Goal: Task Accomplishment & Management: Manage account settings

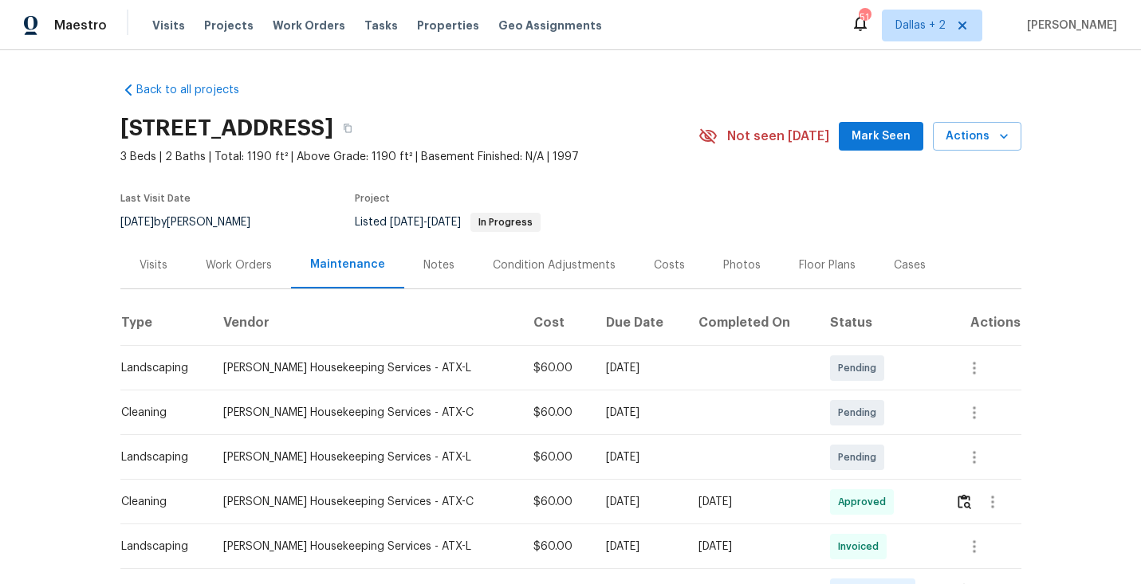
scroll to position [214, 0]
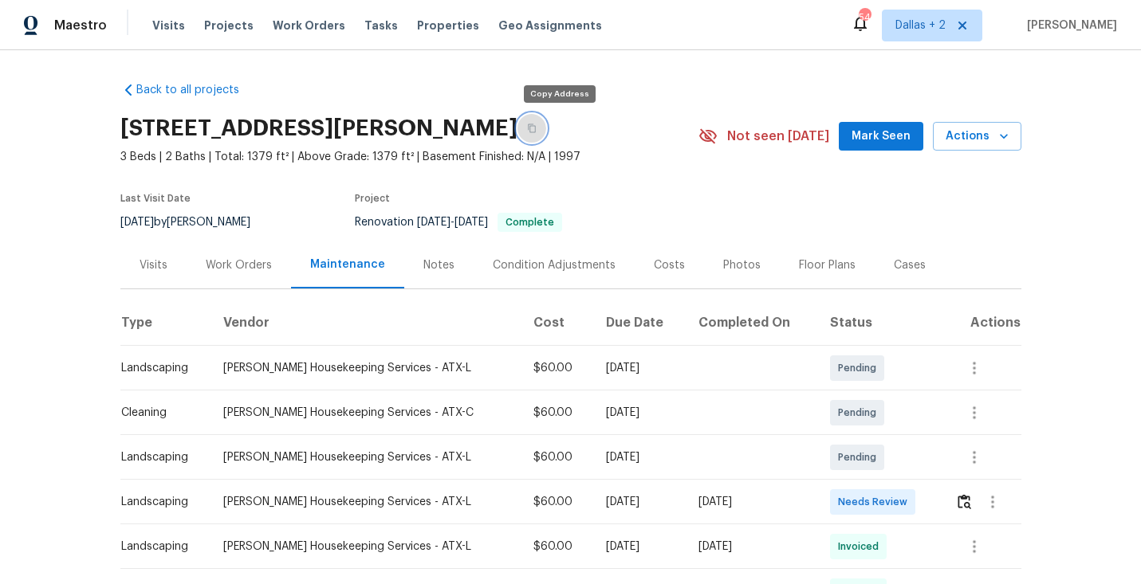
click at [536, 128] on icon "button" at bounding box center [532, 128] width 8 height 9
click at [966, 499] on img "button" at bounding box center [965, 501] width 14 height 15
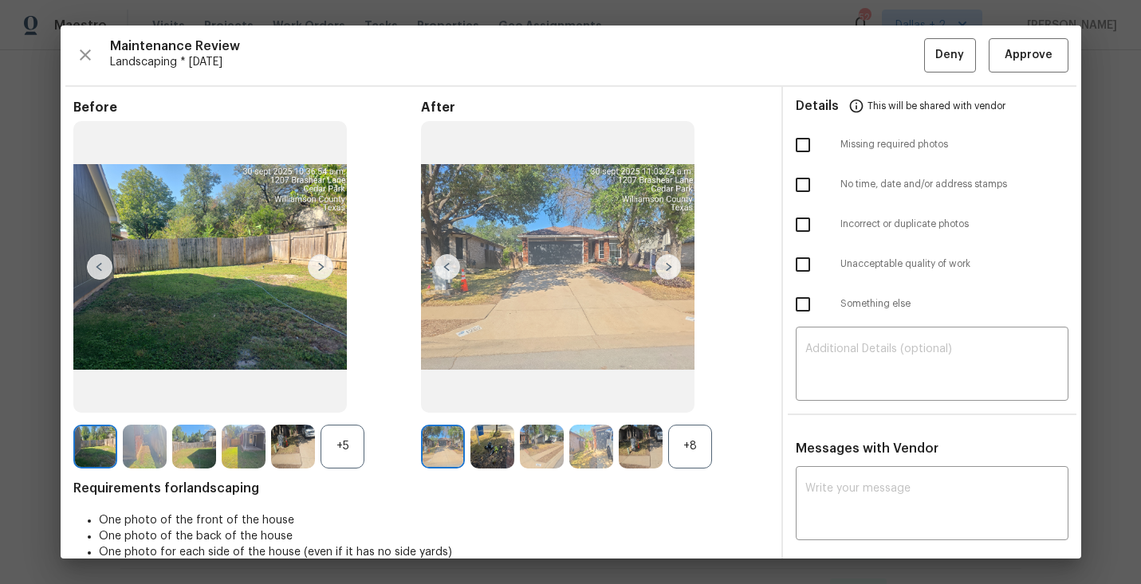
click at [691, 447] on div "+8" at bounding box center [690, 447] width 44 height 44
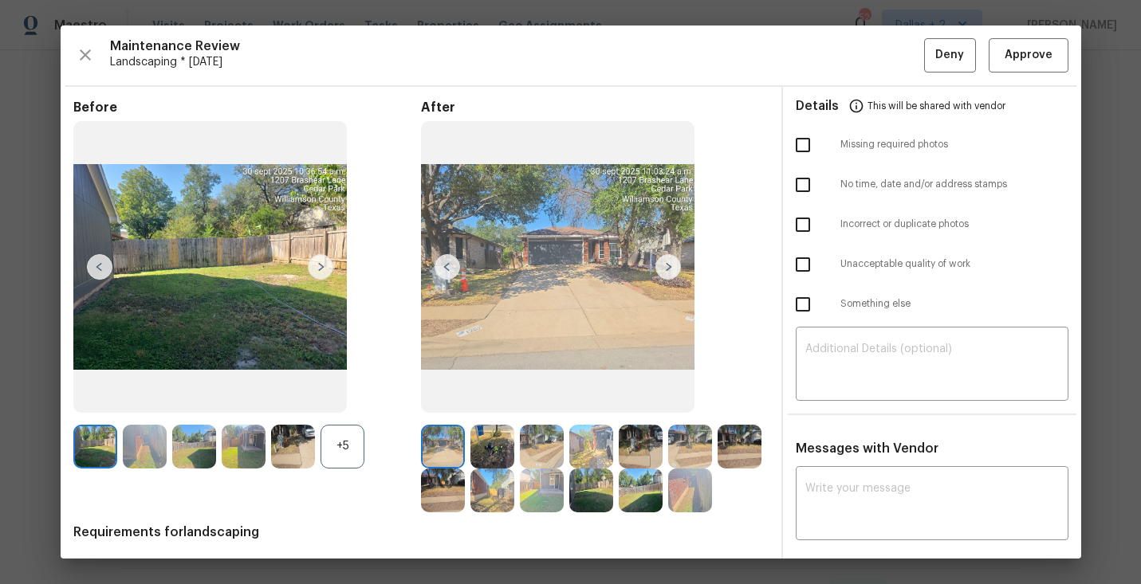
click at [344, 456] on div "+5" at bounding box center [343, 447] width 44 height 44
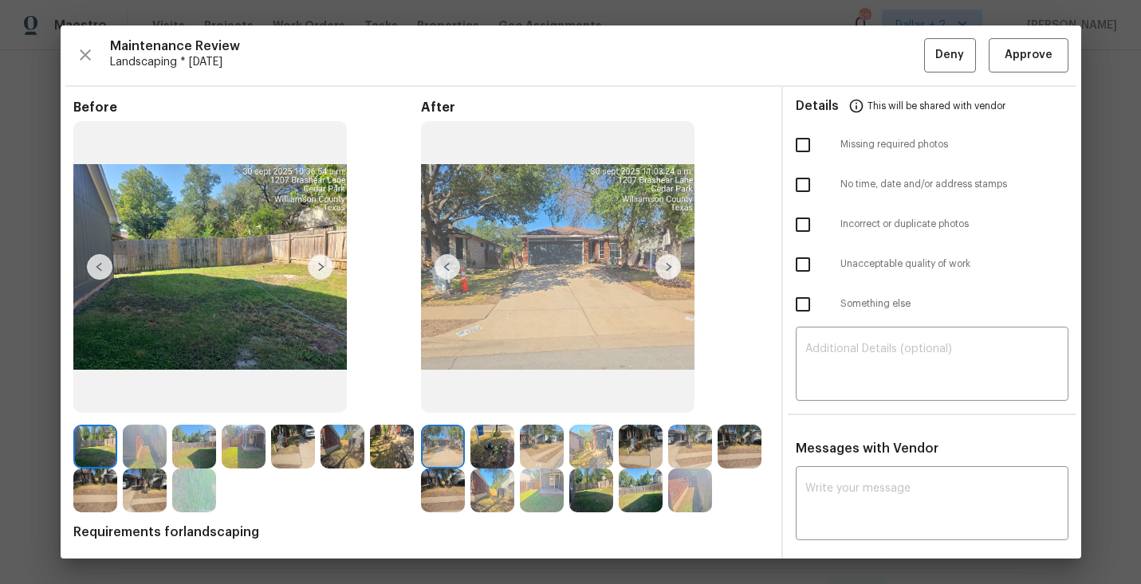
click at [669, 268] on img at bounding box center [668, 267] width 26 height 26
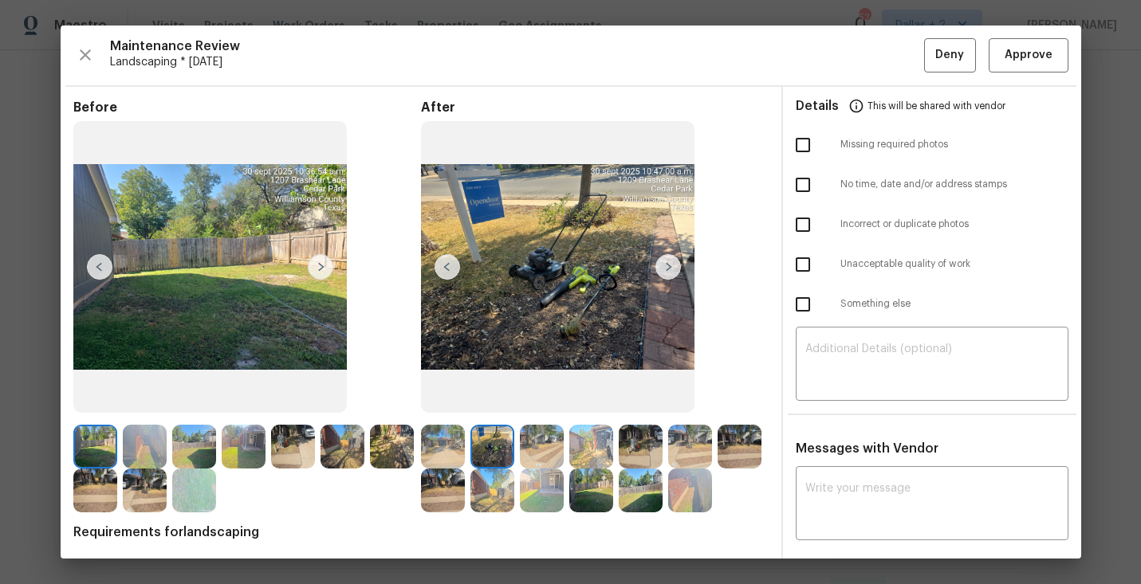
click at [669, 265] on img at bounding box center [668, 267] width 26 height 26
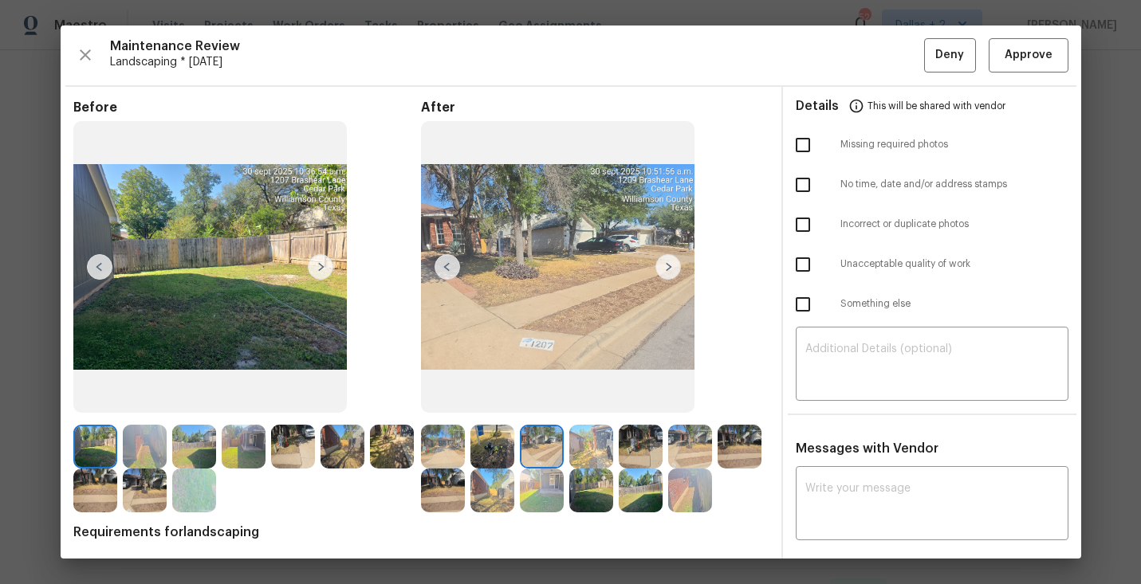
click at [669, 265] on img at bounding box center [668, 267] width 26 height 26
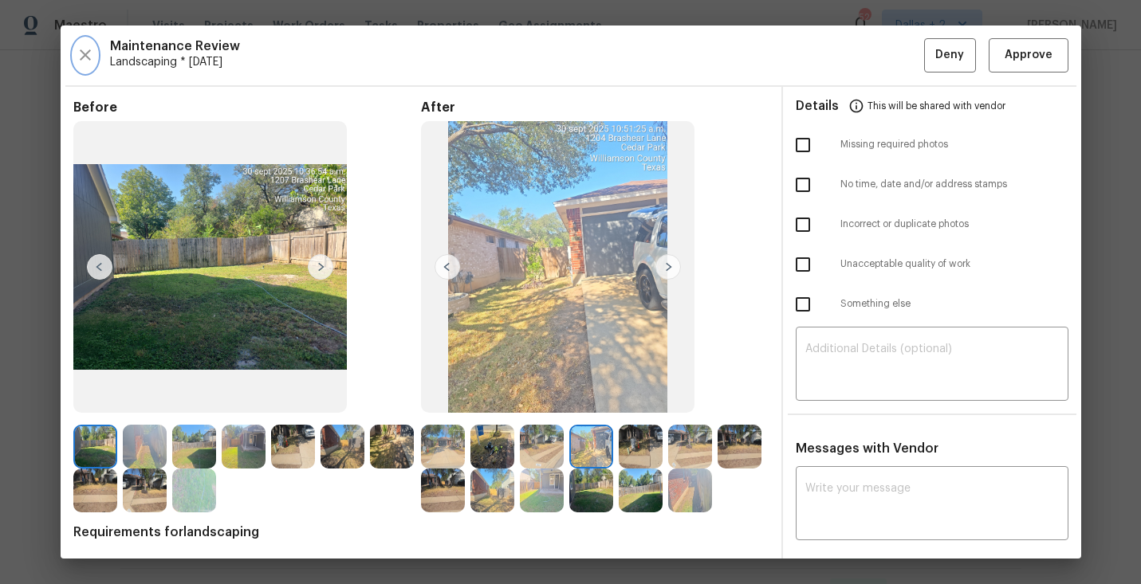
click at [83, 59] on icon "button" at bounding box center [85, 54] width 19 height 19
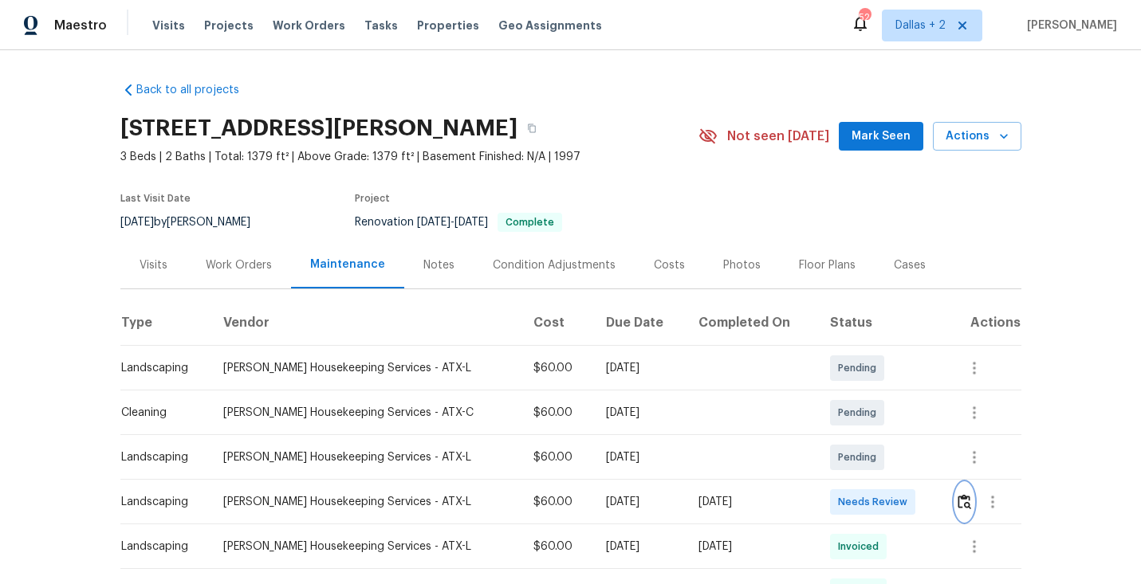
click at [964, 488] on button "button" at bounding box center [964, 502] width 18 height 38
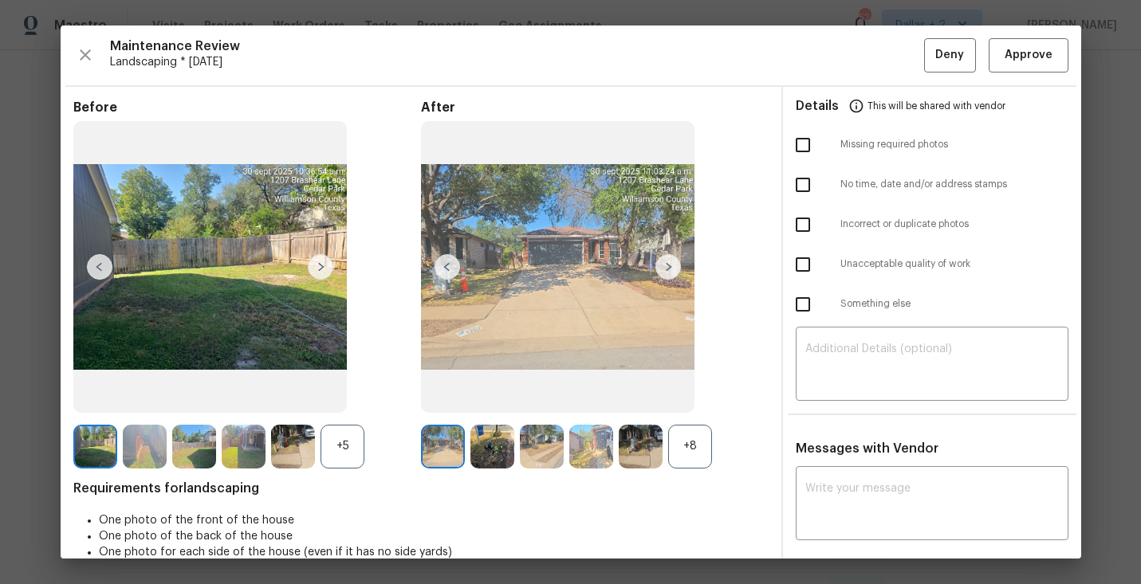
click at [494, 447] on img at bounding box center [492, 447] width 44 height 44
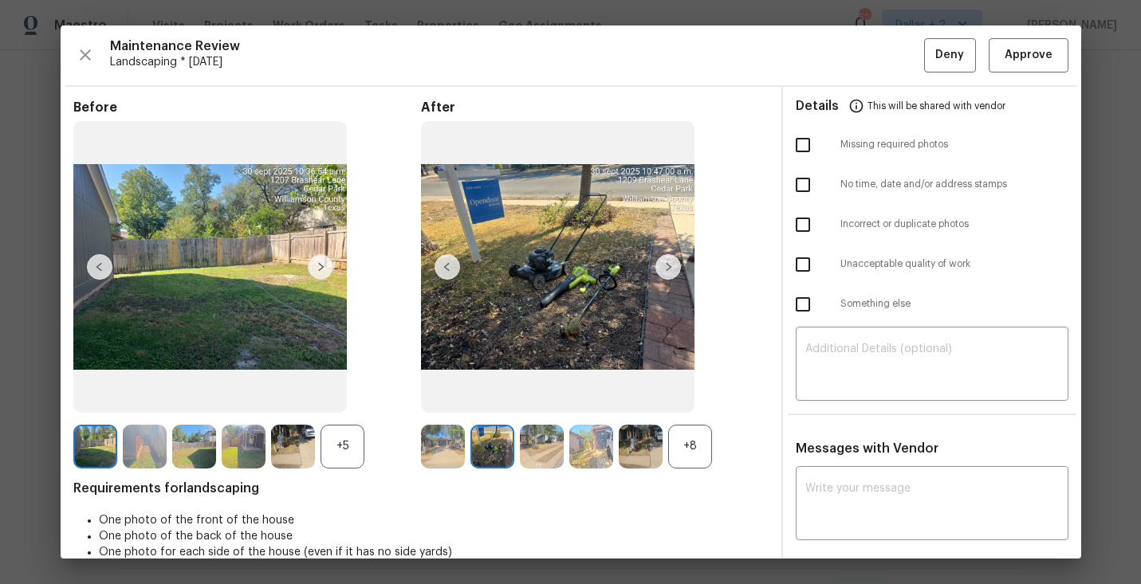
click at [693, 454] on div "+8" at bounding box center [690, 447] width 44 height 44
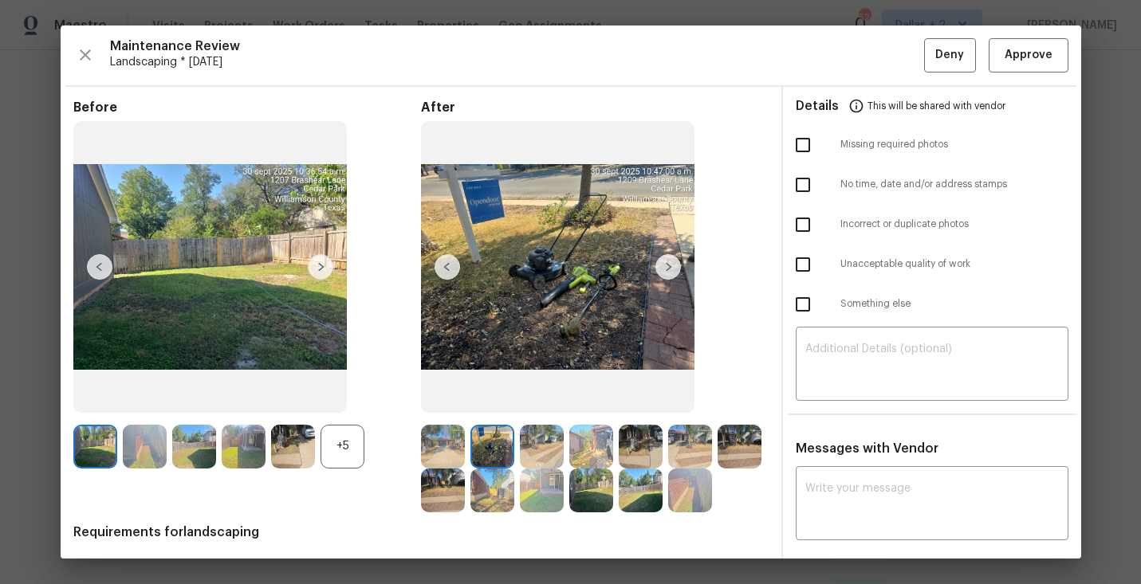
click at [447, 500] on img at bounding box center [443, 491] width 44 height 44
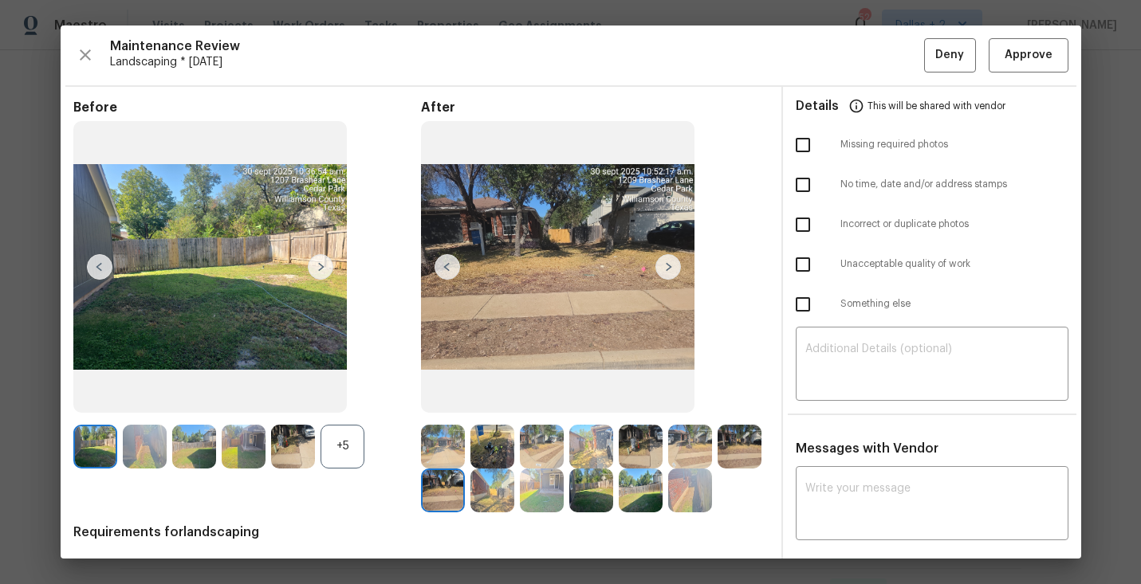
click at [442, 444] on img at bounding box center [443, 447] width 44 height 44
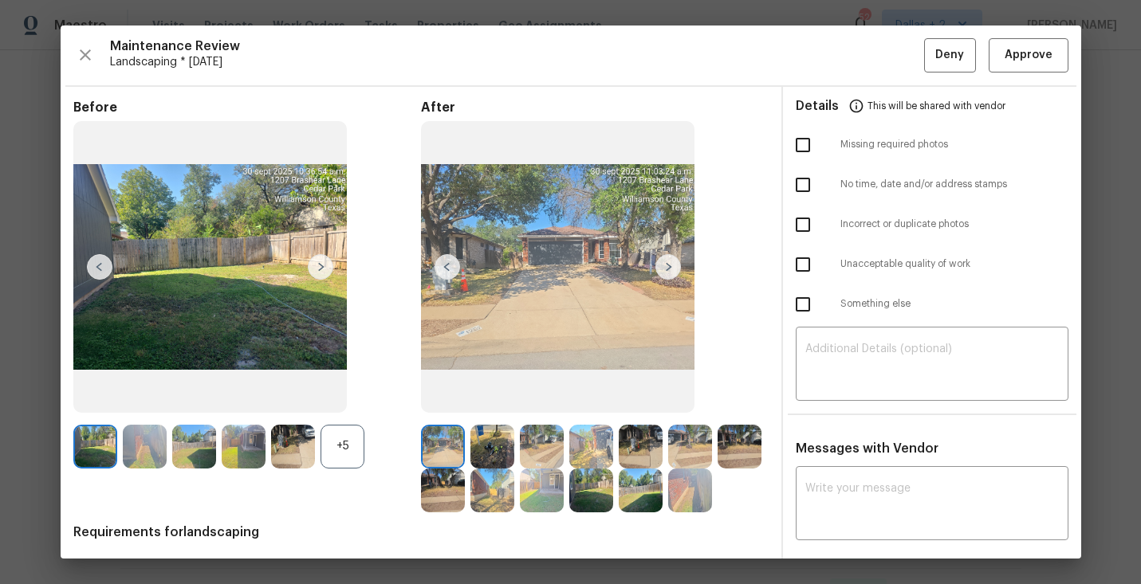
click at [591, 482] on img at bounding box center [591, 491] width 44 height 44
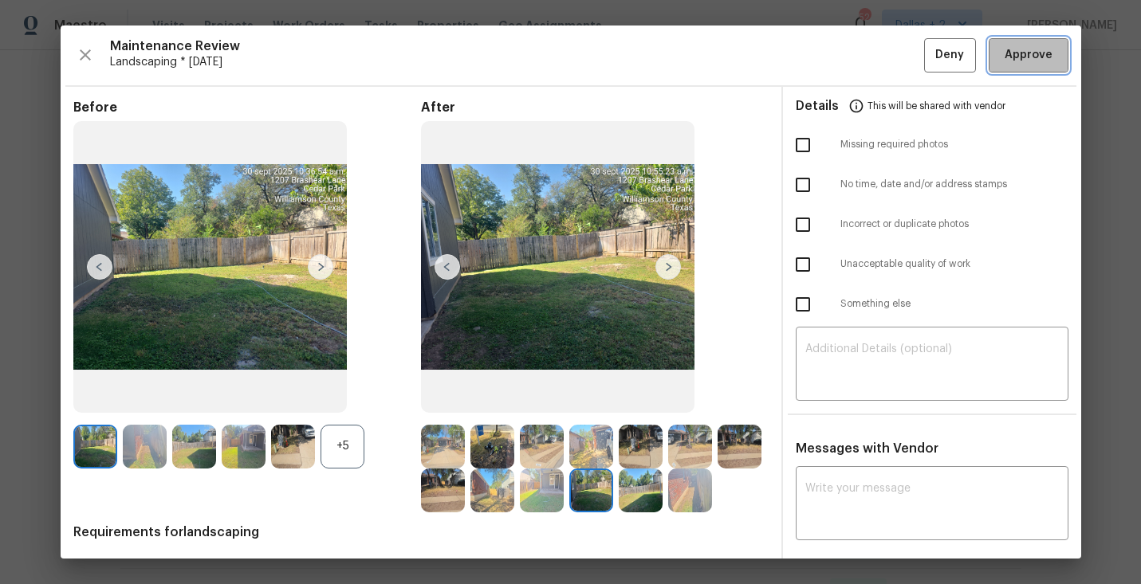
click at [1045, 51] on span "Approve" at bounding box center [1029, 55] width 48 height 20
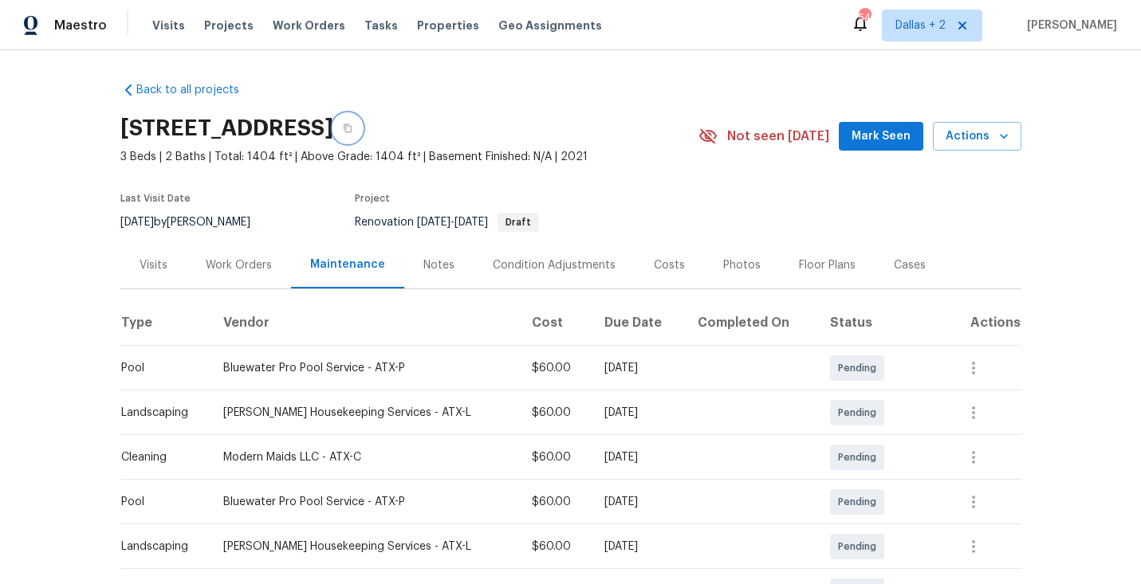
click at [352, 128] on icon "button" at bounding box center [348, 129] width 10 height 10
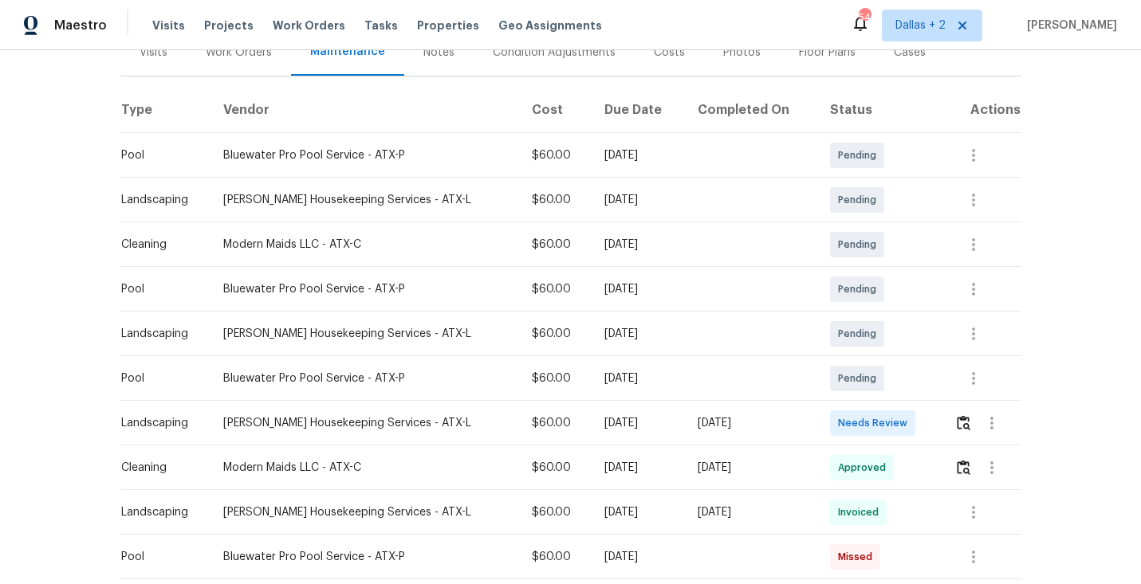
scroll to position [226, 0]
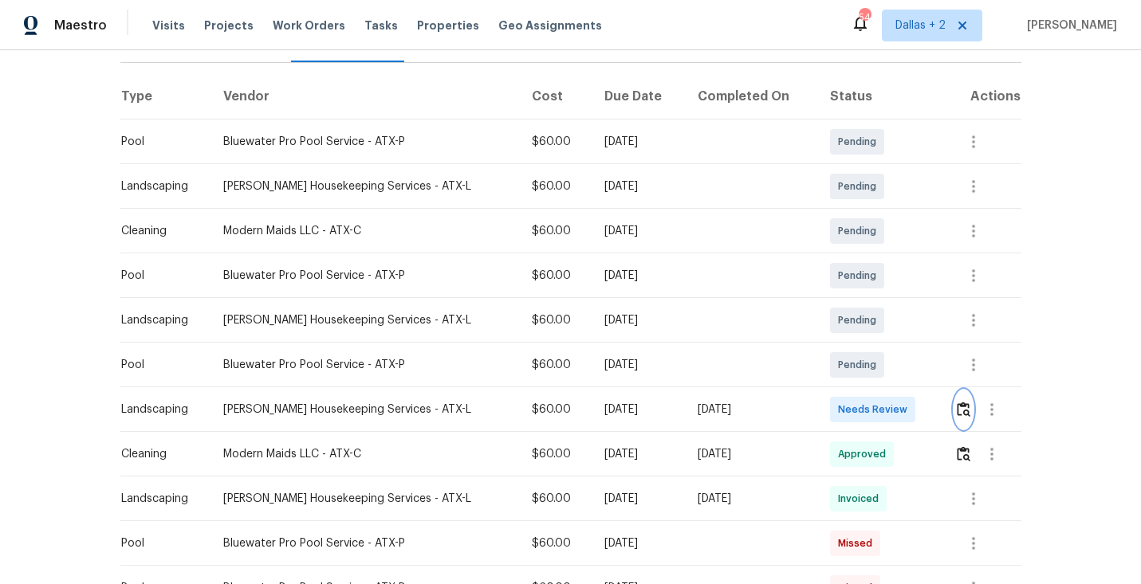
click at [959, 407] on img "button" at bounding box center [964, 409] width 14 height 15
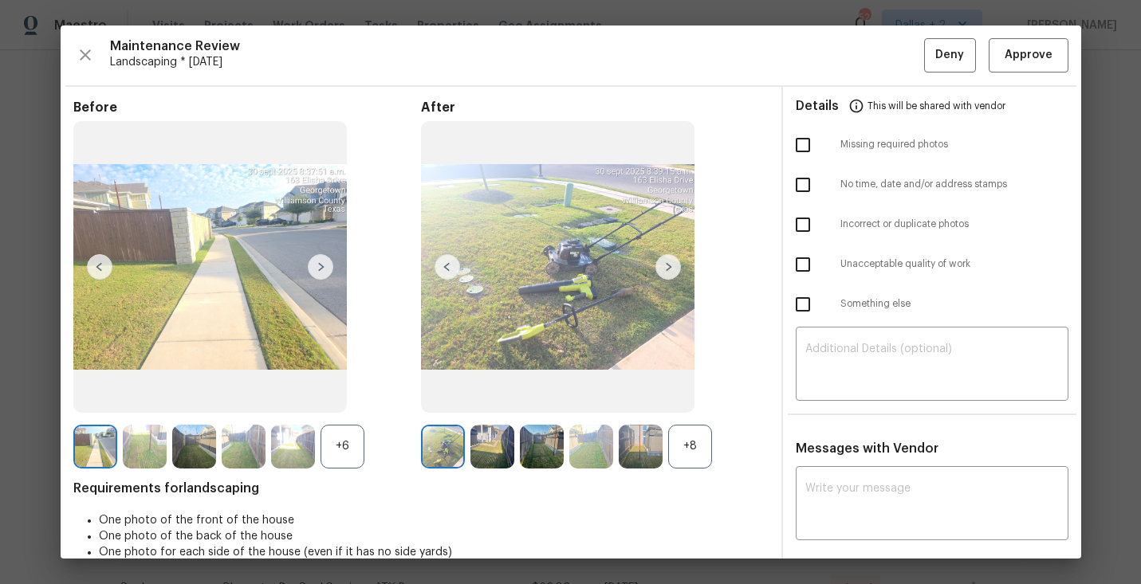
click at [688, 437] on div "+8" at bounding box center [690, 447] width 44 height 44
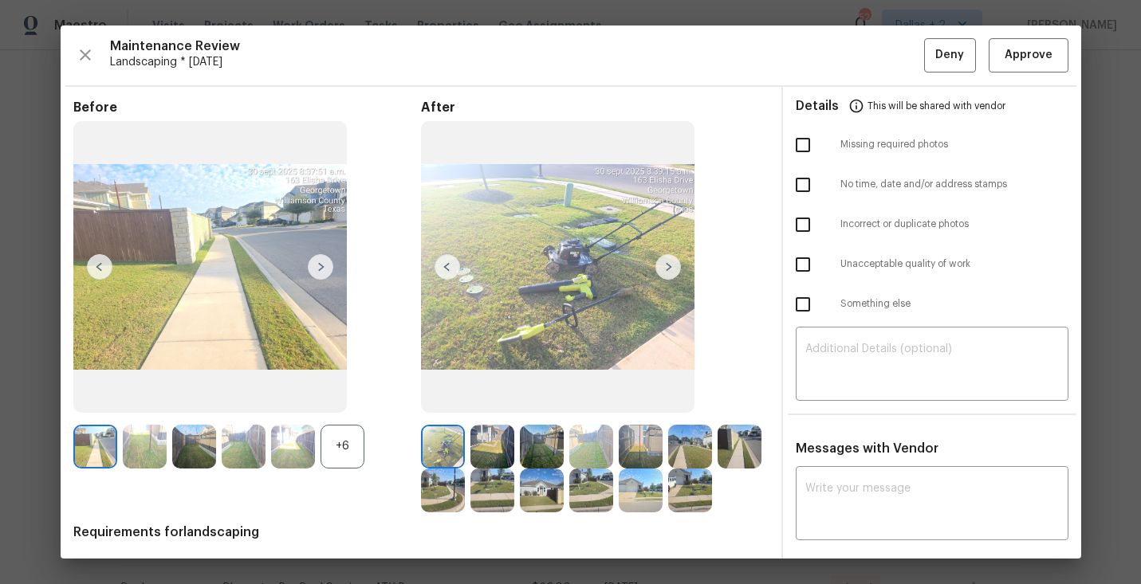
click at [346, 443] on div "+6" at bounding box center [343, 447] width 44 height 44
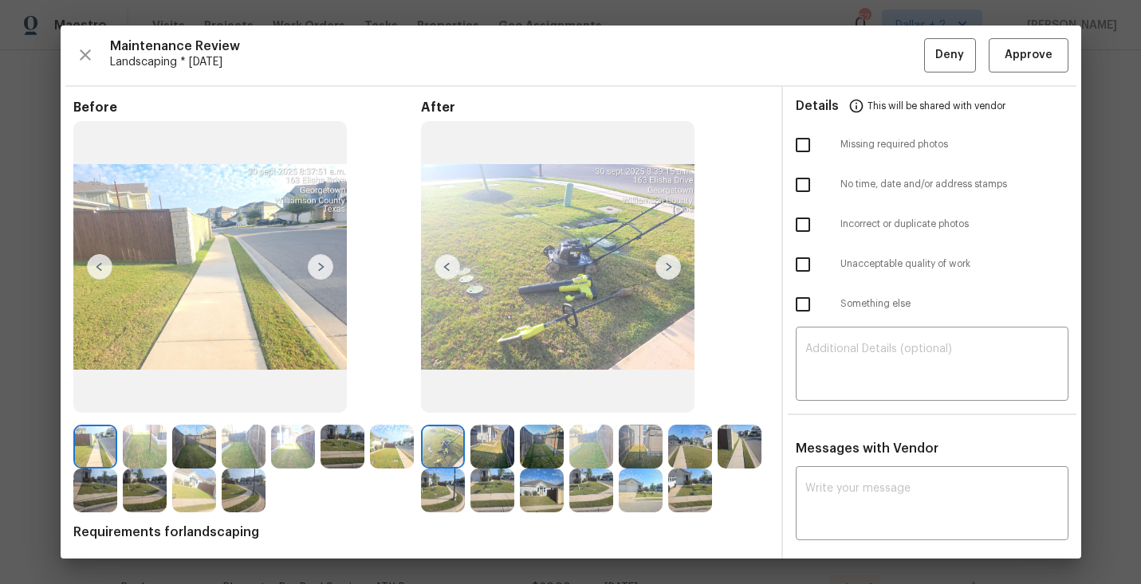
click at [141, 448] on img at bounding box center [145, 447] width 44 height 44
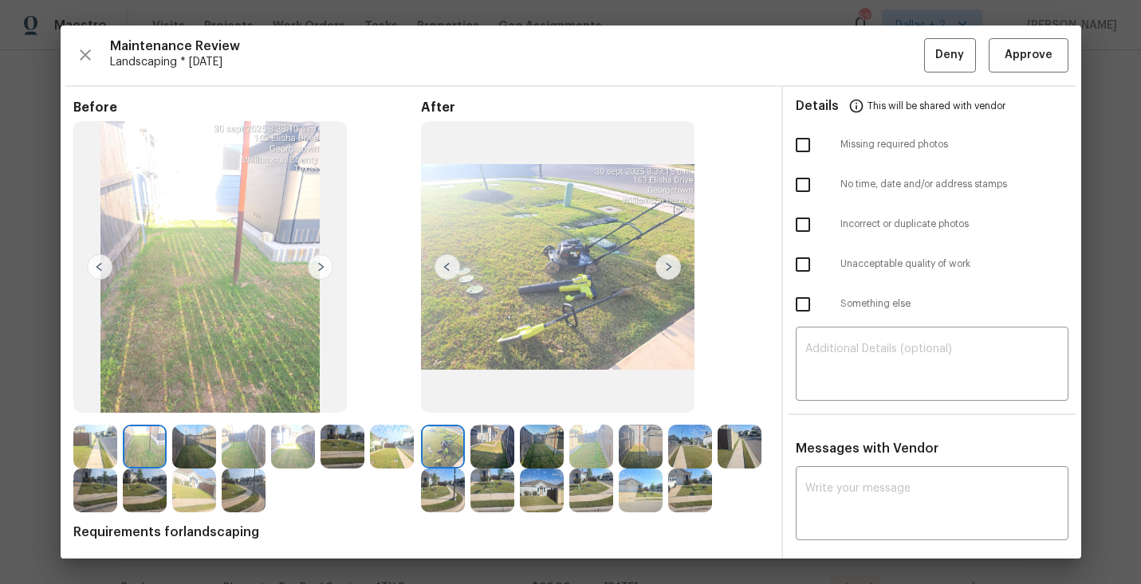
click at [337, 273] on img at bounding box center [209, 267] width 273 height 293
click at [327, 273] on img at bounding box center [321, 267] width 26 height 26
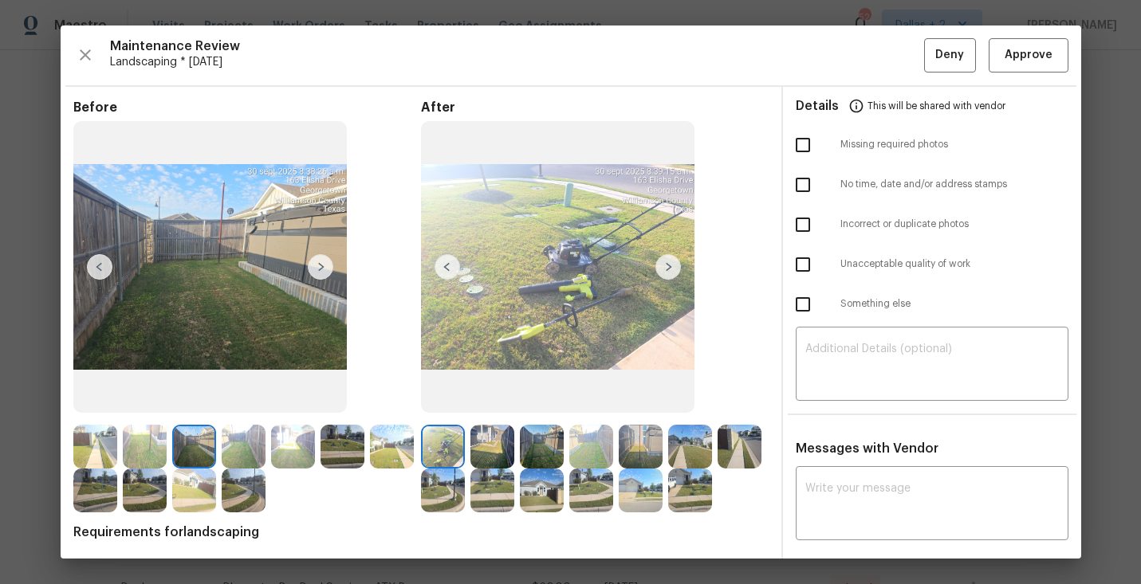
click at [327, 273] on img at bounding box center [321, 267] width 26 height 26
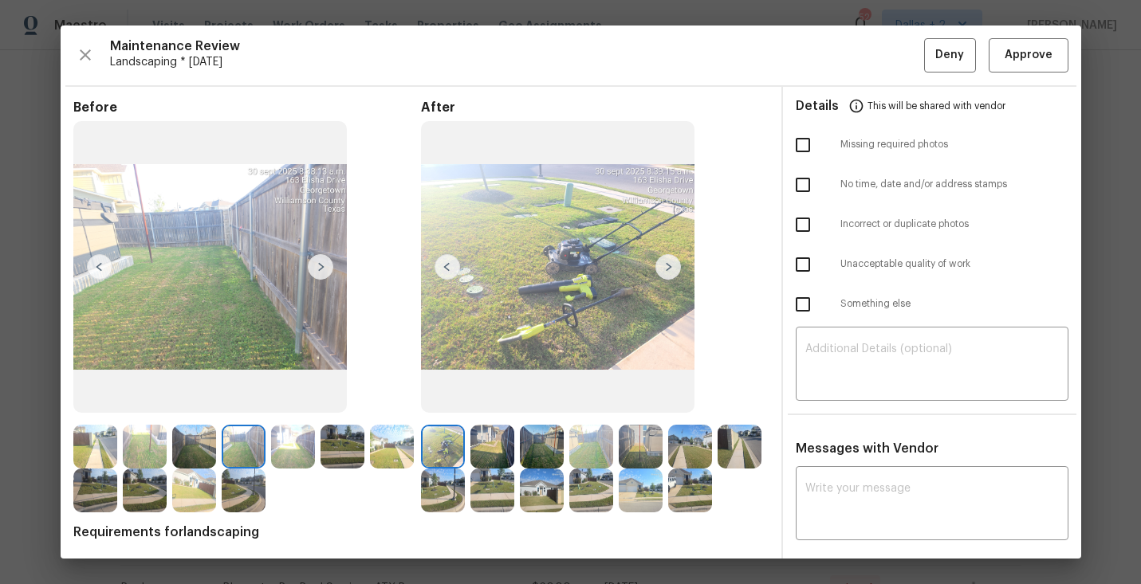
click at [323, 266] on img at bounding box center [321, 267] width 26 height 26
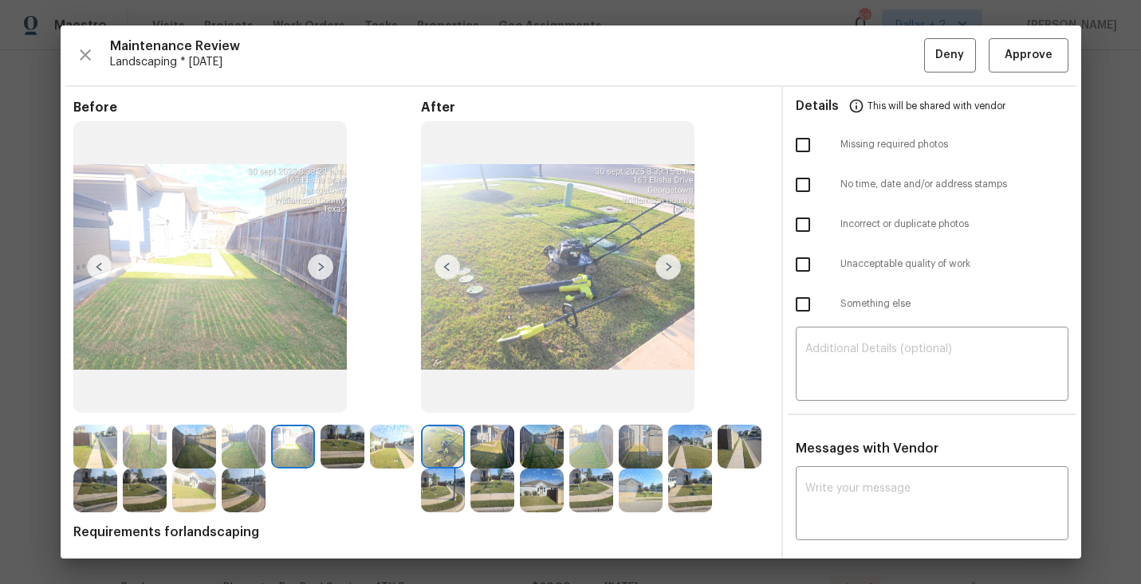
click at [323, 266] on img at bounding box center [321, 267] width 26 height 26
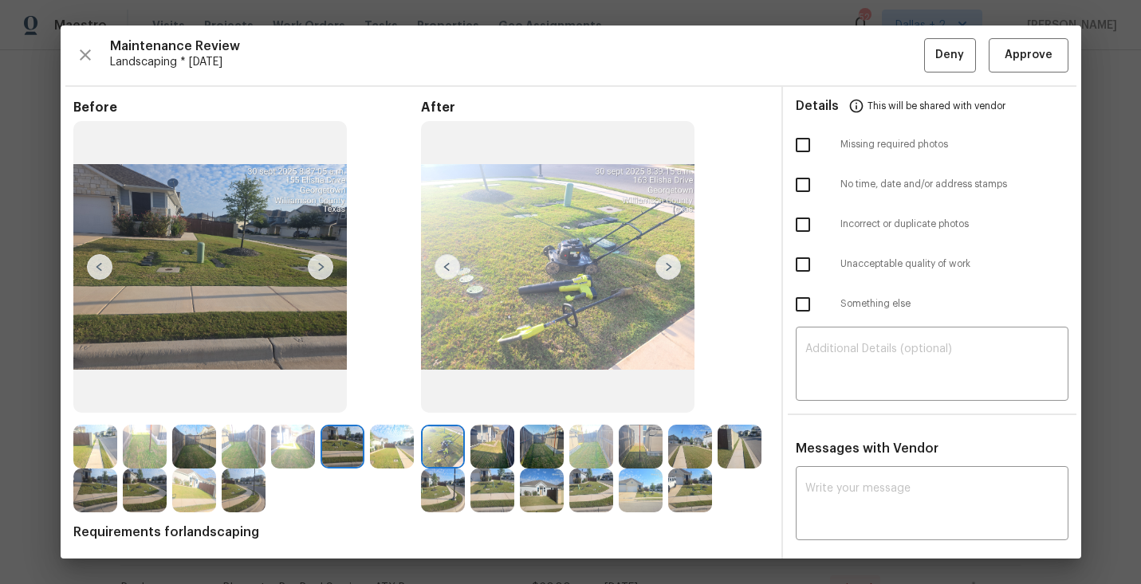
click at [388, 451] on img at bounding box center [392, 447] width 44 height 44
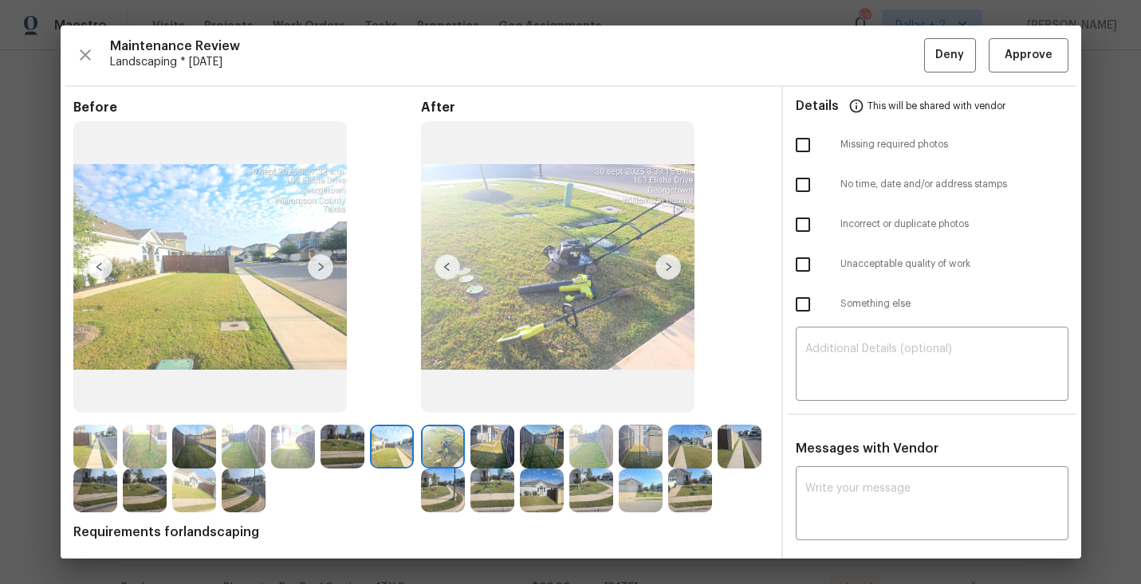
click at [321, 264] on img at bounding box center [321, 267] width 26 height 26
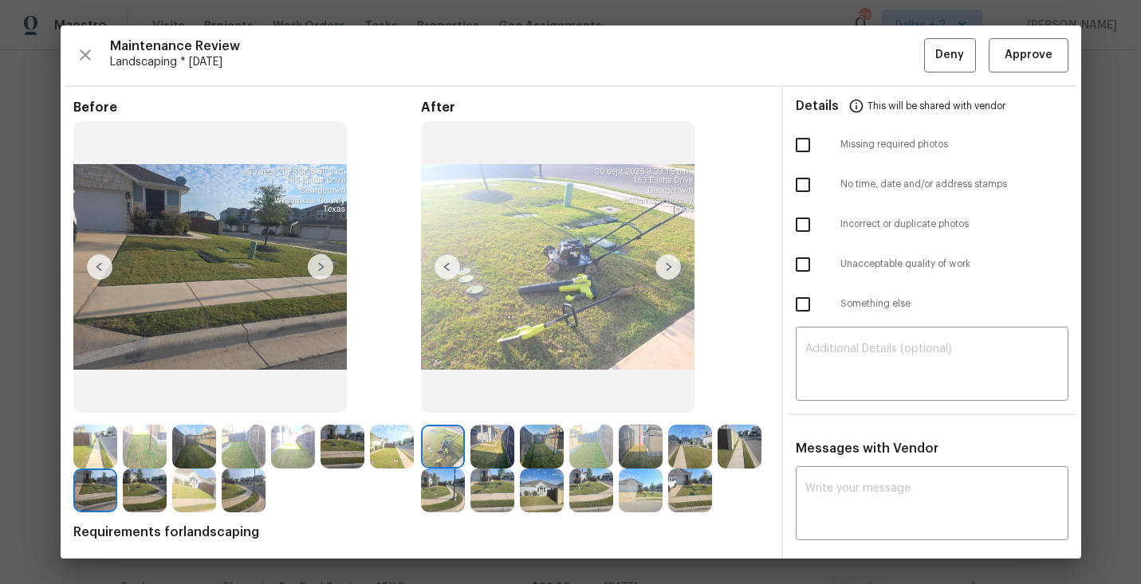
click at [325, 266] on img at bounding box center [321, 267] width 26 height 26
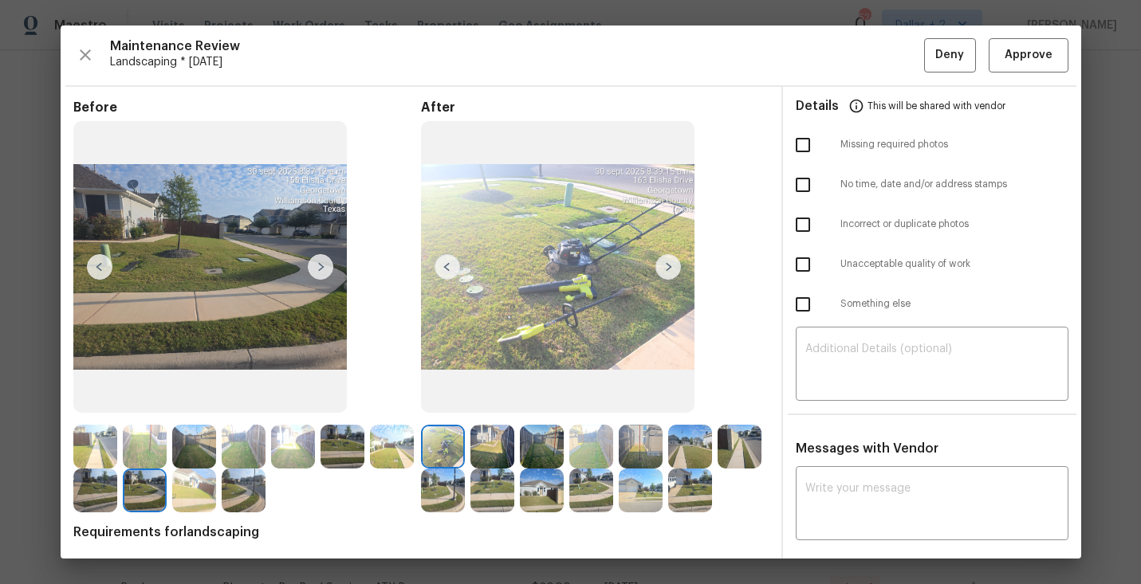
click at [325, 266] on img at bounding box center [321, 267] width 26 height 26
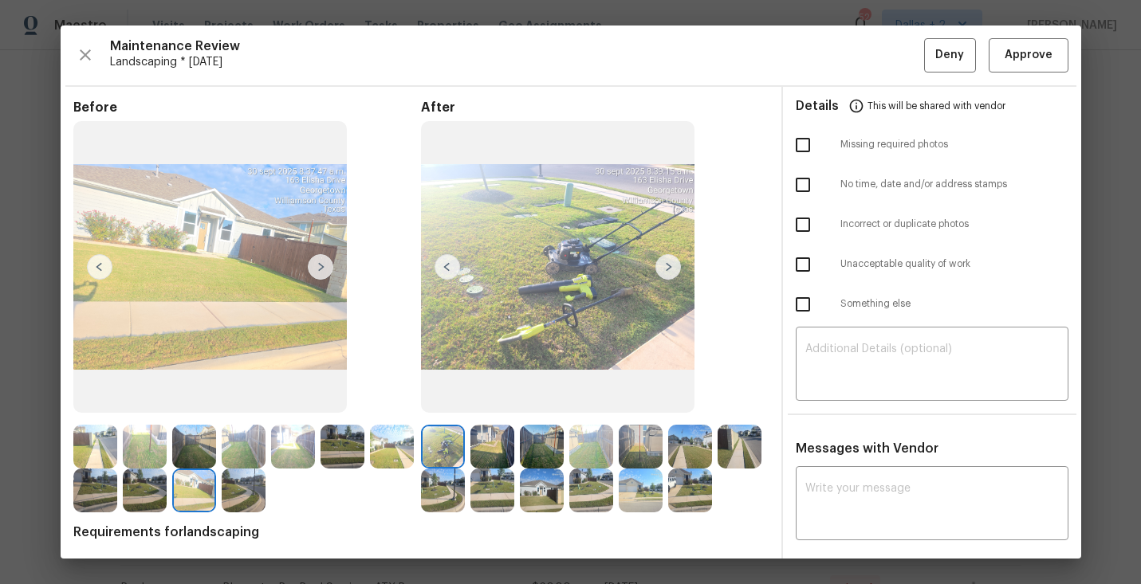
click at [325, 266] on img at bounding box center [321, 267] width 26 height 26
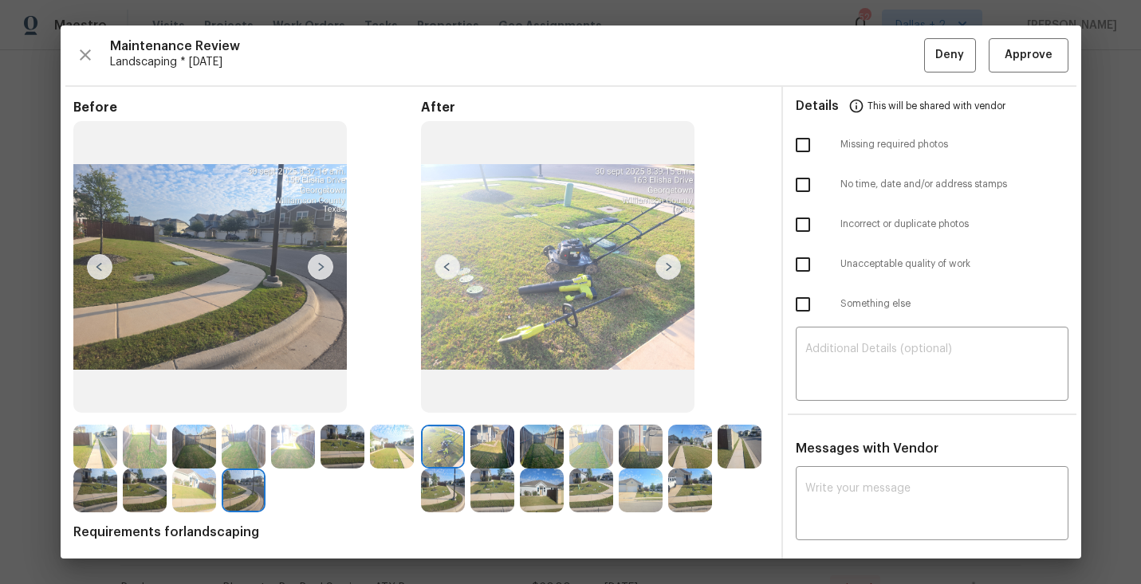
click at [325, 266] on img at bounding box center [321, 267] width 26 height 26
click at [495, 454] on img at bounding box center [492, 447] width 44 height 44
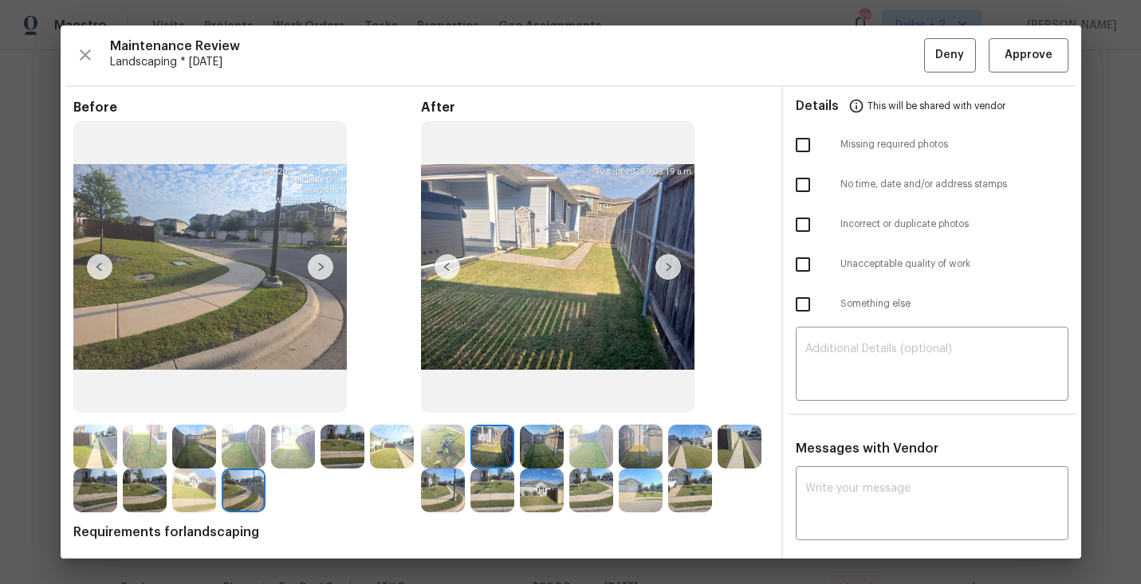
click at [548, 452] on img at bounding box center [542, 447] width 44 height 44
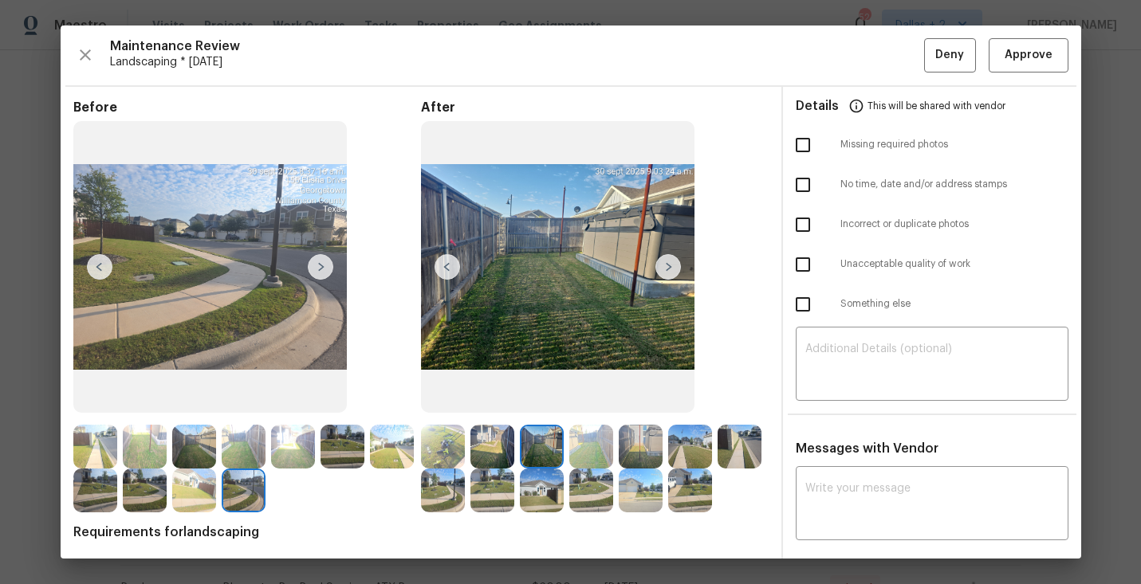
click at [595, 447] on img at bounding box center [591, 447] width 44 height 44
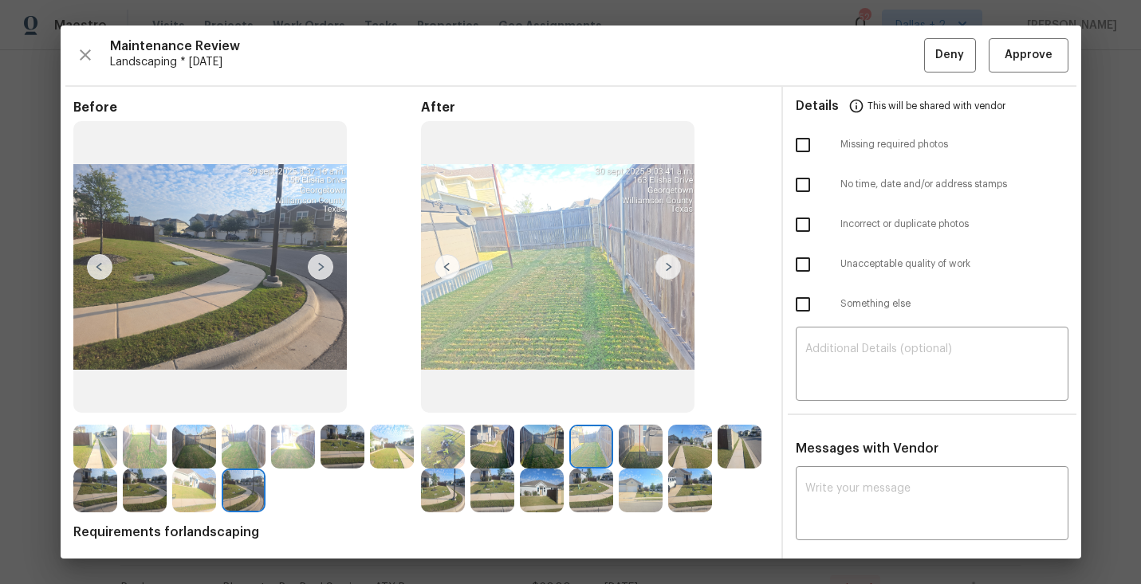
click at [646, 443] on img at bounding box center [641, 447] width 44 height 44
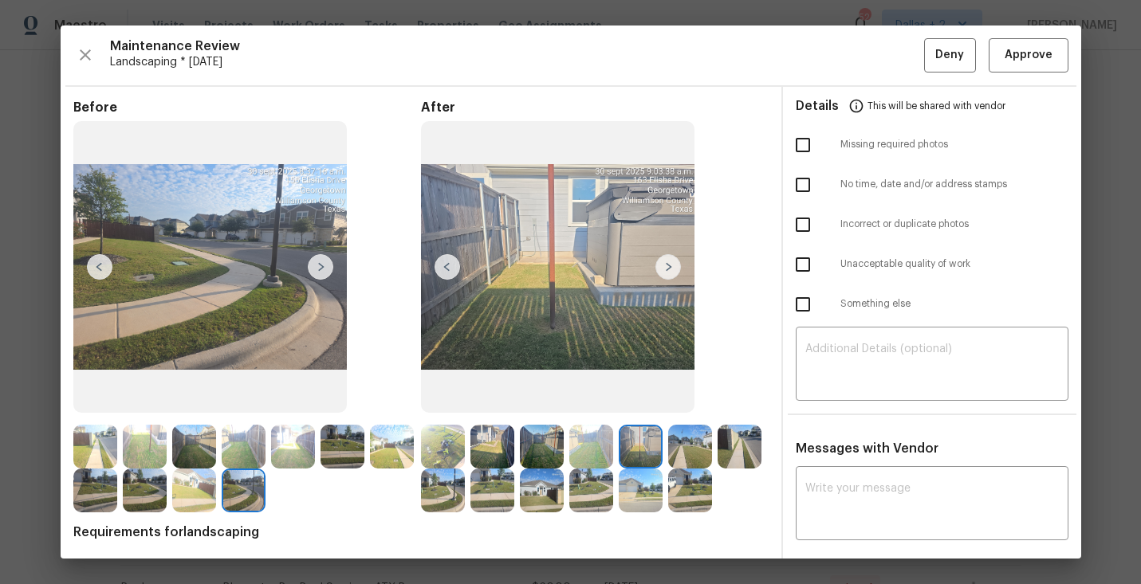
click at [691, 440] on img at bounding box center [690, 447] width 44 height 44
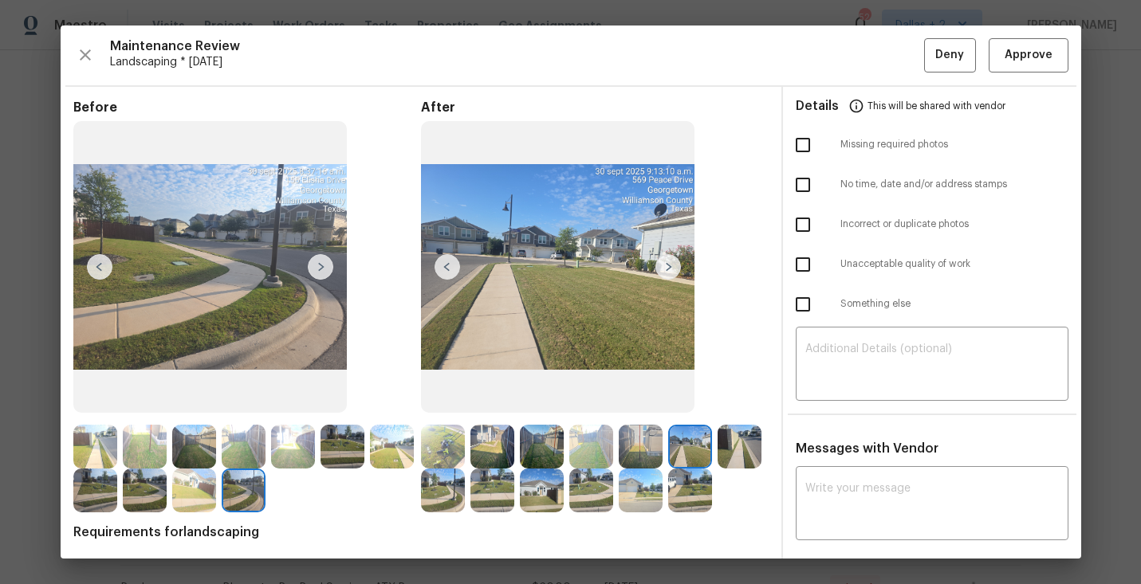
click at [741, 451] on img at bounding box center [740, 447] width 44 height 44
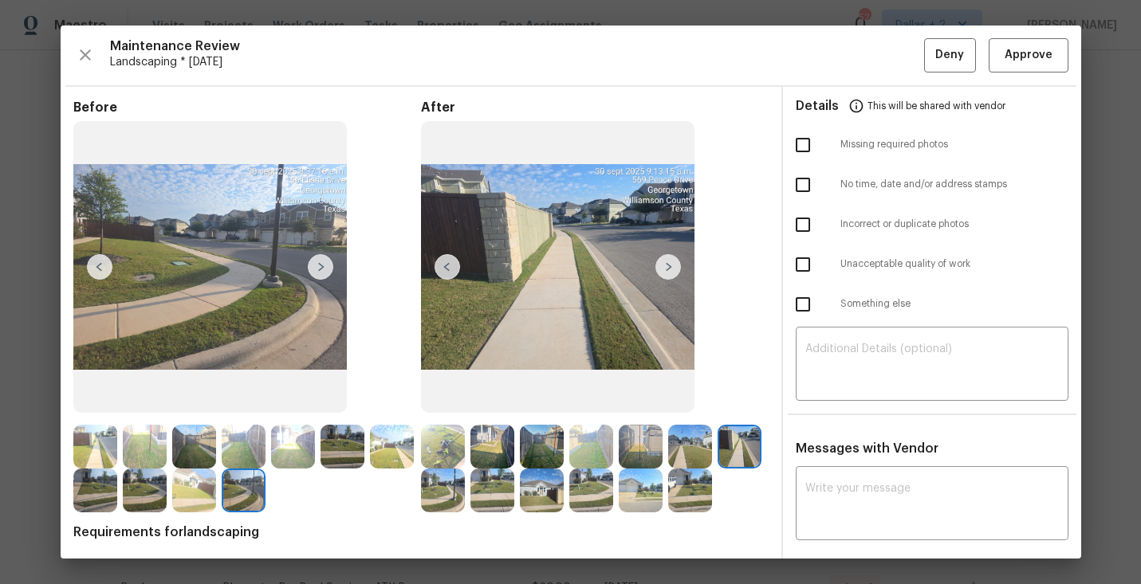
click at [443, 490] on img at bounding box center [443, 491] width 44 height 44
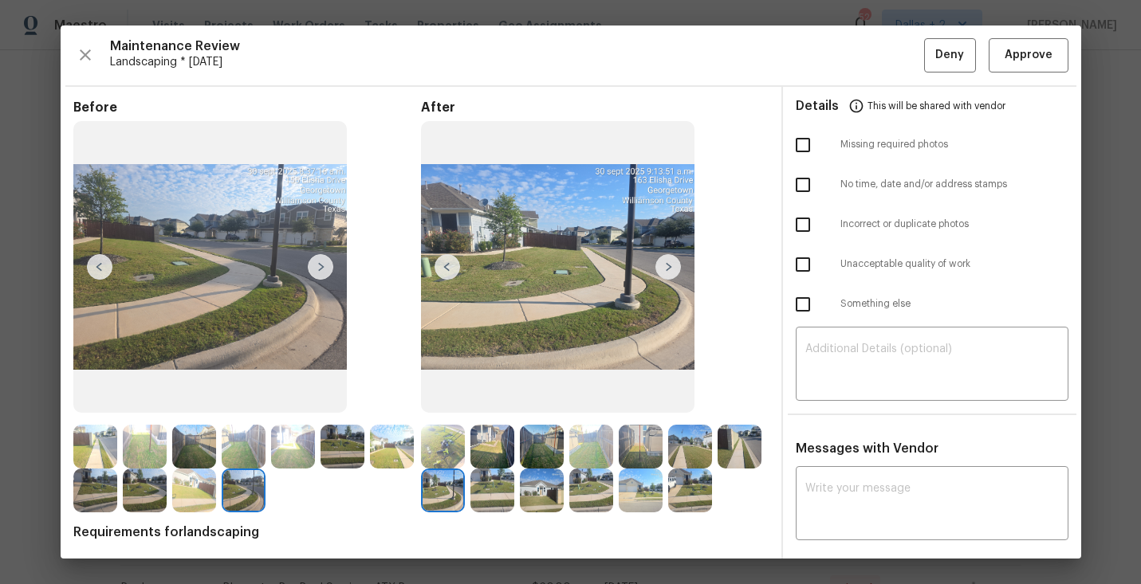
click at [499, 497] on img at bounding box center [492, 491] width 44 height 44
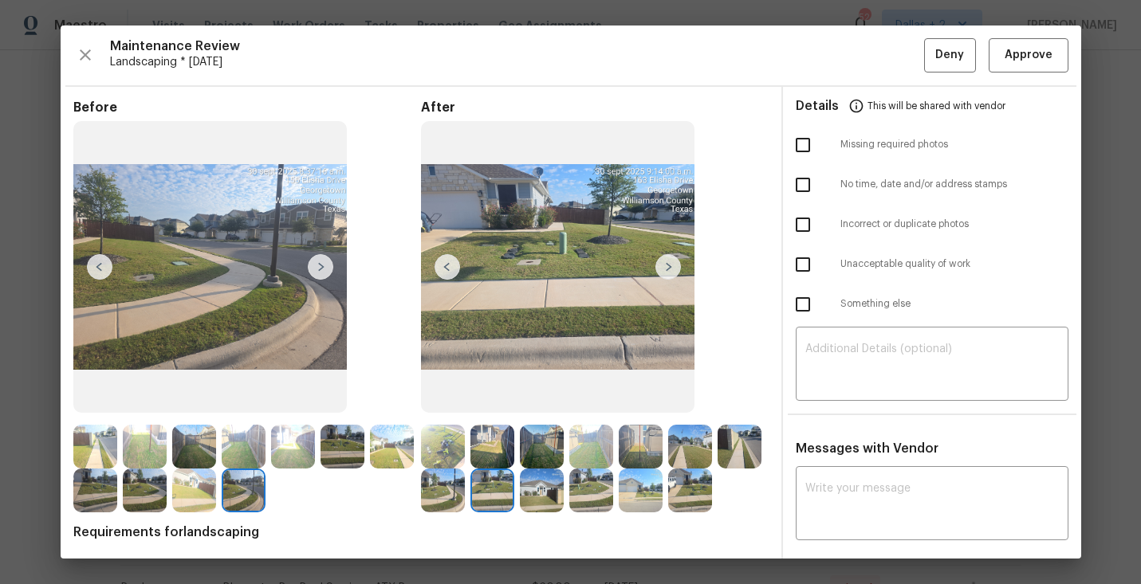
click at [545, 495] on img at bounding box center [542, 491] width 44 height 44
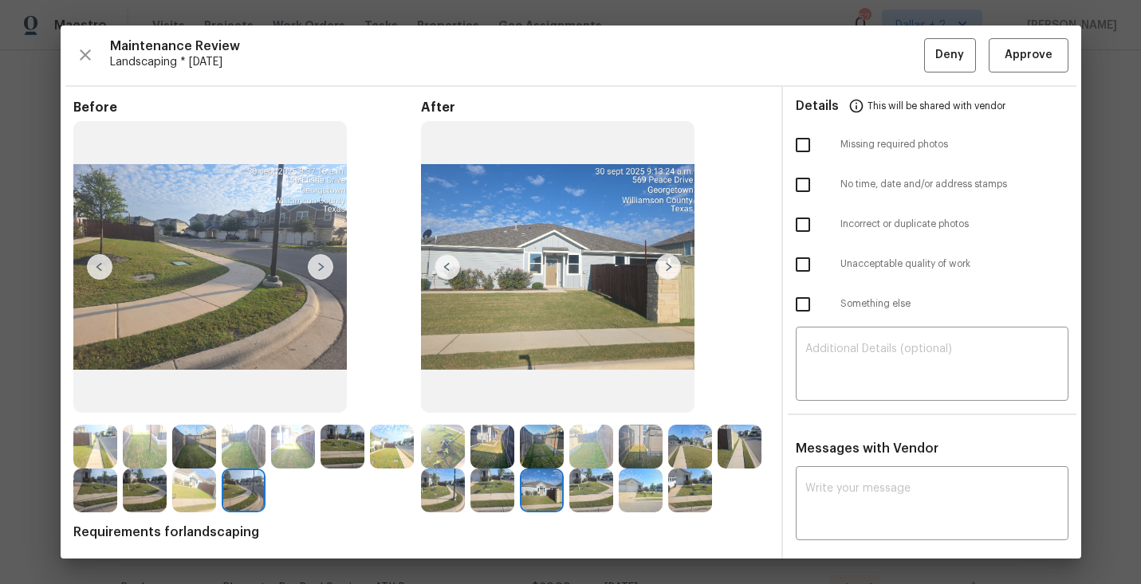
click at [502, 499] on img at bounding box center [492, 491] width 44 height 44
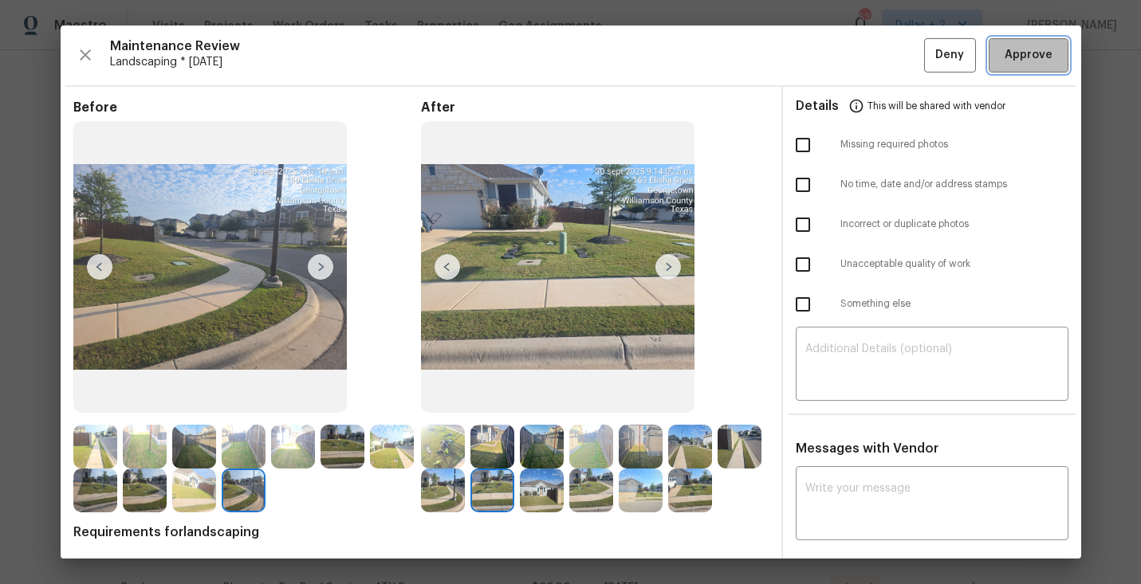
click at [1033, 61] on span "Approve" at bounding box center [1029, 55] width 48 height 20
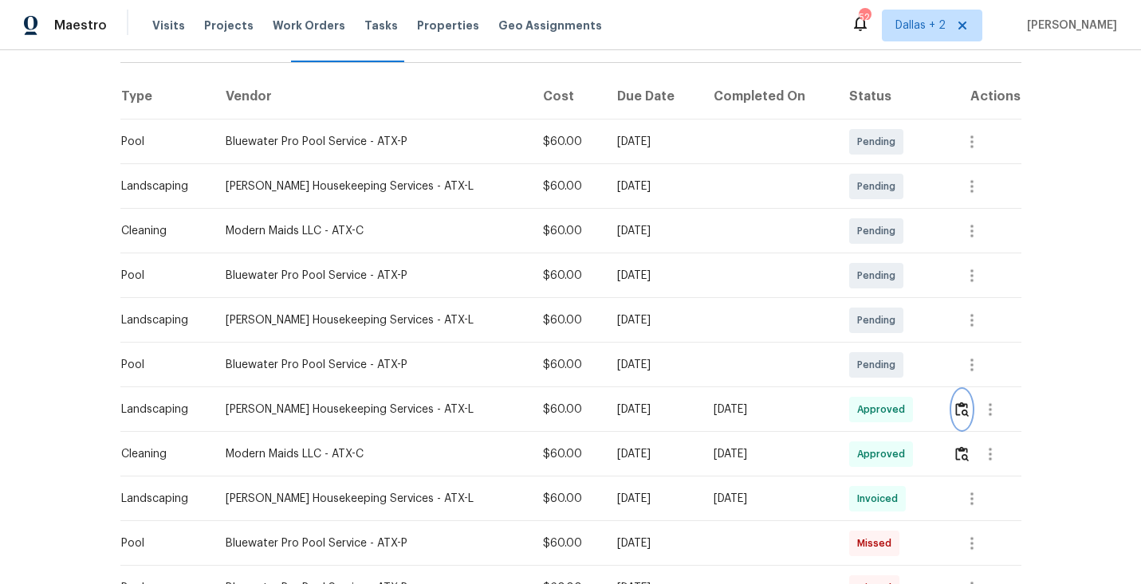
scroll to position [0, 0]
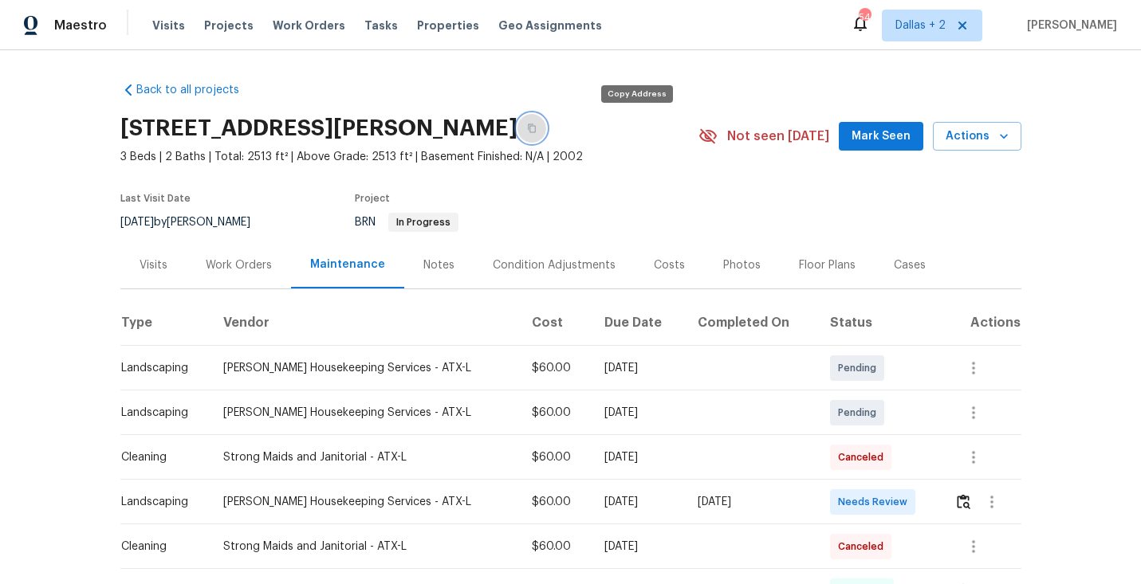
click at [537, 128] on icon "button" at bounding box center [532, 129] width 10 height 10
click at [962, 505] on img "button" at bounding box center [964, 501] width 14 height 15
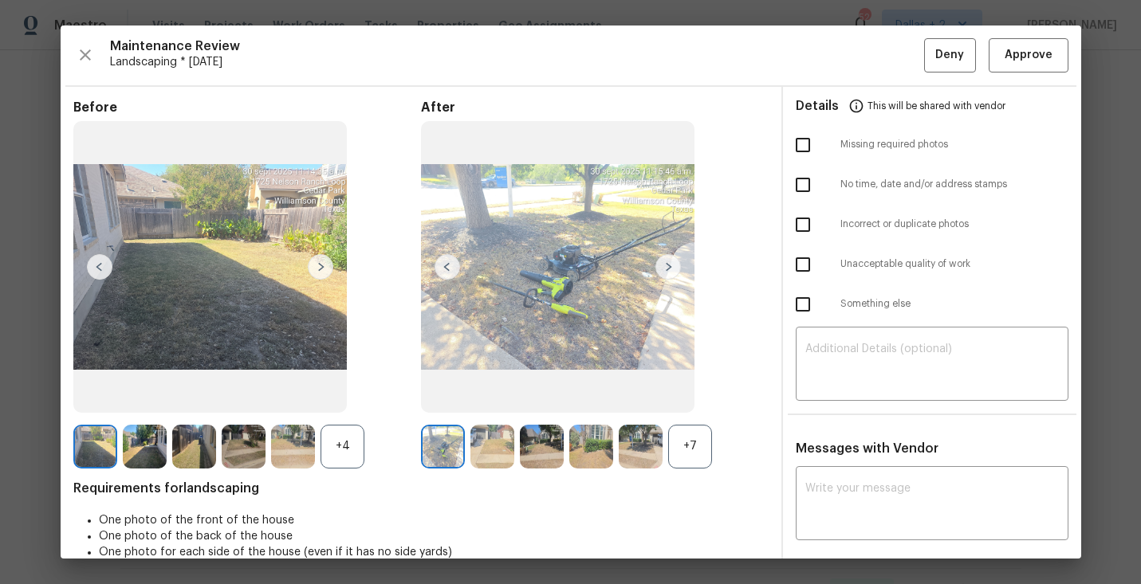
click at [690, 449] on div "+7" at bounding box center [690, 447] width 44 height 44
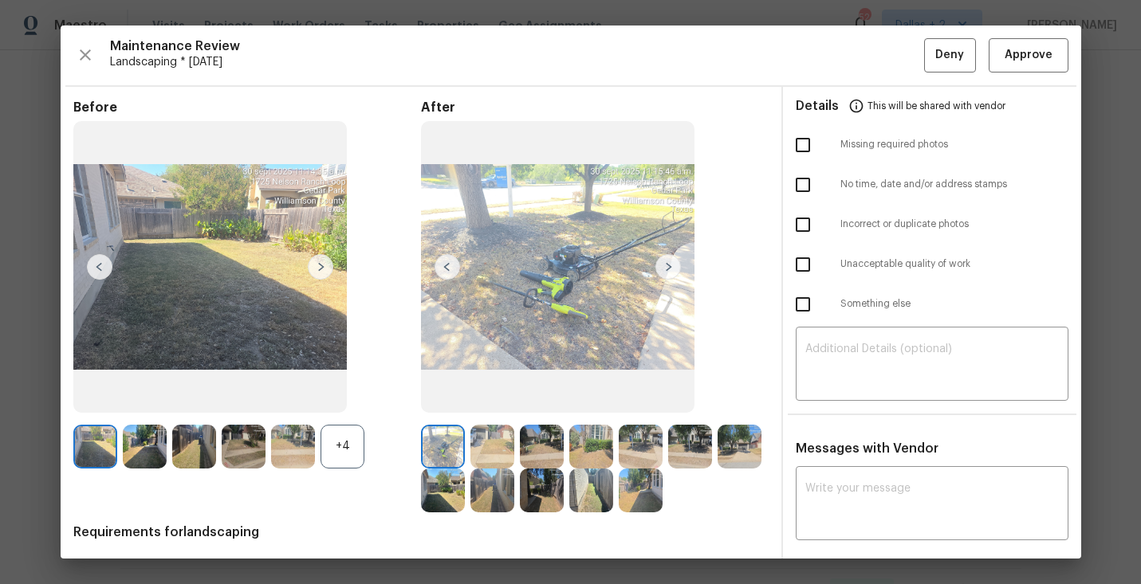
click at [354, 459] on div "+4" at bounding box center [343, 447] width 44 height 44
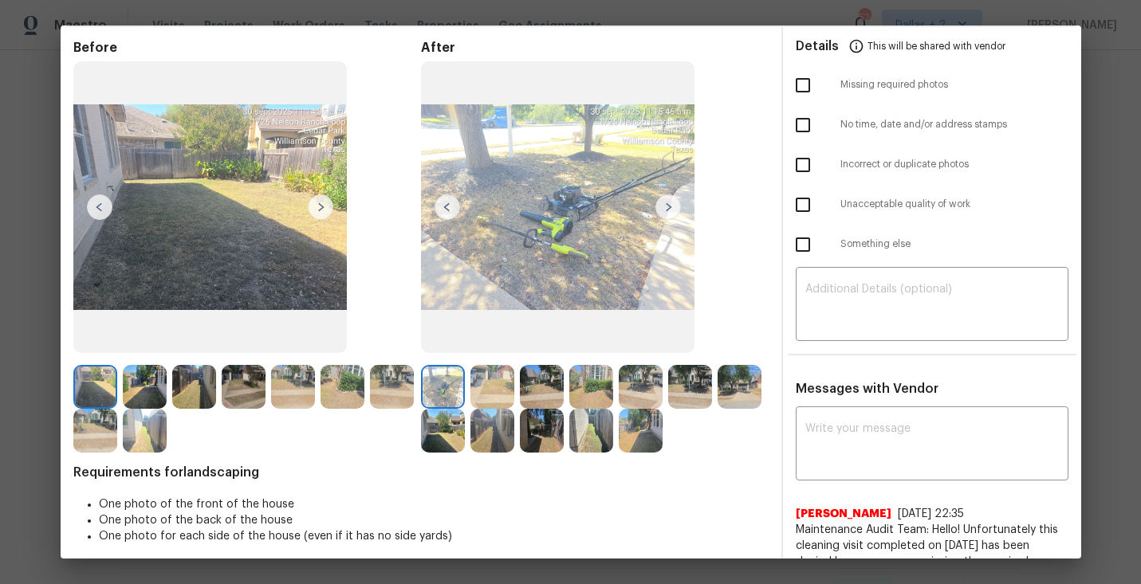
scroll to position [61, 0]
click at [495, 381] on img at bounding box center [492, 386] width 44 height 44
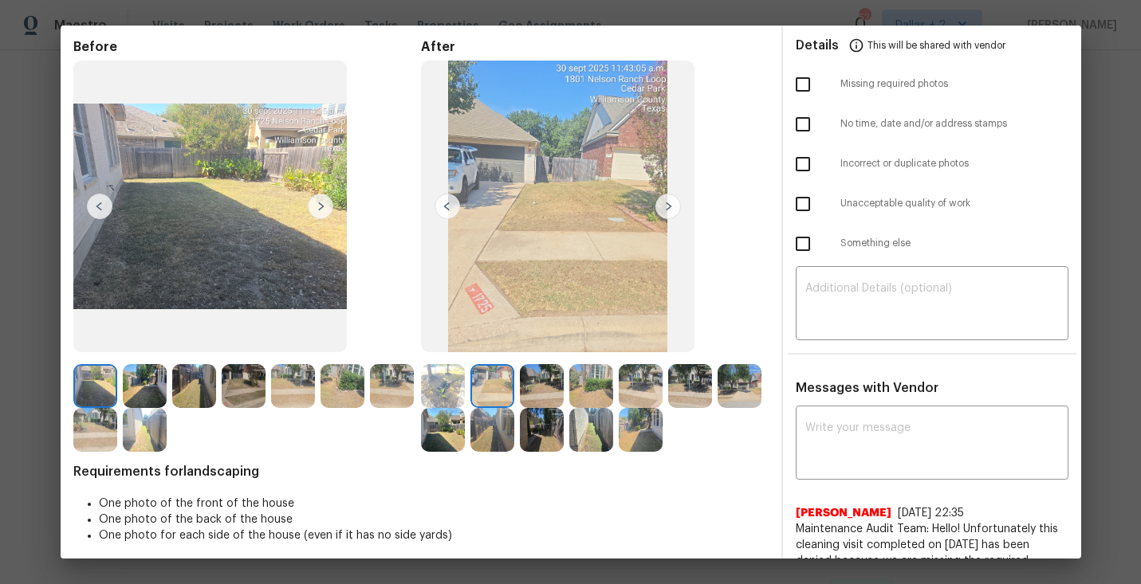
click at [151, 382] on img at bounding box center [145, 386] width 44 height 44
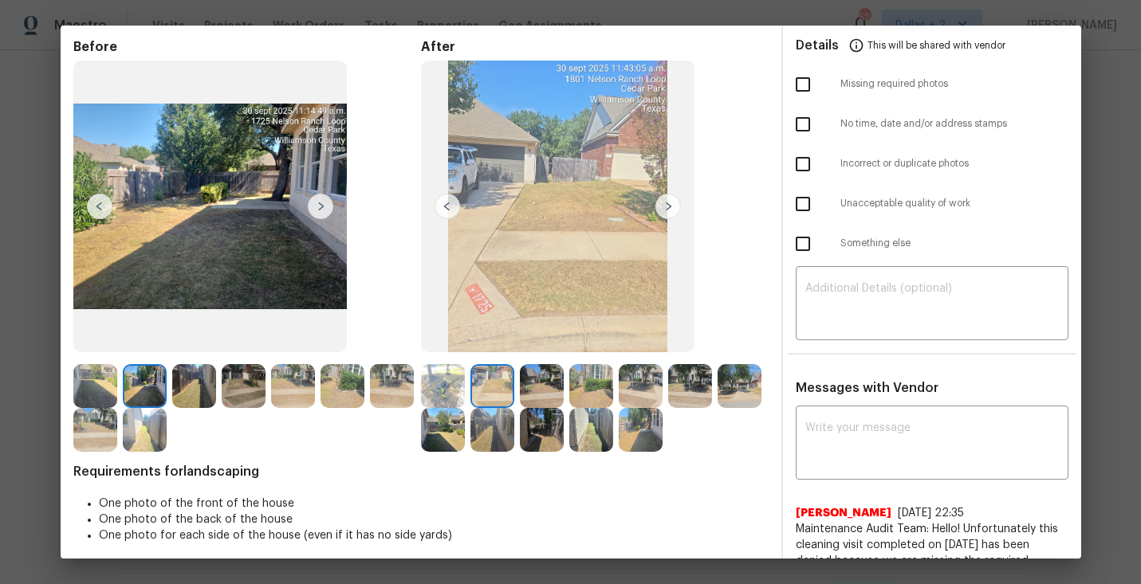
click at [525, 371] on img at bounding box center [542, 386] width 44 height 44
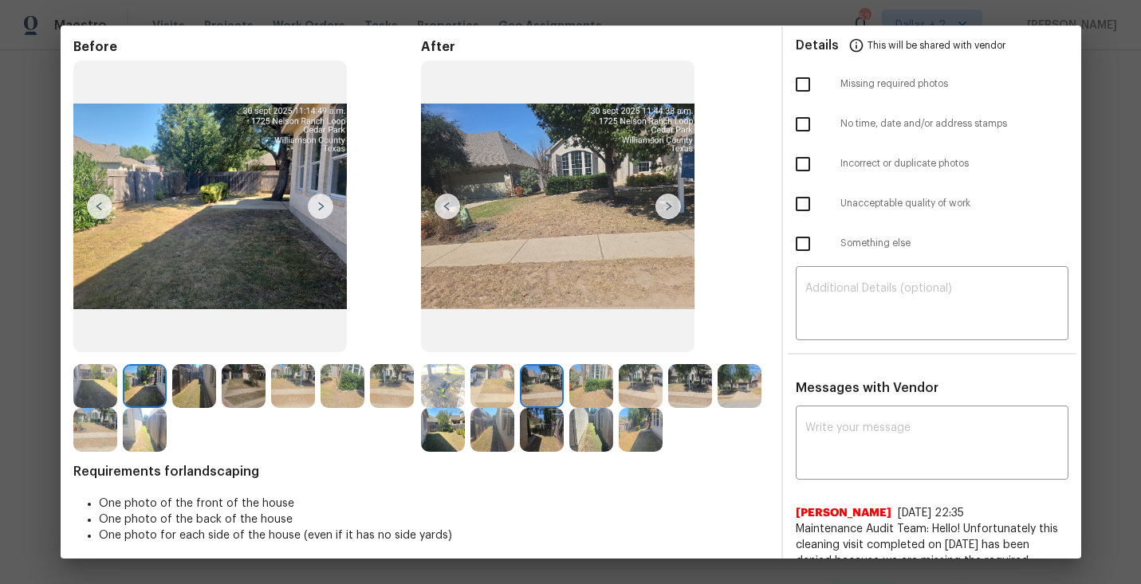
scroll to position [0, 0]
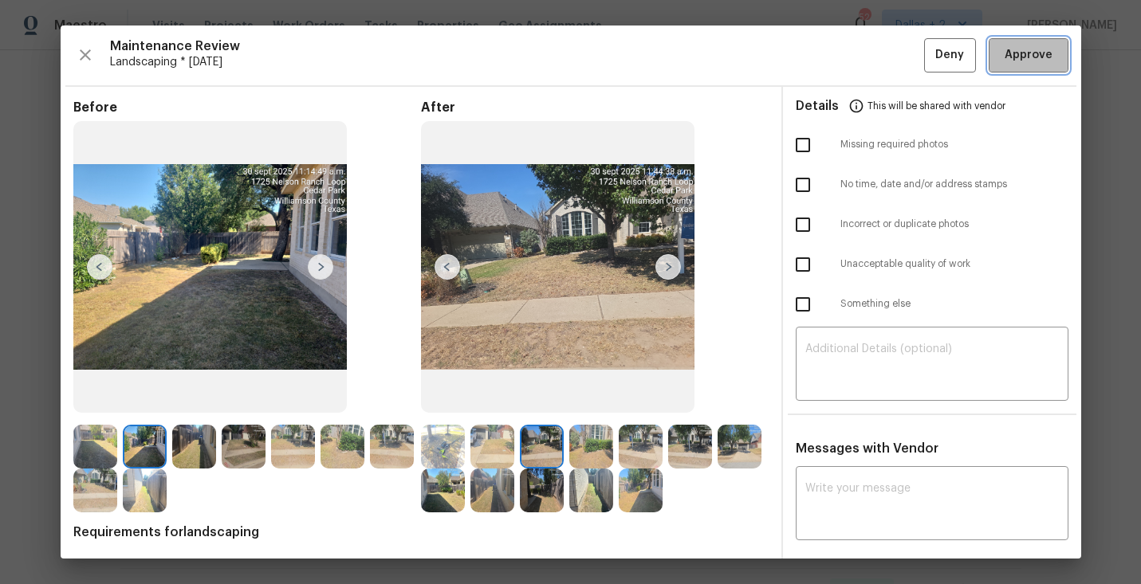
click at [1021, 58] on span "Approve" at bounding box center [1029, 55] width 48 height 20
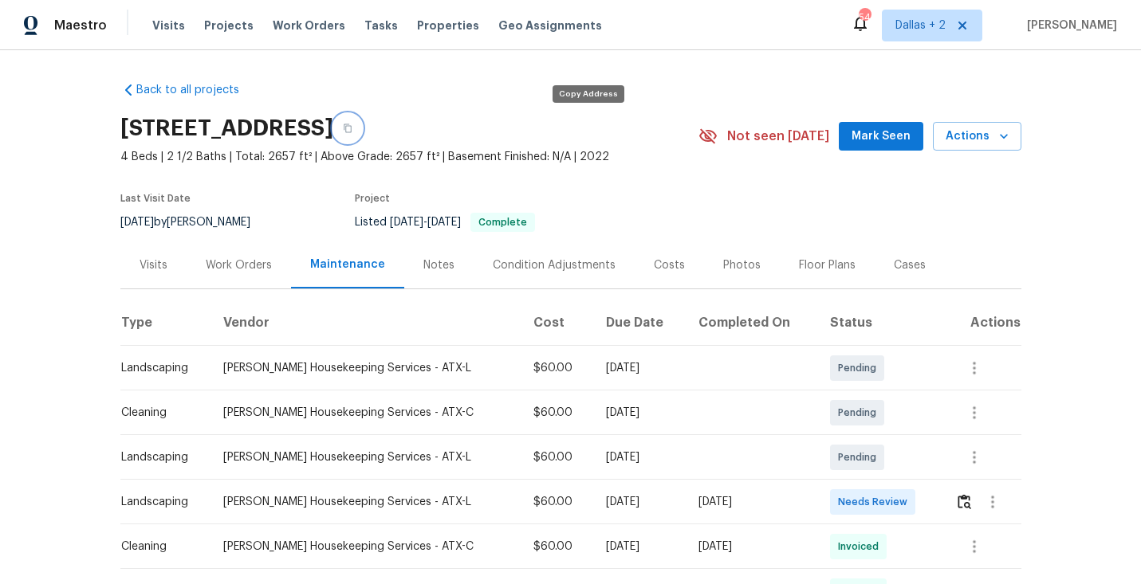
click at [352, 132] on icon "button" at bounding box center [348, 129] width 10 height 10
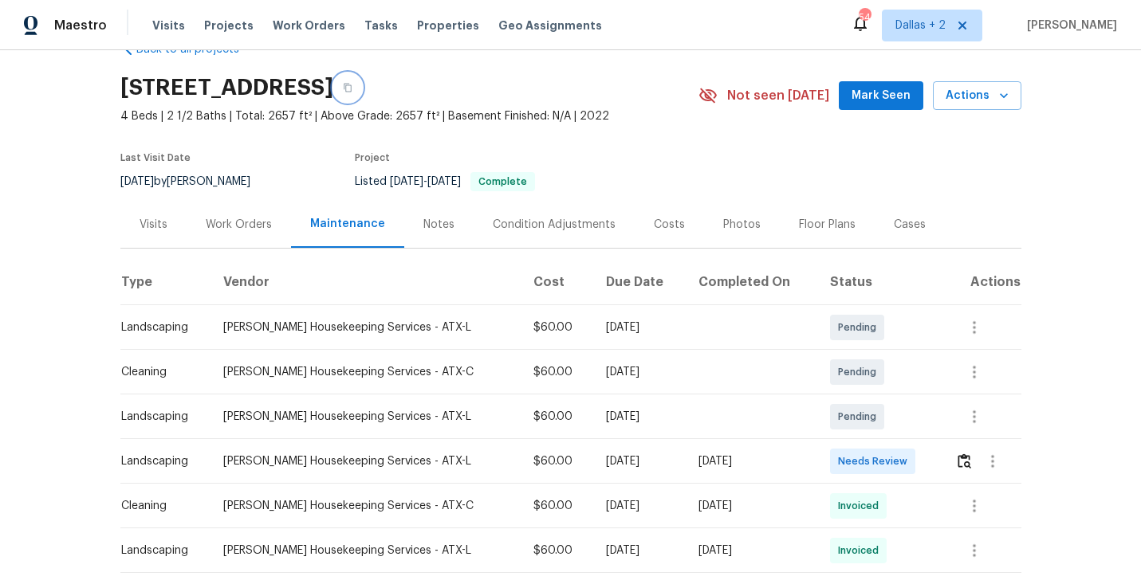
scroll to position [65, 0]
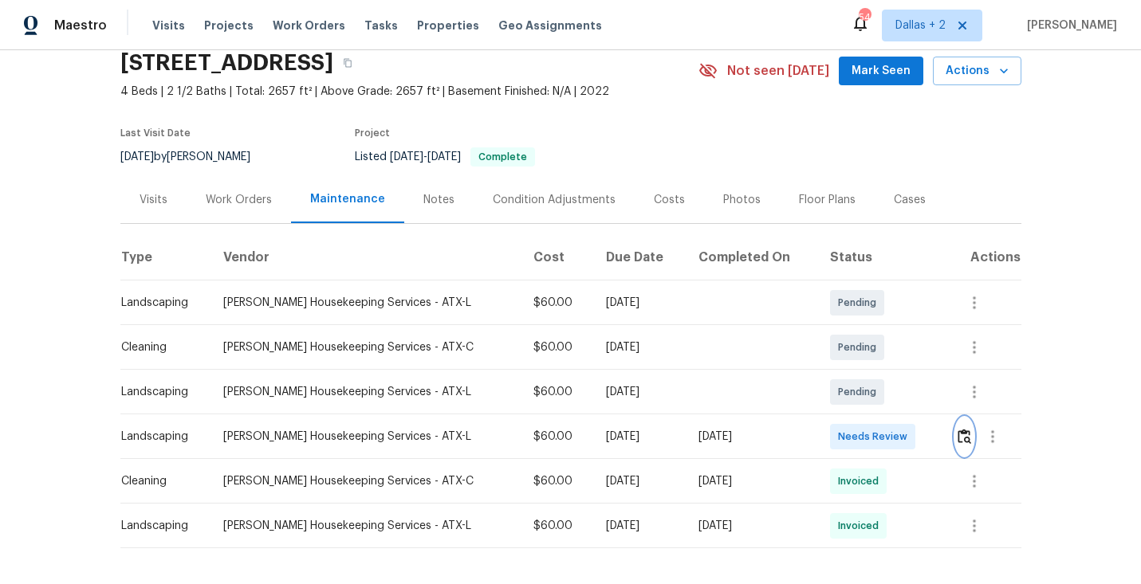
click at [961, 447] on button "button" at bounding box center [964, 437] width 18 height 38
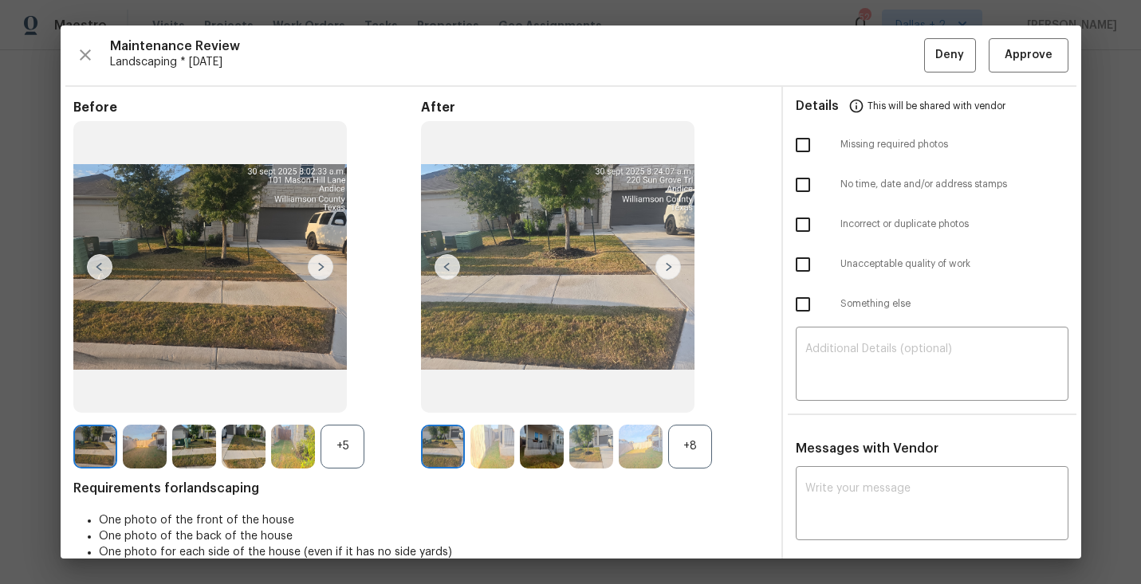
click at [706, 443] on div "+8" at bounding box center [690, 447] width 44 height 44
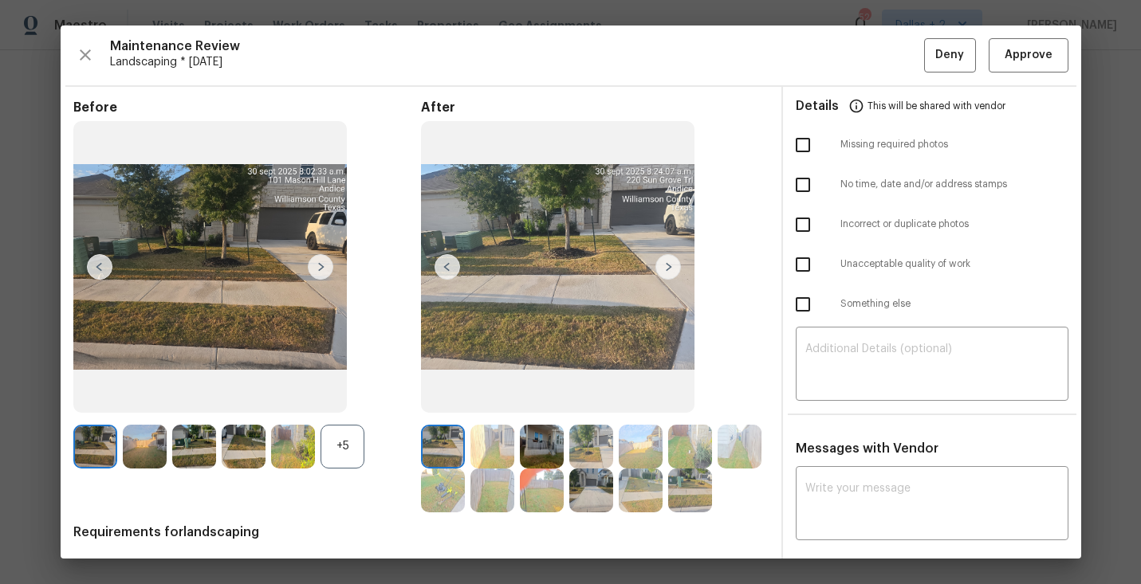
click at [352, 451] on div "+5" at bounding box center [343, 447] width 44 height 44
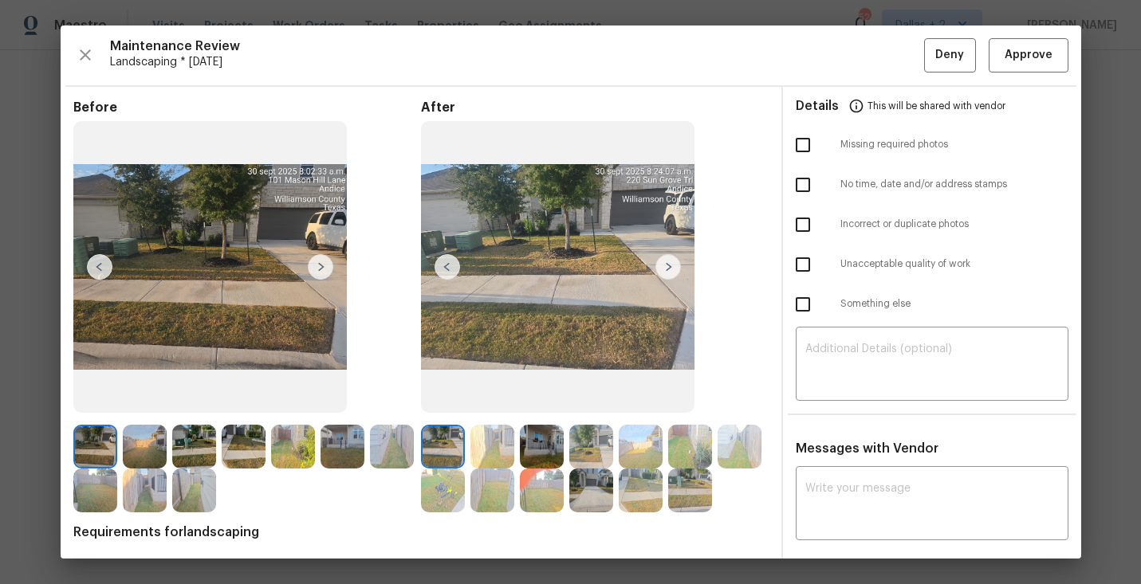
click at [315, 283] on img at bounding box center [209, 267] width 273 height 293
click at [326, 260] on img at bounding box center [321, 267] width 26 height 26
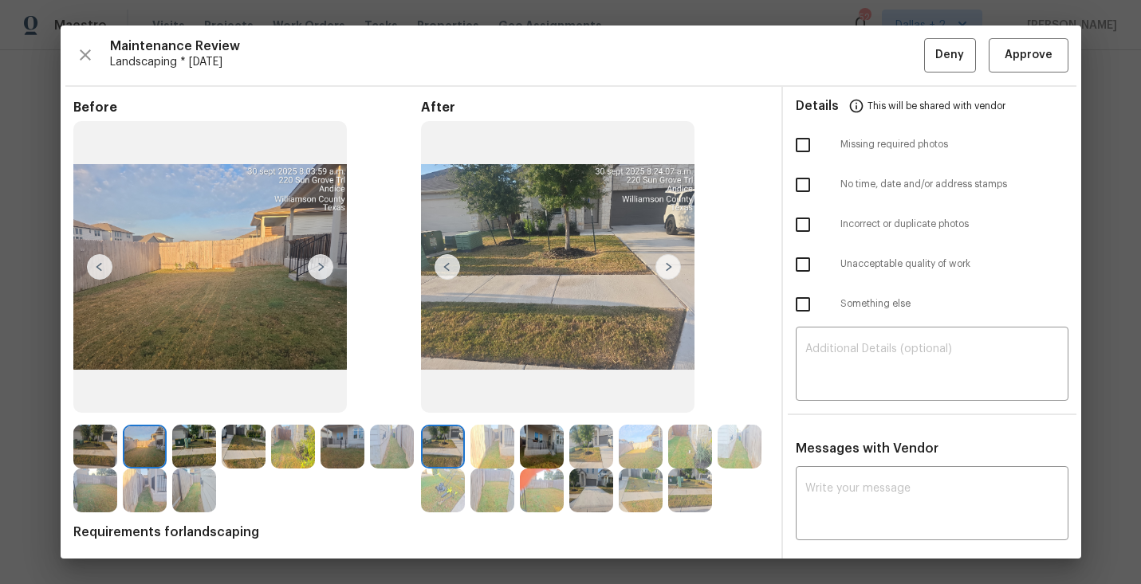
click at [667, 266] on img at bounding box center [668, 267] width 26 height 26
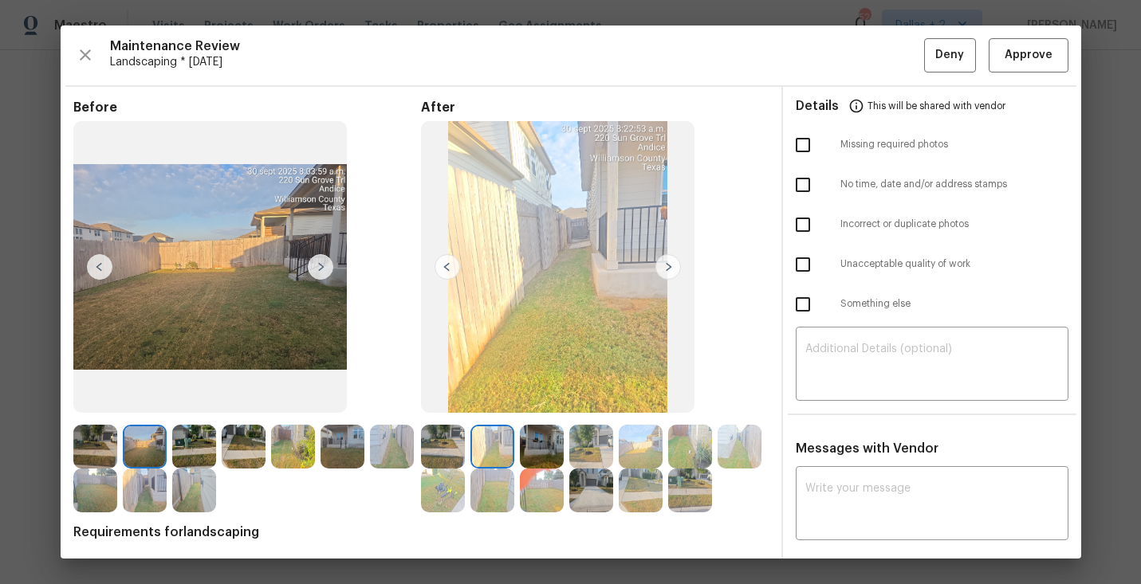
click at [588, 493] on img at bounding box center [591, 491] width 44 height 44
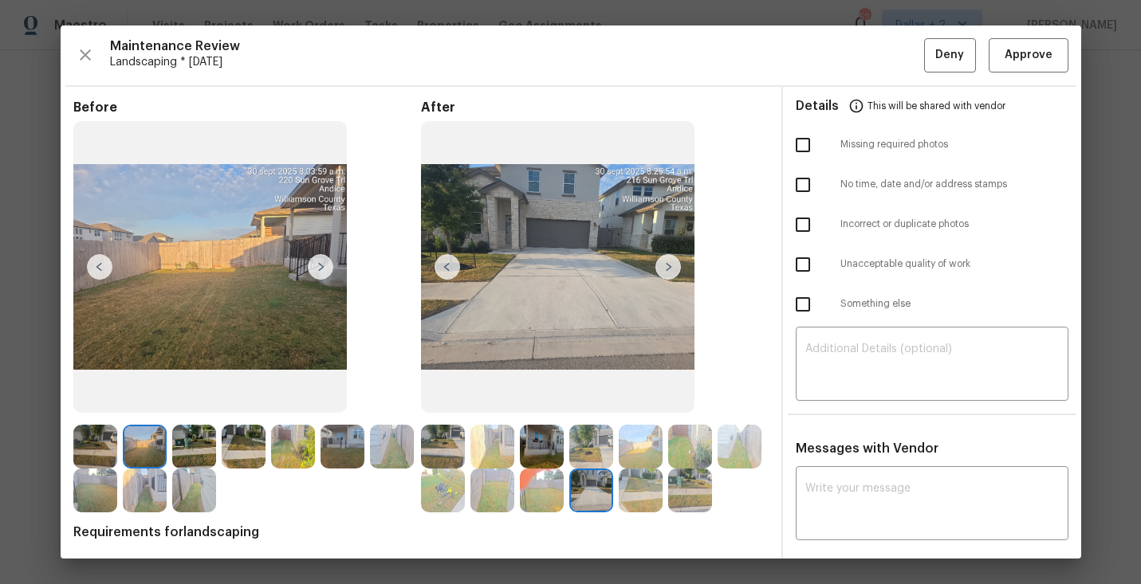
click at [73, 64] on div "Maintenance Review Landscaping * Mon, Sep 29 Deny Approve" at bounding box center [570, 55] width 995 height 34
click at [103, 33] on div "Maintenance Review Landscaping * [DATE] Deny Approve Before After Requirements …" at bounding box center [571, 292] width 1021 height 533
click at [99, 43] on div "Maintenance Review Landscaping * Mon, Sep 29 Deny Approve" at bounding box center [570, 55] width 995 height 34
click at [91, 47] on icon "button" at bounding box center [85, 54] width 19 height 19
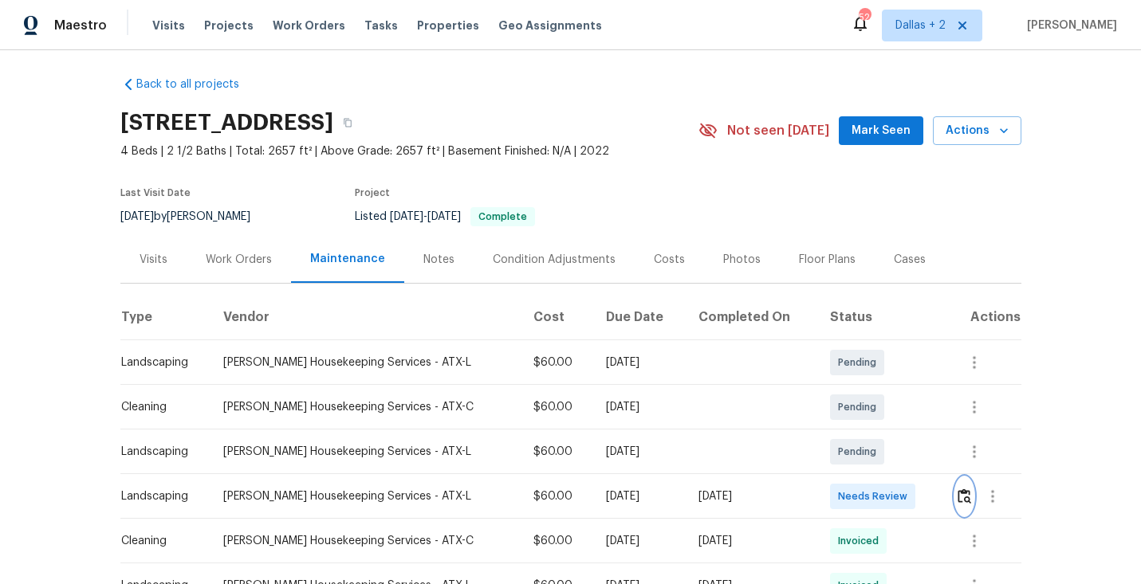
scroll to position [0, 0]
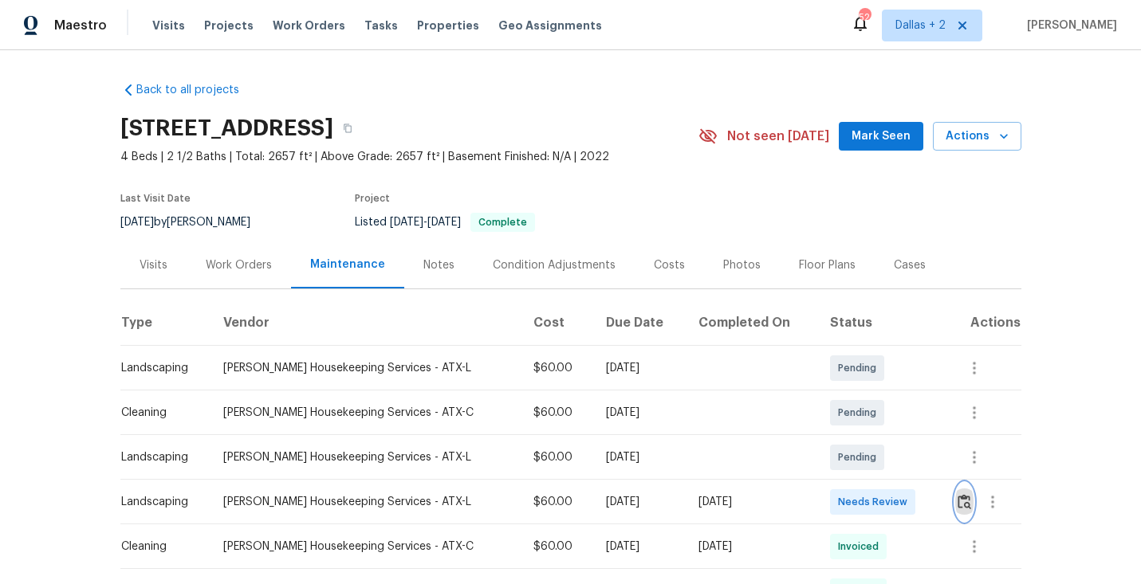
click at [962, 491] on button "button" at bounding box center [964, 502] width 18 height 38
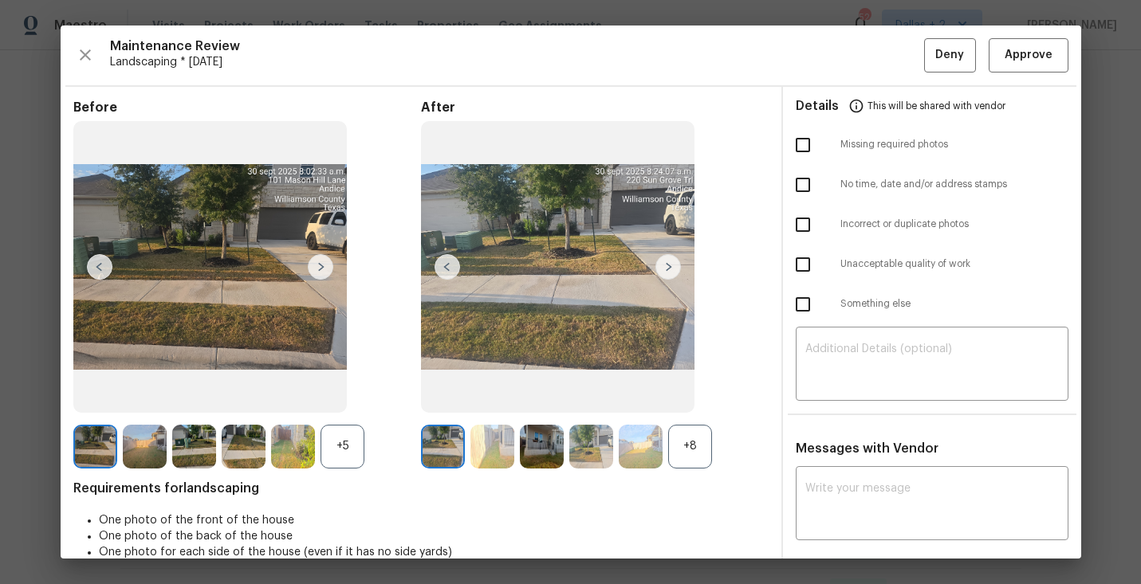
click at [690, 440] on div "+8" at bounding box center [690, 447] width 44 height 44
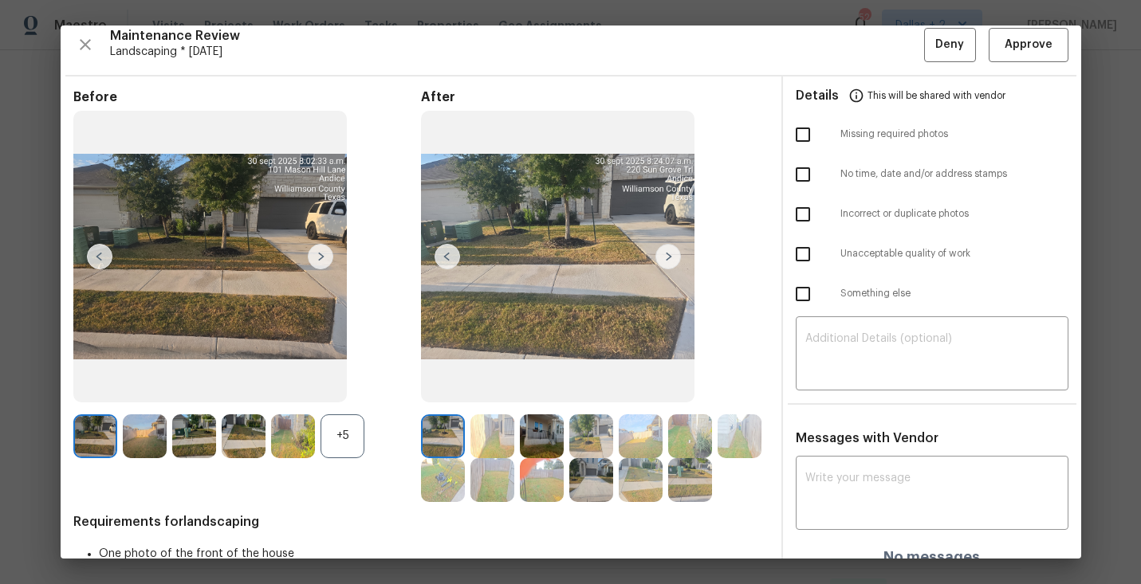
scroll to position [5, 0]
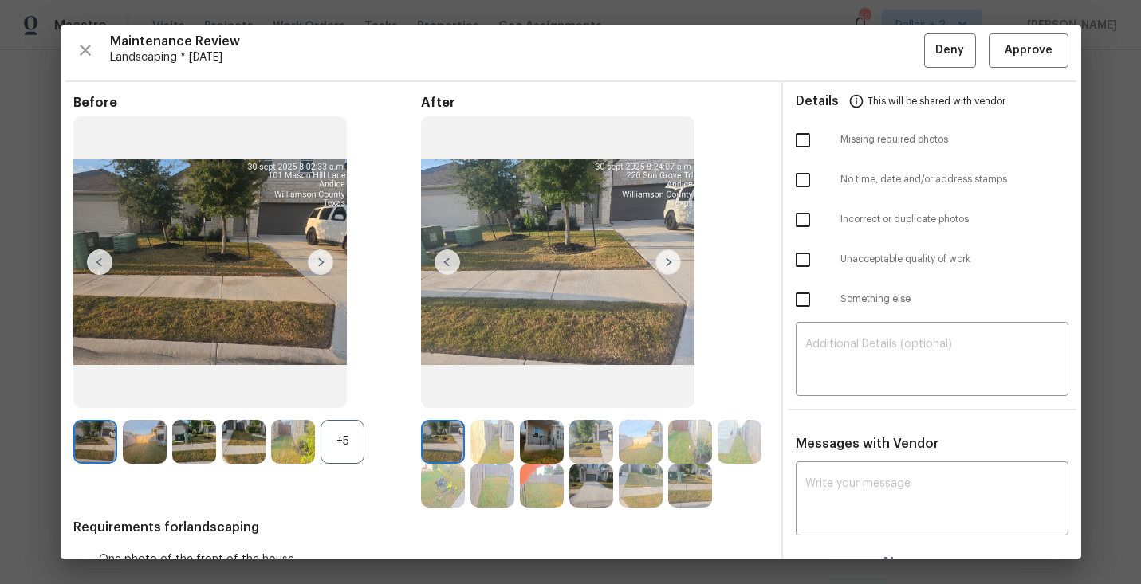
click at [730, 449] on img at bounding box center [740, 442] width 44 height 44
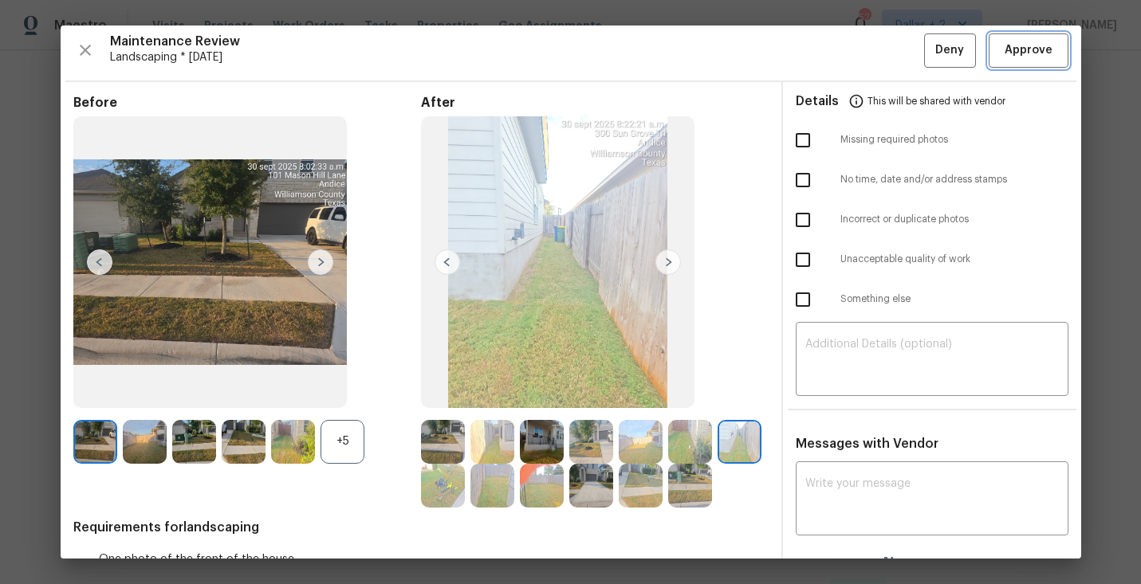
click at [1017, 54] on span "Approve" at bounding box center [1029, 51] width 48 height 20
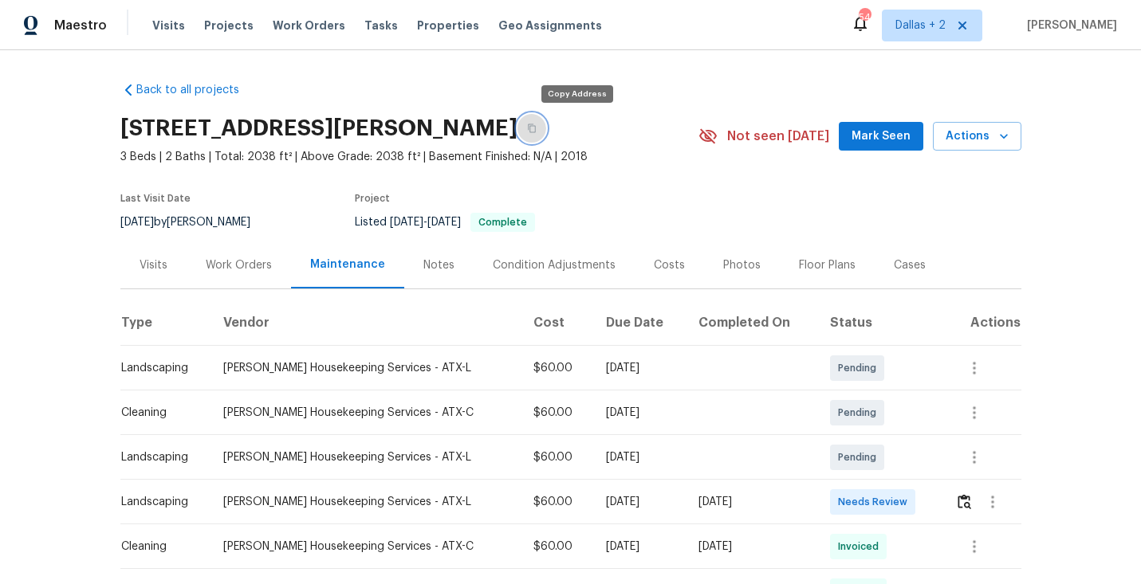
click at [546, 121] on button "button" at bounding box center [531, 128] width 29 height 29
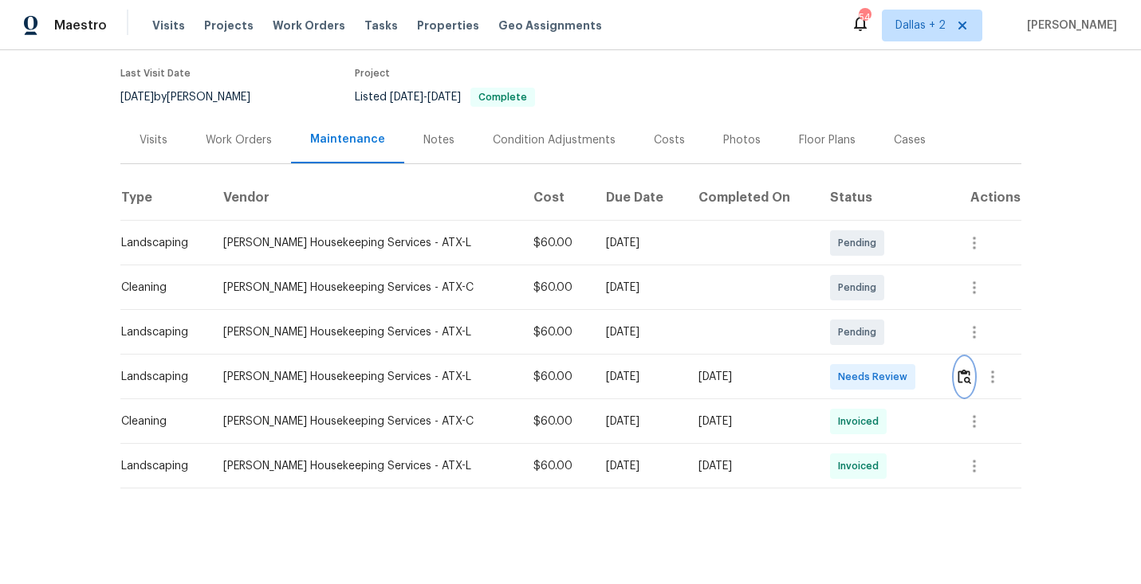
click at [964, 374] on img "button" at bounding box center [965, 376] width 14 height 15
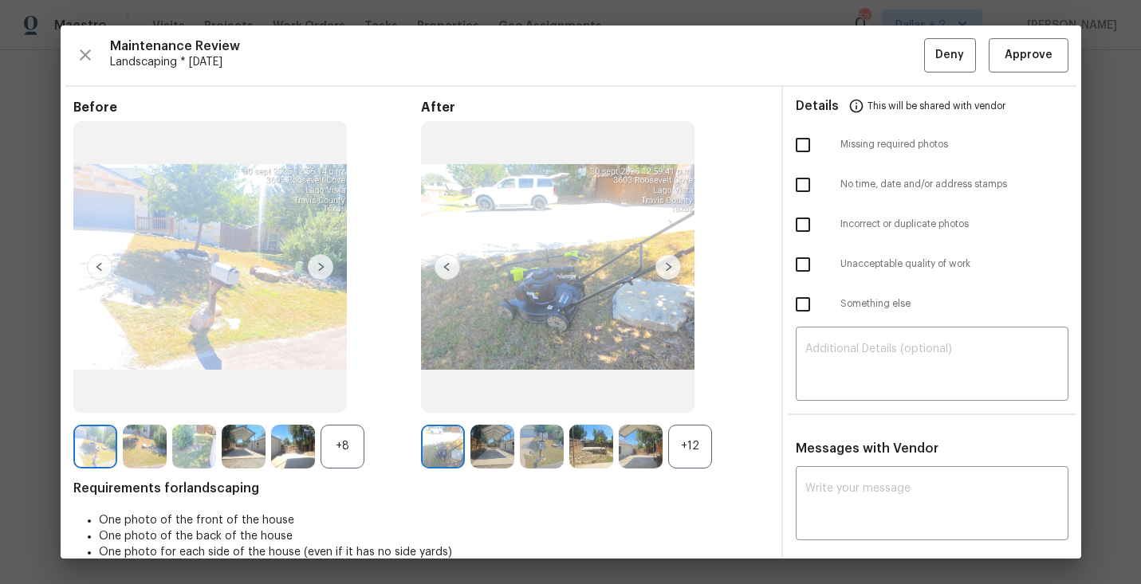
click at [702, 454] on div "+12" at bounding box center [690, 447] width 44 height 44
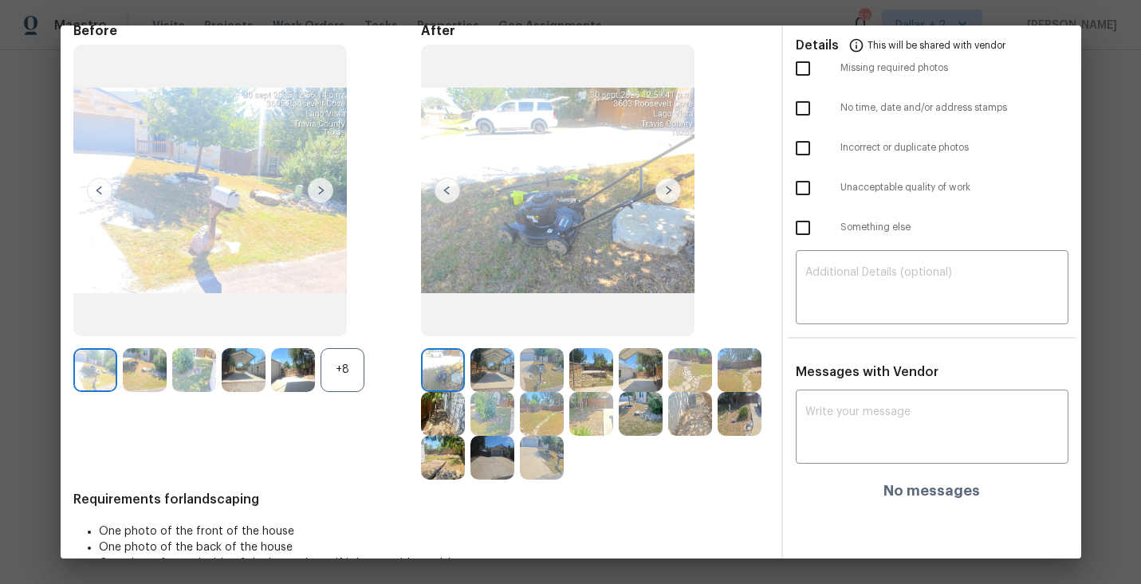
scroll to position [77, 0]
click at [353, 382] on div "+8" at bounding box center [343, 370] width 44 height 44
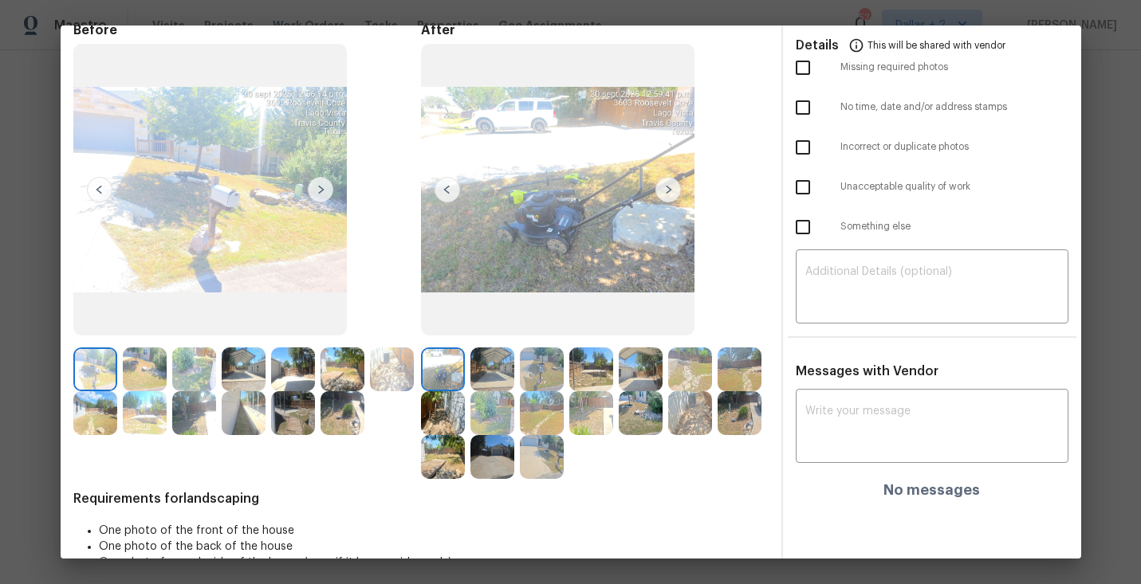
click at [669, 186] on img at bounding box center [668, 190] width 26 height 26
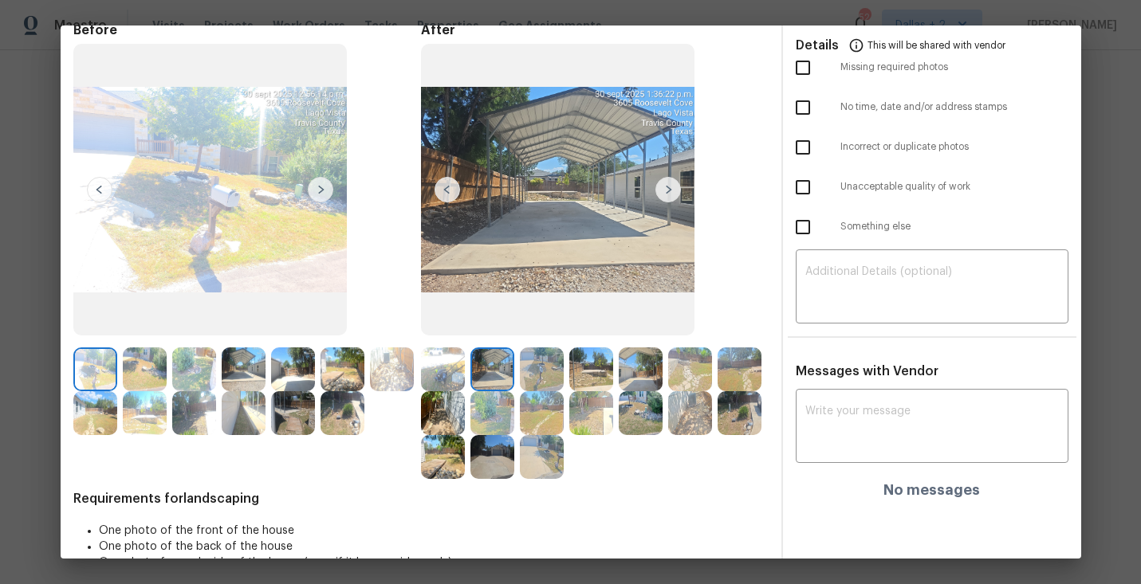
click at [541, 370] on img at bounding box center [542, 370] width 44 height 44
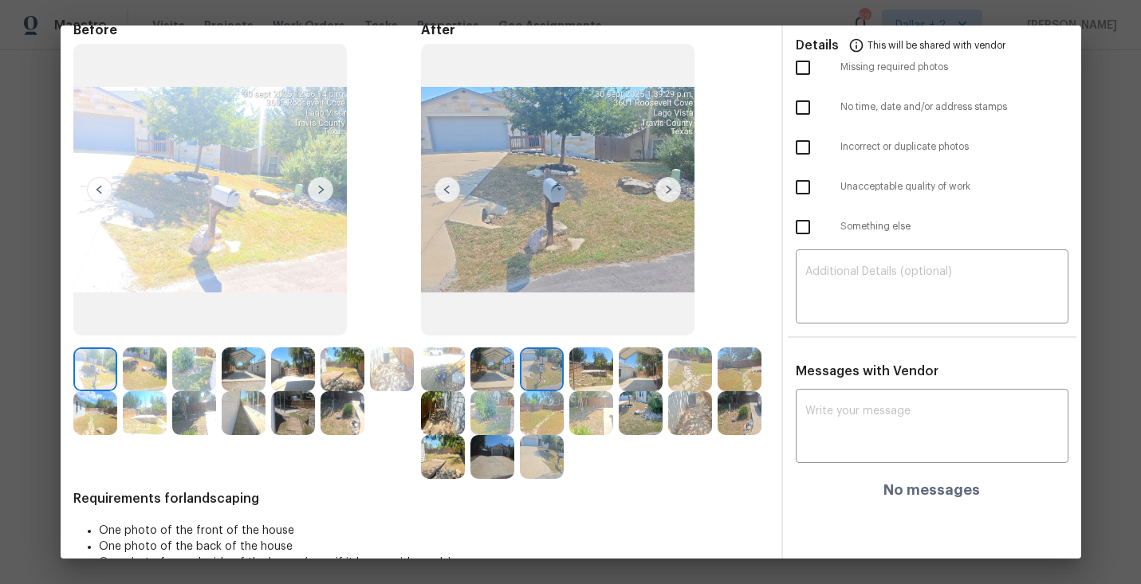
click at [672, 206] on img at bounding box center [557, 190] width 273 height 293
click at [596, 372] on img at bounding box center [591, 370] width 44 height 44
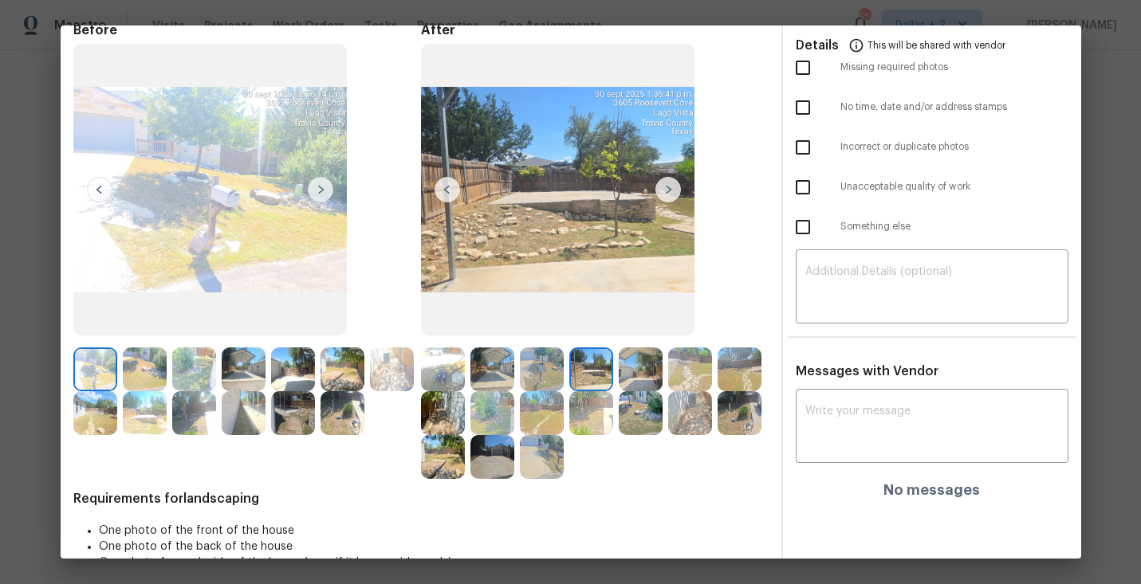
click at [635, 367] on img at bounding box center [641, 370] width 44 height 44
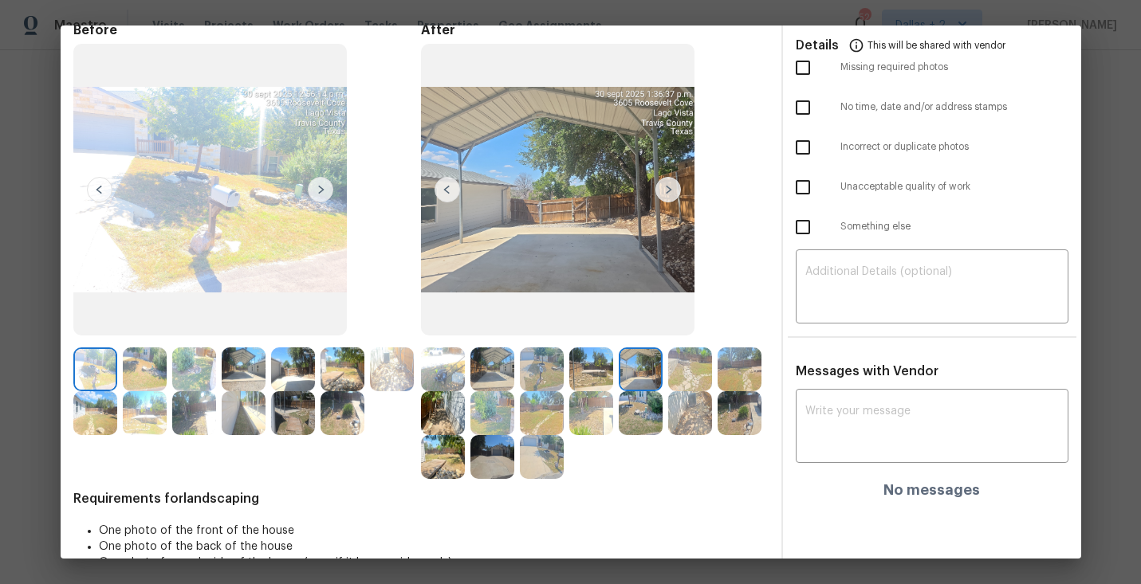
click at [251, 355] on img at bounding box center [244, 370] width 44 height 44
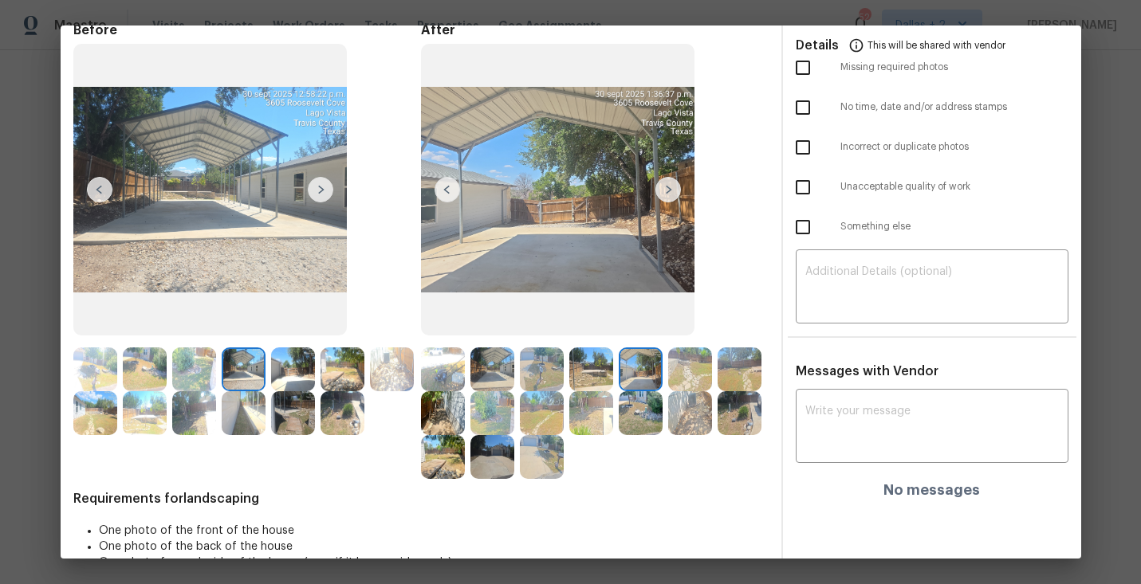
click at [431, 427] on img at bounding box center [443, 413] width 44 height 44
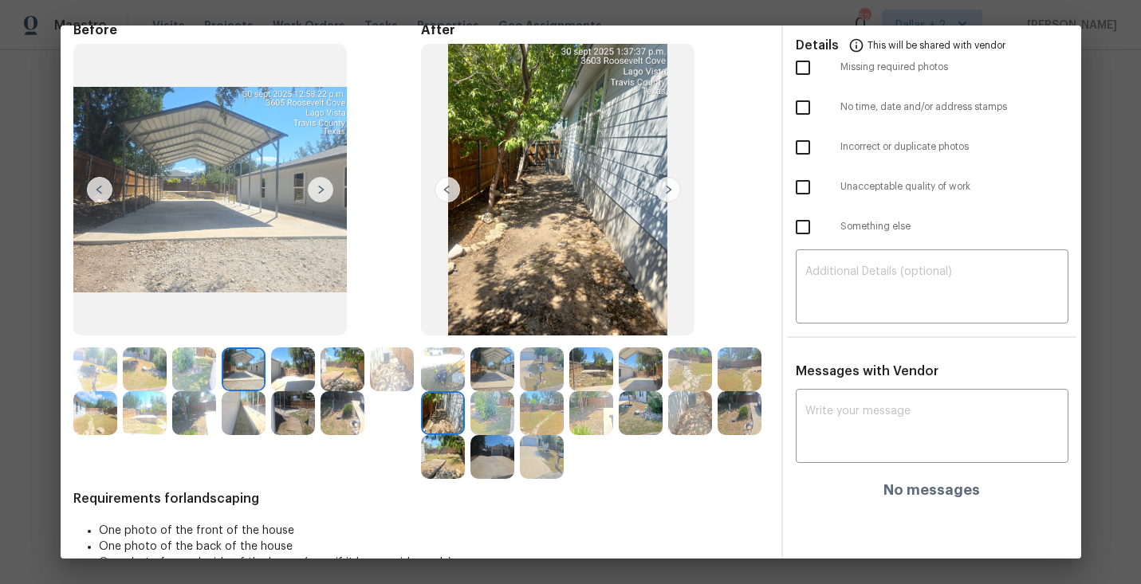
click at [500, 364] on img at bounding box center [492, 370] width 44 height 44
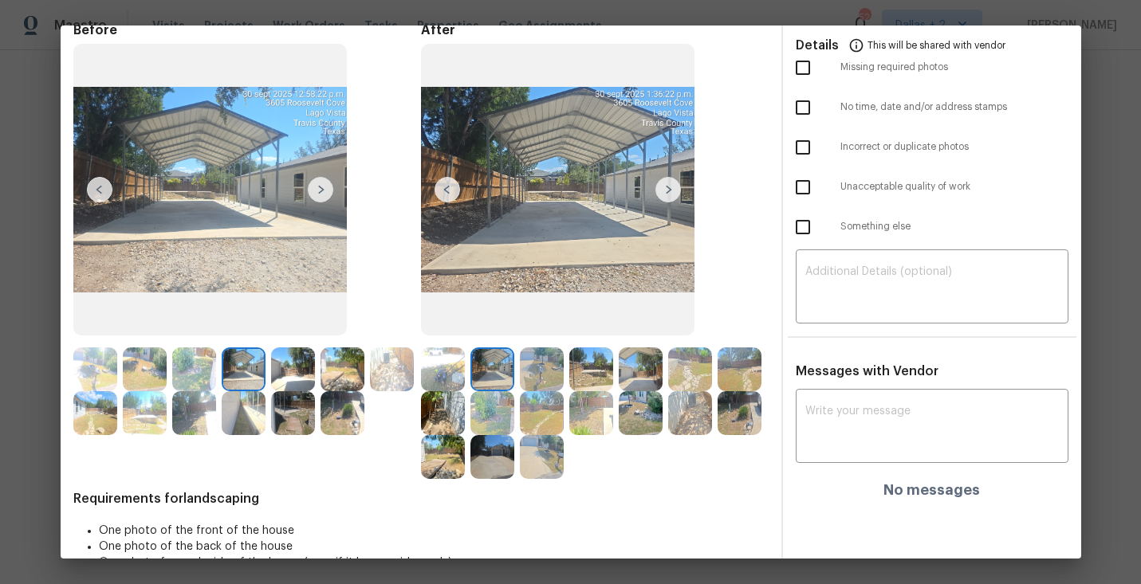
click at [443, 372] on img at bounding box center [443, 370] width 44 height 44
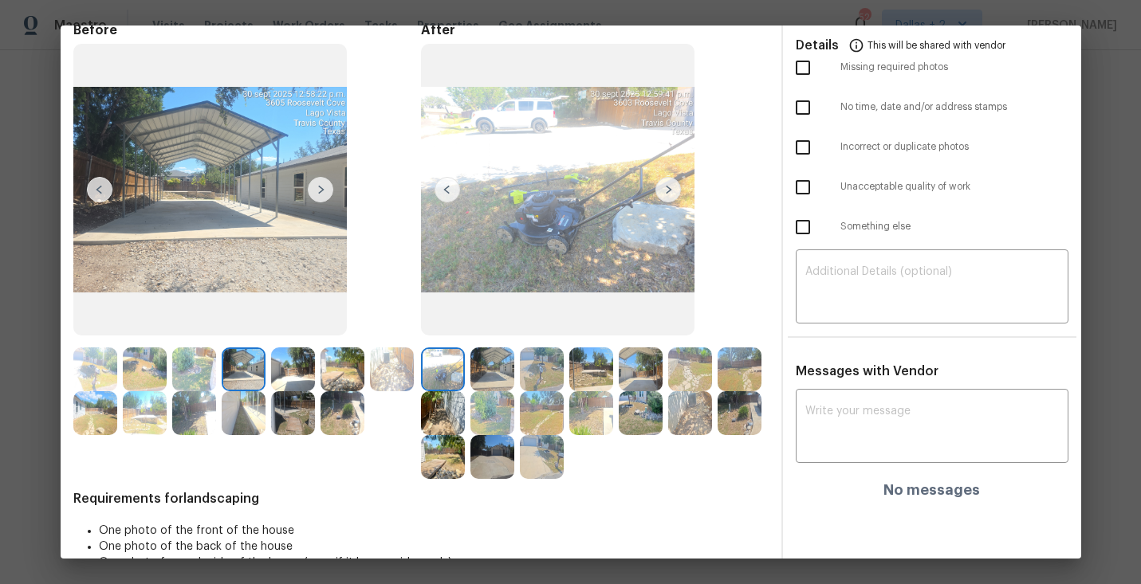
click at [665, 184] on img at bounding box center [668, 190] width 26 height 26
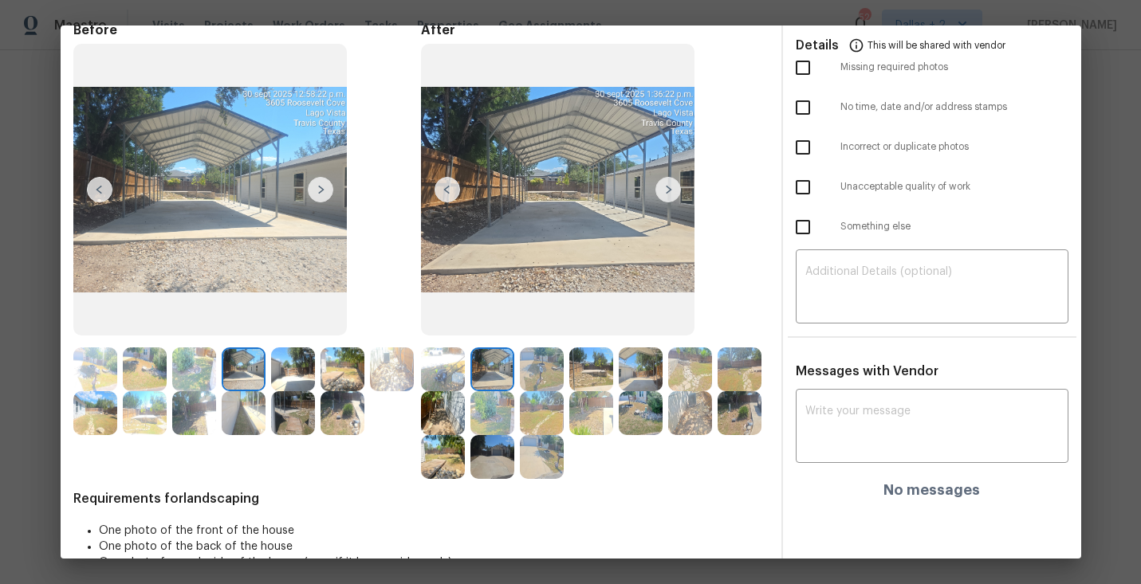
click at [556, 372] on img at bounding box center [542, 370] width 44 height 44
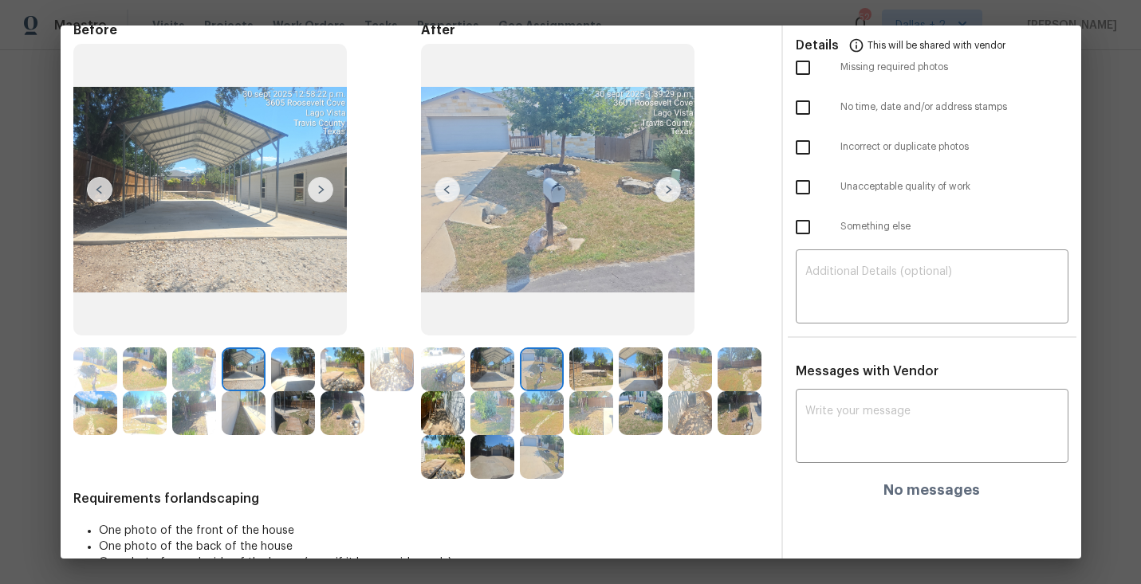
click at [597, 362] on img at bounding box center [591, 370] width 44 height 44
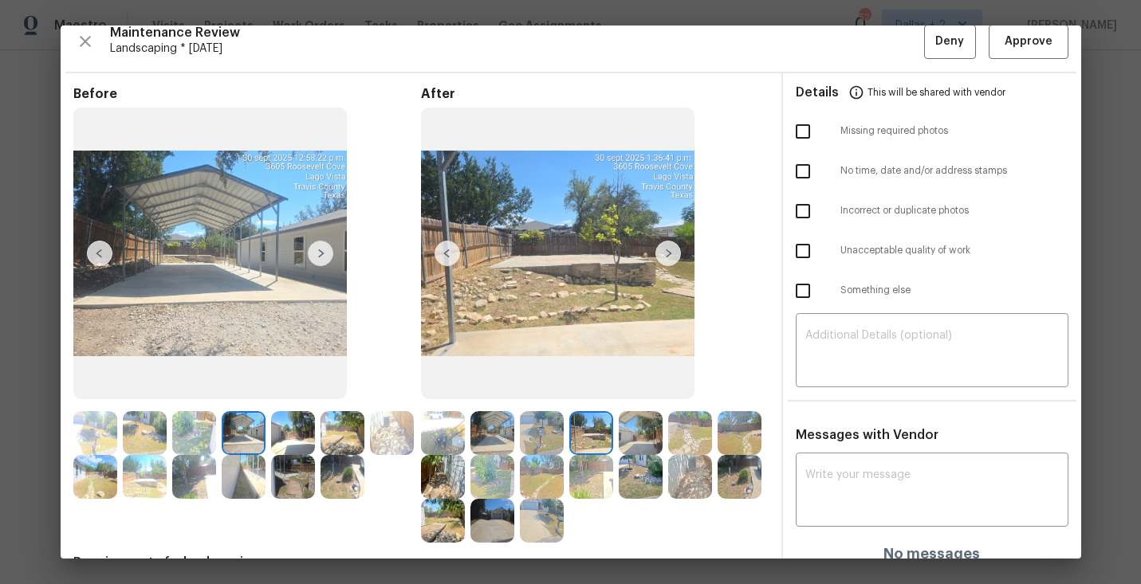
scroll to position [14, 0]
click at [634, 438] on img at bounding box center [641, 433] width 44 height 44
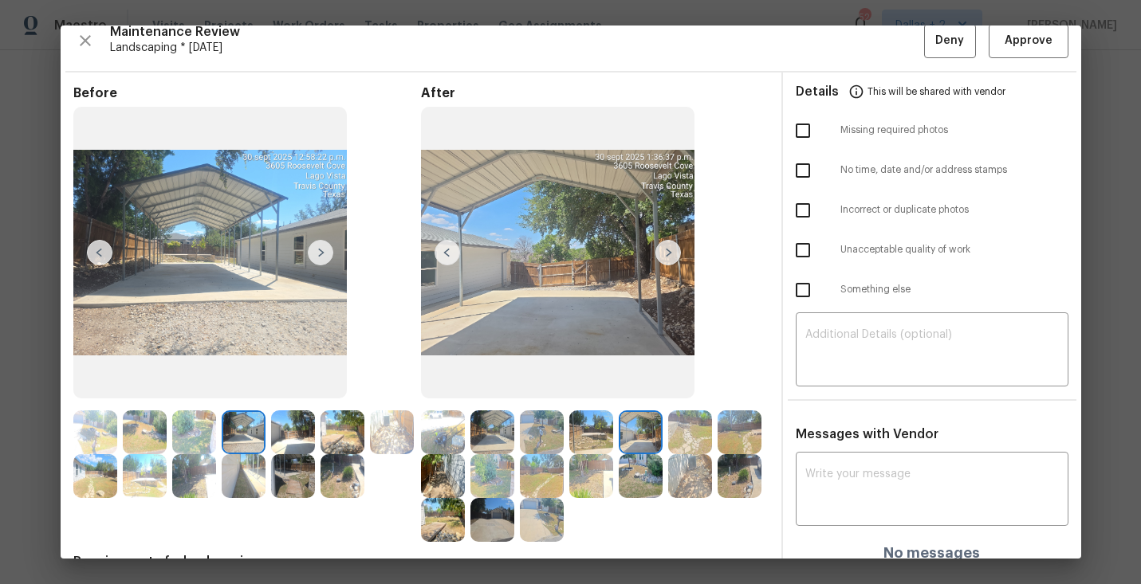
click at [698, 419] on img at bounding box center [690, 433] width 44 height 44
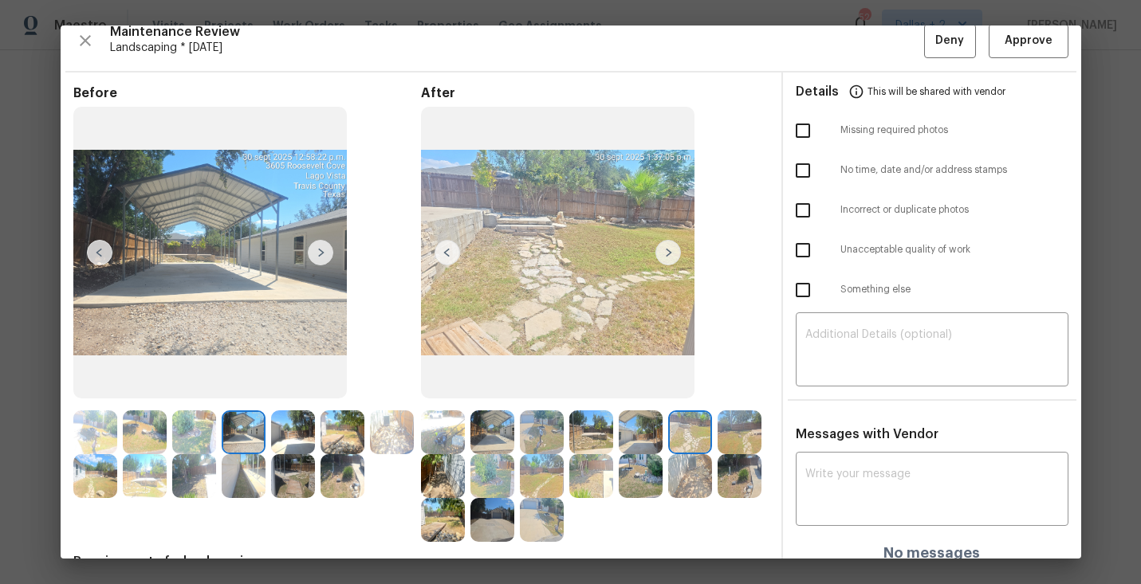
click at [746, 427] on img at bounding box center [740, 433] width 44 height 44
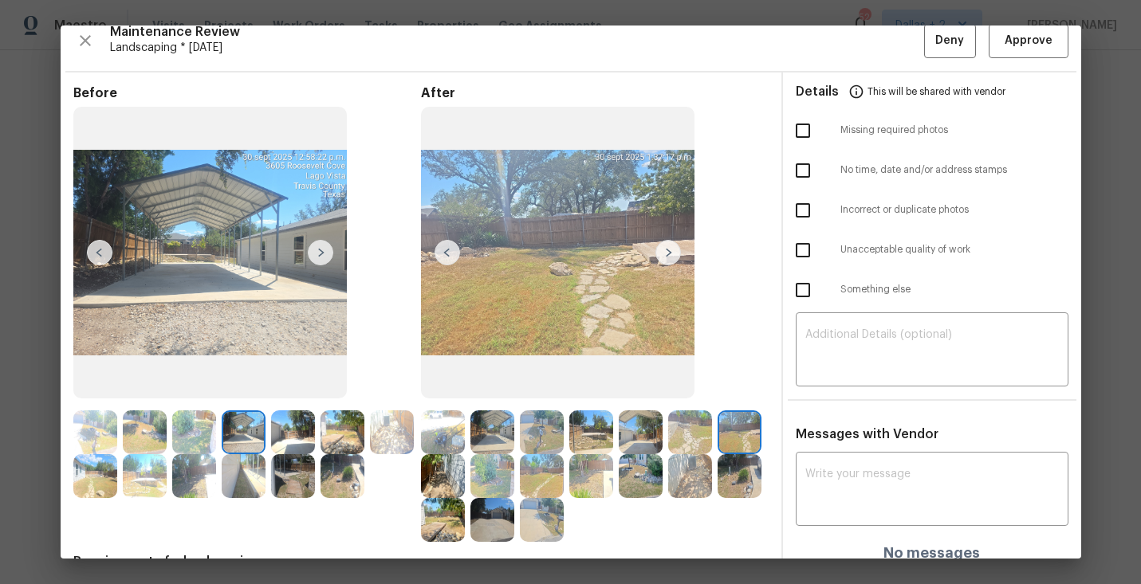
click at [454, 482] on img at bounding box center [443, 476] width 44 height 44
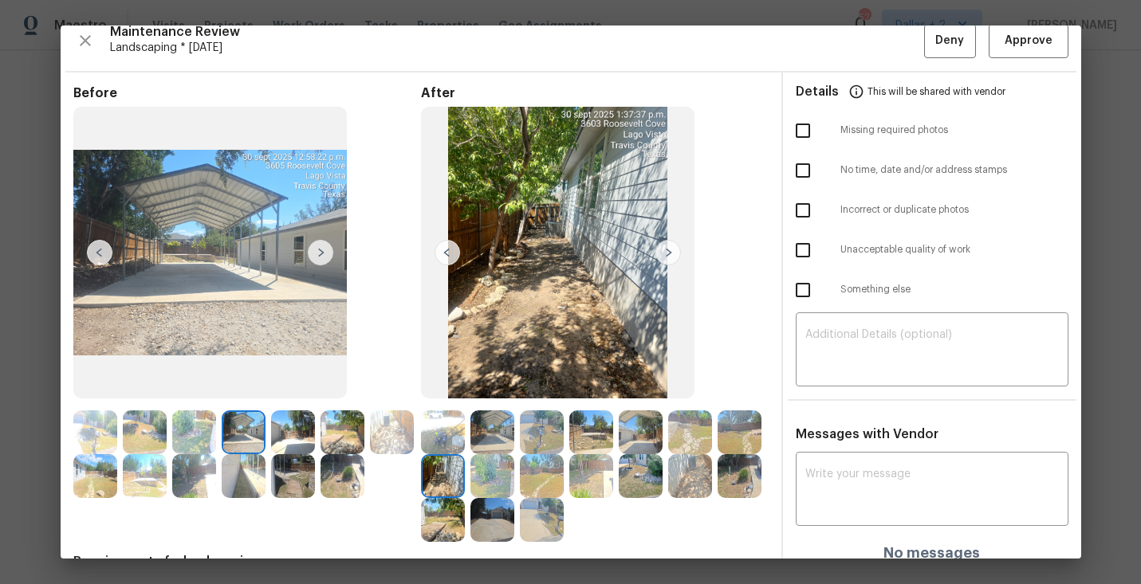
click at [485, 458] on img at bounding box center [492, 476] width 44 height 44
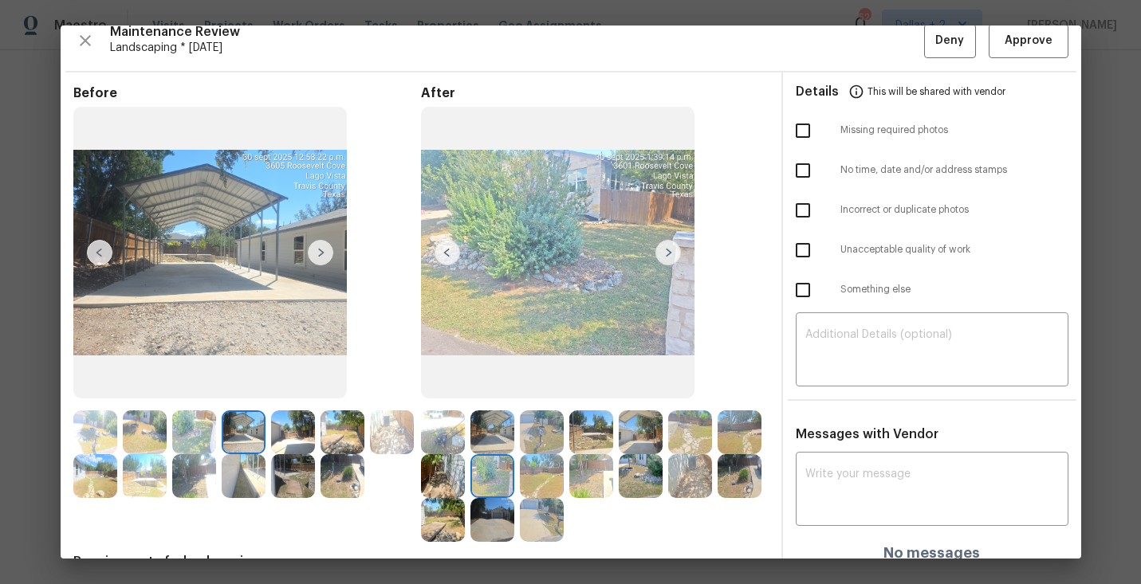
click at [544, 470] on img at bounding box center [542, 476] width 44 height 44
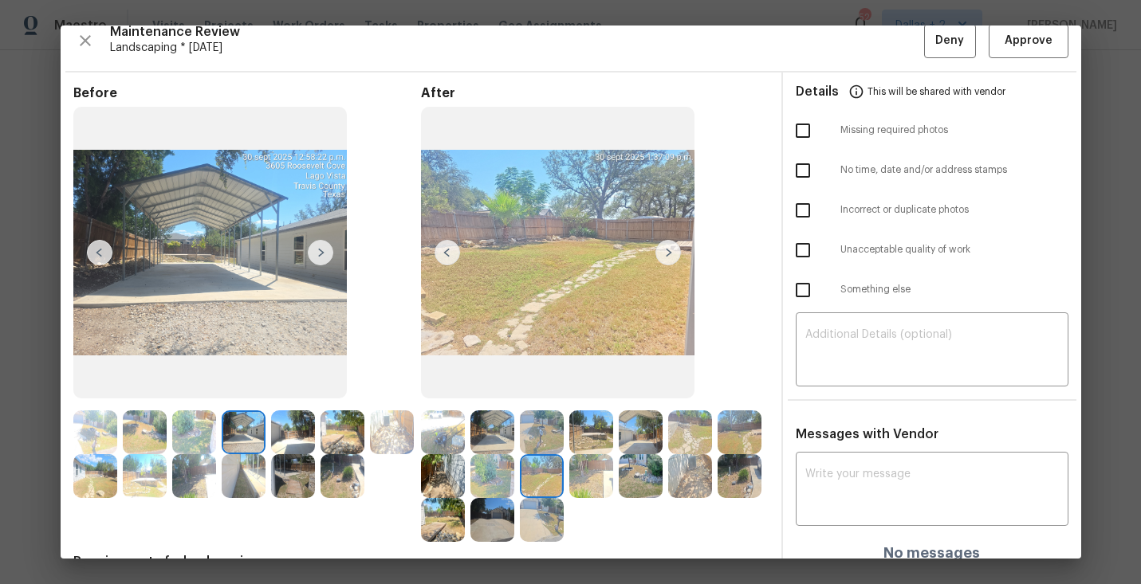
click at [592, 477] on img at bounding box center [591, 476] width 44 height 44
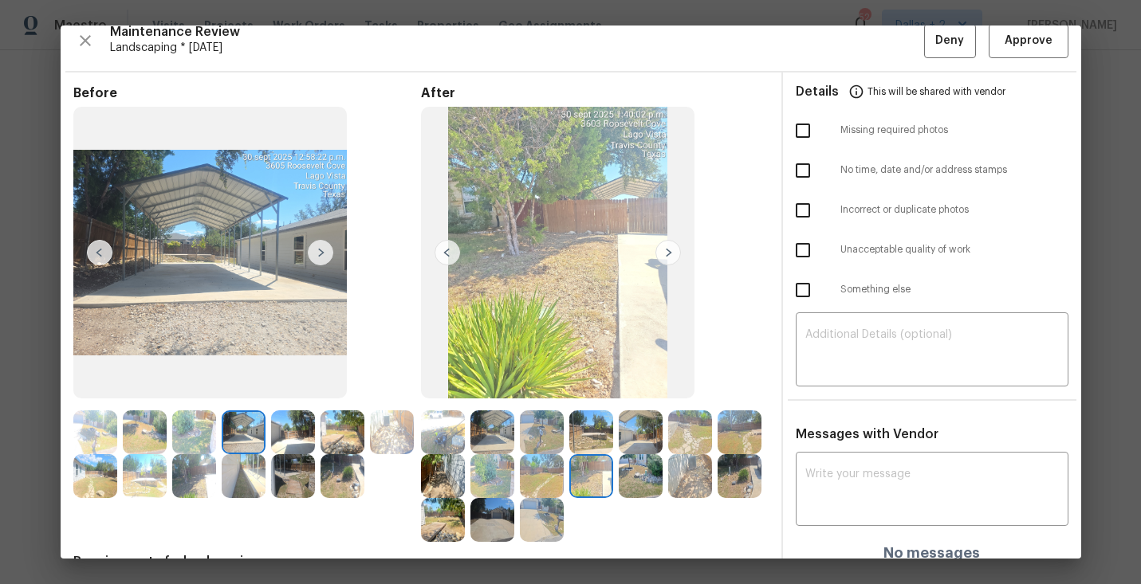
scroll to position [112, 0]
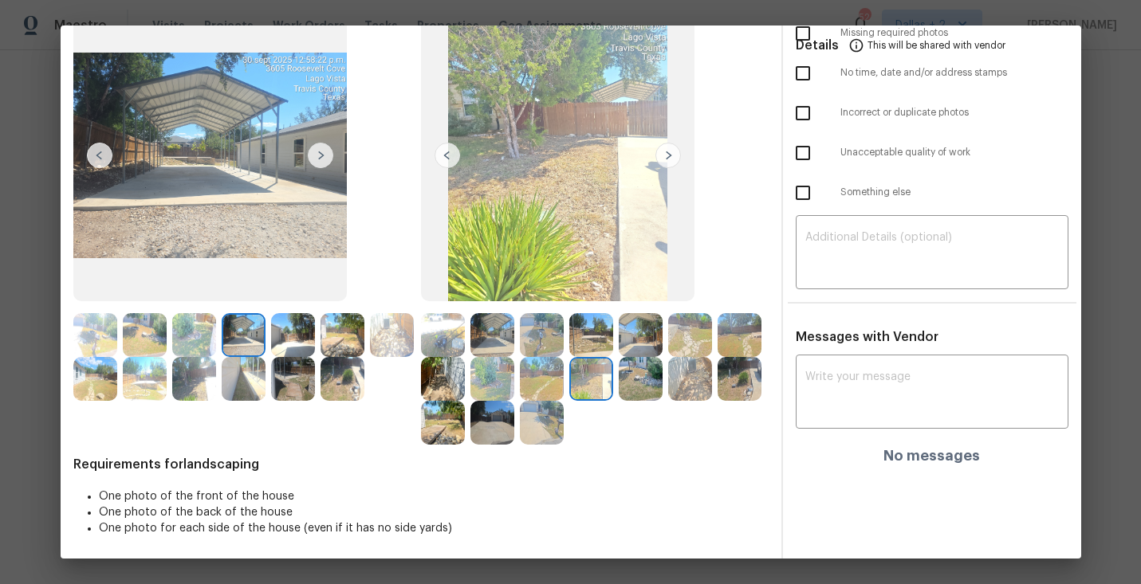
click at [640, 378] on img at bounding box center [641, 379] width 44 height 44
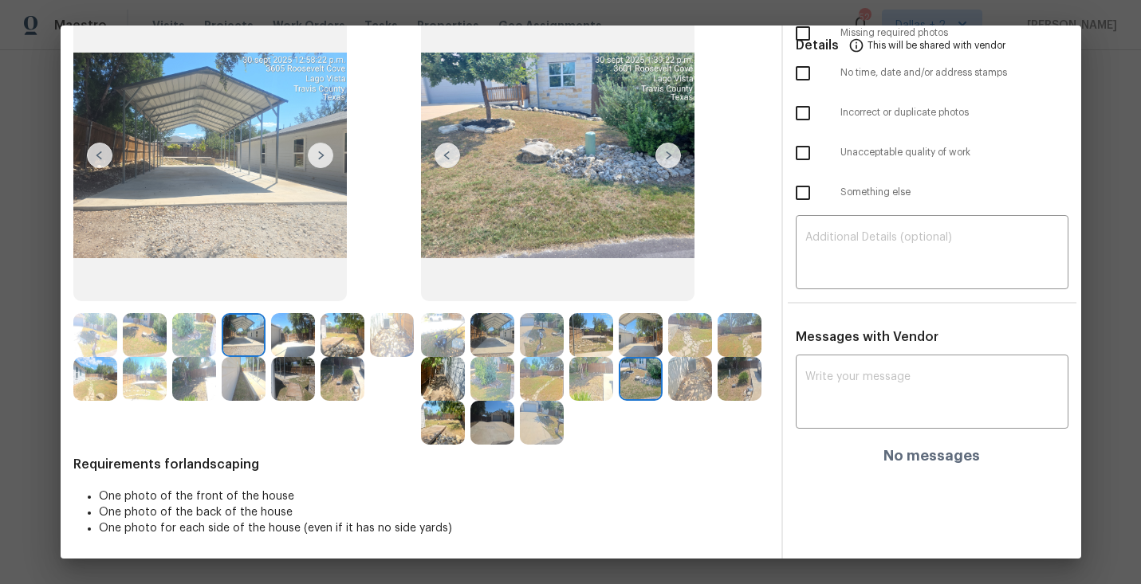
click at [688, 379] on img at bounding box center [690, 379] width 44 height 44
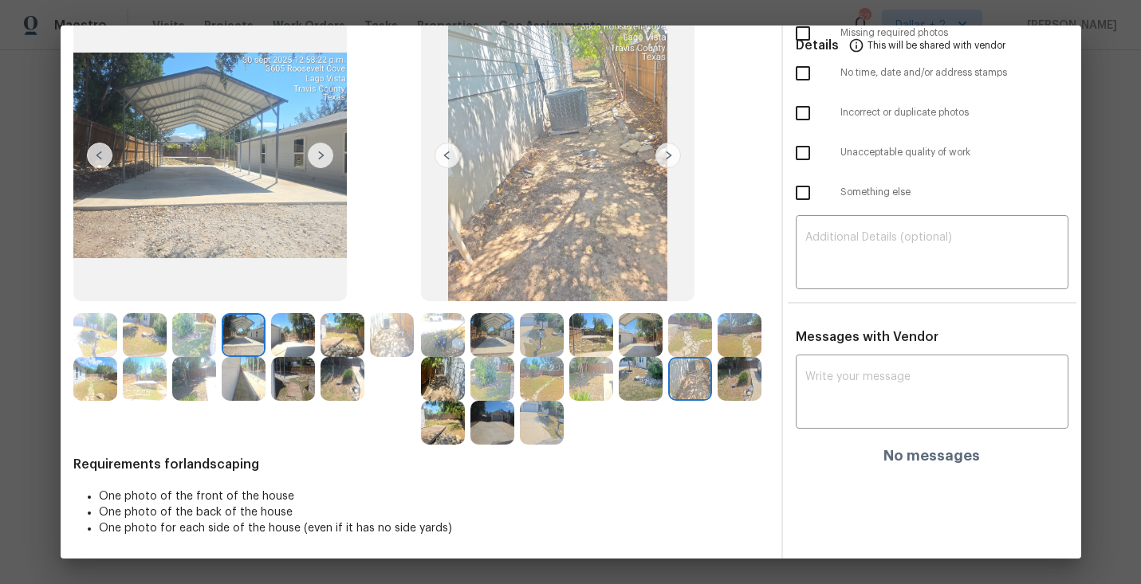
click at [751, 369] on img at bounding box center [740, 379] width 44 height 44
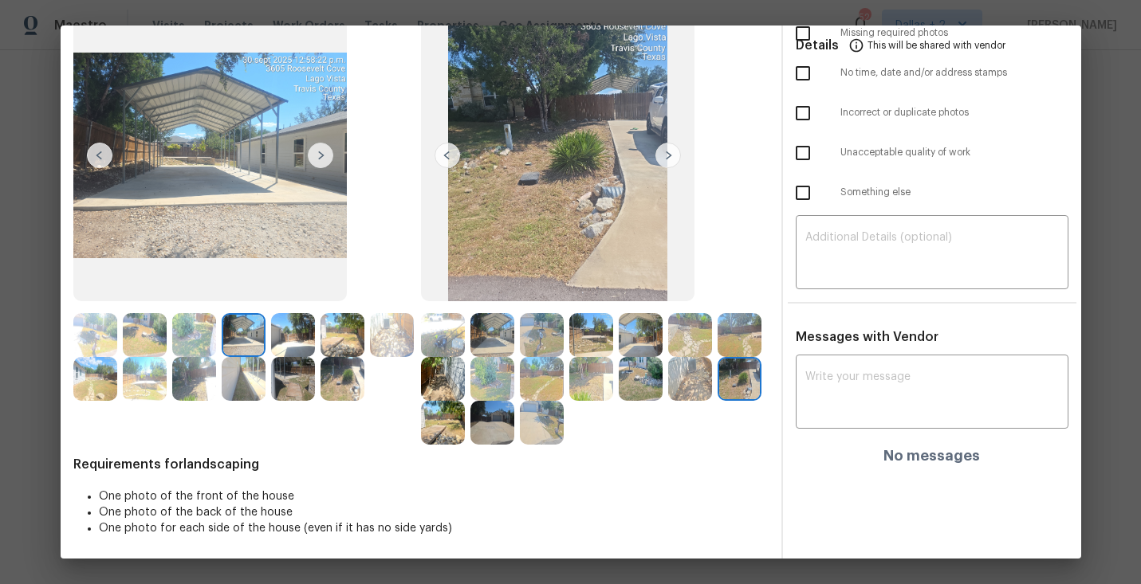
click at [443, 430] on img at bounding box center [443, 423] width 44 height 44
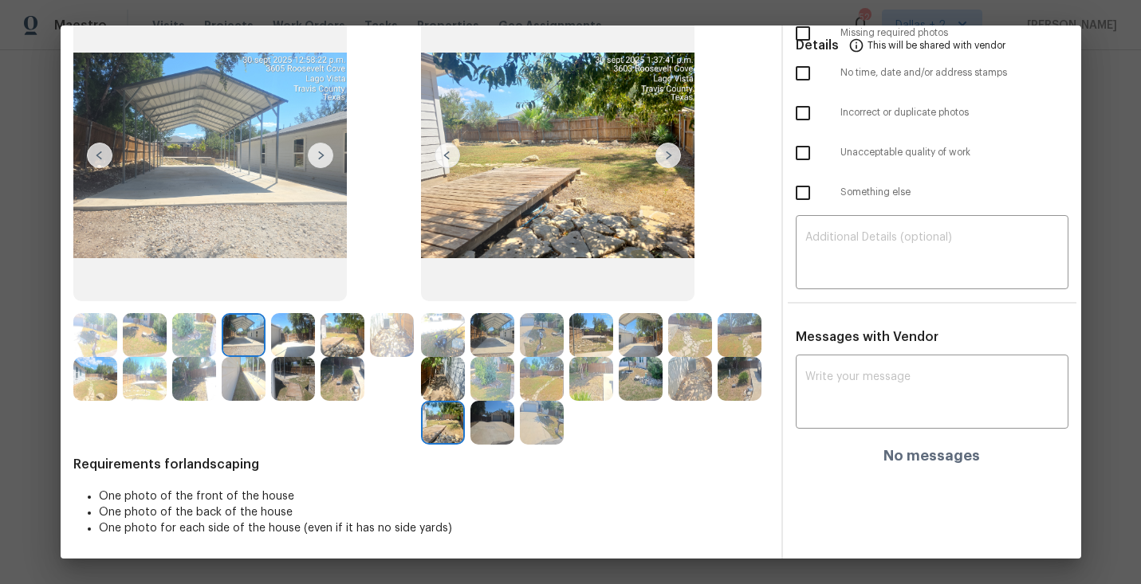
scroll to position [0, 0]
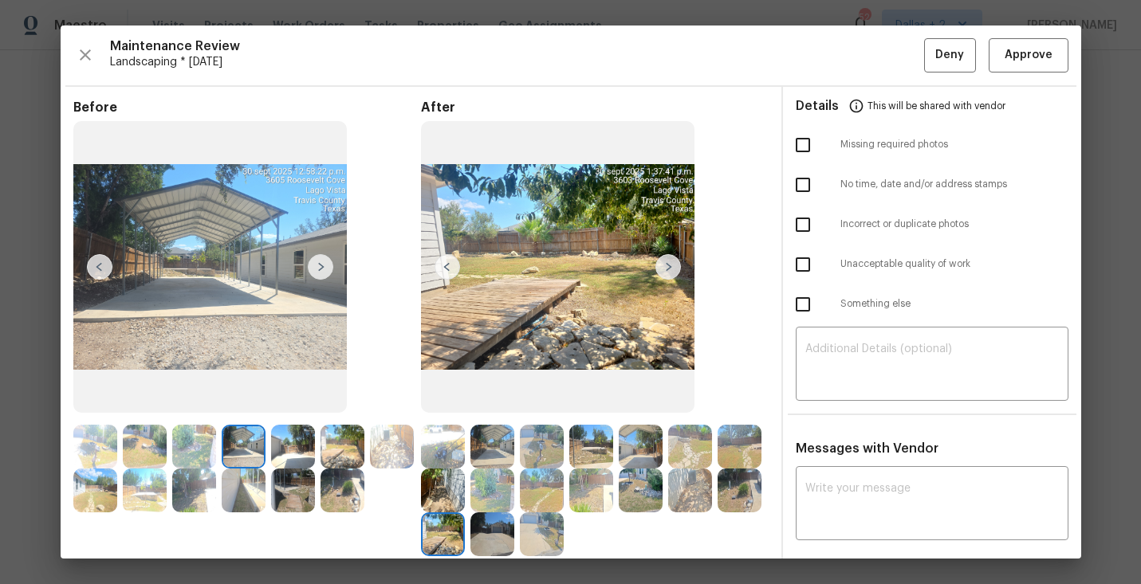
click at [671, 267] on img at bounding box center [668, 267] width 26 height 26
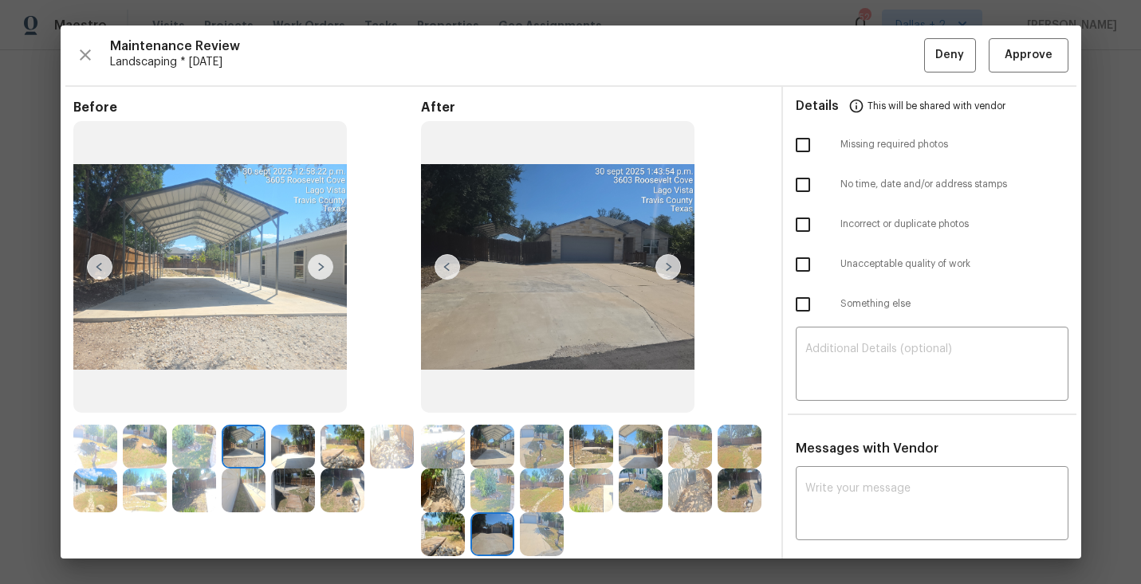
click at [566, 526] on div at bounding box center [544, 535] width 49 height 44
click at [553, 530] on img at bounding box center [542, 535] width 44 height 44
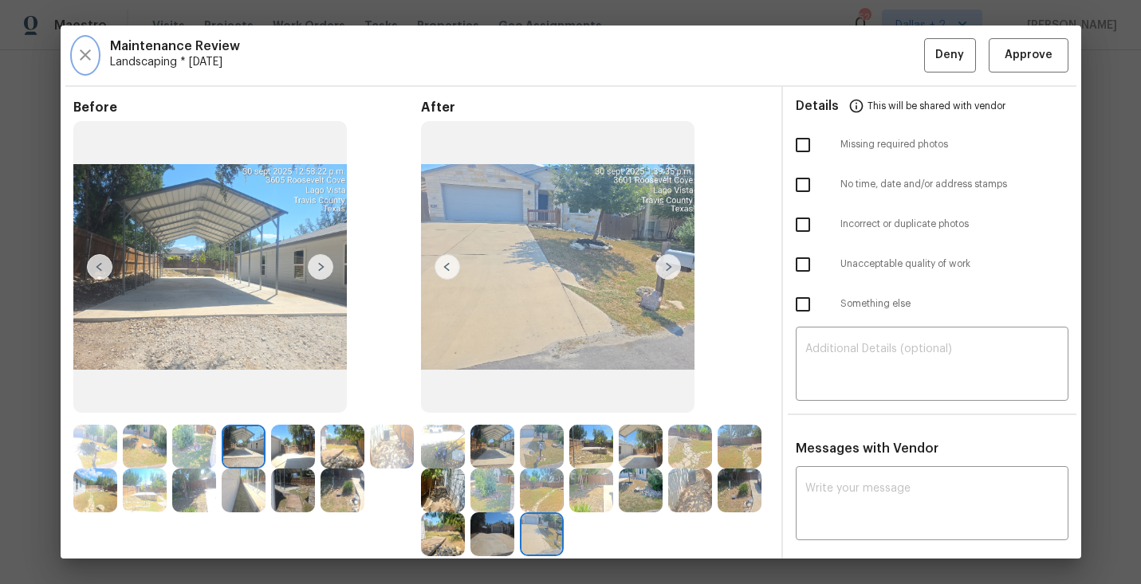
click at [89, 54] on icon "button" at bounding box center [85, 54] width 19 height 19
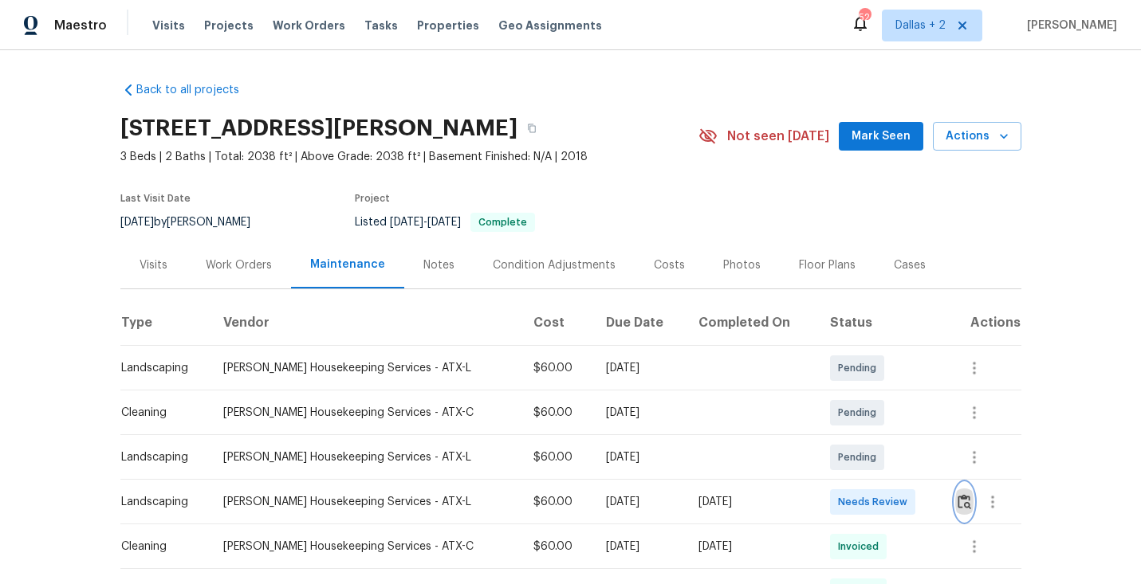
click at [966, 501] on img "button" at bounding box center [965, 501] width 14 height 15
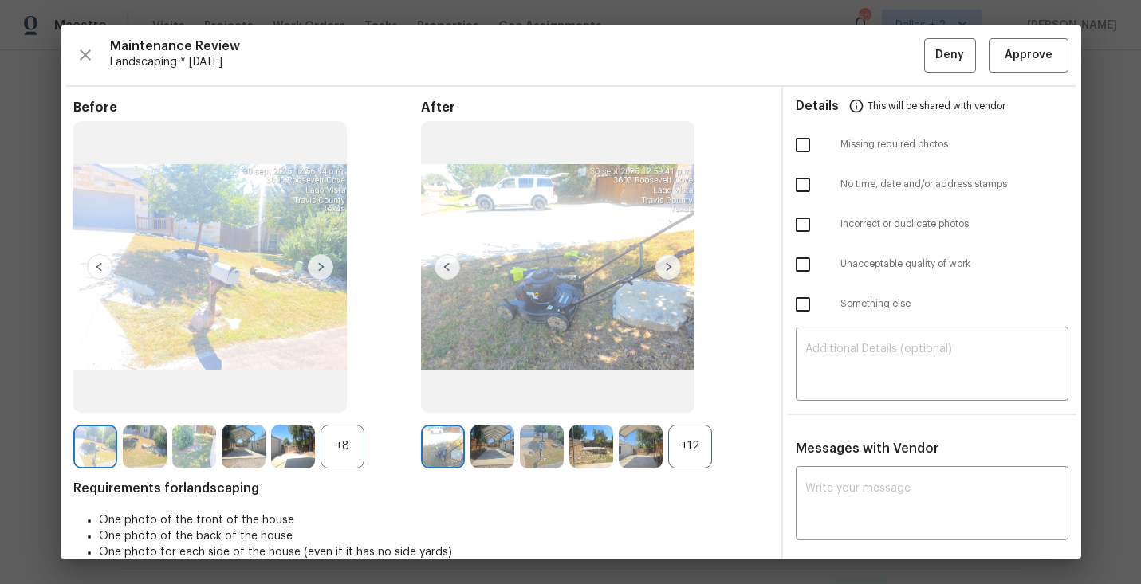
click at [693, 467] on div "+12" at bounding box center [690, 447] width 44 height 44
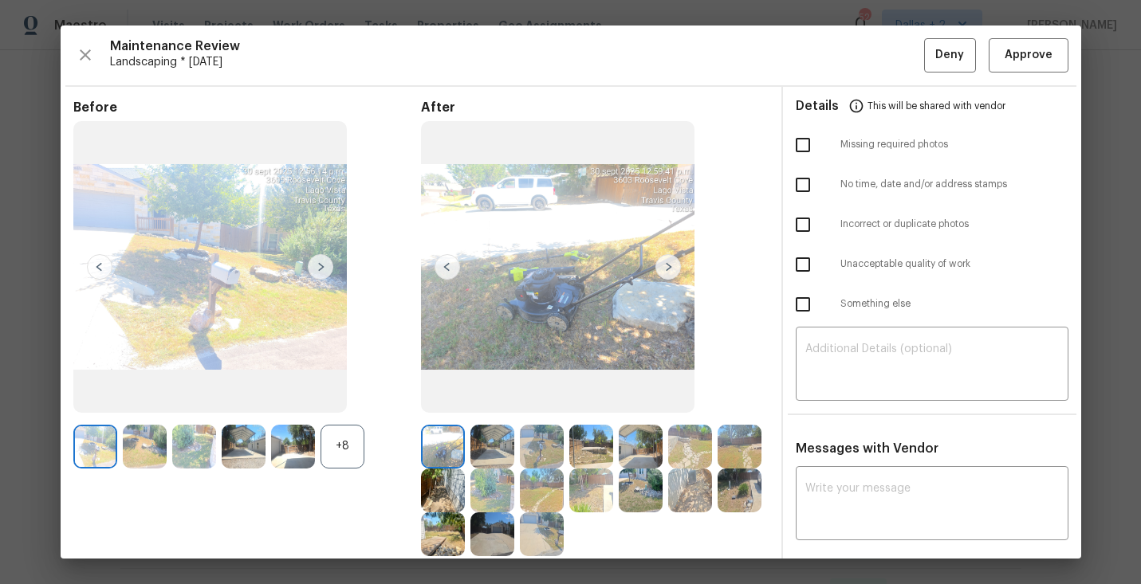
click at [669, 271] on img at bounding box center [668, 267] width 26 height 26
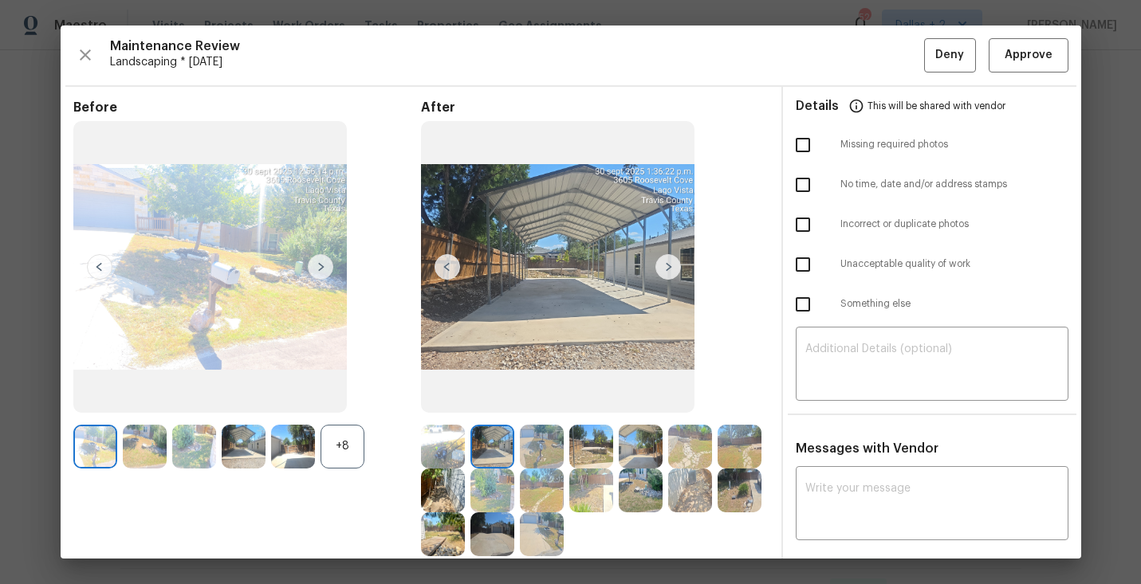
click at [669, 271] on img at bounding box center [668, 267] width 26 height 26
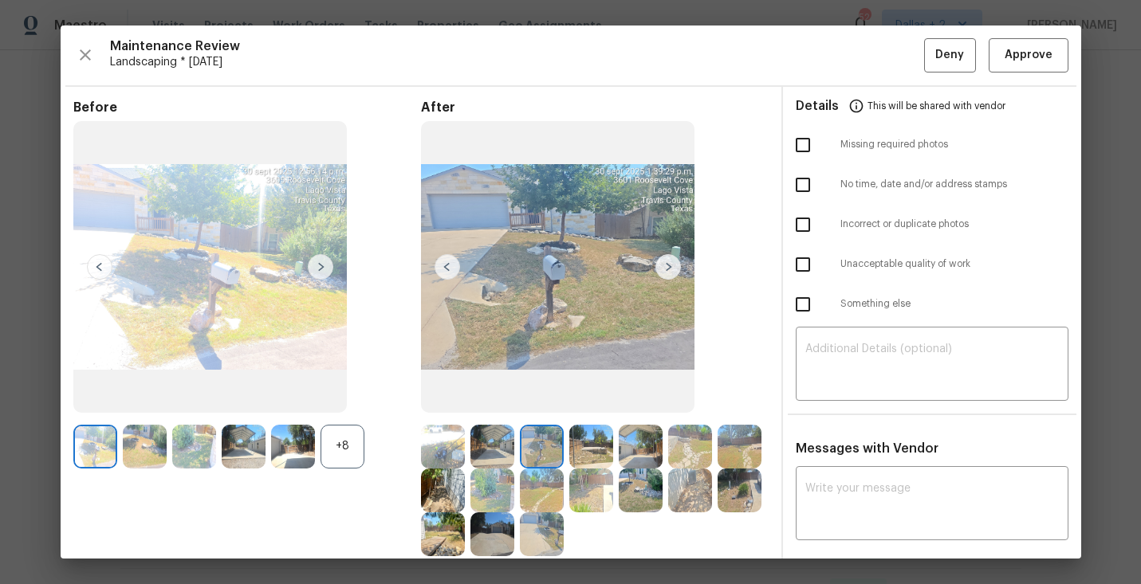
click at [669, 271] on img at bounding box center [668, 267] width 26 height 26
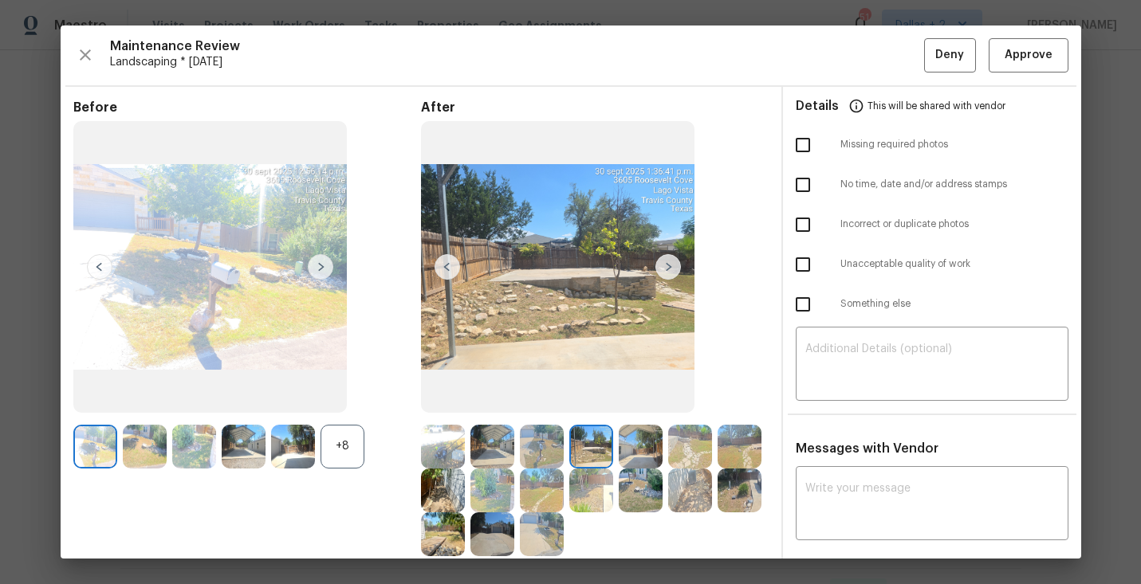
click at [669, 271] on img at bounding box center [668, 267] width 26 height 26
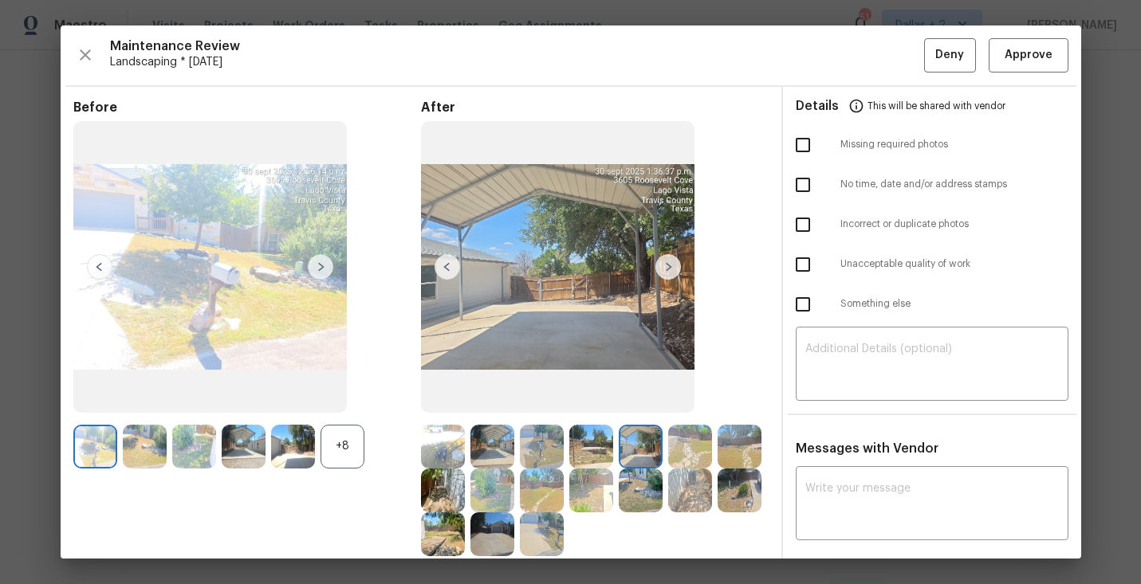
click at [669, 271] on img at bounding box center [668, 267] width 26 height 26
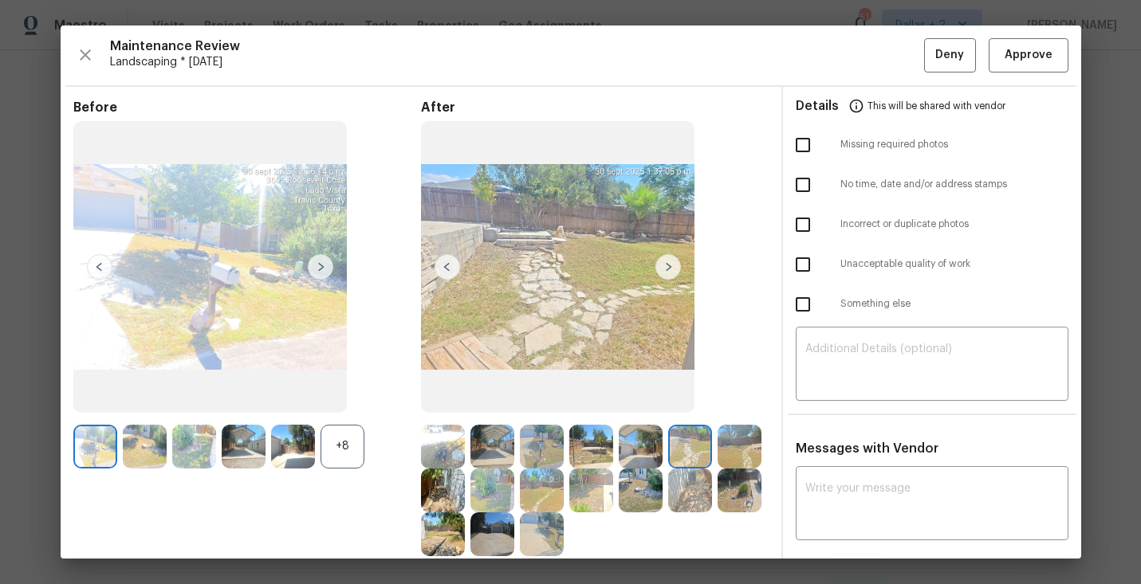
click at [669, 271] on img at bounding box center [668, 267] width 26 height 26
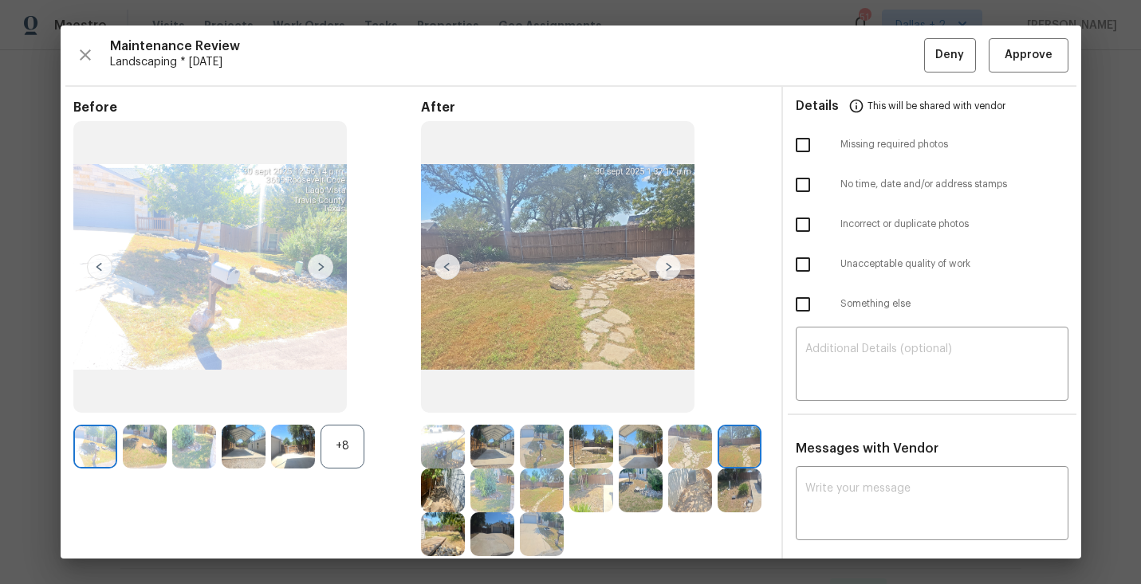
click at [429, 491] on img at bounding box center [443, 491] width 44 height 44
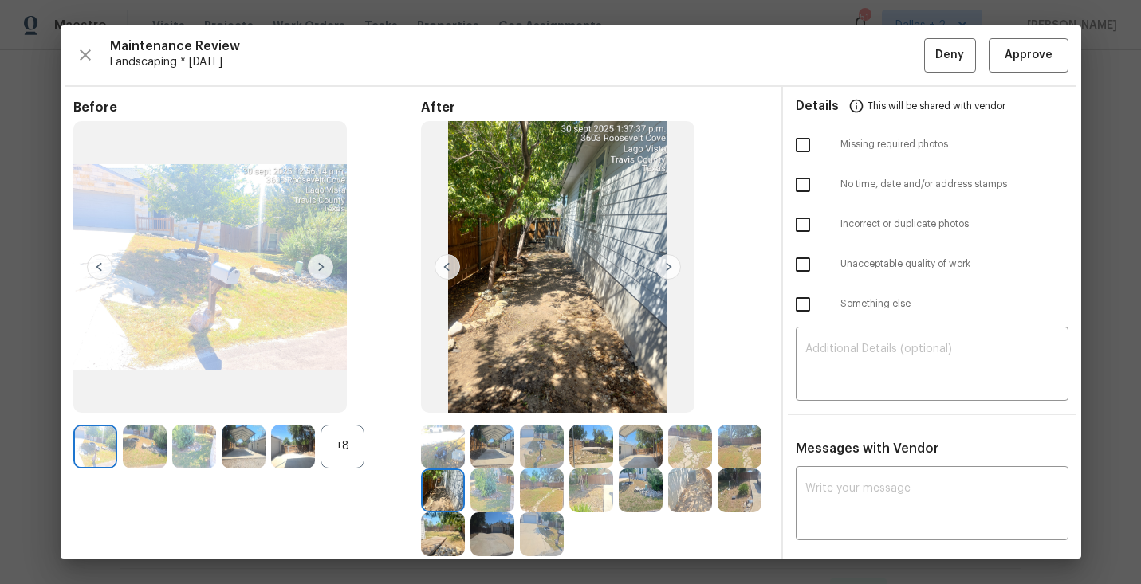
click at [503, 488] on img at bounding box center [492, 491] width 44 height 44
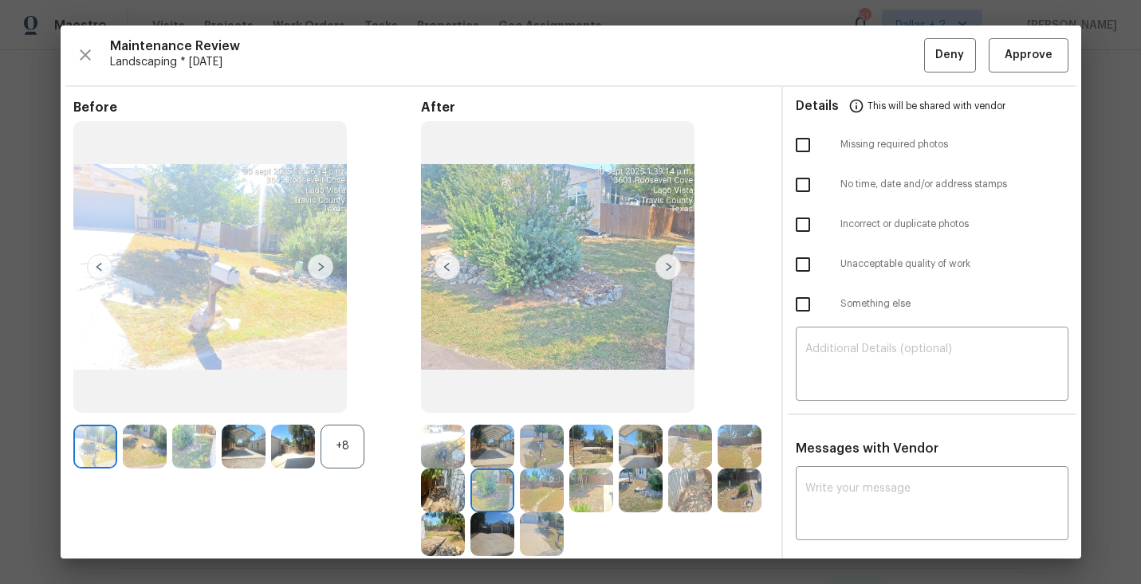
click at [552, 496] on img at bounding box center [542, 491] width 44 height 44
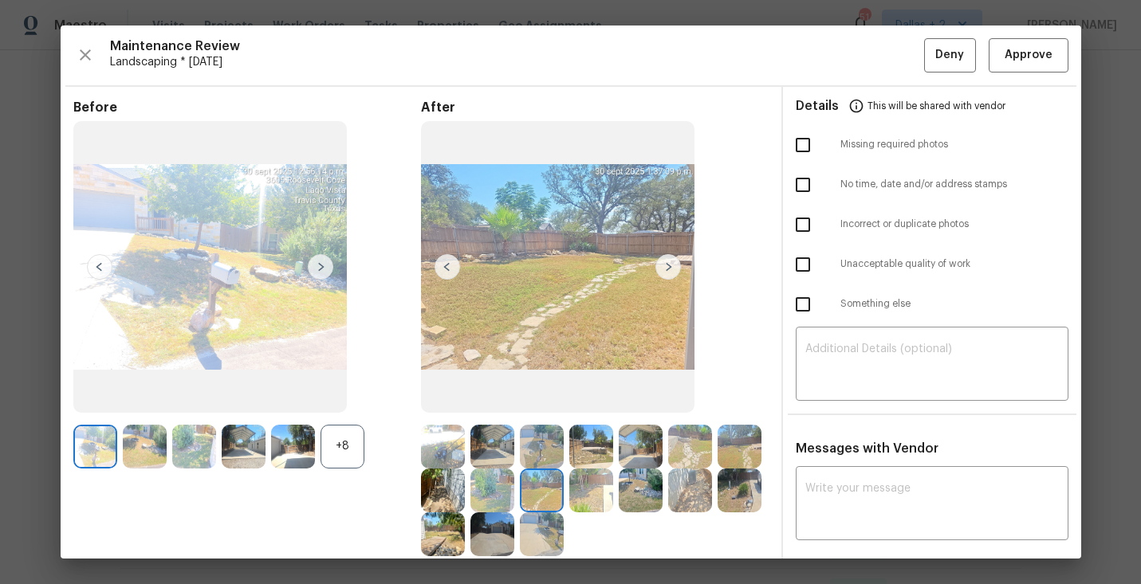
click at [616, 486] on div at bounding box center [593, 491] width 49 height 44
click at [594, 494] on img at bounding box center [591, 491] width 44 height 44
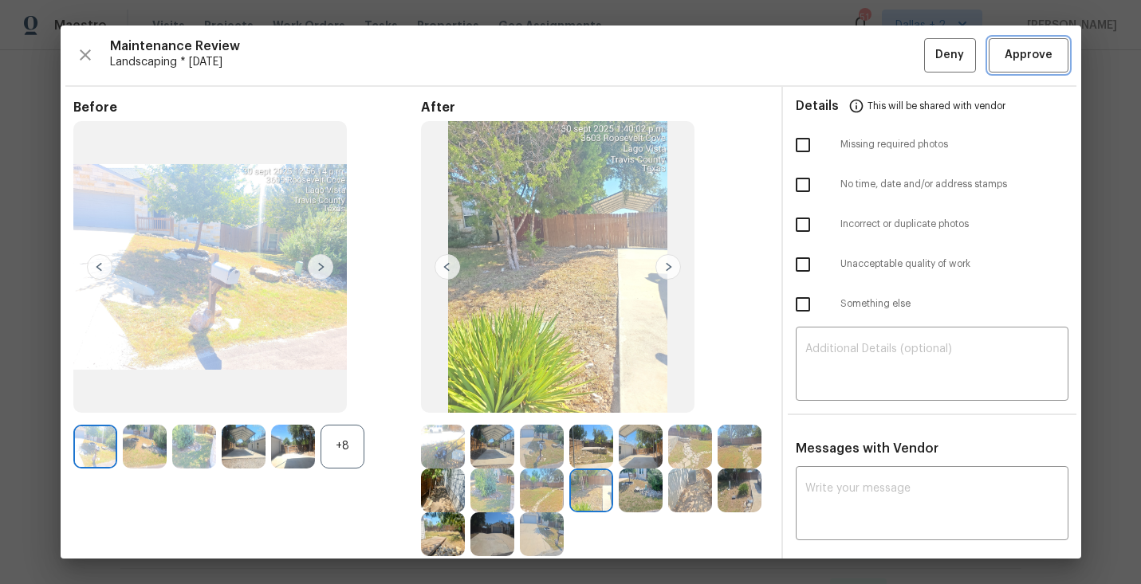
click at [1033, 68] on button "Approve" at bounding box center [1029, 55] width 80 height 34
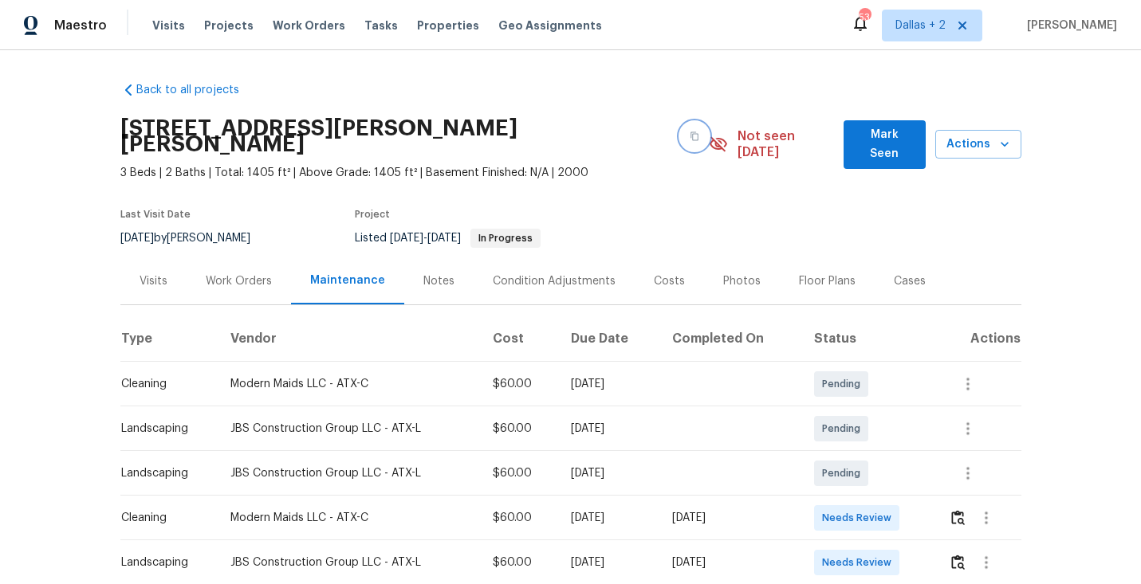
click at [680, 134] on button "button" at bounding box center [694, 136] width 29 height 29
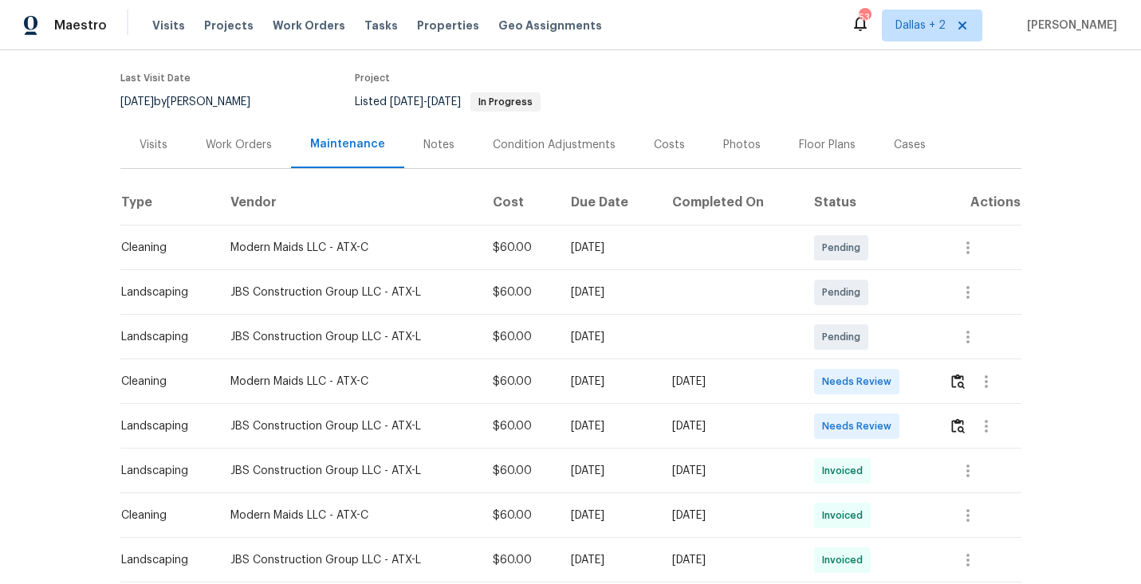
scroll to position [167, 0]
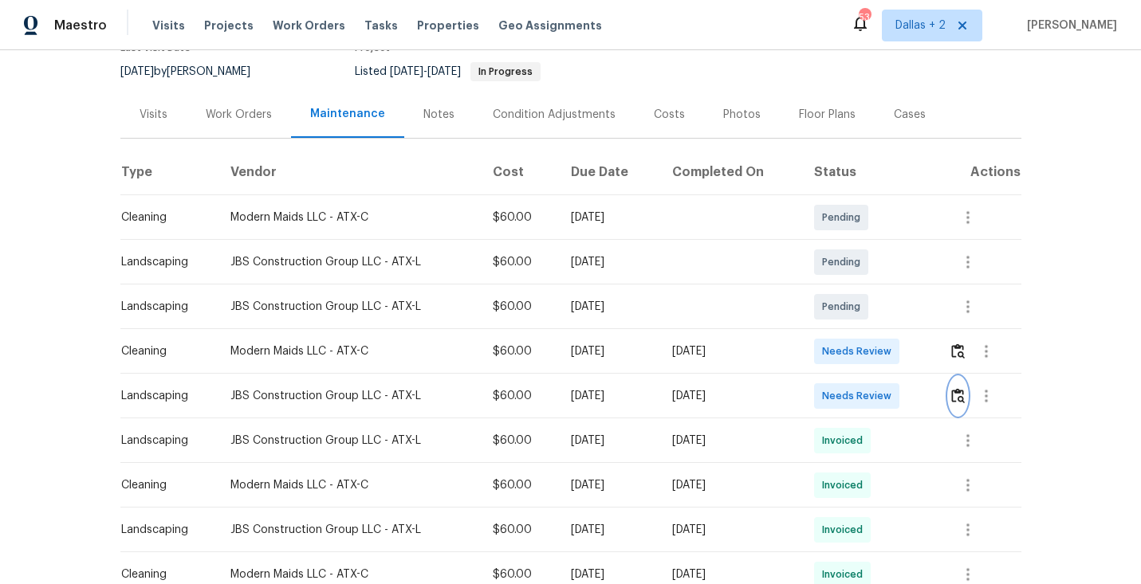
click at [962, 388] on img "button" at bounding box center [958, 395] width 14 height 15
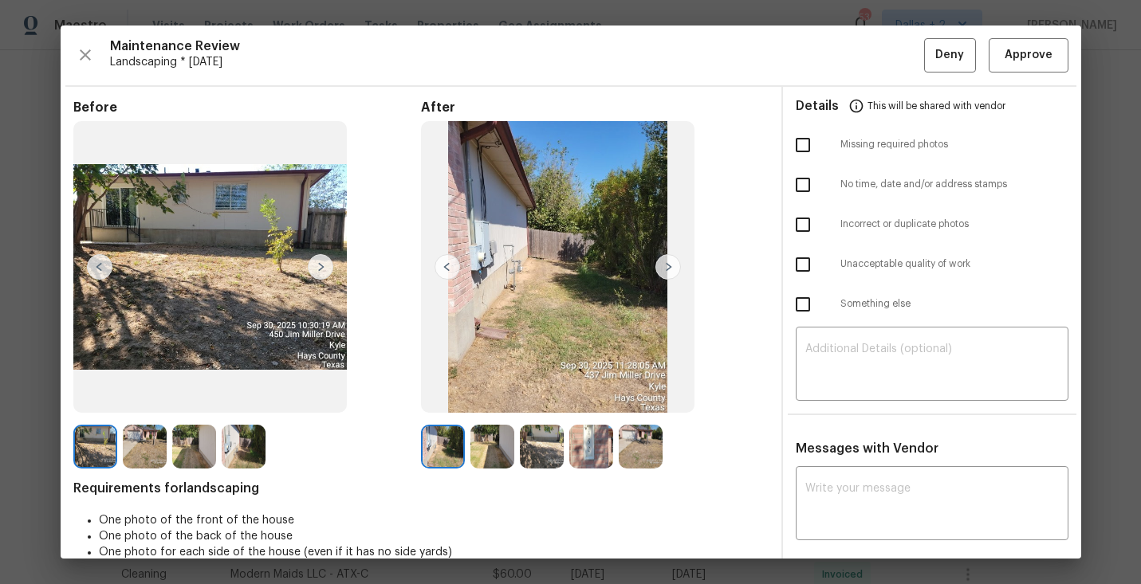
click at [662, 262] on img at bounding box center [668, 267] width 26 height 26
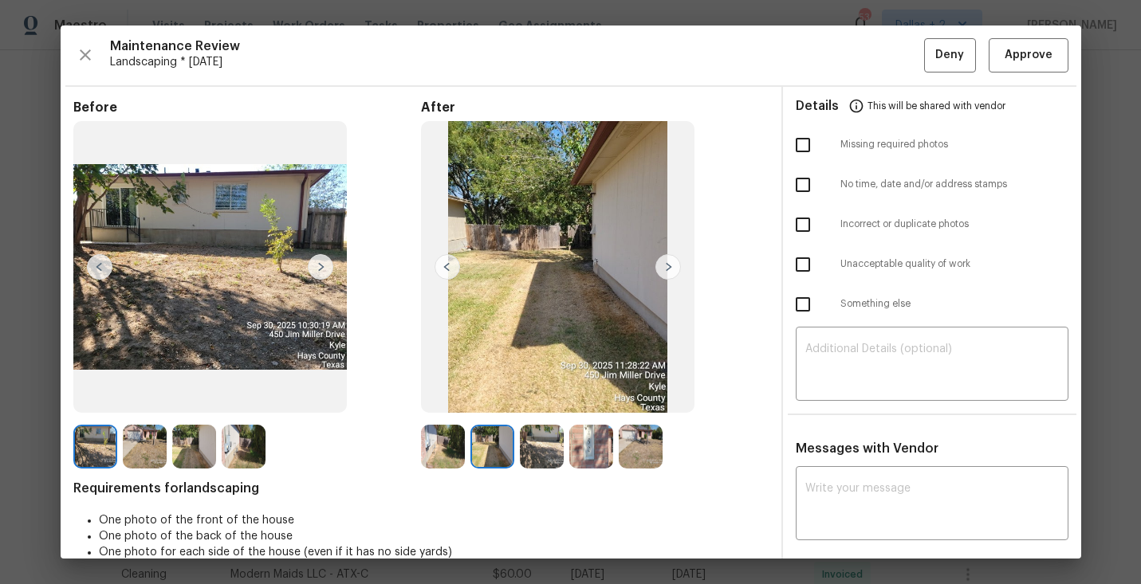
click at [662, 262] on img at bounding box center [668, 267] width 26 height 26
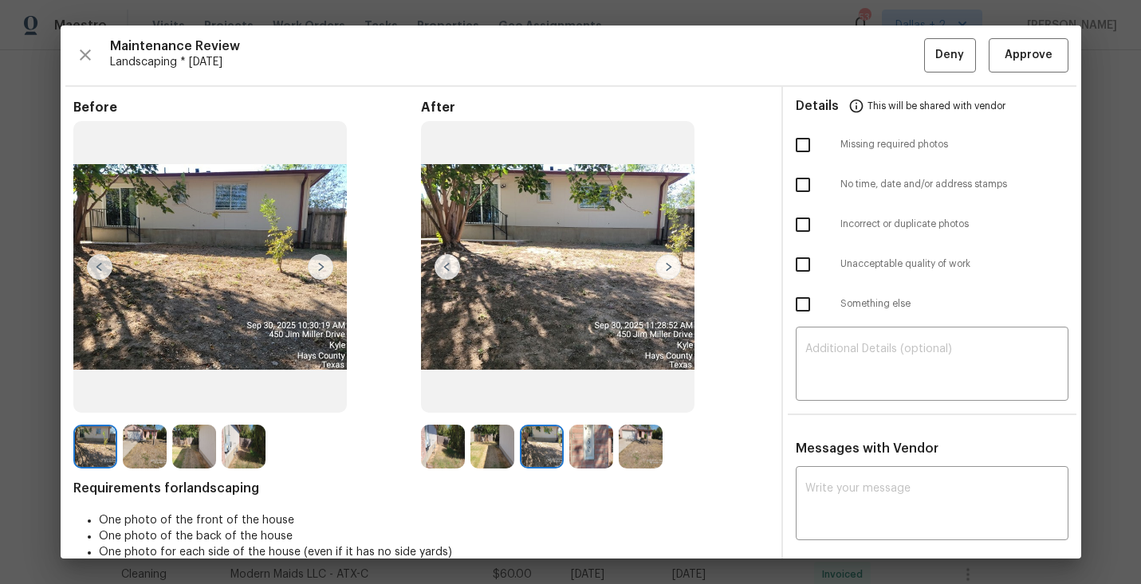
click at [662, 262] on img at bounding box center [668, 267] width 26 height 26
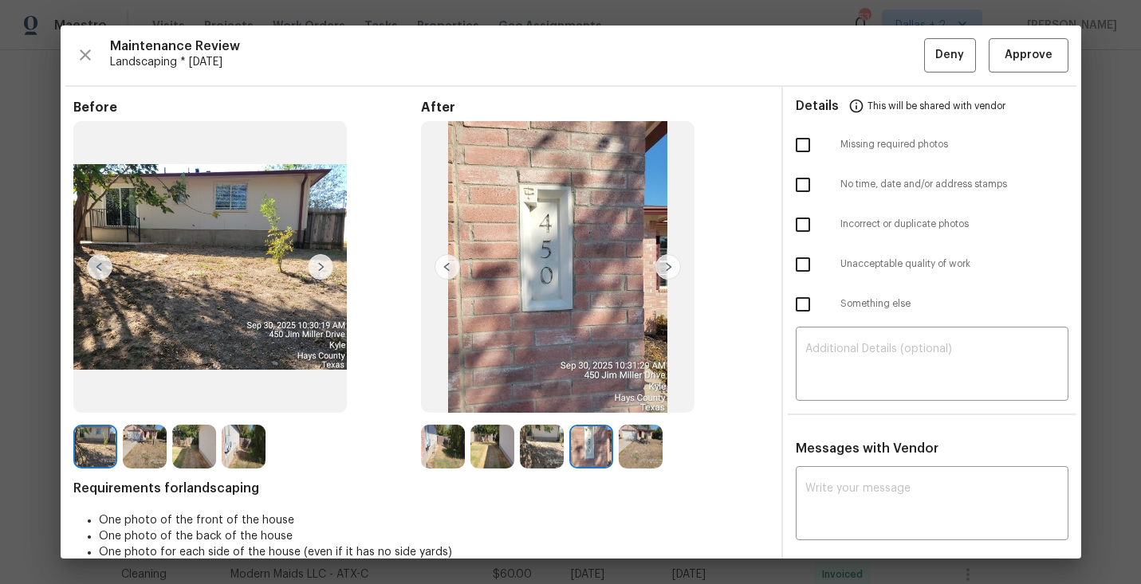
click at [662, 262] on img at bounding box center [668, 267] width 26 height 26
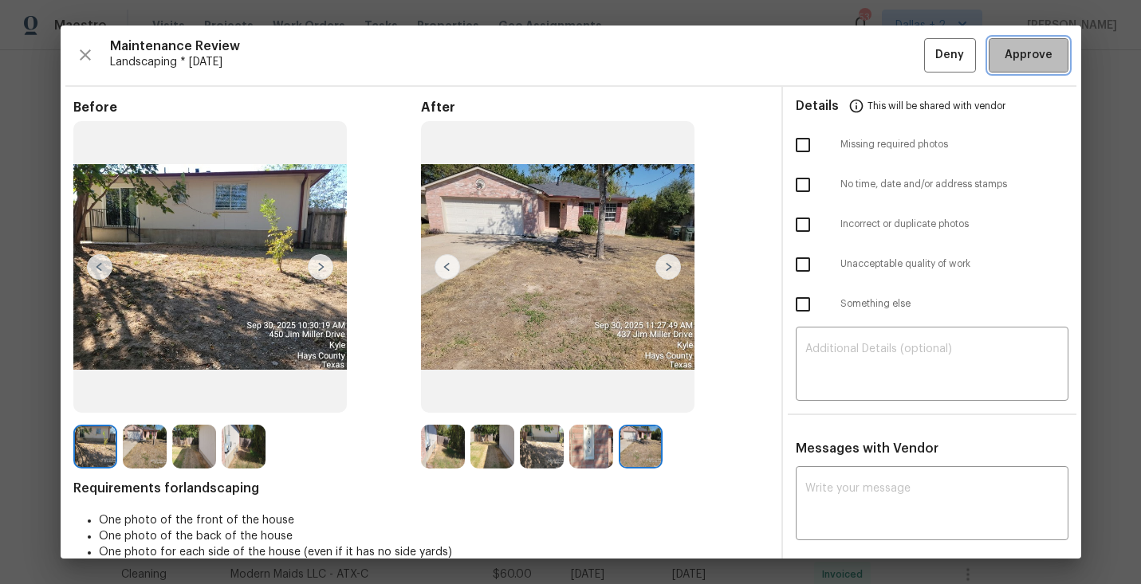
click at [1040, 53] on span "Approve" at bounding box center [1029, 55] width 48 height 20
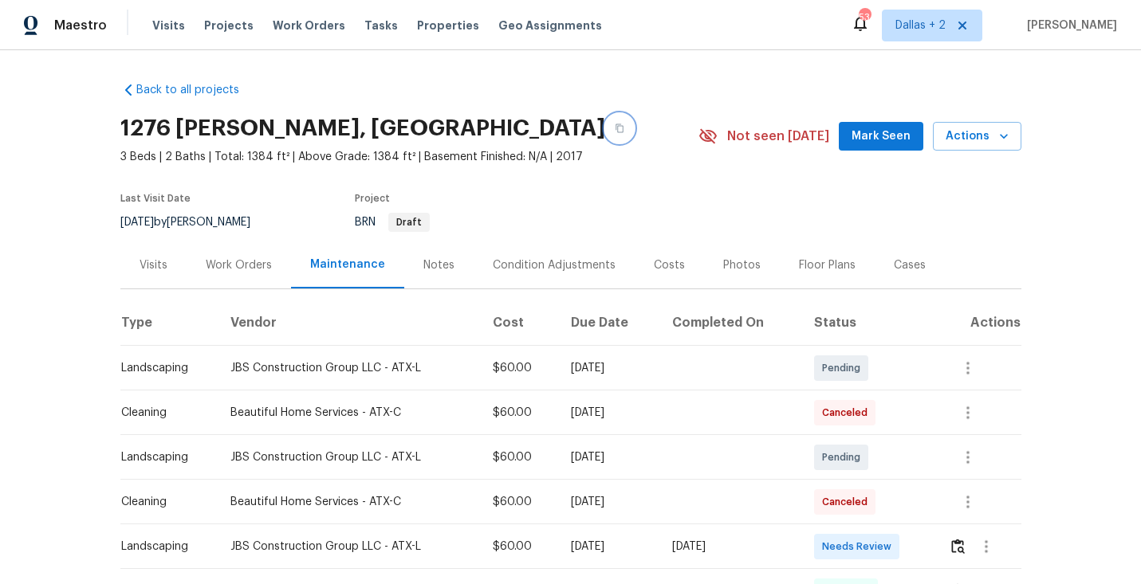
click at [605, 122] on button "button" at bounding box center [619, 128] width 29 height 29
click at [965, 540] on img "button" at bounding box center [958, 546] width 14 height 15
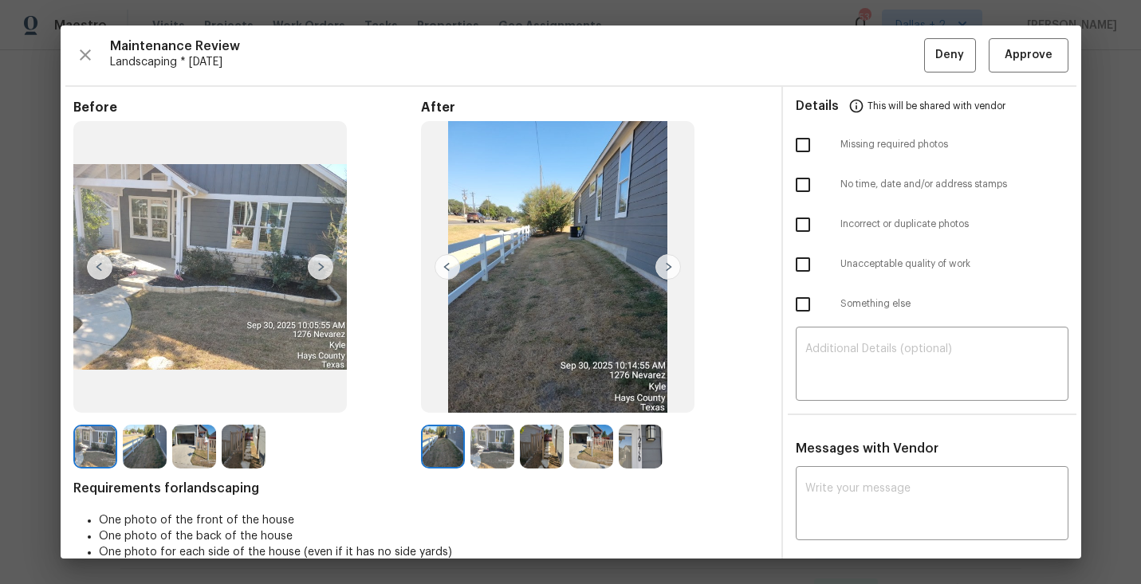
click at [640, 451] on img at bounding box center [641, 447] width 44 height 44
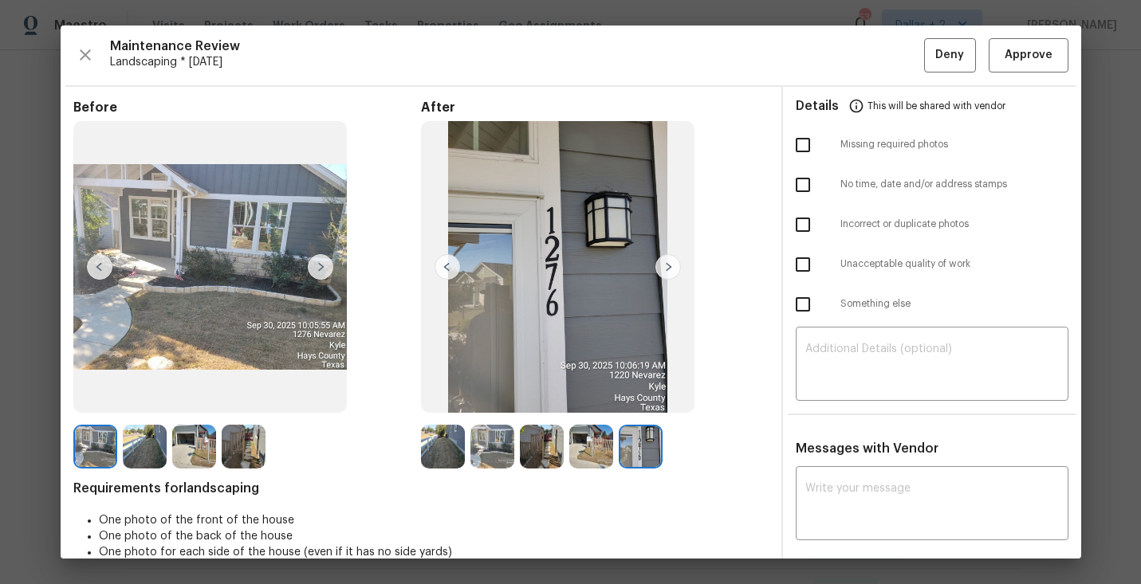
click at [445, 438] on img at bounding box center [443, 447] width 44 height 44
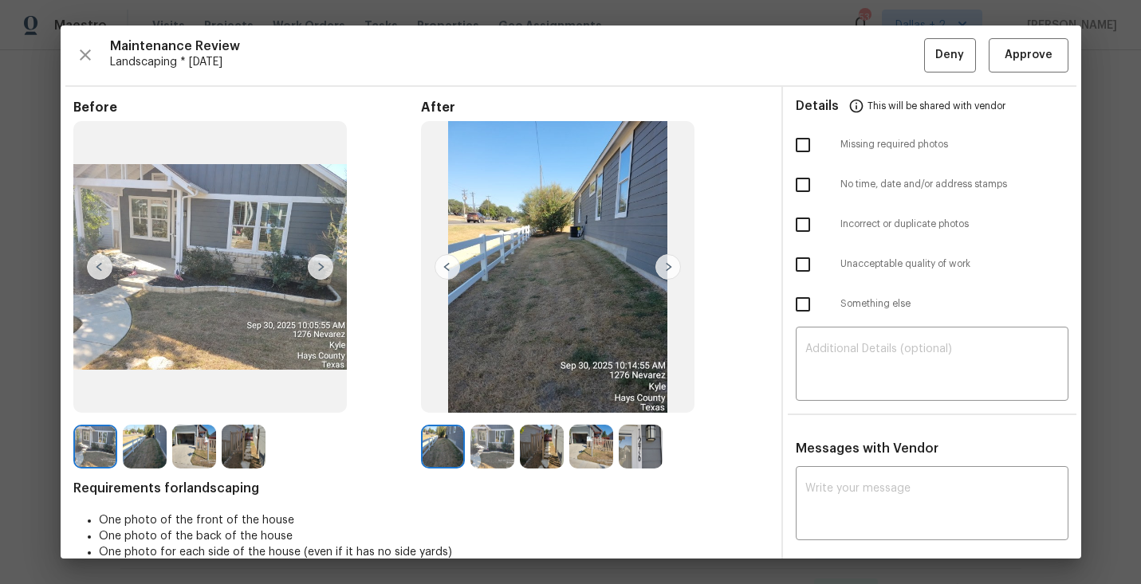
click at [668, 259] on img at bounding box center [668, 267] width 26 height 26
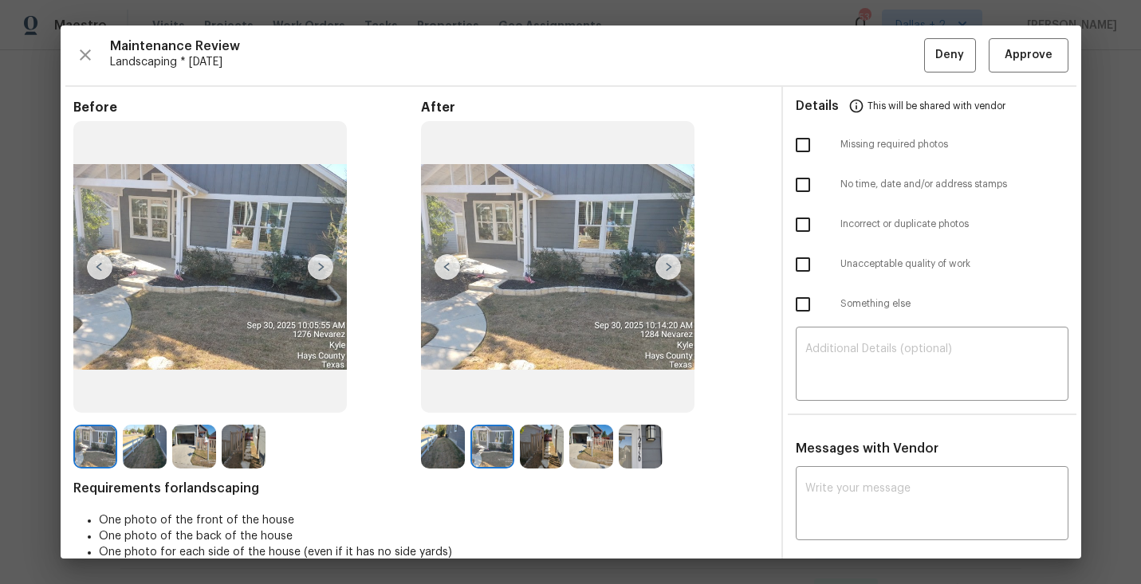
click at [667, 262] on img at bounding box center [668, 267] width 26 height 26
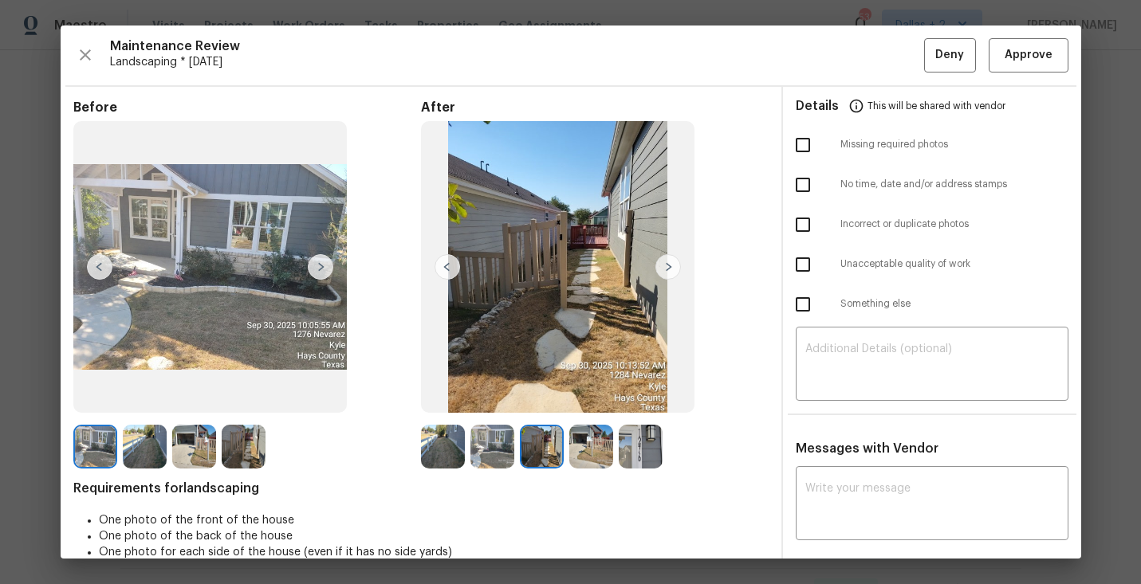
click at [667, 262] on img at bounding box center [668, 267] width 26 height 26
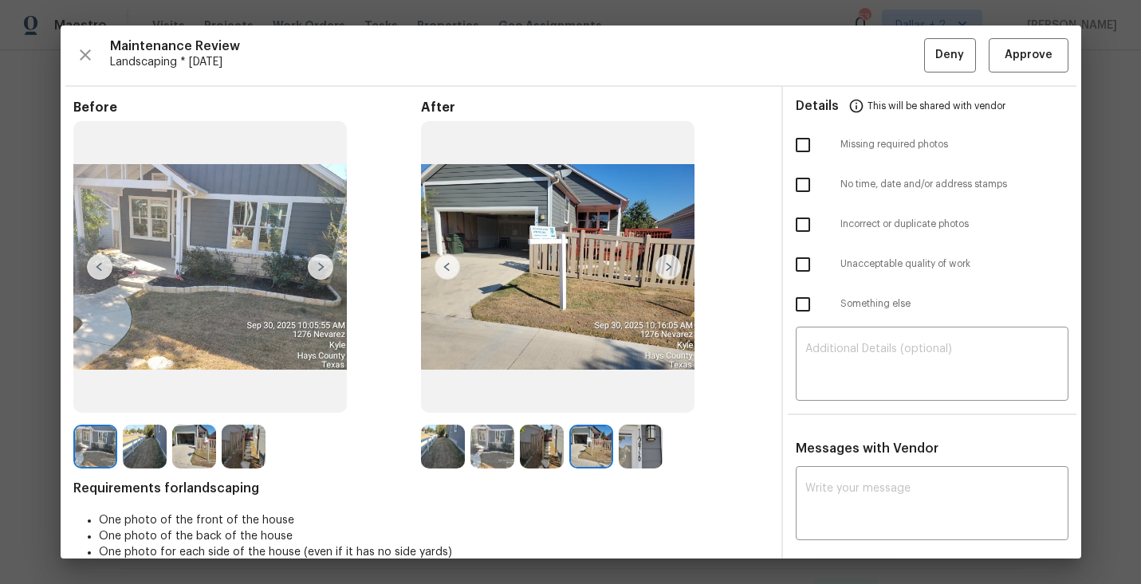
click at [667, 262] on img at bounding box center [668, 267] width 26 height 26
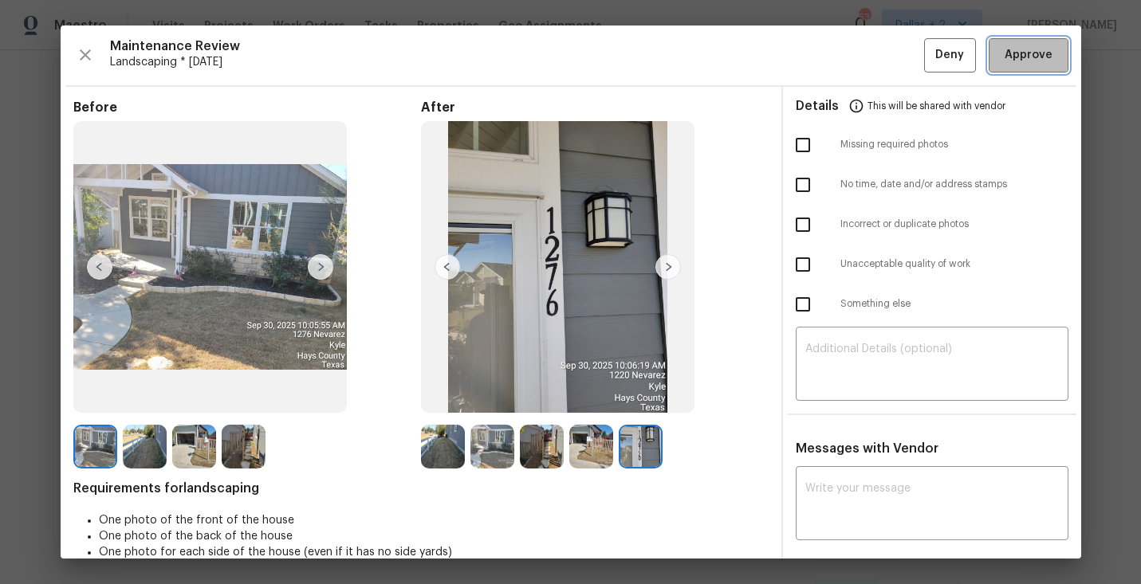
click at [1037, 64] on span "Approve" at bounding box center [1029, 55] width 48 height 20
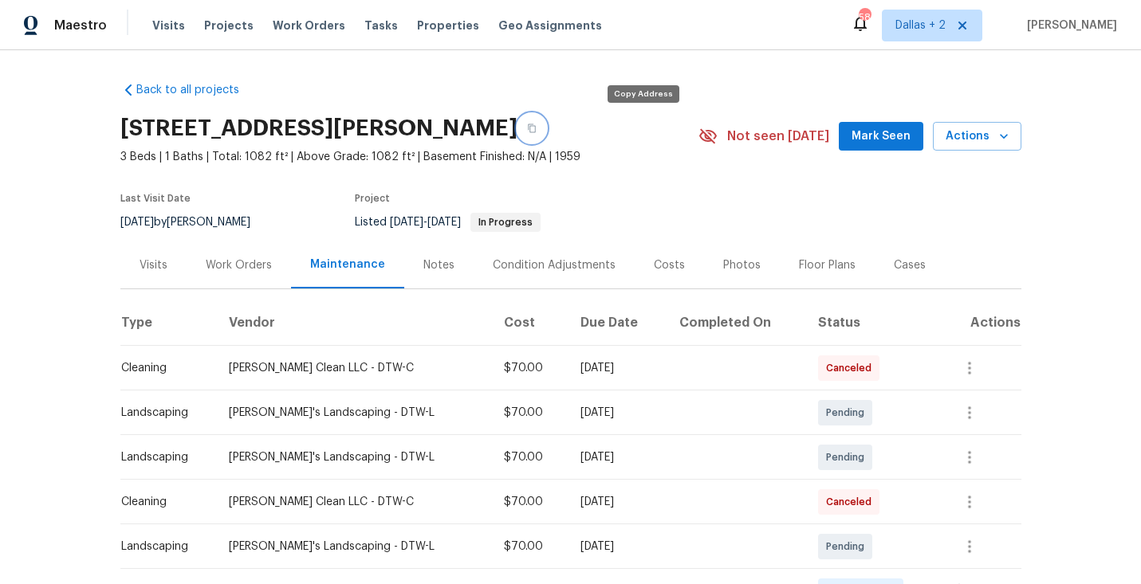
click at [537, 125] on icon "button" at bounding box center [532, 129] width 10 height 10
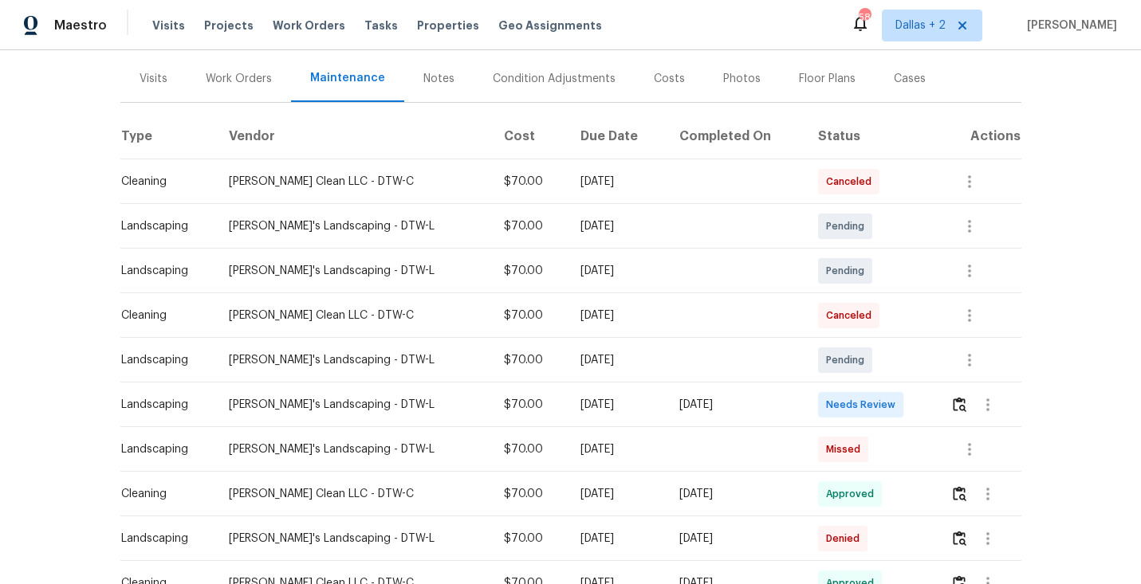
scroll to position [262, 0]
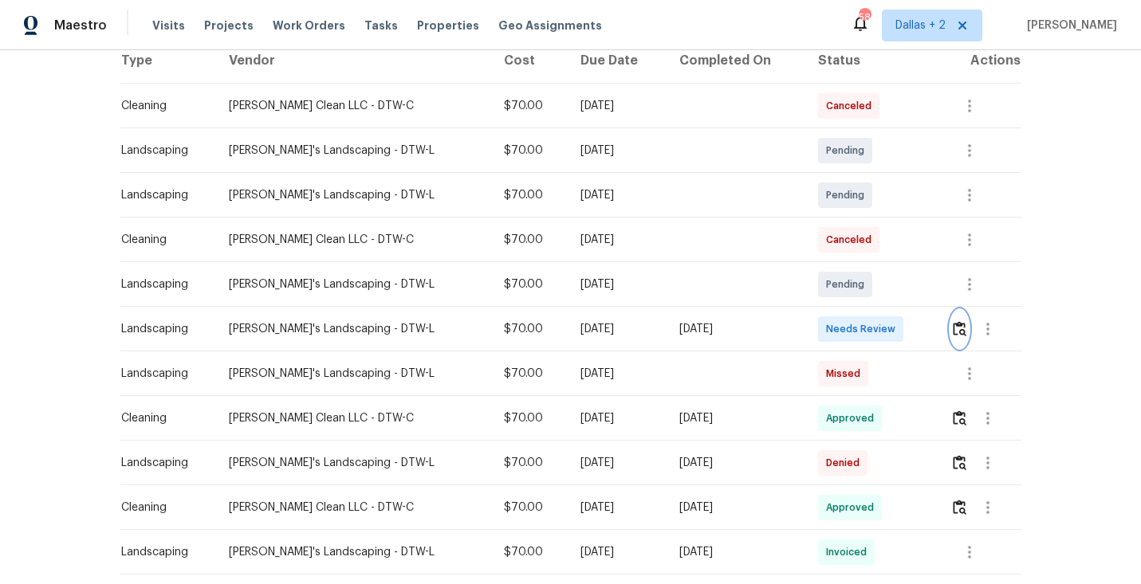
click at [962, 335] on img "button" at bounding box center [960, 328] width 14 height 15
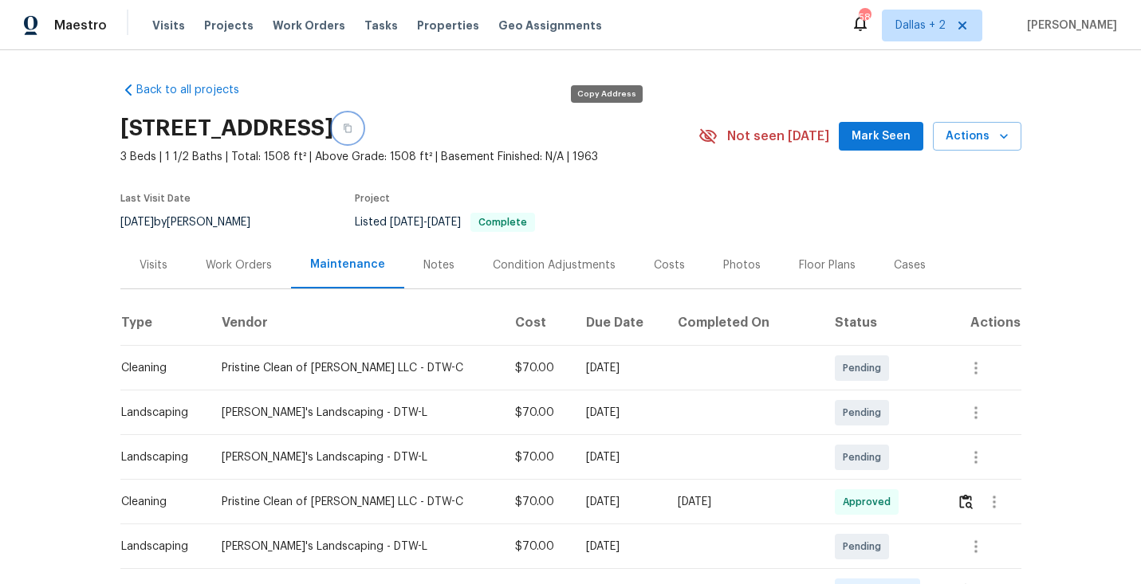
click at [362, 132] on button "button" at bounding box center [347, 128] width 29 height 29
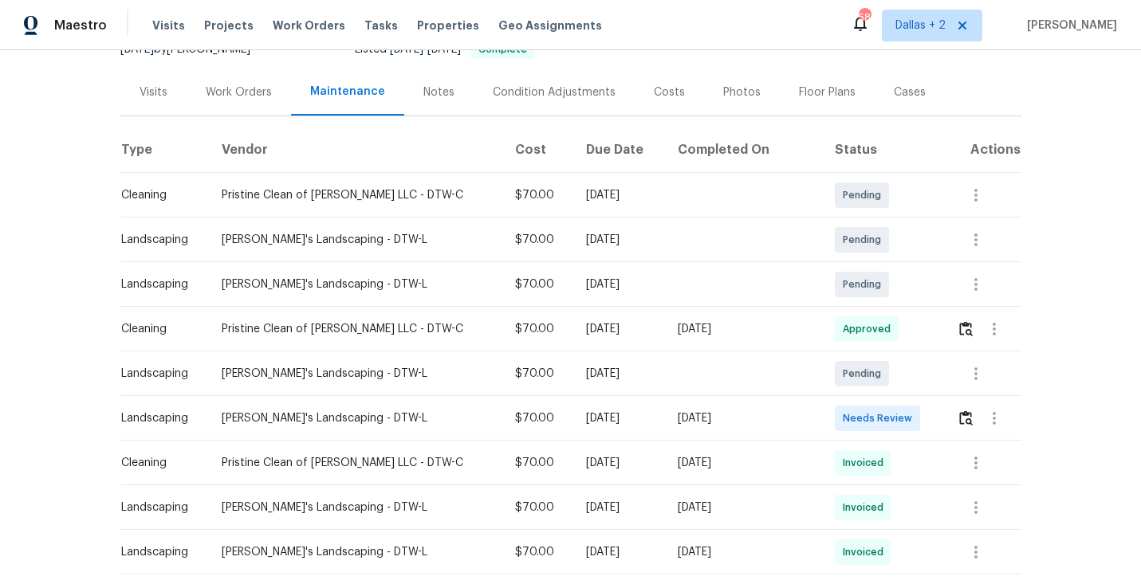
scroll to position [208, 0]
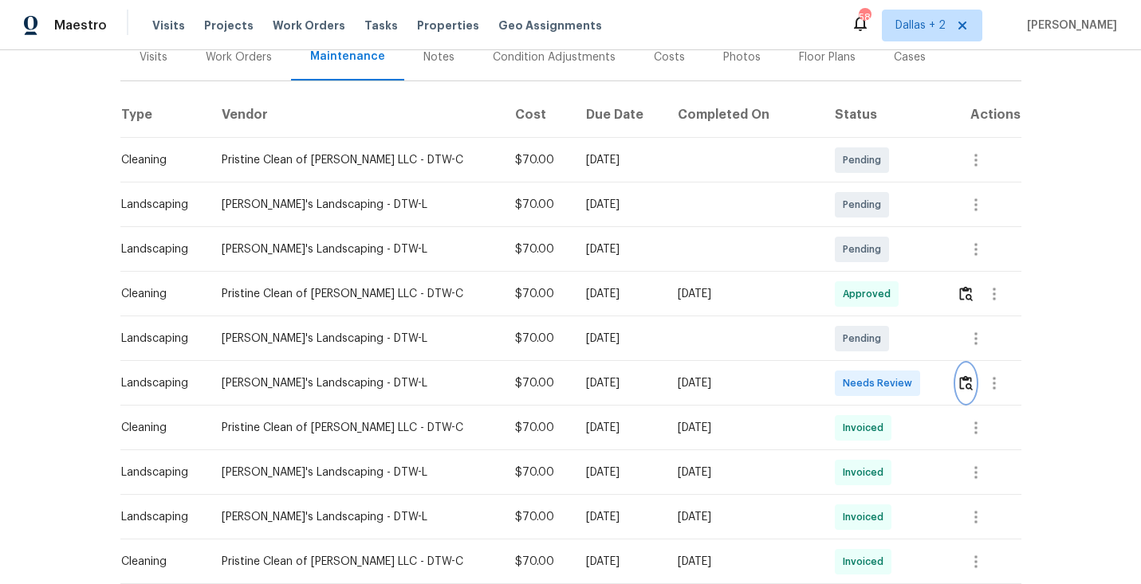
click at [961, 388] on img "button" at bounding box center [966, 383] width 14 height 15
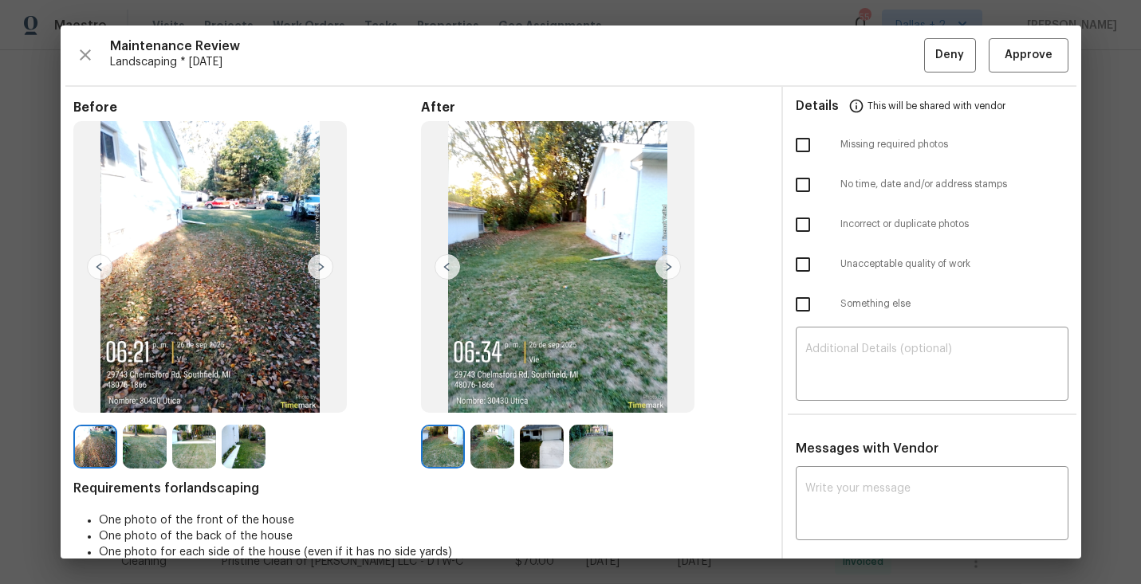
click at [435, 458] on img at bounding box center [443, 447] width 44 height 44
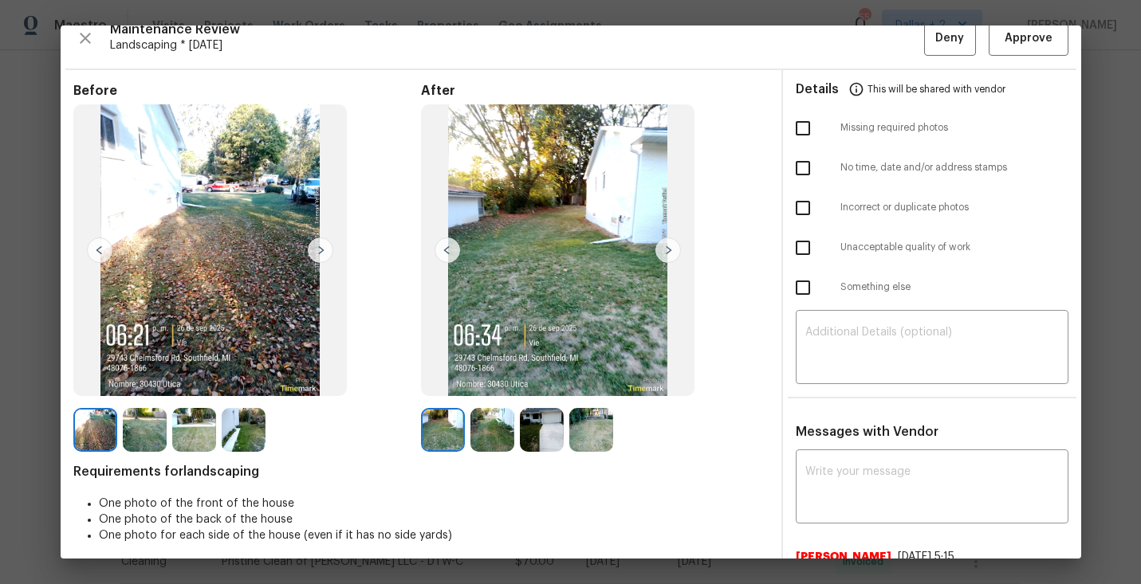
scroll to position [21, 0]
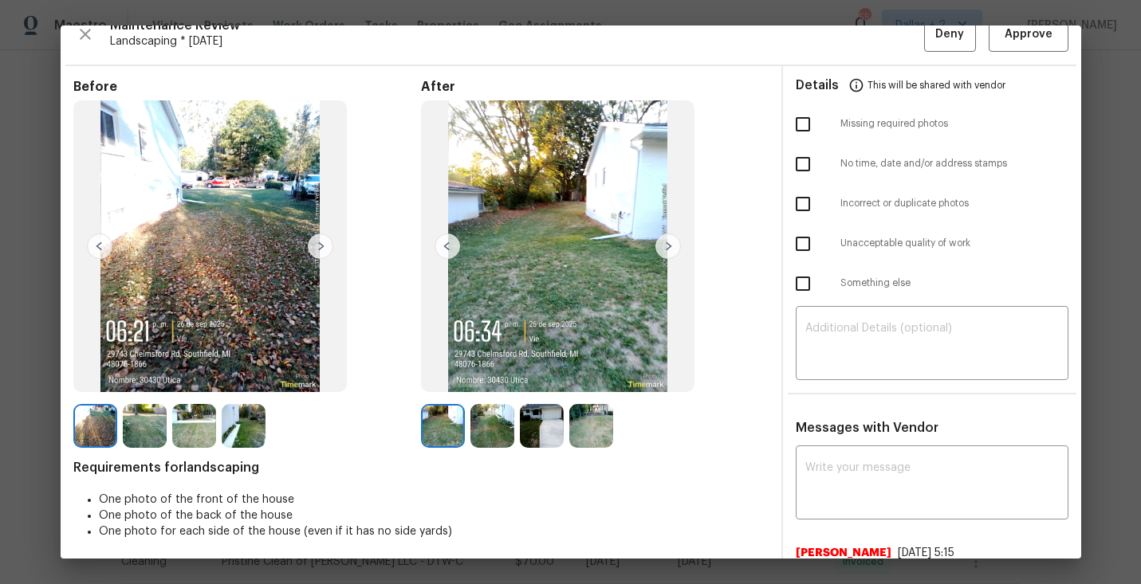
click at [427, 405] on img at bounding box center [443, 426] width 44 height 44
click at [676, 259] on img at bounding box center [557, 246] width 273 height 293
click at [671, 253] on img at bounding box center [668, 247] width 26 height 26
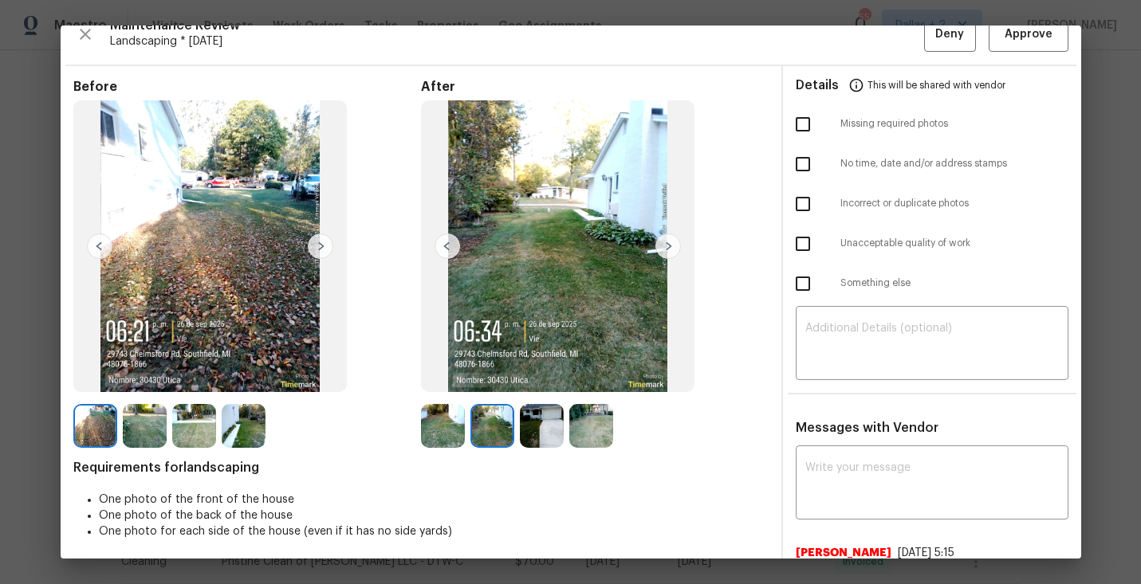
click at [497, 416] on img at bounding box center [492, 426] width 44 height 44
click at [538, 419] on img at bounding box center [542, 426] width 44 height 44
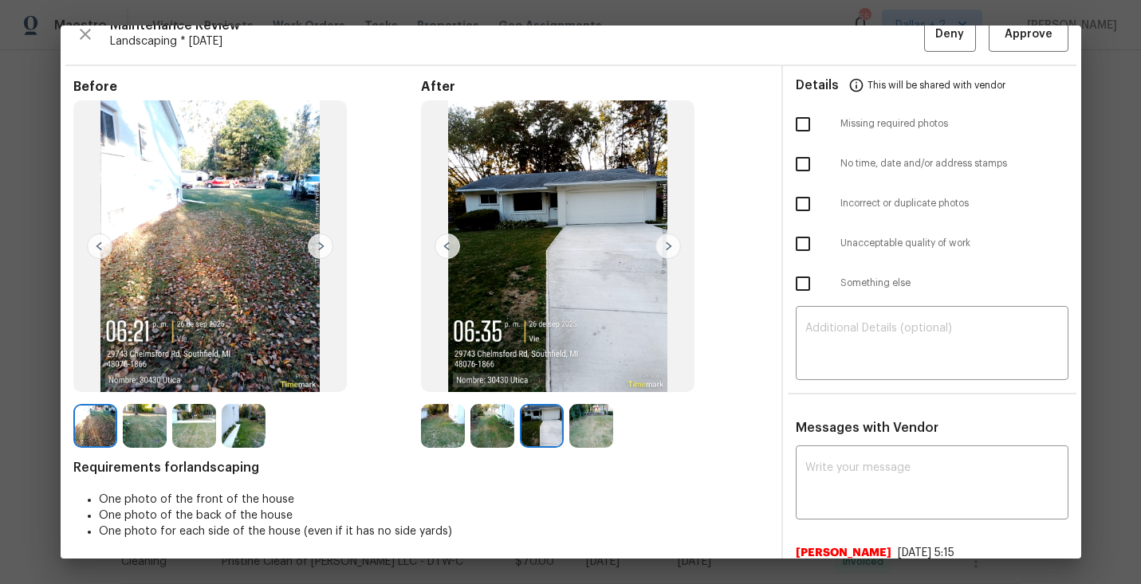
click at [601, 421] on img at bounding box center [591, 426] width 44 height 44
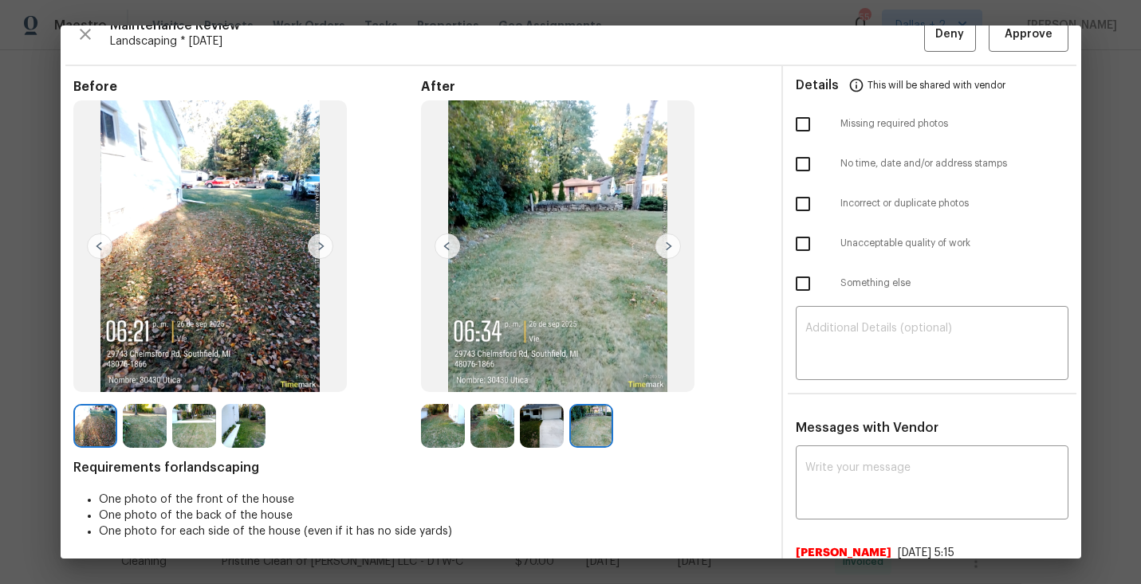
click at [112, 426] on img at bounding box center [95, 426] width 44 height 44
click at [120, 425] on div at bounding box center [97, 426] width 49 height 44
click at [195, 412] on img at bounding box center [194, 426] width 44 height 44
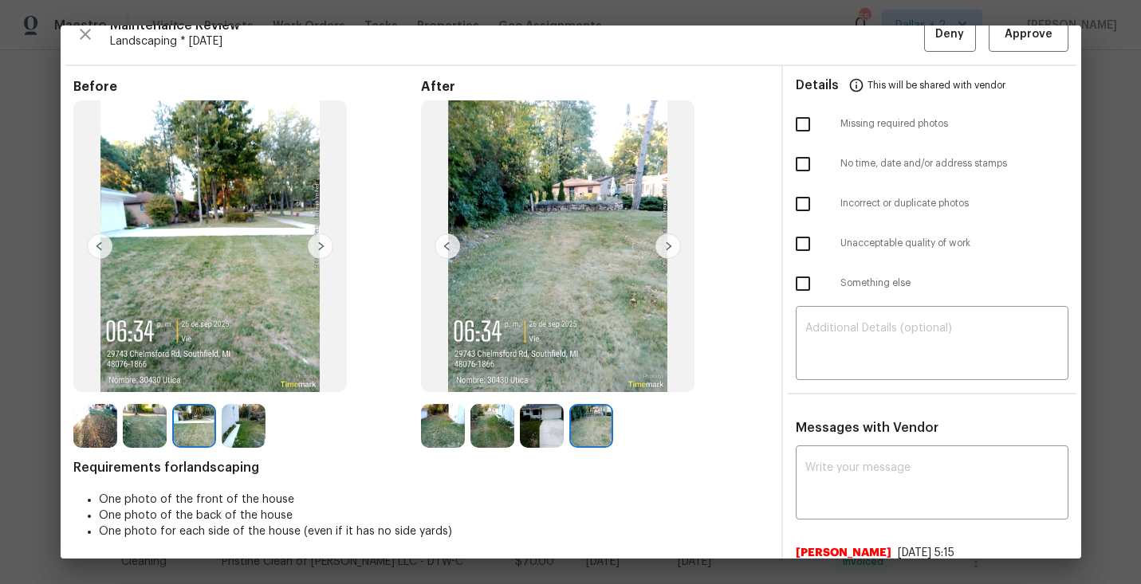
click at [266, 419] on div at bounding box center [246, 426] width 49 height 44
click at [260, 419] on img at bounding box center [244, 426] width 44 height 44
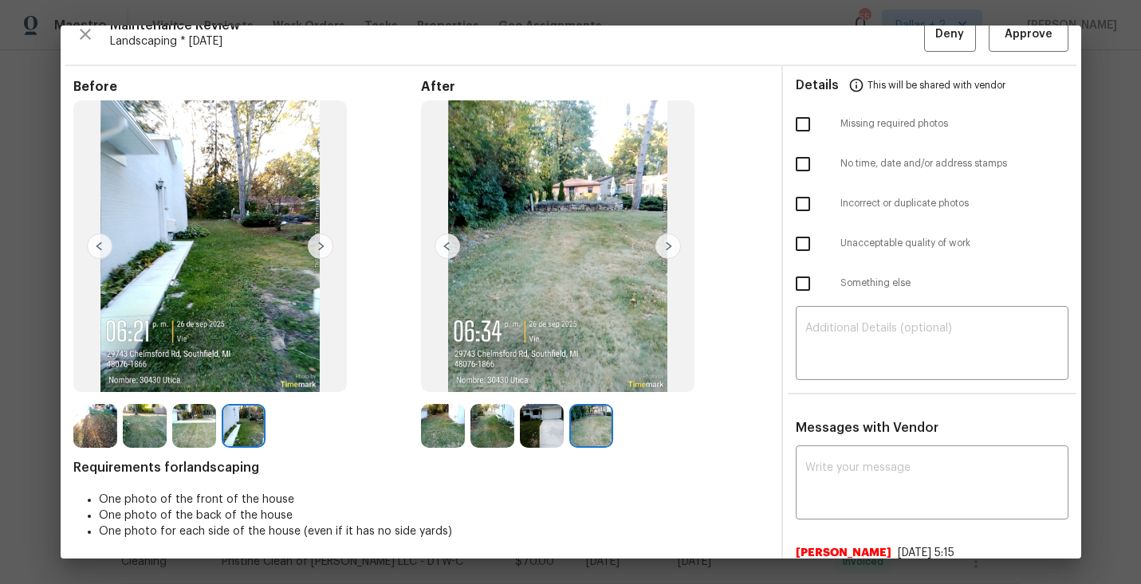
click at [260, 419] on img at bounding box center [244, 426] width 44 height 44
click at [300, 368] on img at bounding box center [209, 246] width 273 height 293
click at [669, 246] on img at bounding box center [668, 247] width 26 height 26
click at [458, 419] on img at bounding box center [443, 426] width 44 height 44
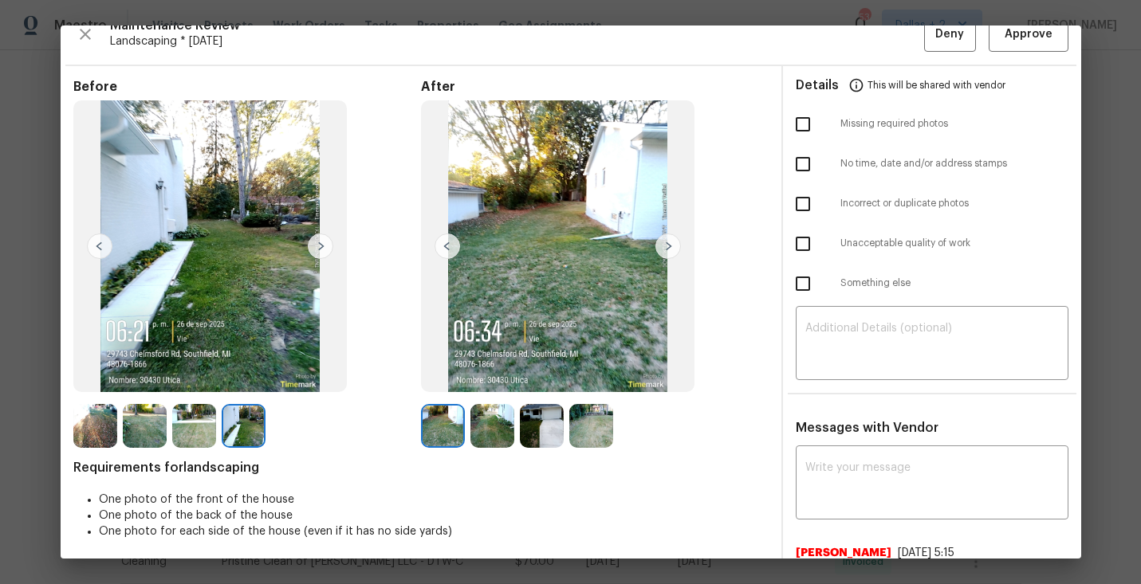
click at [665, 246] on img at bounding box center [668, 247] width 26 height 26
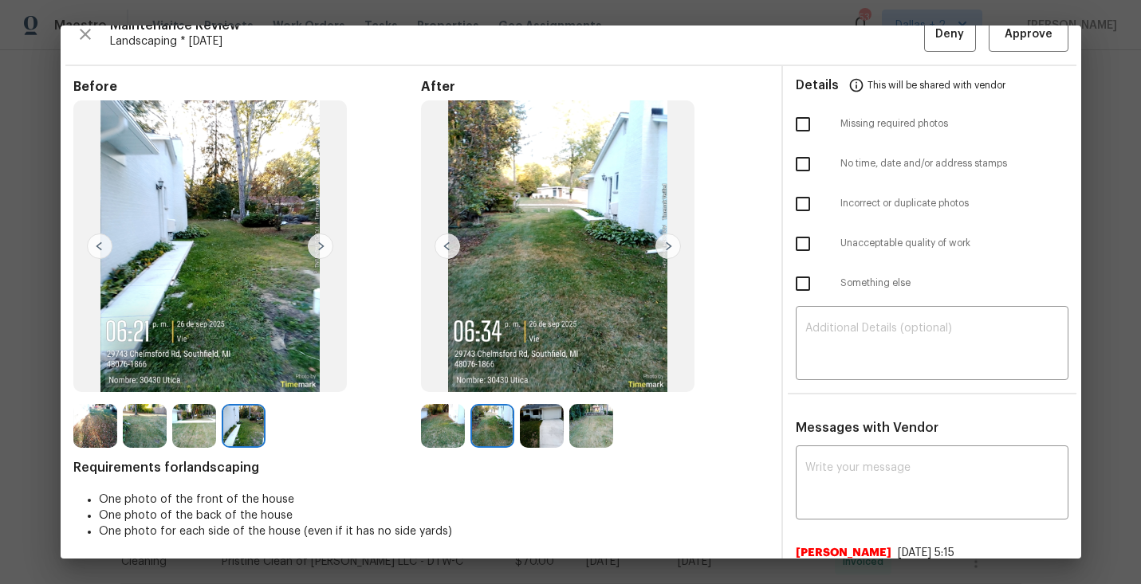
click at [665, 243] on img at bounding box center [668, 247] width 26 height 26
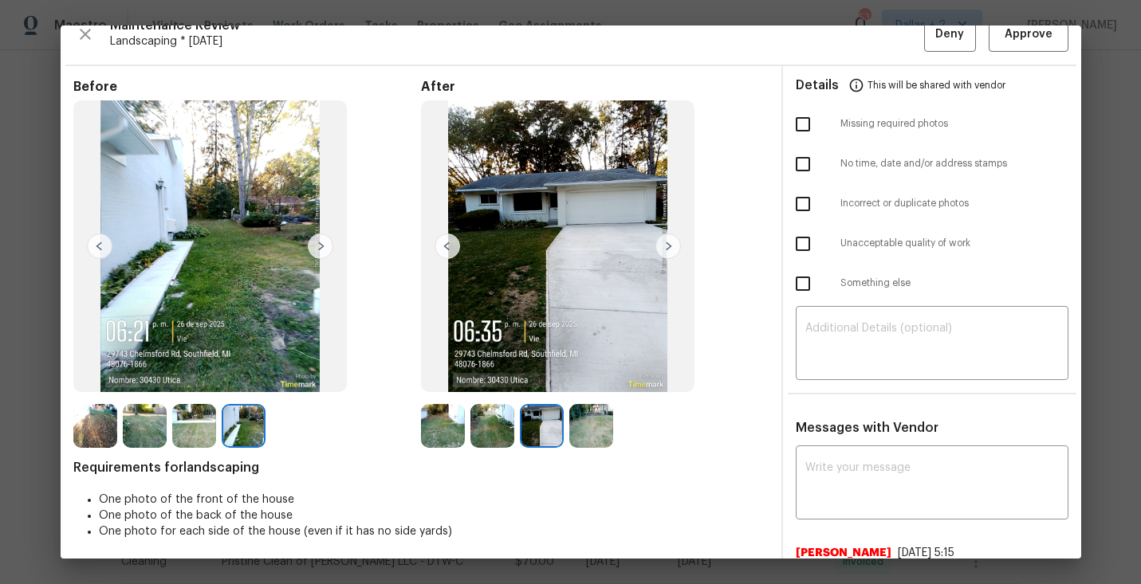
click at [665, 243] on img at bounding box center [668, 247] width 26 height 26
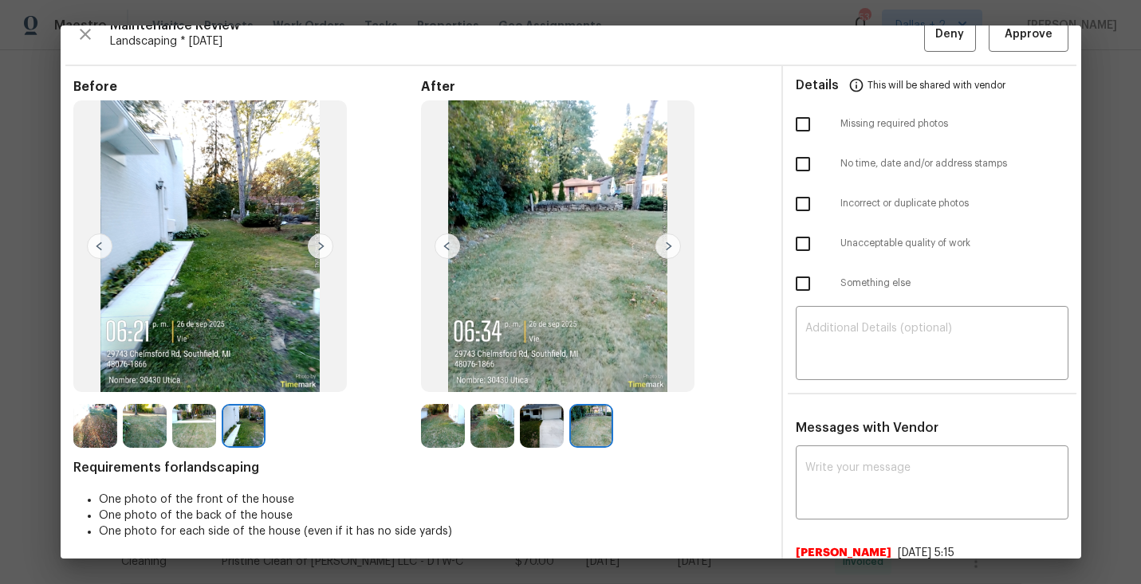
click at [665, 243] on img at bounding box center [668, 247] width 26 height 26
click at [85, 423] on img at bounding box center [95, 426] width 44 height 44
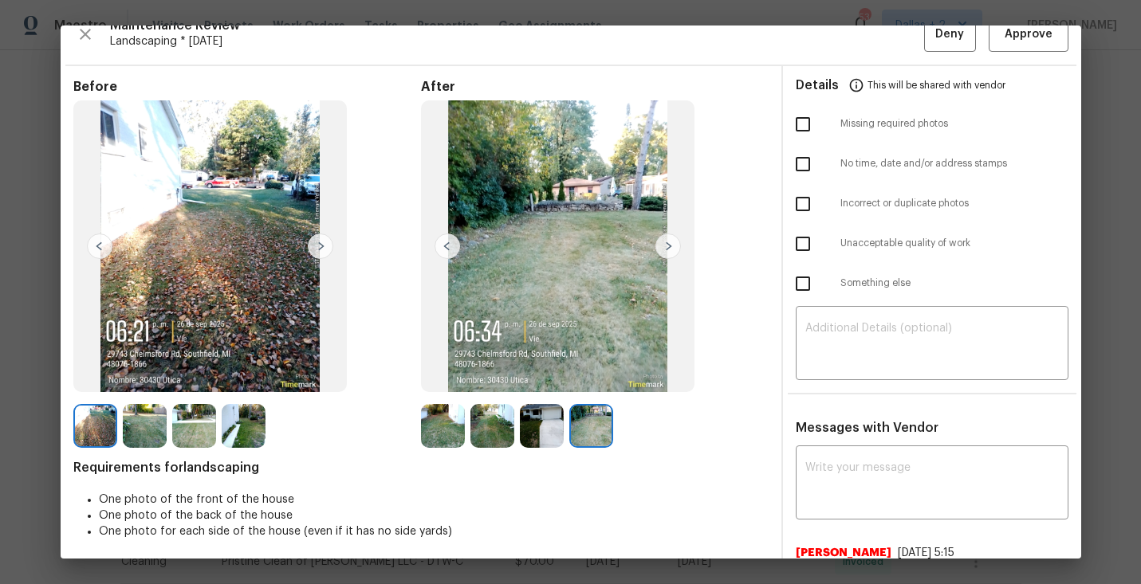
click at [320, 254] on img at bounding box center [321, 247] width 26 height 26
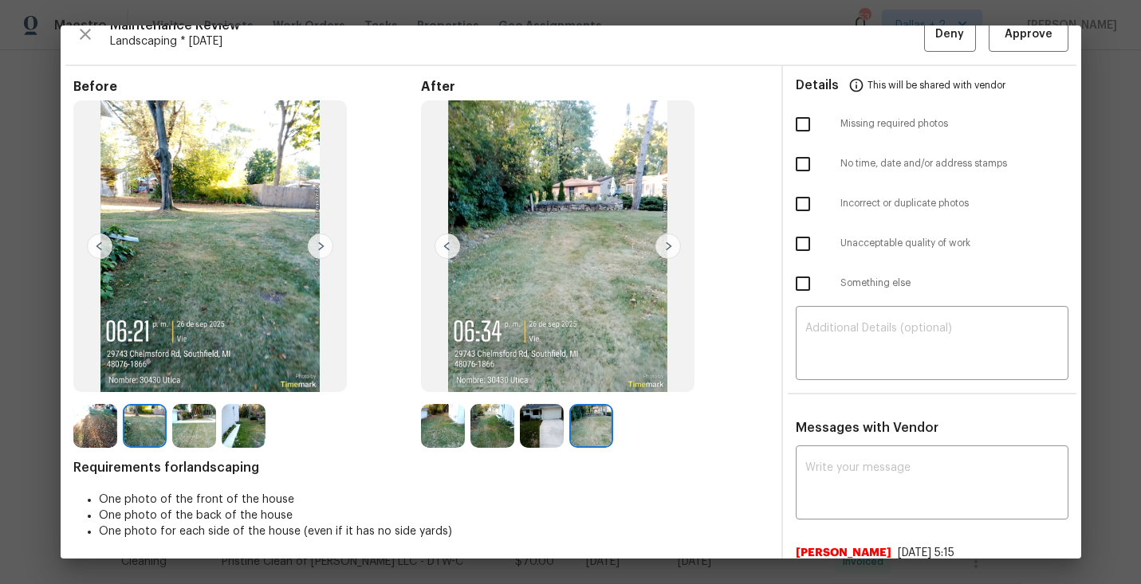
click at [318, 258] on img at bounding box center [321, 247] width 26 height 26
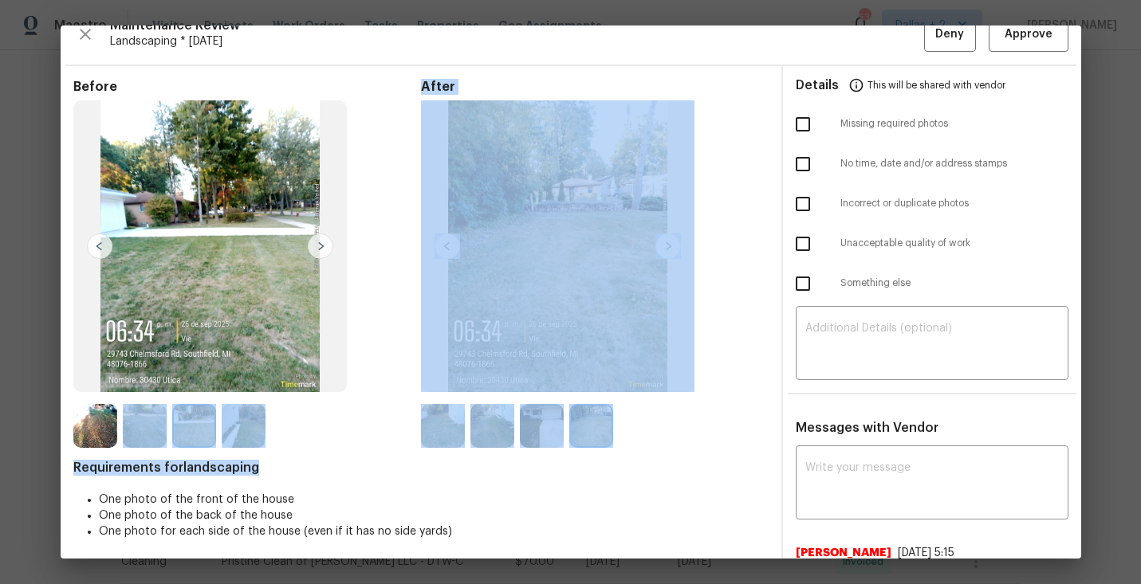
drag, startPoint x: 120, startPoint y: 478, endPoint x: 144, endPoint y: 422, distance: 60.7
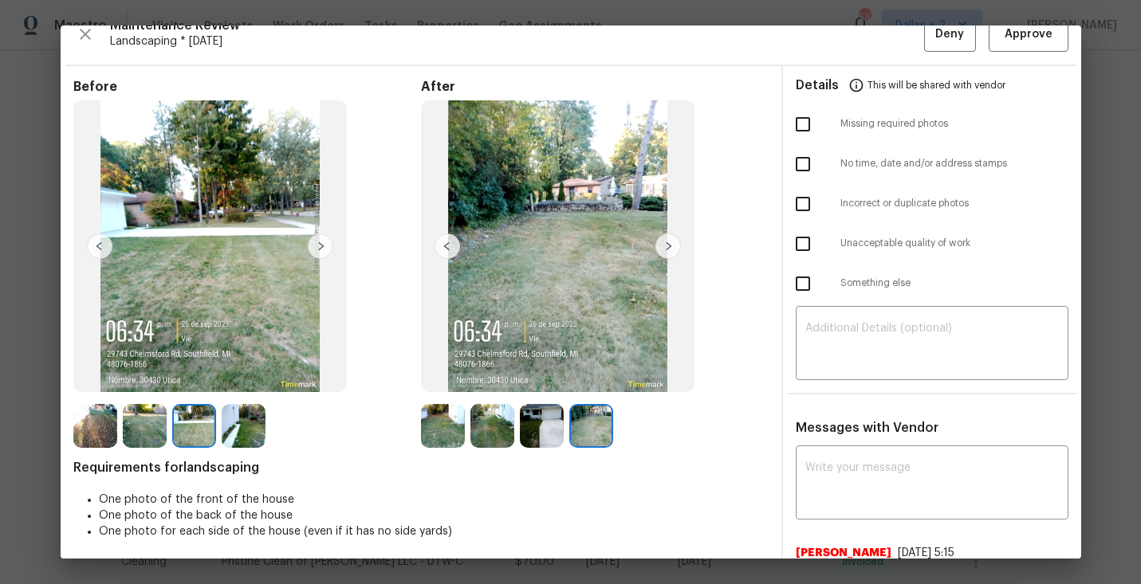
click at [710, 444] on div at bounding box center [595, 426] width 348 height 44
click at [670, 247] on img at bounding box center [668, 247] width 26 height 26
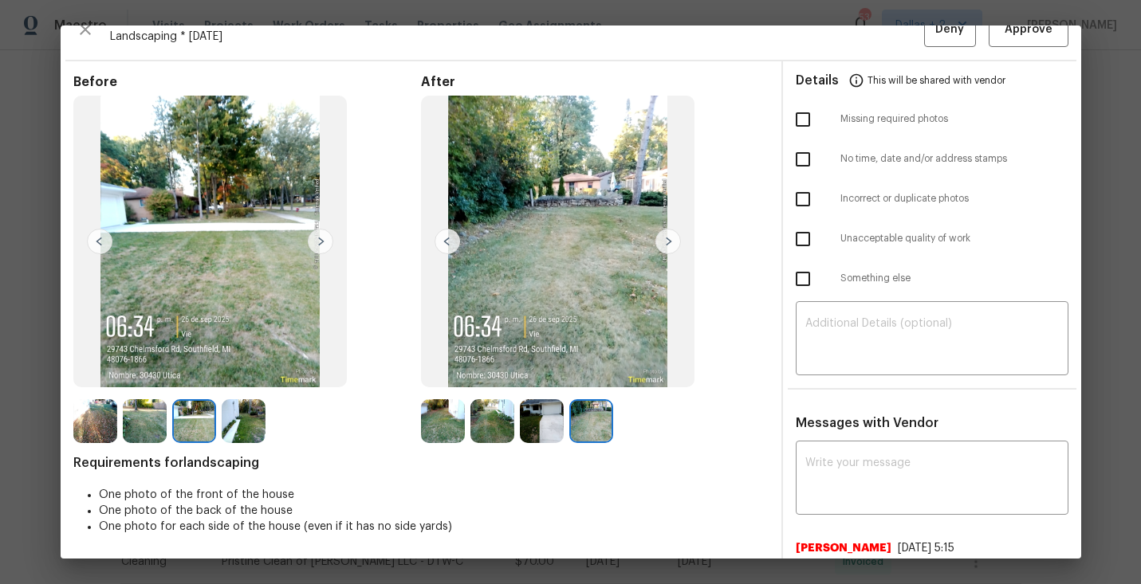
scroll to position [24, 0]
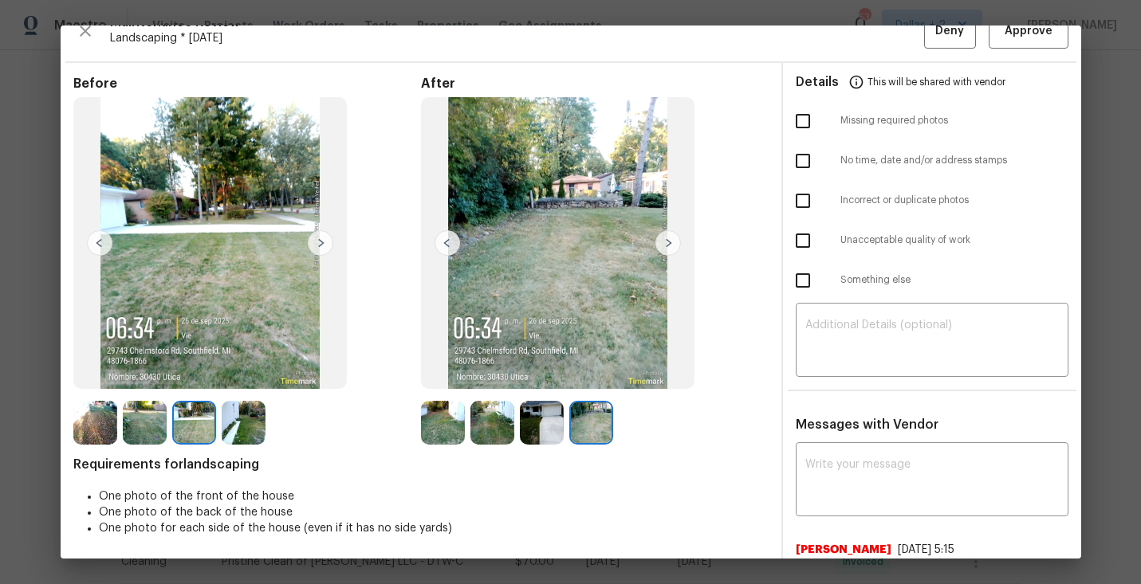
click at [439, 435] on img at bounding box center [443, 423] width 44 height 44
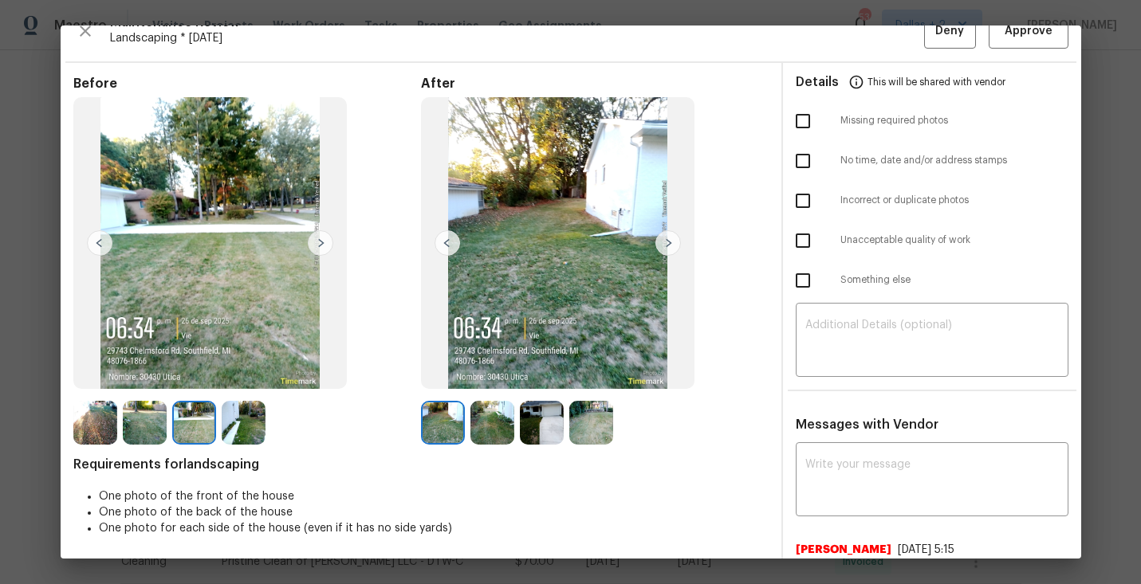
click at [466, 474] on div "Requirements for landscaping One photo of the front of the house One photo of t…" at bounding box center [420, 502] width 695 height 91
drag, startPoint x: 470, startPoint y: 467, endPoint x: 469, endPoint y: 454, distance: 13.6
click at [421, 425] on img at bounding box center [443, 423] width 44 height 44
click at [671, 252] on img at bounding box center [668, 243] width 26 height 26
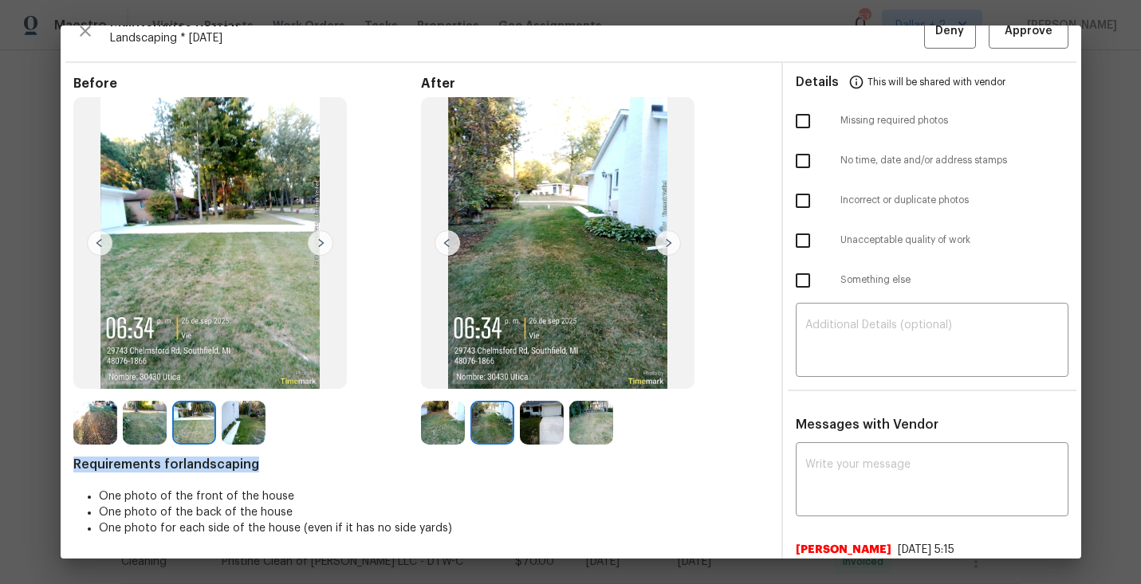
click at [671, 252] on img at bounding box center [668, 243] width 26 height 26
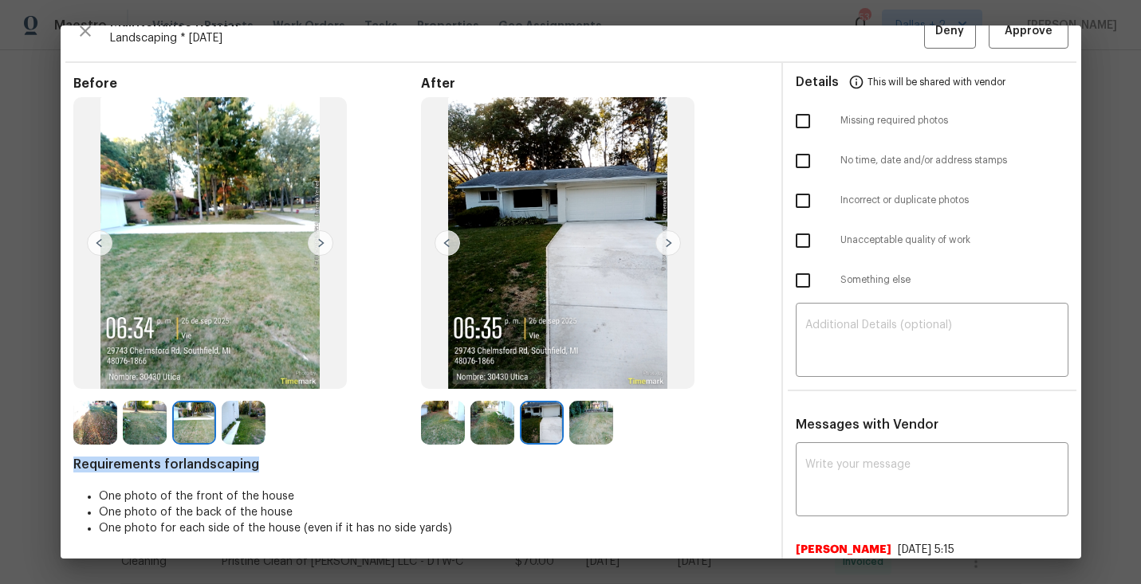
click at [671, 252] on img at bounding box center [668, 243] width 26 height 26
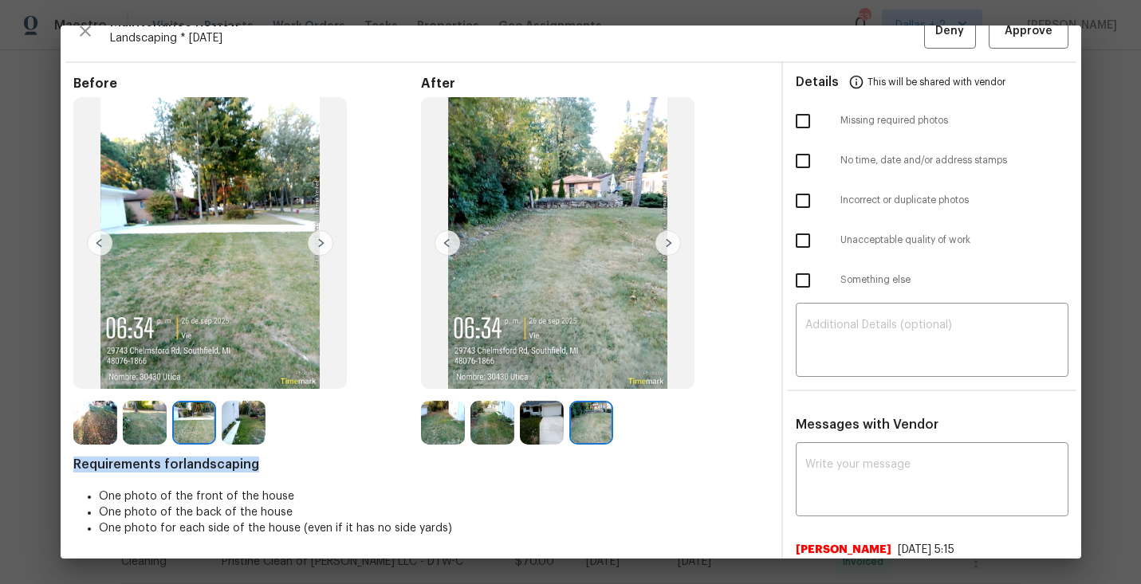
click at [671, 252] on img at bounding box center [668, 243] width 26 height 26
click at [669, 244] on img at bounding box center [668, 243] width 26 height 26
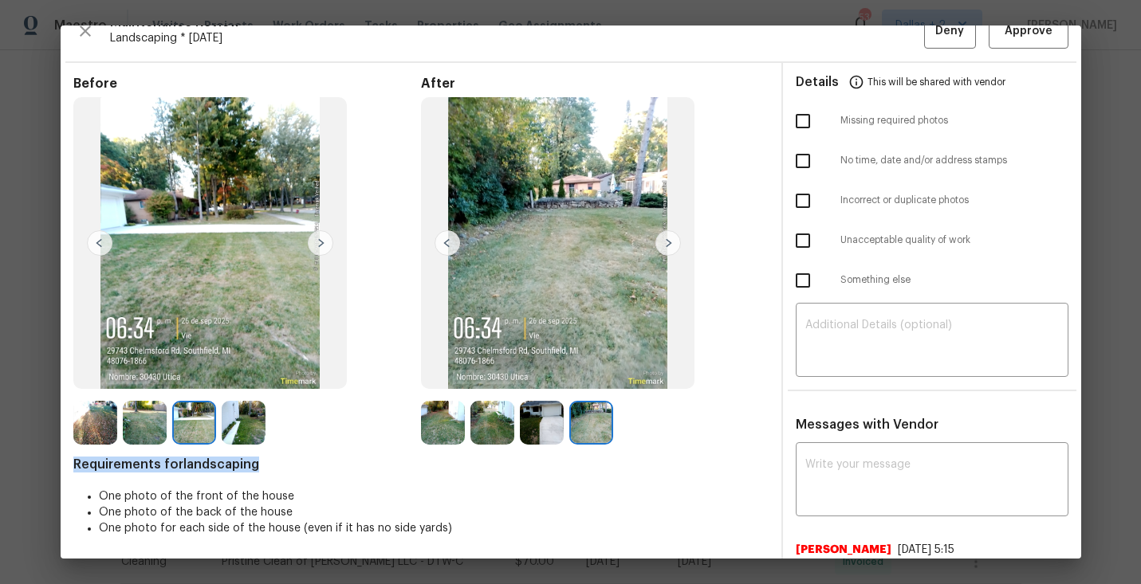
click at [669, 244] on img at bounding box center [668, 243] width 26 height 26
click at [429, 424] on img at bounding box center [443, 423] width 44 height 44
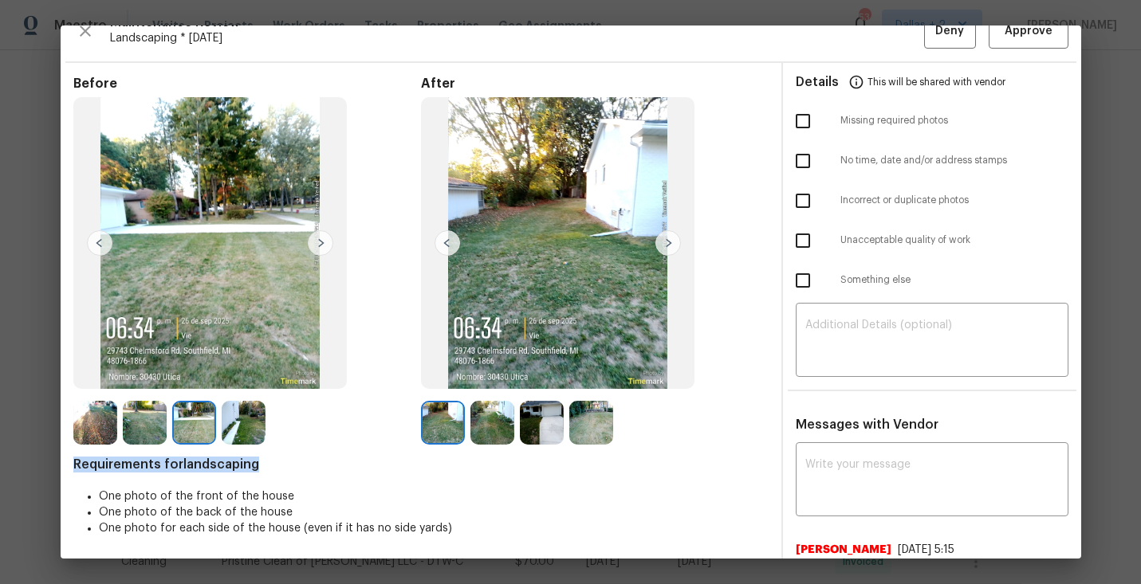
click at [657, 237] on img at bounding box center [668, 243] width 26 height 26
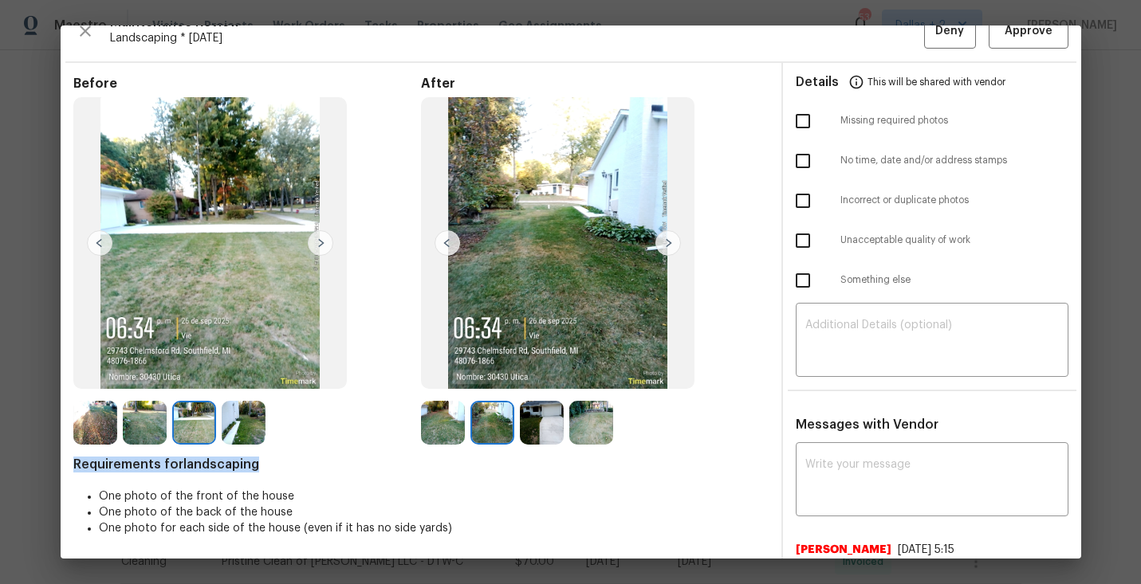
click at [663, 241] on img at bounding box center [668, 243] width 26 height 26
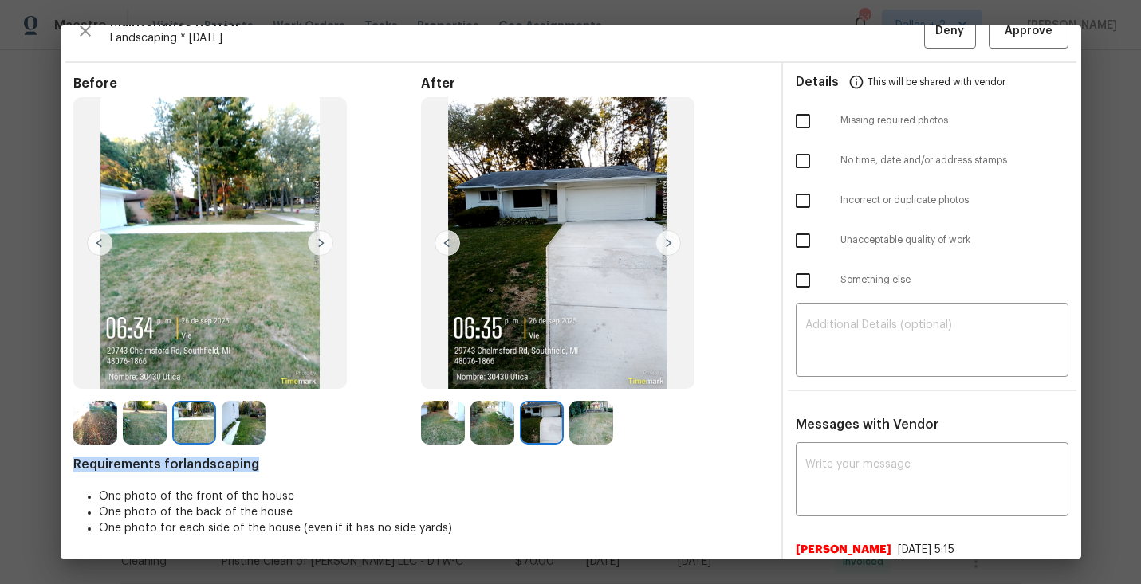
click at [663, 241] on img at bounding box center [668, 243] width 26 height 26
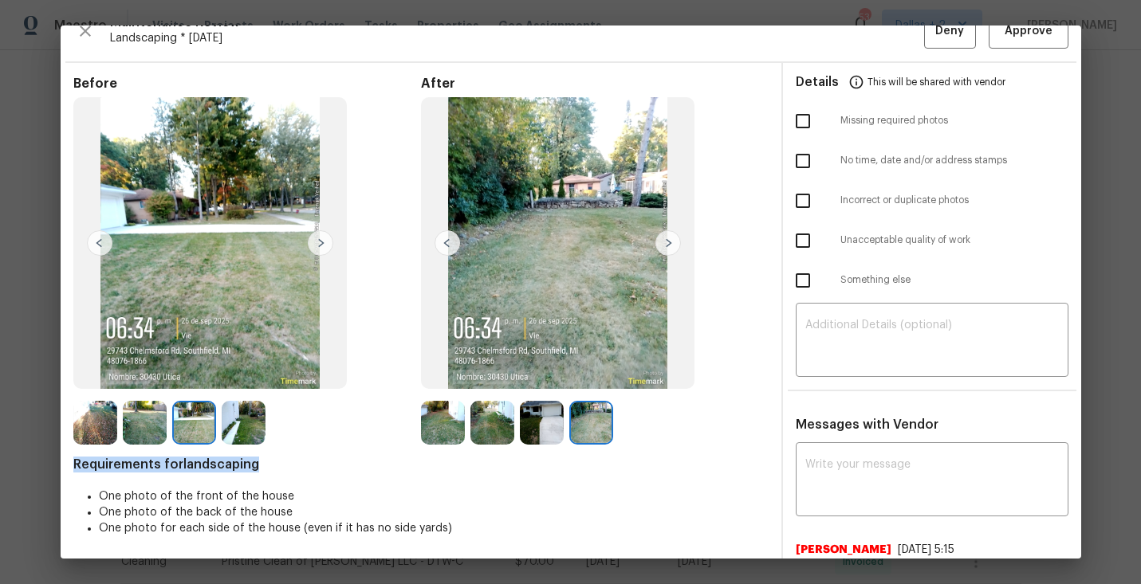
click at [663, 241] on img at bounding box center [668, 243] width 26 height 26
click at [662, 240] on img at bounding box center [668, 243] width 26 height 26
click at [451, 248] on img at bounding box center [448, 243] width 26 height 26
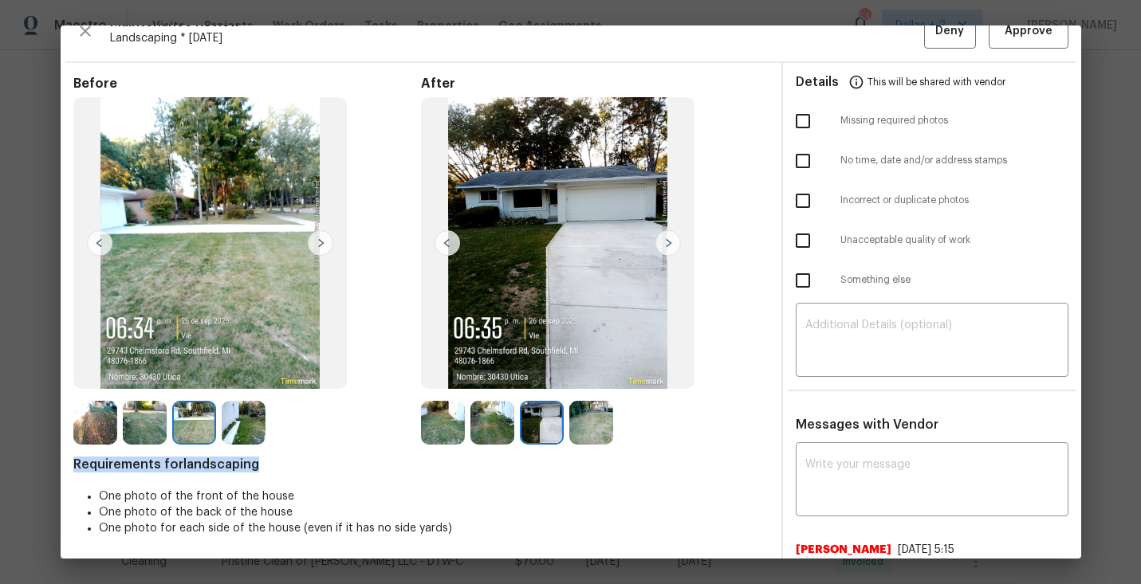
click at [451, 248] on img at bounding box center [448, 243] width 26 height 26
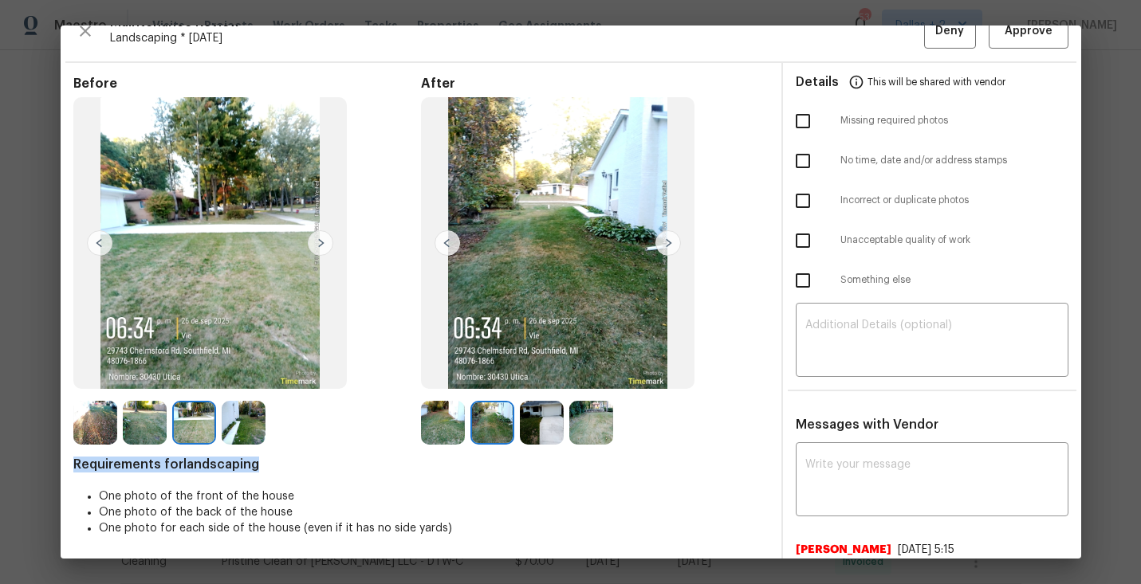
click at [453, 242] on img at bounding box center [448, 243] width 26 height 26
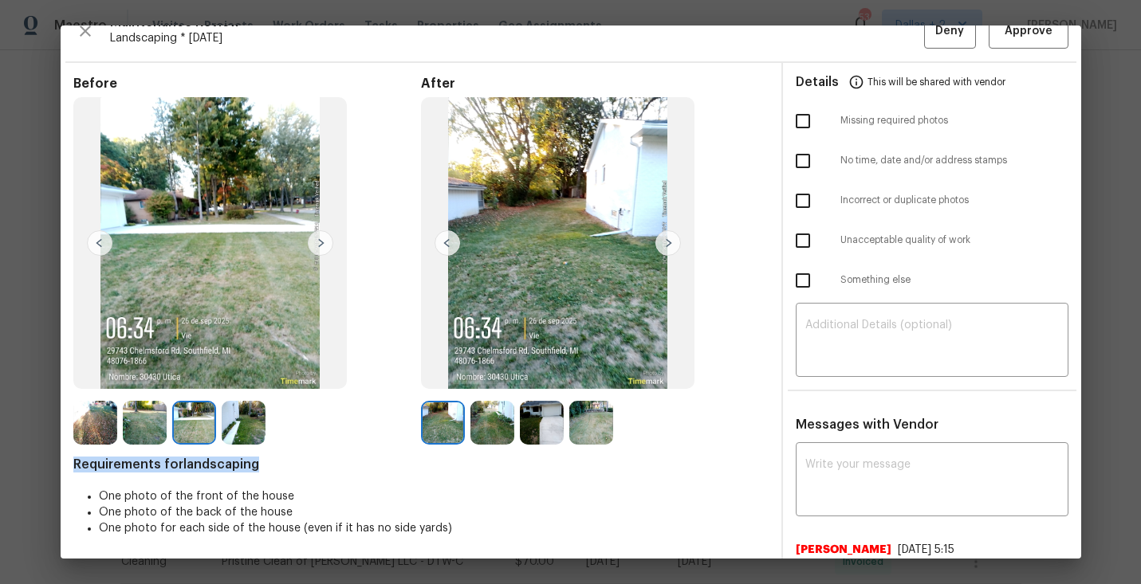
click at [453, 242] on img at bounding box center [448, 243] width 26 height 26
click at [453, 241] on img at bounding box center [448, 243] width 26 height 26
click at [458, 224] on img at bounding box center [557, 243] width 273 height 293
click at [471, 426] on img at bounding box center [492, 423] width 44 height 44
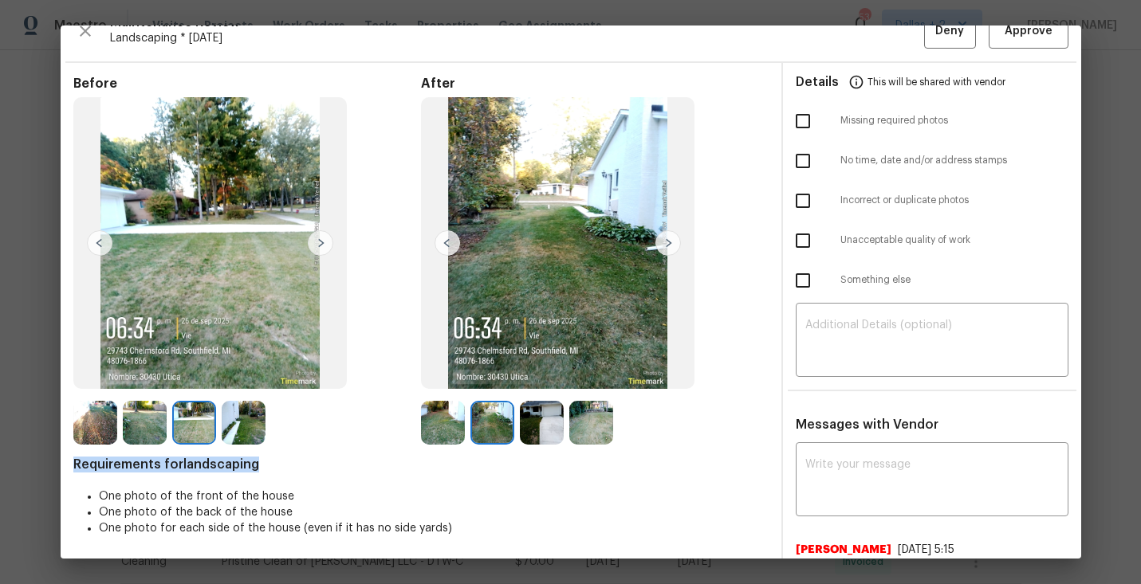
click at [664, 246] on img at bounding box center [668, 243] width 26 height 26
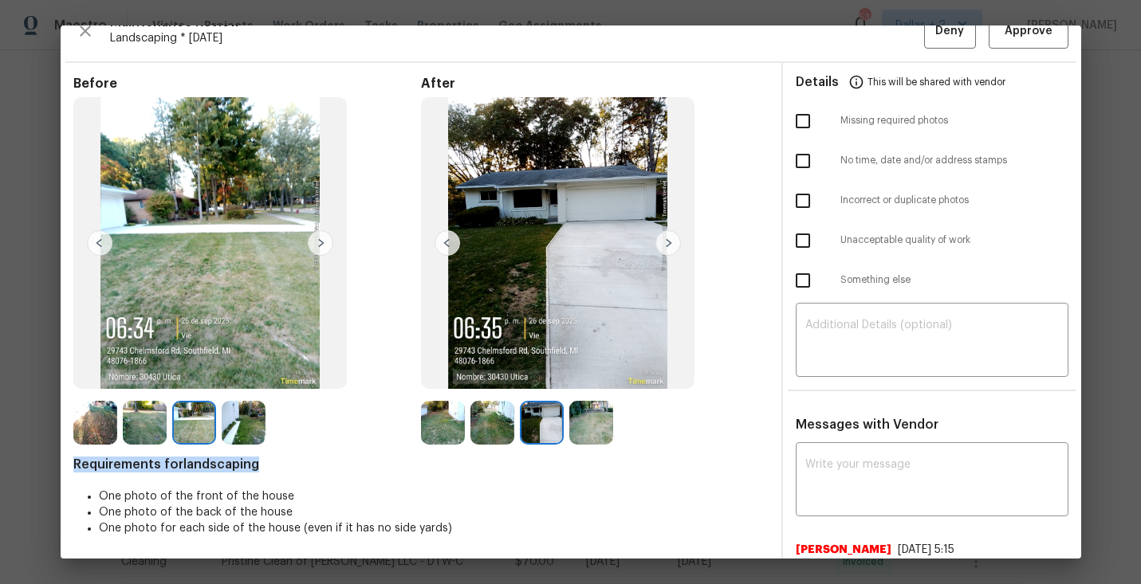
click at [664, 246] on img at bounding box center [668, 243] width 26 height 26
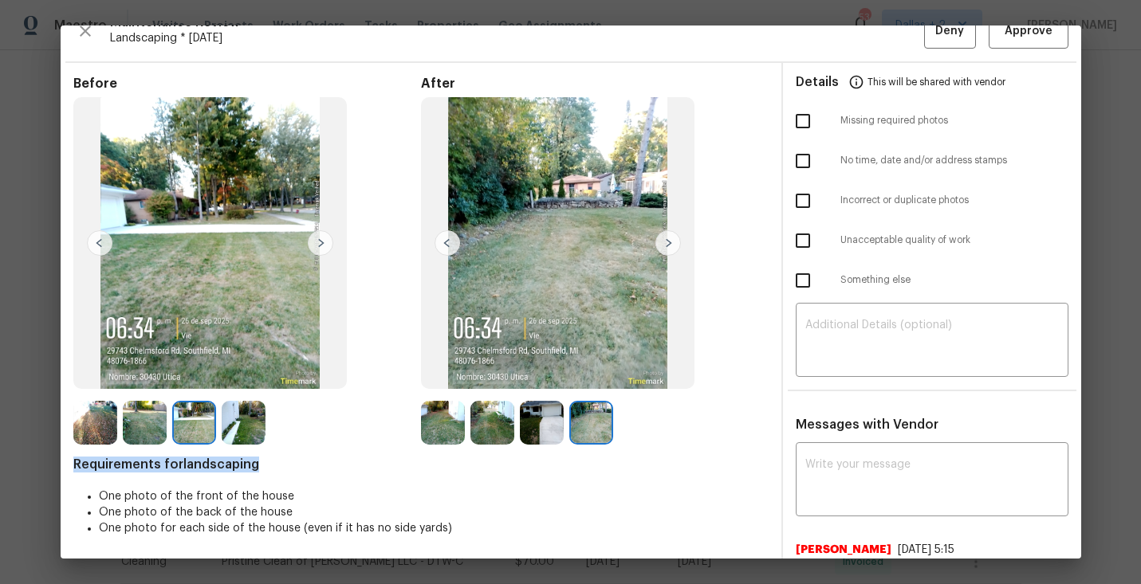
click at [664, 246] on img at bounding box center [668, 243] width 26 height 26
click at [665, 250] on img at bounding box center [668, 243] width 26 height 26
click at [123, 416] on img at bounding box center [145, 423] width 44 height 44
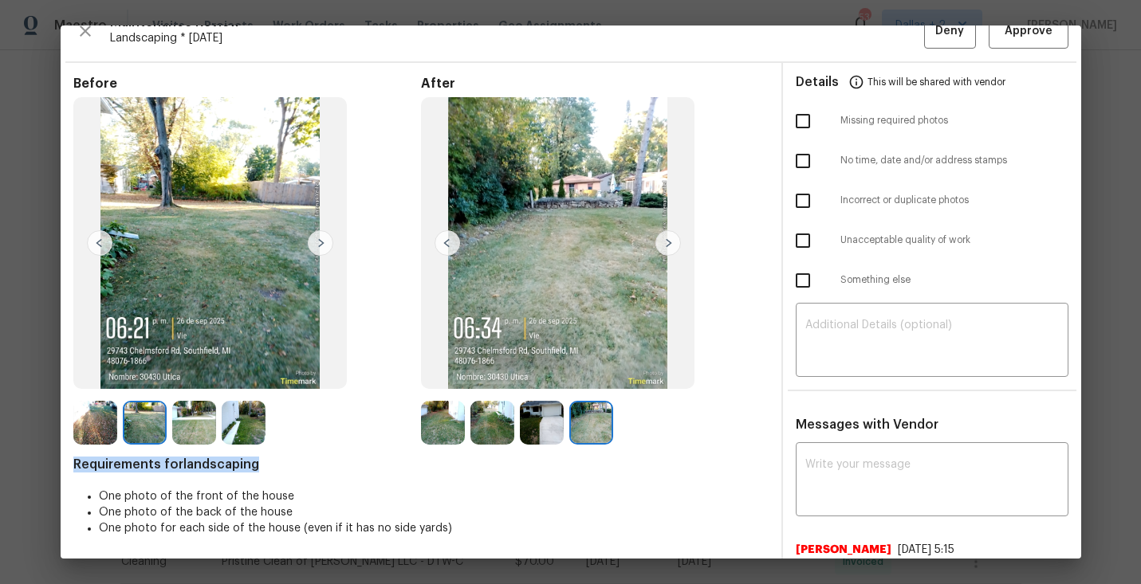
click at [142, 418] on img at bounding box center [145, 423] width 44 height 44
click at [202, 418] on img at bounding box center [194, 423] width 44 height 44
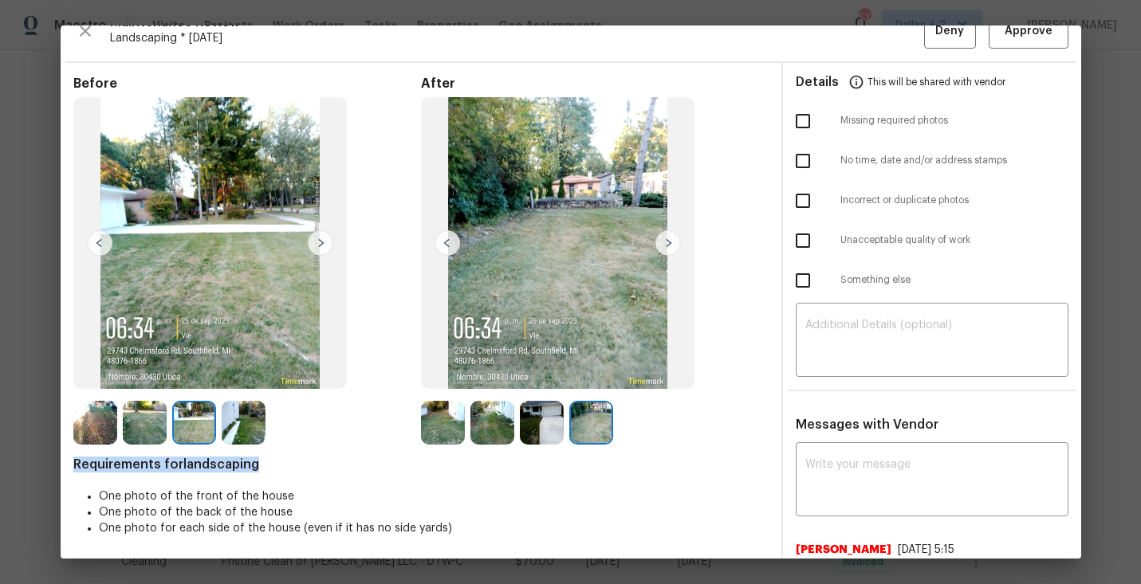
click at [249, 422] on img at bounding box center [244, 423] width 44 height 44
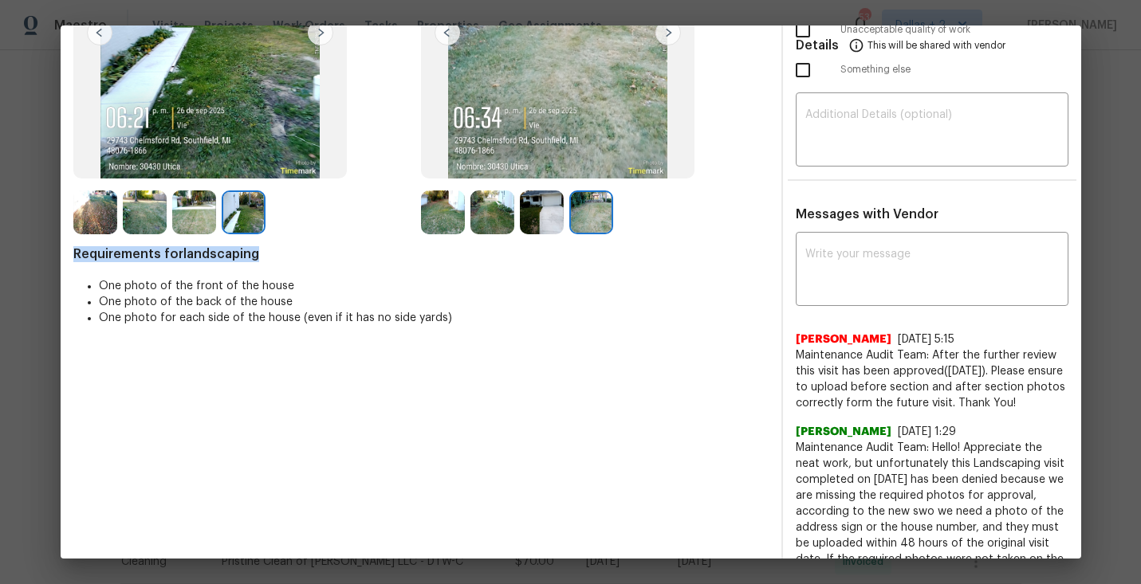
scroll to position [0, 0]
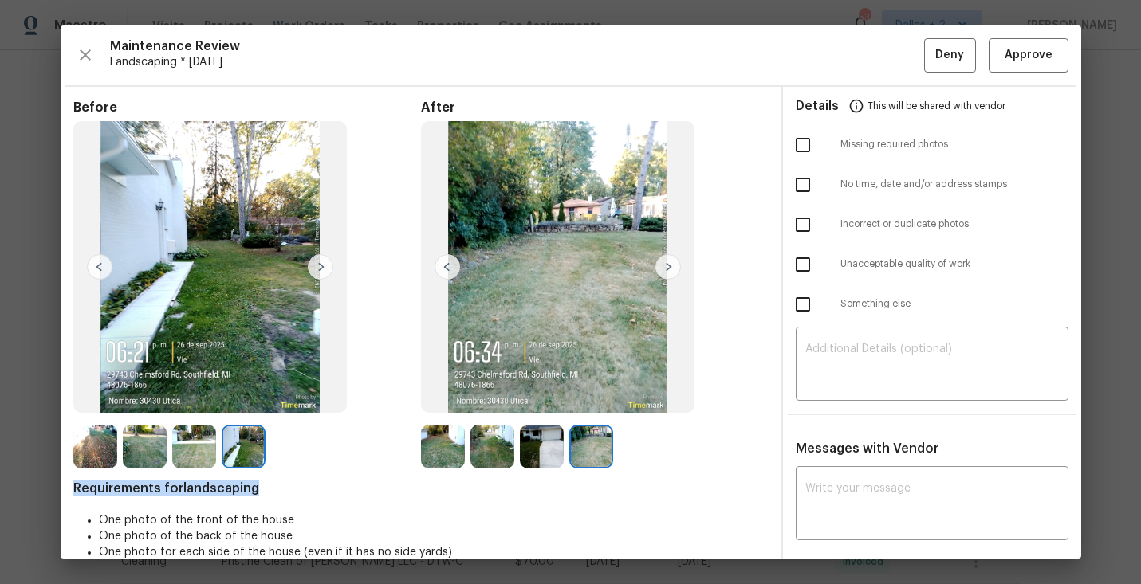
click at [471, 348] on img at bounding box center [557, 267] width 273 height 293
click at [437, 448] on img at bounding box center [443, 447] width 44 height 44
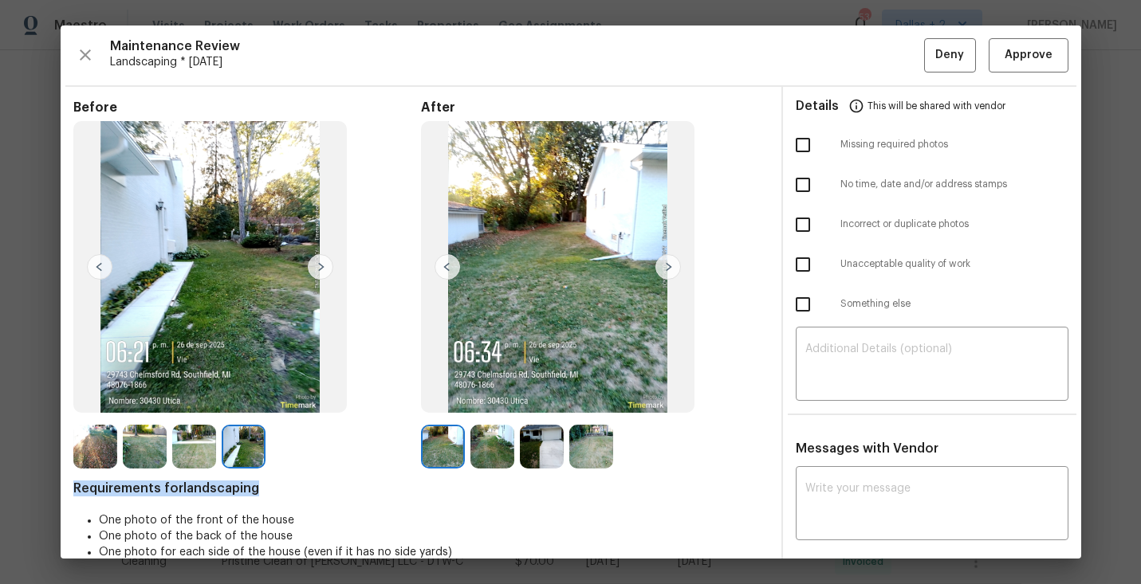
click at [670, 265] on img at bounding box center [668, 267] width 26 height 26
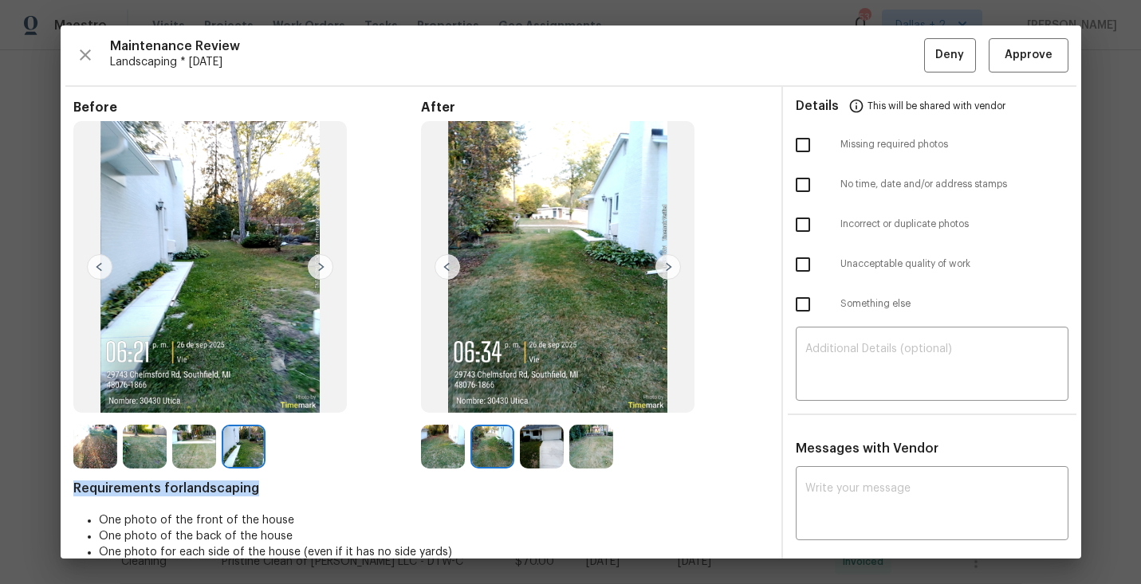
click at [670, 265] on img at bounding box center [668, 267] width 26 height 26
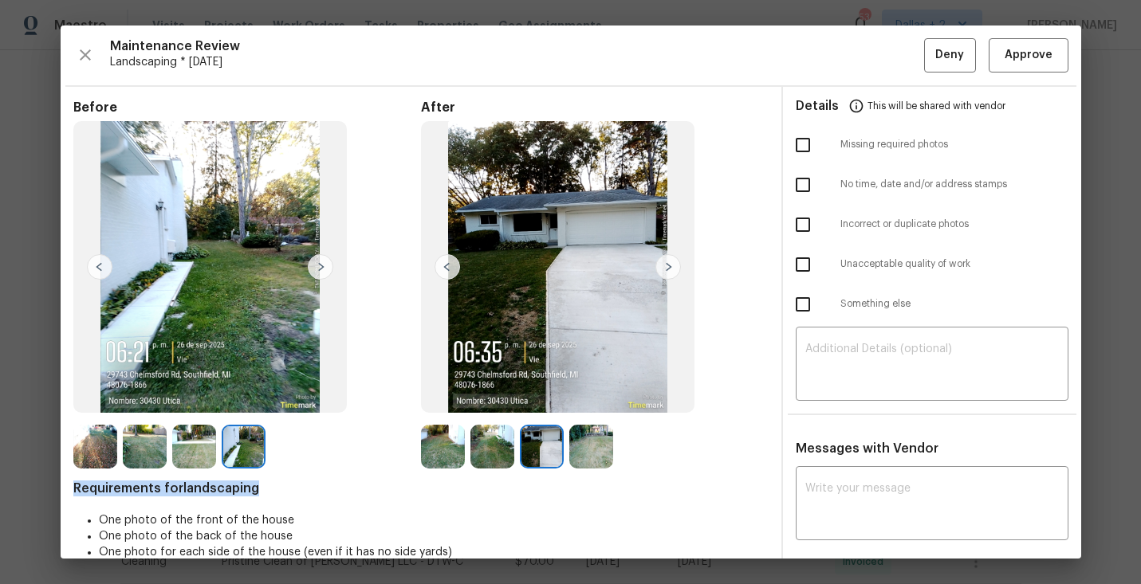
click at [670, 265] on img at bounding box center [668, 267] width 26 height 26
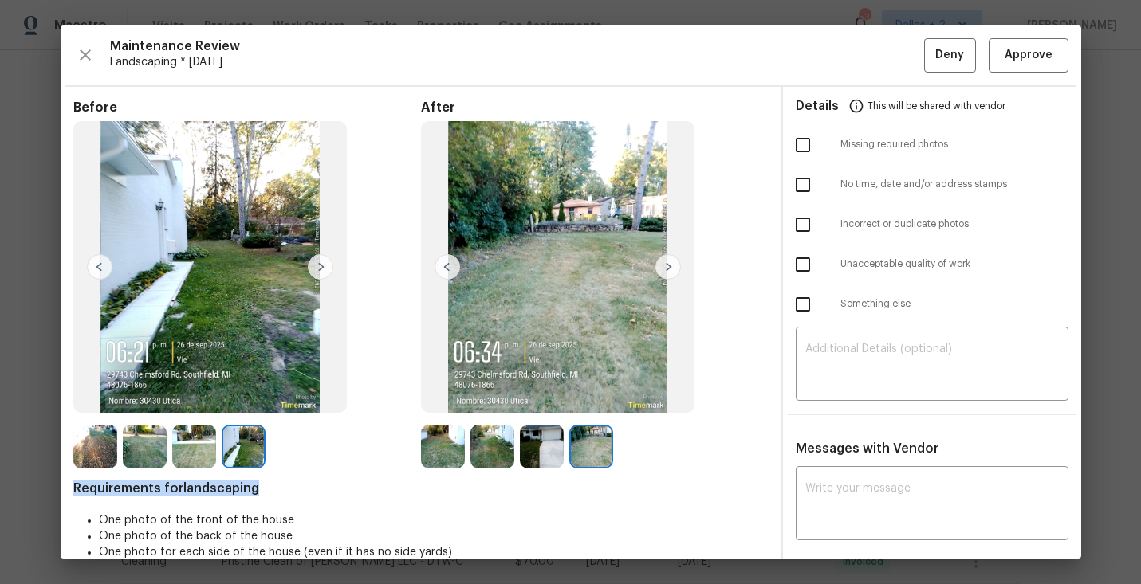
click at [670, 265] on img at bounding box center [668, 267] width 26 height 26
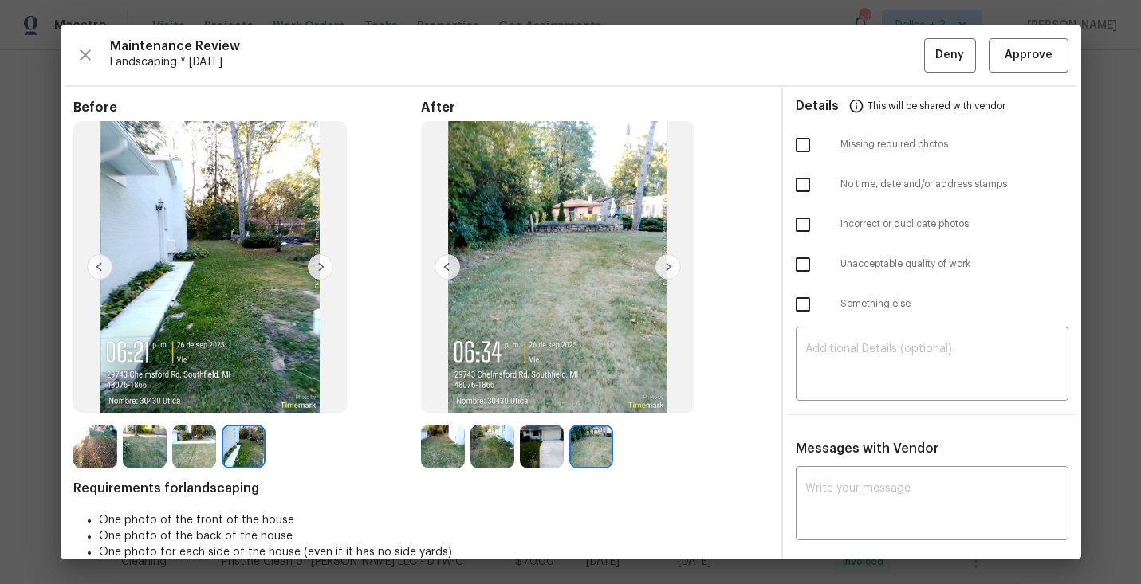
click at [444, 451] on img at bounding box center [443, 447] width 44 height 44
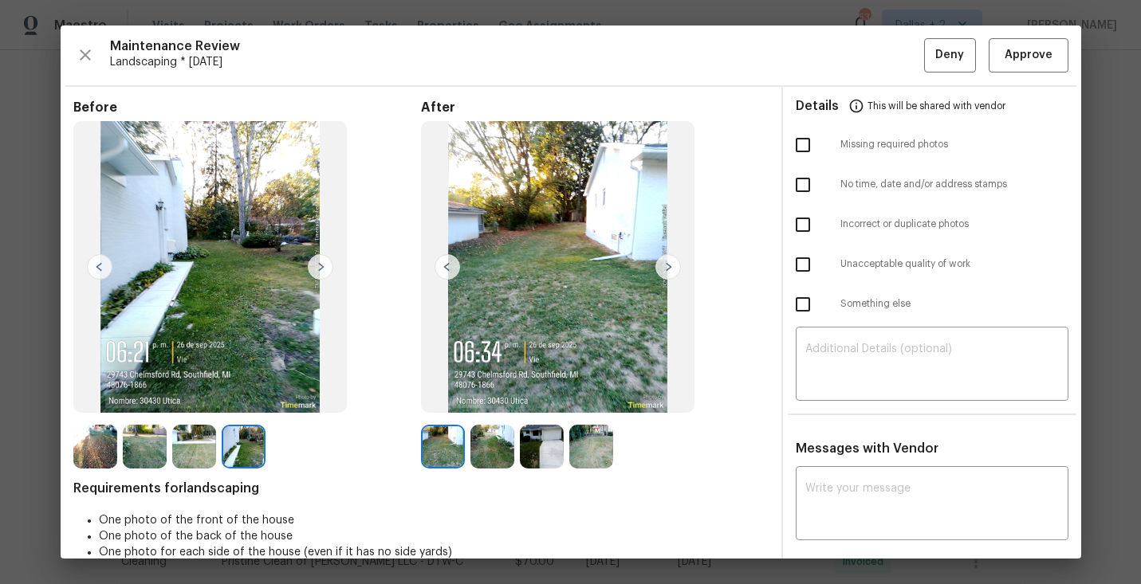
click at [663, 266] on img at bounding box center [668, 267] width 26 height 26
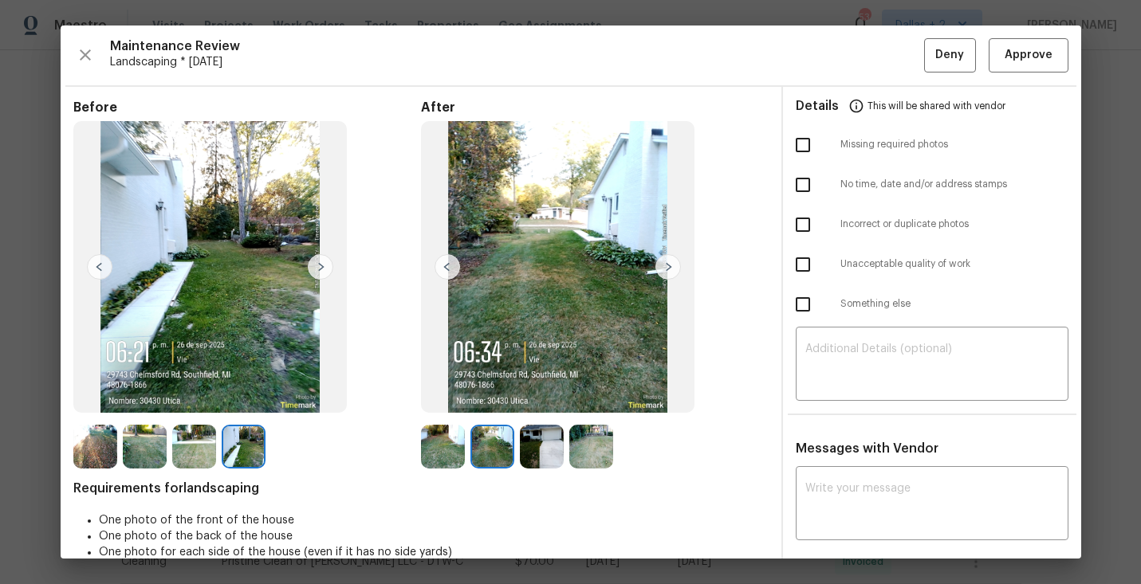
click at [663, 266] on img at bounding box center [668, 267] width 26 height 26
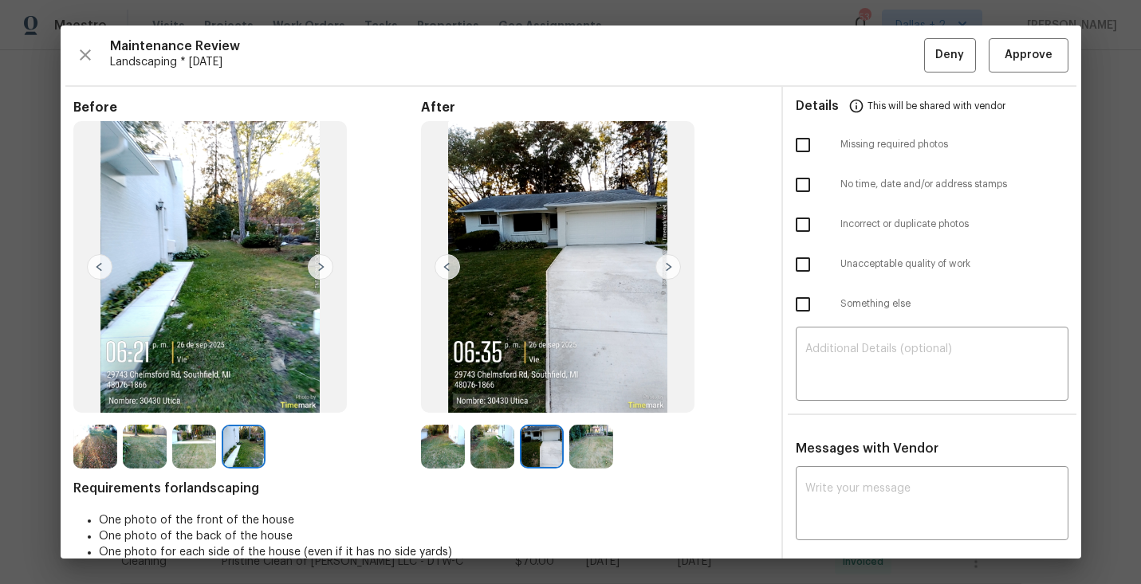
click at [663, 266] on img at bounding box center [668, 267] width 26 height 26
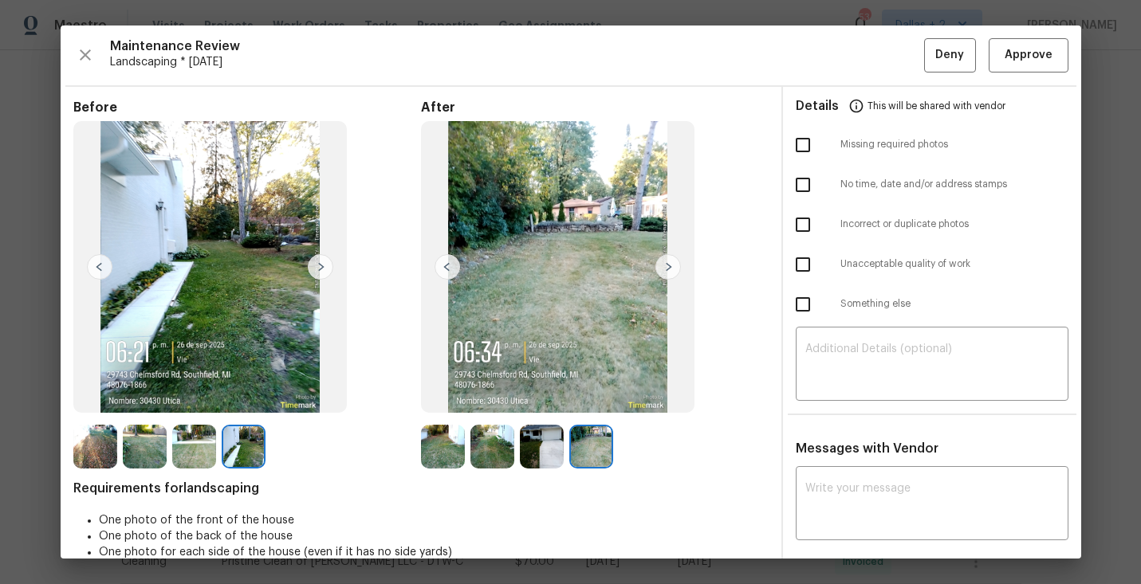
click at [537, 449] on img at bounding box center [542, 447] width 44 height 44
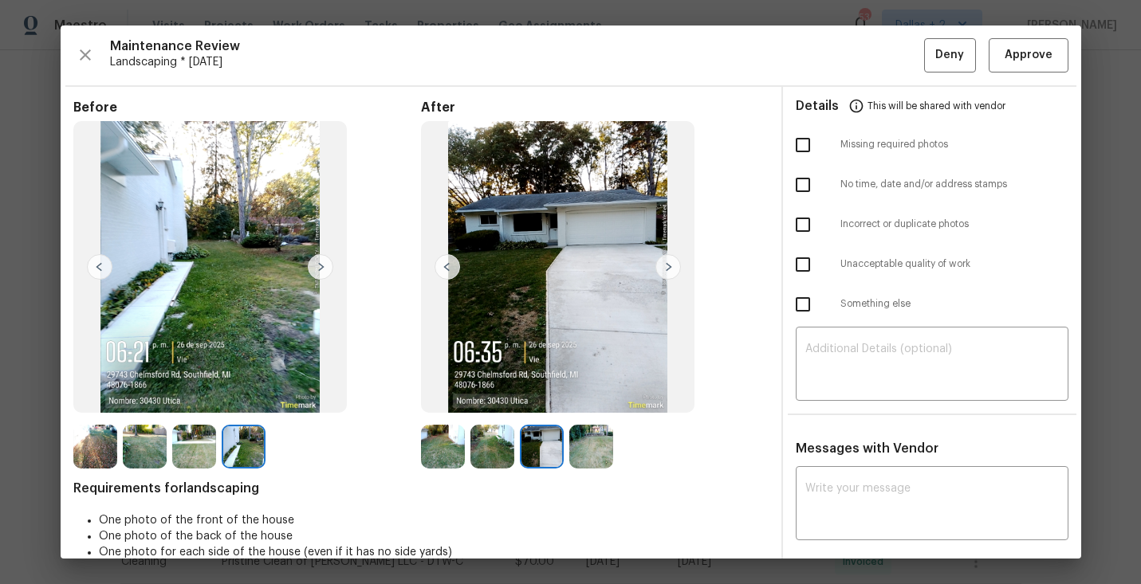
click at [104, 443] on img at bounding box center [95, 447] width 44 height 44
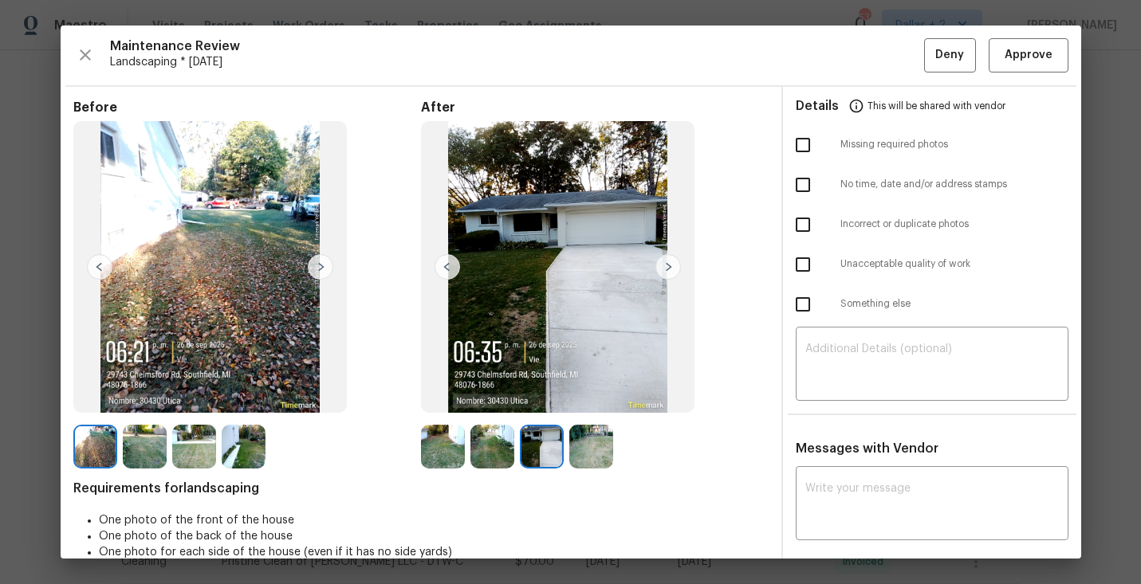
click at [160, 450] on img at bounding box center [145, 447] width 44 height 44
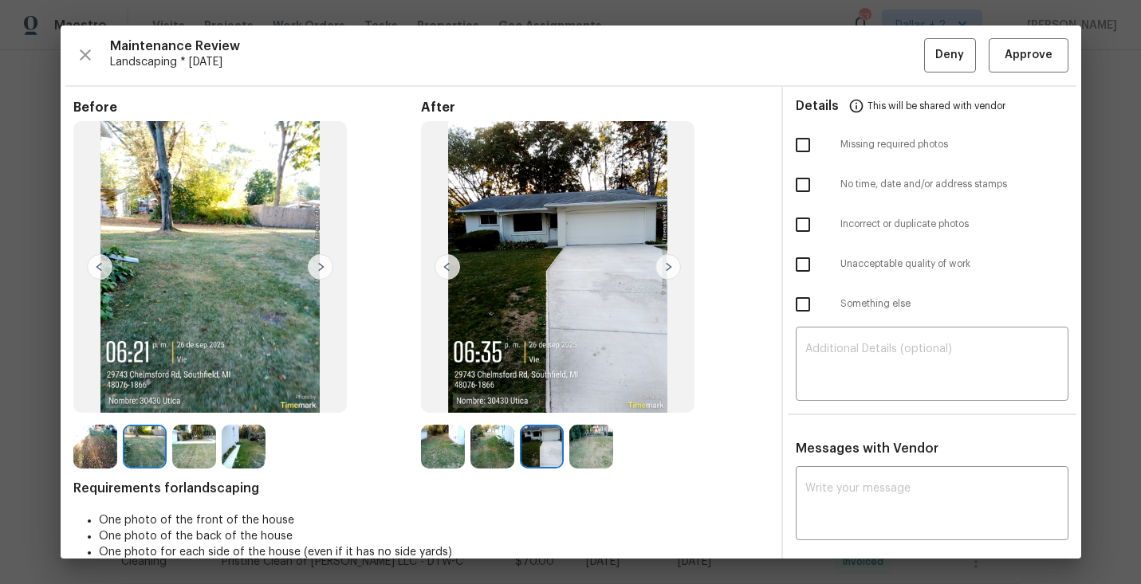
click at [209, 442] on img at bounding box center [194, 447] width 44 height 44
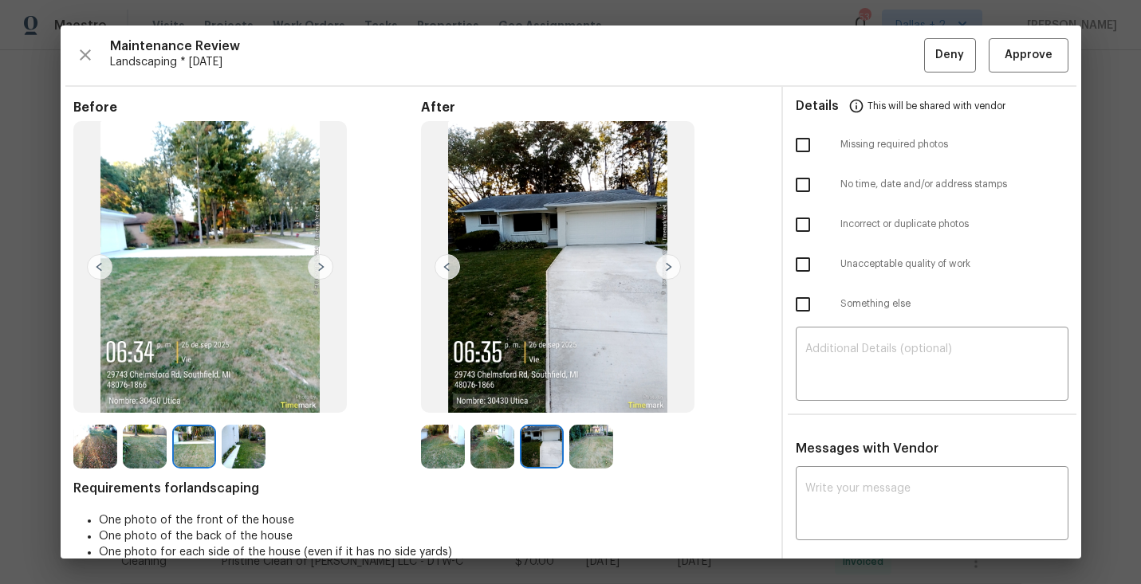
click at [238, 445] on img at bounding box center [244, 447] width 44 height 44
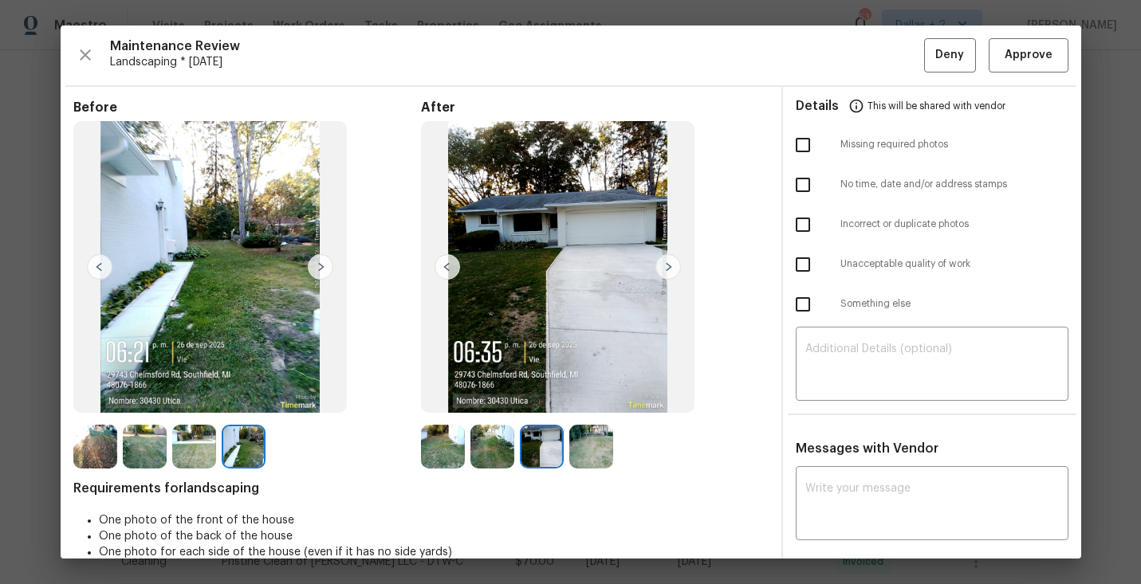
click at [446, 445] on img at bounding box center [443, 447] width 44 height 44
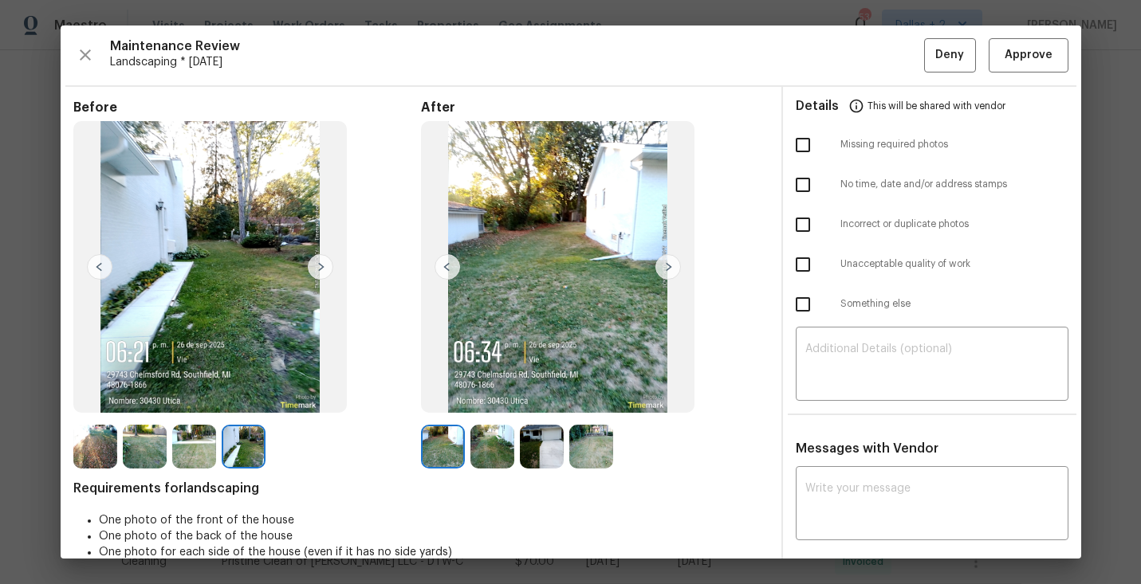
click at [497, 448] on img at bounding box center [492, 447] width 44 height 44
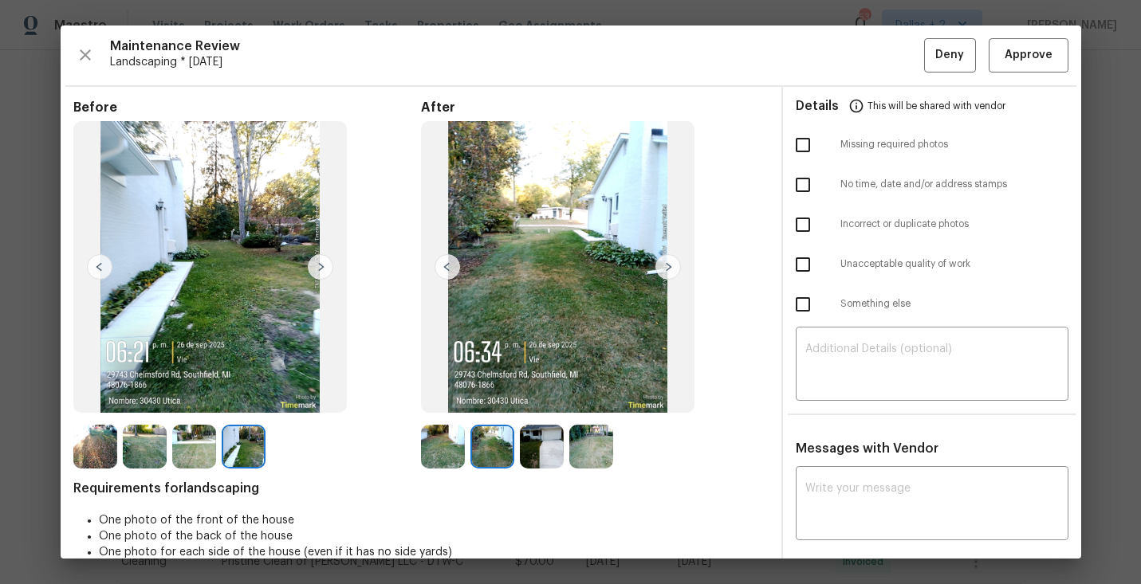
click at [436, 451] on img at bounding box center [443, 447] width 44 height 44
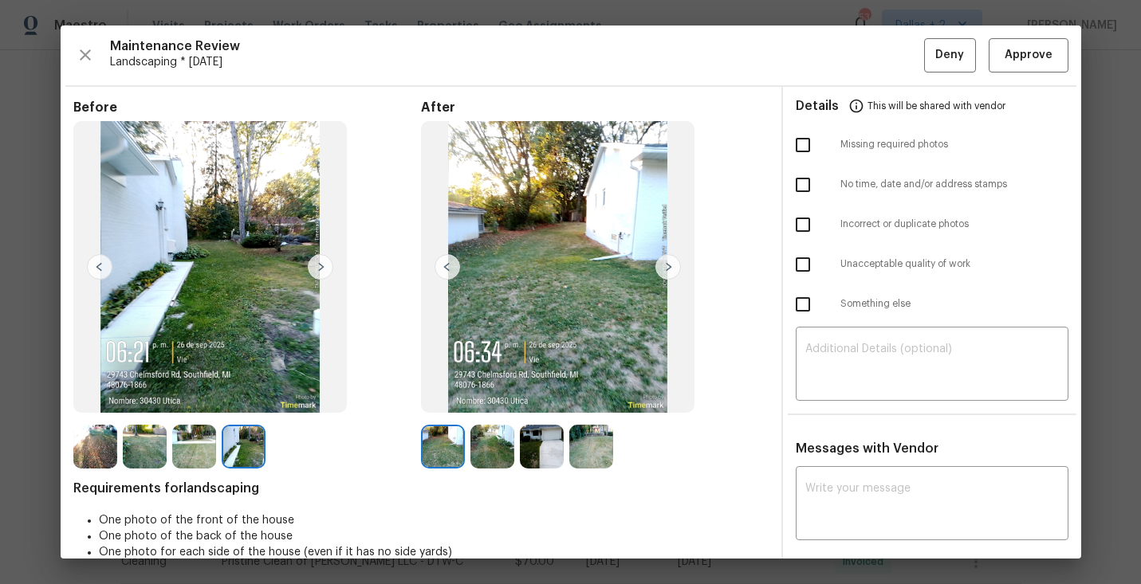
click at [496, 441] on img at bounding box center [492, 447] width 44 height 44
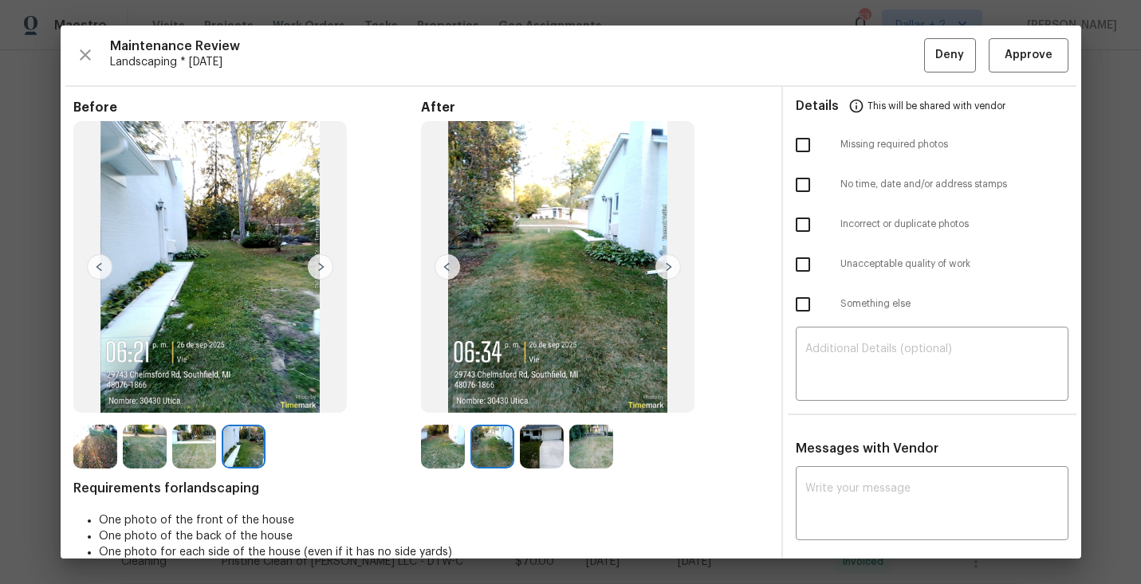
click at [542, 449] on img at bounding box center [542, 447] width 44 height 44
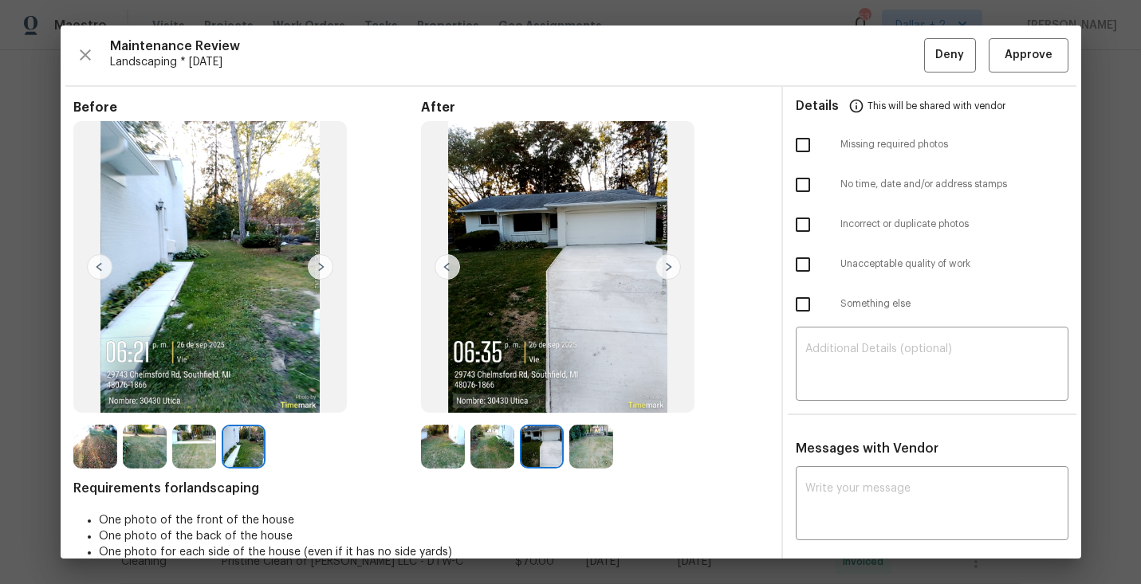
click at [592, 442] on img at bounding box center [591, 447] width 44 height 44
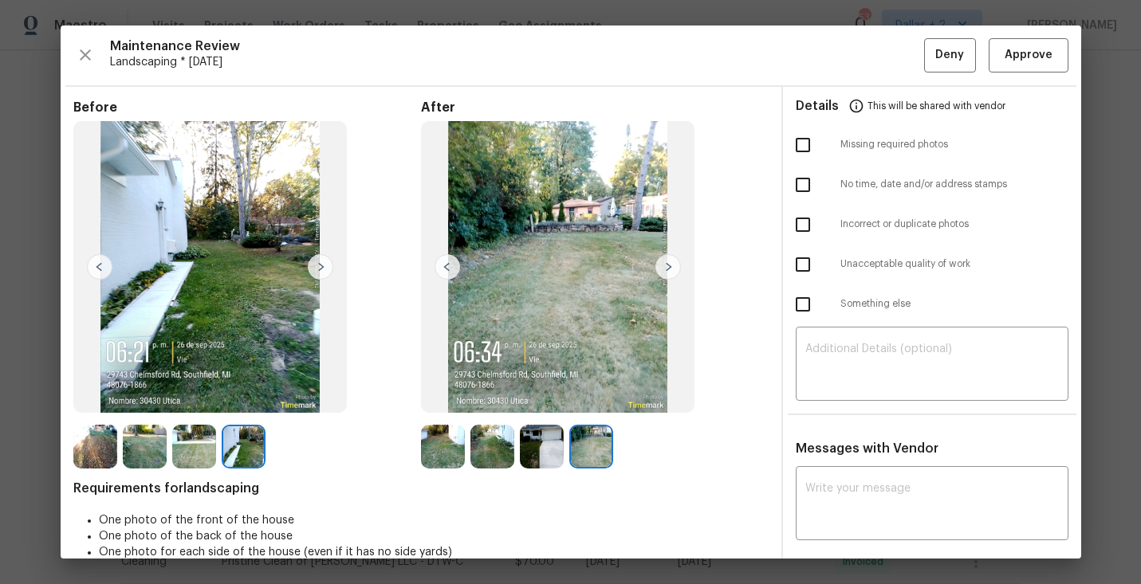
click at [419, 454] on div at bounding box center [247, 447] width 348 height 44
click at [432, 450] on img at bounding box center [443, 447] width 44 height 44
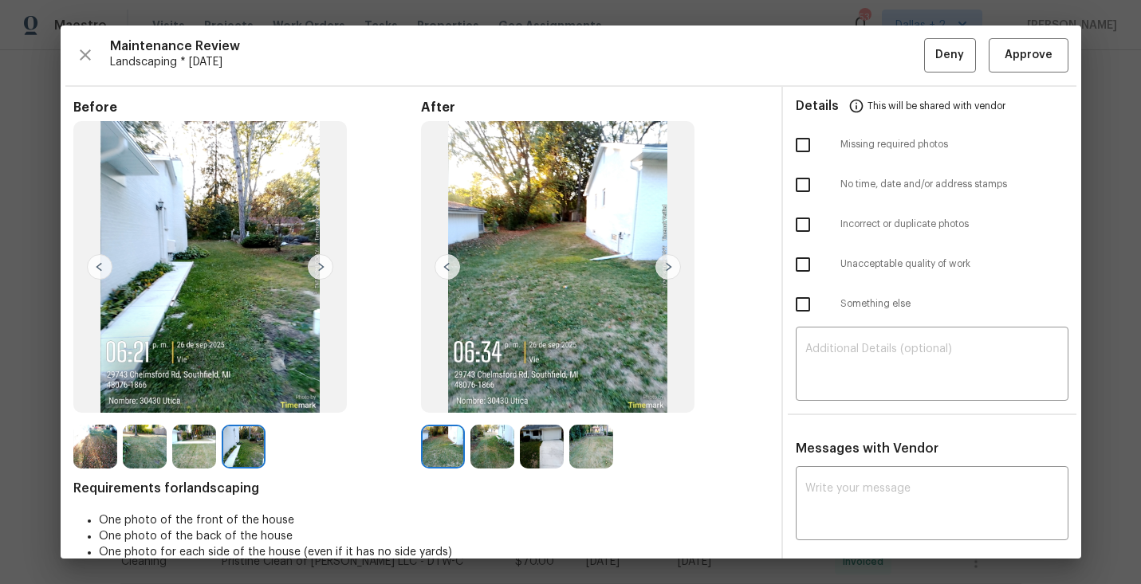
click at [668, 266] on img at bounding box center [668, 267] width 26 height 26
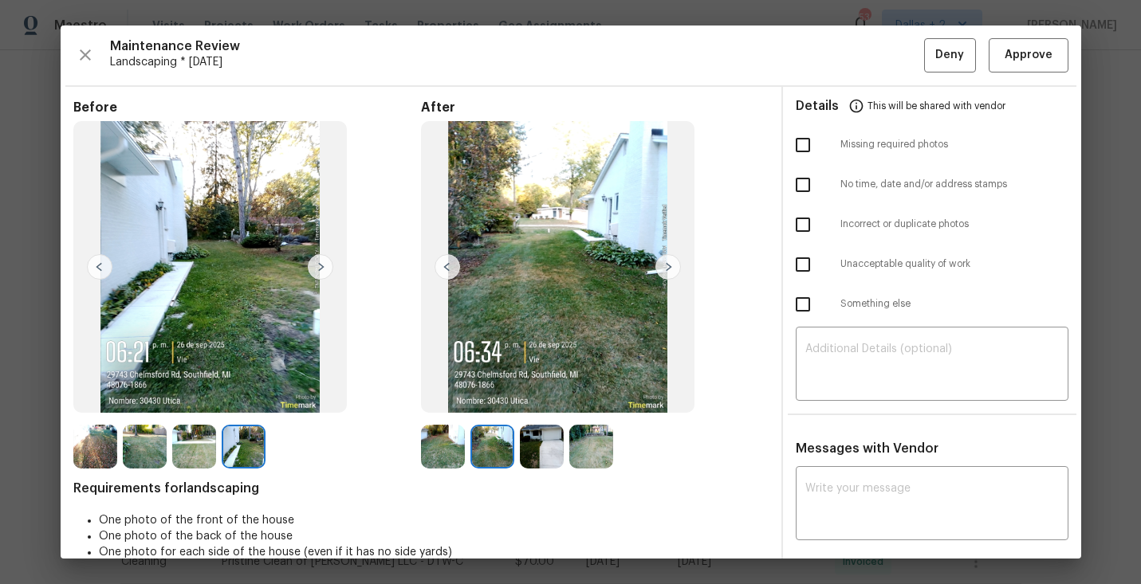
click at [668, 266] on img at bounding box center [668, 267] width 26 height 26
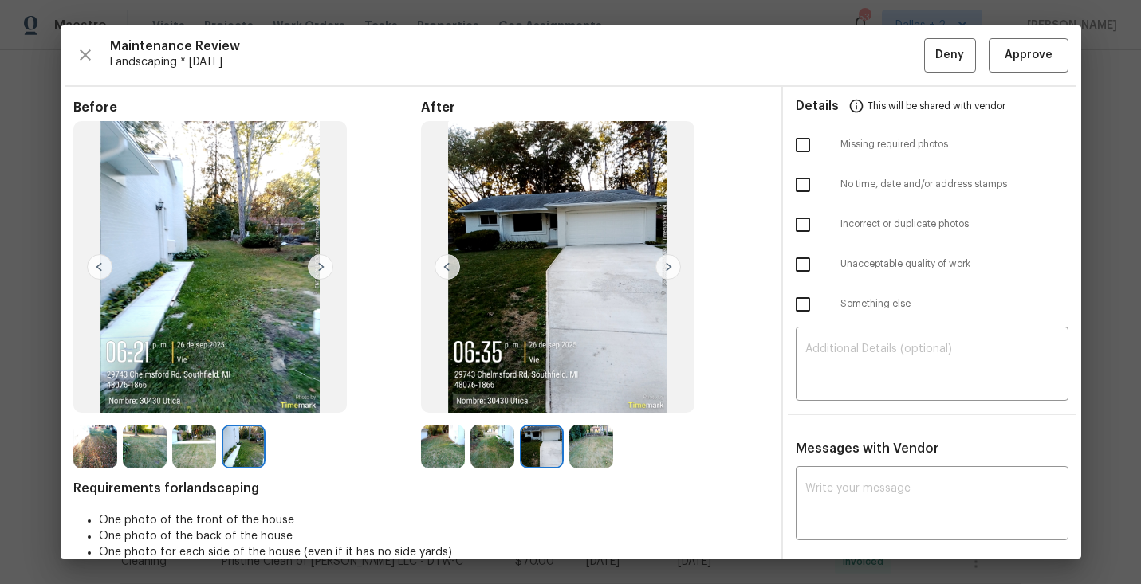
click at [668, 266] on img at bounding box center [668, 267] width 26 height 26
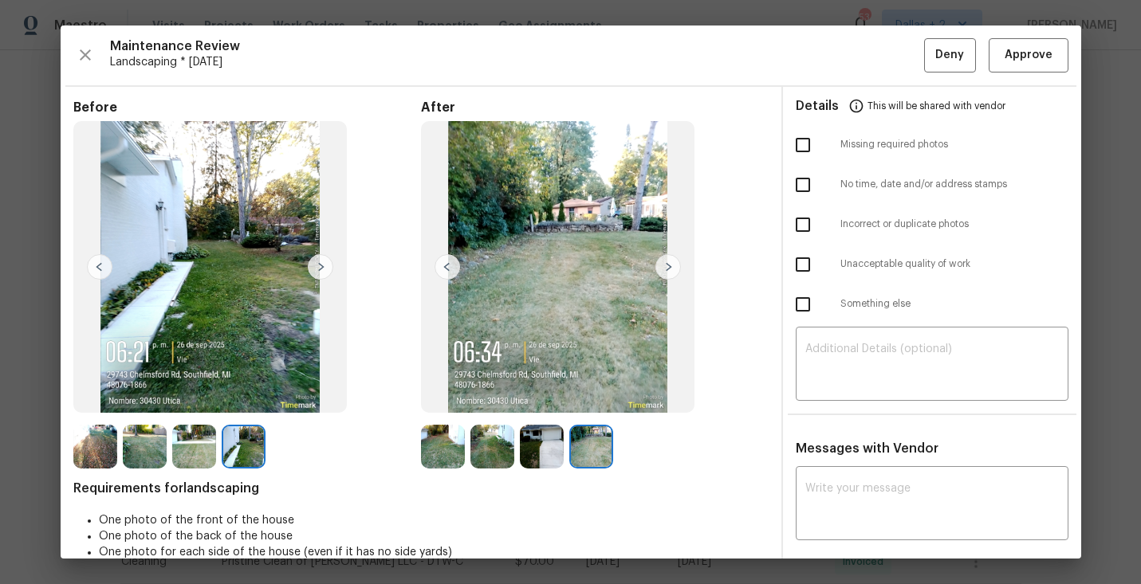
click at [86, 448] on img at bounding box center [95, 447] width 44 height 44
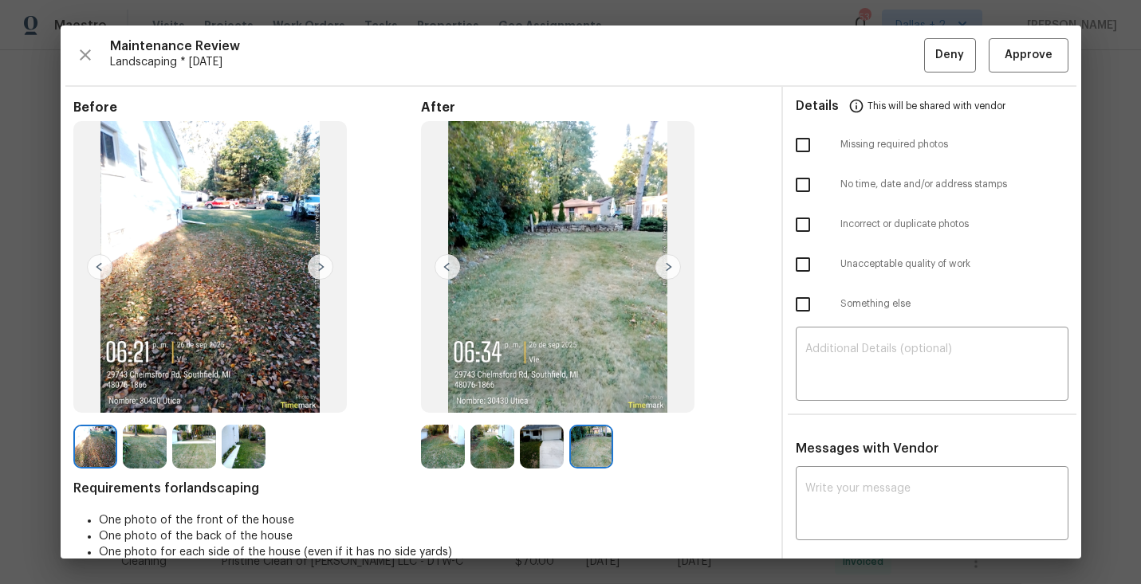
click at [128, 447] on img at bounding box center [145, 447] width 44 height 44
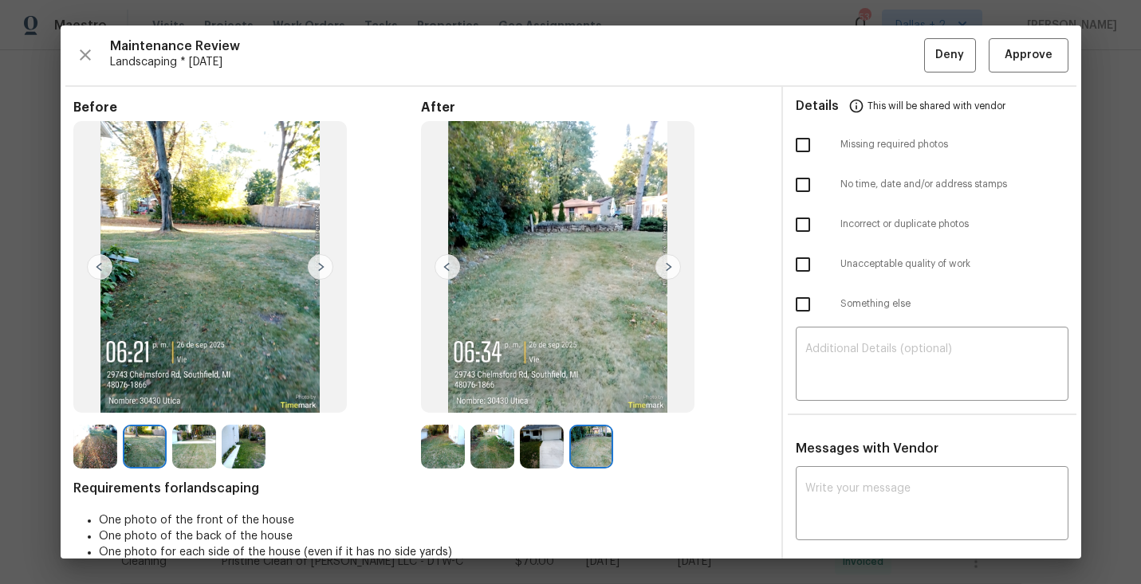
click at [191, 454] on img at bounding box center [194, 447] width 44 height 44
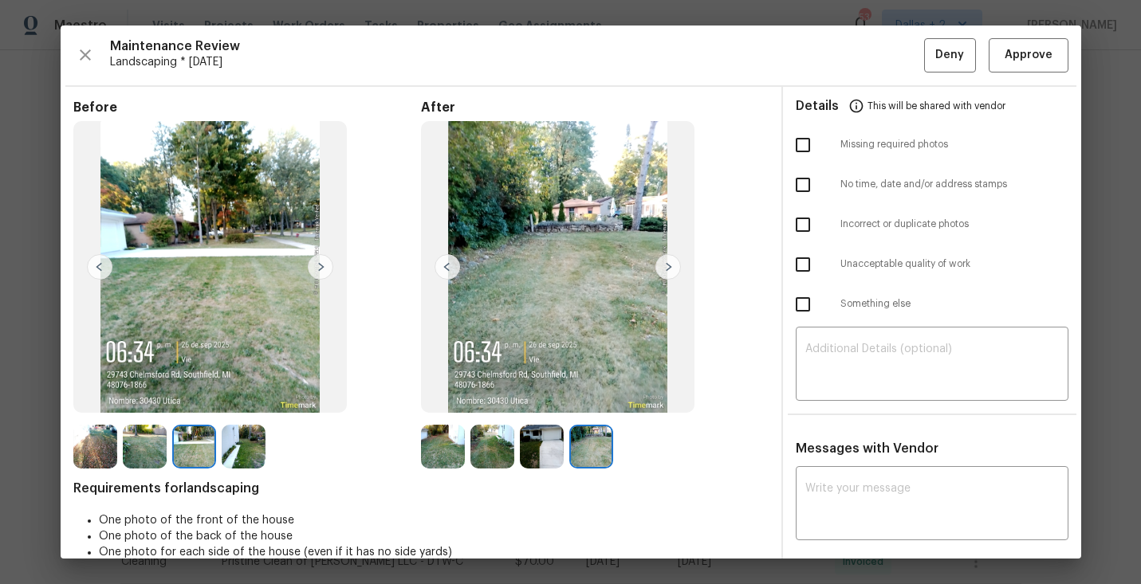
click at [247, 454] on img at bounding box center [244, 447] width 44 height 44
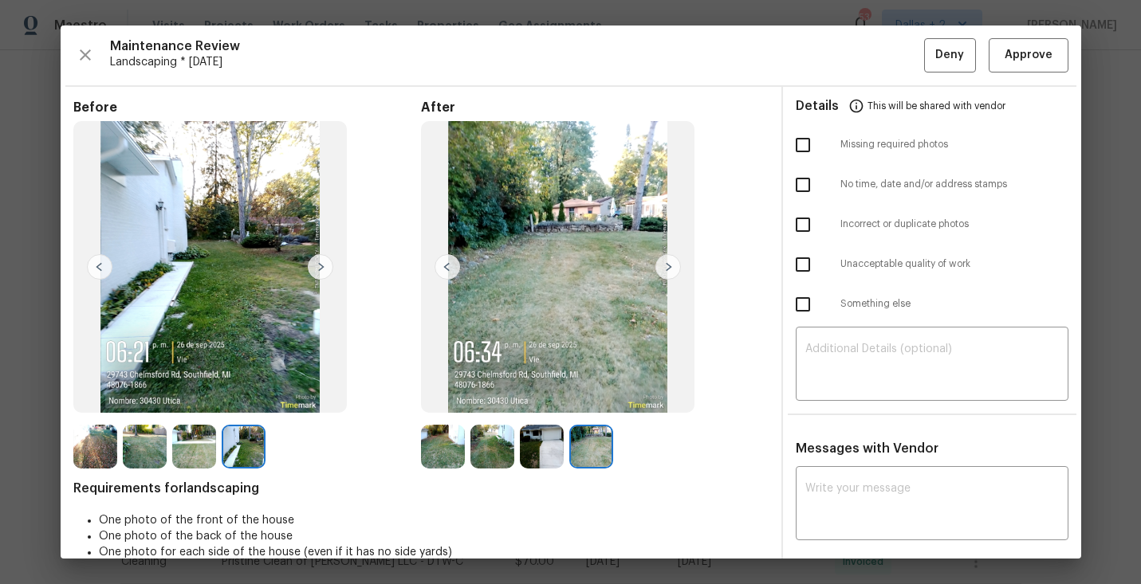
click at [439, 442] on img at bounding box center [443, 447] width 44 height 44
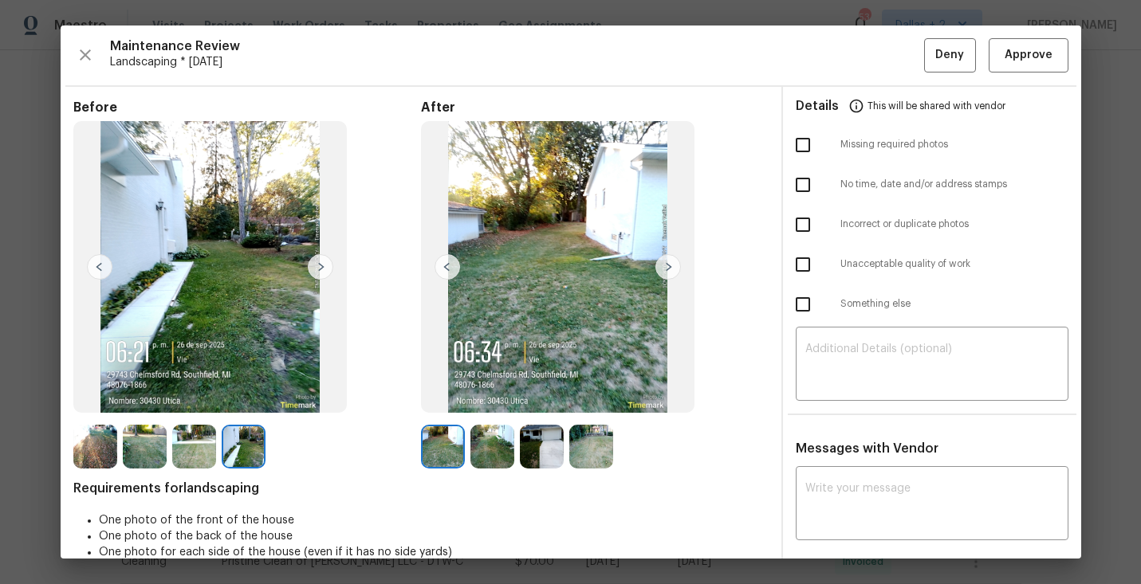
click at [486, 441] on img at bounding box center [492, 447] width 44 height 44
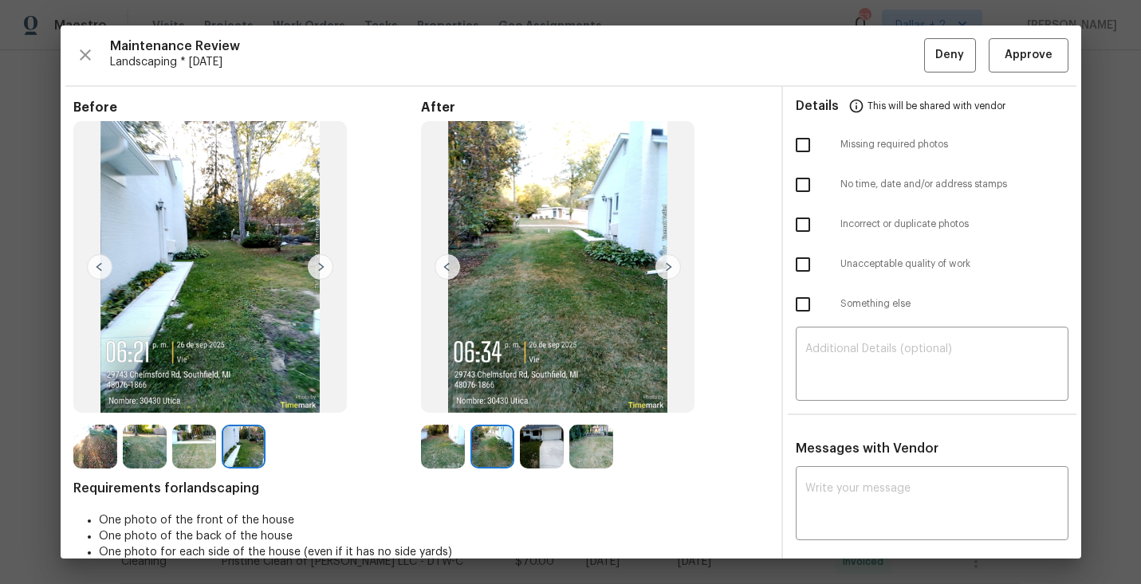
click at [529, 451] on img at bounding box center [542, 447] width 44 height 44
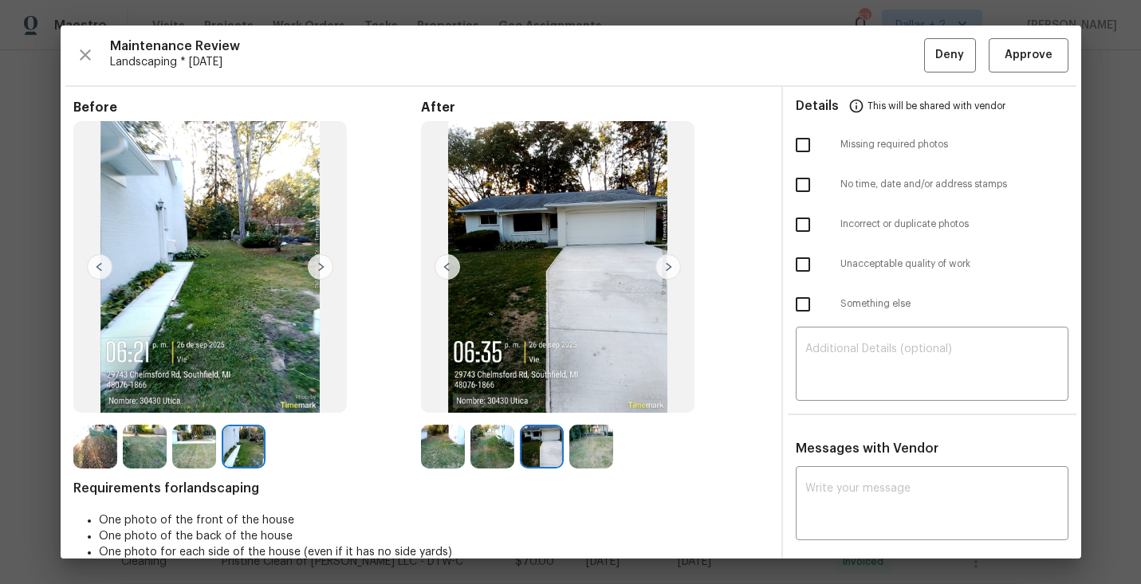
click at [596, 451] on img at bounding box center [591, 447] width 44 height 44
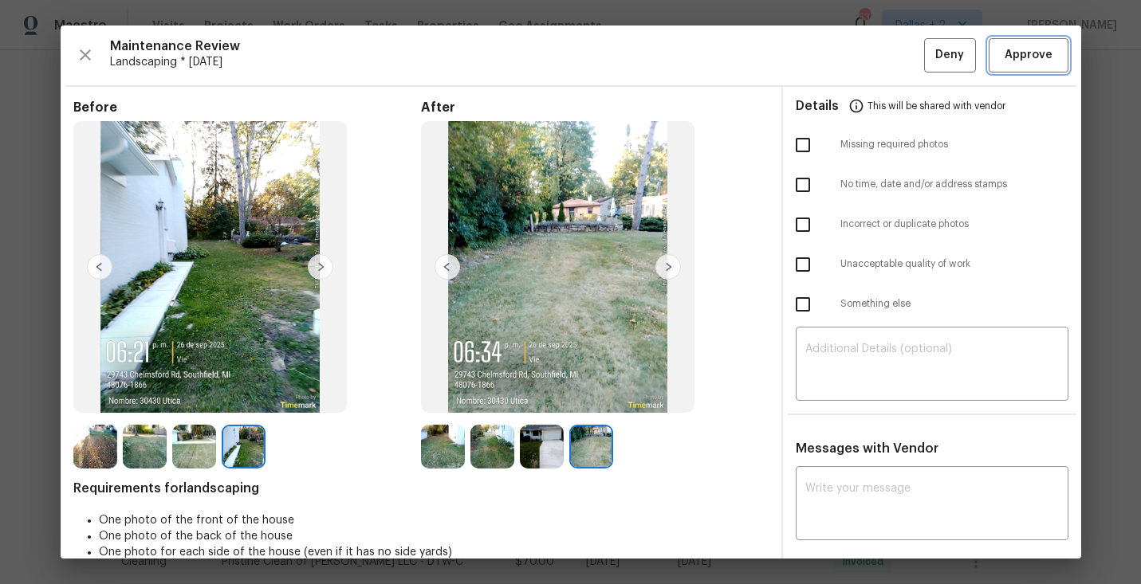
click at [1025, 65] on span "Approve" at bounding box center [1029, 55] width 48 height 20
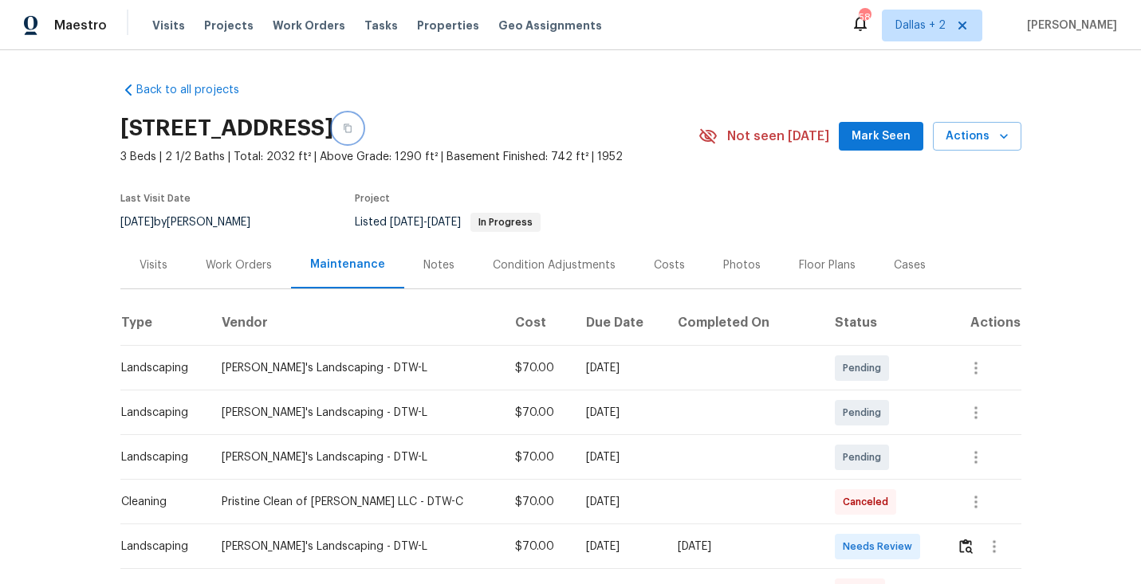
click at [362, 133] on button "button" at bounding box center [347, 128] width 29 height 29
click at [960, 541] on img "button" at bounding box center [966, 546] width 14 height 15
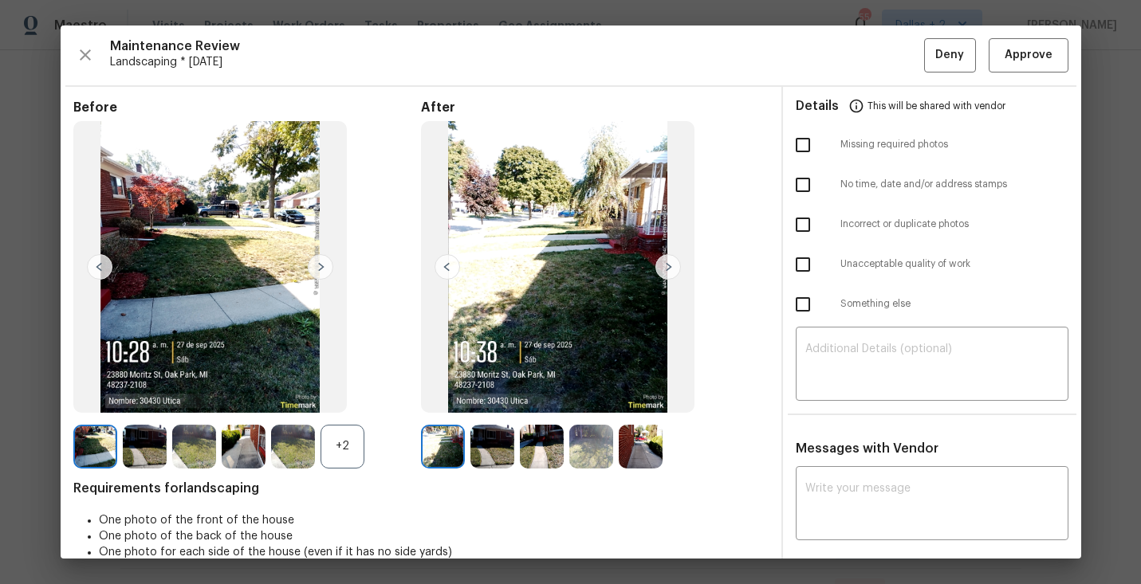
click at [353, 437] on div "+2" at bounding box center [343, 447] width 44 height 44
click at [394, 426] on img at bounding box center [392, 447] width 44 height 44
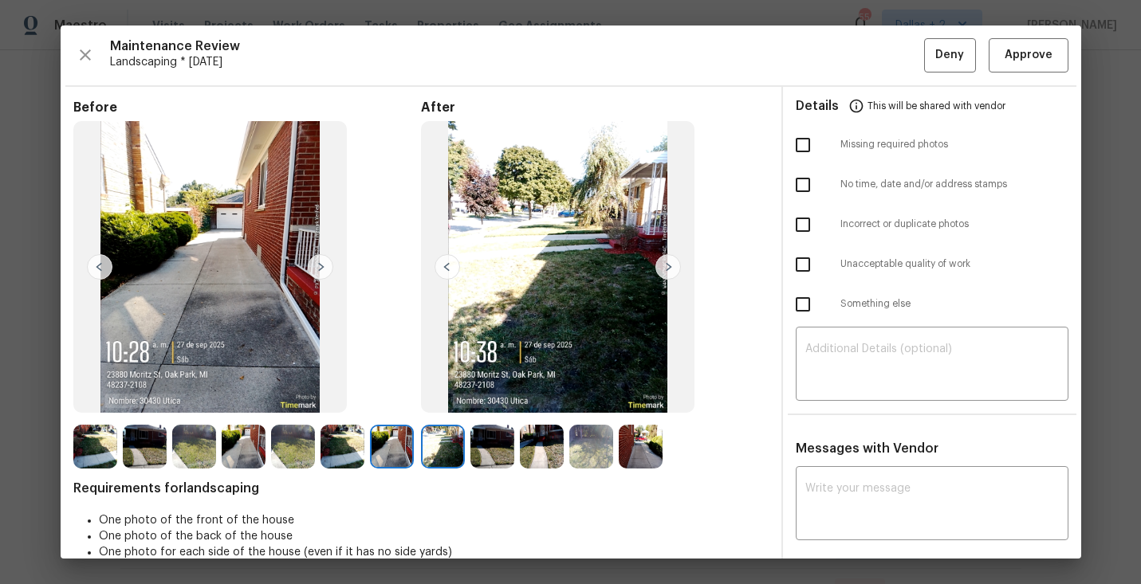
click at [661, 261] on img at bounding box center [668, 267] width 26 height 26
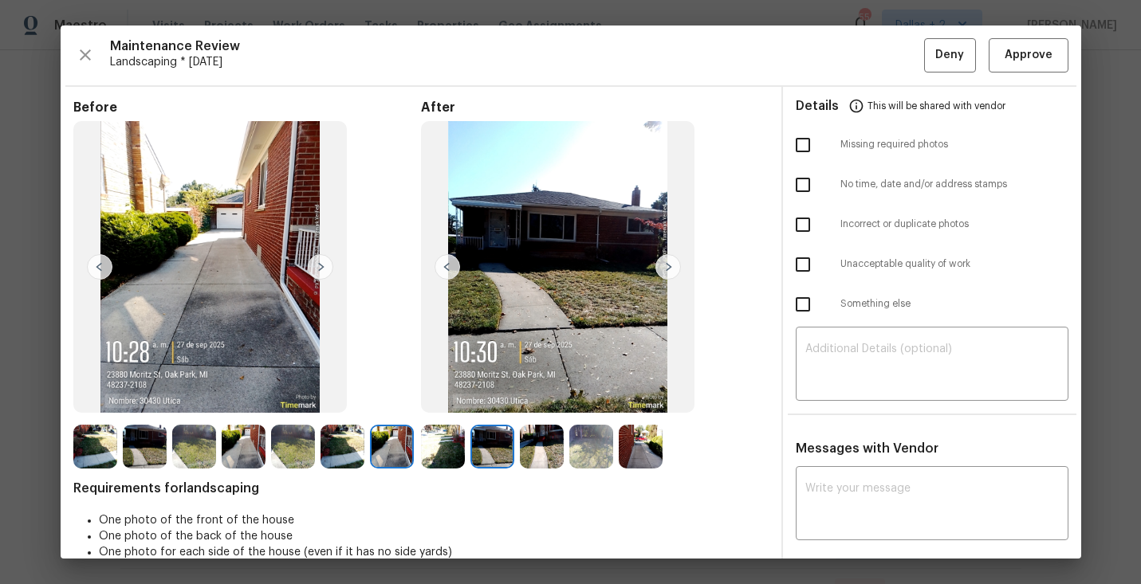
click at [661, 261] on img at bounding box center [668, 267] width 26 height 26
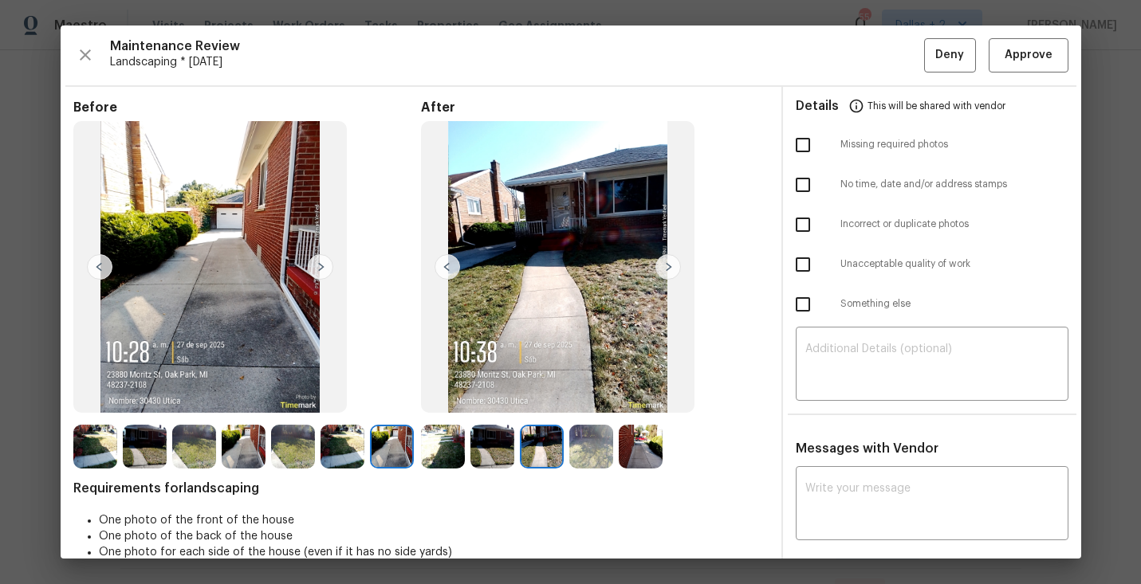
click at [660, 262] on img at bounding box center [668, 267] width 26 height 26
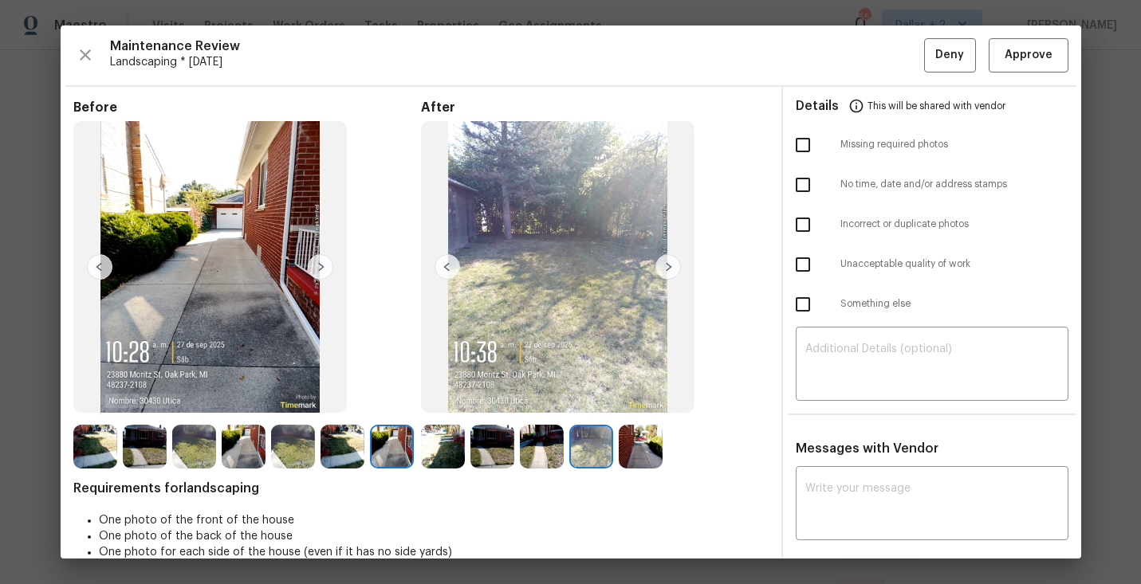
click at [106, 458] on img at bounding box center [95, 447] width 44 height 44
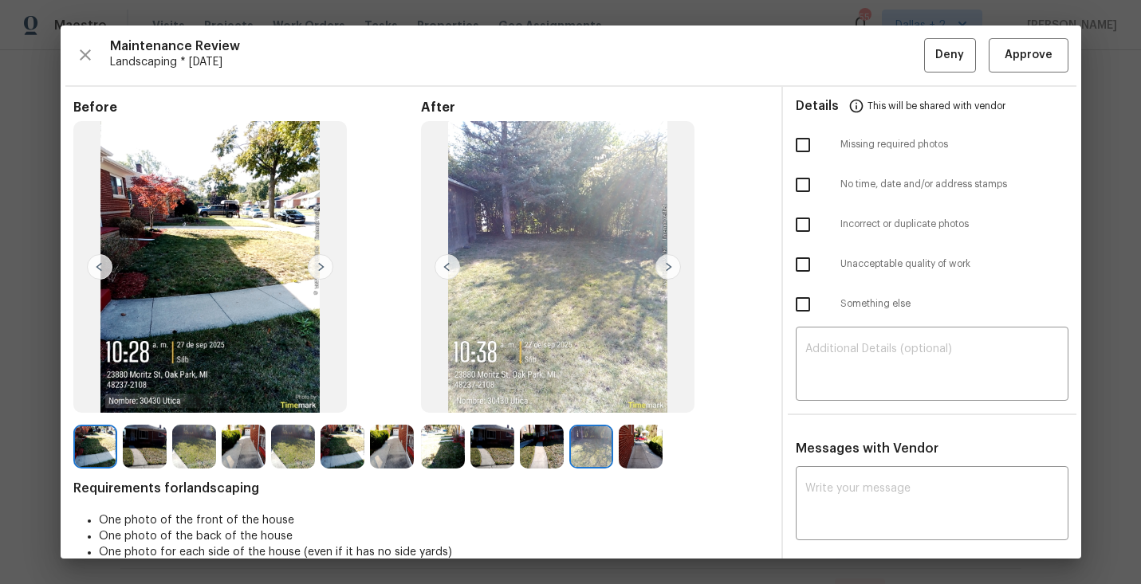
click at [320, 256] on img at bounding box center [321, 267] width 26 height 26
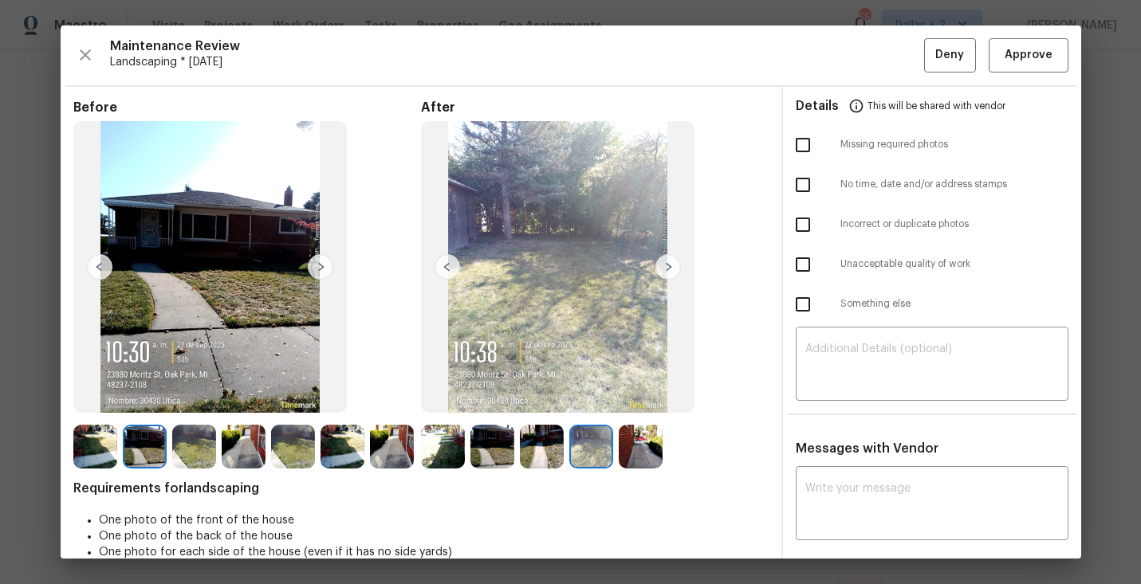
click at [320, 256] on img at bounding box center [321, 267] width 26 height 26
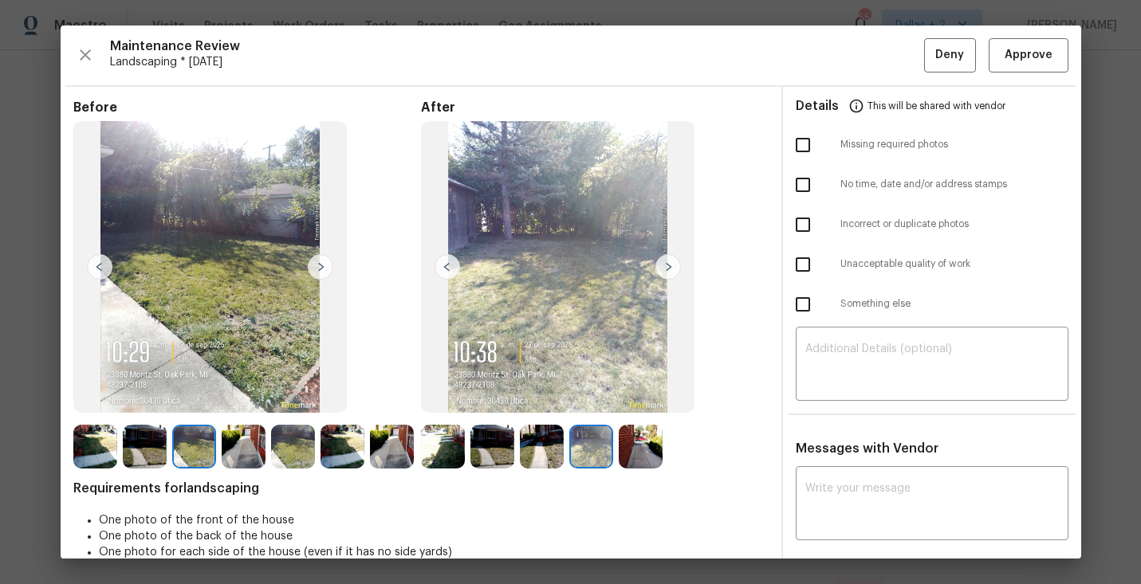
click at [320, 256] on img at bounding box center [321, 267] width 26 height 26
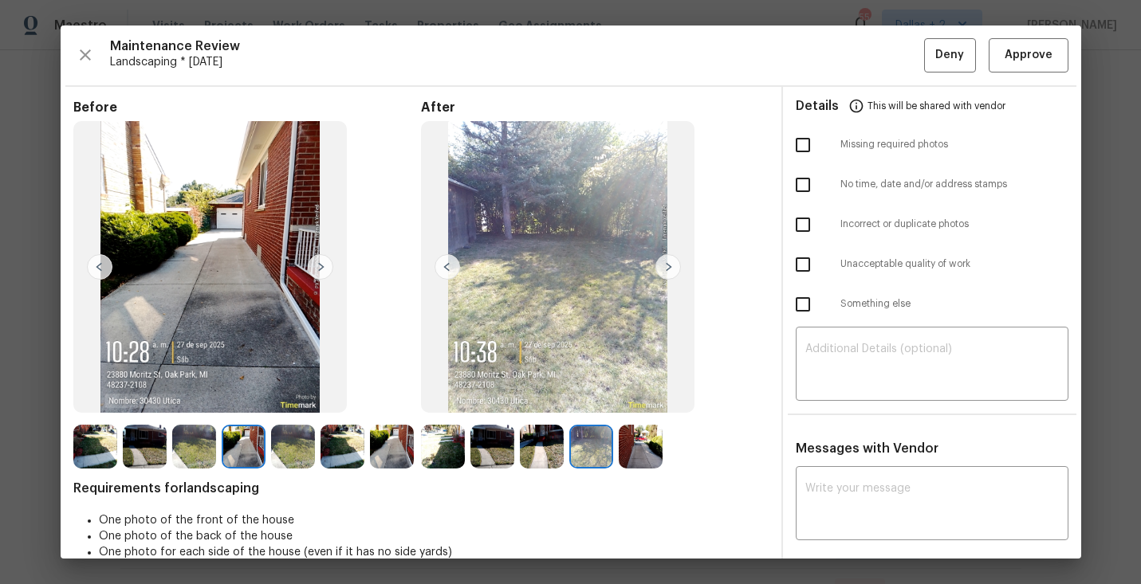
click at [320, 256] on img at bounding box center [321, 267] width 26 height 26
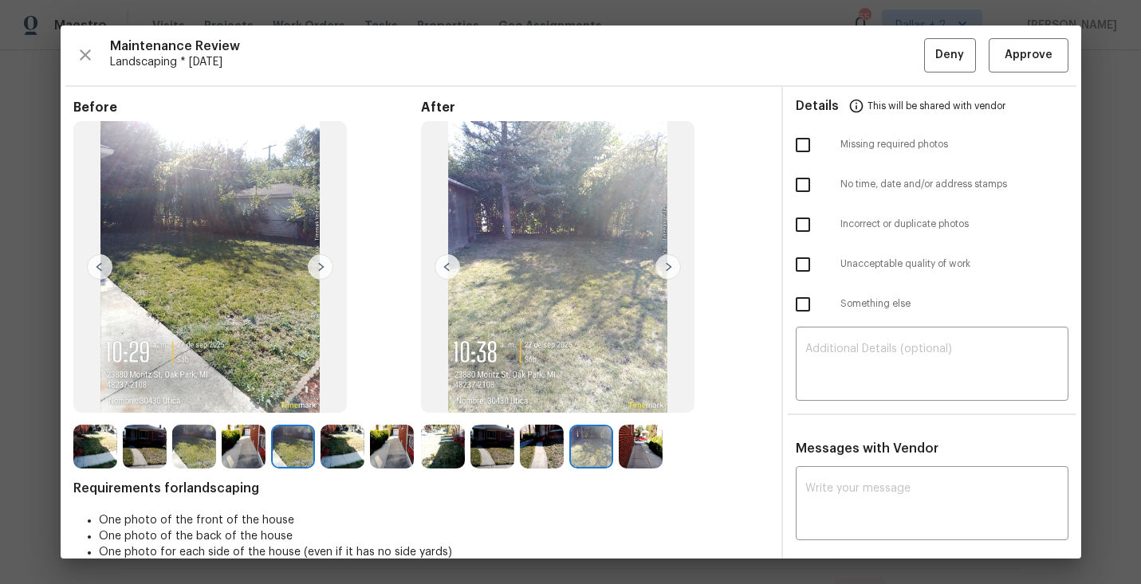
click at [320, 256] on img at bounding box center [321, 267] width 26 height 26
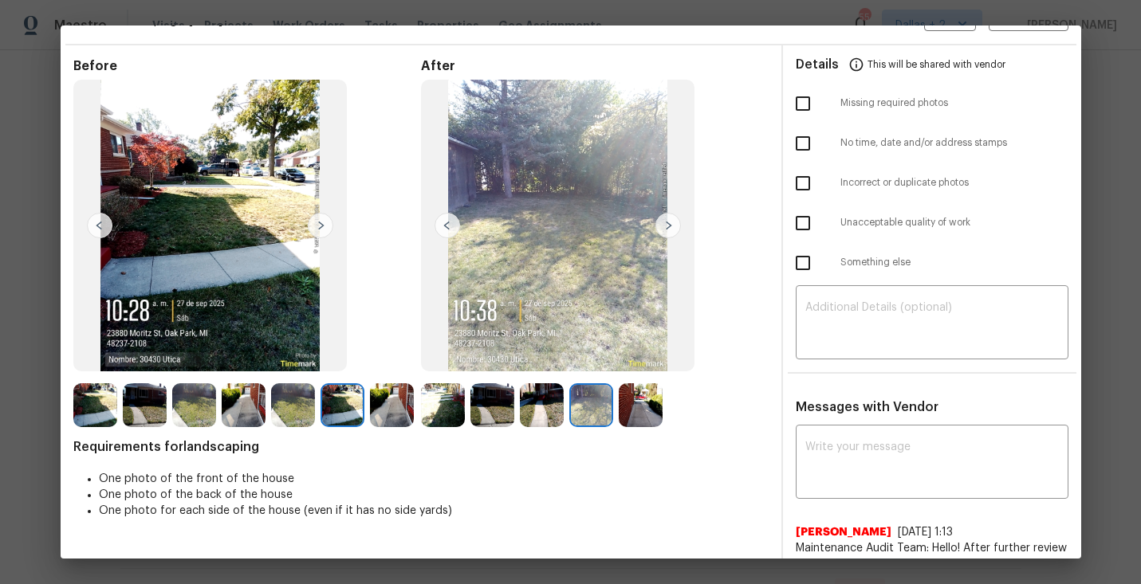
scroll to position [37, 0]
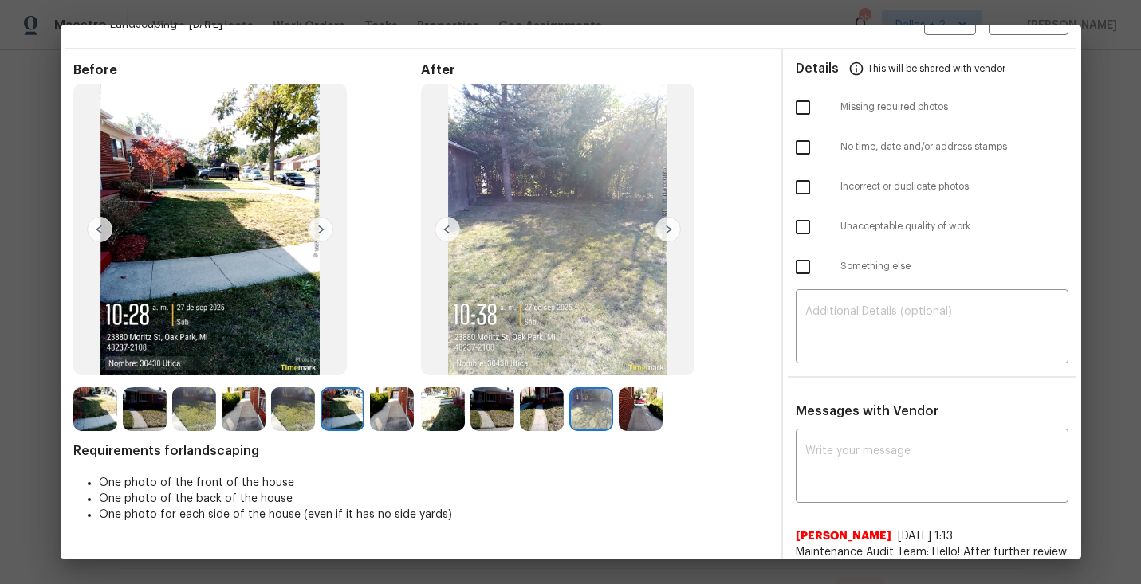
click at [415, 405] on div at bounding box center [394, 410] width 49 height 44
click at [395, 385] on div "Before" at bounding box center [247, 246] width 348 height 369
click at [436, 415] on img at bounding box center [443, 410] width 44 height 44
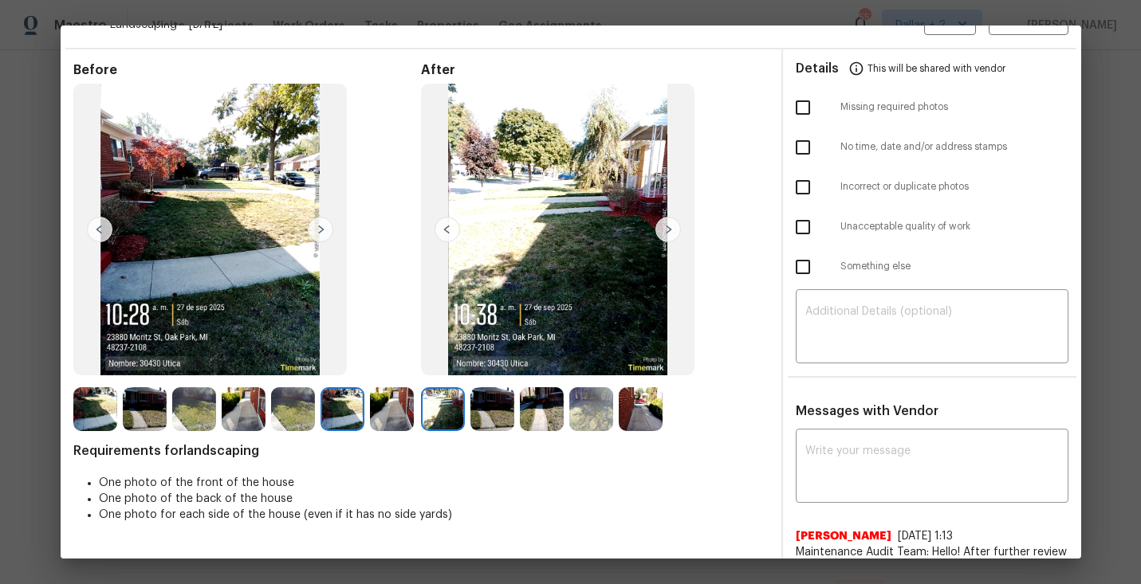
click at [667, 233] on img at bounding box center [668, 230] width 26 height 26
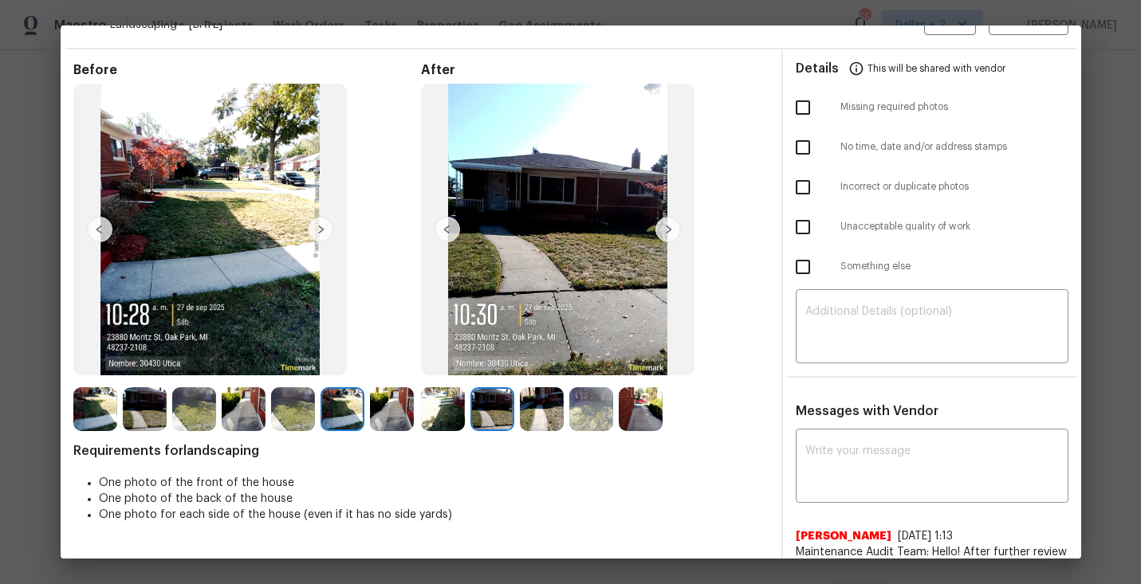
click at [667, 233] on img at bounding box center [668, 230] width 26 height 26
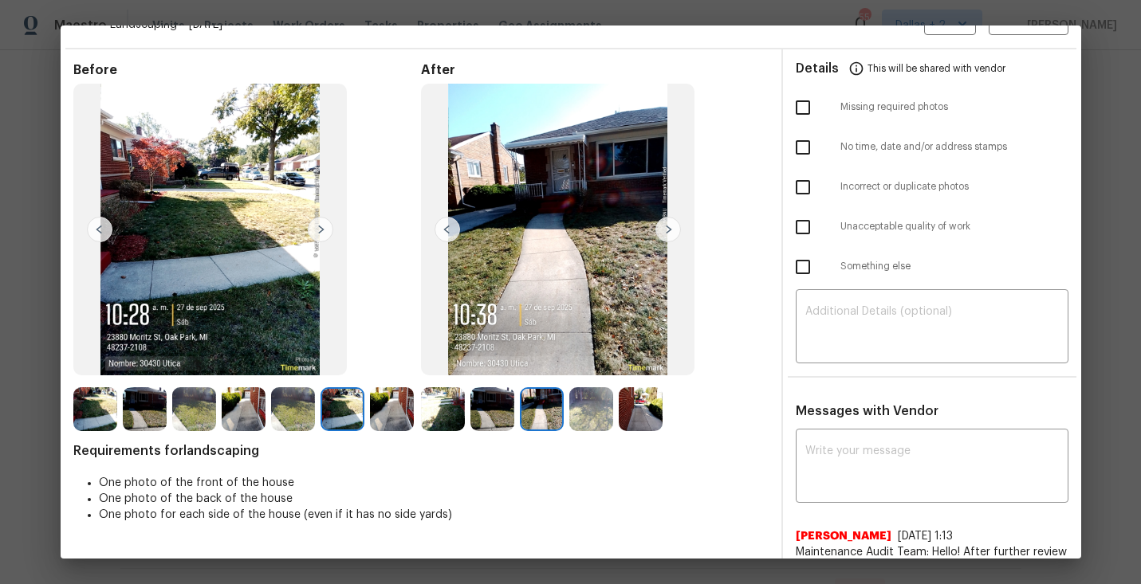
click at [667, 233] on img at bounding box center [668, 230] width 26 height 26
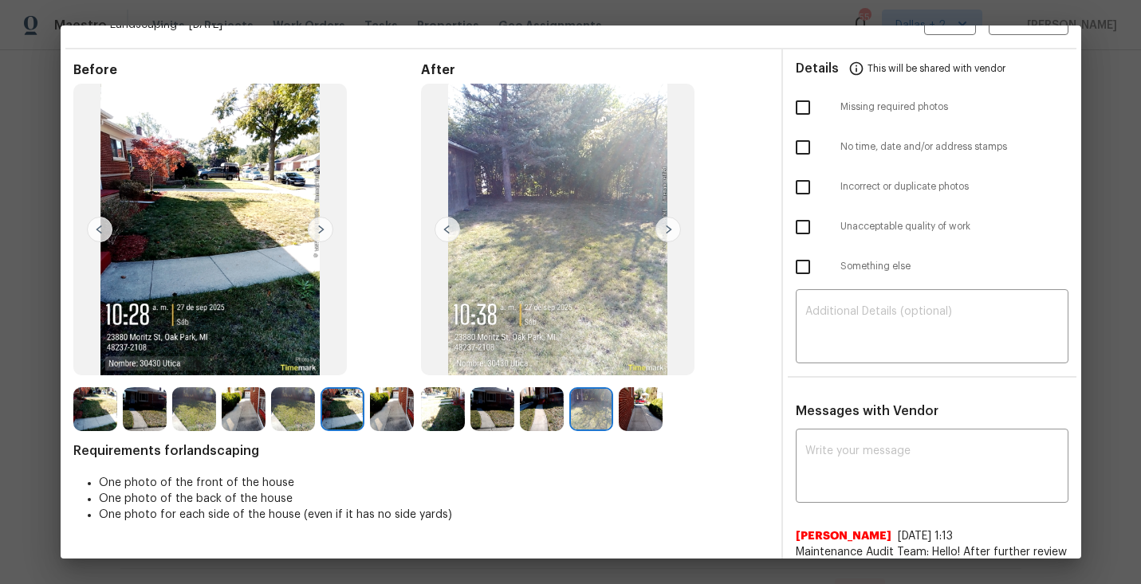
click at [667, 233] on img at bounding box center [668, 230] width 26 height 26
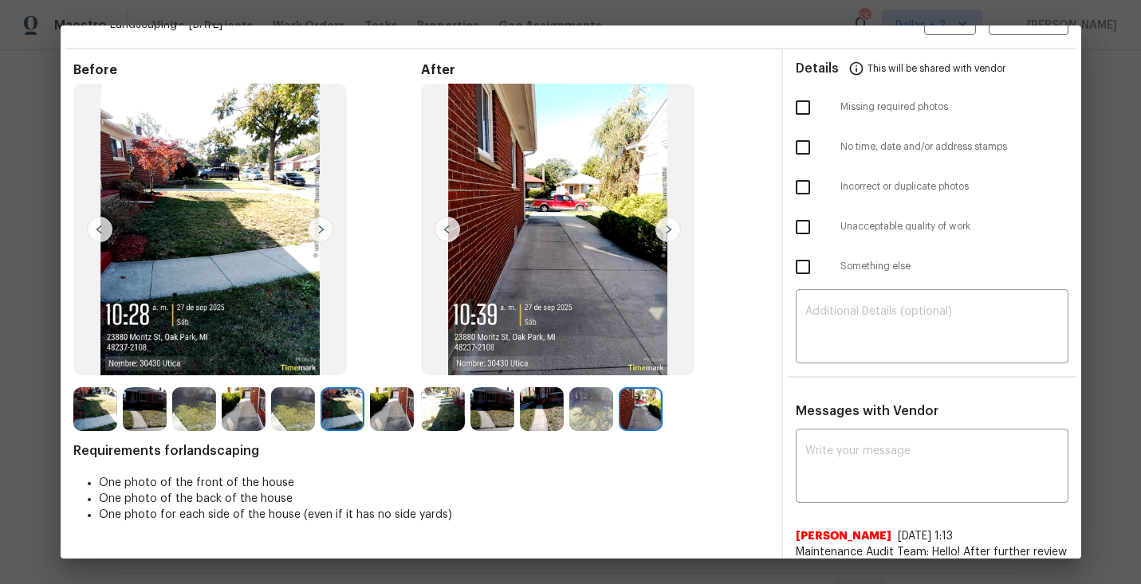
click at [667, 233] on img at bounding box center [668, 230] width 26 height 26
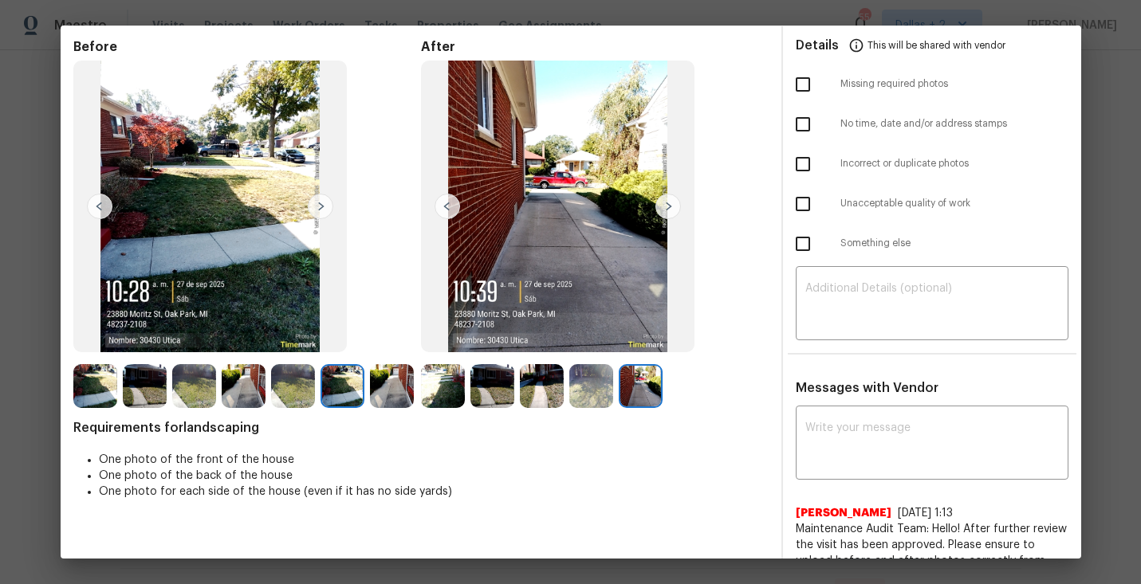
scroll to position [57, 0]
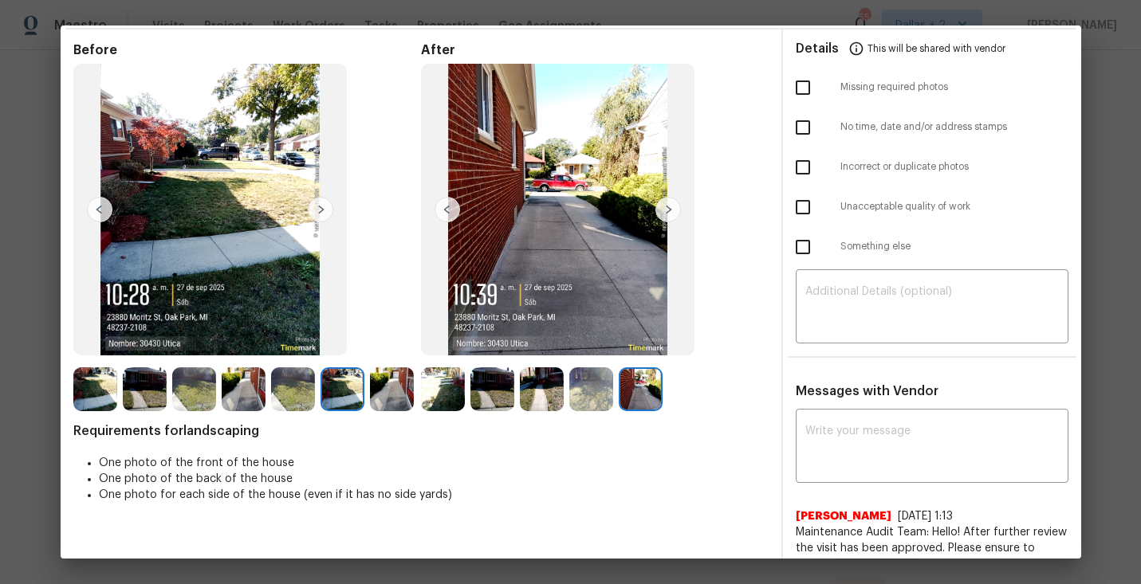
click at [320, 220] on img at bounding box center [321, 210] width 26 height 26
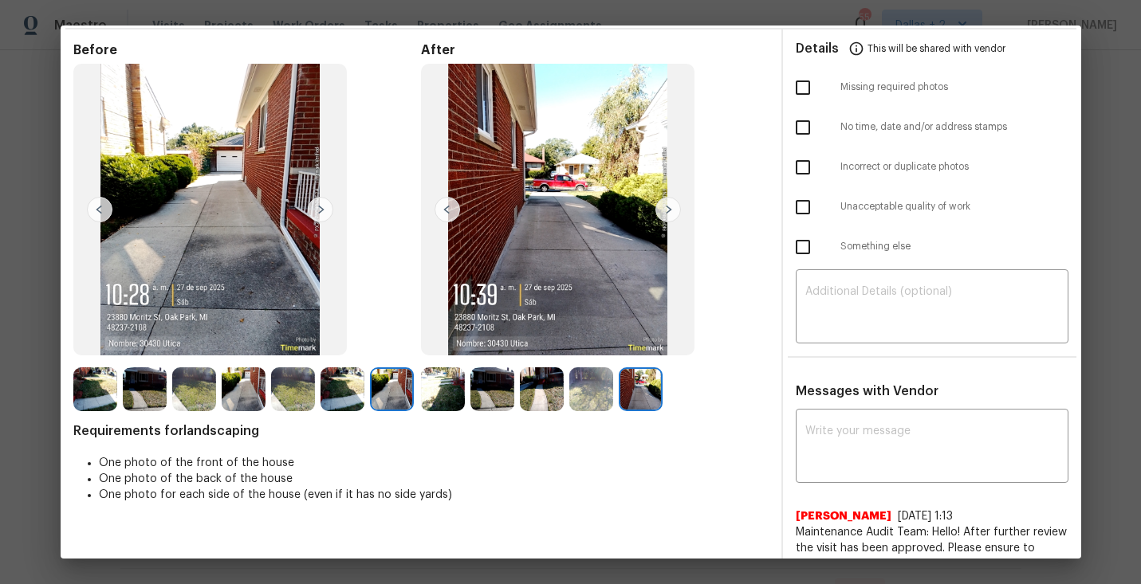
click at [320, 220] on img at bounding box center [321, 210] width 26 height 26
click at [176, 400] on img at bounding box center [194, 390] width 44 height 44
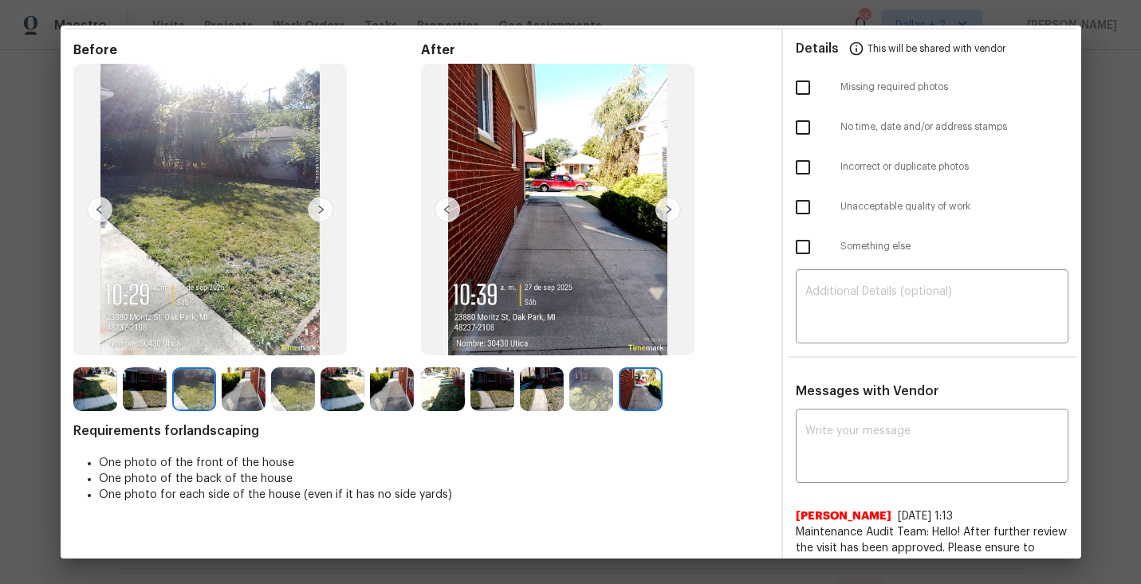
click at [121, 401] on div at bounding box center [97, 390] width 49 height 44
click at [132, 390] on img at bounding box center [145, 390] width 44 height 44
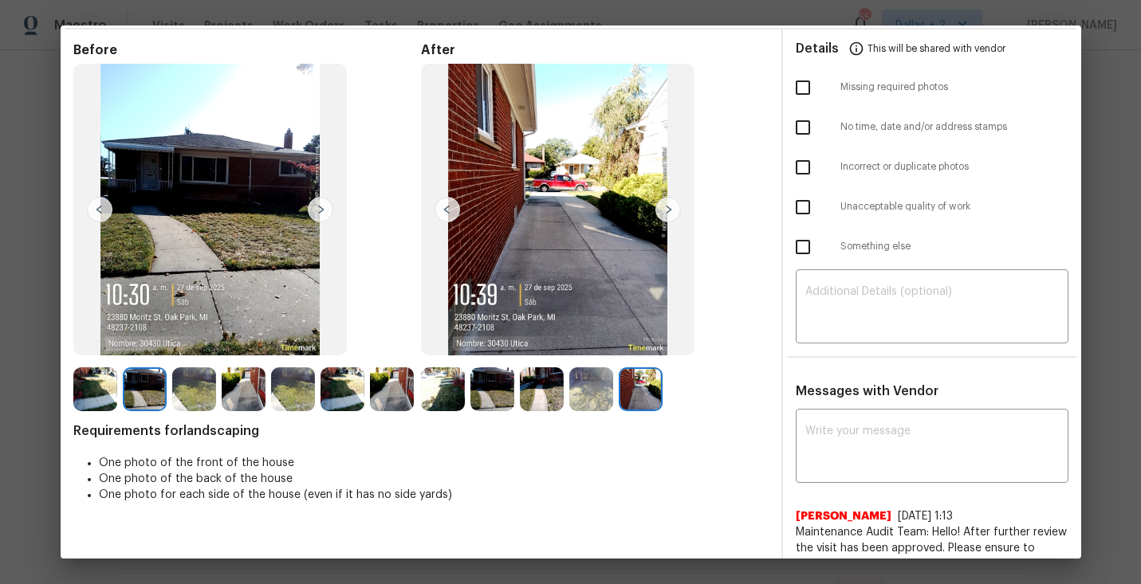
click at [191, 390] on img at bounding box center [194, 390] width 44 height 44
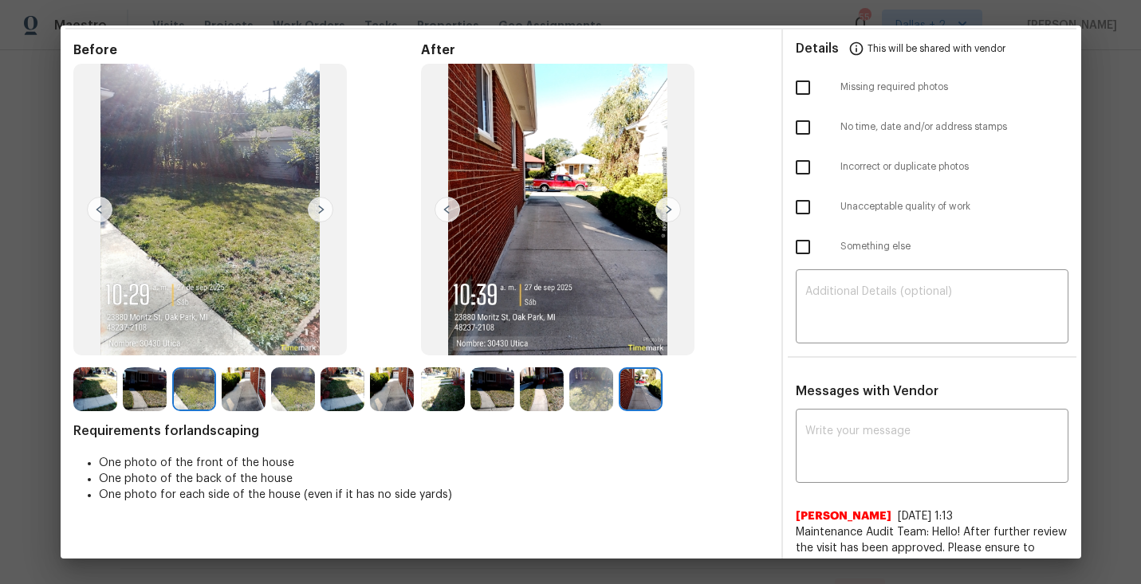
click at [257, 382] on img at bounding box center [244, 390] width 44 height 44
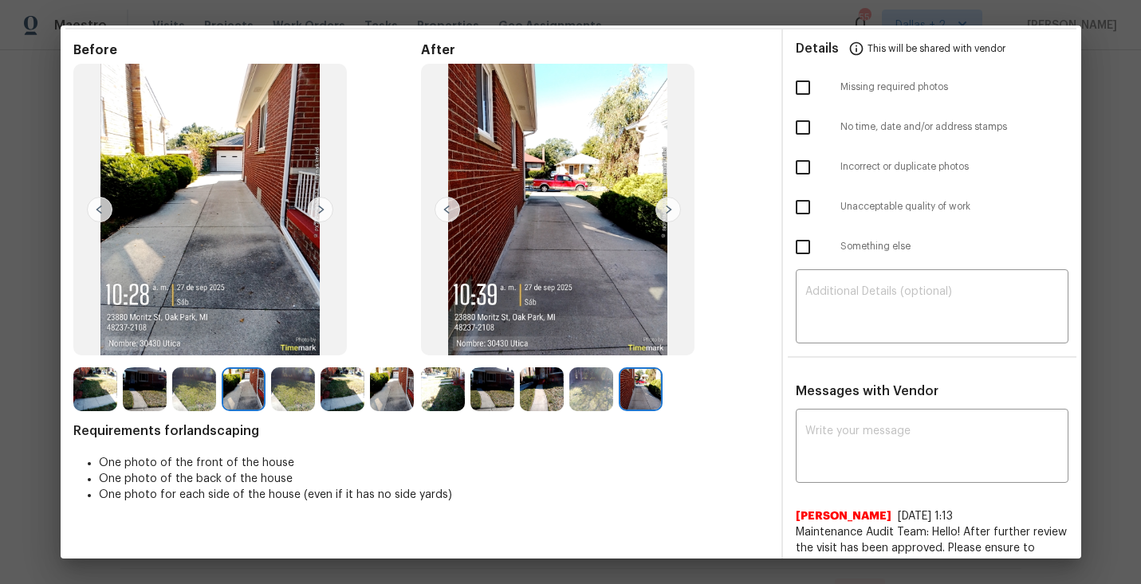
click at [292, 387] on img at bounding box center [293, 390] width 44 height 44
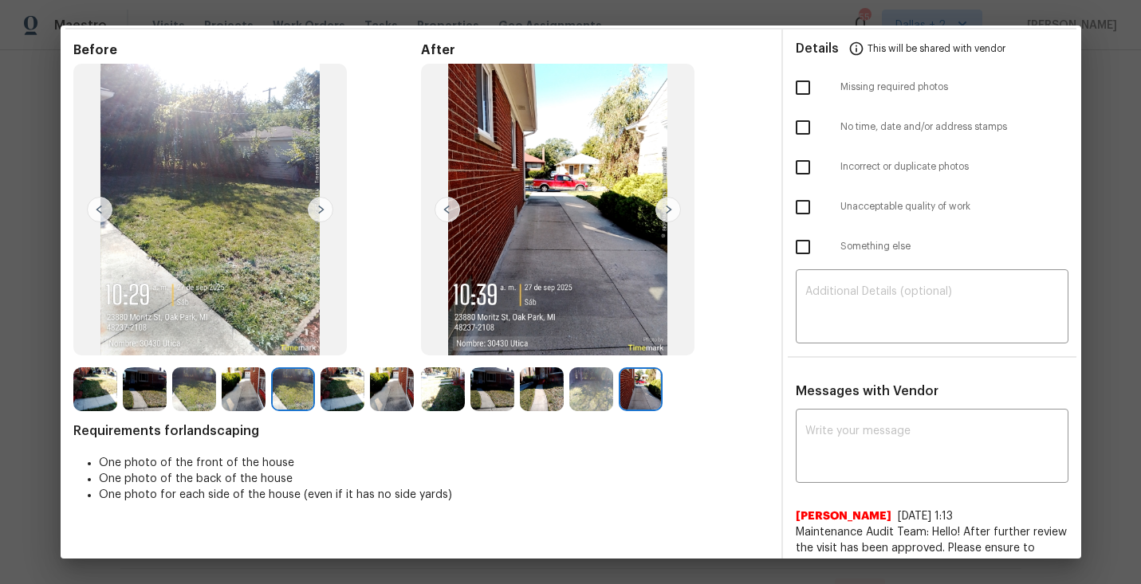
click at [459, 395] on img at bounding box center [443, 390] width 44 height 44
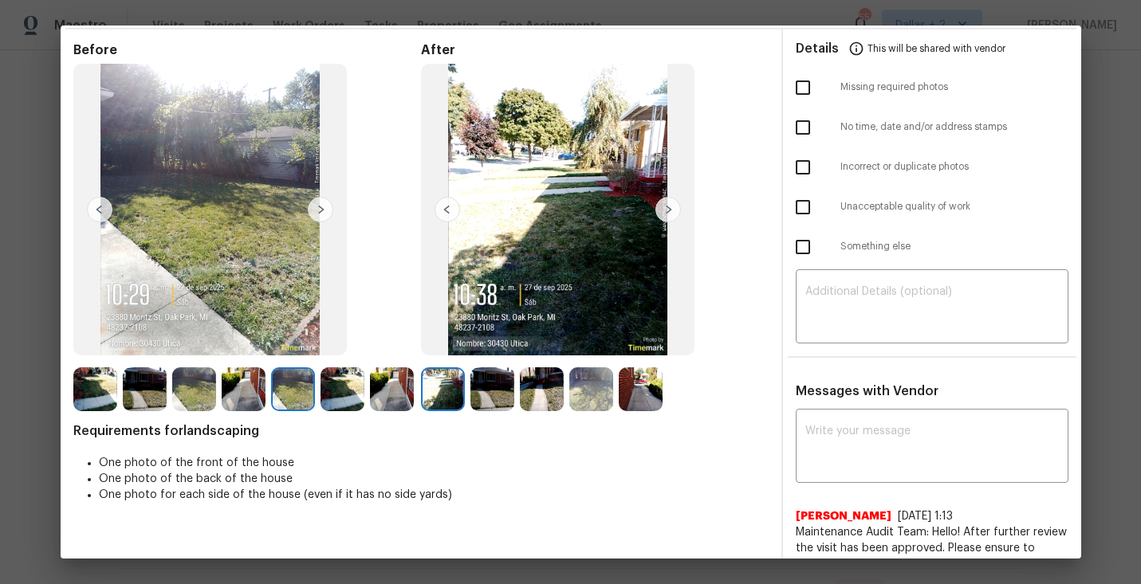
click at [669, 211] on img at bounding box center [668, 210] width 26 height 26
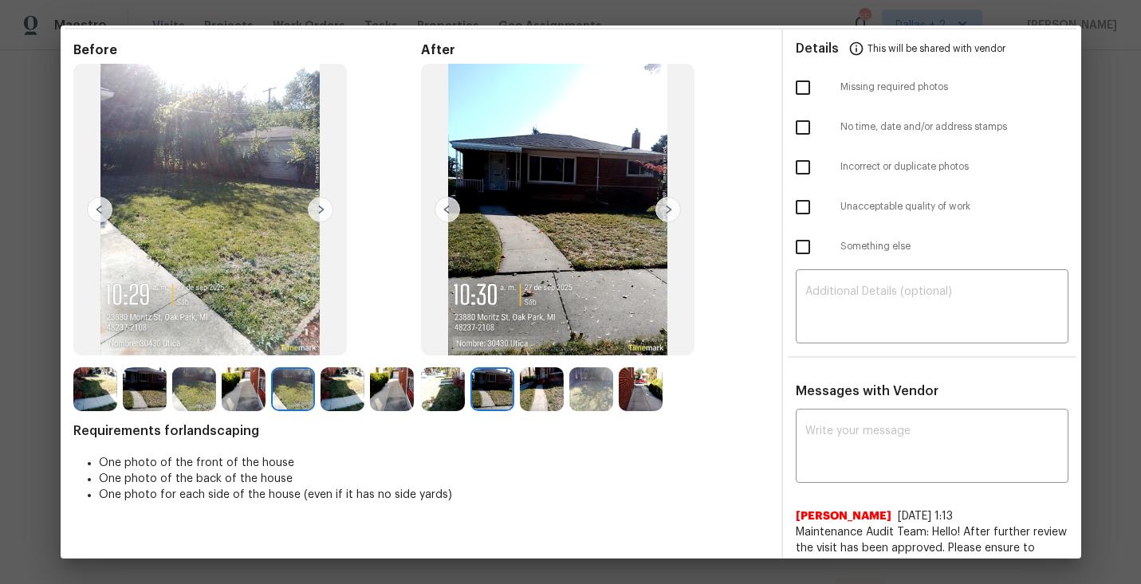
click at [666, 207] on img at bounding box center [668, 210] width 26 height 26
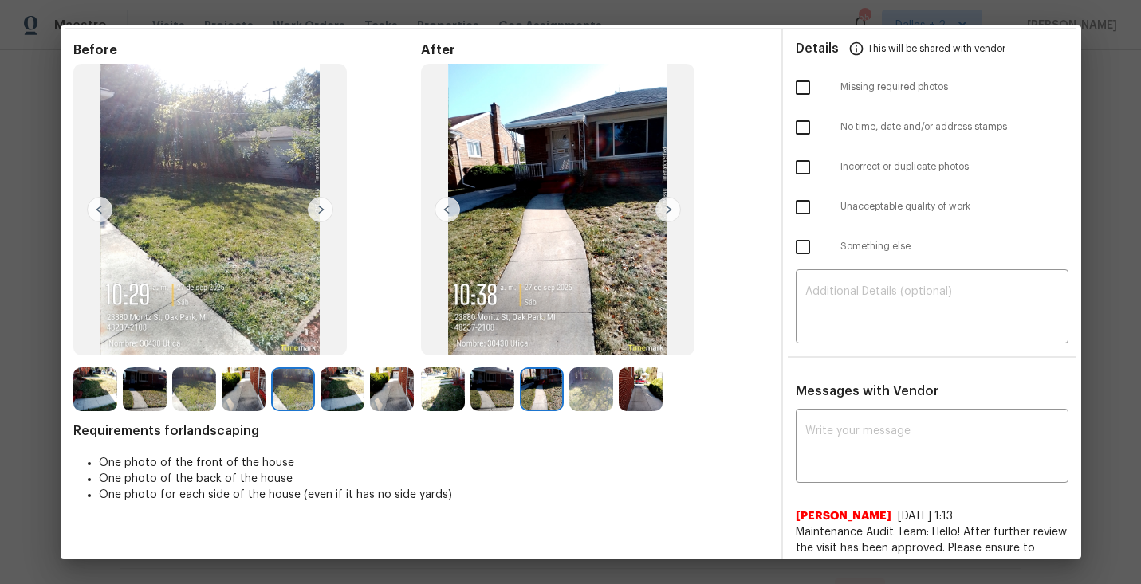
click at [591, 384] on img at bounding box center [591, 390] width 44 height 44
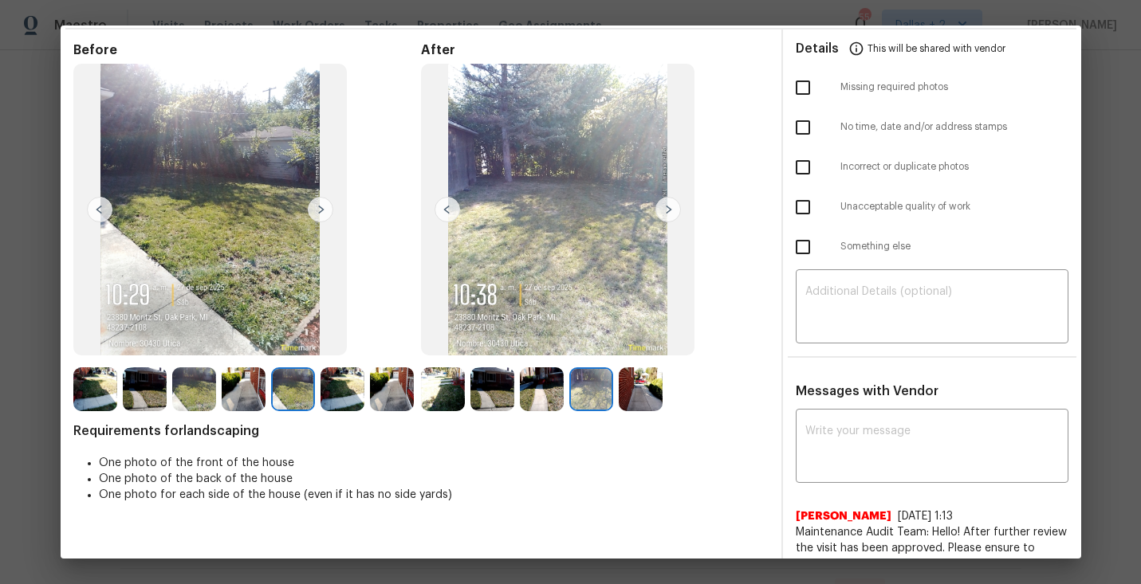
click at [609, 388] on img at bounding box center [591, 390] width 44 height 44
click at [569, 380] on div at bounding box center [544, 390] width 49 height 44
click at [604, 391] on img at bounding box center [591, 390] width 44 height 44
click at [538, 384] on img at bounding box center [542, 390] width 44 height 44
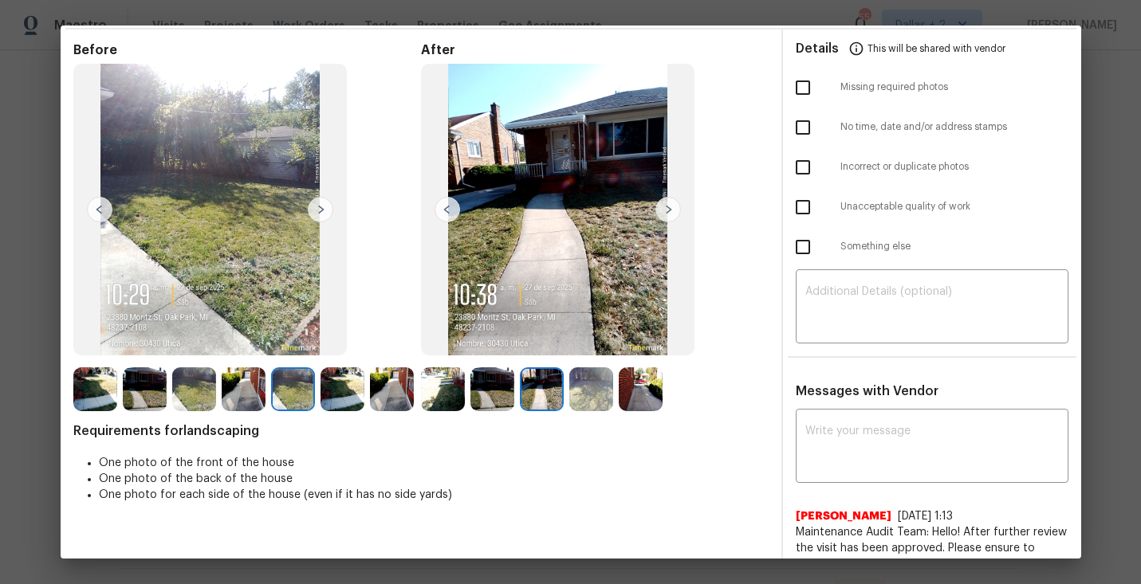
scroll to position [0, 0]
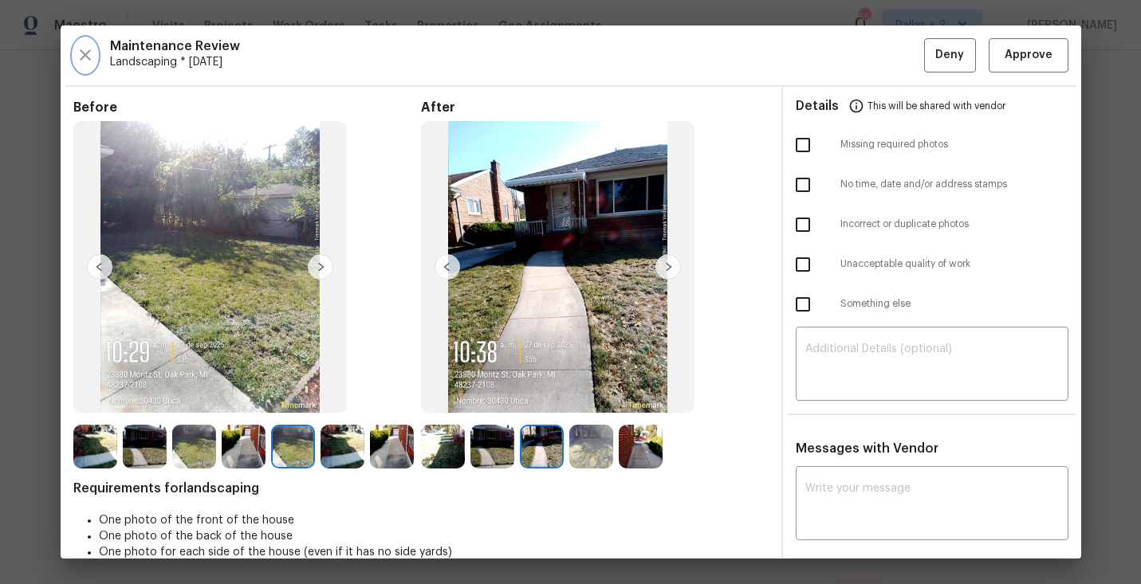
click at [85, 53] on icon "button" at bounding box center [85, 54] width 19 height 19
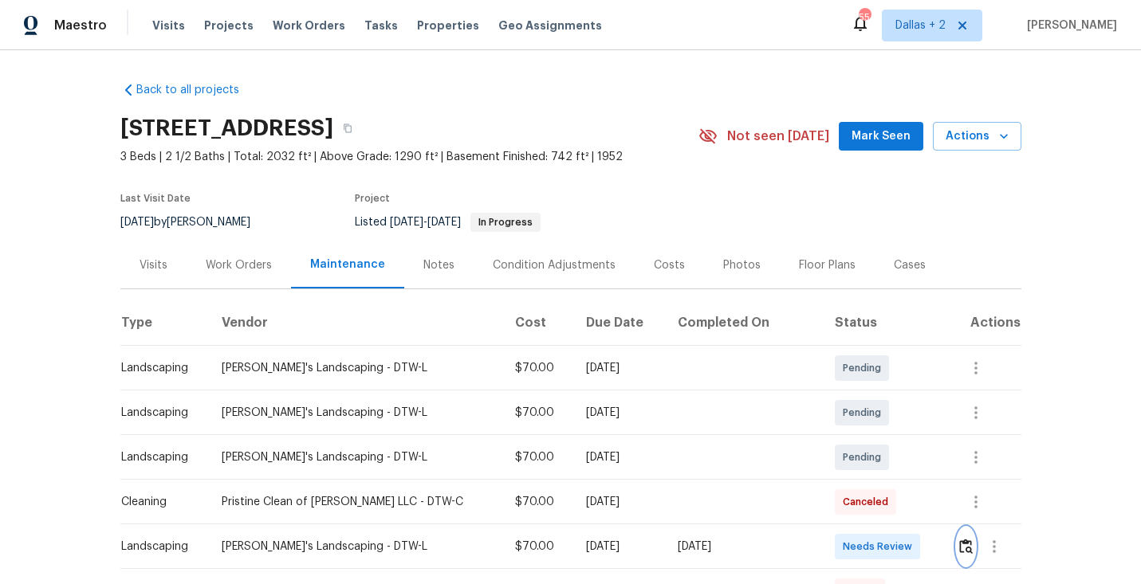
click at [959, 548] on img "button" at bounding box center [966, 546] width 14 height 15
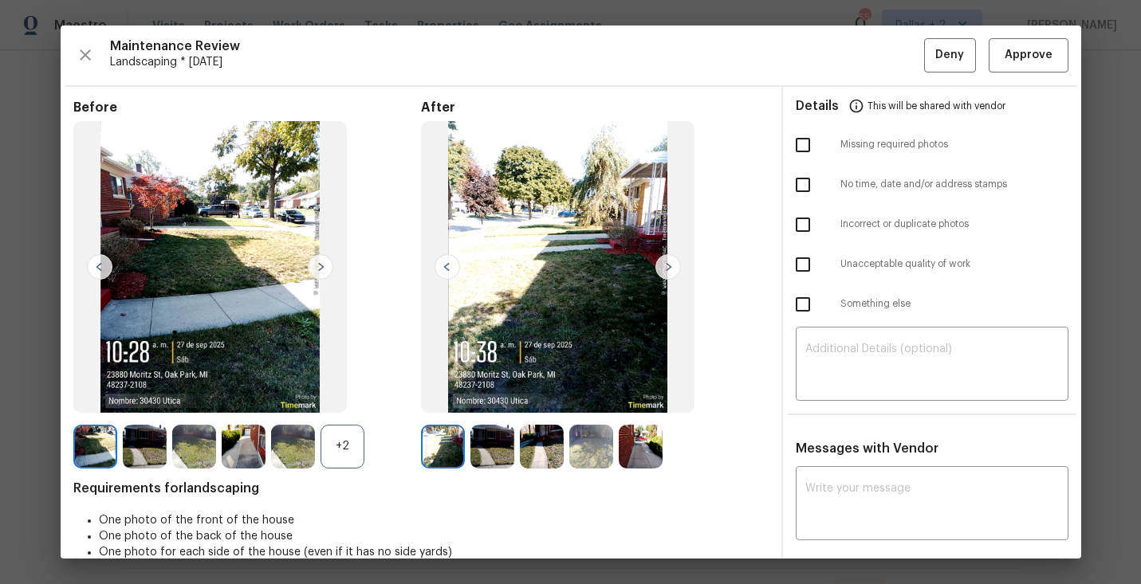
click at [490, 446] on img at bounding box center [492, 447] width 44 height 44
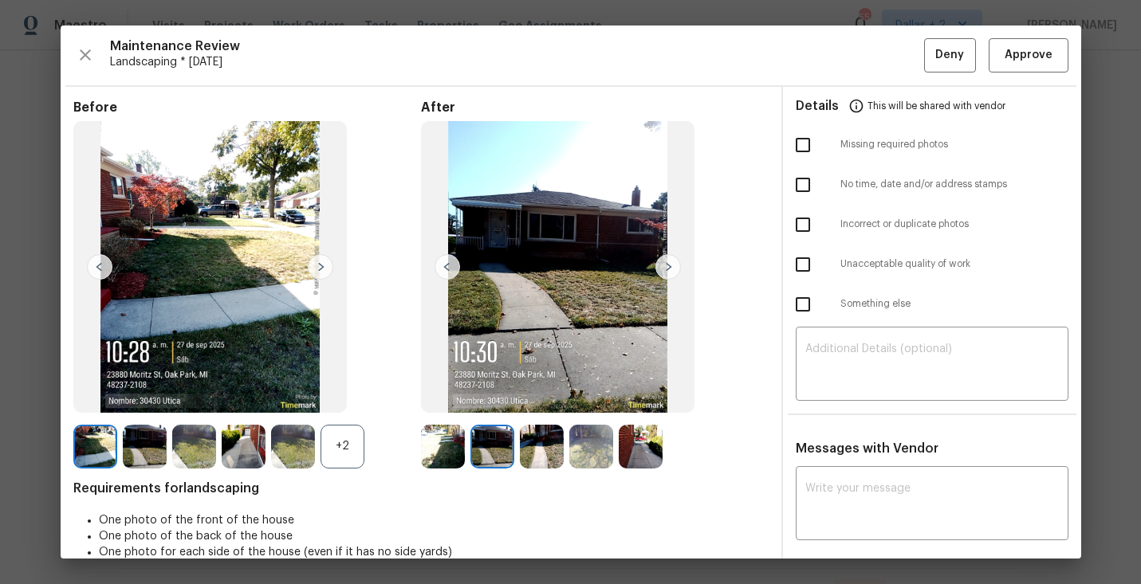
click at [503, 443] on img at bounding box center [492, 447] width 44 height 44
click at [521, 440] on img at bounding box center [542, 447] width 44 height 44
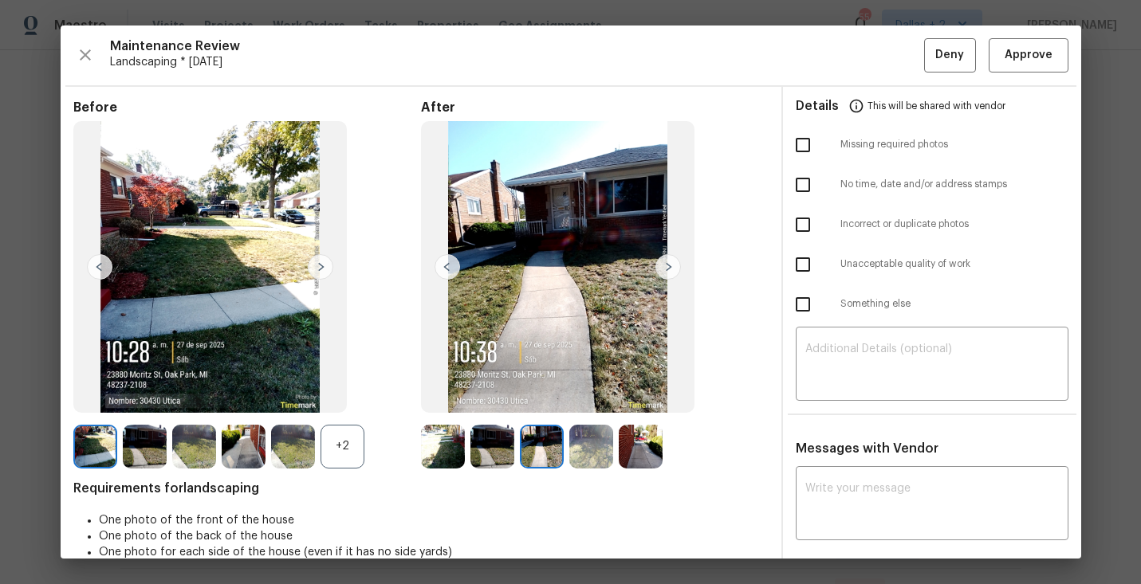
click at [591, 456] on img at bounding box center [591, 447] width 44 height 44
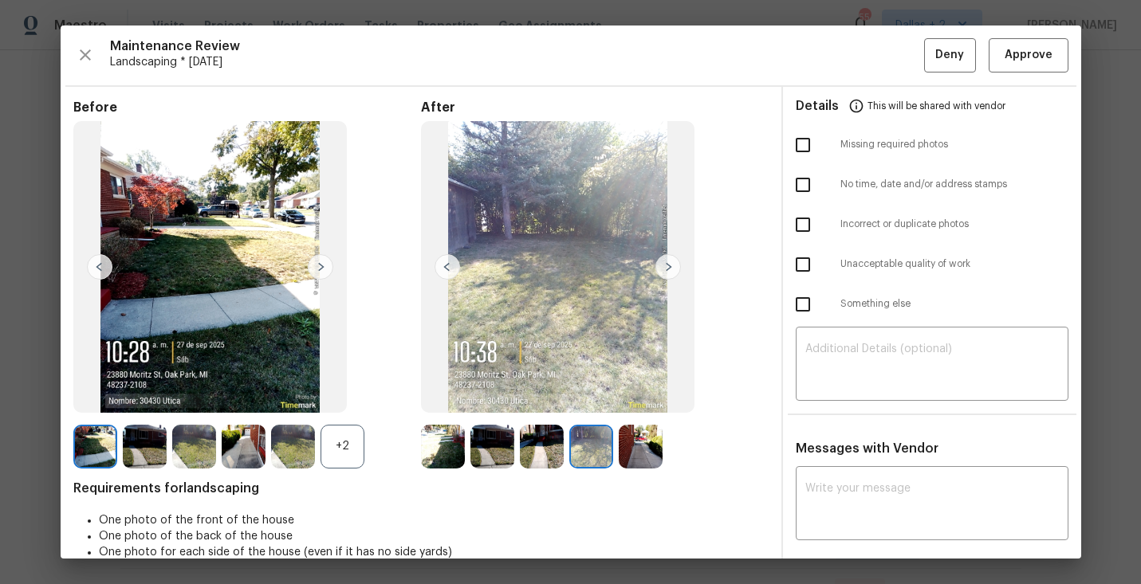
click at [651, 447] on img at bounding box center [641, 447] width 44 height 44
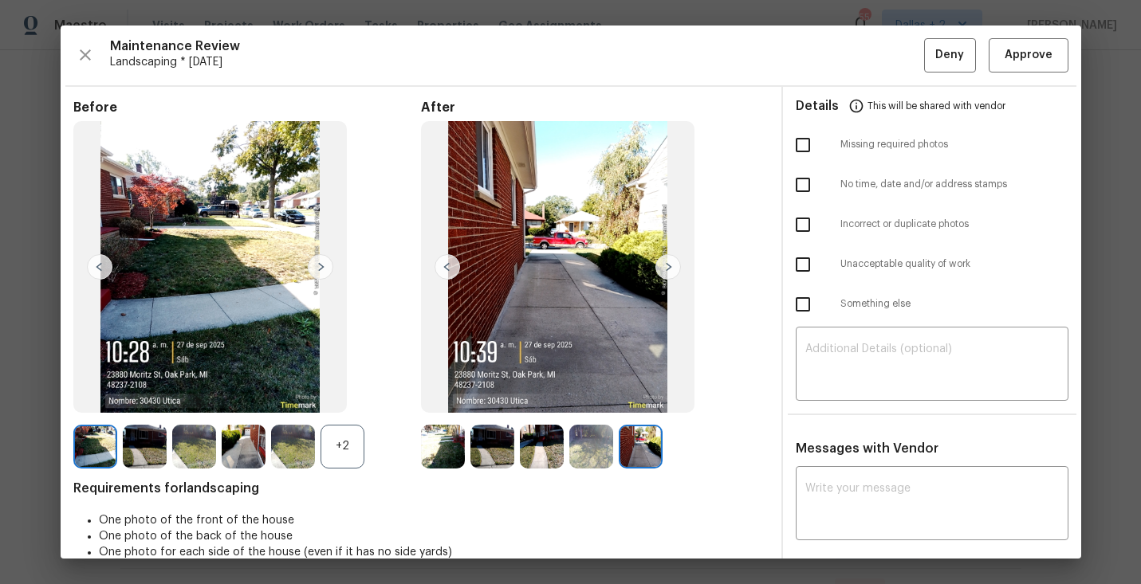
click at [592, 442] on img at bounding box center [591, 447] width 44 height 44
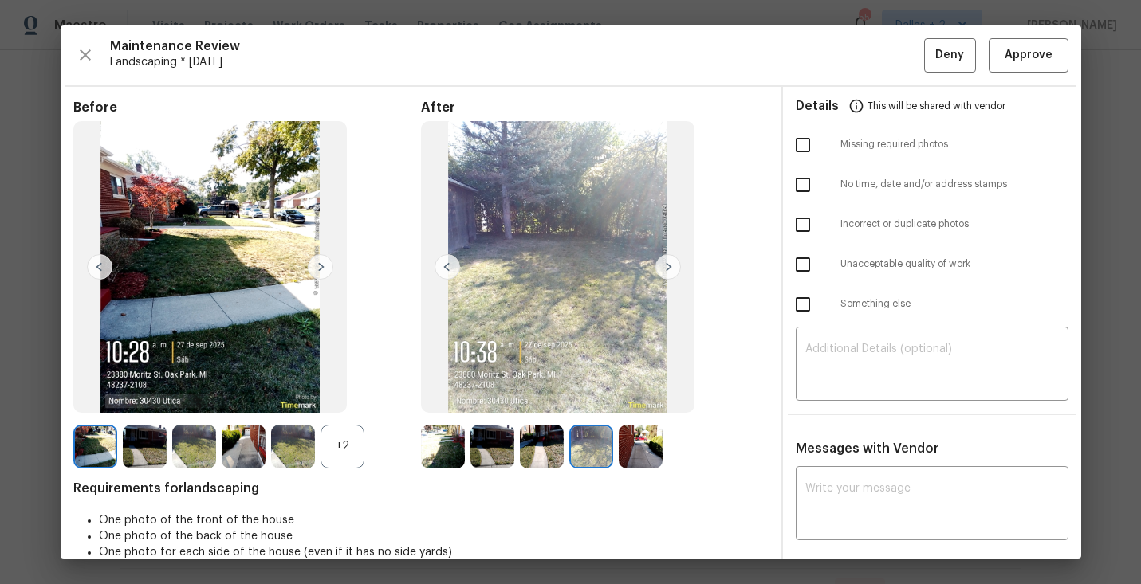
click at [526, 459] on img at bounding box center [542, 447] width 44 height 44
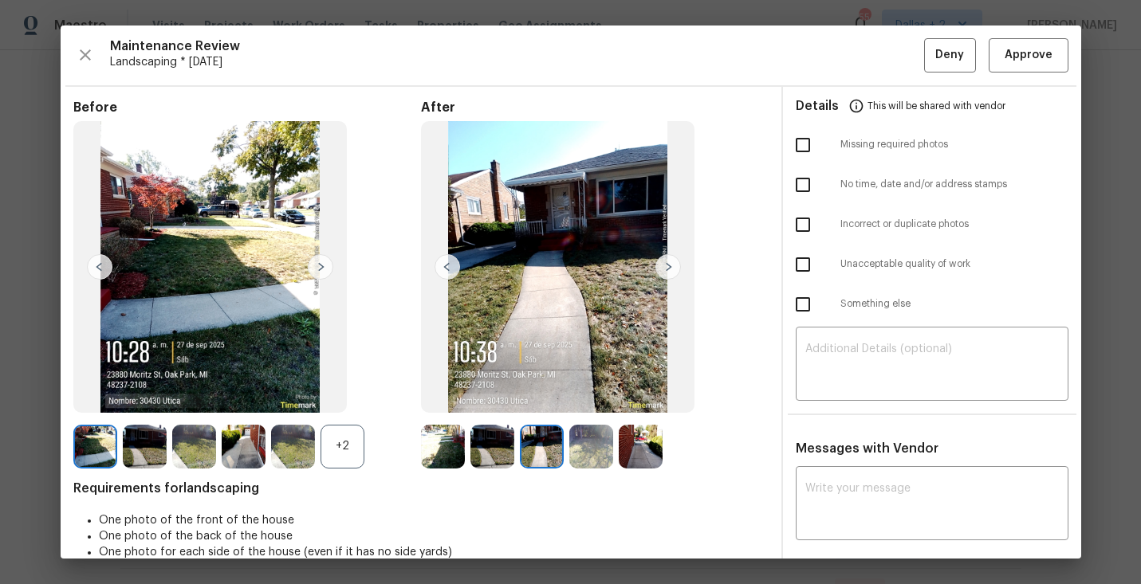
click at [479, 458] on img at bounding box center [492, 447] width 44 height 44
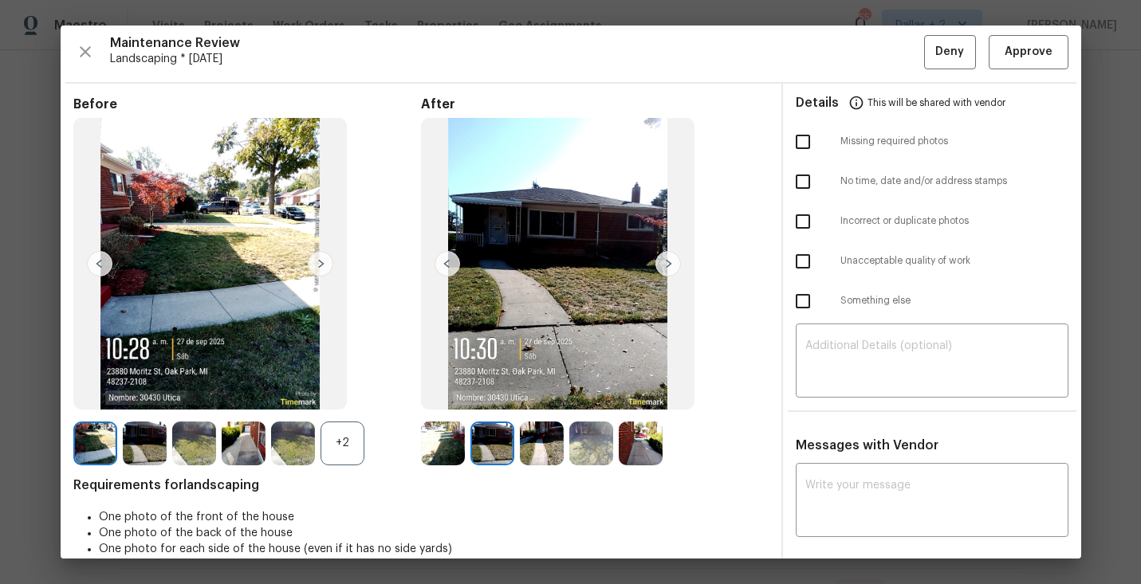
scroll to position [7, 0]
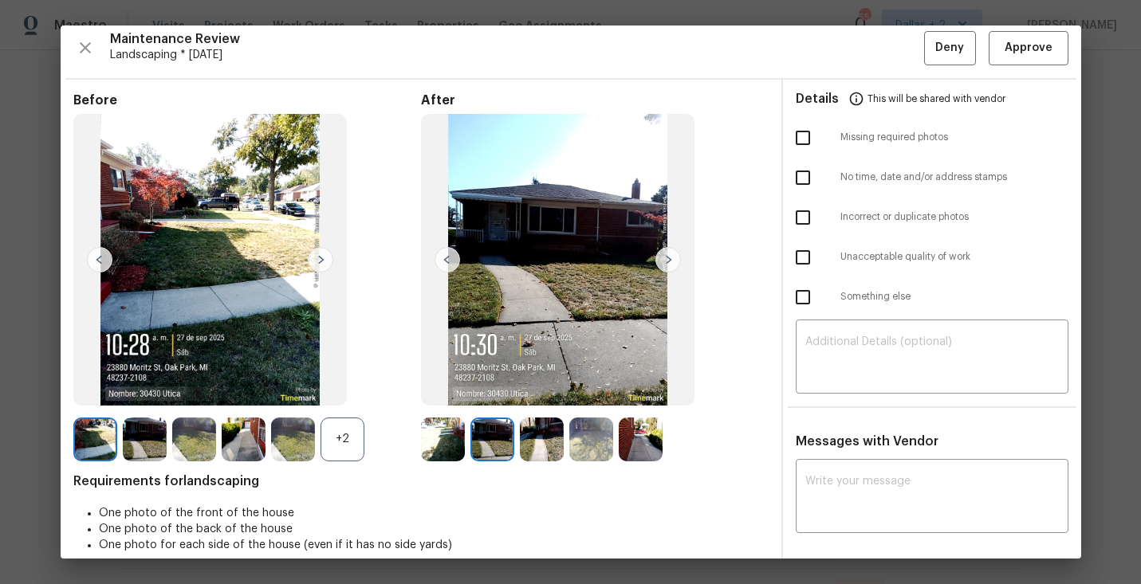
click at [668, 261] on img at bounding box center [668, 260] width 26 height 26
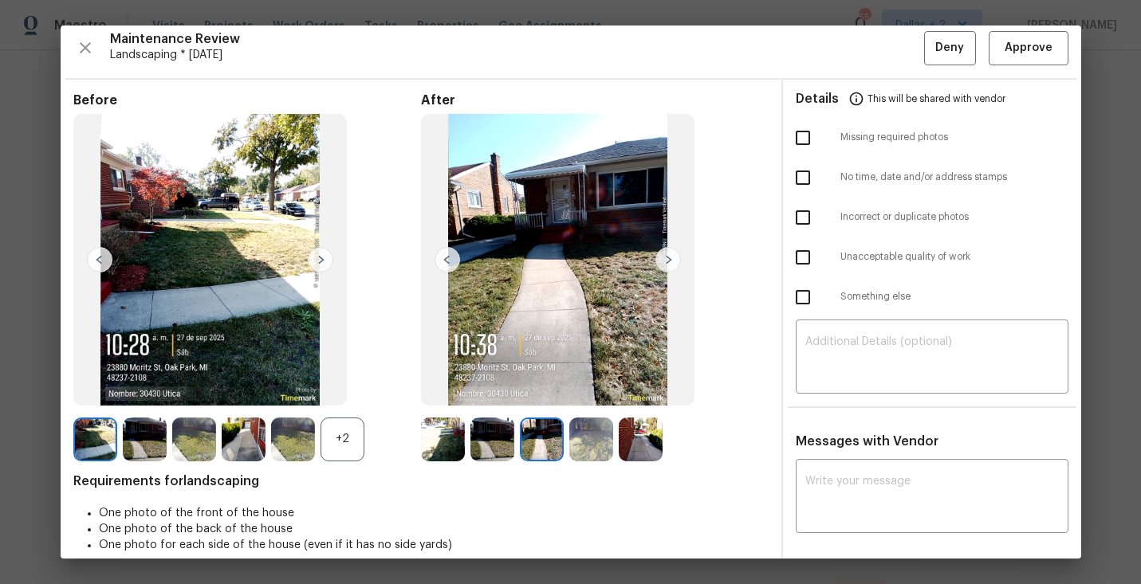
click at [668, 261] on img at bounding box center [668, 260] width 26 height 26
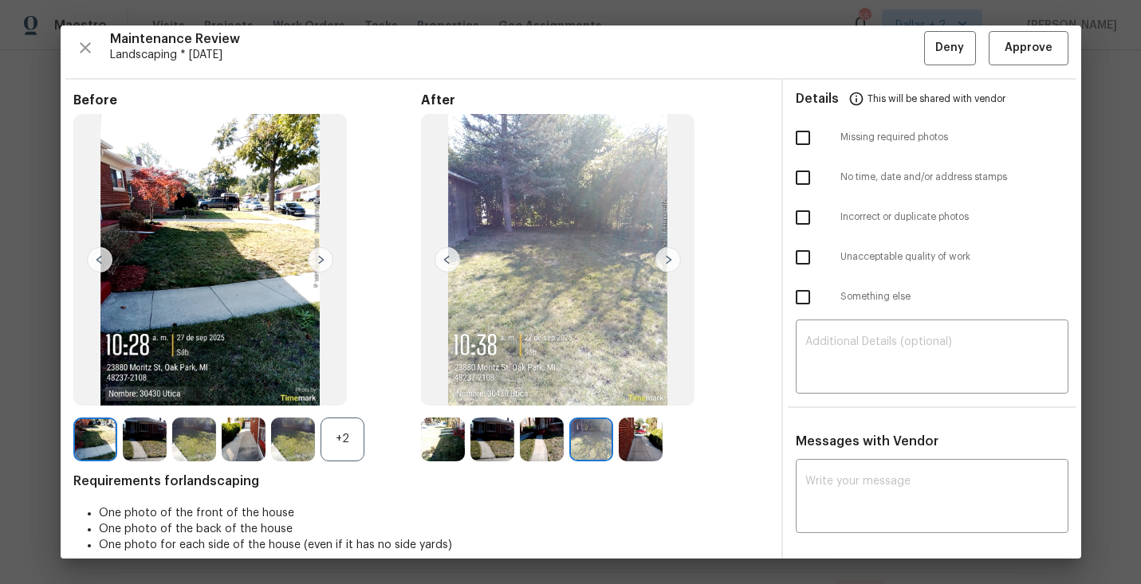
click at [668, 261] on img at bounding box center [668, 260] width 26 height 26
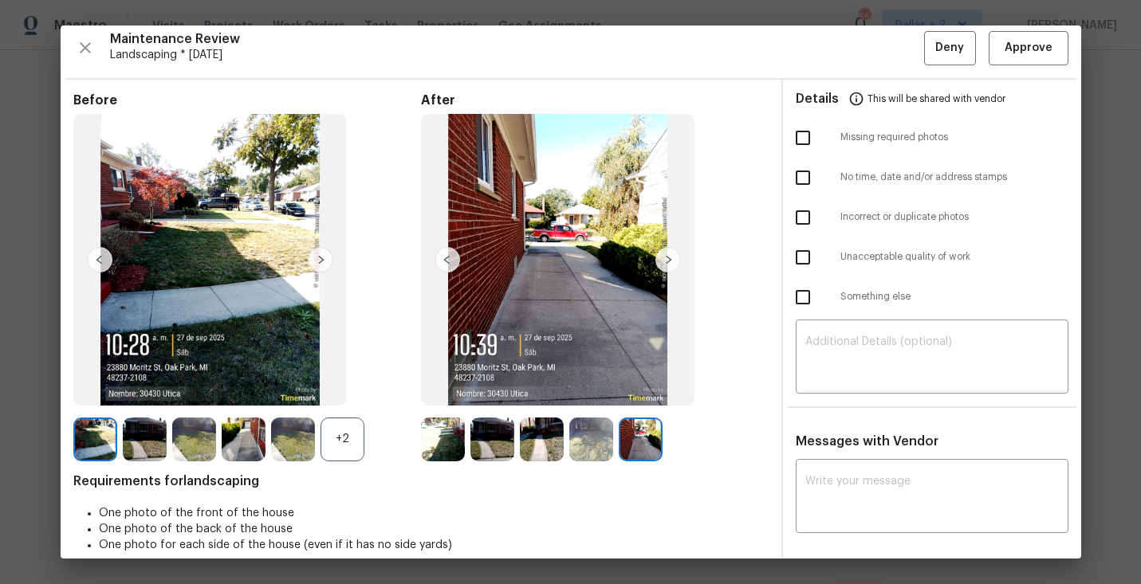
click at [668, 261] on img at bounding box center [668, 260] width 26 height 26
click at [453, 252] on img at bounding box center [448, 260] width 26 height 26
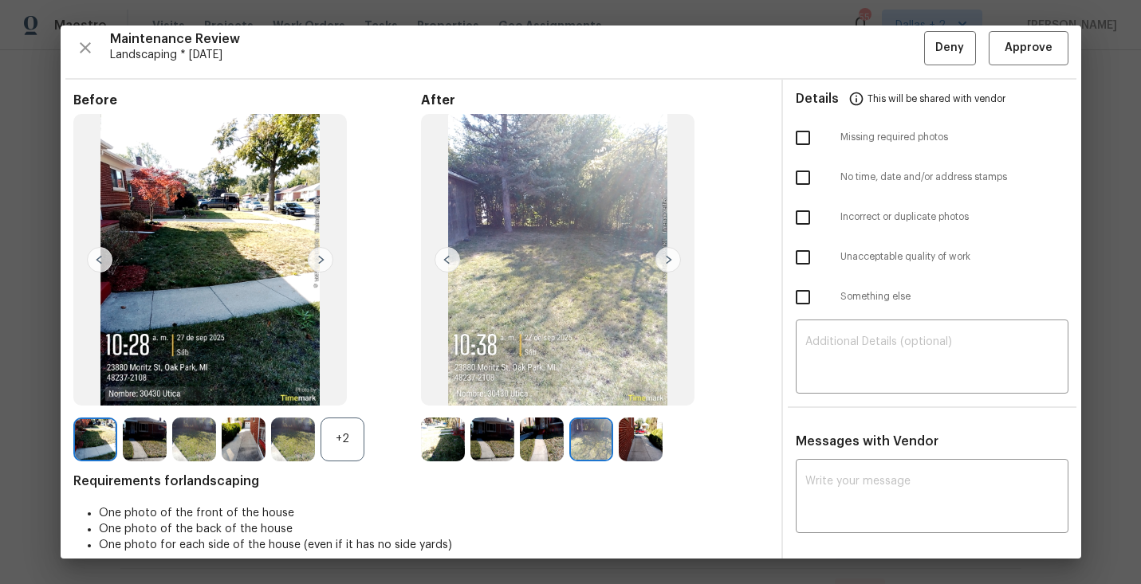
click at [454, 252] on img at bounding box center [448, 260] width 26 height 26
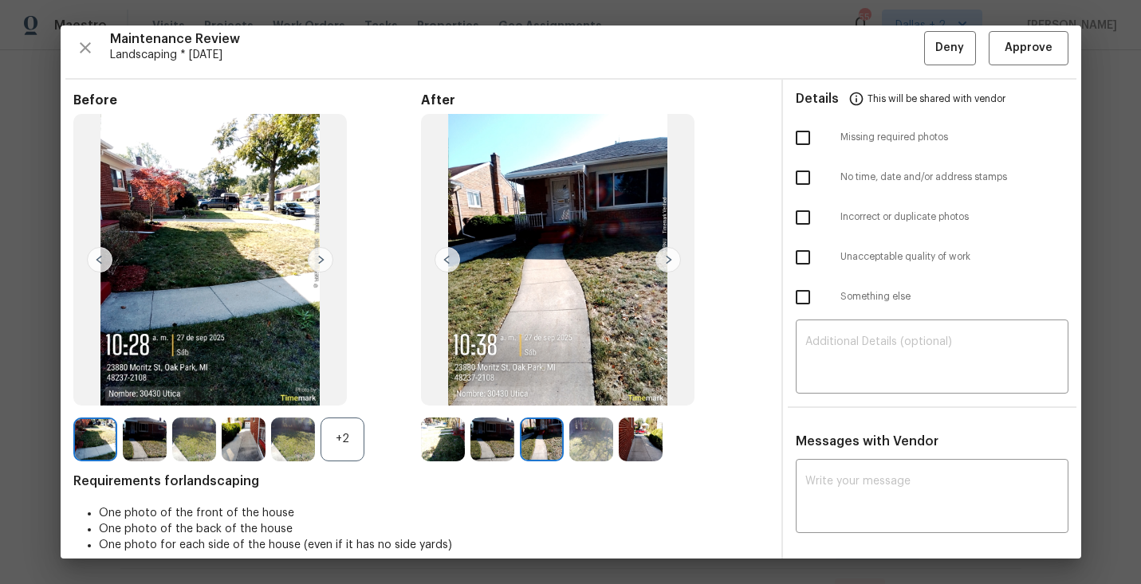
click at [454, 252] on img at bounding box center [448, 260] width 26 height 26
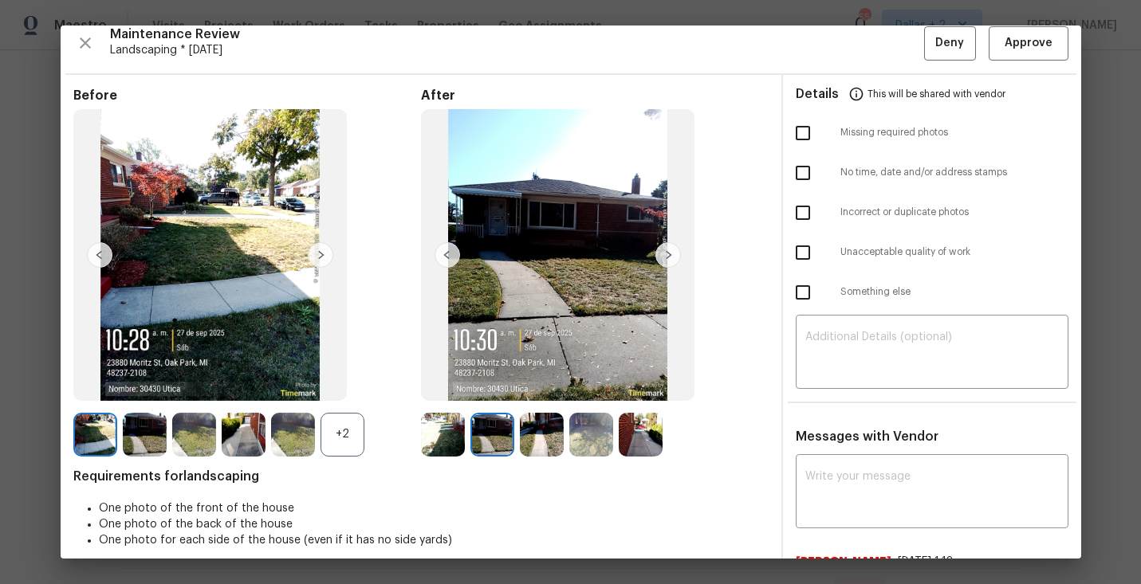
scroll to position [14, 0]
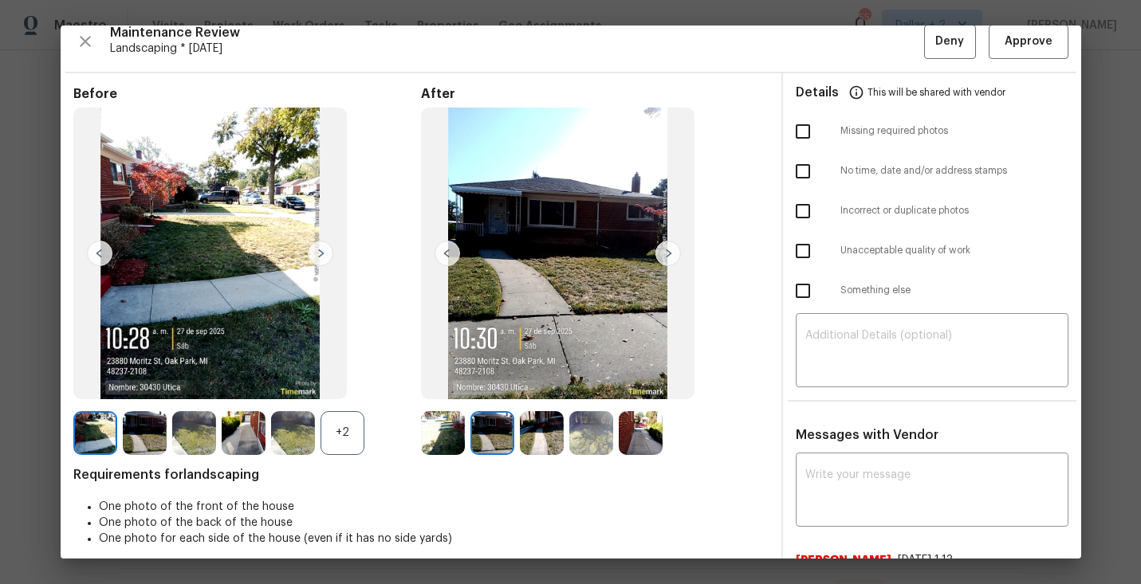
click at [663, 259] on img at bounding box center [668, 254] width 26 height 26
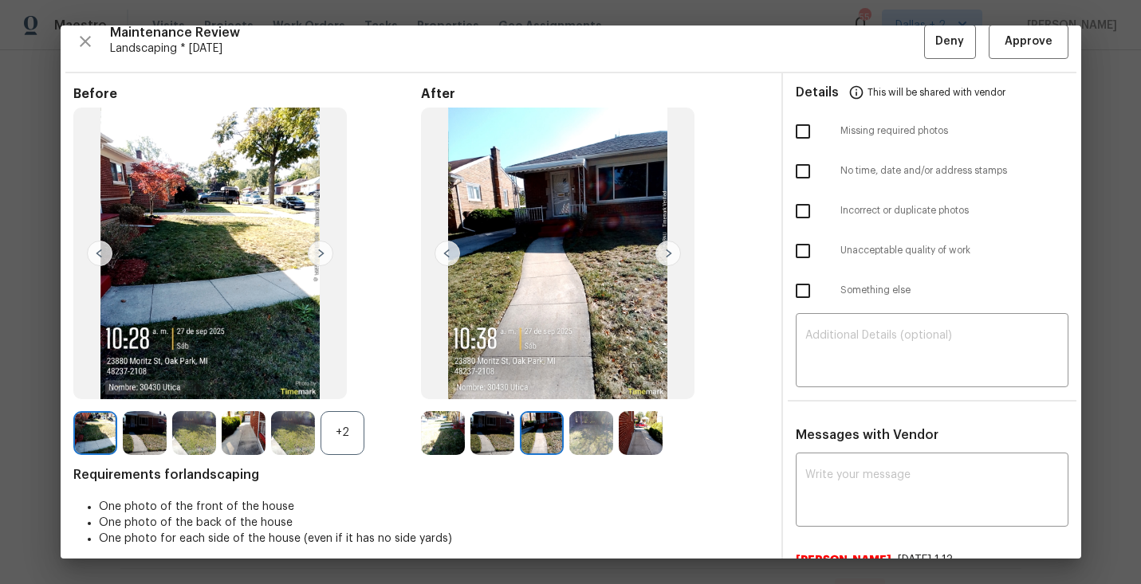
click at [663, 259] on img at bounding box center [668, 254] width 26 height 26
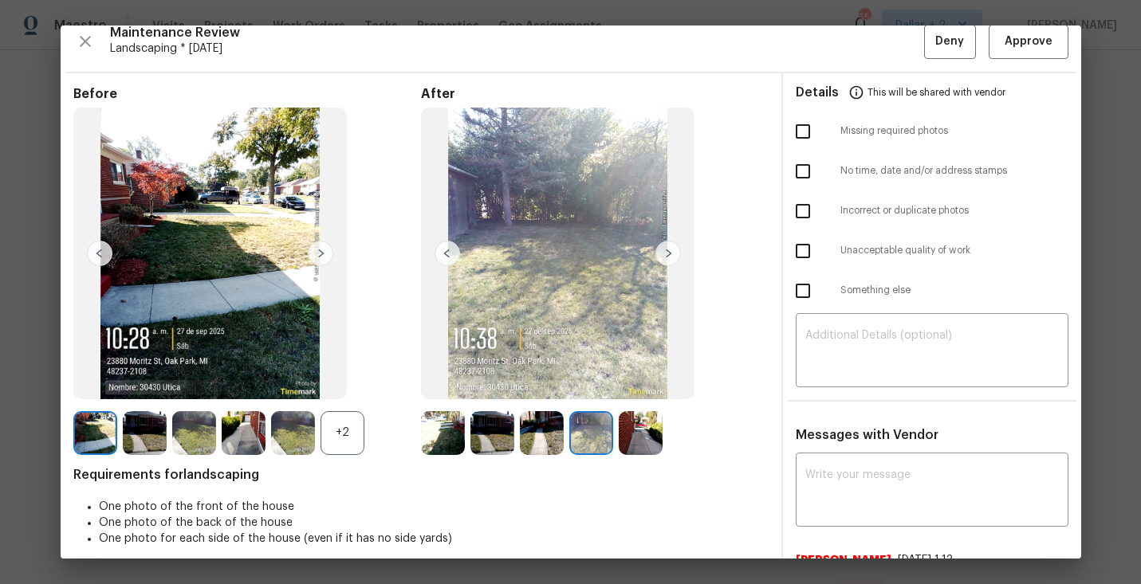
click at [448, 258] on img at bounding box center [448, 254] width 26 height 26
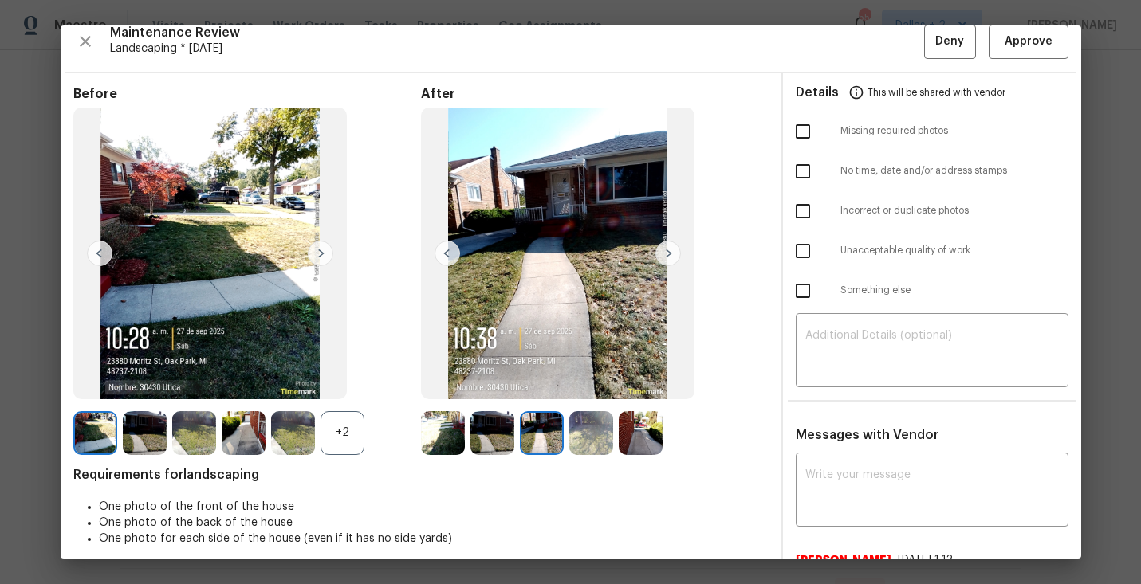
click at [433, 451] on img at bounding box center [443, 433] width 44 height 44
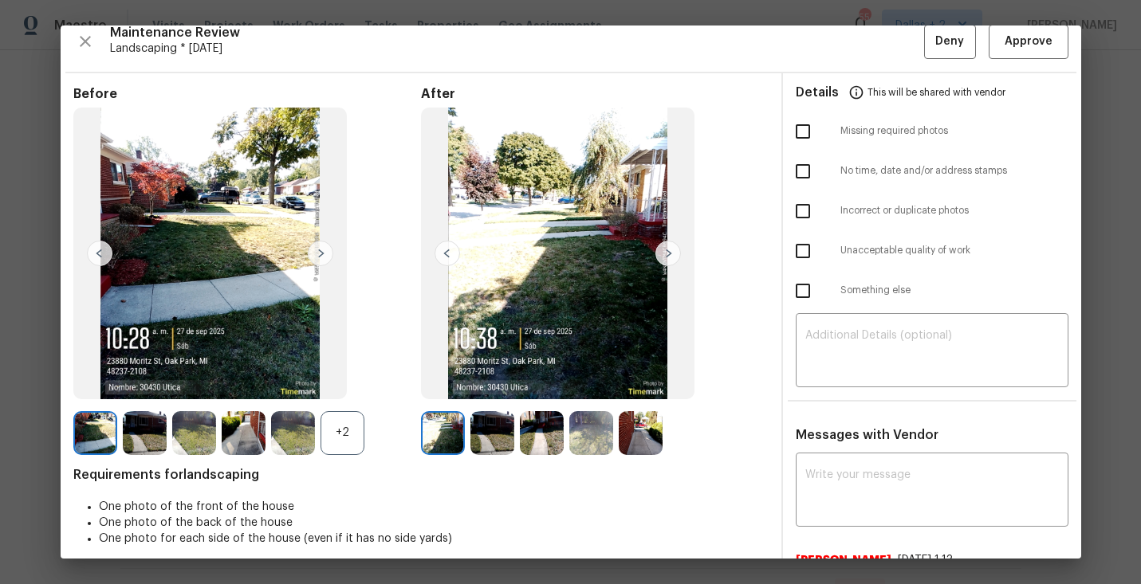
click at [464, 435] on div at bounding box center [445, 433] width 49 height 44
click at [474, 435] on img at bounding box center [492, 433] width 44 height 44
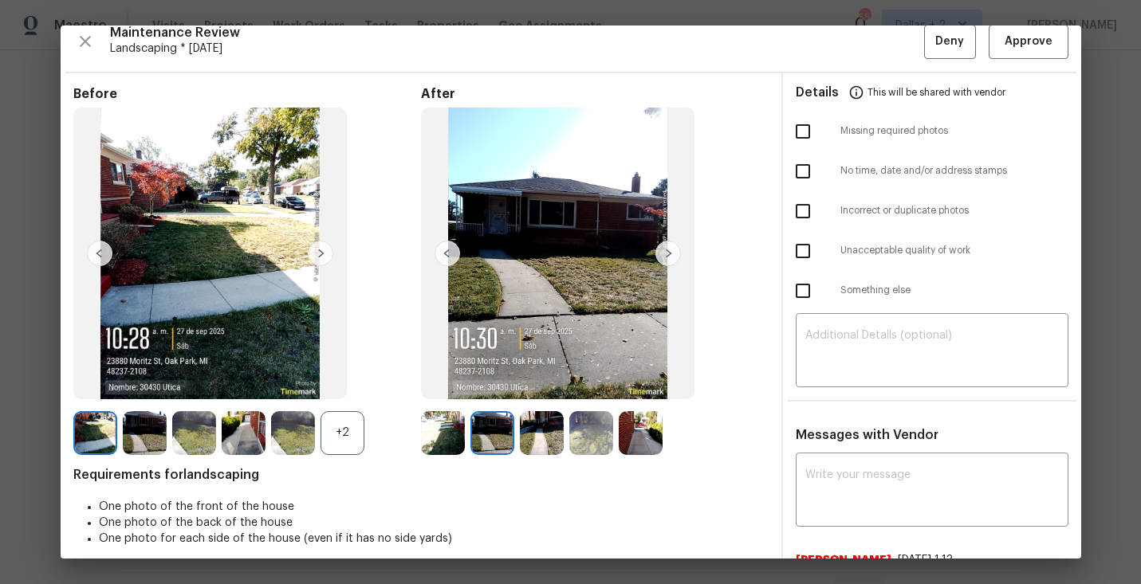
click at [479, 423] on img at bounding box center [492, 433] width 44 height 44
drag, startPoint x: 478, startPoint y: 428, endPoint x: 493, endPoint y: 421, distance: 16.0
click at [443, 427] on img at bounding box center [443, 433] width 44 height 44
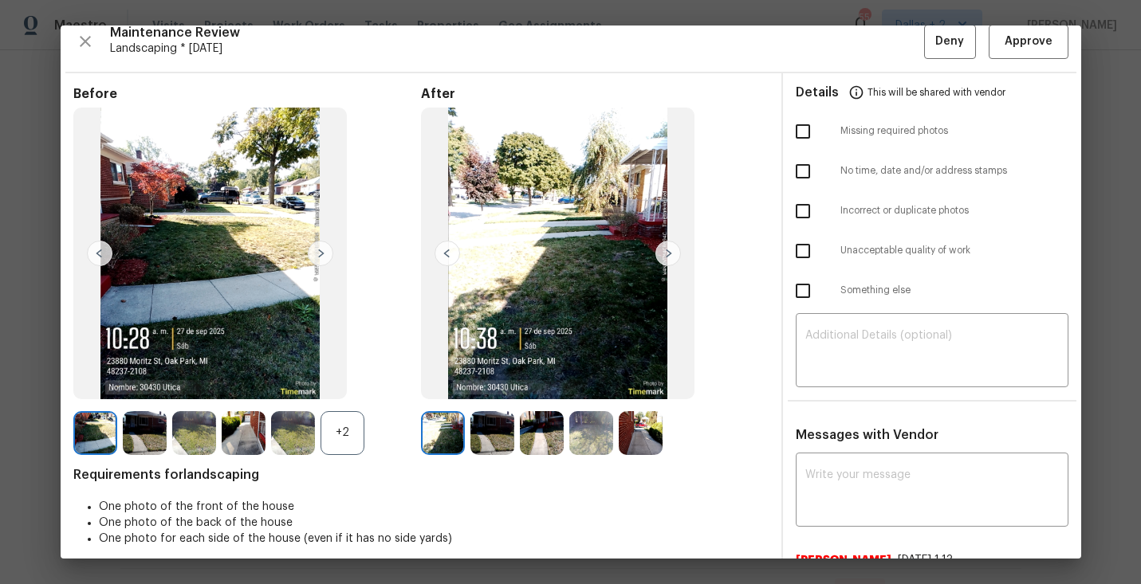
click at [478, 412] on img at bounding box center [492, 433] width 44 height 44
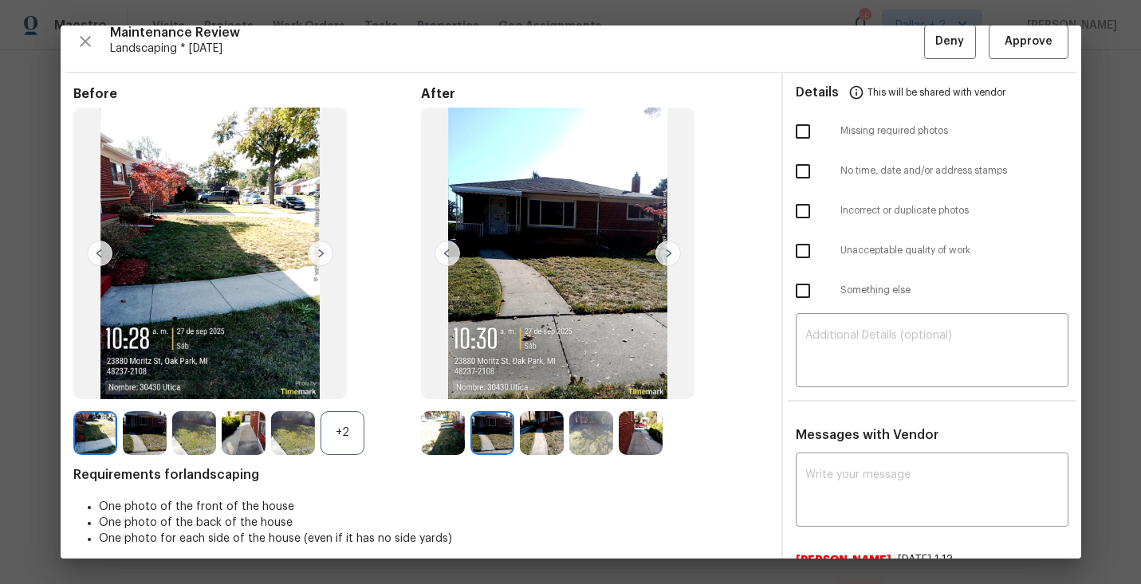
click at [572, 397] on img at bounding box center [557, 254] width 273 height 293
click at [558, 418] on img at bounding box center [542, 433] width 44 height 44
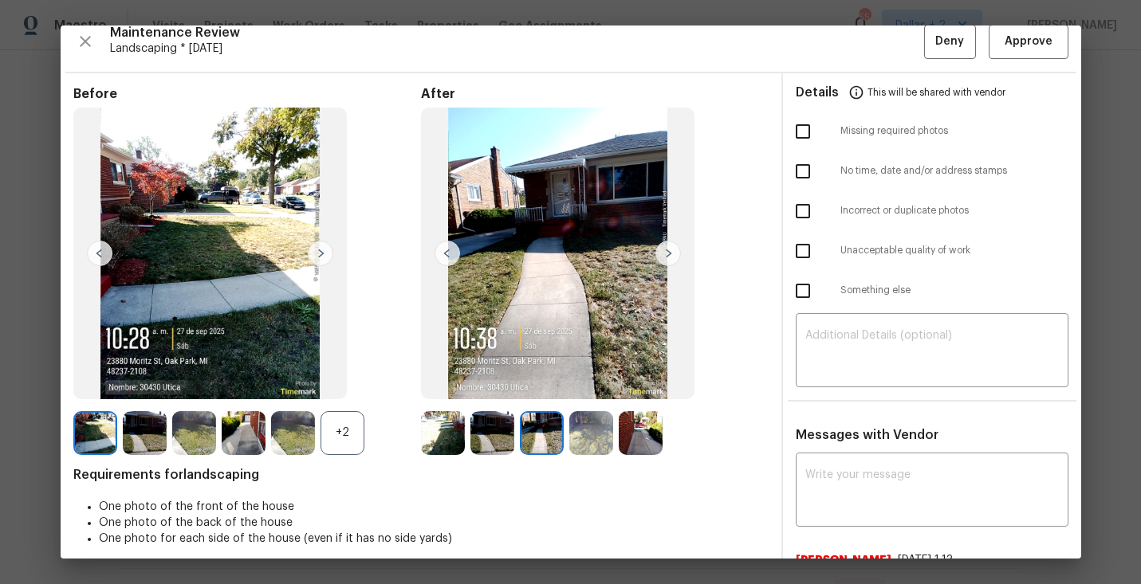
click at [593, 424] on img at bounding box center [591, 433] width 44 height 44
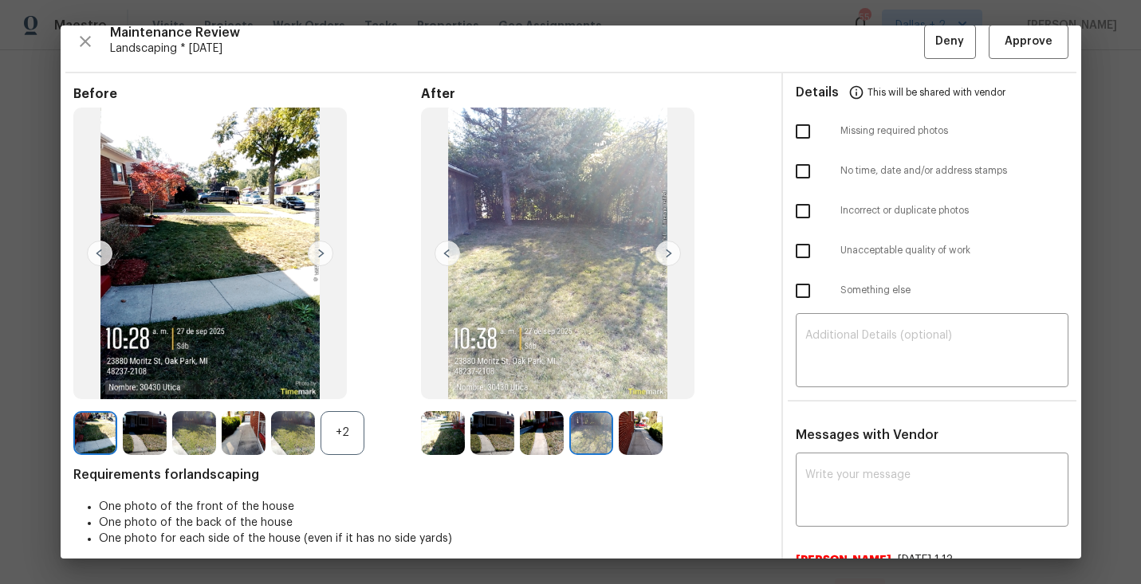
click at [643, 427] on img at bounding box center [641, 433] width 44 height 44
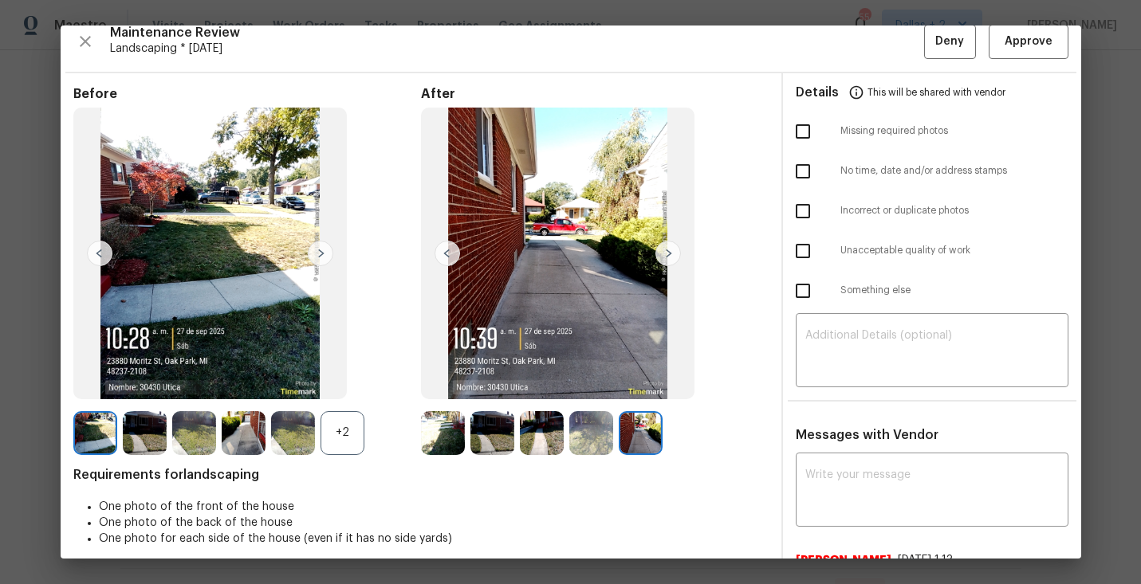
click at [248, 427] on img at bounding box center [244, 433] width 44 height 44
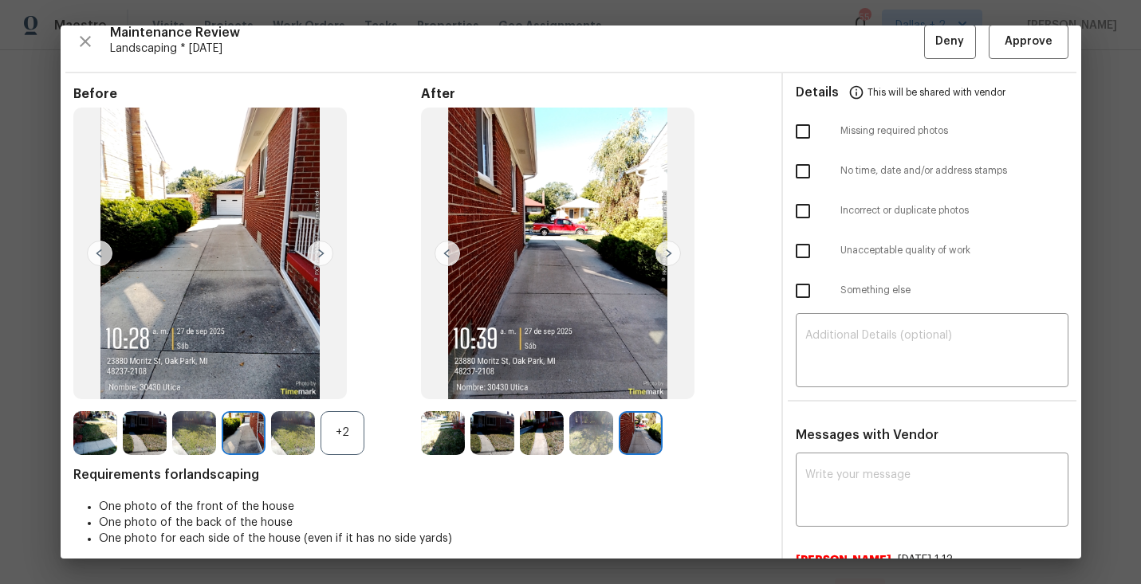
click at [356, 426] on div "+2" at bounding box center [343, 433] width 44 height 44
click at [639, 444] on img at bounding box center [641, 433] width 44 height 44
click at [598, 439] on img at bounding box center [591, 433] width 44 height 44
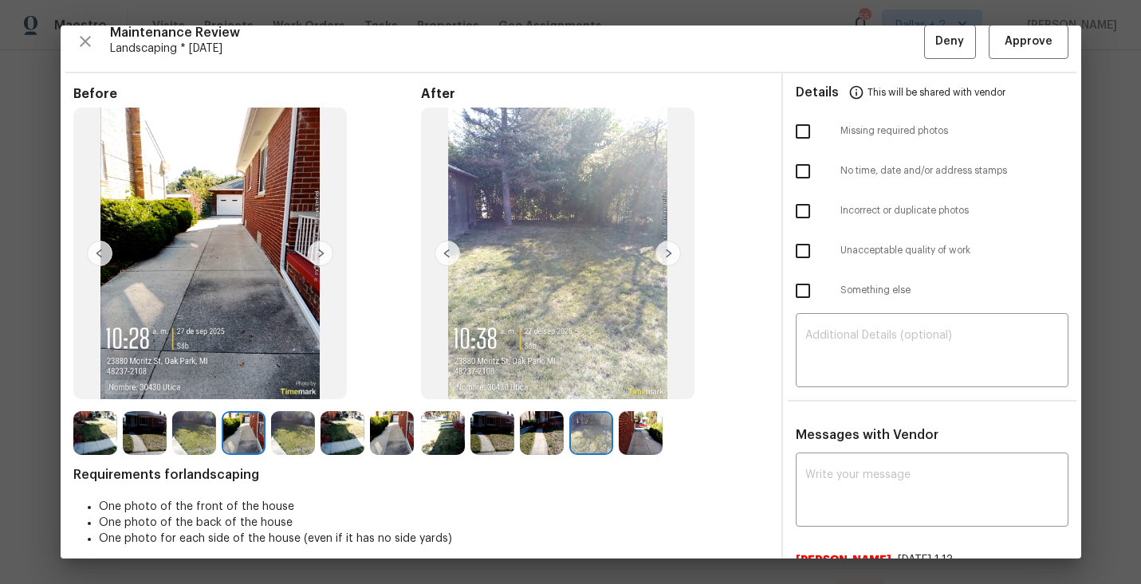
click at [552, 455] on div "Before After Requirements for landscaping One photo of the front of the house O…" at bounding box center [420, 411] width 695 height 651
click at [638, 432] on img at bounding box center [641, 433] width 44 height 44
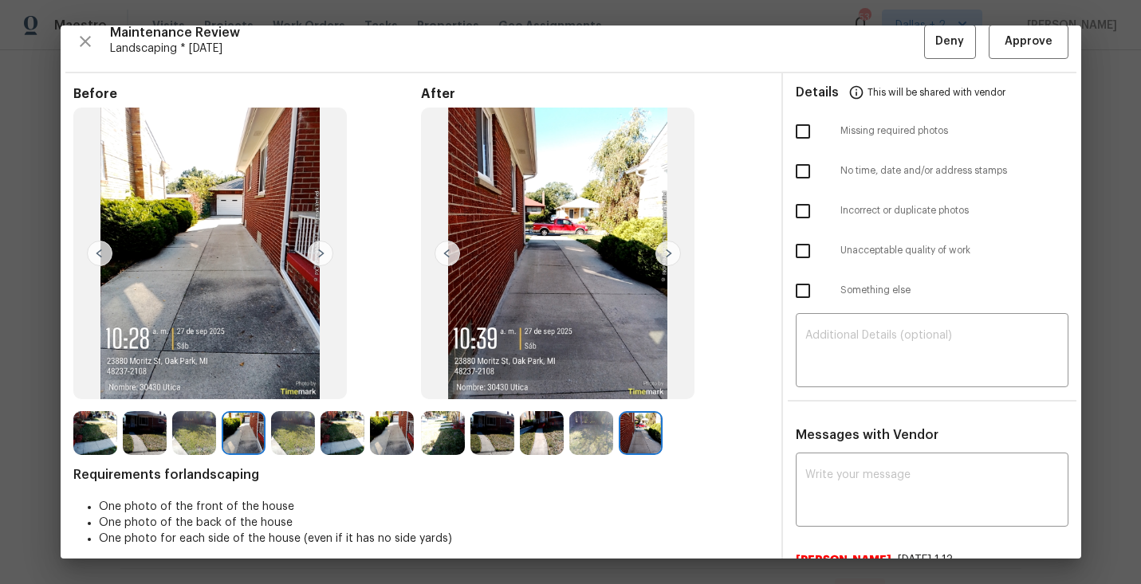
click at [435, 431] on img at bounding box center [443, 433] width 44 height 44
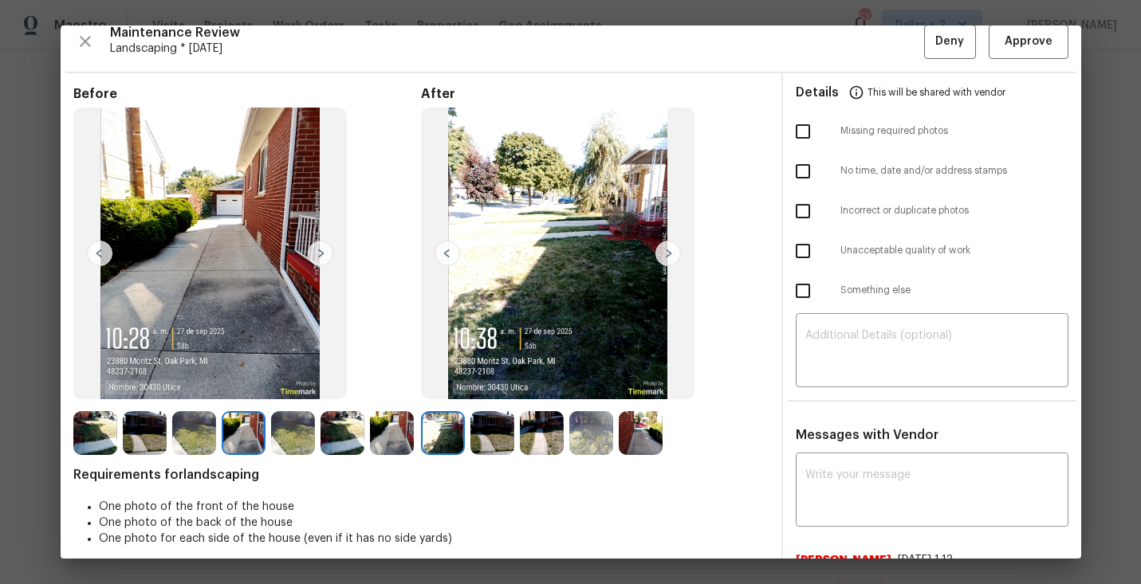
click at [494, 422] on img at bounding box center [492, 433] width 44 height 44
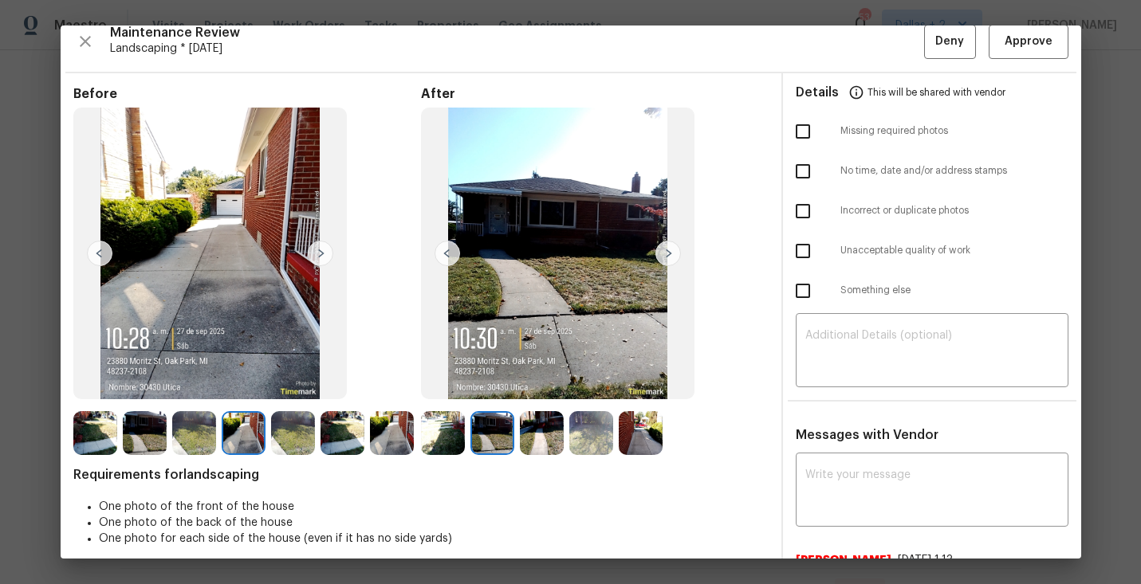
click at [575, 418] on img at bounding box center [591, 433] width 44 height 44
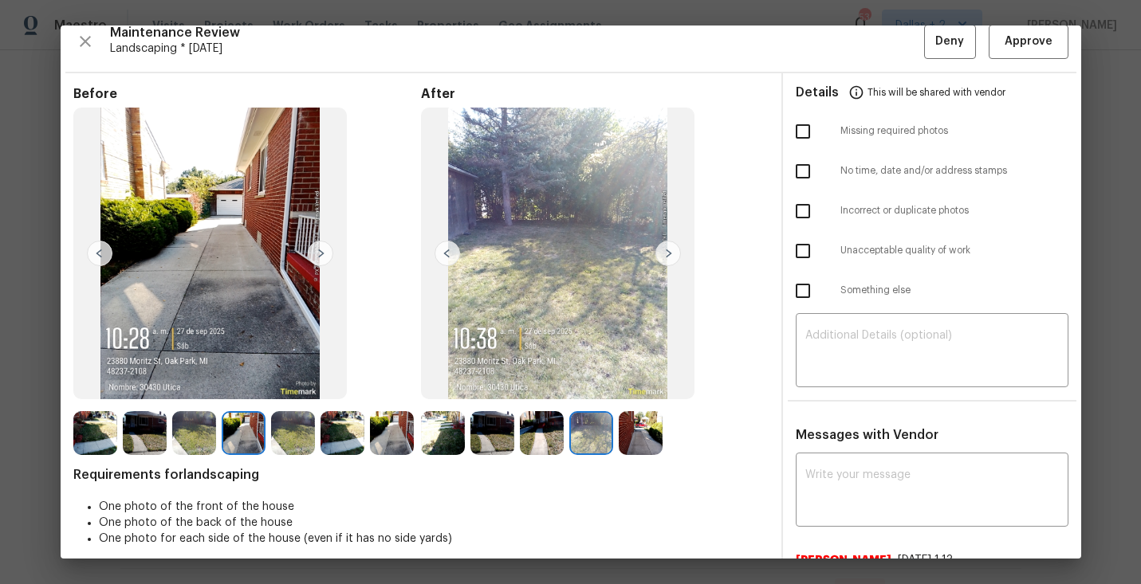
click at [549, 443] on img at bounding box center [542, 433] width 44 height 44
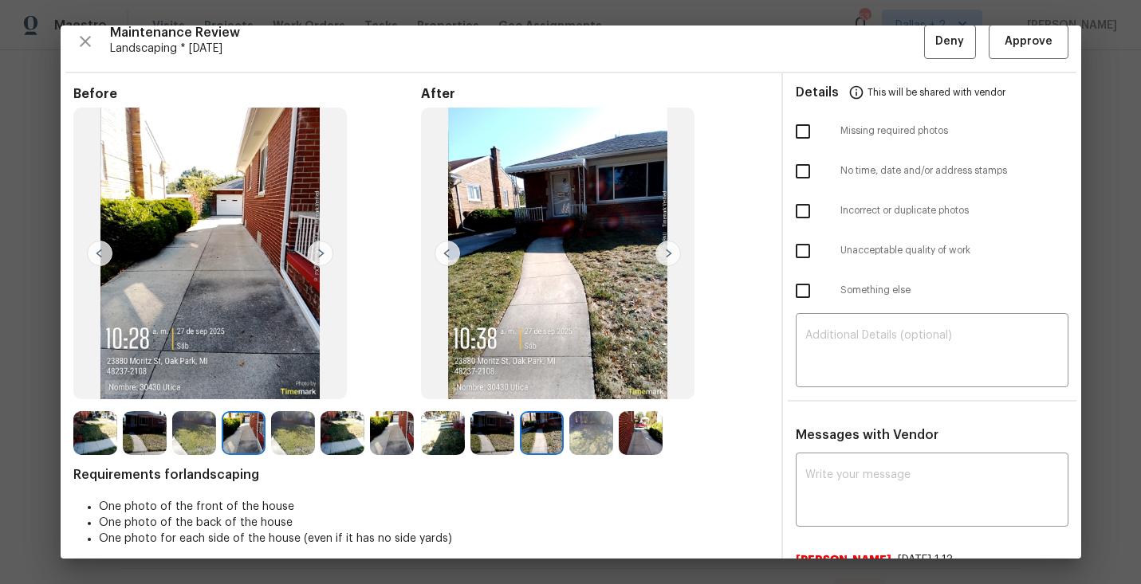
click at [588, 431] on img at bounding box center [591, 433] width 44 height 44
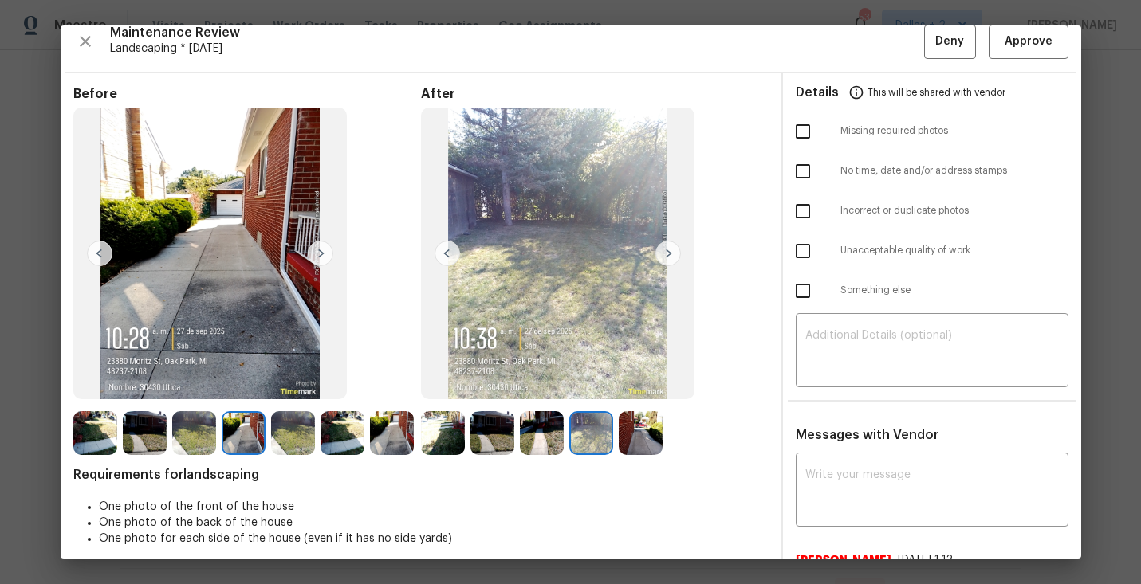
click at [547, 423] on img at bounding box center [542, 433] width 44 height 44
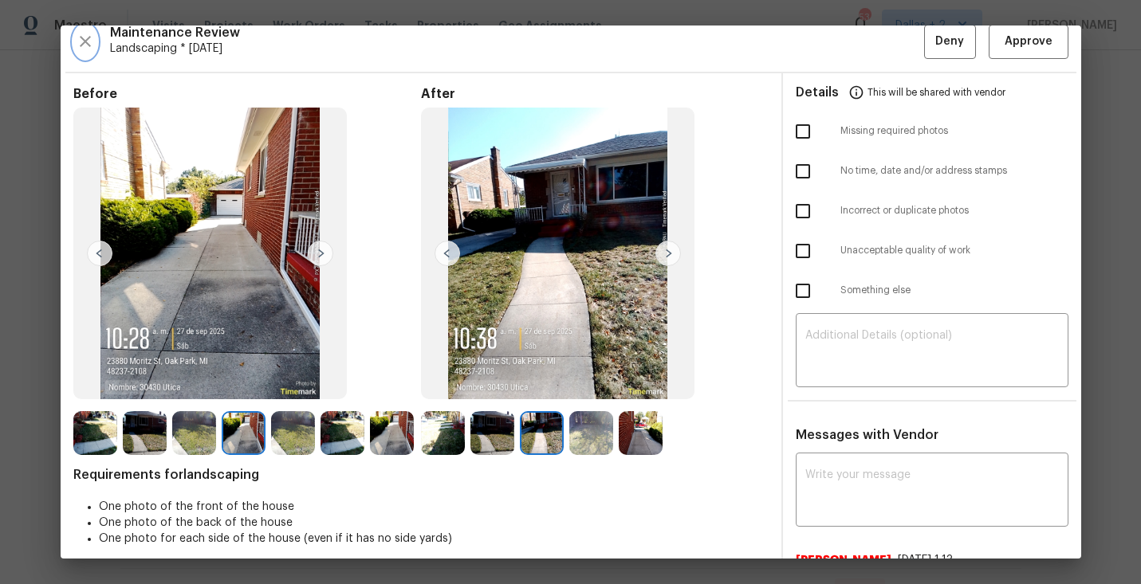
click at [81, 42] on icon "button" at bounding box center [85, 41] width 19 height 19
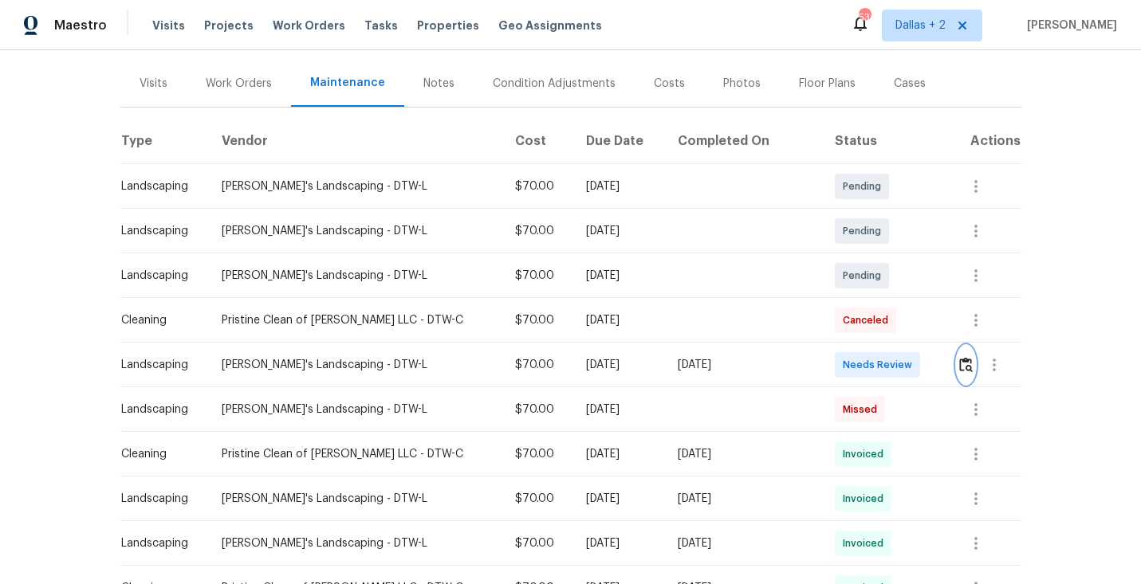
scroll to position [196, 0]
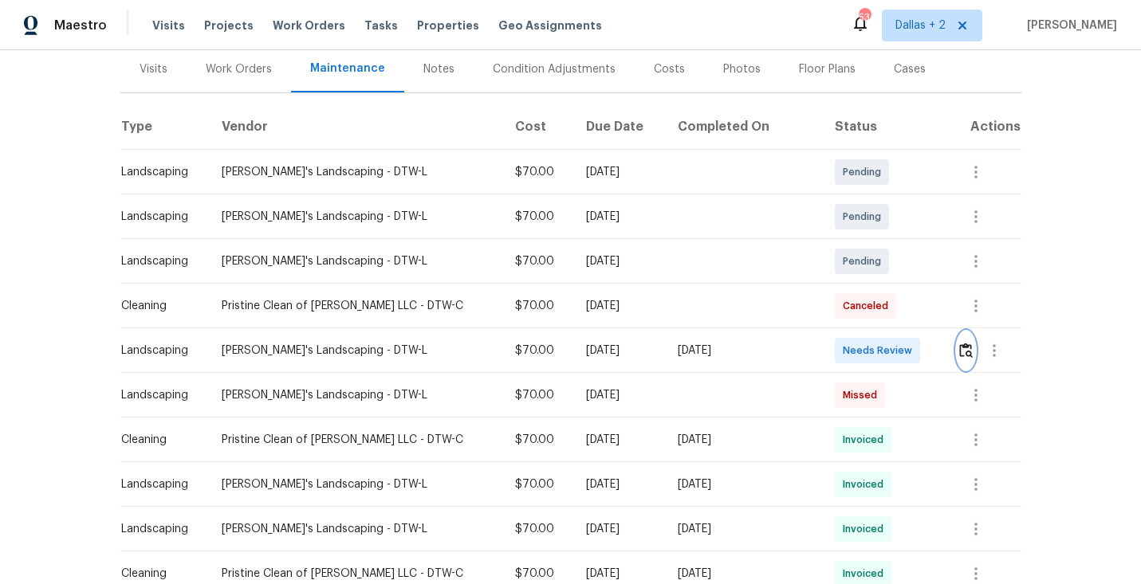
click at [959, 349] on img "button" at bounding box center [966, 350] width 14 height 15
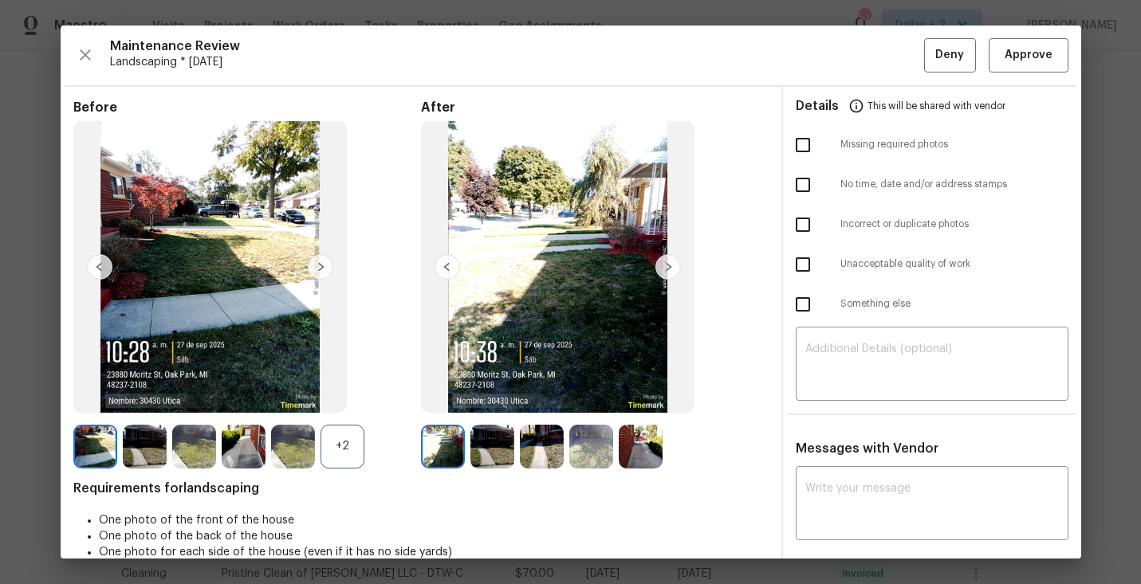
click at [490, 451] on img at bounding box center [492, 447] width 44 height 44
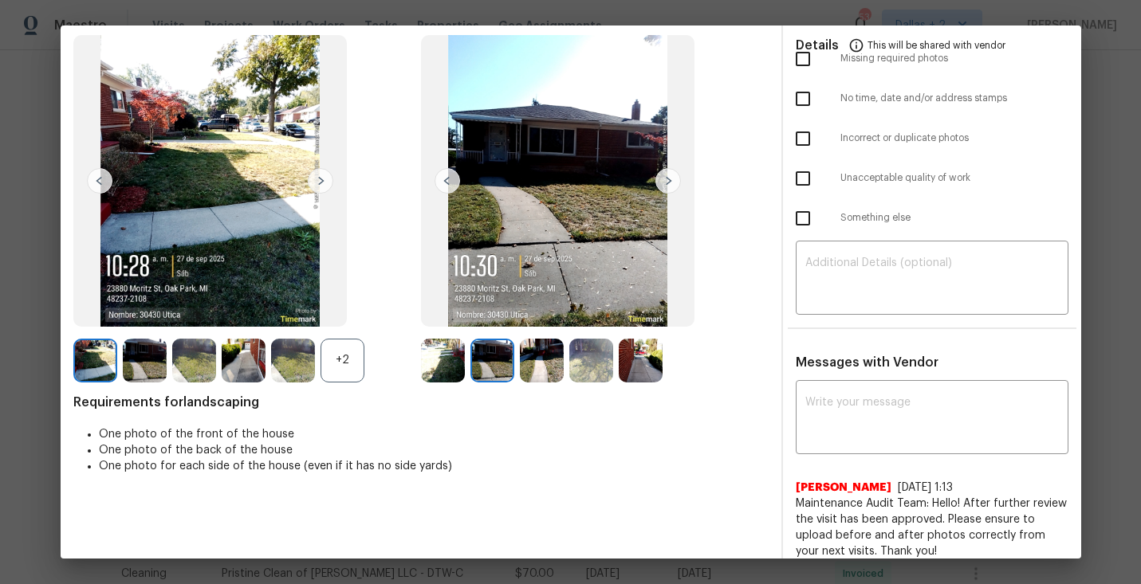
scroll to position [0, 0]
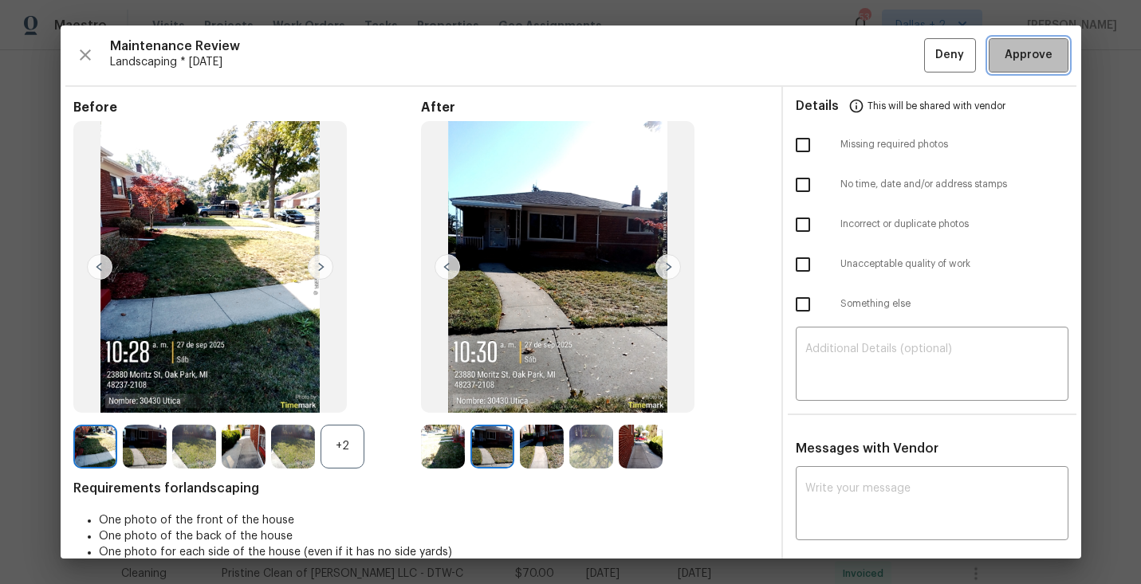
click at [1047, 50] on span "Approve" at bounding box center [1029, 55] width 48 height 20
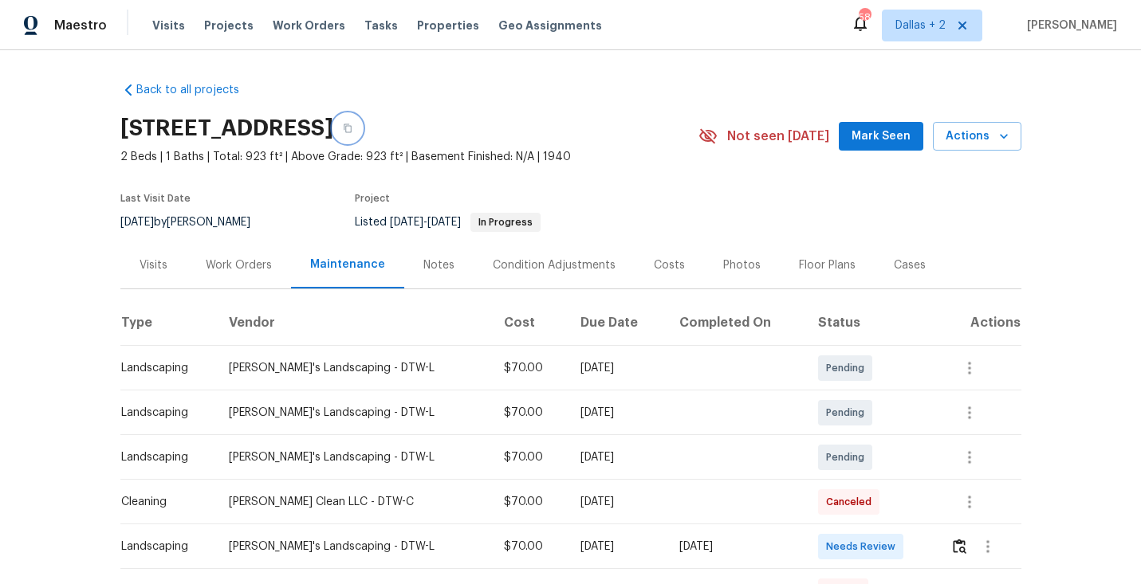
click at [362, 131] on button "button" at bounding box center [347, 128] width 29 height 29
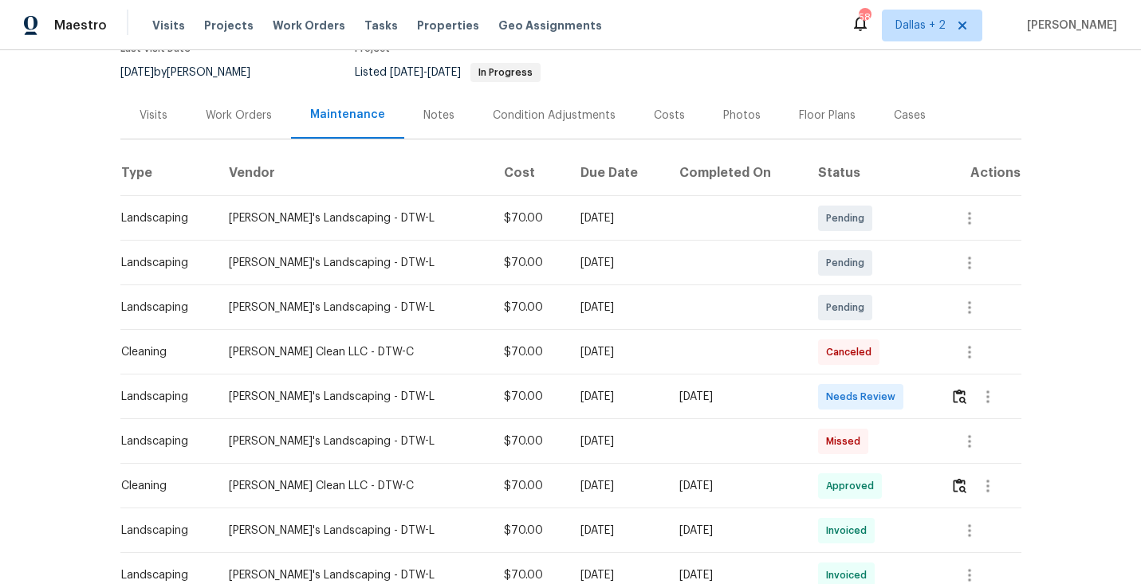
scroll to position [183, 0]
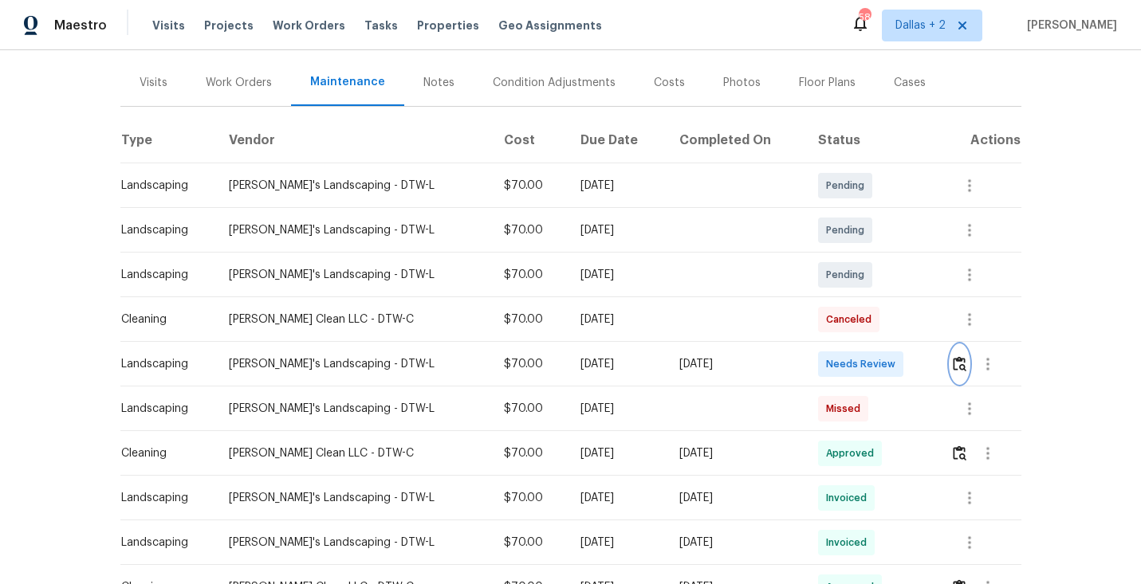
click at [958, 371] on img "button" at bounding box center [960, 363] width 14 height 15
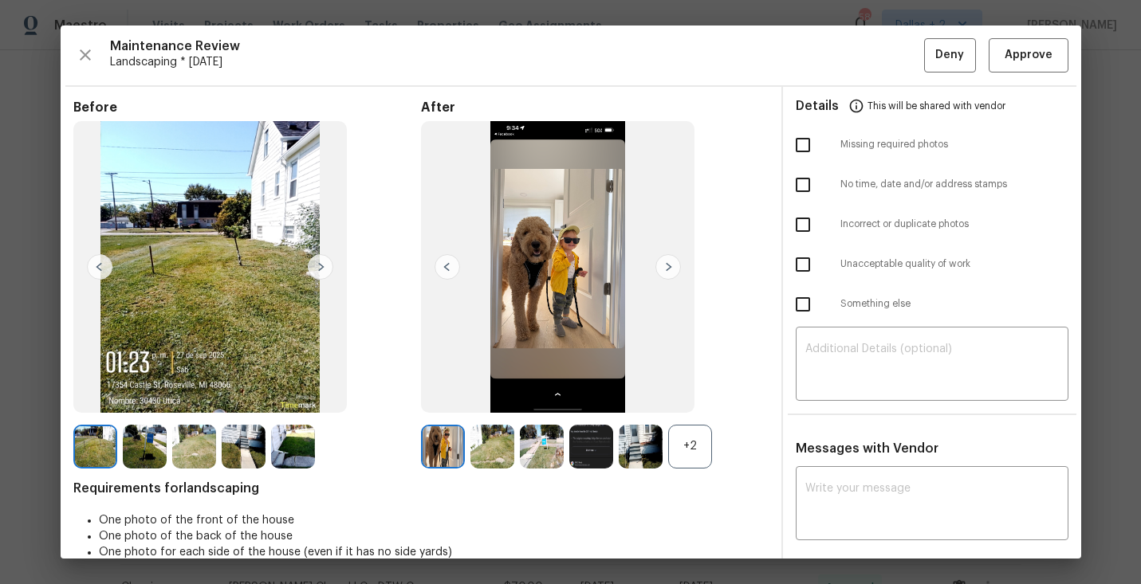
click at [697, 438] on div "+2" at bounding box center [690, 447] width 44 height 44
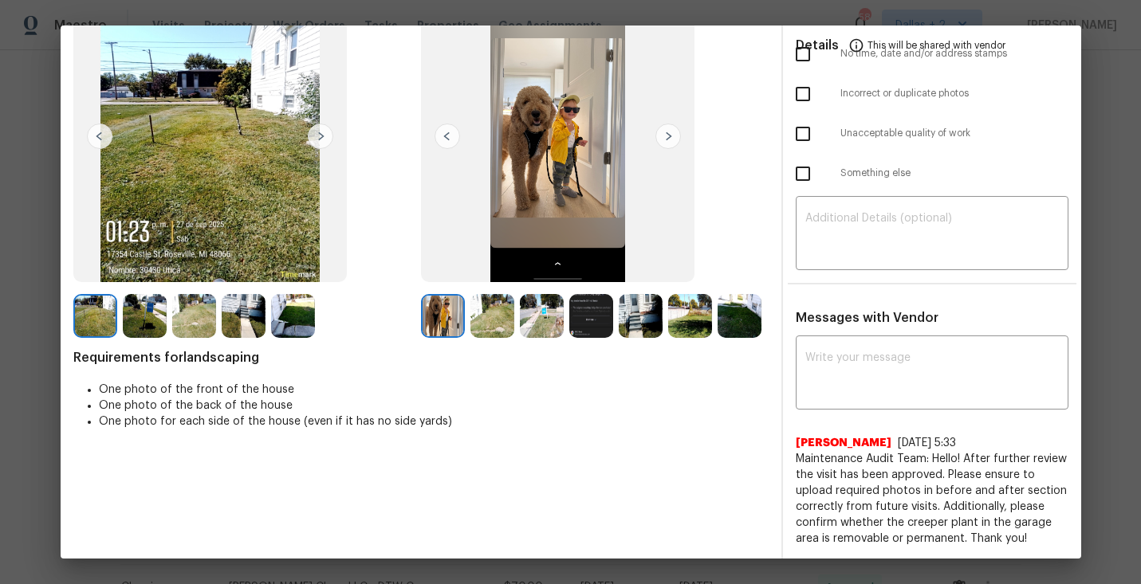
scroll to position [0, 0]
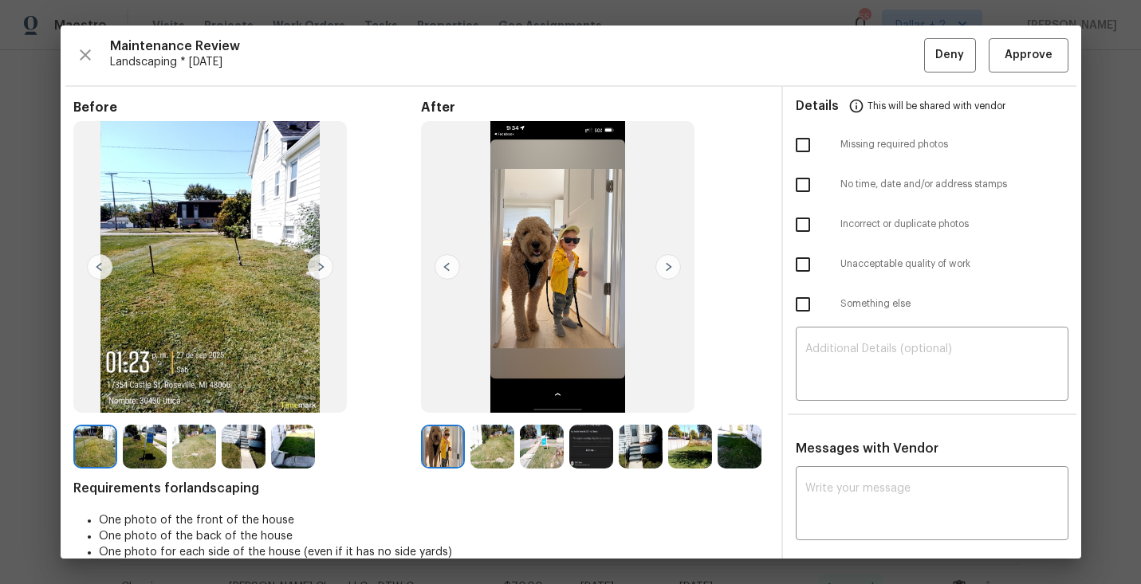
click at [510, 447] on img at bounding box center [492, 447] width 44 height 44
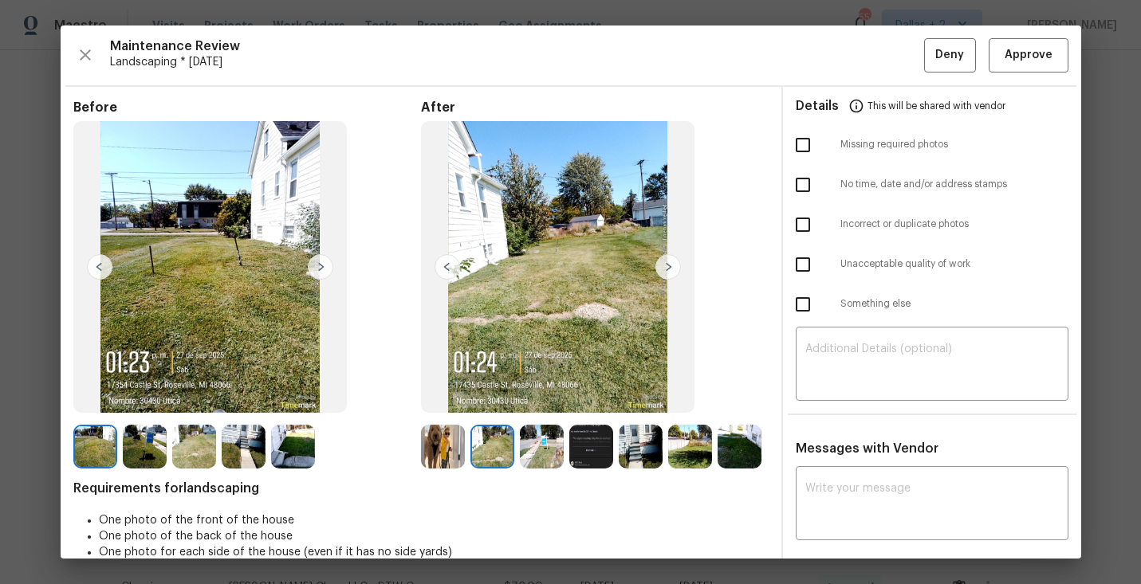
click at [540, 454] on img at bounding box center [542, 447] width 44 height 44
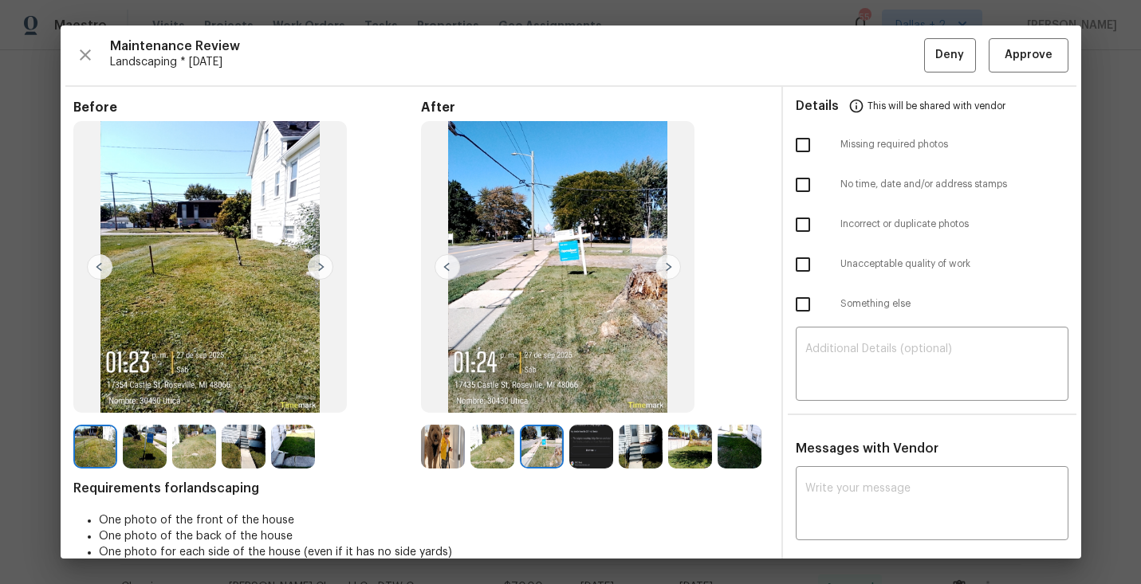
click at [578, 443] on img at bounding box center [591, 447] width 44 height 44
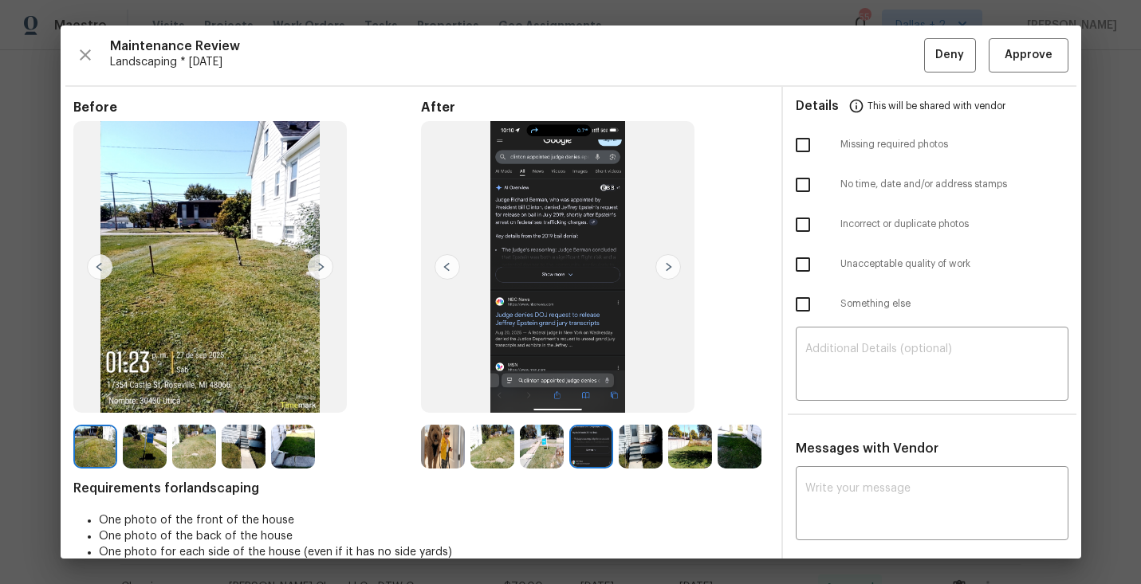
click at [634, 445] on img at bounding box center [641, 447] width 44 height 44
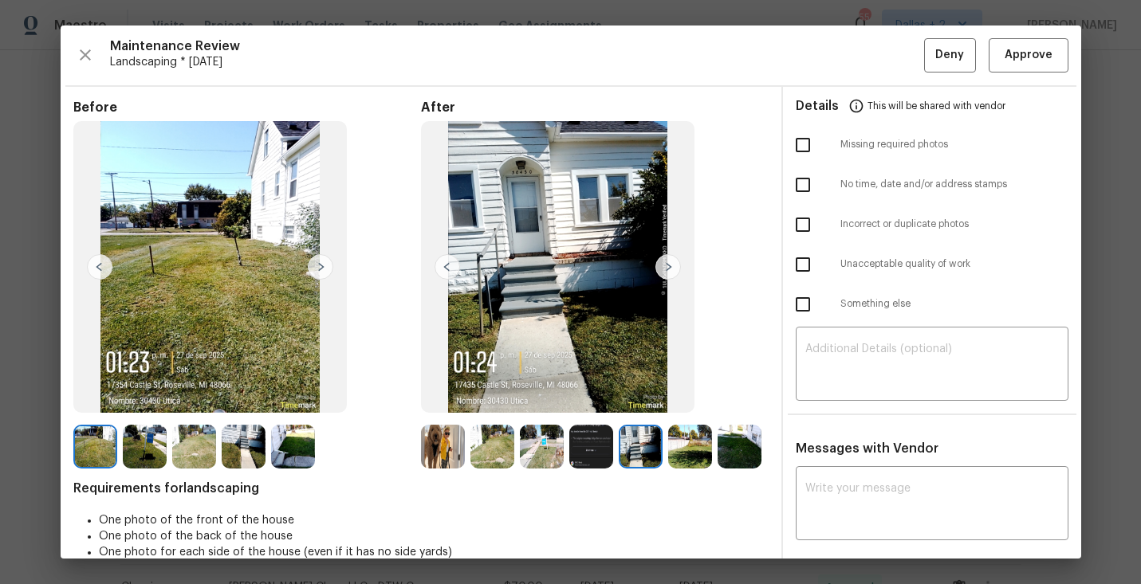
click at [690, 450] on img at bounding box center [690, 447] width 44 height 44
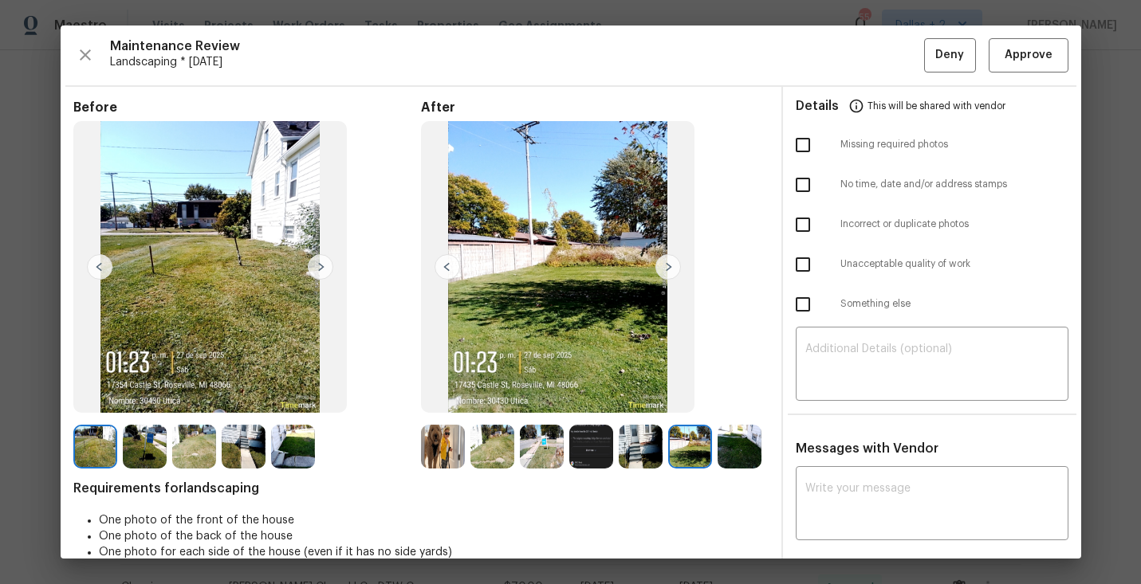
click at [134, 443] on img at bounding box center [145, 447] width 44 height 44
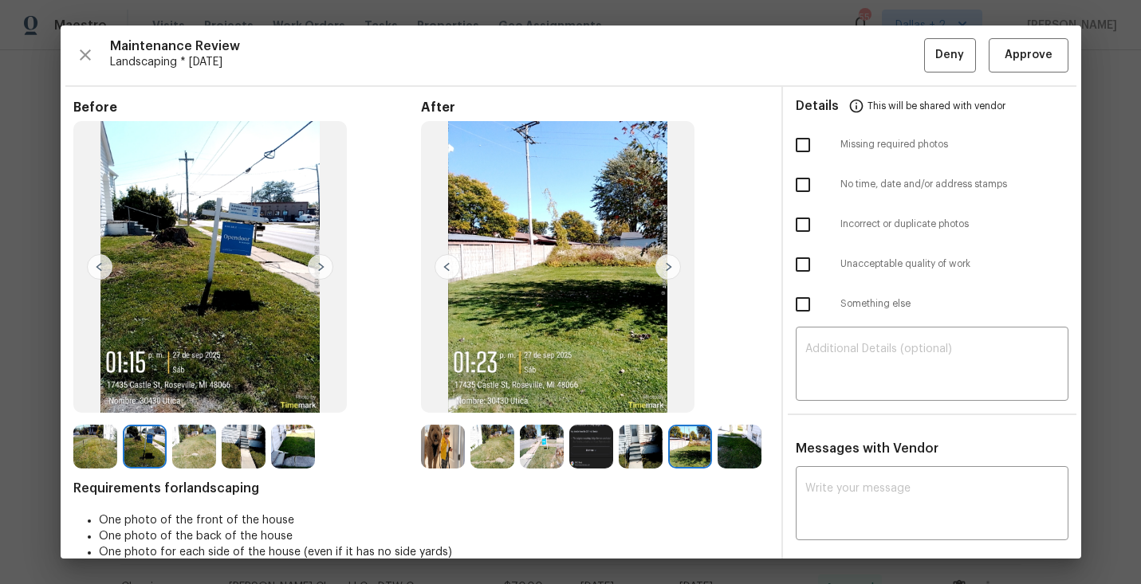
click at [198, 451] on img at bounding box center [194, 447] width 44 height 44
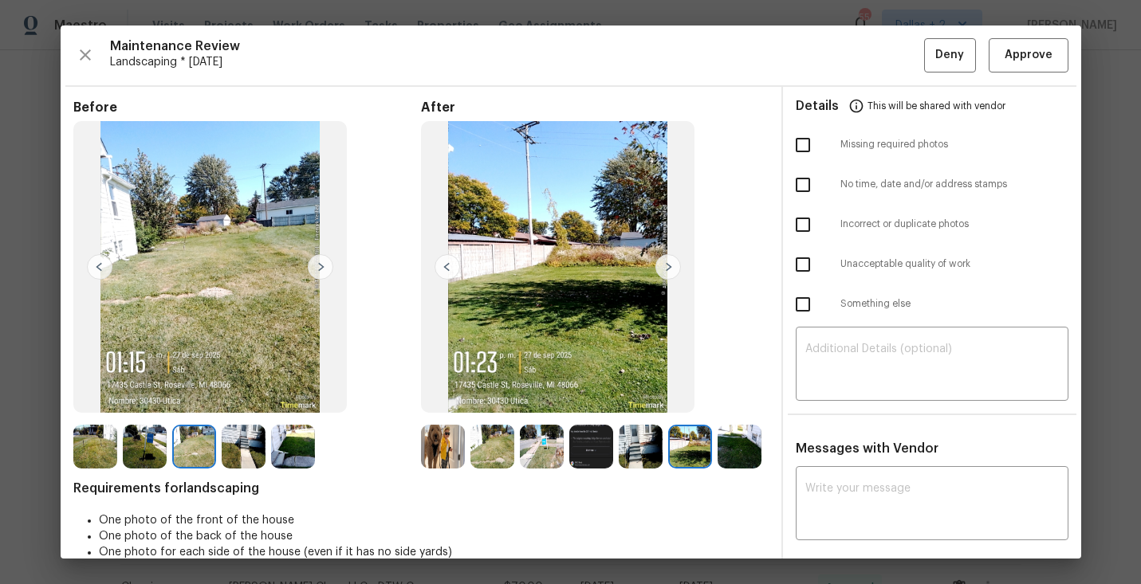
click at [264, 448] on img at bounding box center [244, 447] width 44 height 44
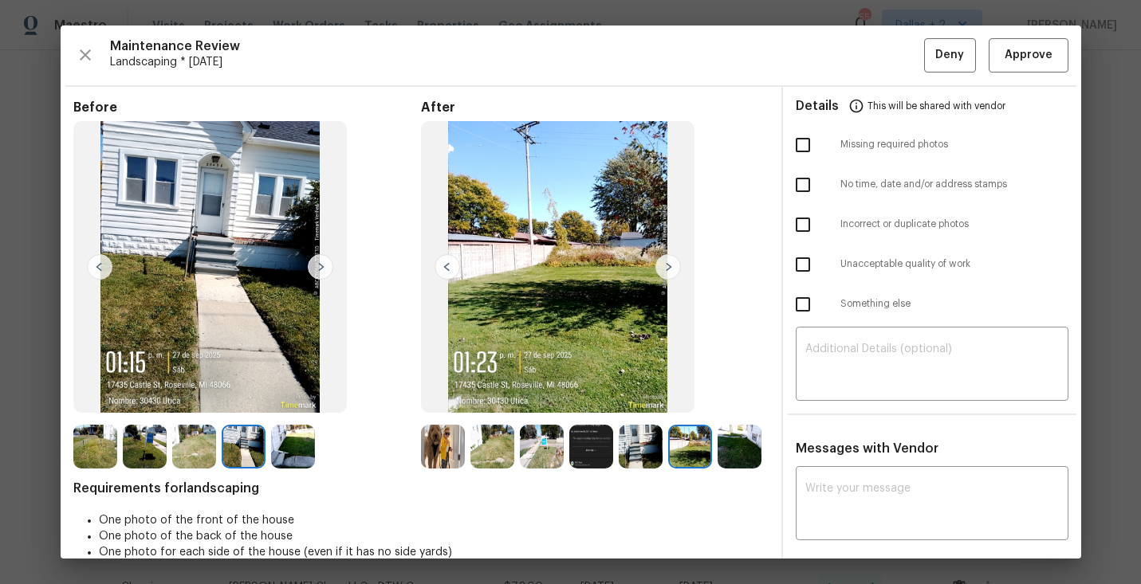
click at [286, 448] on img at bounding box center [293, 447] width 44 height 44
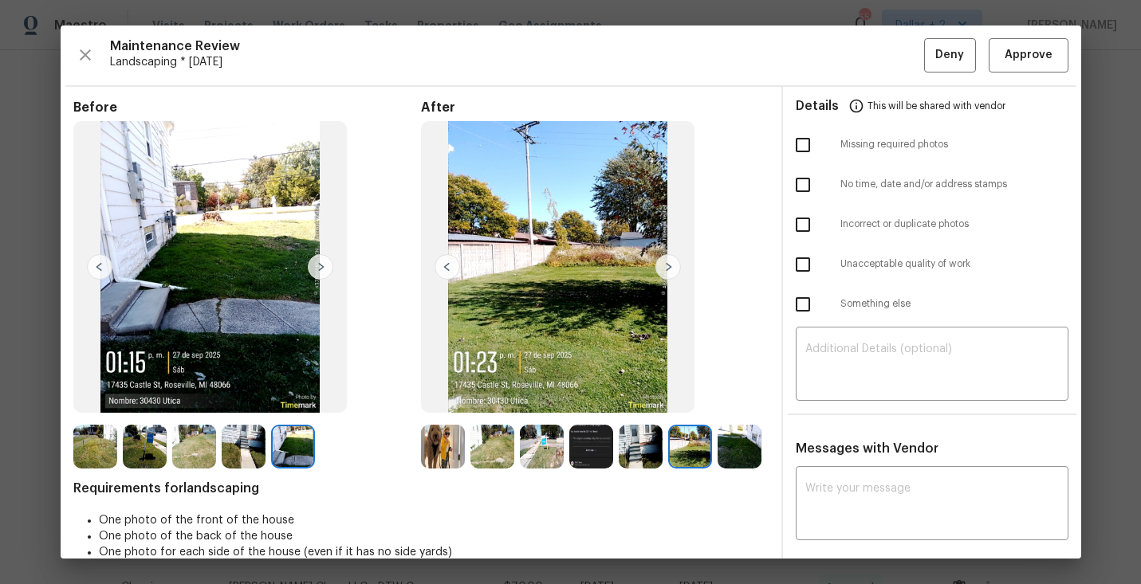
click at [431, 450] on img at bounding box center [443, 447] width 44 height 44
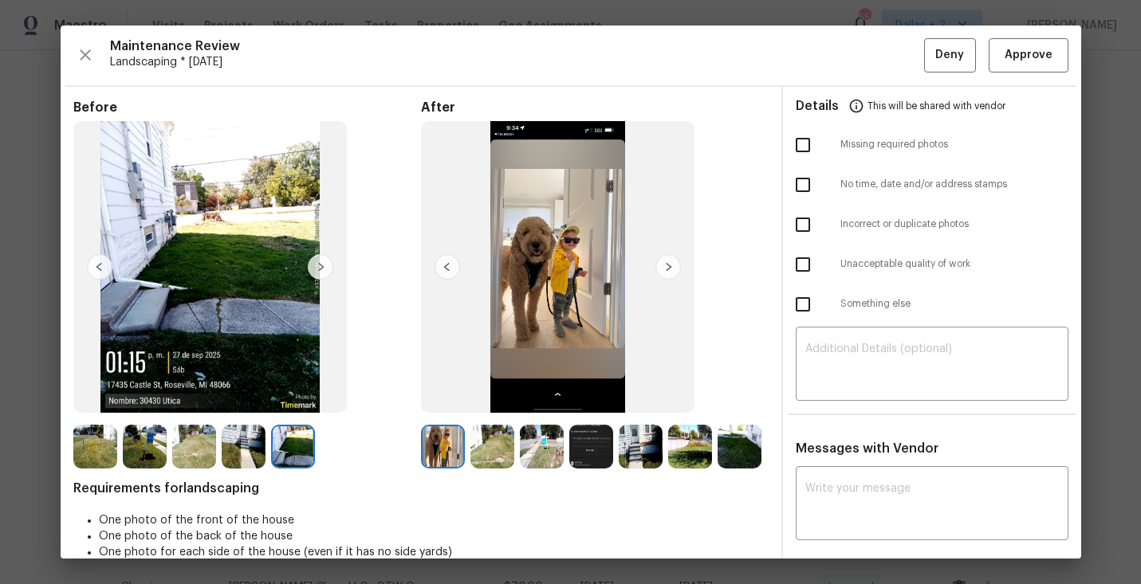
click at [668, 269] on img at bounding box center [668, 267] width 26 height 26
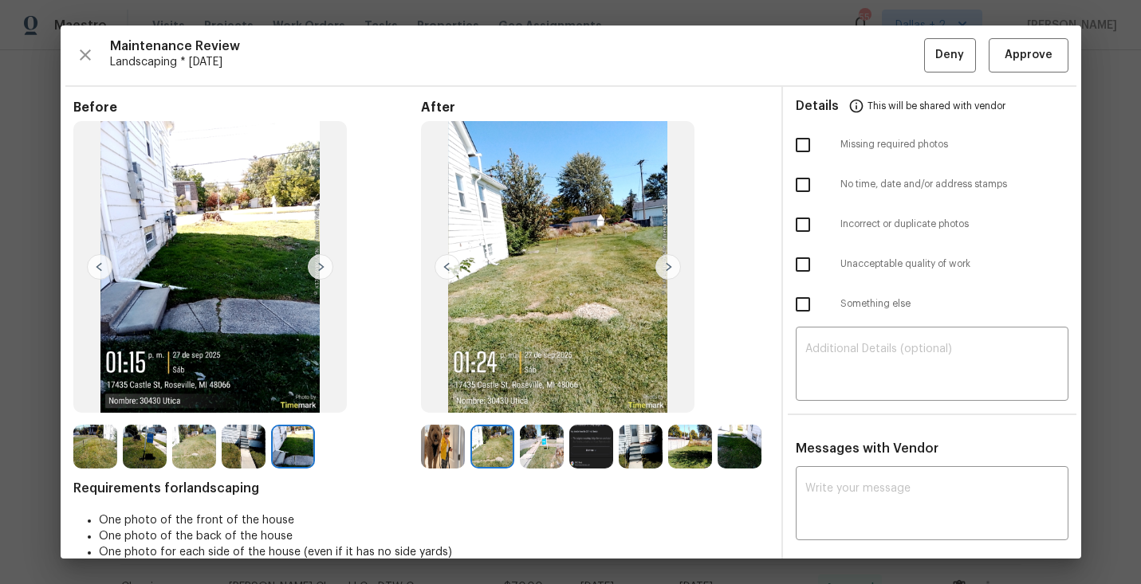
click at [668, 269] on img at bounding box center [668, 267] width 26 height 26
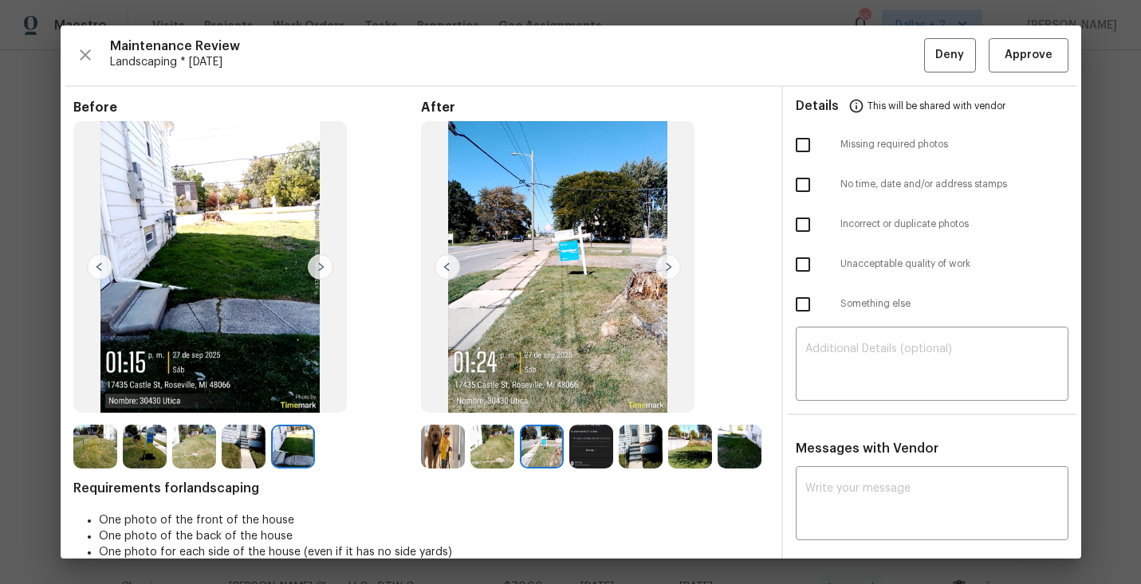
click at [668, 269] on img at bounding box center [668, 267] width 26 height 26
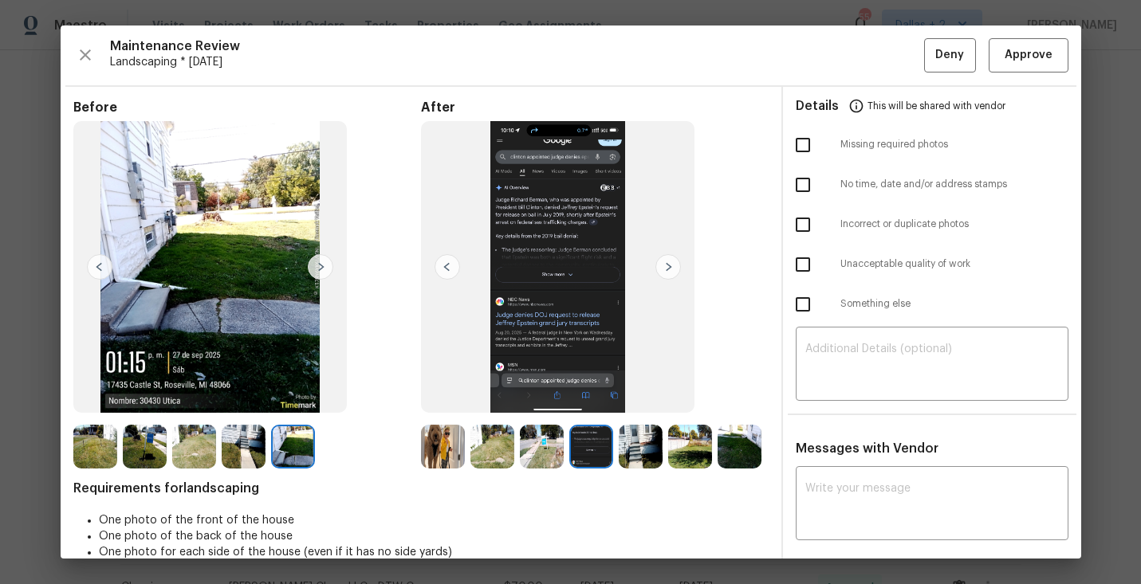
click at [668, 269] on img at bounding box center [668, 267] width 26 height 26
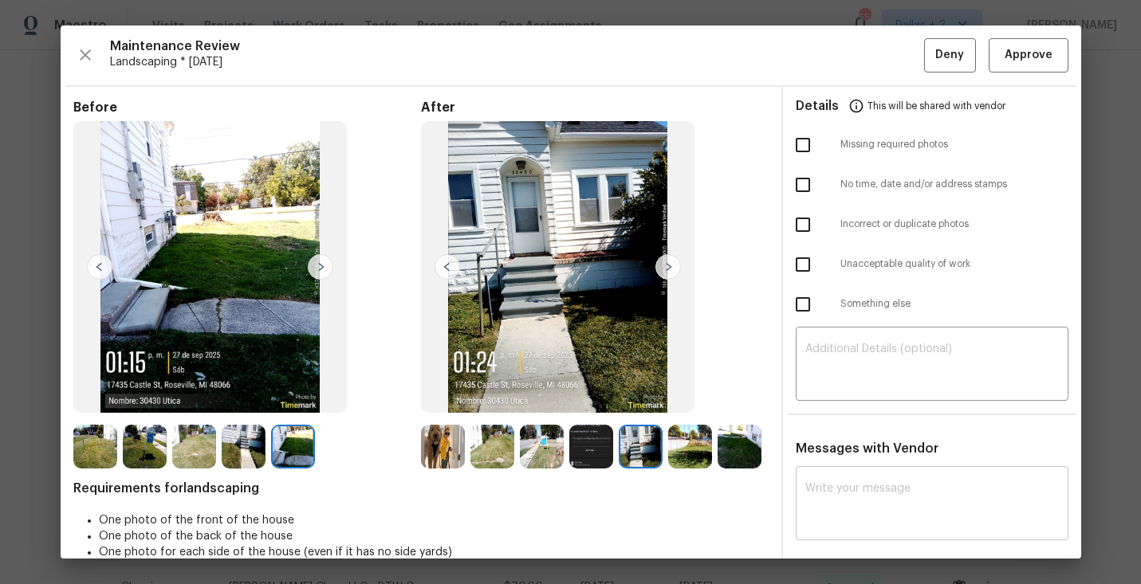
click at [882, 491] on textarea at bounding box center [932, 505] width 254 height 45
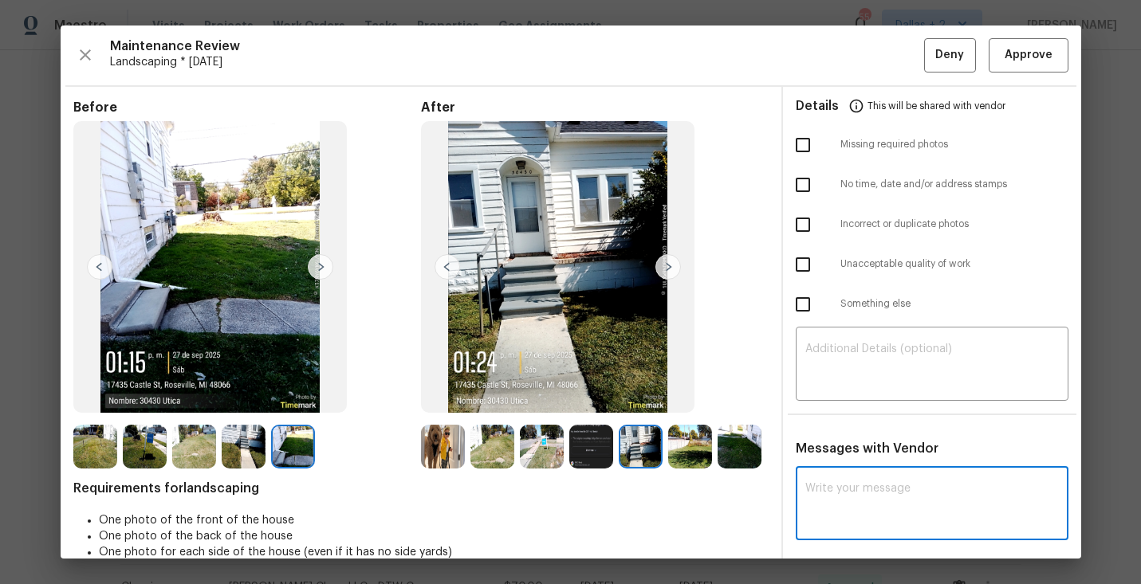
click at [887, 474] on div "x ​" at bounding box center [932, 505] width 273 height 70
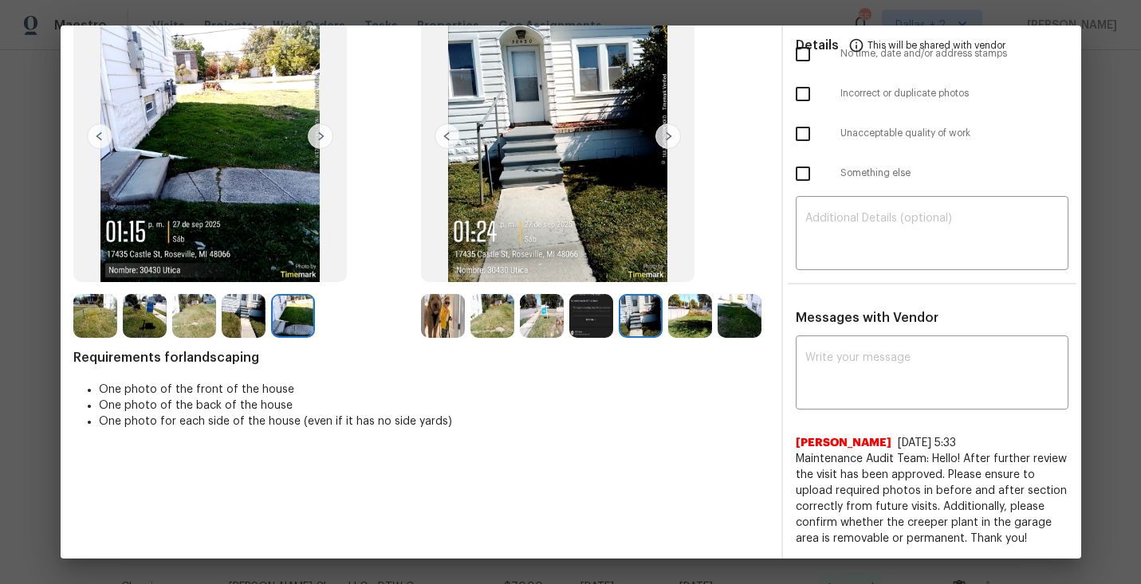
click at [961, 456] on span "Maintenance Audit Team: Hello! After further review the visit has been approved…" at bounding box center [932, 499] width 273 height 96
drag, startPoint x: 965, startPoint y: 456, endPoint x: 879, endPoint y: 435, distance: 88.8
click at [879, 435] on div "[PERSON_NAME] [DATE] 5:33 Maintenance Audit Team: Hello! After further review t…" at bounding box center [932, 491] width 273 height 112
copy div "aiya [DATE] 5:33 Maintenance Audit Team: Hello!"
click at [915, 385] on textarea at bounding box center [932, 374] width 254 height 45
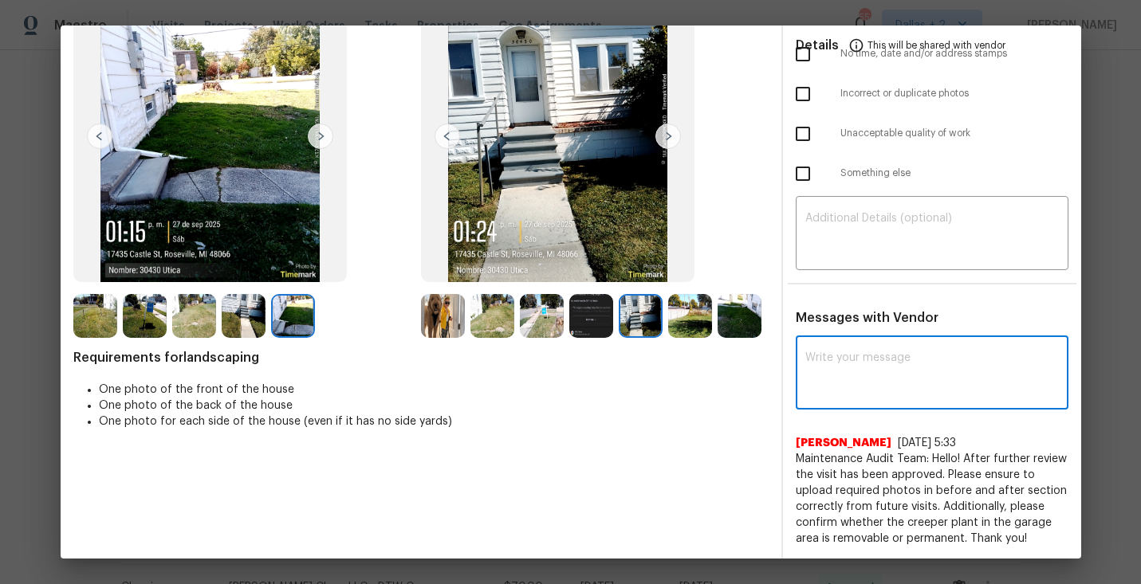
paste textarea "aiya [DATE] 5:33 Maintenance Audit Team: Hello!"
drag, startPoint x: 888, startPoint y: 364, endPoint x: 789, endPoint y: 344, distance: 101.6
click at [789, 344] on div "aiya [DATE] 5:33 Maintenance Audit Team: Hello! x Post ​ [PERSON_NAME] [DATE] 5…" at bounding box center [932, 443] width 298 height 207
click at [805, 368] on textarea "Maintenance Audit Team: Hello!" at bounding box center [903, 374] width 196 height 45
click at [993, 354] on textarea "Maintenance Audit Team: Hello!" at bounding box center [903, 374] width 196 height 45
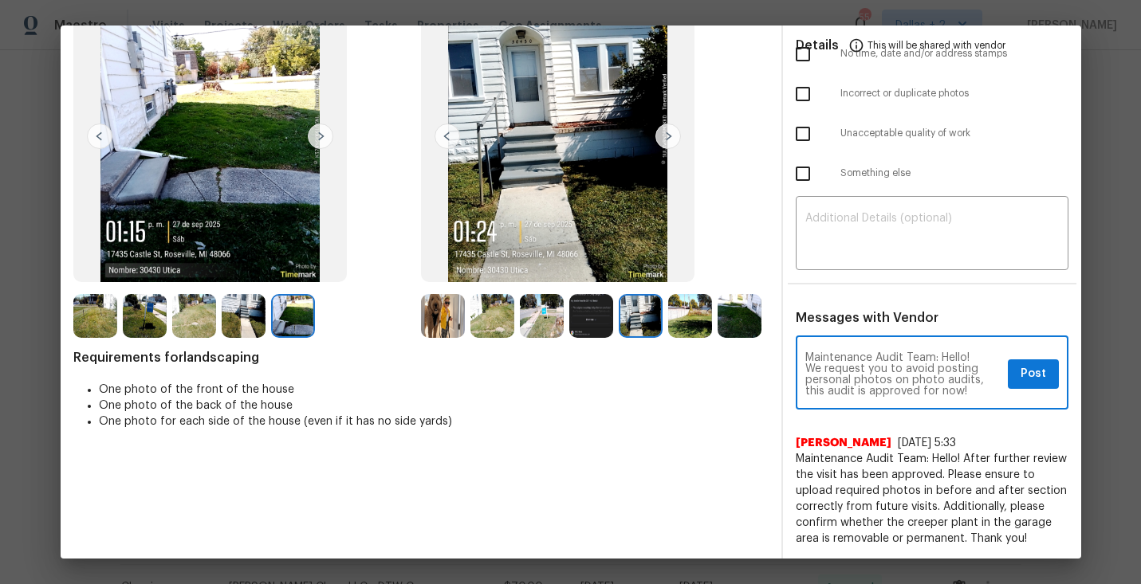
type textarea "Maintenance Audit Team: Hello! We request you to avoid posting personal photos …"
click at [1031, 383] on span "Post" at bounding box center [1034, 374] width 26 height 20
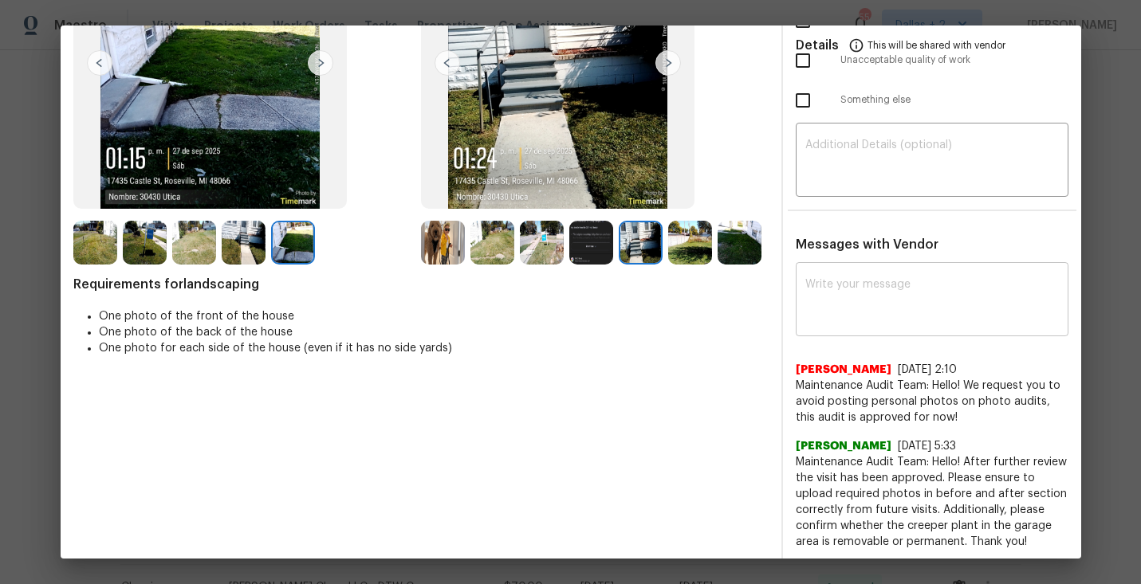
scroll to position [0, 0]
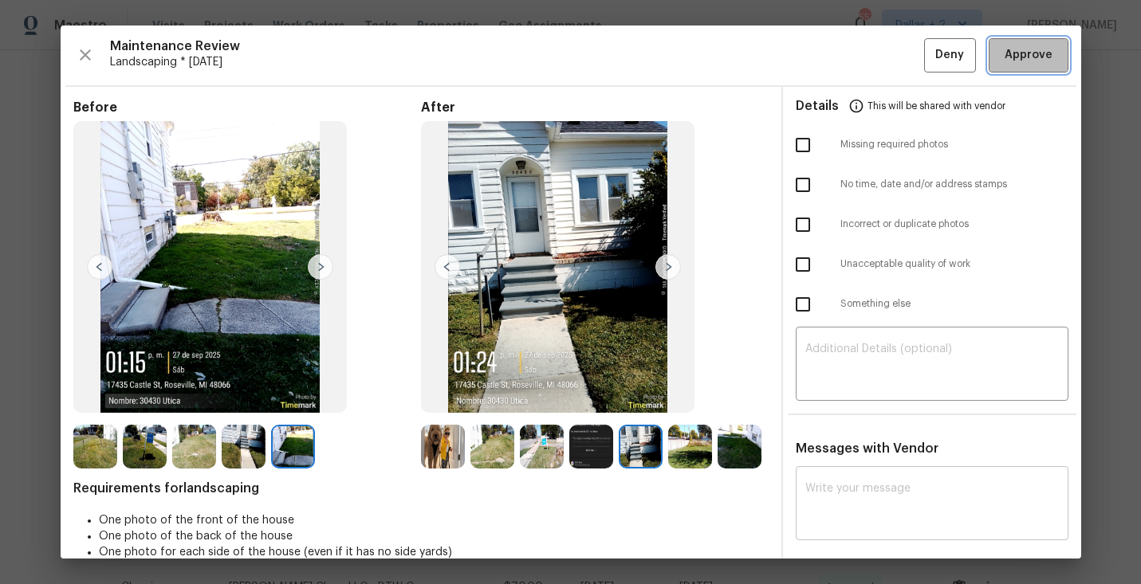
click at [1017, 70] on button "Approve" at bounding box center [1029, 55] width 80 height 34
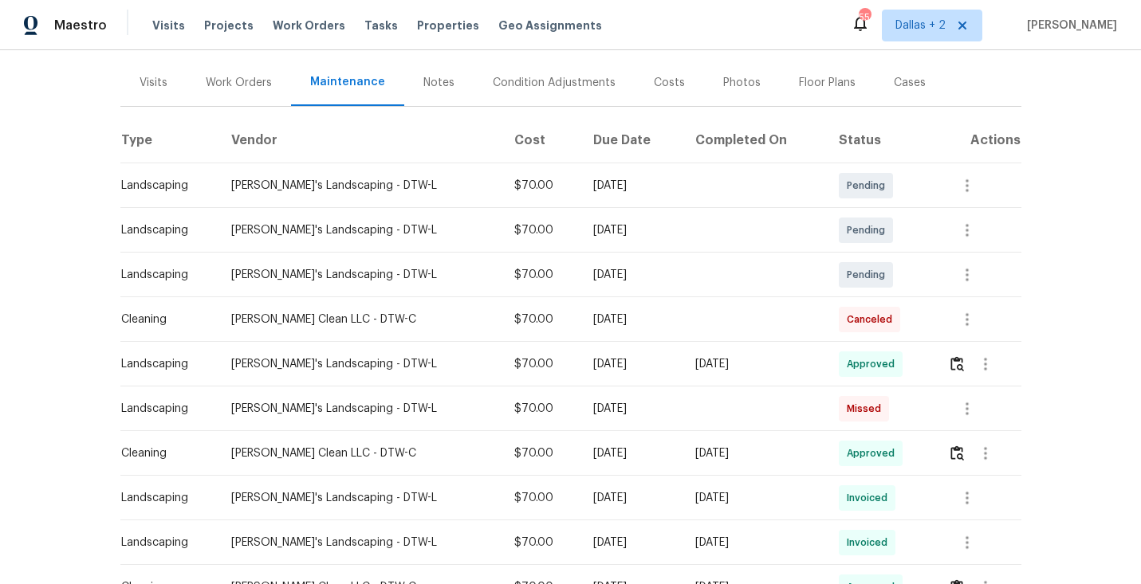
click at [801, 33] on div "Maestro Visits Projects Work Orders Tasks Properties Geo Assignments 55 Dallas …" at bounding box center [570, 25] width 1141 height 50
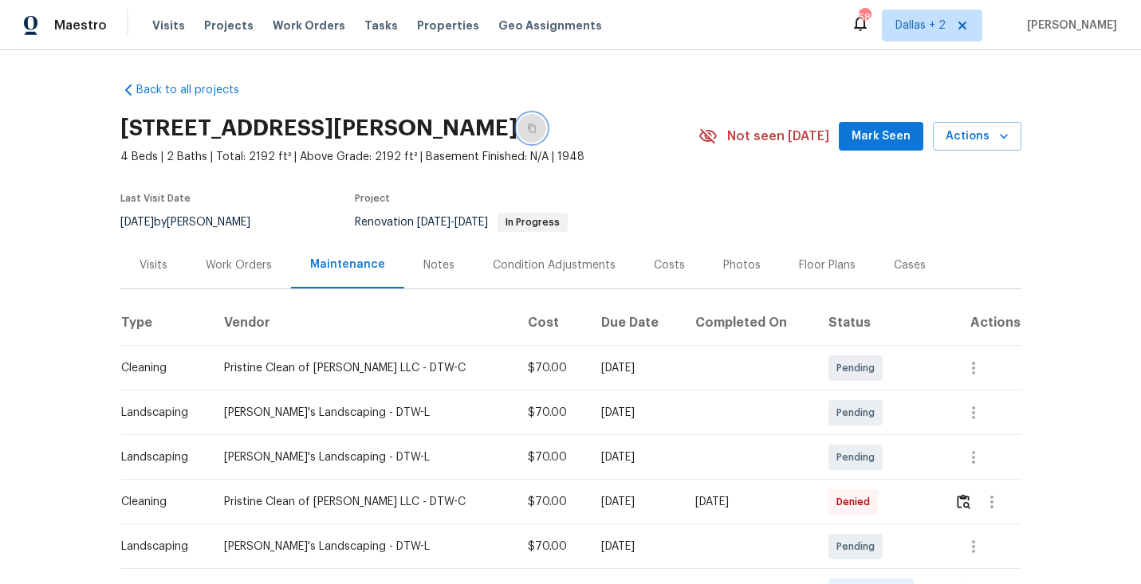
click at [537, 132] on icon "button" at bounding box center [532, 129] width 10 height 10
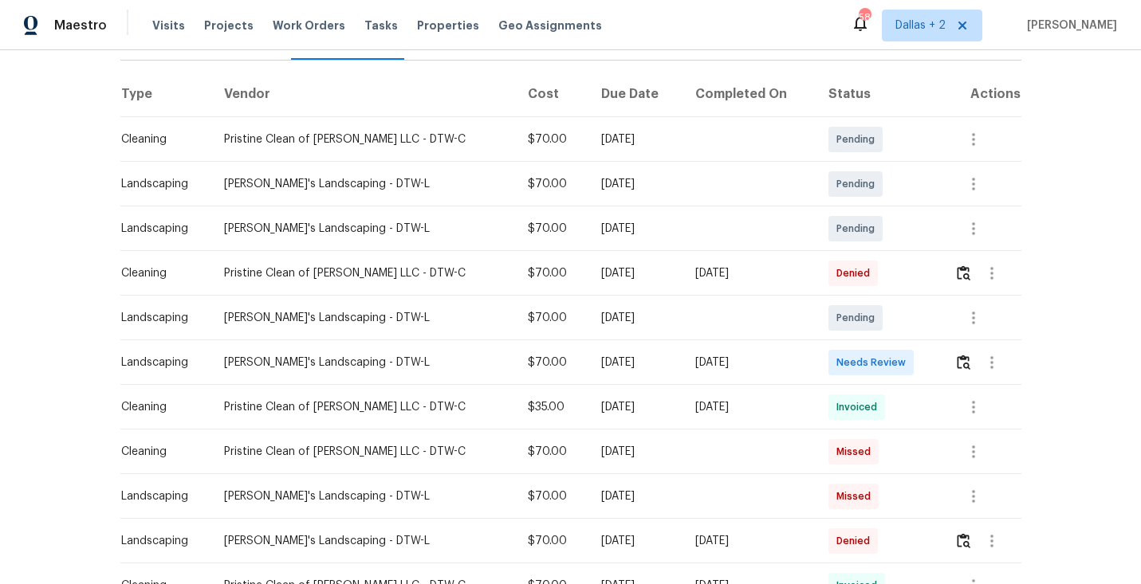
scroll to position [254, 0]
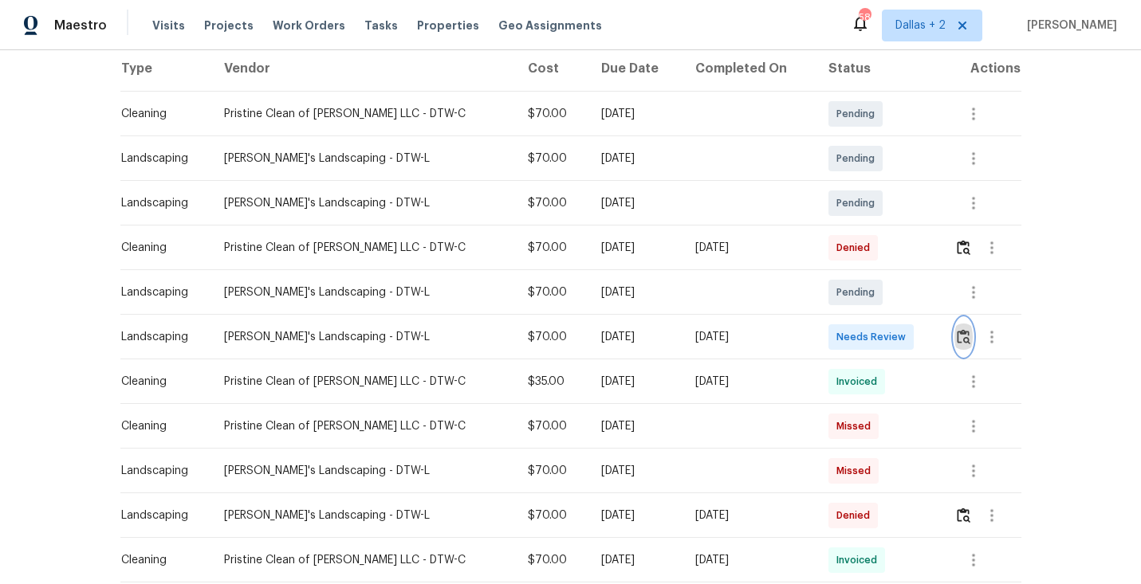
click at [959, 334] on img "button" at bounding box center [964, 336] width 14 height 15
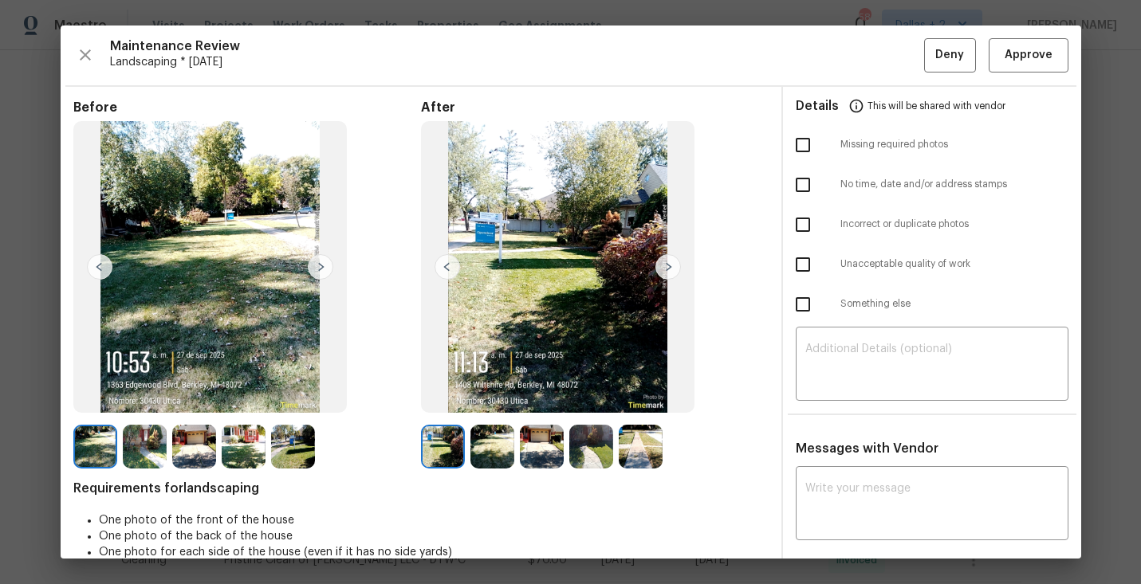
scroll to position [46, 0]
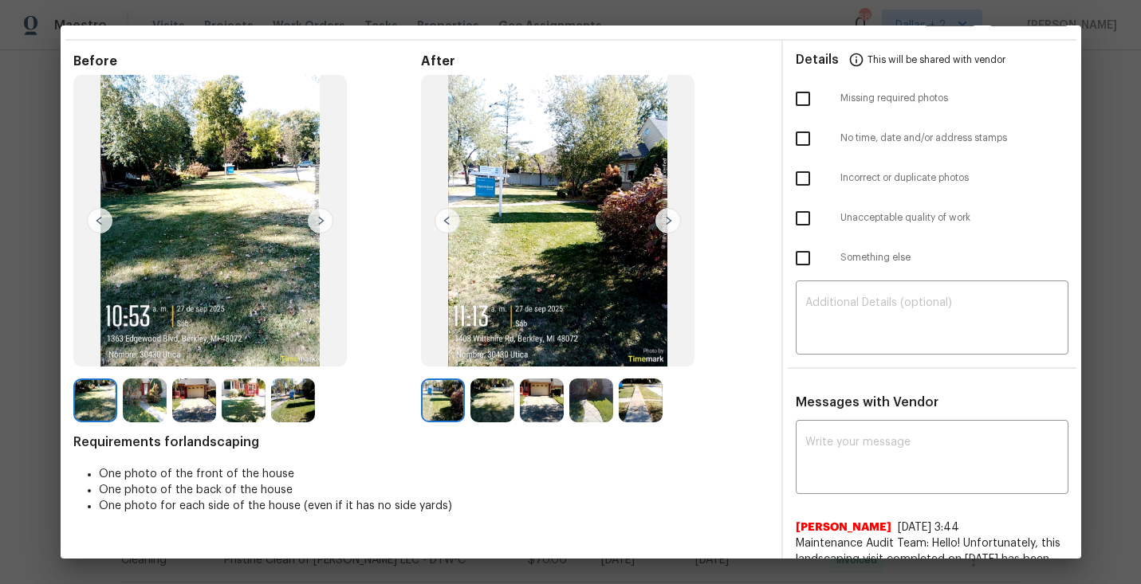
click at [655, 226] on img at bounding box center [668, 221] width 26 height 26
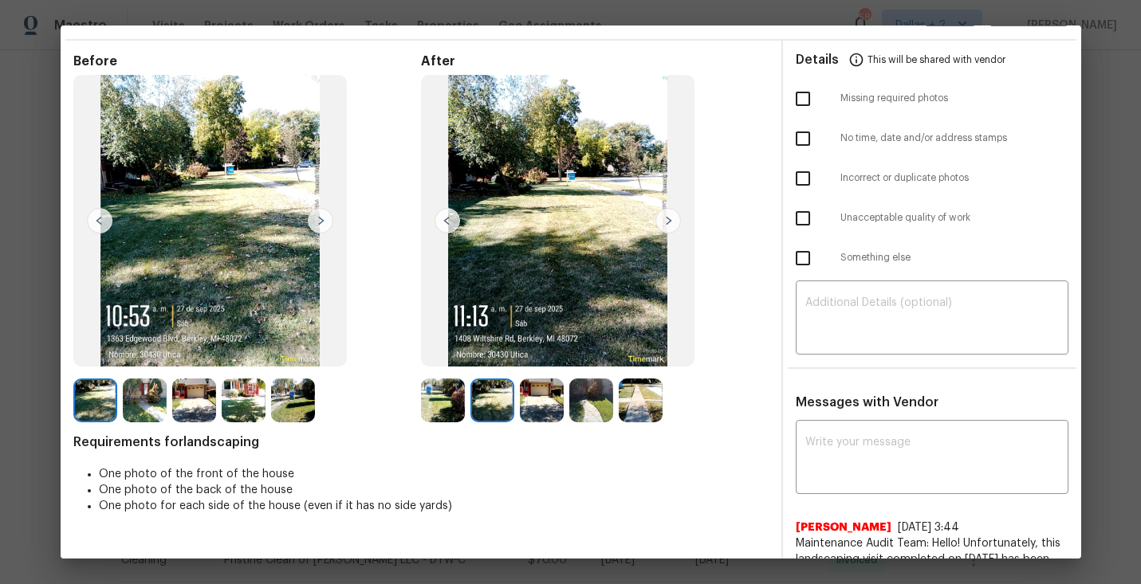
click at [145, 406] on img at bounding box center [145, 401] width 44 height 44
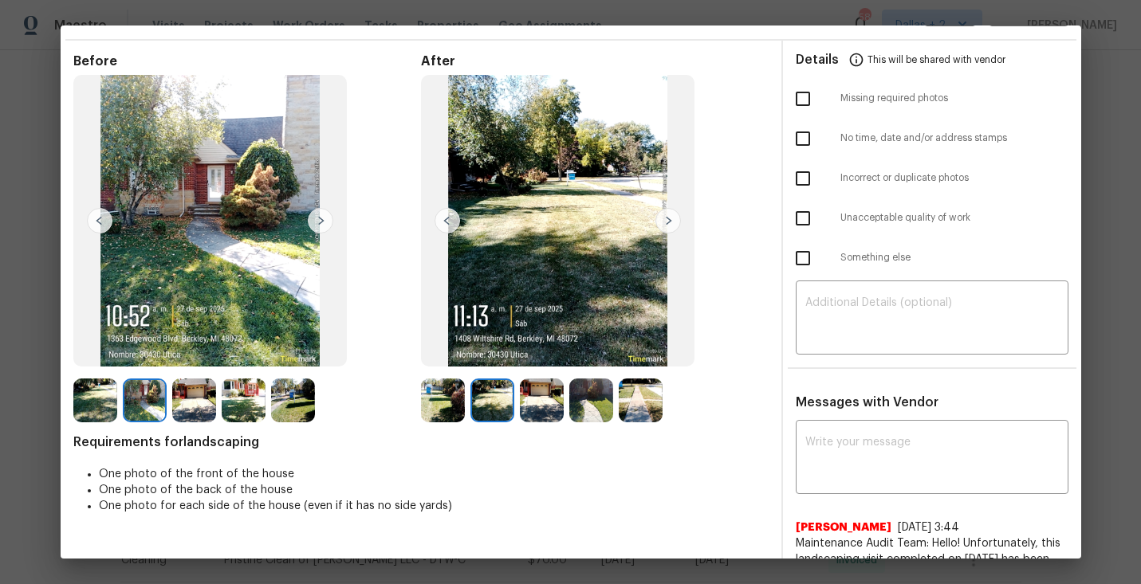
click at [188, 403] on img at bounding box center [194, 401] width 44 height 44
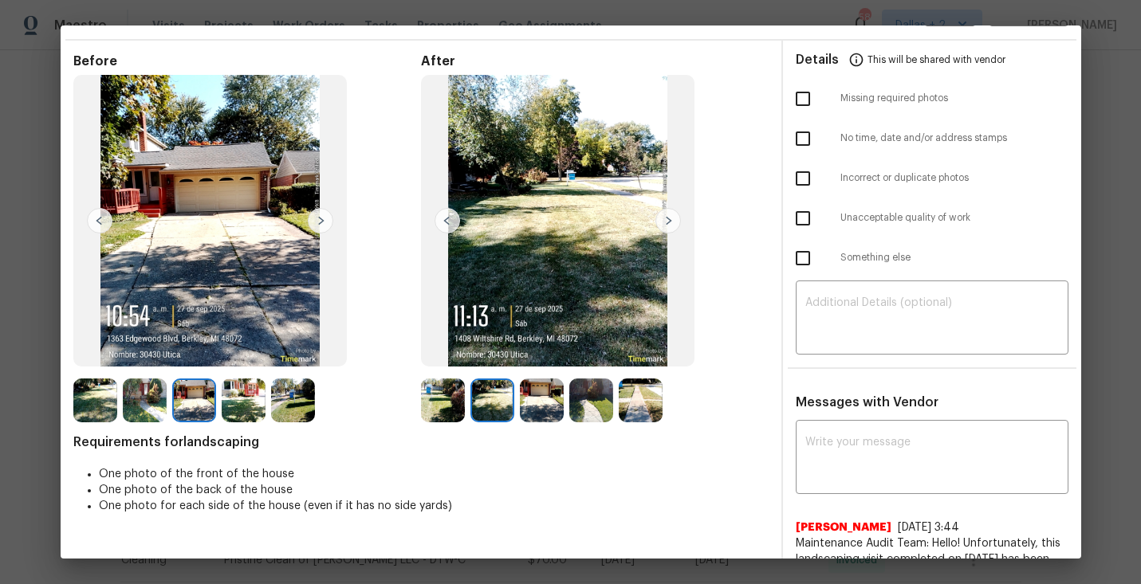
click at [431, 398] on img at bounding box center [443, 401] width 44 height 44
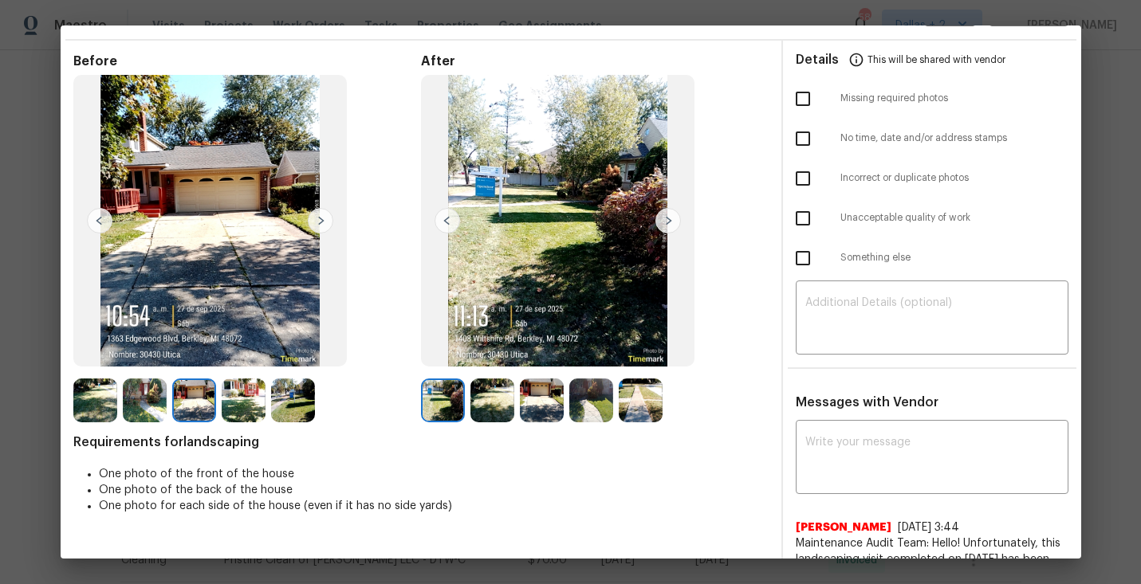
click at [494, 389] on img at bounding box center [492, 401] width 44 height 44
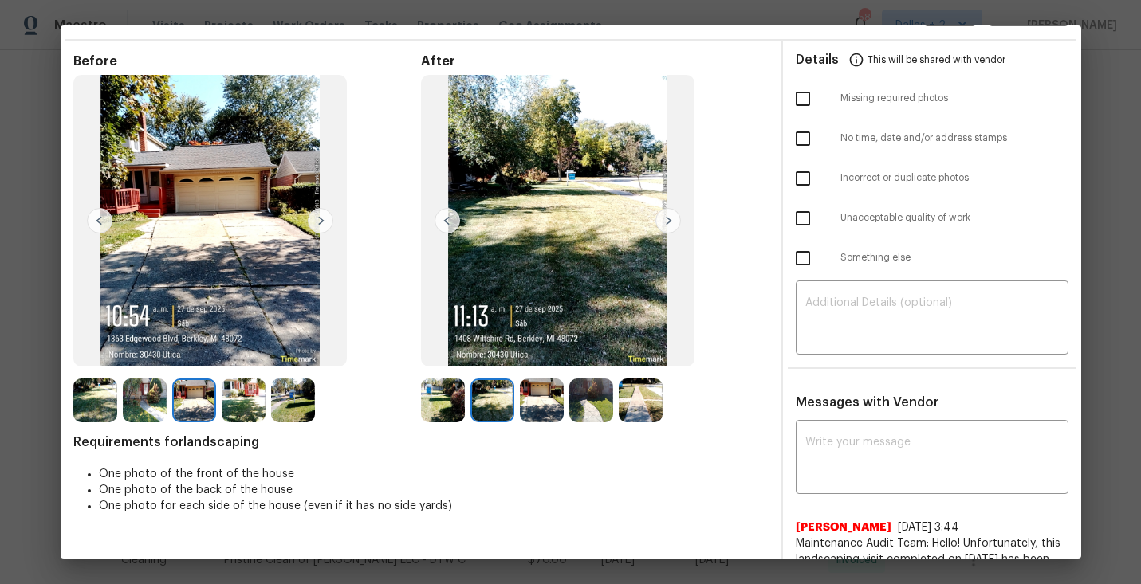
click at [537, 403] on img at bounding box center [542, 401] width 44 height 44
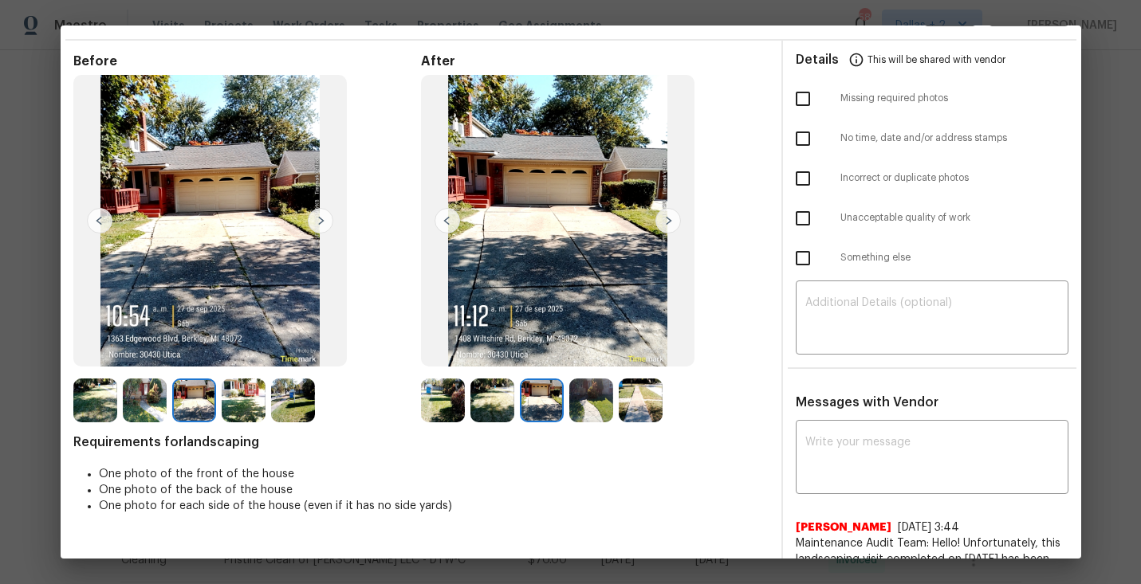
click at [591, 411] on img at bounding box center [591, 401] width 44 height 44
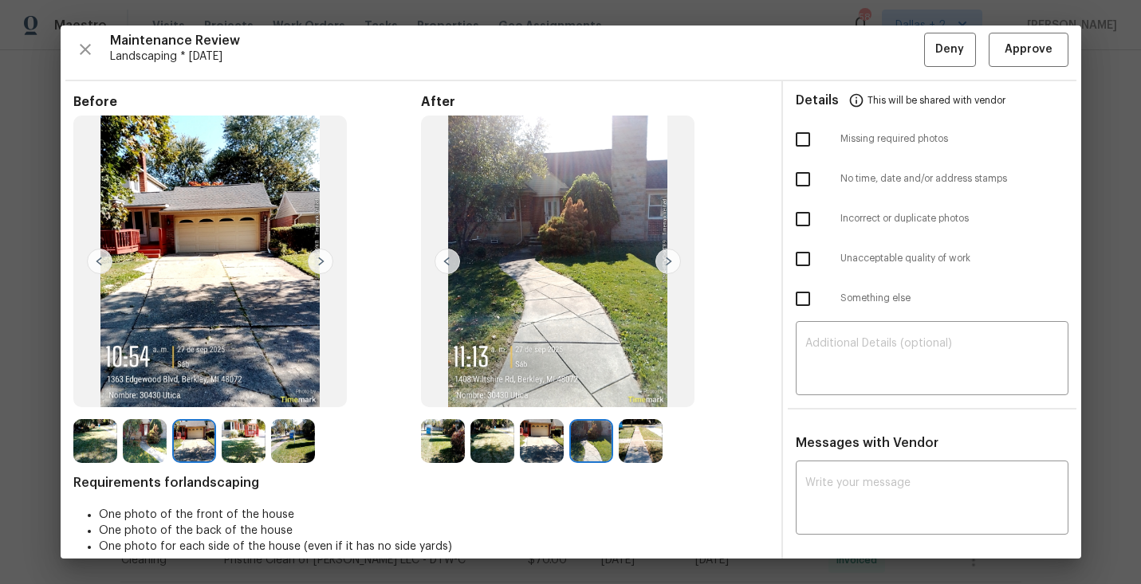
scroll to position [0, 0]
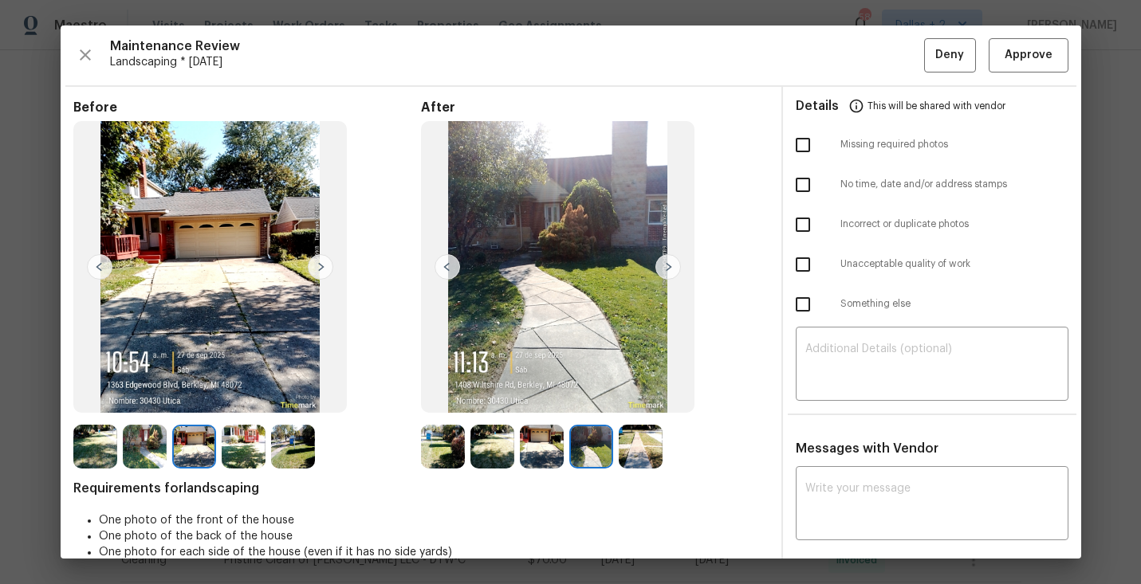
click at [659, 443] on img at bounding box center [641, 447] width 44 height 44
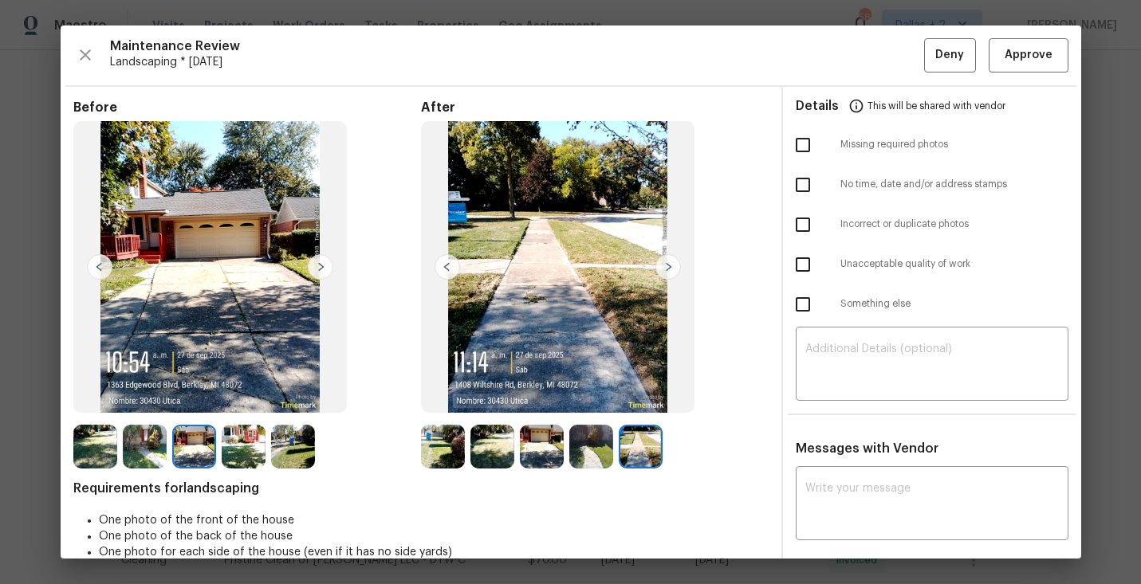
click at [94, 454] on img at bounding box center [95, 447] width 44 height 44
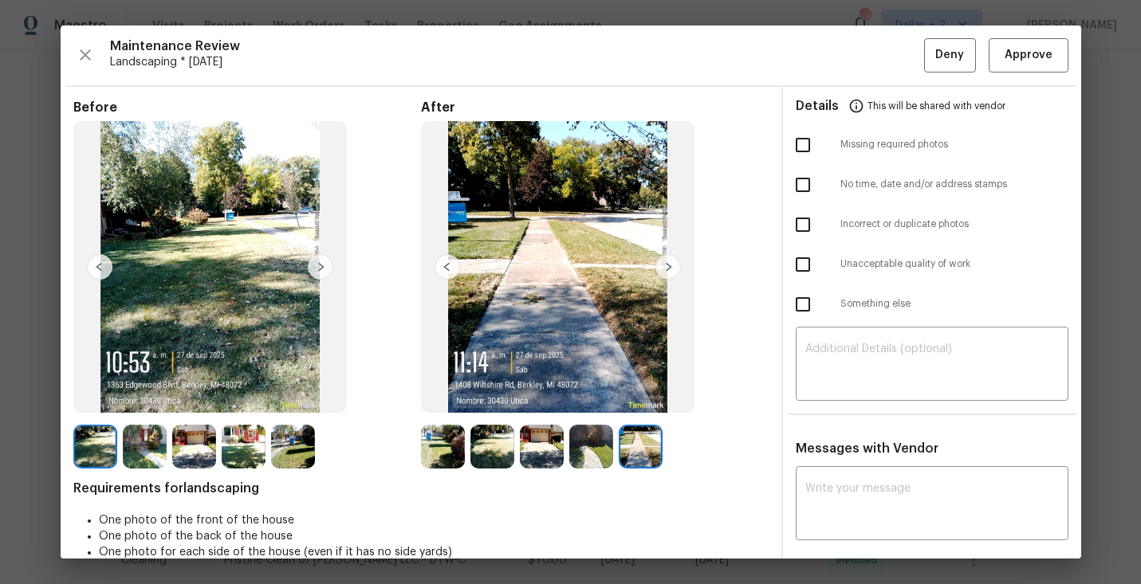
click at [160, 440] on img at bounding box center [145, 447] width 44 height 44
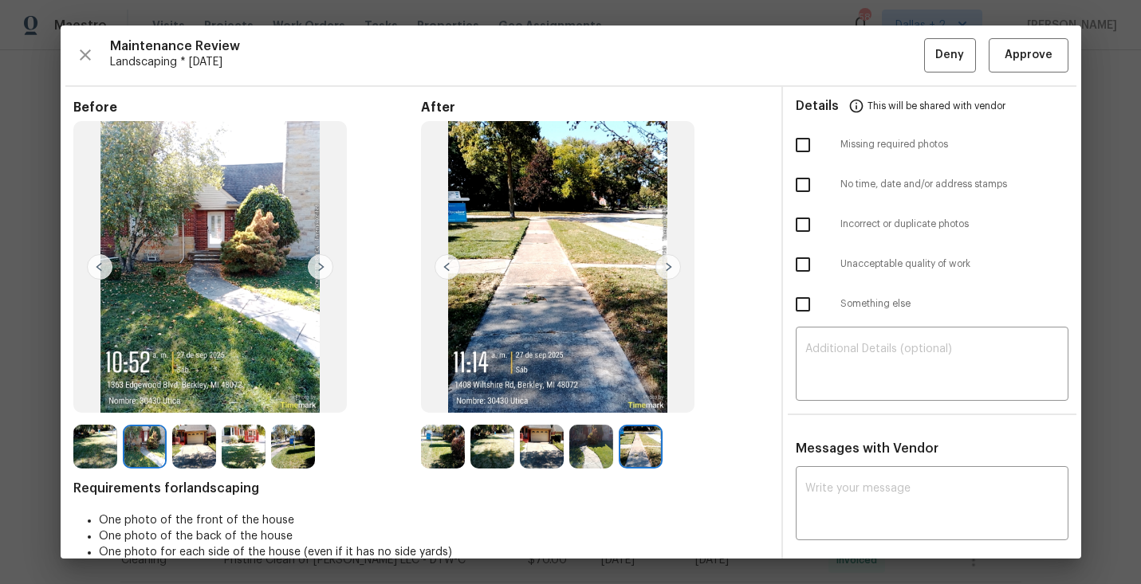
click at [212, 443] on img at bounding box center [194, 447] width 44 height 44
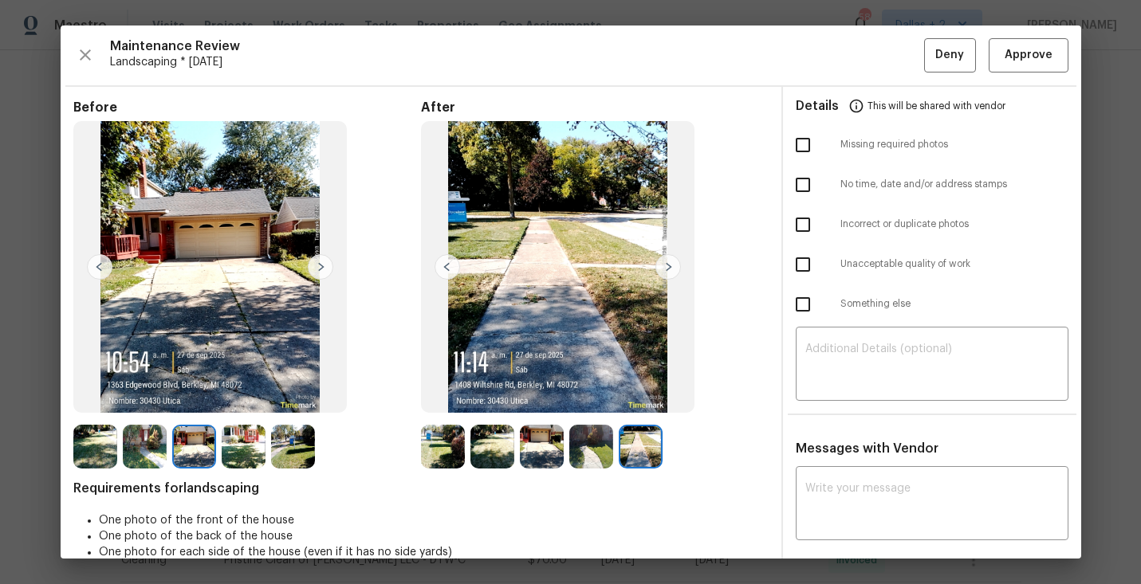
click at [246, 440] on img at bounding box center [244, 447] width 44 height 44
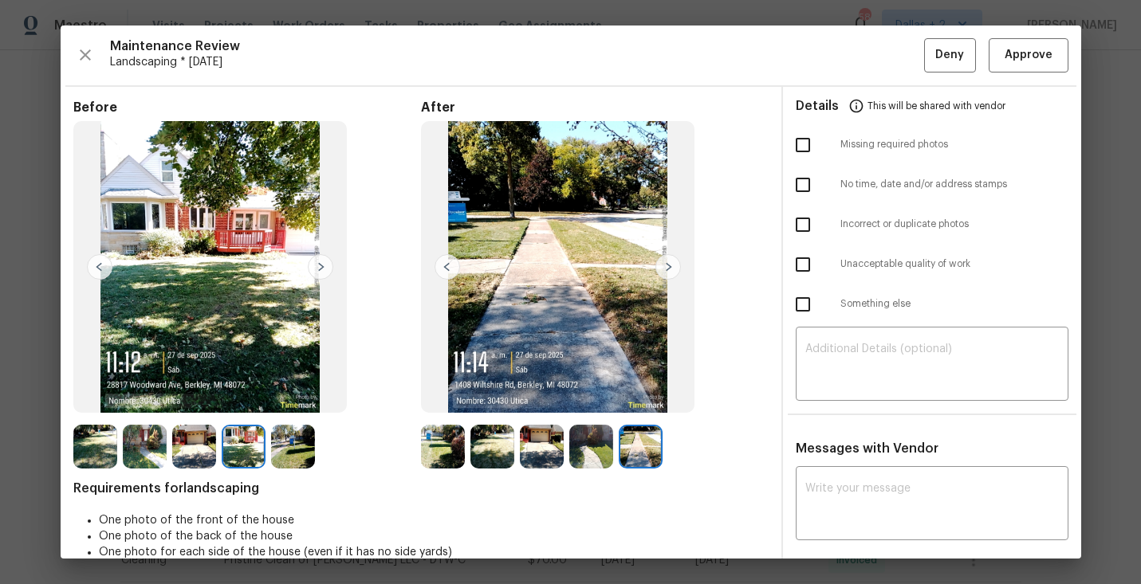
click at [292, 451] on img at bounding box center [293, 447] width 44 height 44
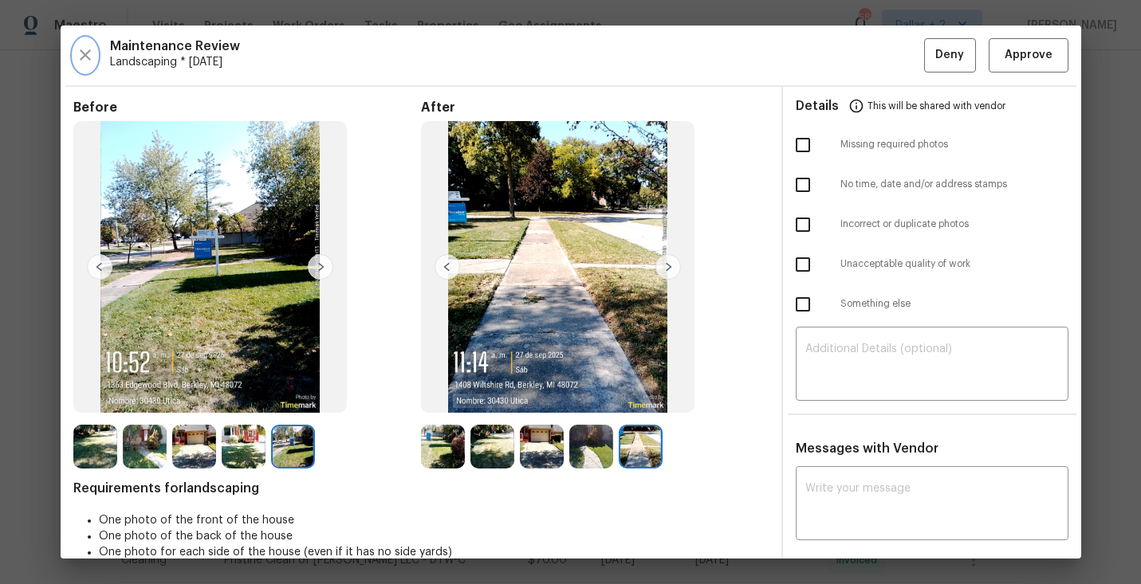
click at [85, 67] on button "button" at bounding box center [85, 55] width 24 height 34
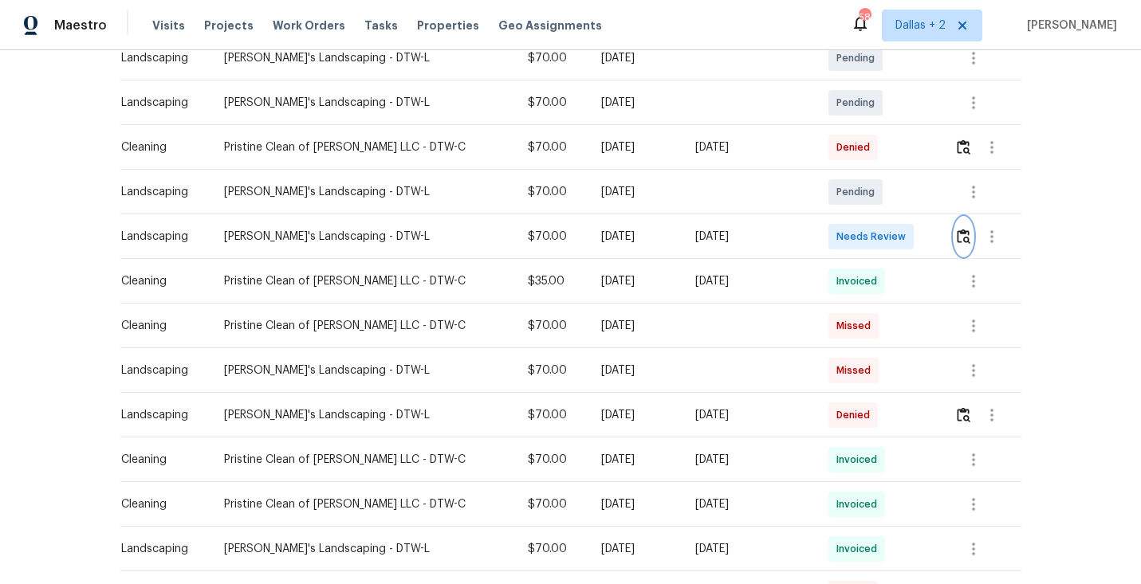
scroll to position [402, 0]
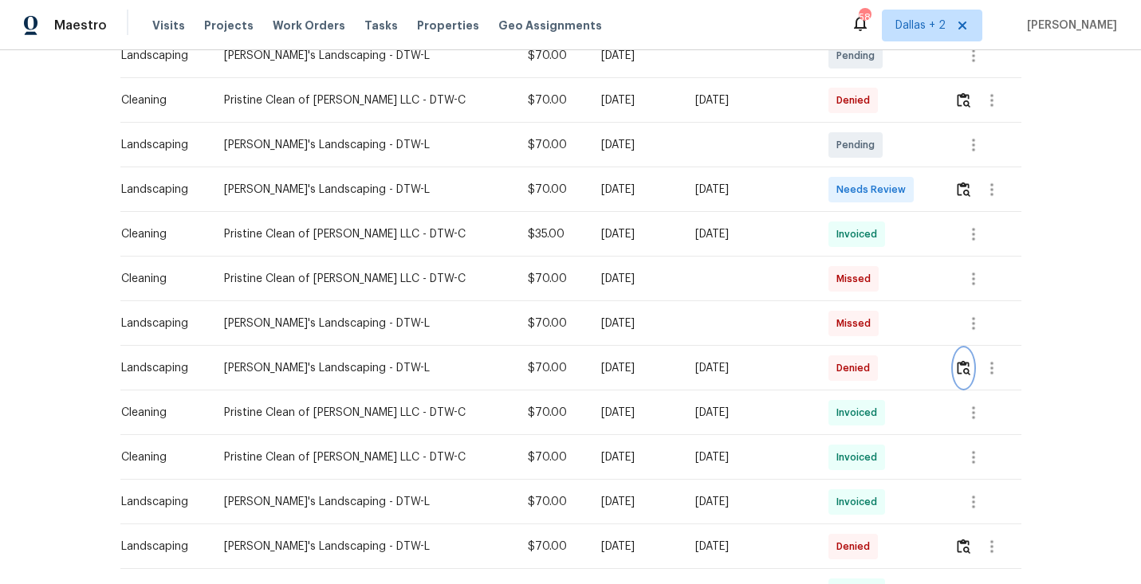
click at [963, 366] on img "button" at bounding box center [964, 367] width 14 height 15
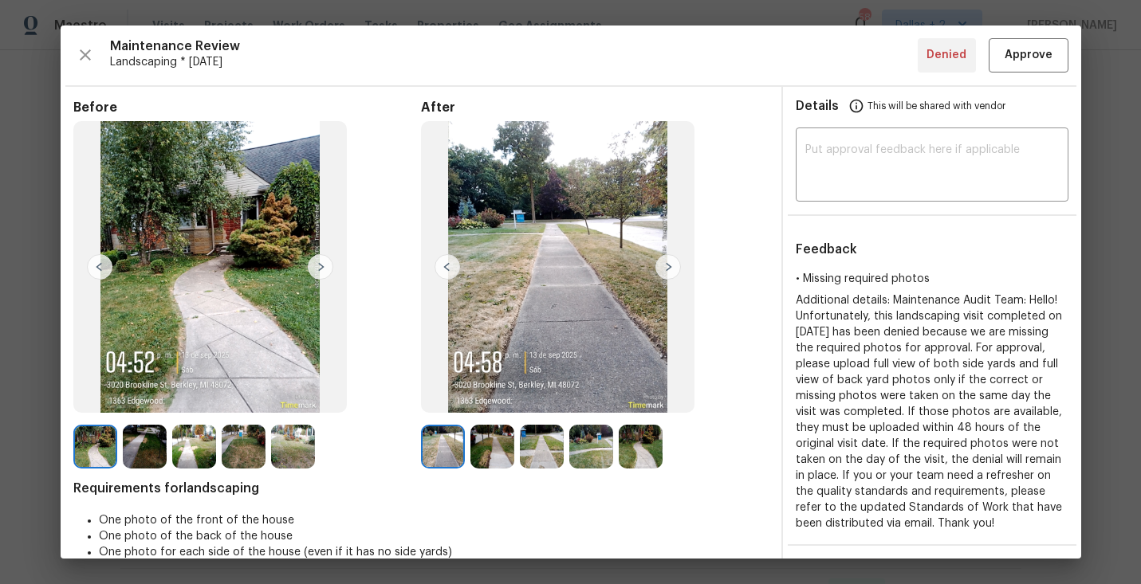
click at [152, 450] on img at bounding box center [145, 447] width 44 height 44
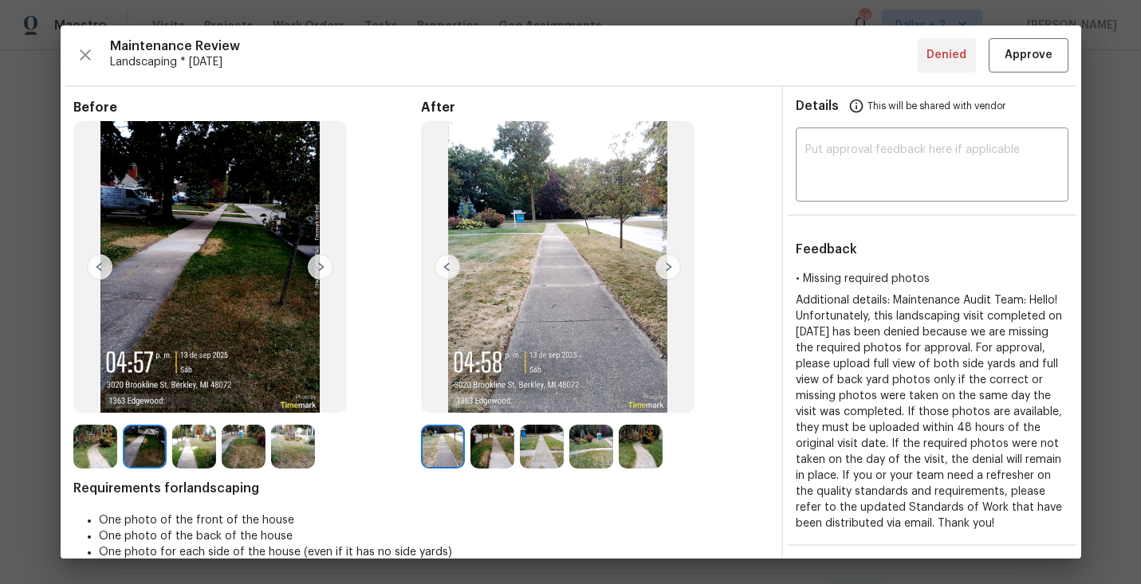
click at [199, 451] on img at bounding box center [194, 447] width 44 height 44
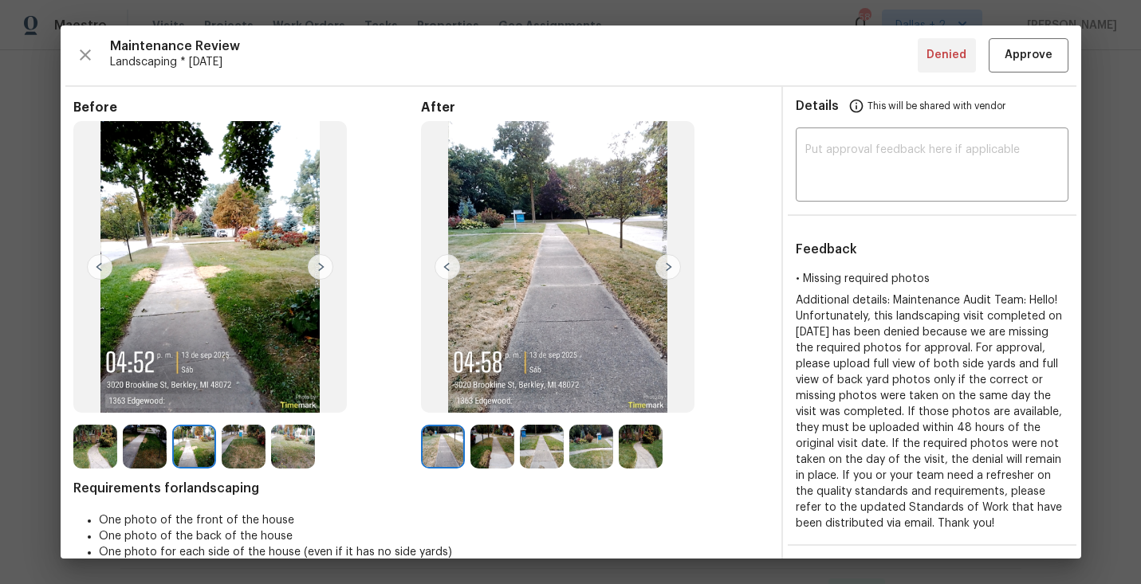
click at [308, 446] on img at bounding box center [293, 447] width 44 height 44
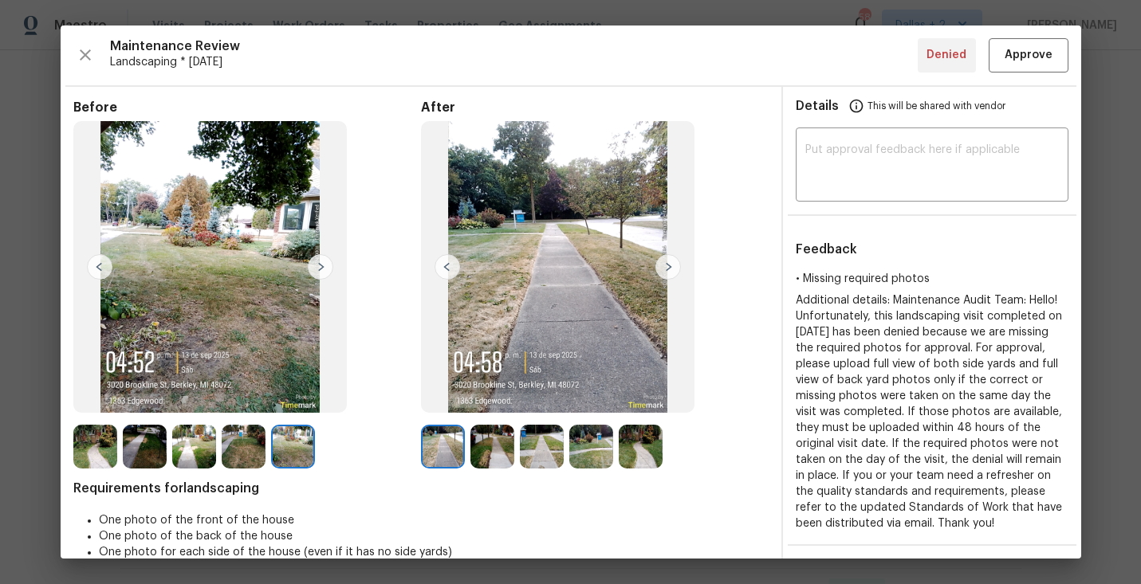
click at [508, 455] on img at bounding box center [492, 447] width 44 height 44
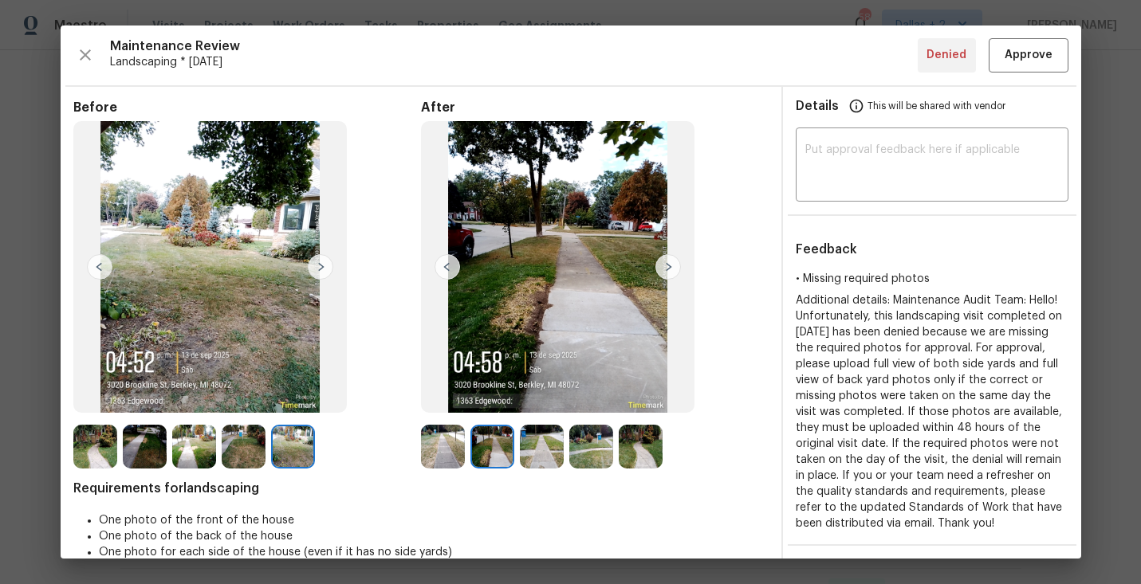
click at [548, 437] on img at bounding box center [542, 447] width 44 height 44
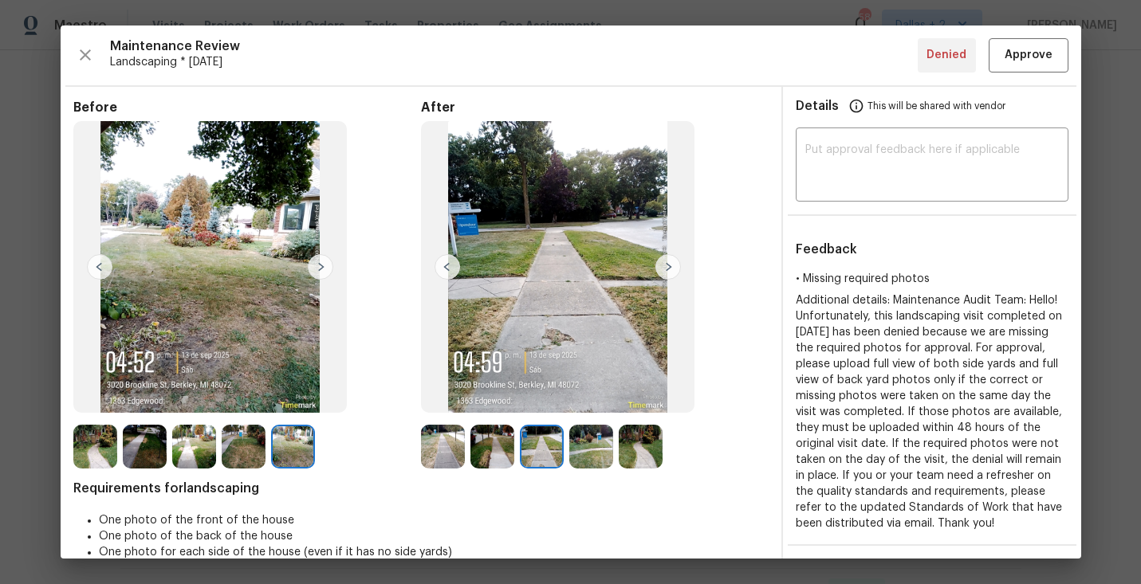
click at [608, 458] on img at bounding box center [591, 447] width 44 height 44
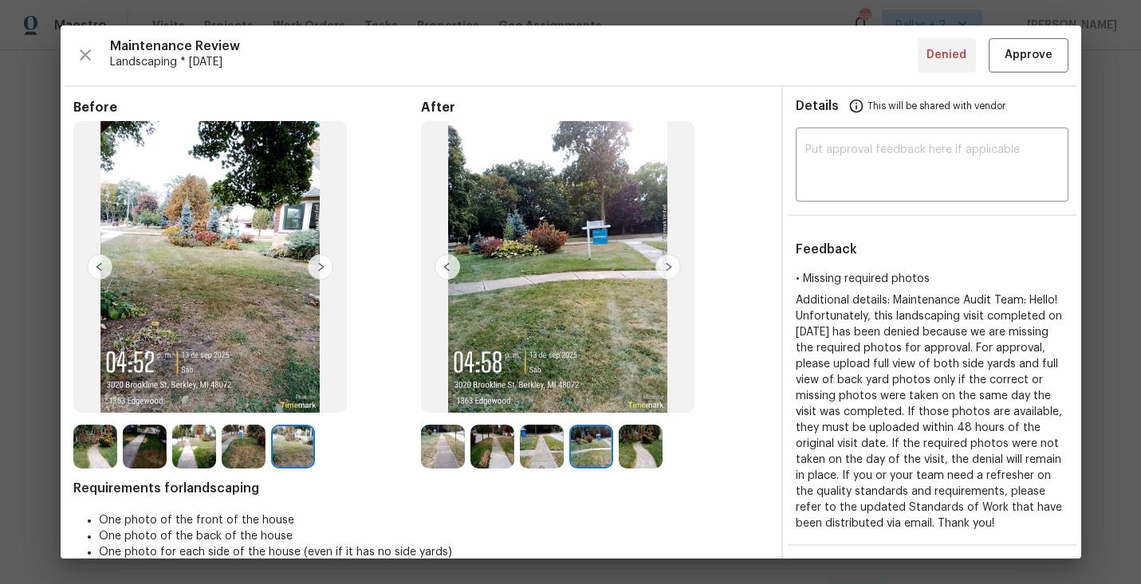
click at [638, 456] on img at bounding box center [641, 447] width 44 height 44
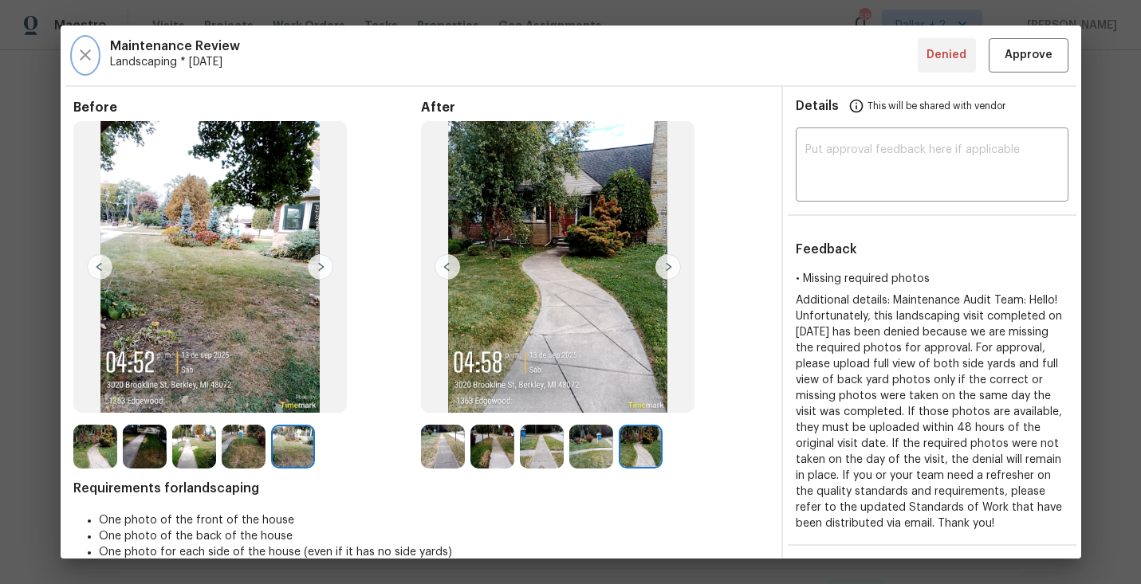
click at [87, 58] on icon "button" at bounding box center [85, 54] width 11 height 11
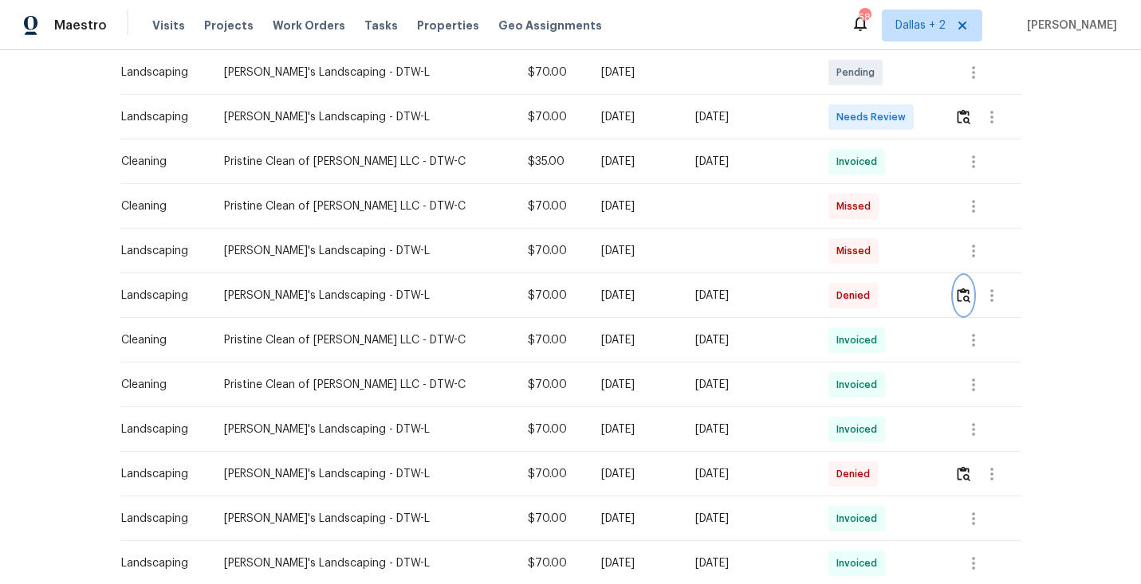
scroll to position [476, 0]
click at [972, 428] on icon "button" at bounding box center [973, 428] width 3 height 13
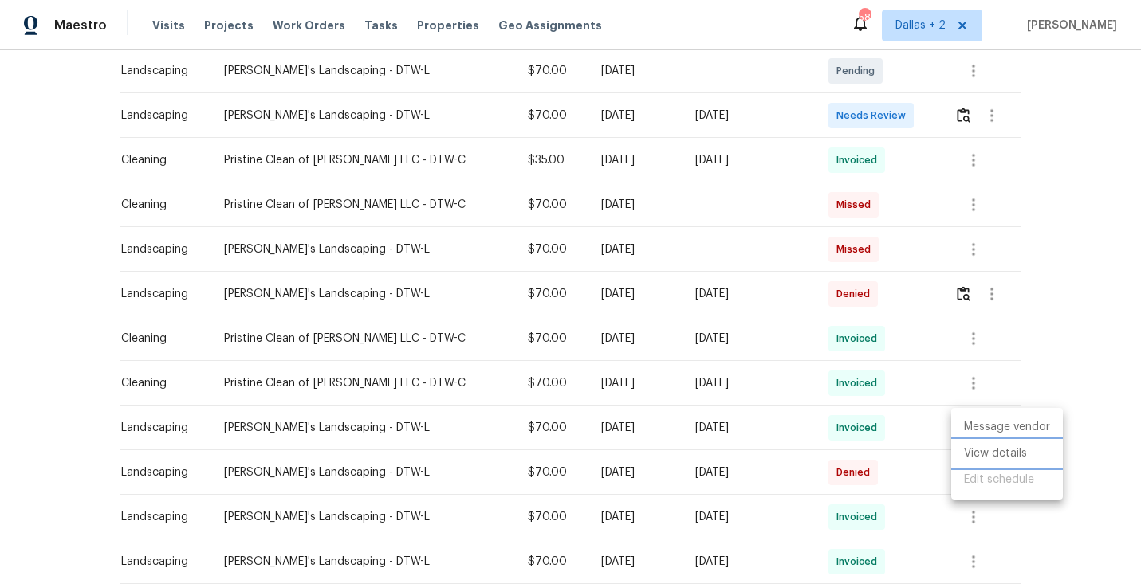
click at [977, 454] on li "View details" at bounding box center [1007, 454] width 112 height 26
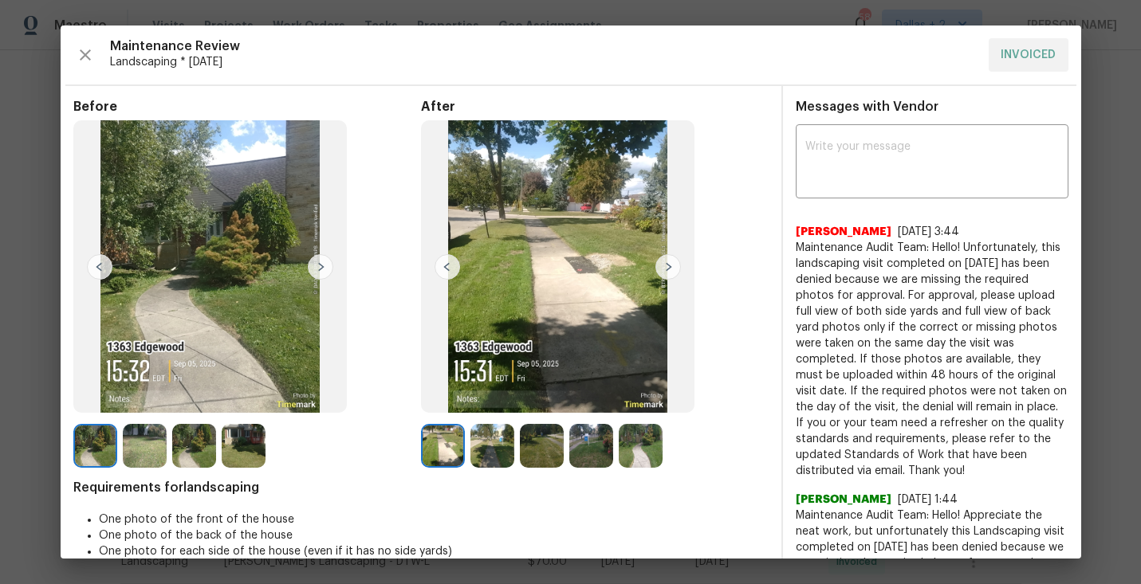
click at [143, 457] on img at bounding box center [145, 446] width 44 height 44
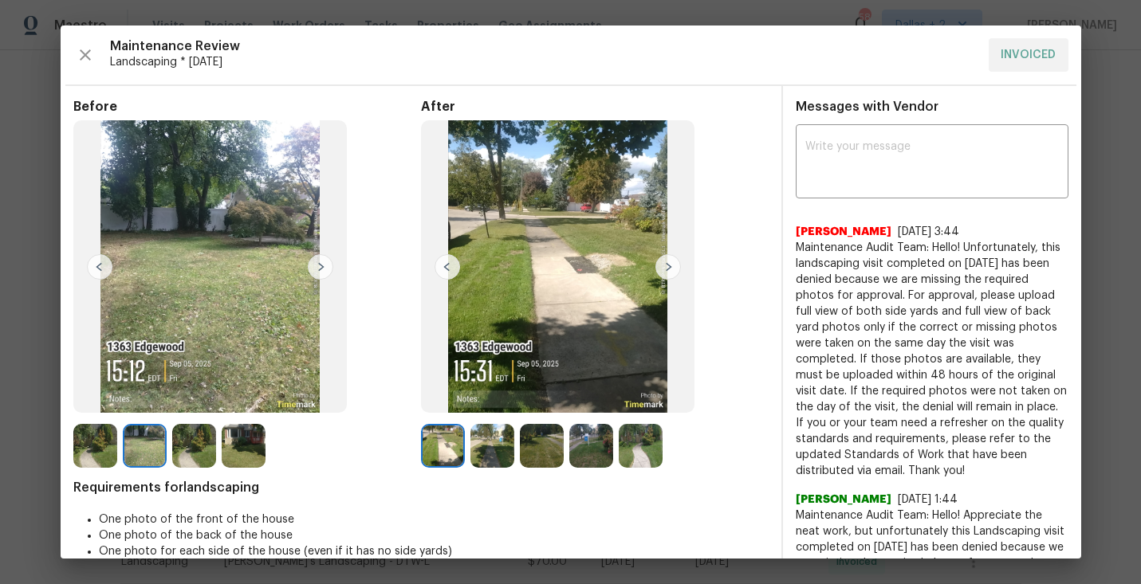
click at [201, 454] on img at bounding box center [194, 446] width 44 height 44
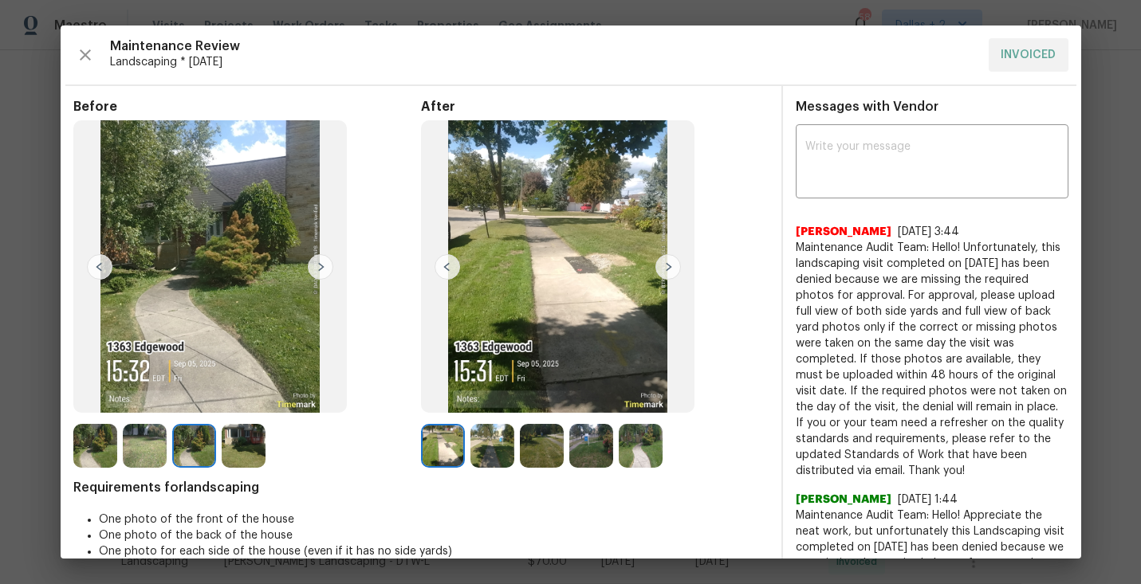
click at [245, 446] on img at bounding box center [244, 446] width 44 height 44
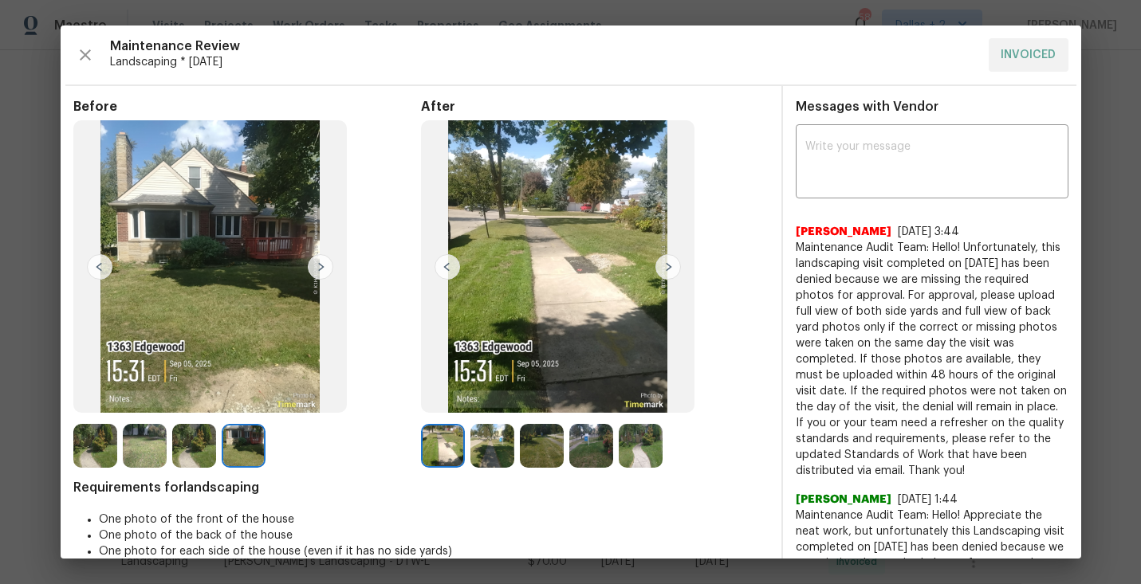
click at [495, 436] on img at bounding box center [492, 446] width 44 height 44
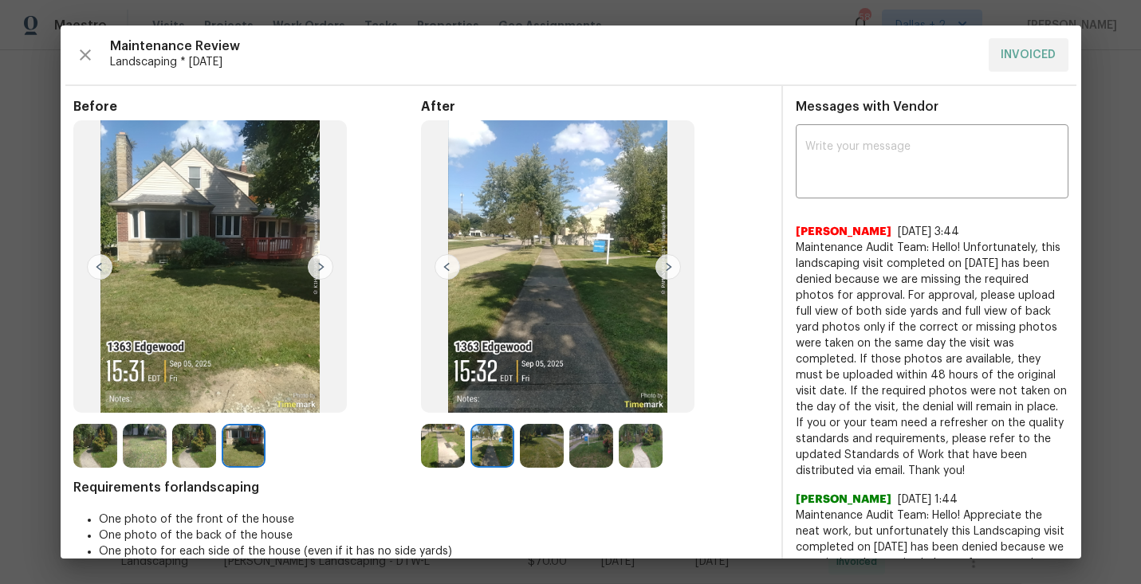
click at [521, 446] on img at bounding box center [542, 446] width 44 height 44
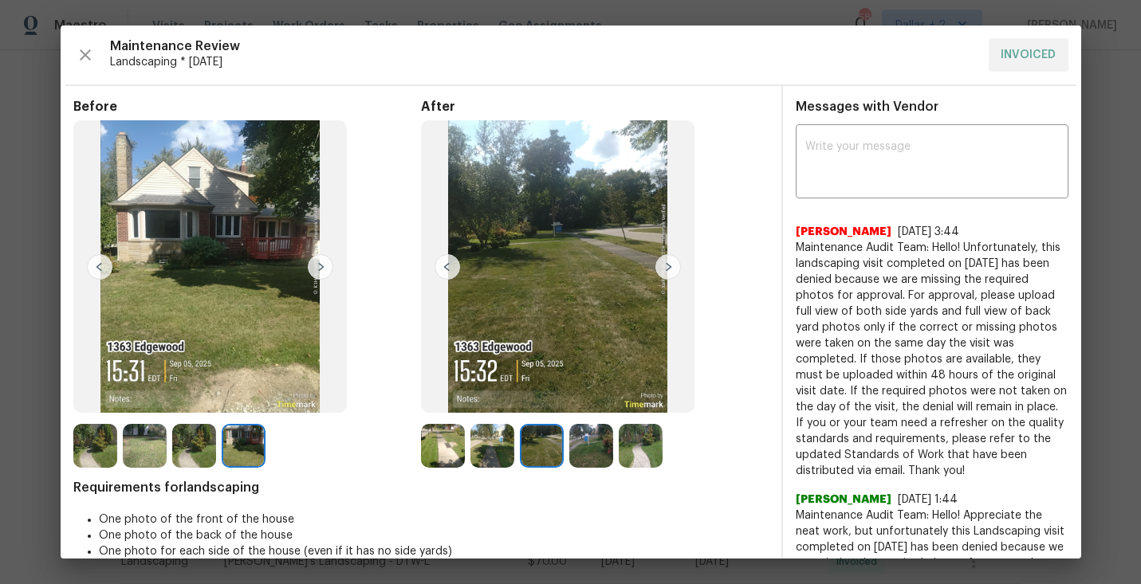
click at [592, 447] on img at bounding box center [591, 446] width 44 height 44
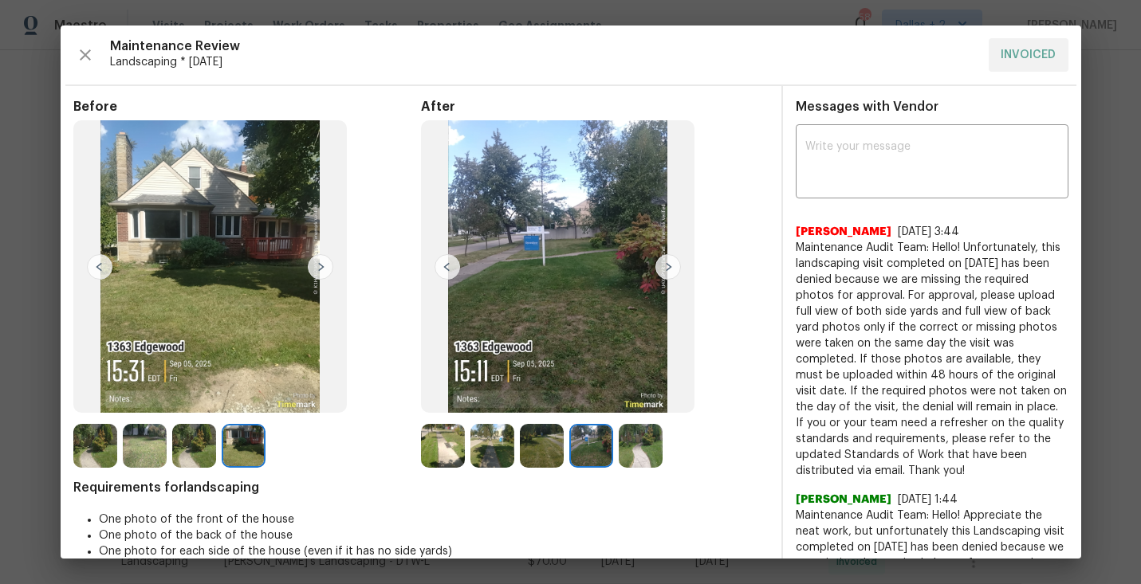
click at [647, 449] on img at bounding box center [641, 446] width 44 height 44
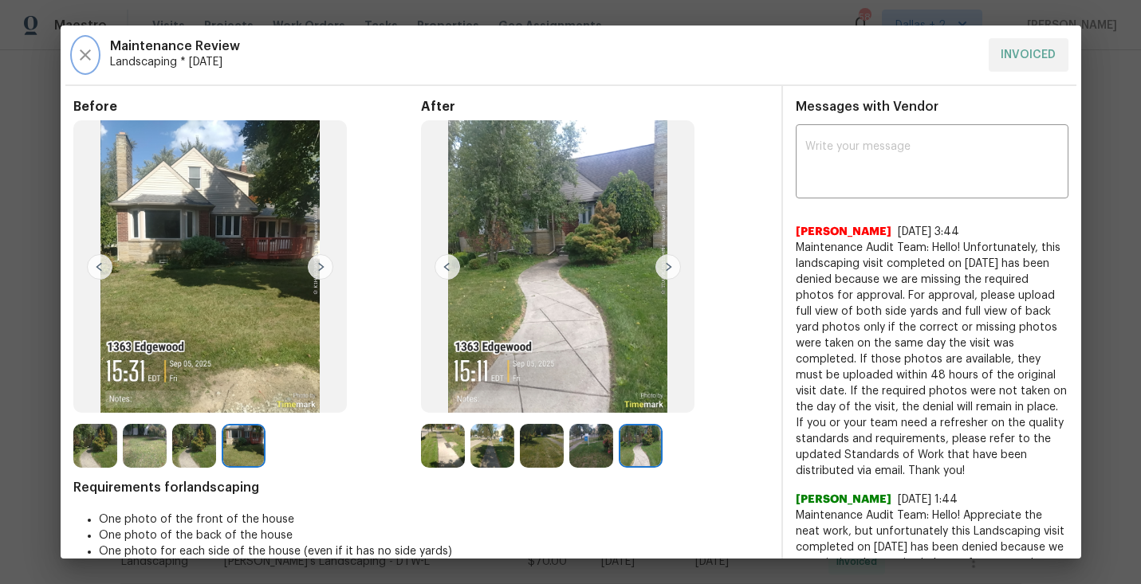
click at [79, 53] on icon "button" at bounding box center [85, 54] width 19 height 19
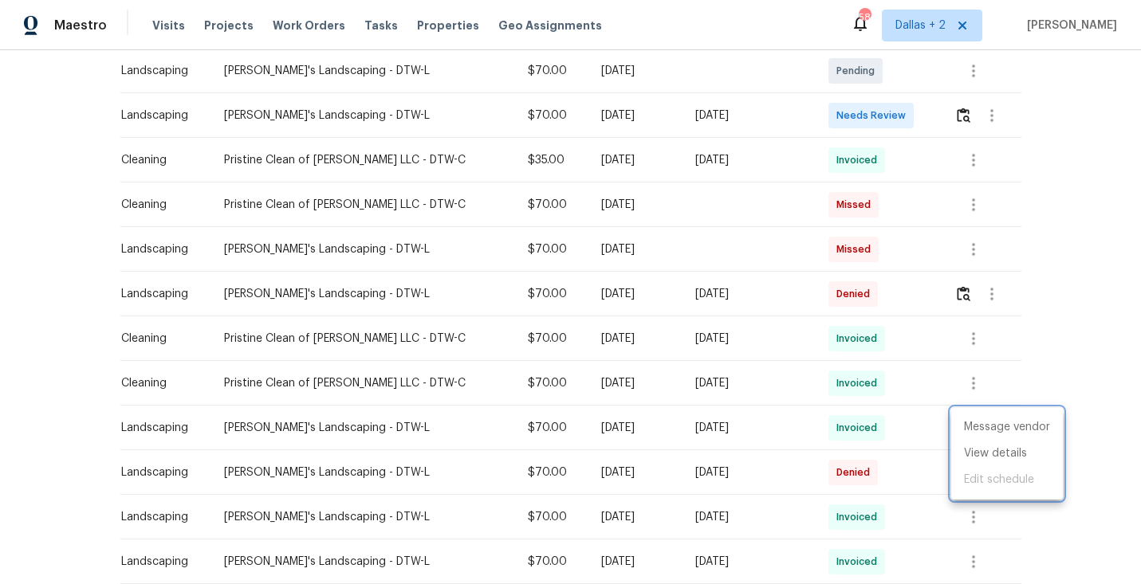
click at [1063, 171] on div at bounding box center [570, 292] width 1141 height 584
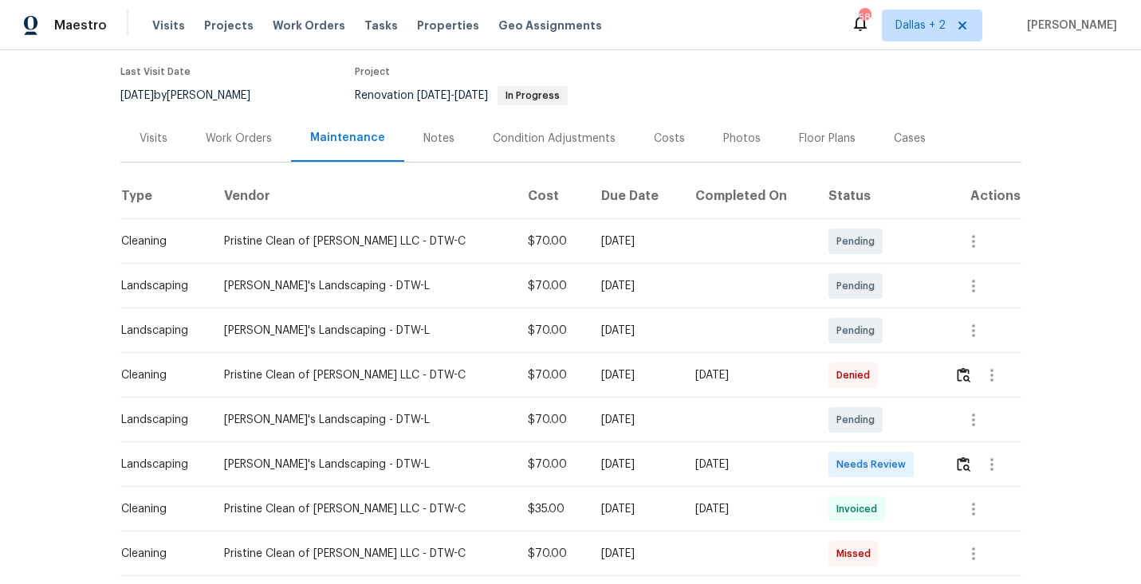
scroll to position [129, 0]
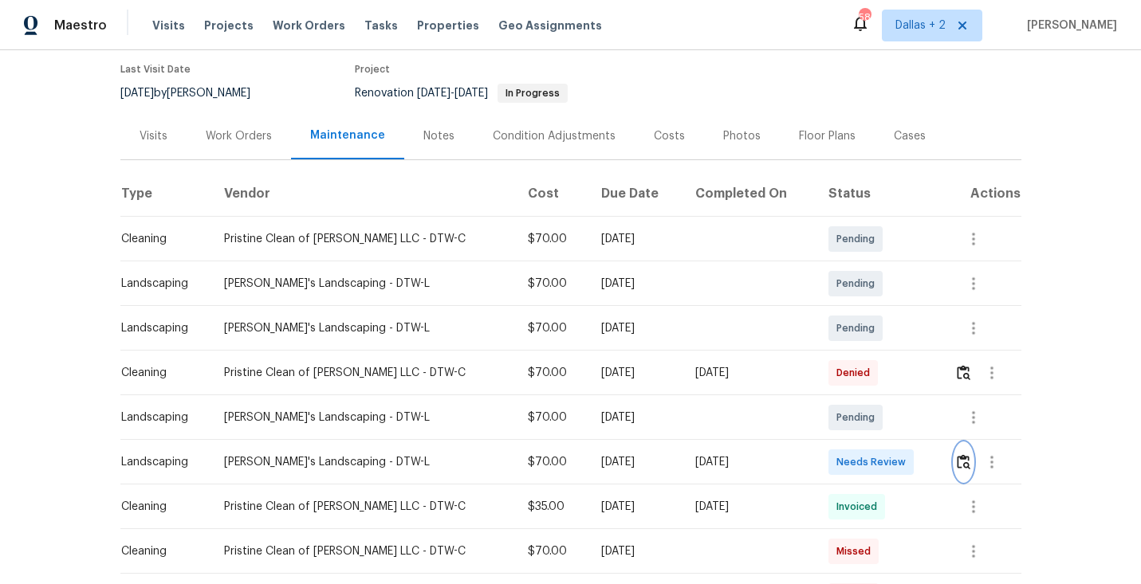
click at [954, 463] on button "button" at bounding box center [963, 462] width 18 height 38
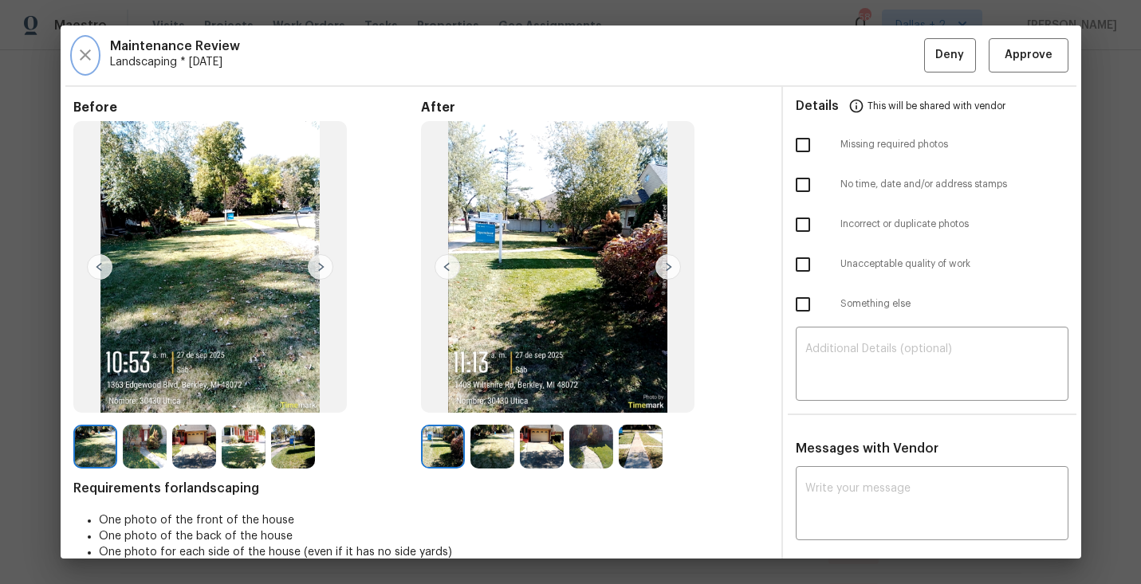
click at [80, 61] on icon "button" at bounding box center [85, 54] width 19 height 19
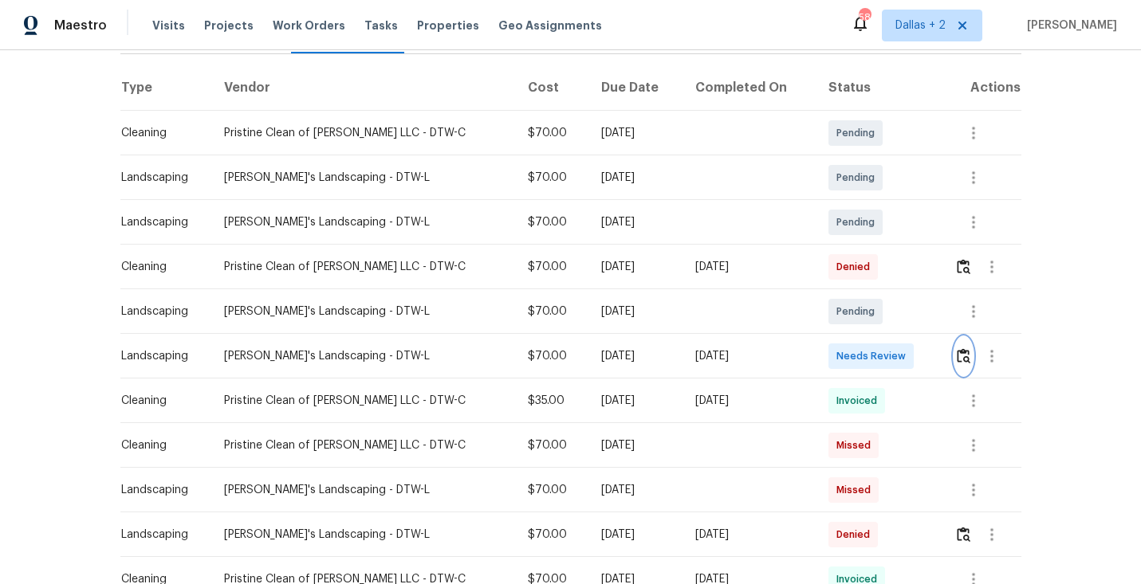
scroll to position [261, 0]
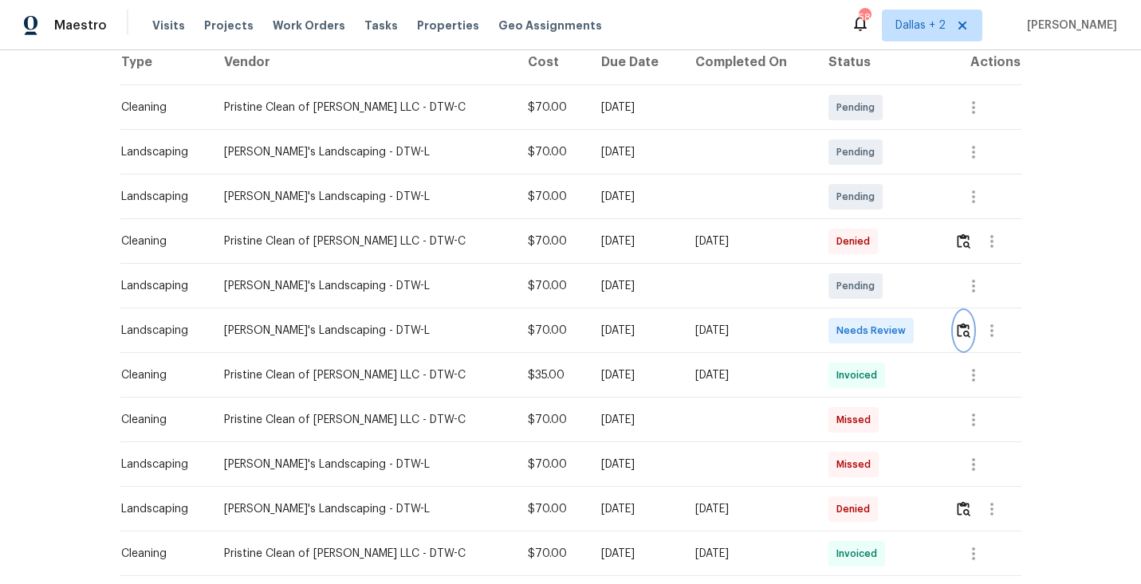
click at [959, 333] on img "button" at bounding box center [964, 330] width 14 height 15
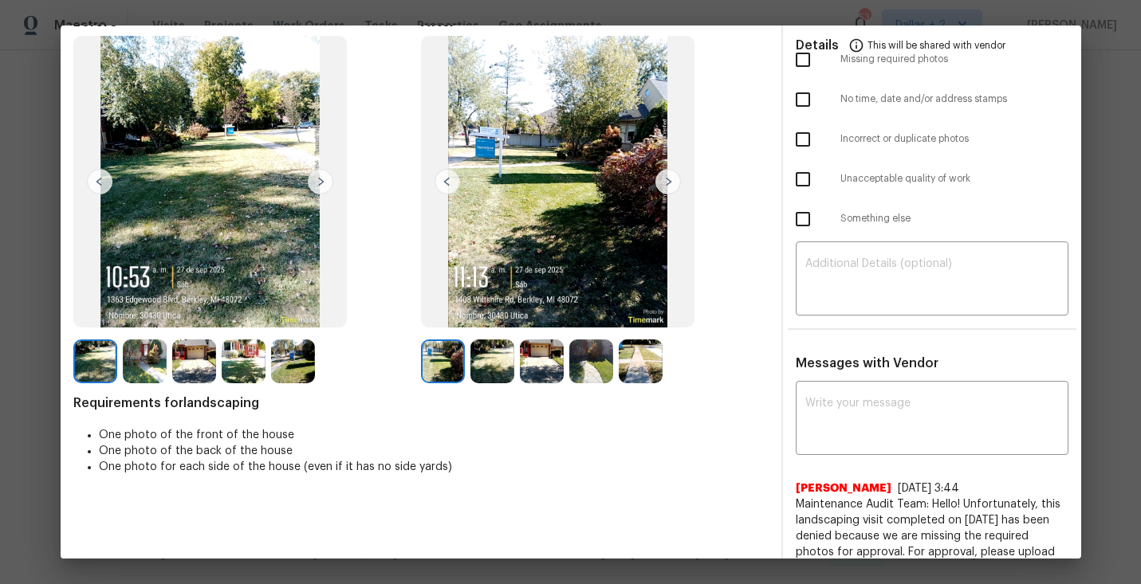
scroll to position [2, 0]
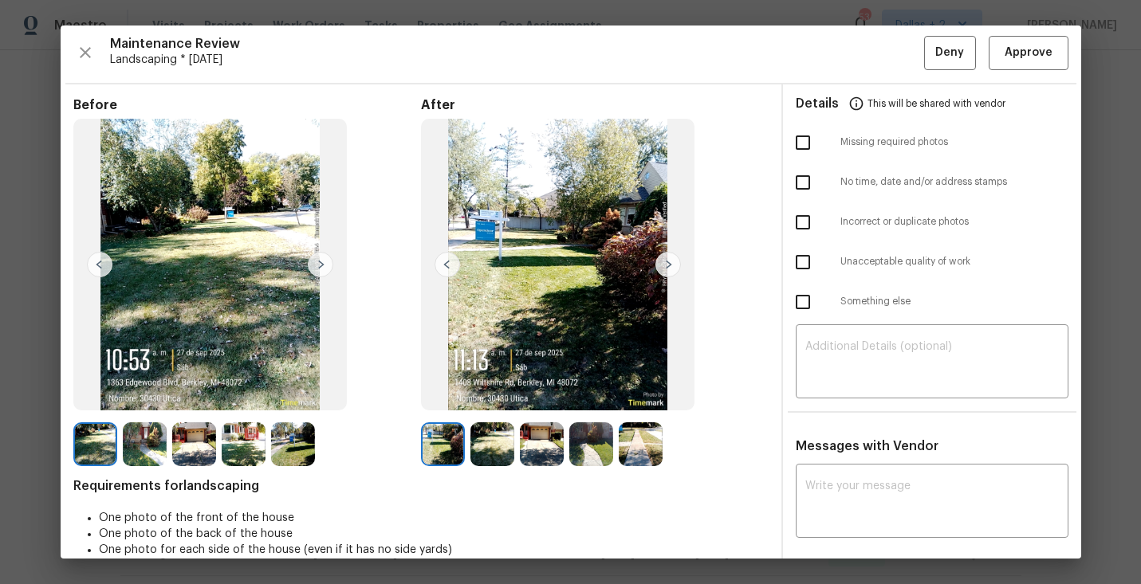
click at [204, 432] on img at bounding box center [194, 445] width 44 height 44
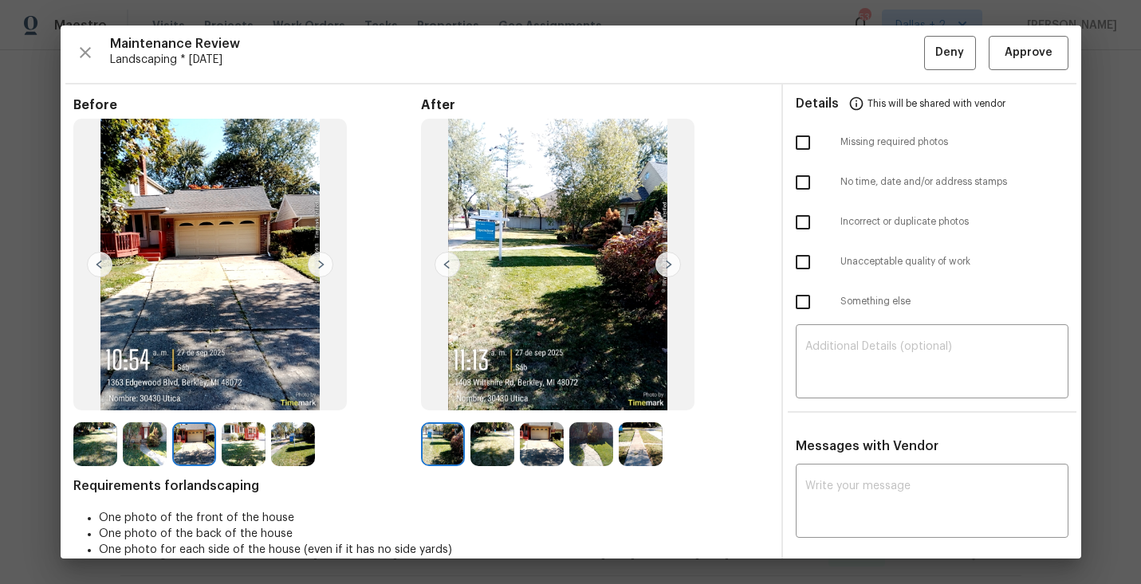
click at [257, 440] on img at bounding box center [244, 445] width 44 height 44
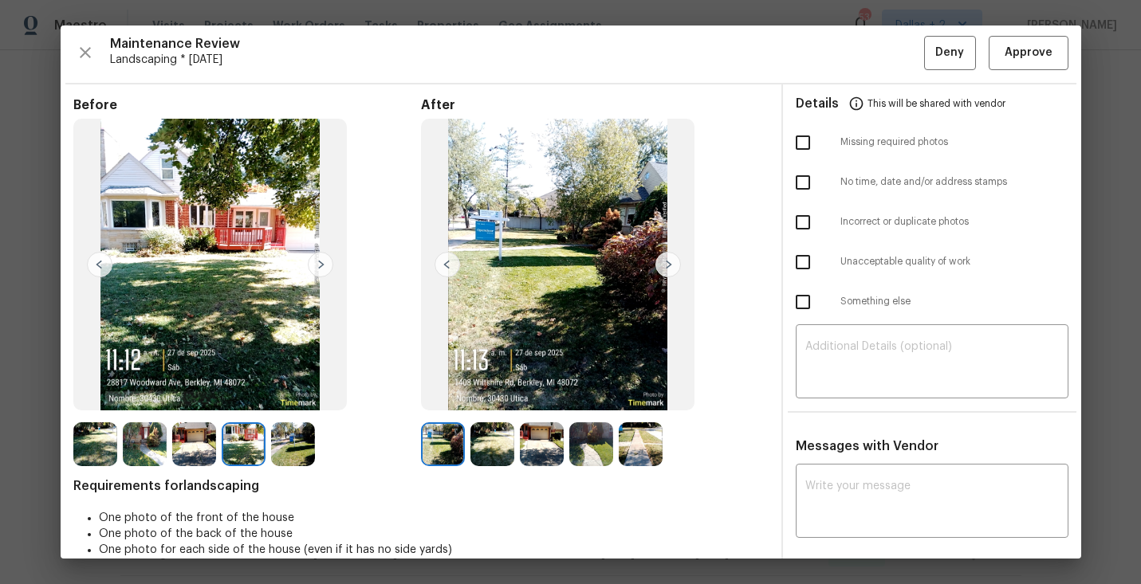
click at [88, 444] on img at bounding box center [95, 445] width 44 height 44
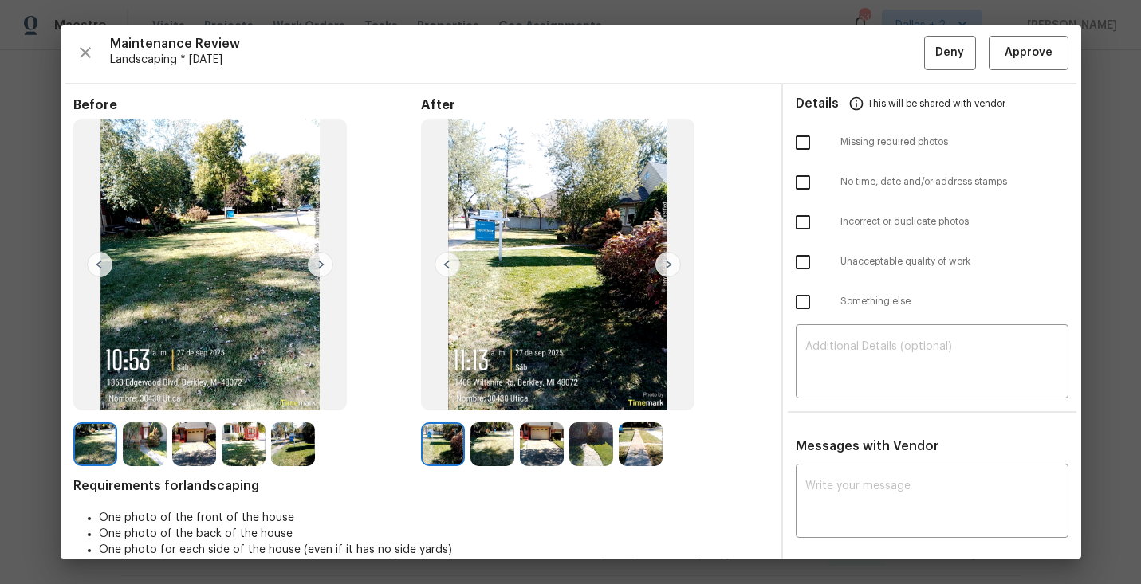
click at [317, 259] on img at bounding box center [321, 265] width 26 height 26
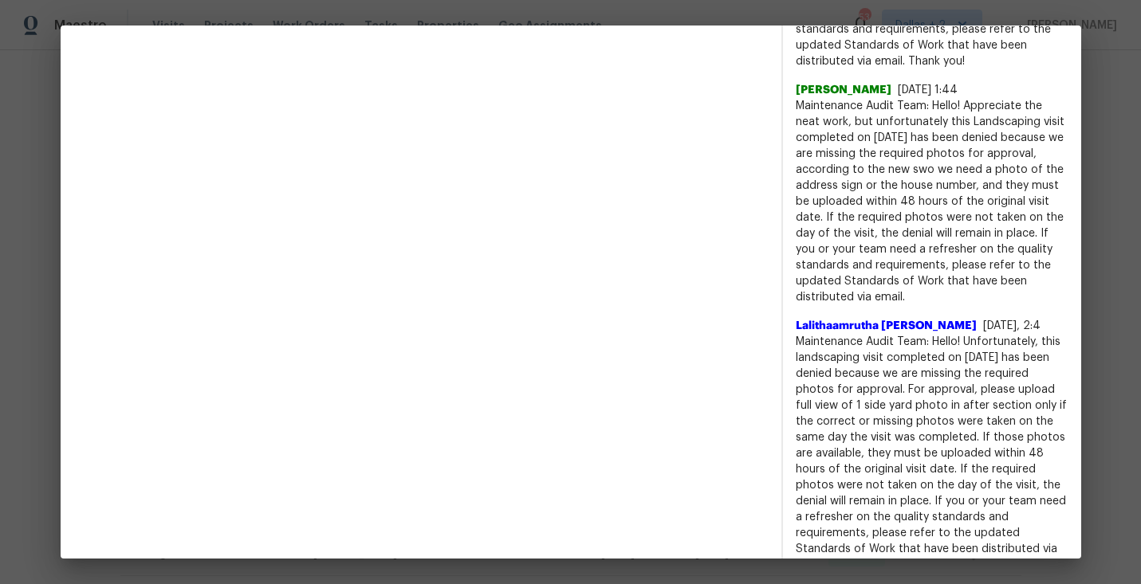
scroll to position [753, 0]
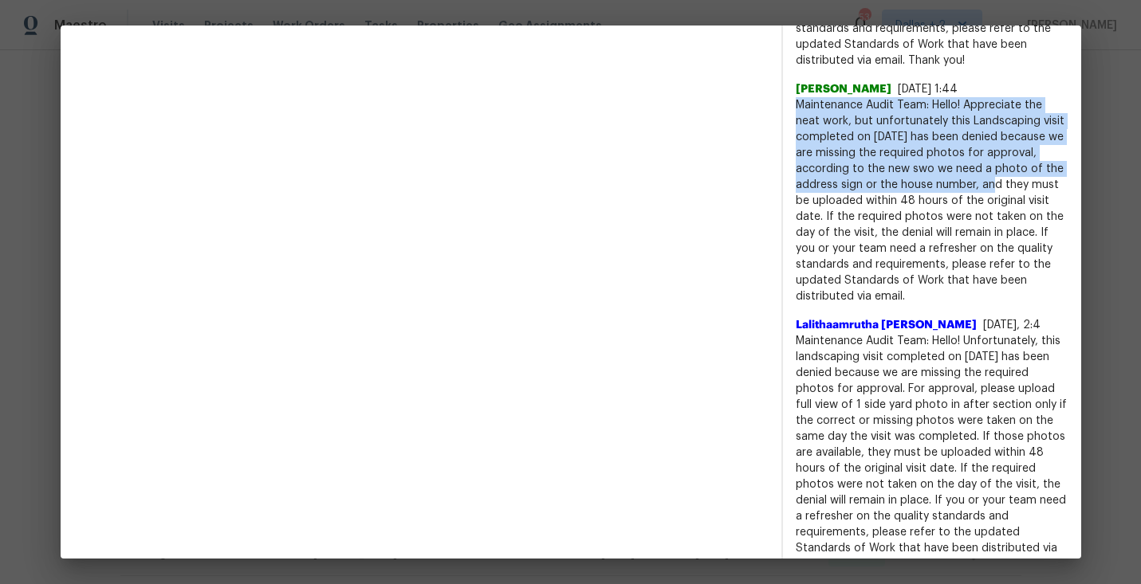
drag, startPoint x: 975, startPoint y: 185, endPoint x: 793, endPoint y: 109, distance: 196.9
click at [793, 109] on div "x ​ Rajkumar Govindraj 9/18/25, 3:44 Maintenance Audit Team: Hello! Unfortunate…" at bounding box center [932, 501] width 298 height 1566
copy span "Maintenance Audit Team: Hello! Appreciate the neat work, but unfortunately this…"
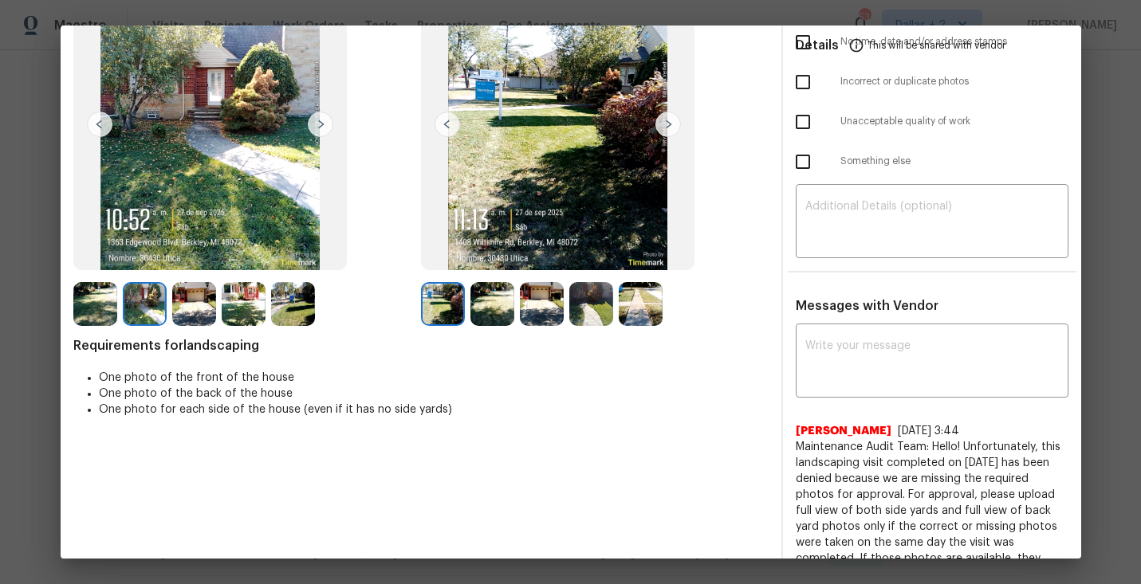
scroll to position [0, 0]
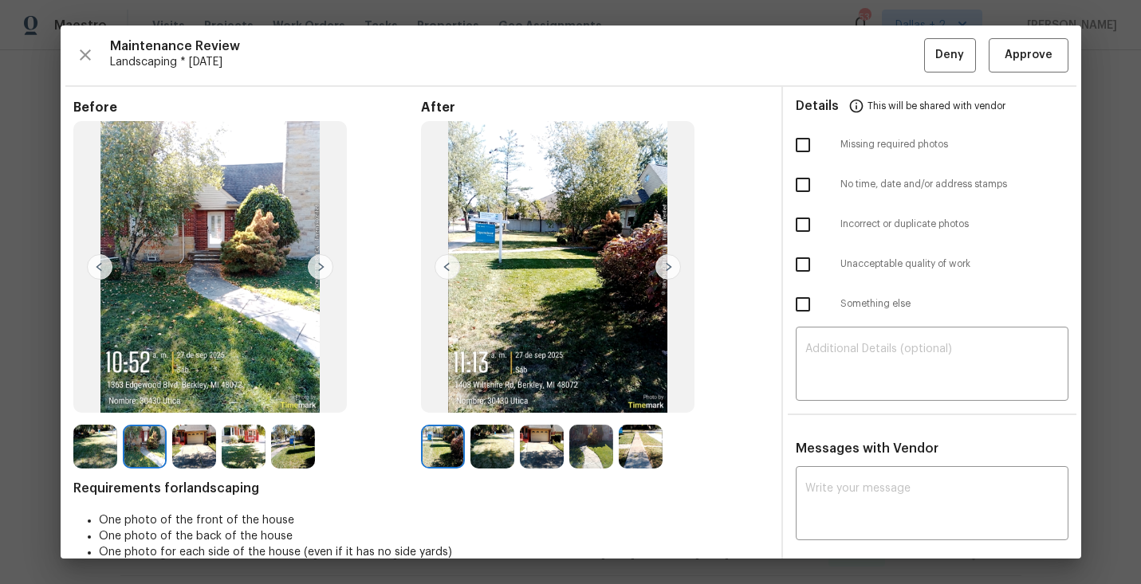
click at [544, 436] on img at bounding box center [542, 447] width 44 height 44
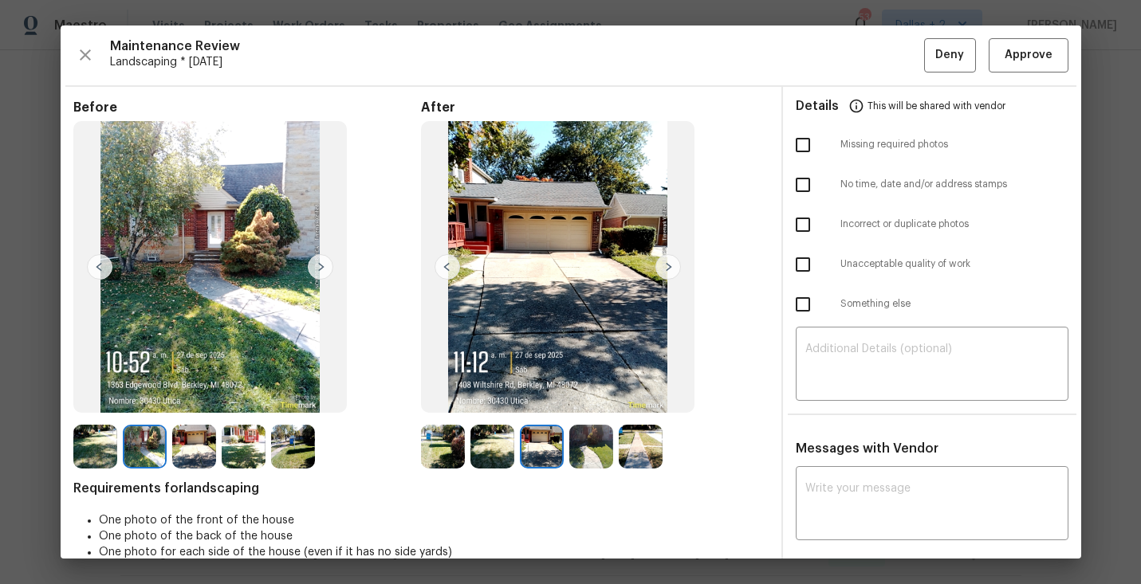
click at [594, 443] on img at bounding box center [591, 447] width 44 height 44
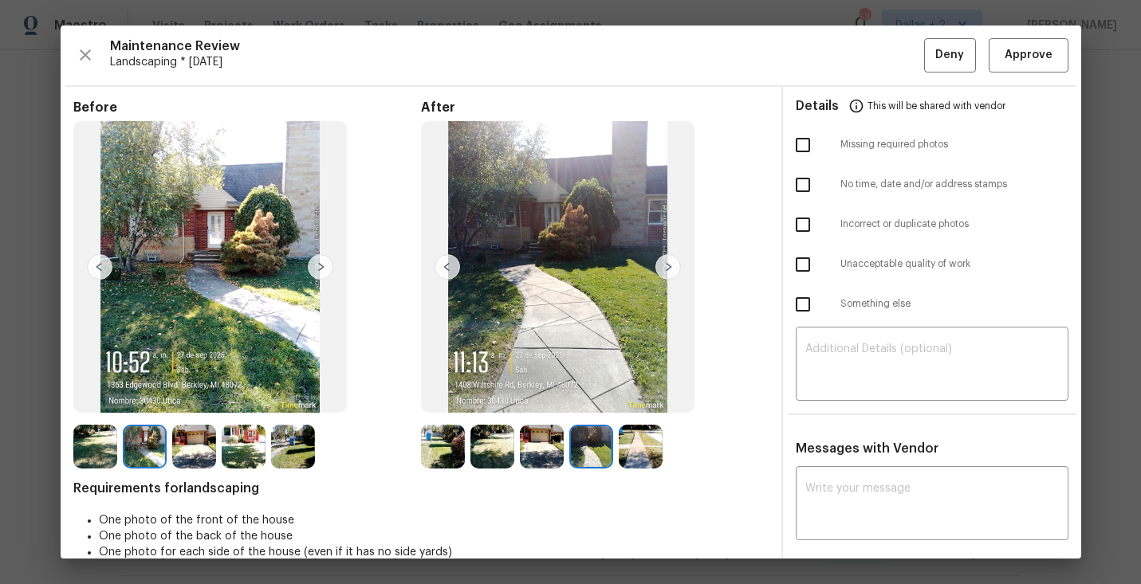
click at [645, 451] on img at bounding box center [641, 447] width 44 height 44
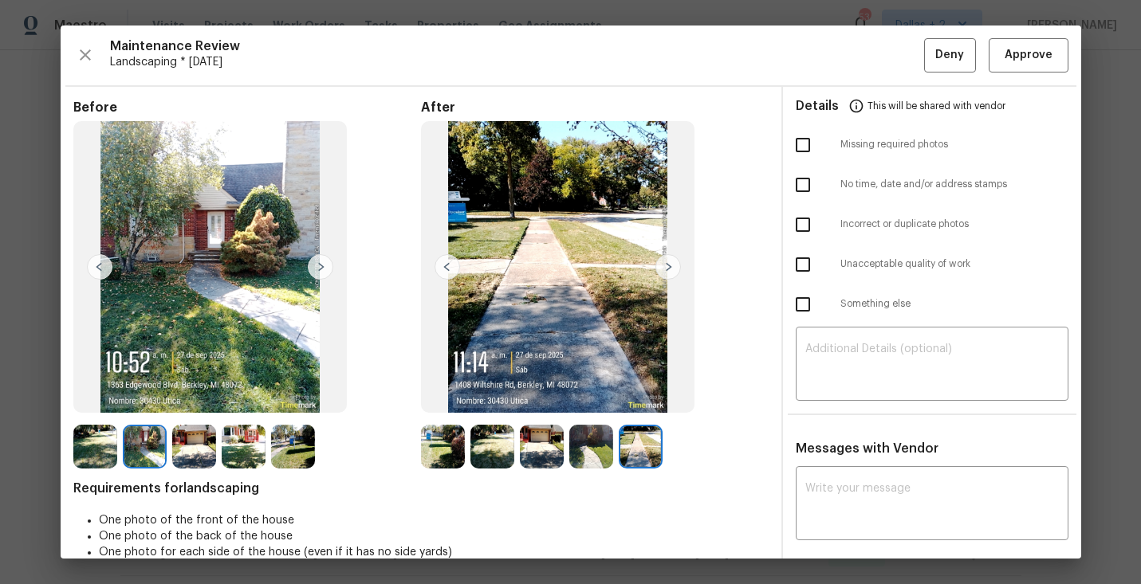
click at [441, 443] on img at bounding box center [443, 447] width 44 height 44
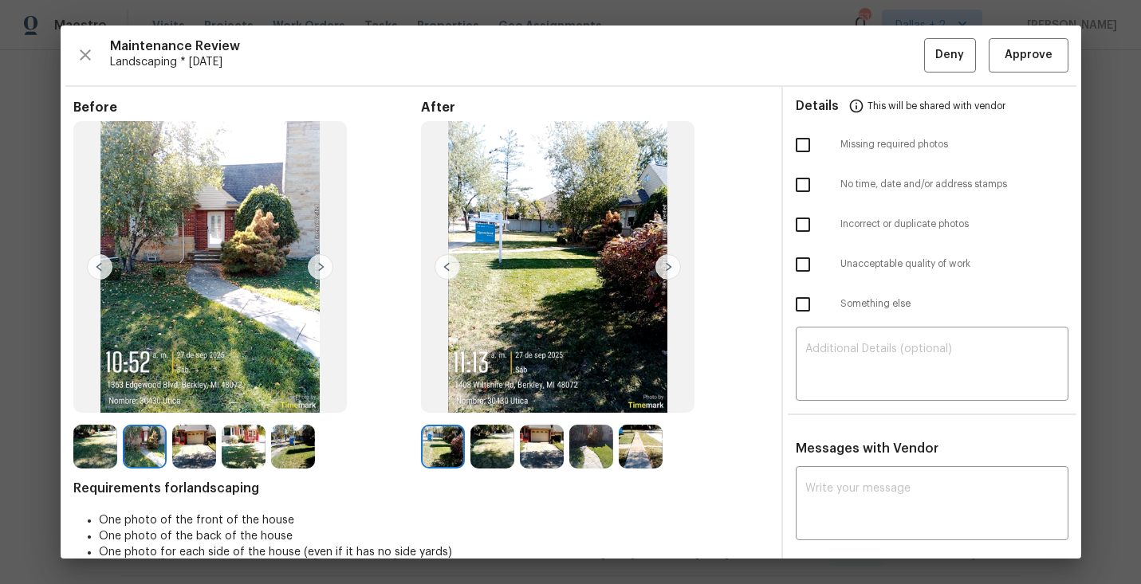
click at [486, 445] on img at bounding box center [492, 447] width 44 height 44
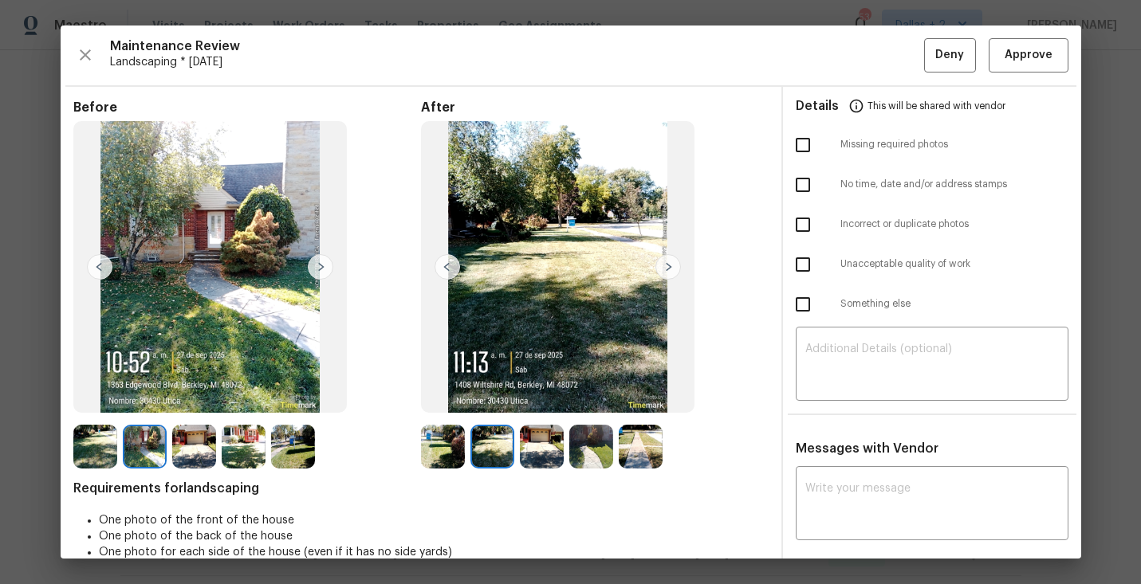
click at [532, 441] on img at bounding box center [542, 447] width 44 height 44
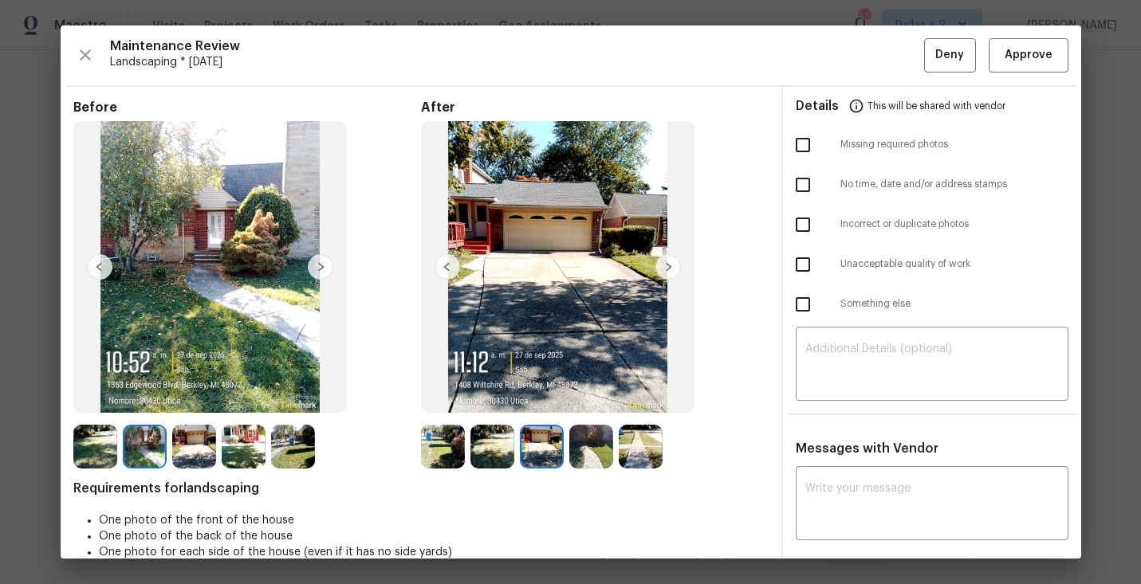
click at [596, 451] on img at bounding box center [591, 447] width 44 height 44
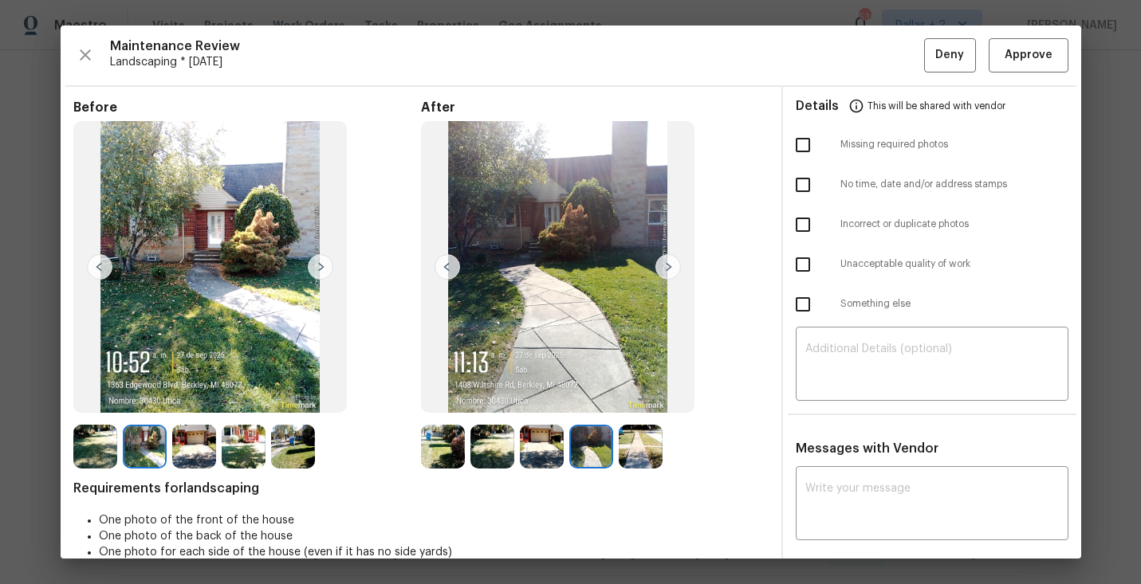
click at [639, 445] on img at bounding box center [641, 447] width 44 height 44
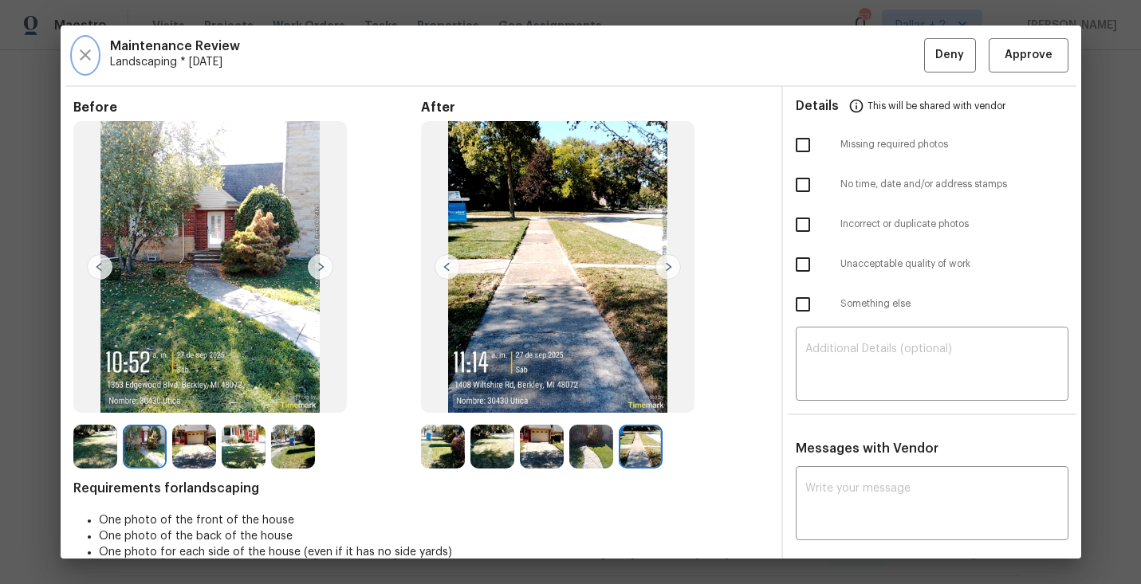
click at [85, 48] on icon "button" at bounding box center [85, 54] width 19 height 19
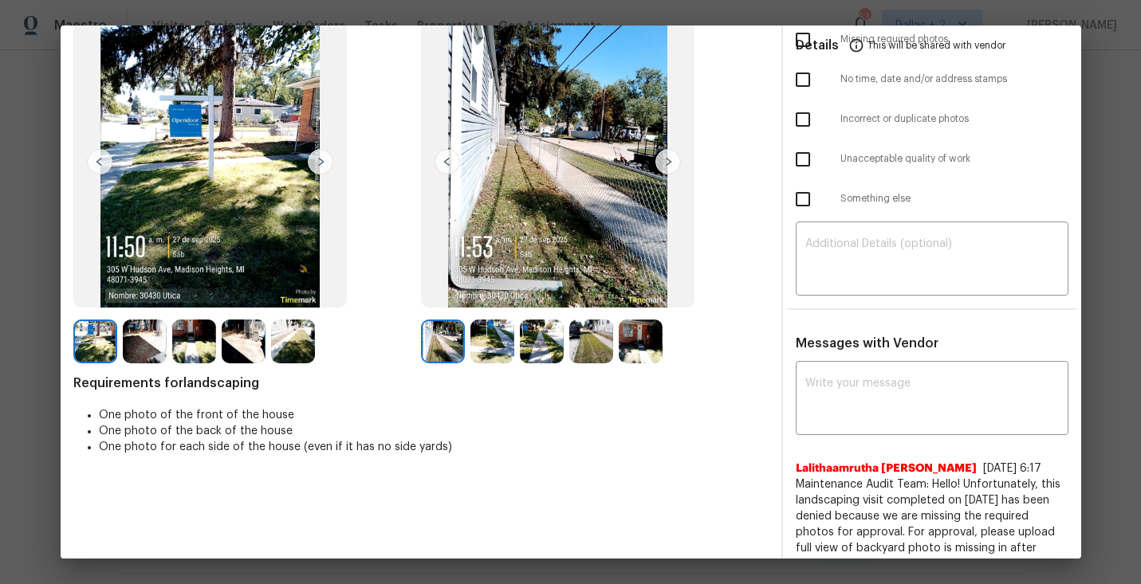
scroll to position [8, 0]
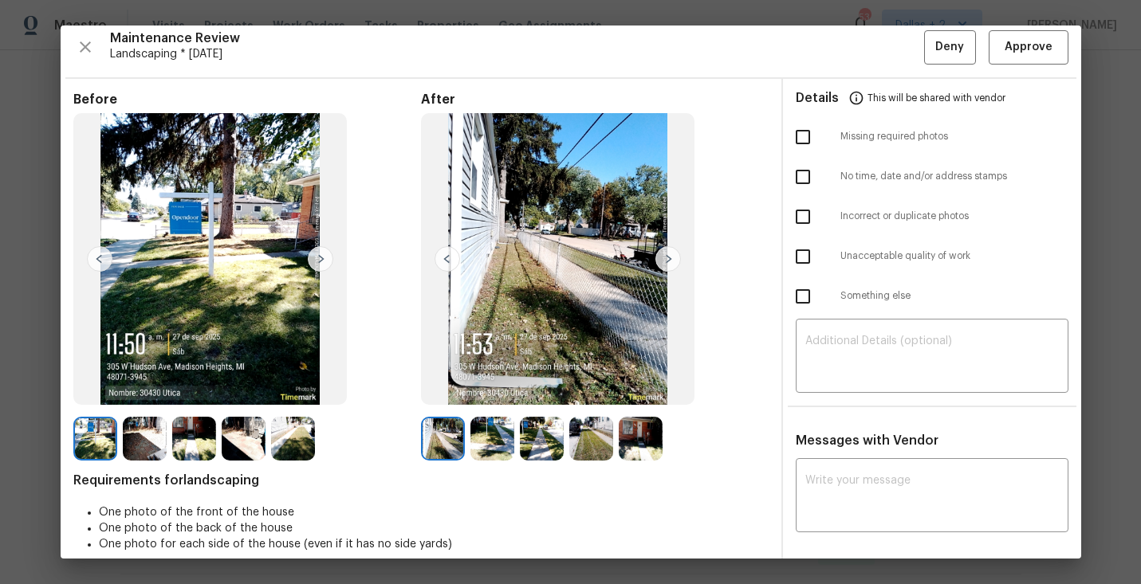
click at [668, 266] on img at bounding box center [668, 259] width 26 height 26
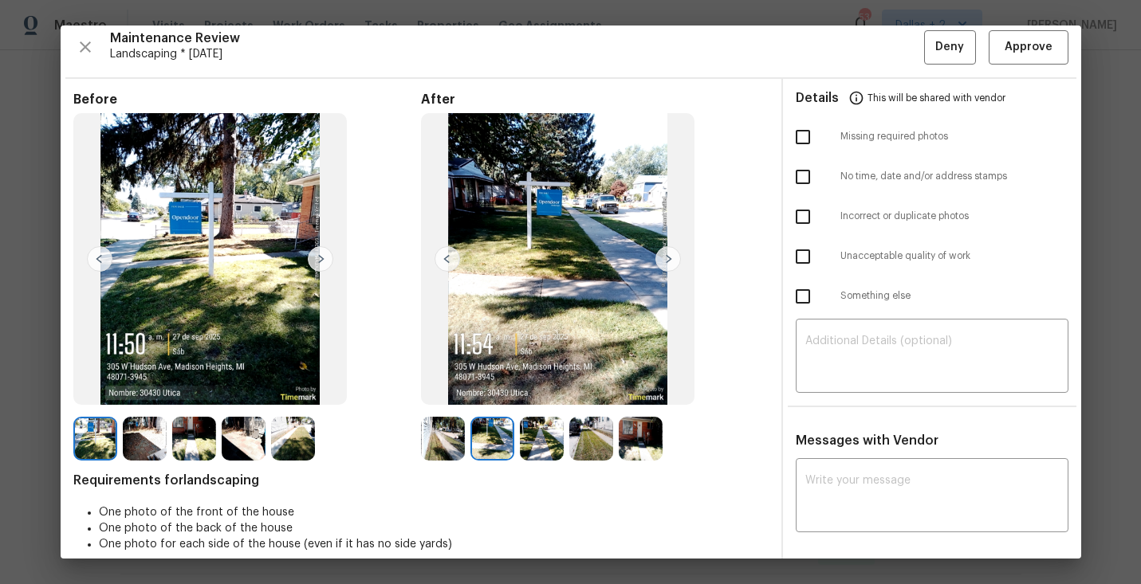
click at [670, 260] on img at bounding box center [668, 259] width 26 height 26
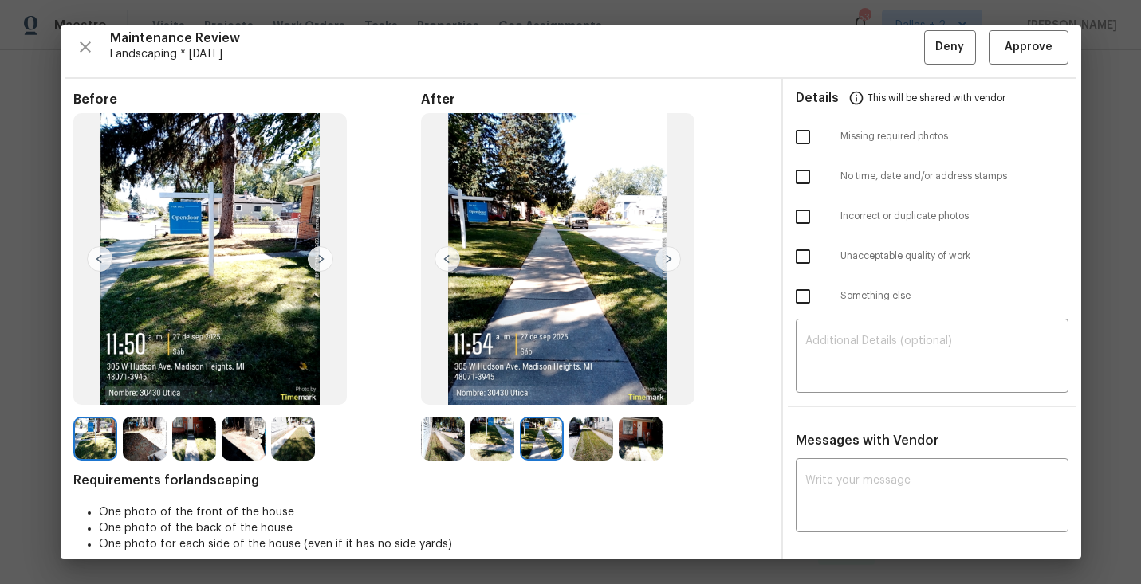
click at [670, 260] on img at bounding box center [668, 259] width 26 height 26
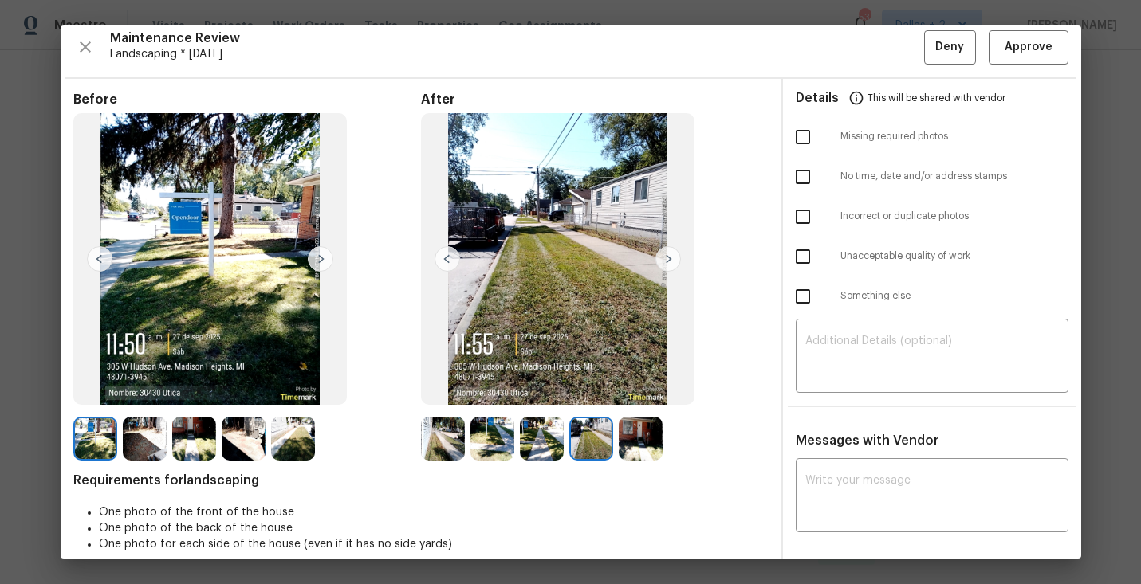
click at [670, 260] on img at bounding box center [668, 259] width 26 height 26
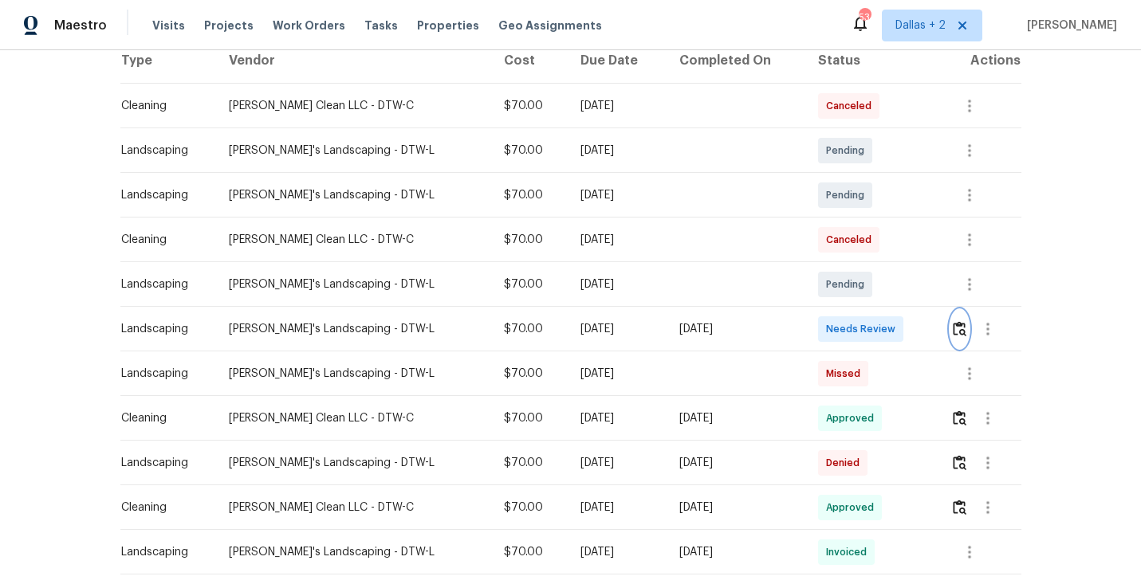
click at [954, 330] on img "button" at bounding box center [960, 328] width 14 height 15
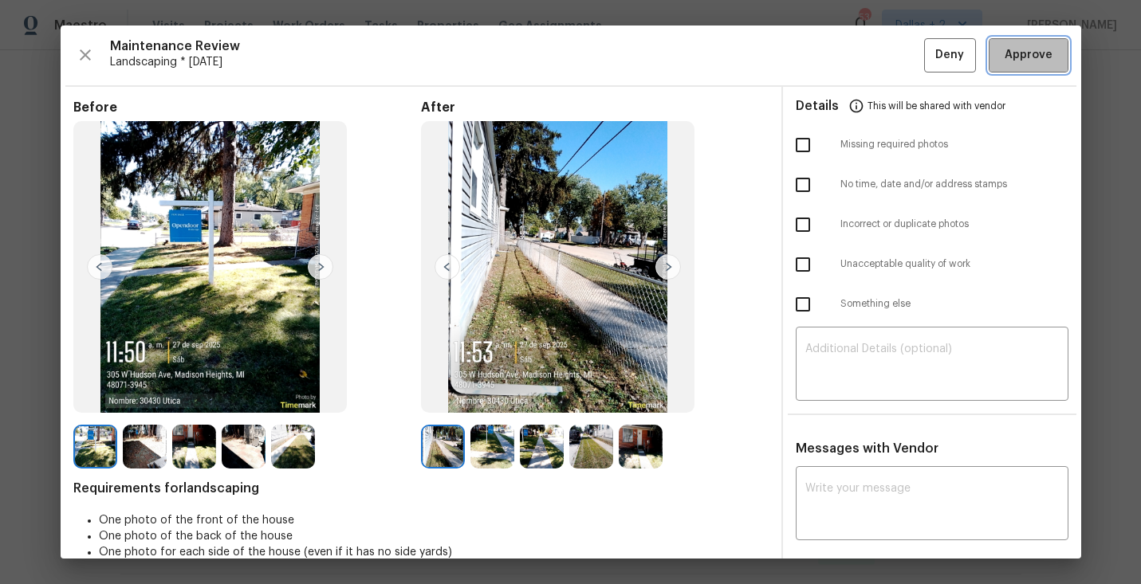
click at [1014, 61] on span "Approve" at bounding box center [1029, 55] width 48 height 20
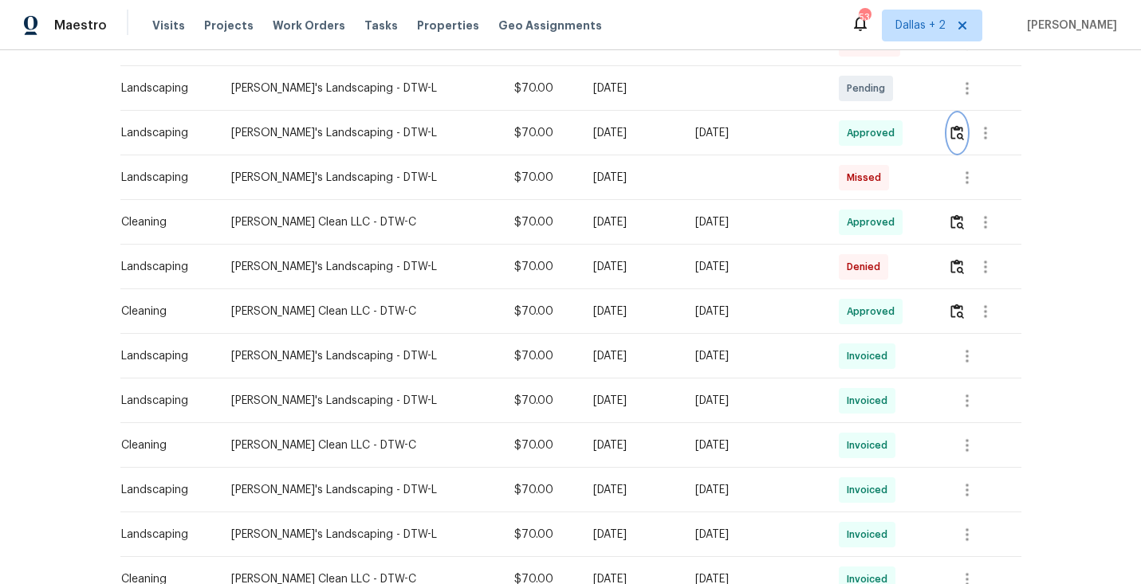
scroll to position [0, 0]
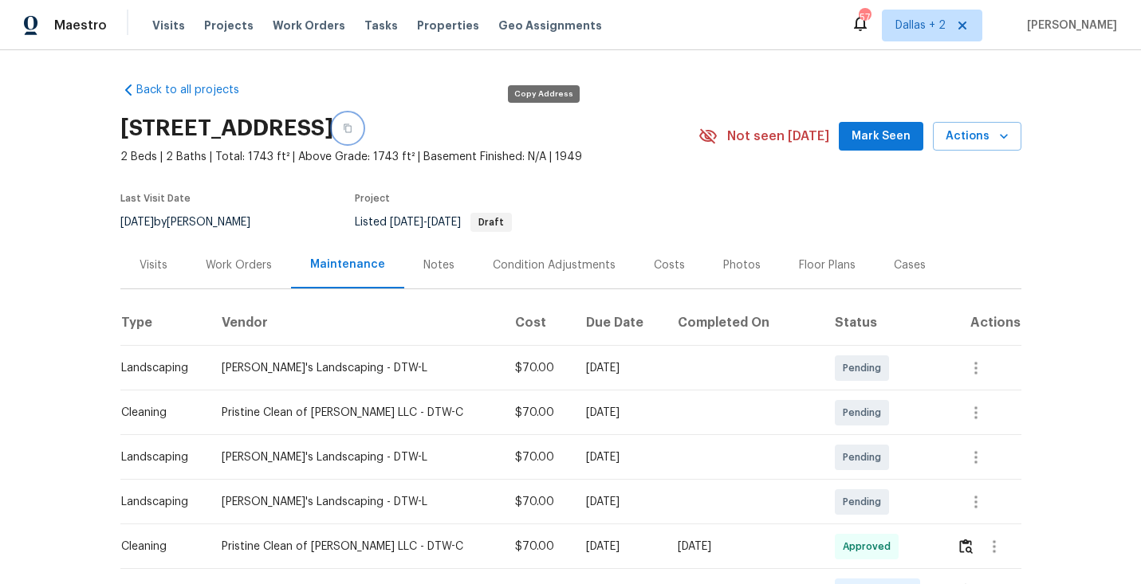
click at [352, 132] on icon "button" at bounding box center [348, 128] width 8 height 9
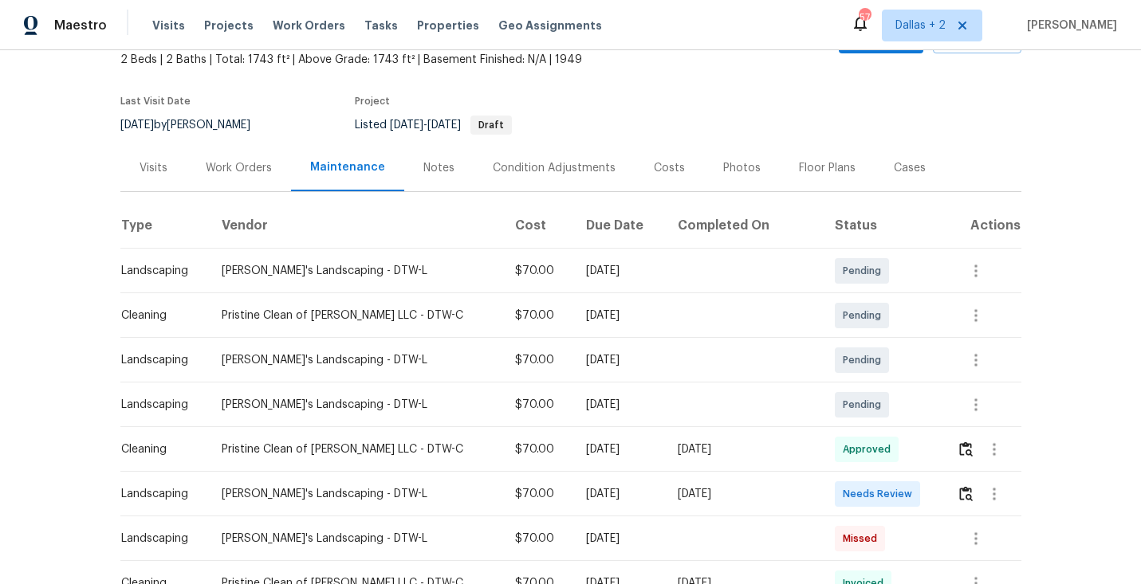
scroll to position [143, 0]
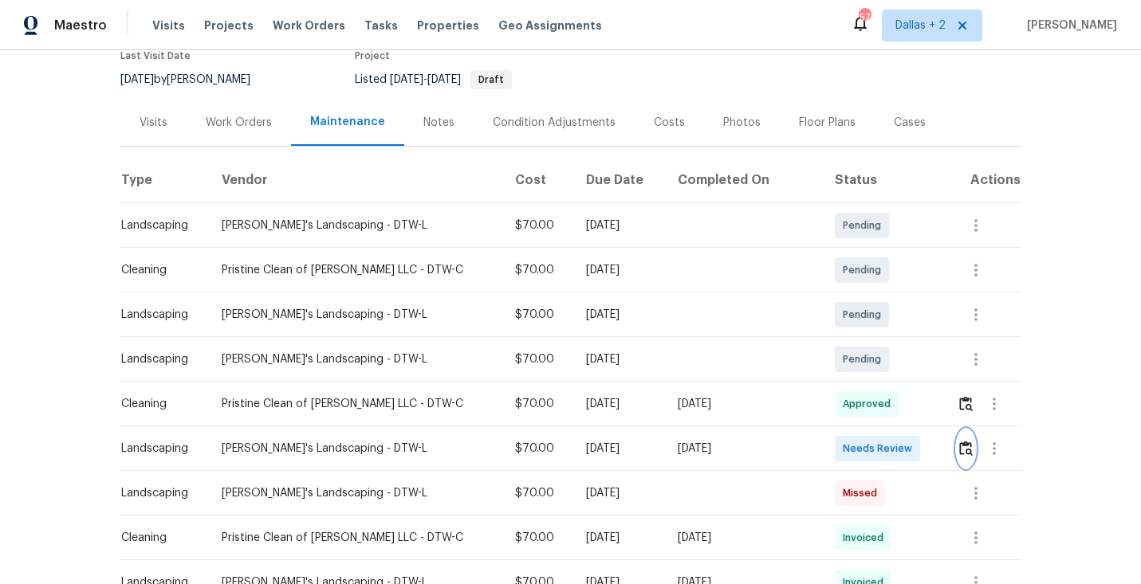
click at [963, 448] on img "button" at bounding box center [966, 448] width 14 height 15
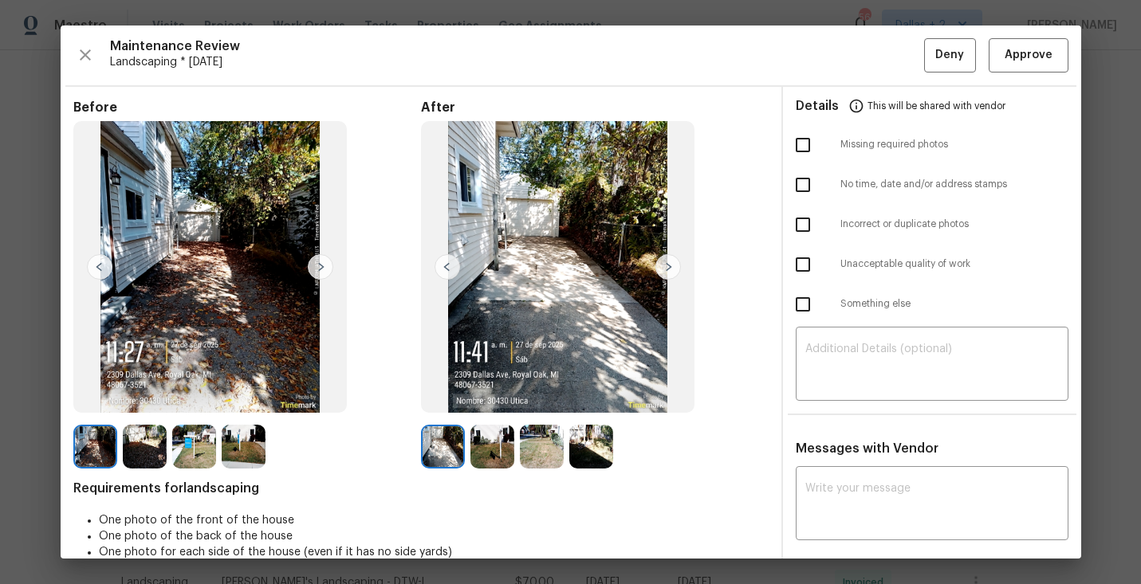
click at [479, 447] on img at bounding box center [492, 447] width 44 height 44
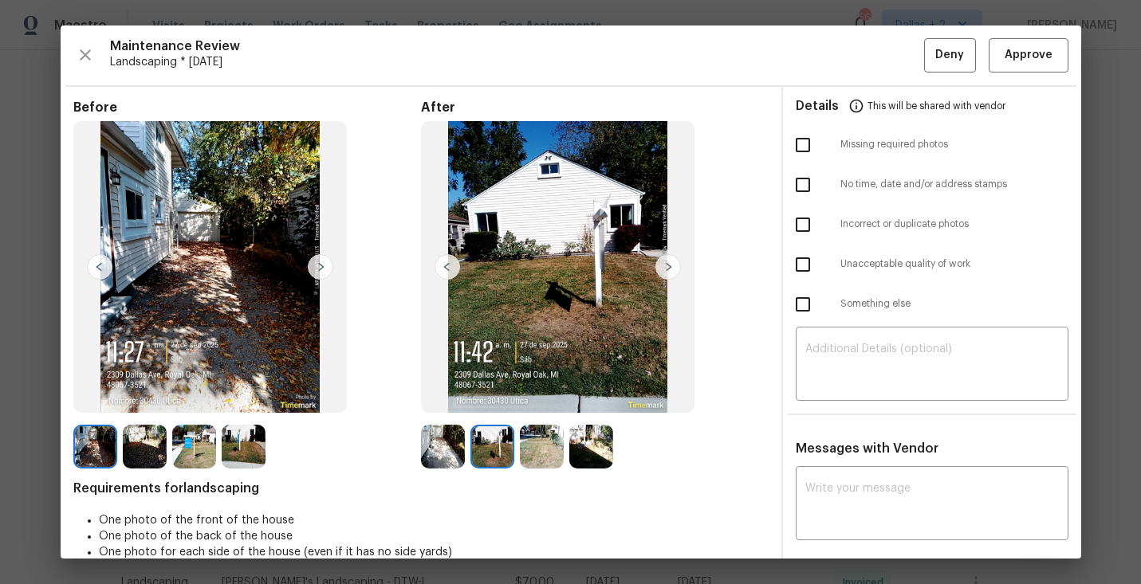
scroll to position [1, 0]
click at [439, 453] on img at bounding box center [443, 446] width 44 height 44
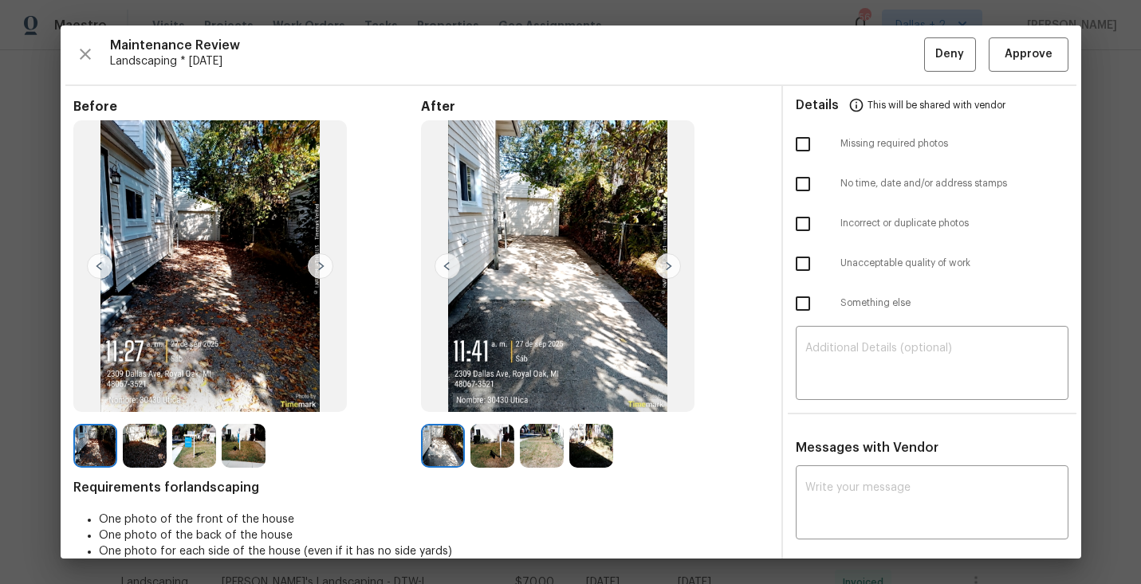
click at [506, 443] on img at bounding box center [492, 446] width 44 height 44
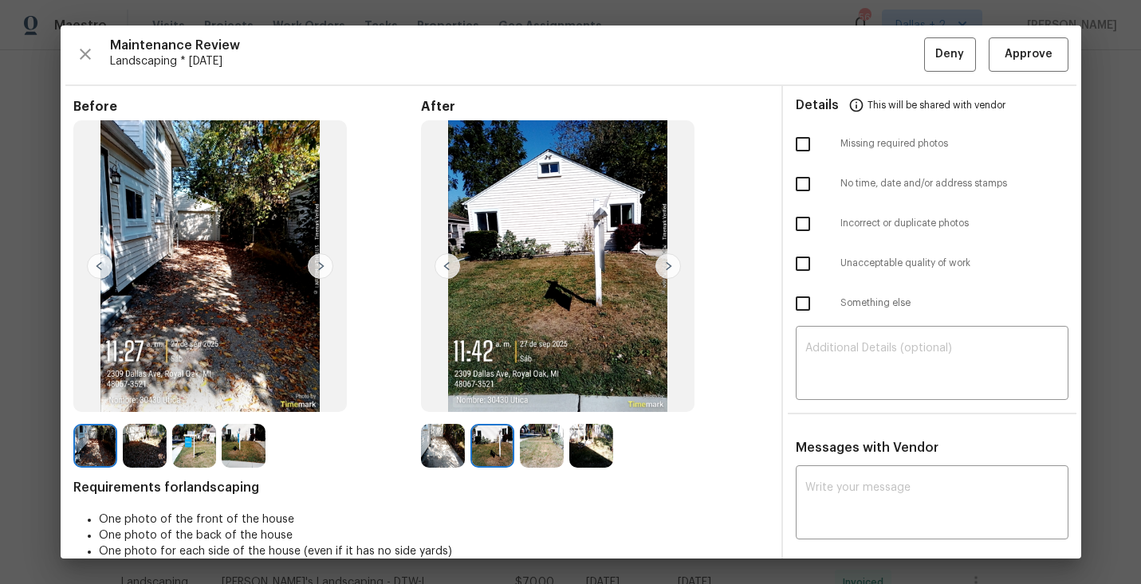
click at [541, 439] on img at bounding box center [542, 446] width 44 height 44
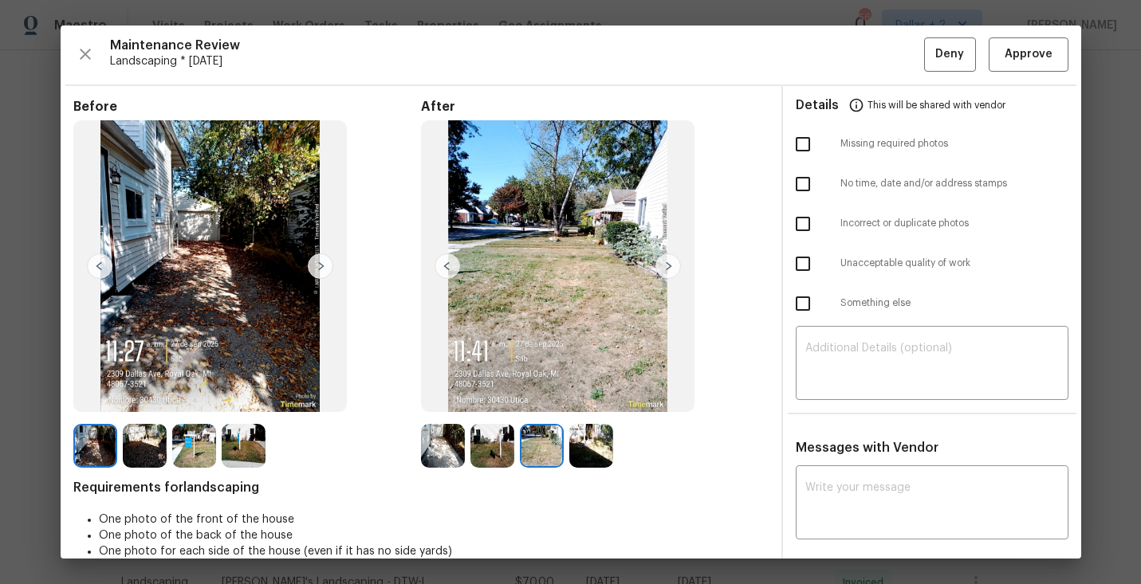
click at [593, 434] on img at bounding box center [591, 446] width 44 height 44
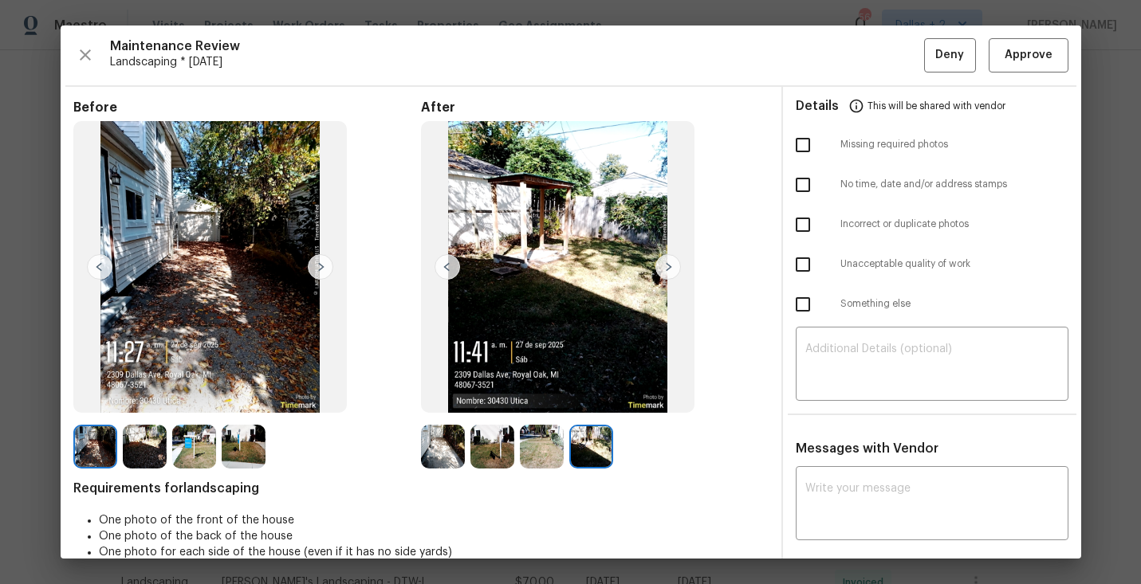
scroll to position [0, 0]
click at [449, 443] on img at bounding box center [443, 447] width 44 height 44
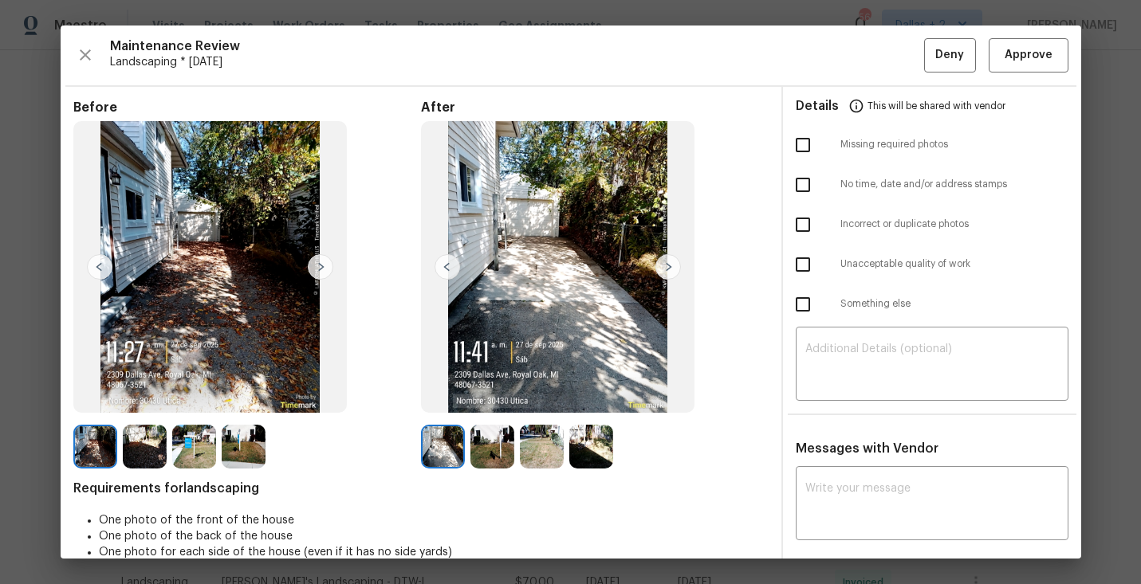
click at [498, 441] on img at bounding box center [492, 447] width 44 height 44
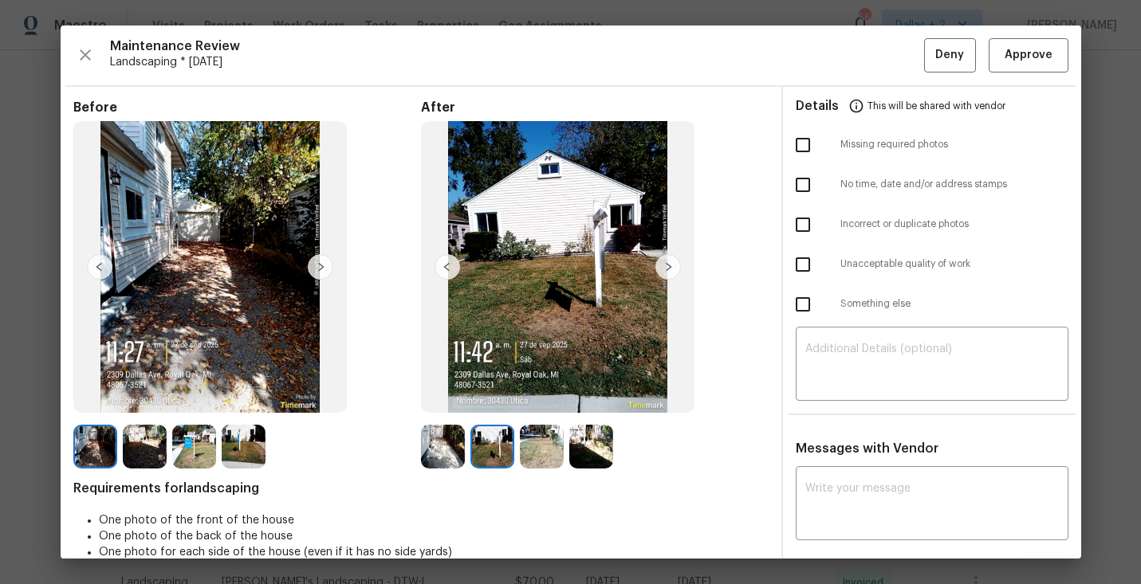
click at [547, 450] on img at bounding box center [542, 447] width 44 height 44
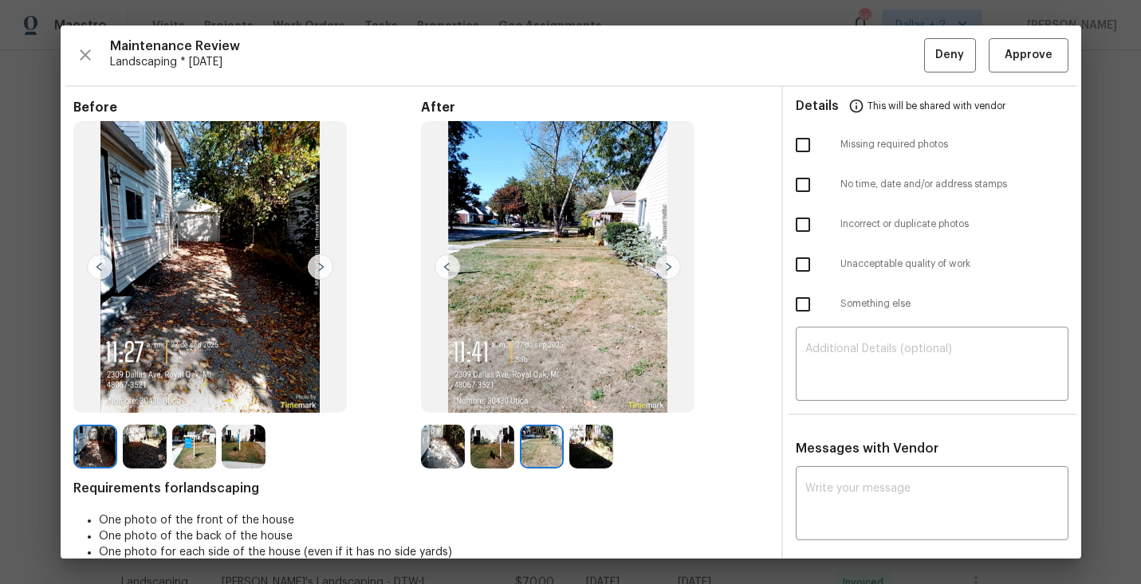
click at [604, 444] on img at bounding box center [591, 447] width 44 height 44
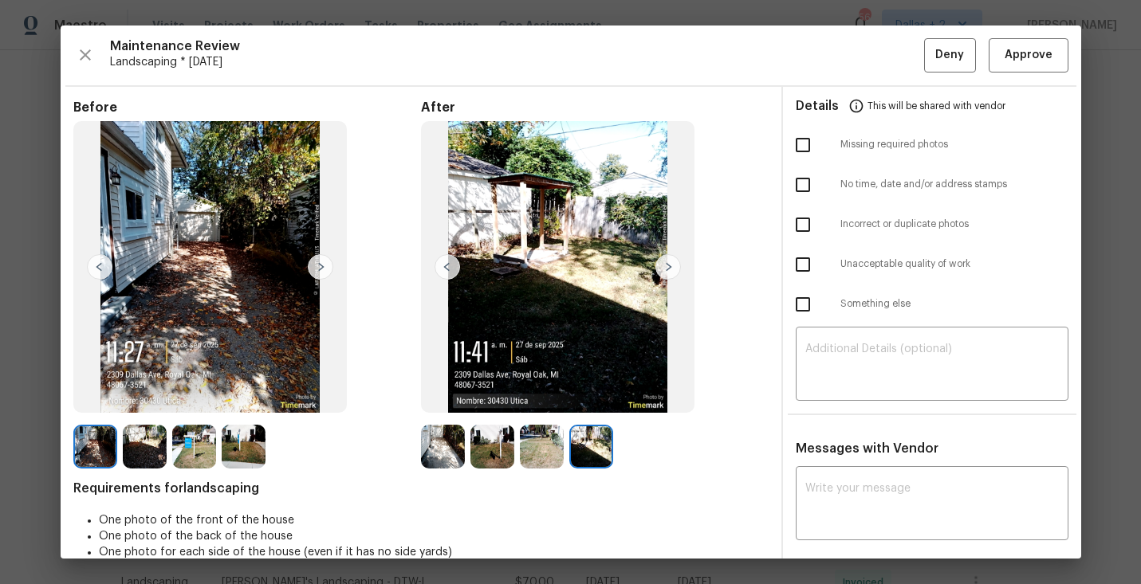
click at [451, 450] on img at bounding box center [443, 447] width 44 height 44
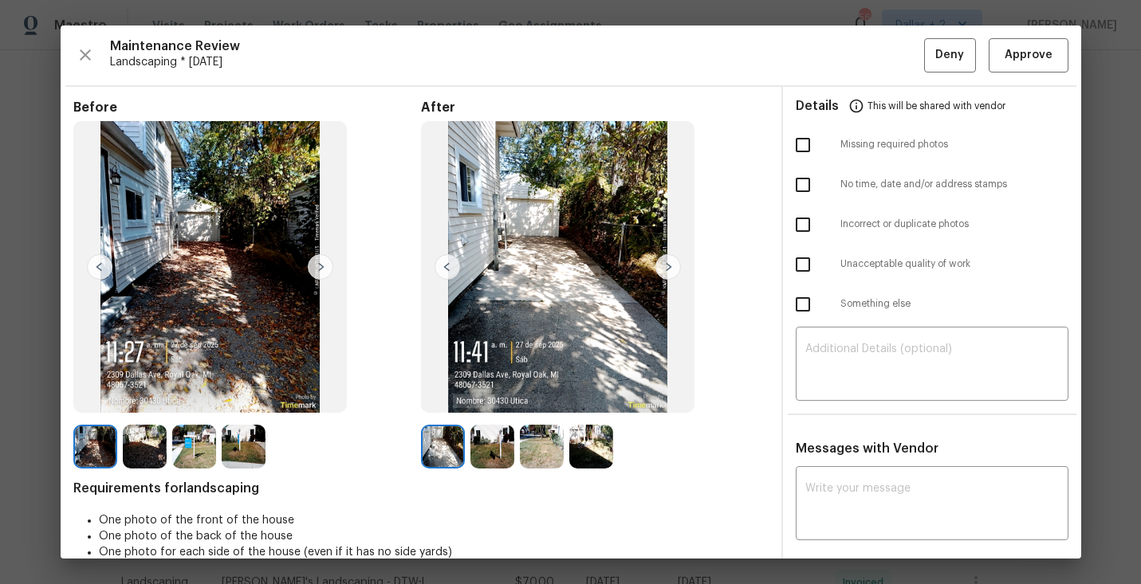
click at [663, 260] on img at bounding box center [668, 267] width 26 height 26
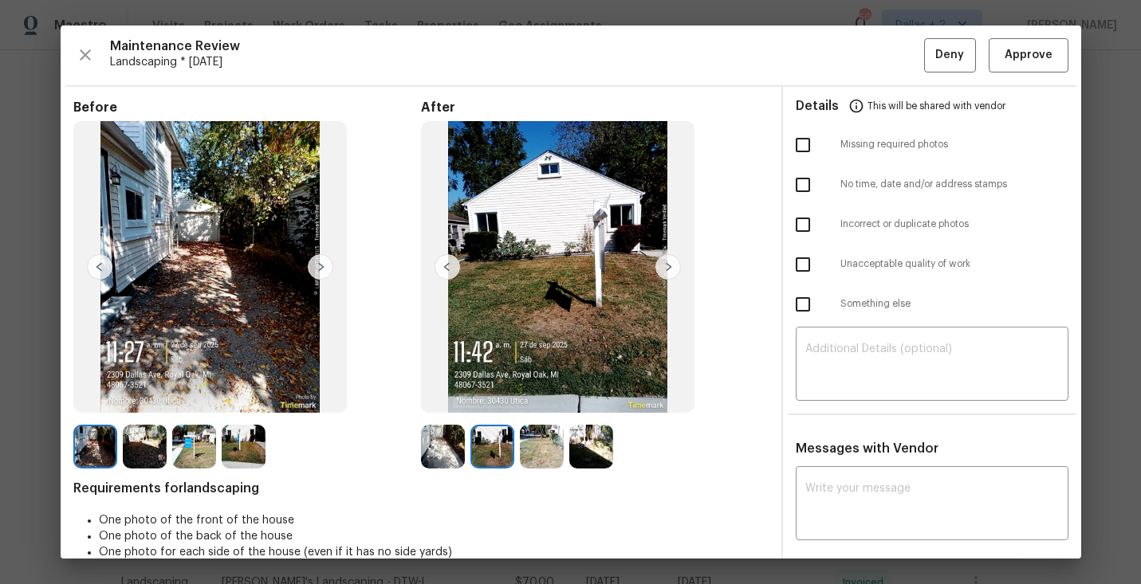
click at [665, 272] on img at bounding box center [668, 267] width 26 height 26
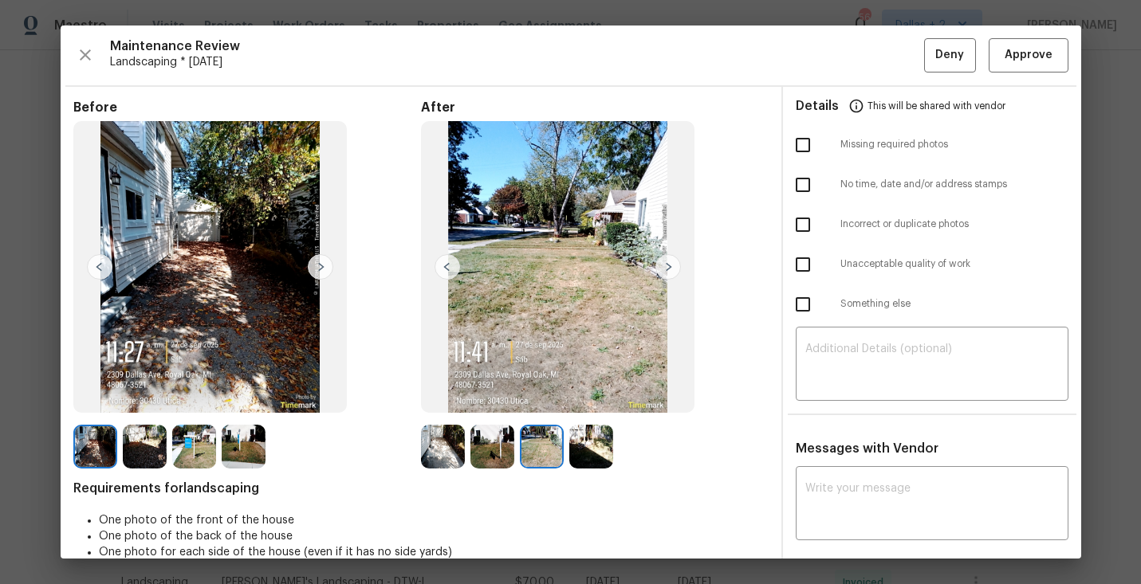
click at [69, 53] on div "Maintenance Review Landscaping * [DATE] Deny Approve Before After Requirements …" at bounding box center [571, 292] width 1021 height 533
click at [81, 62] on icon "button" at bounding box center [85, 54] width 19 height 19
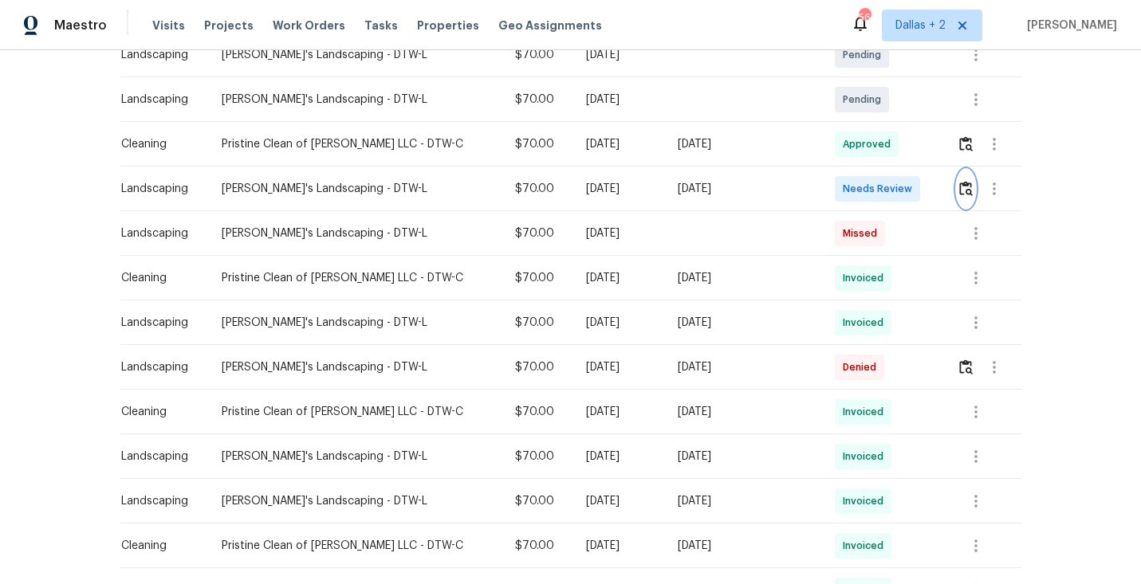
scroll to position [407, 0]
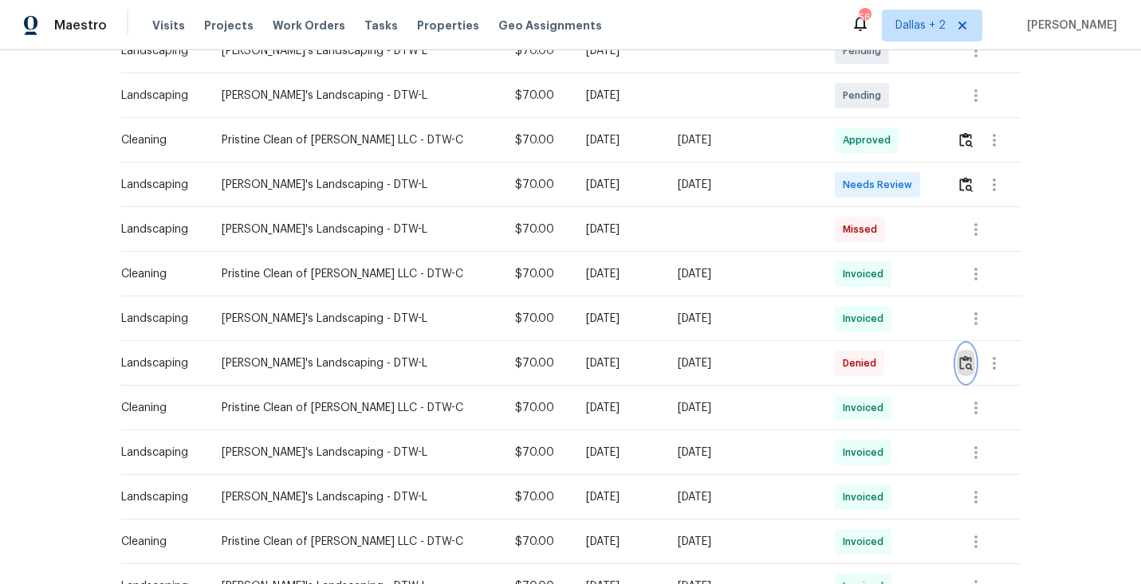
click at [959, 368] on img "button" at bounding box center [966, 363] width 14 height 15
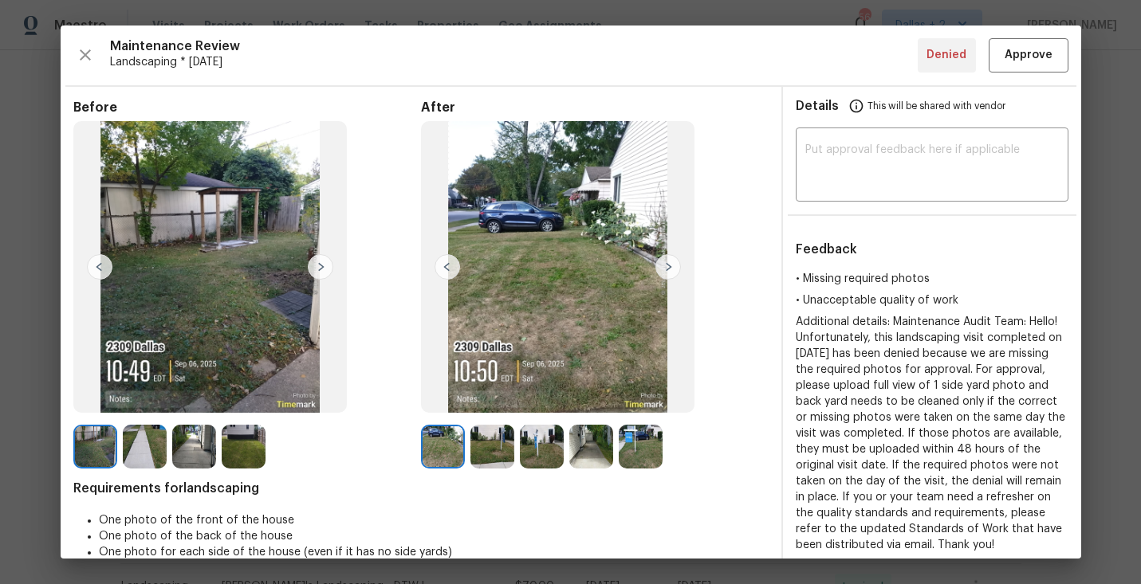
scroll to position [6, 0]
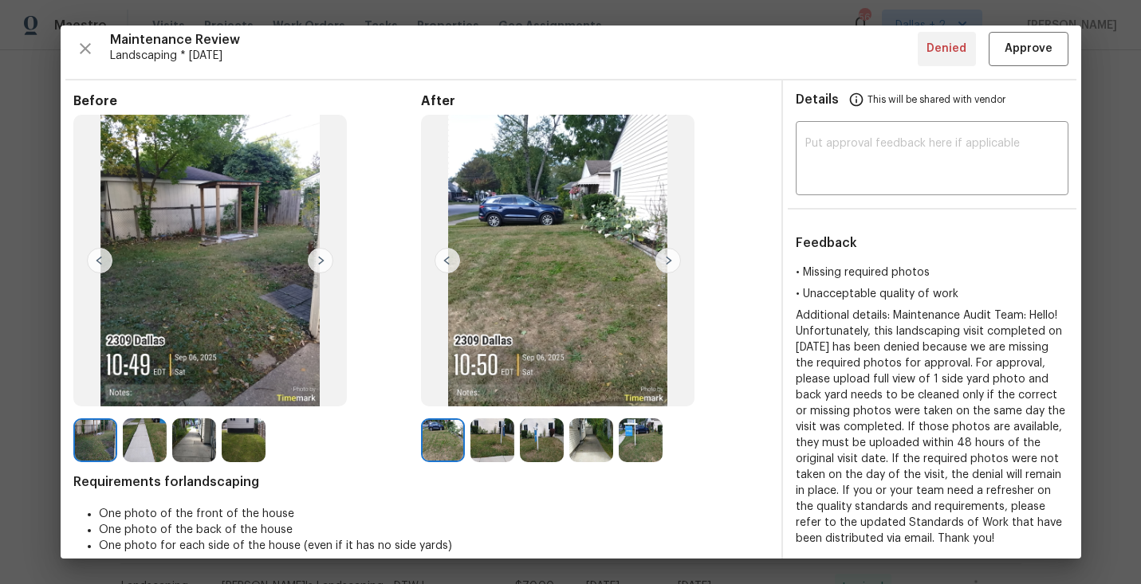
click at [670, 259] on img at bounding box center [668, 261] width 26 height 26
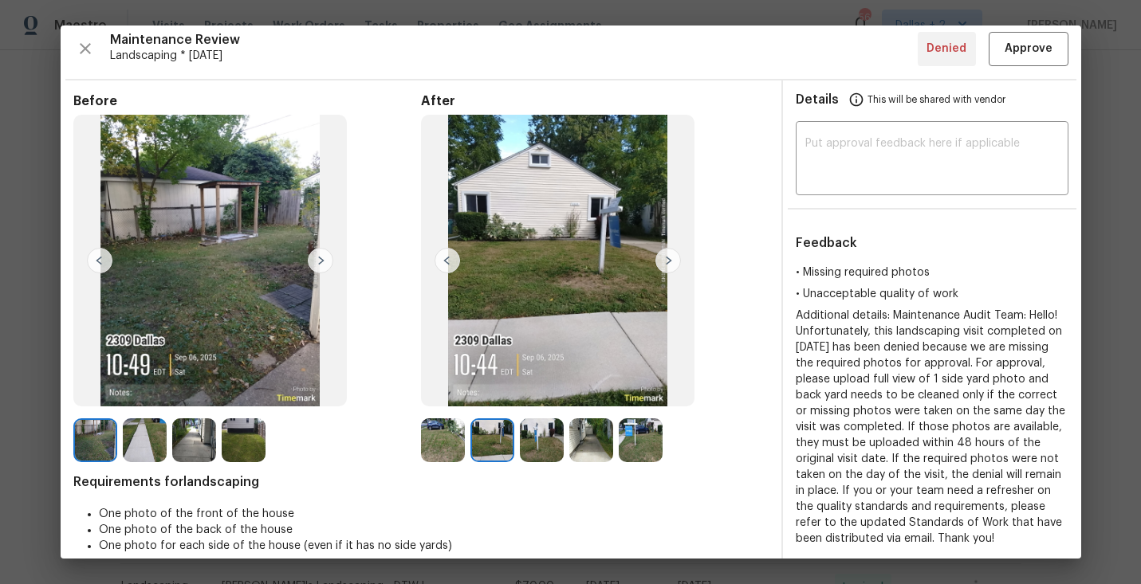
click at [541, 445] on img at bounding box center [542, 441] width 44 height 44
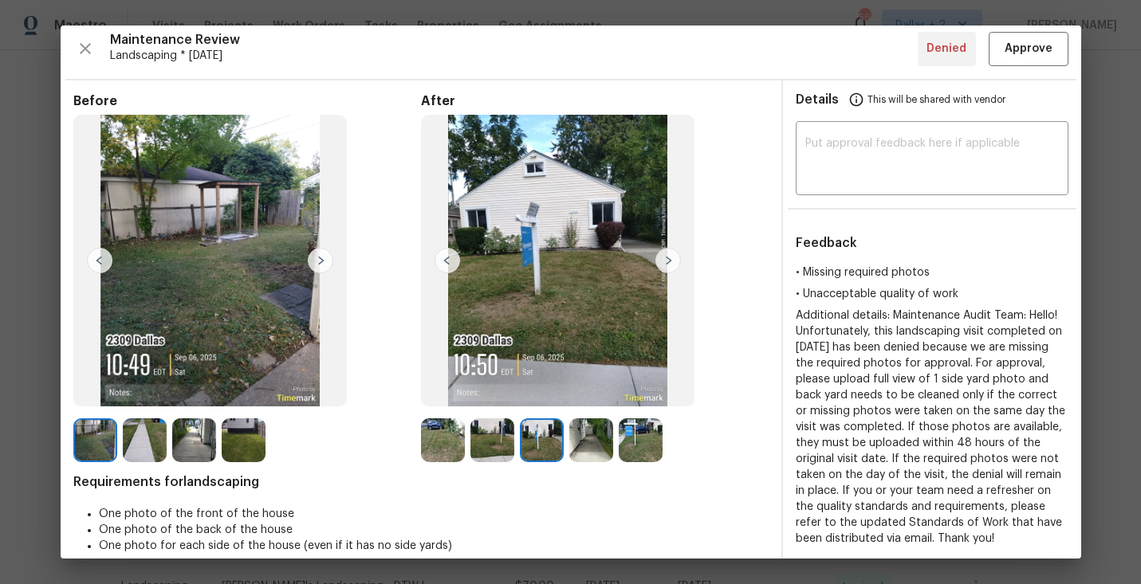
click at [600, 439] on img at bounding box center [591, 441] width 44 height 44
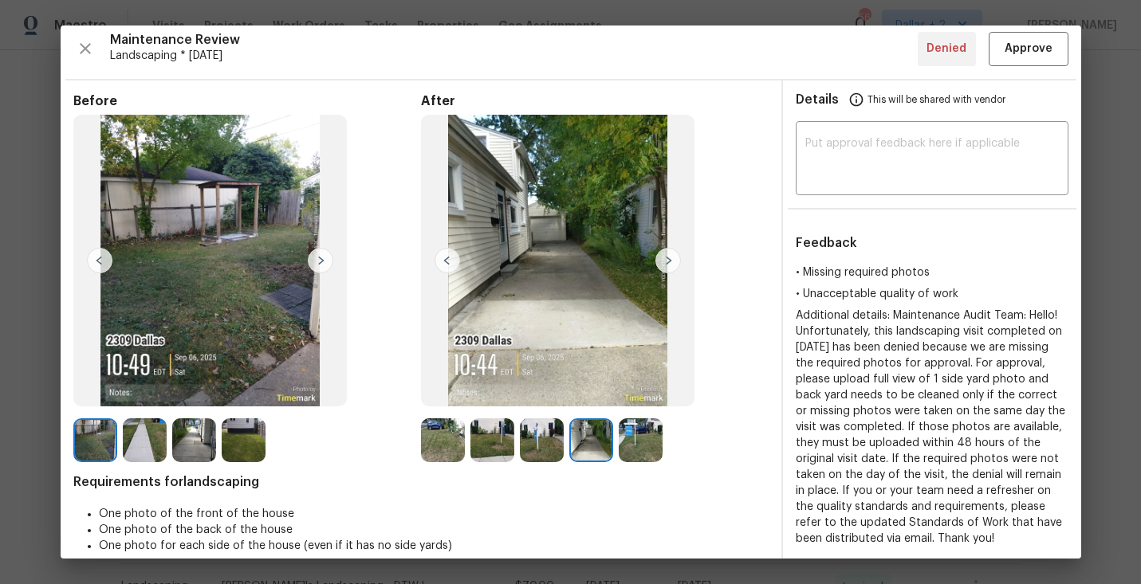
click at [632, 447] on img at bounding box center [641, 441] width 44 height 44
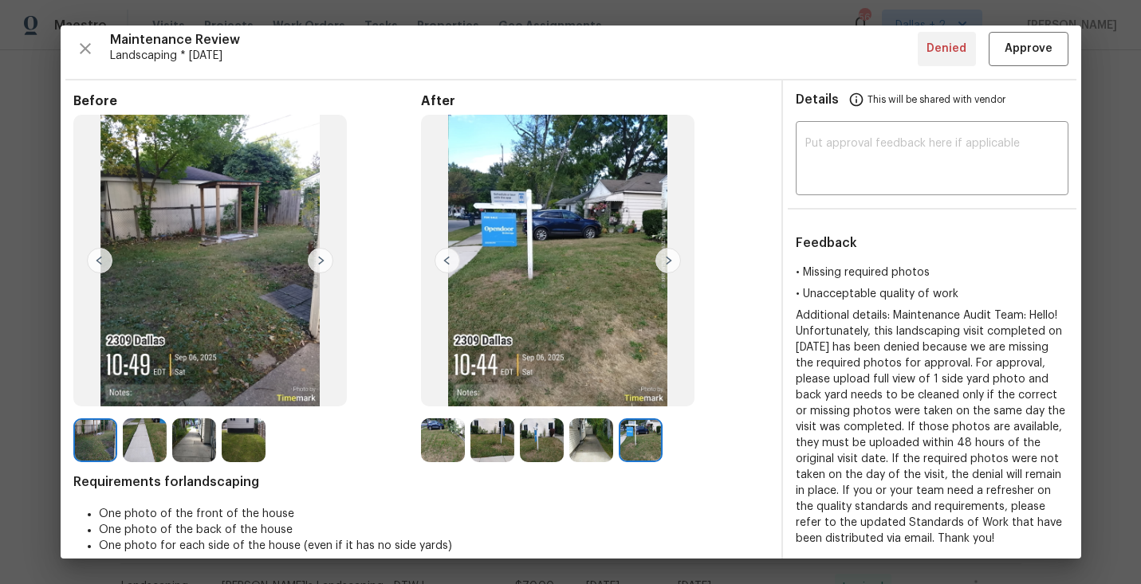
click at [443, 443] on img at bounding box center [443, 441] width 44 height 44
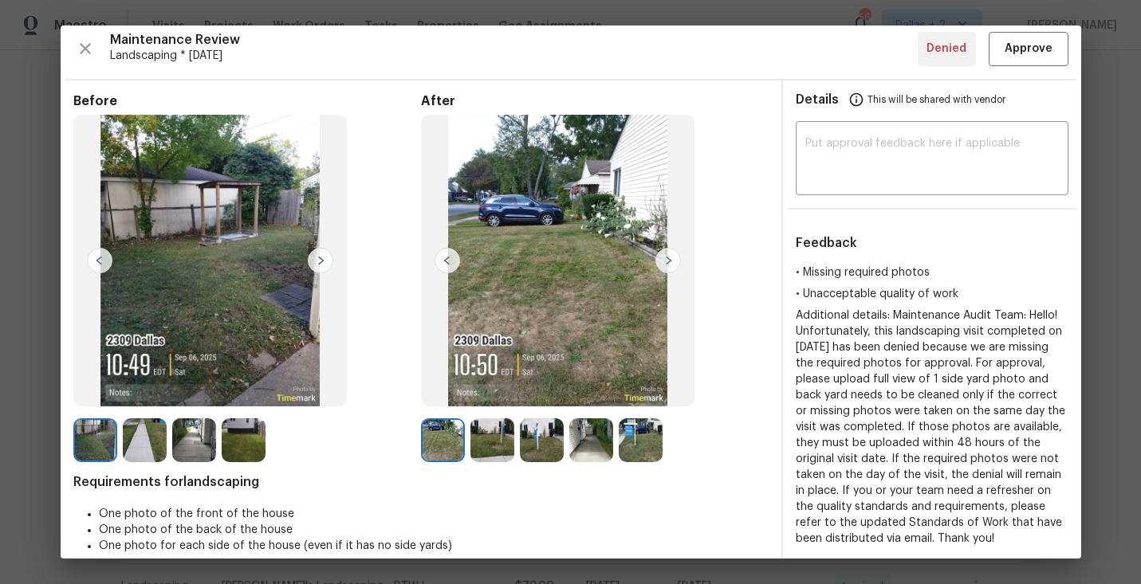
click at [491, 439] on img at bounding box center [492, 441] width 44 height 44
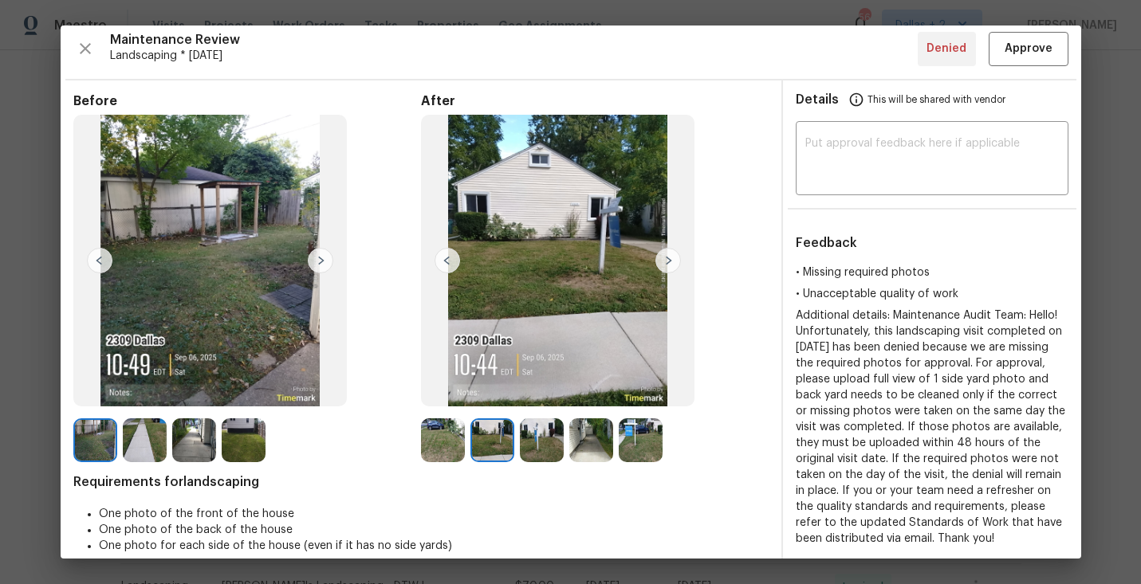
click at [549, 430] on img at bounding box center [542, 441] width 44 height 44
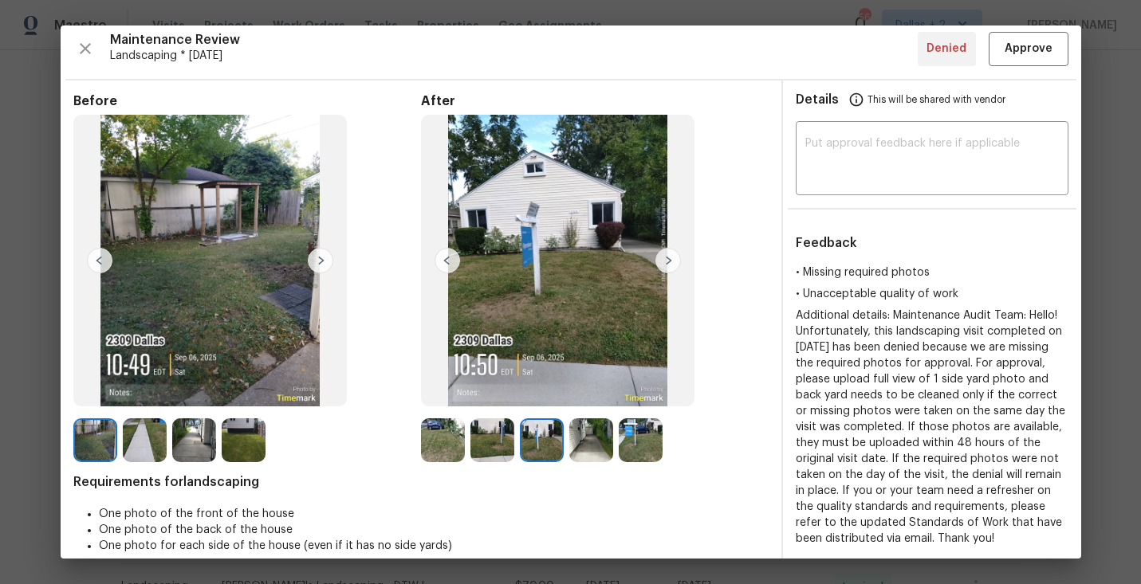
click at [597, 447] on img at bounding box center [591, 441] width 44 height 44
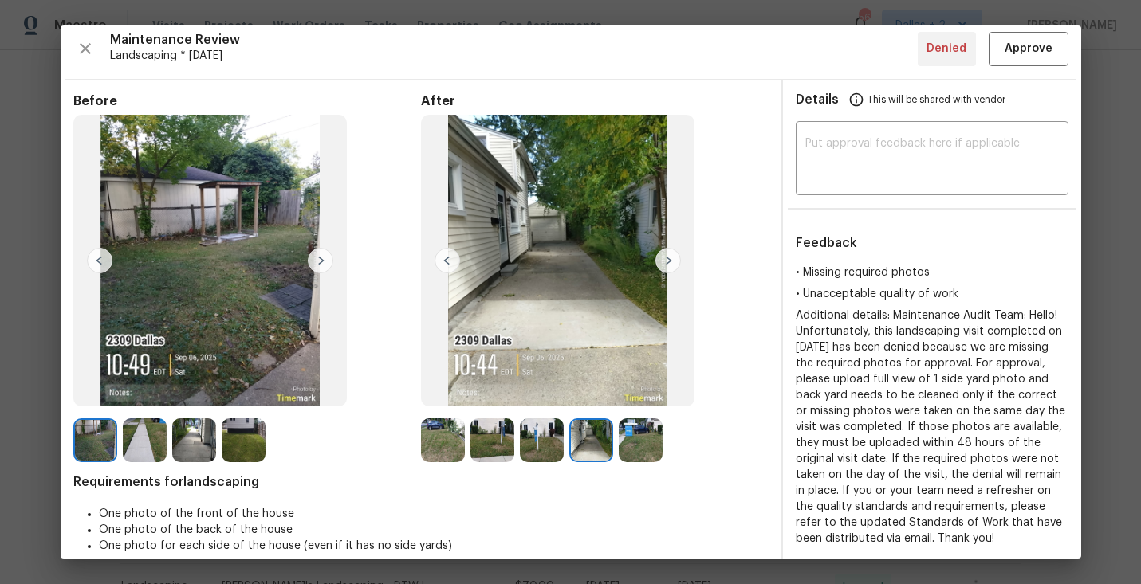
click at [641, 448] on img at bounding box center [641, 441] width 44 height 44
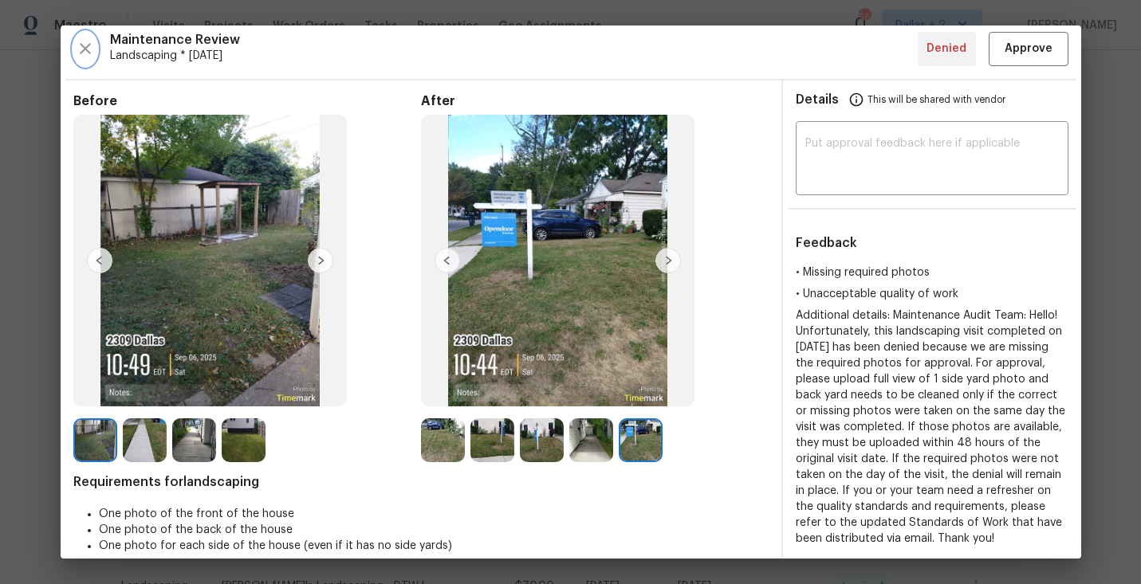
click at [90, 40] on icon "button" at bounding box center [85, 48] width 19 height 19
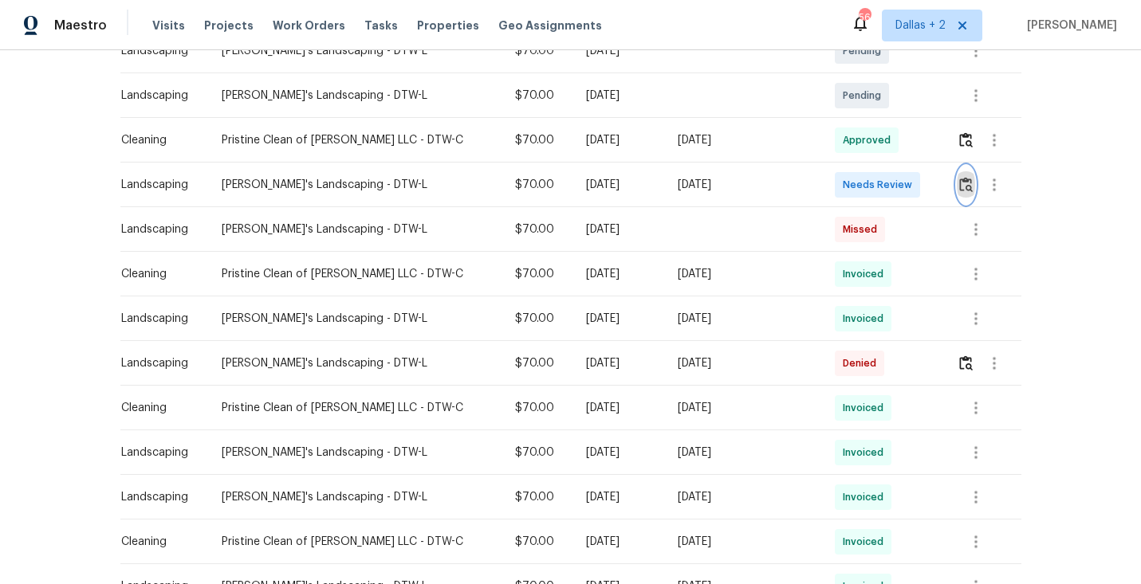
click at [962, 187] on img "button" at bounding box center [966, 184] width 14 height 15
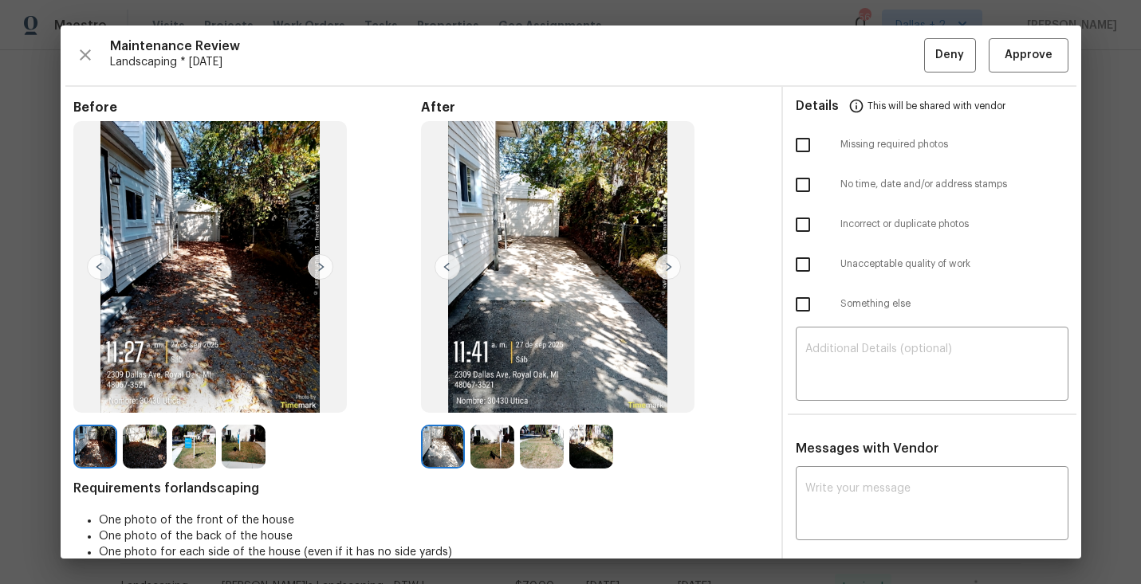
click at [502, 445] on img at bounding box center [492, 447] width 44 height 44
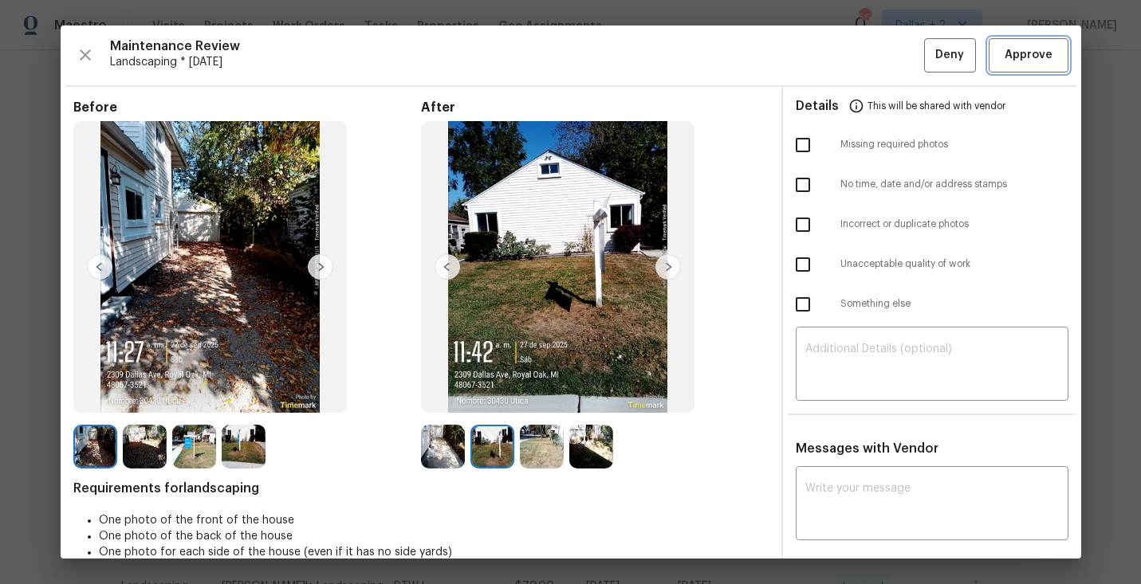
click at [1020, 52] on span "Approve" at bounding box center [1029, 55] width 48 height 20
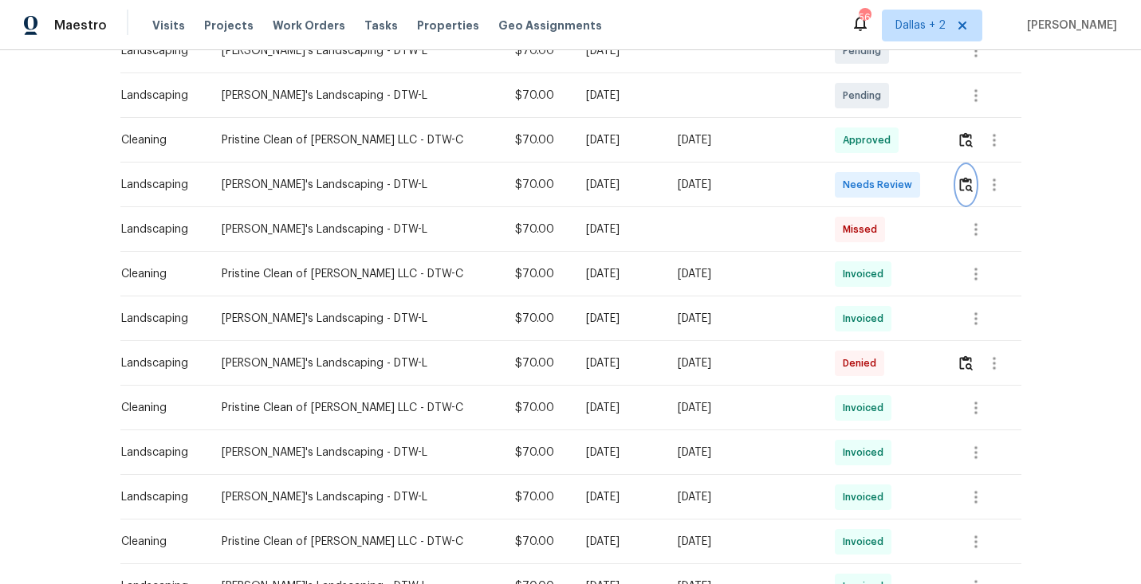
scroll to position [0, 0]
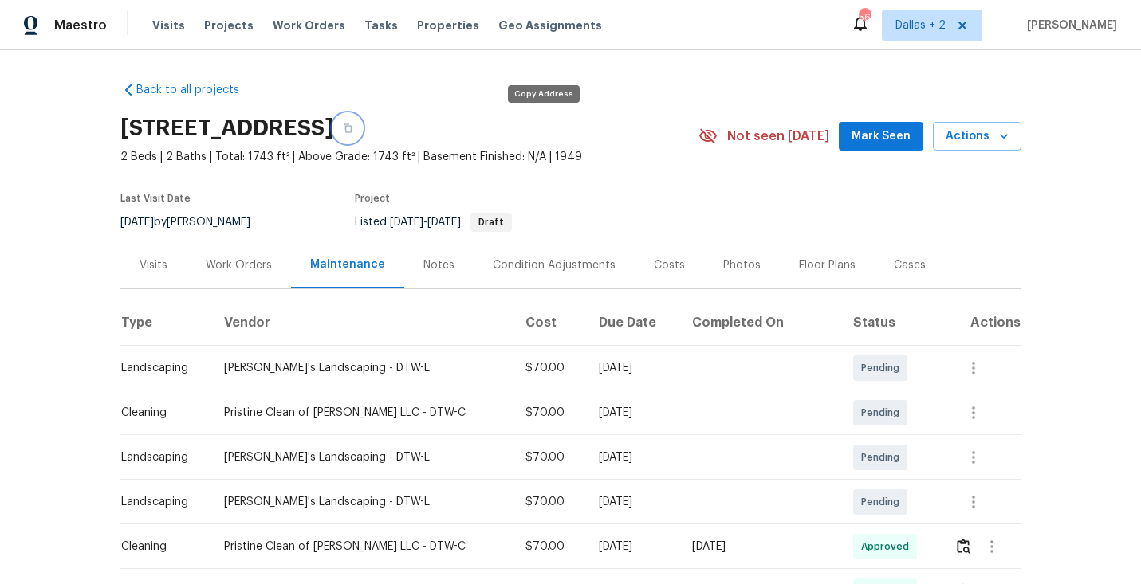
click at [362, 136] on button "button" at bounding box center [347, 128] width 29 height 29
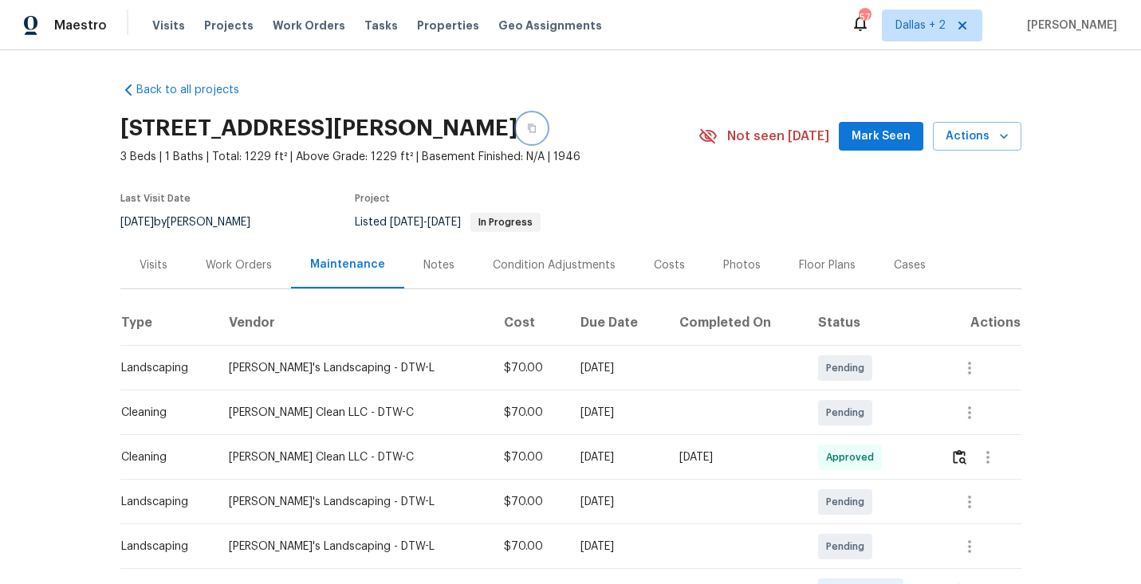
click at [517, 128] on button "button" at bounding box center [531, 128] width 29 height 29
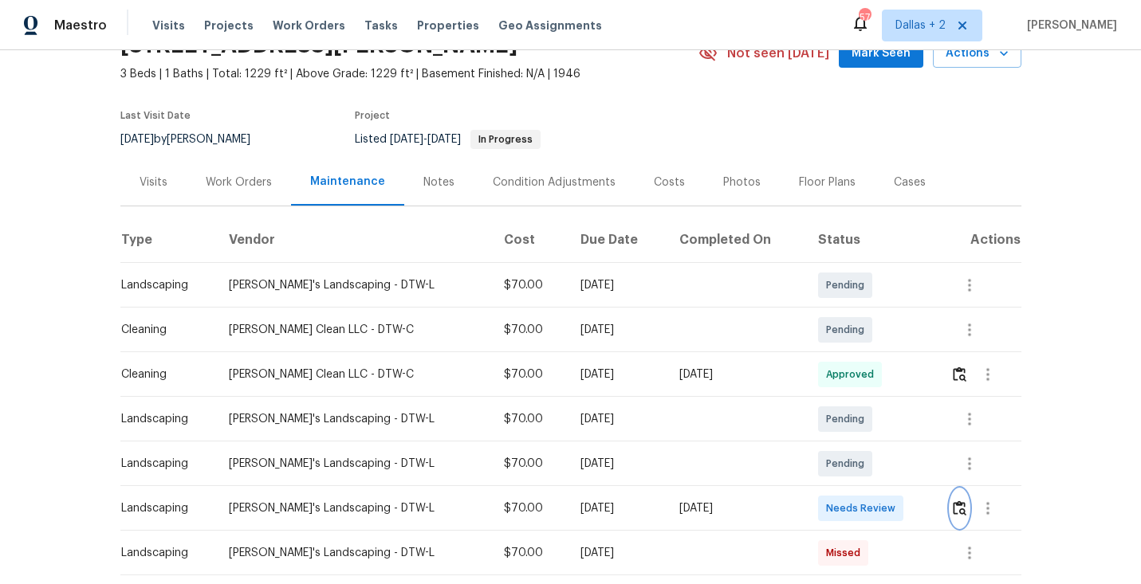
click at [962, 494] on button "button" at bounding box center [959, 509] width 18 height 38
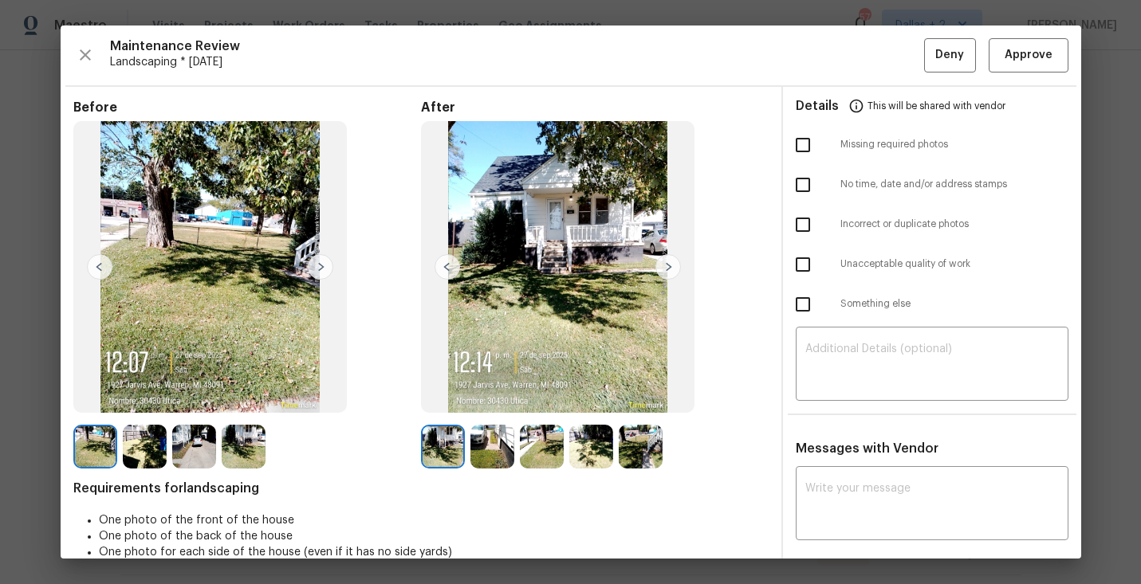
scroll to position [99, 0]
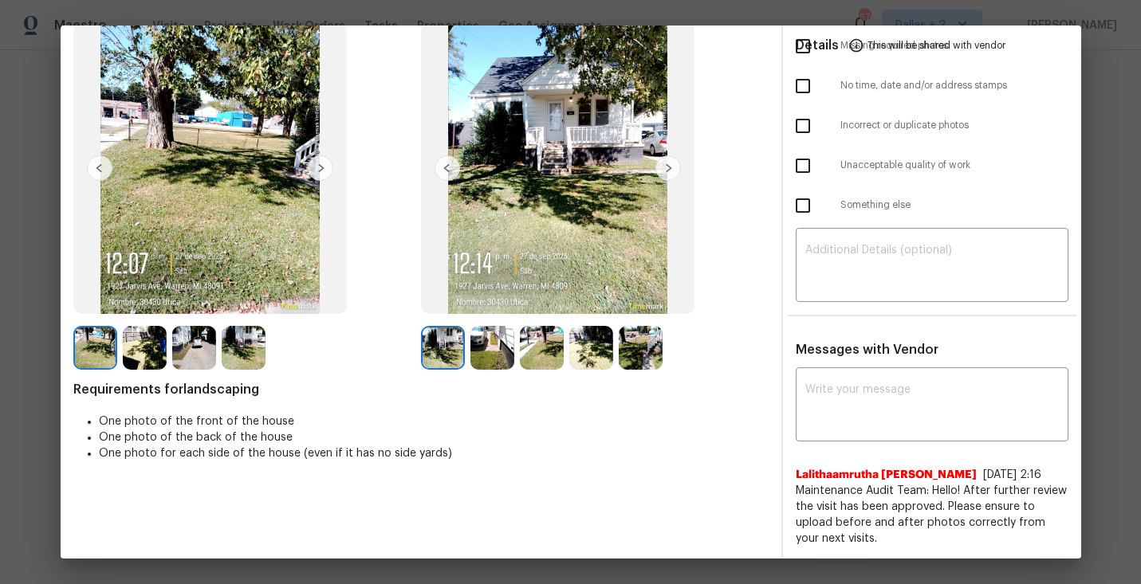
click at [493, 358] on img at bounding box center [492, 348] width 44 height 44
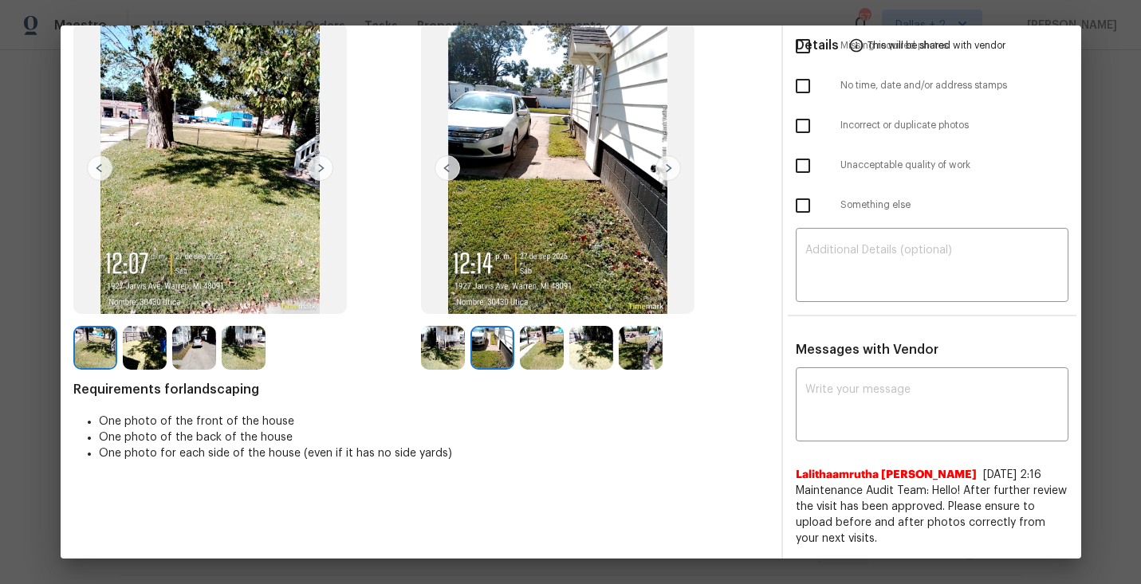
click at [538, 356] on img at bounding box center [542, 348] width 44 height 44
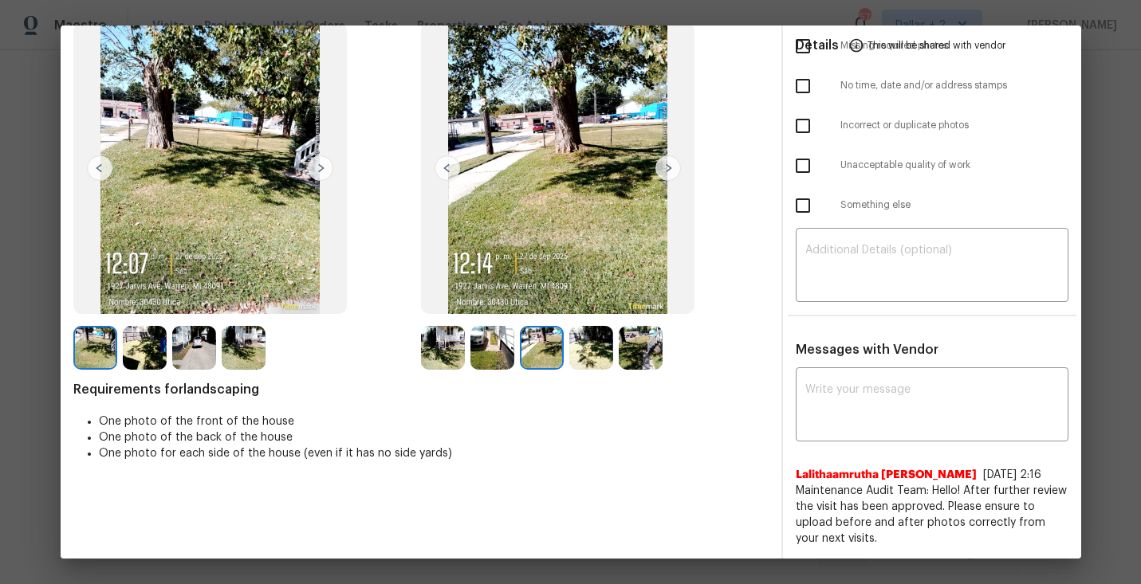
click at [487, 352] on img at bounding box center [492, 348] width 44 height 44
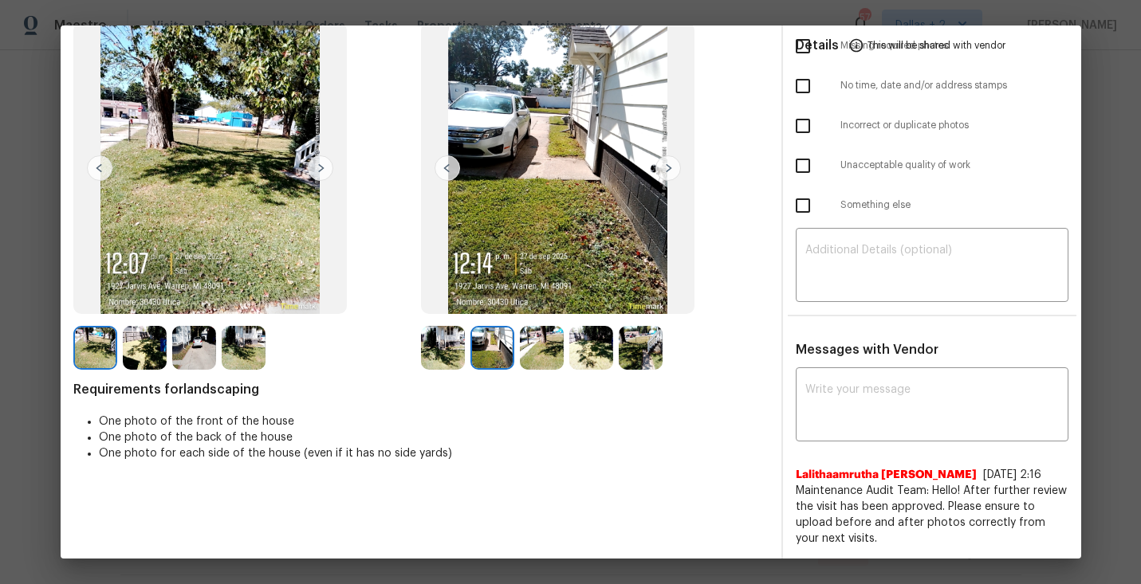
click at [639, 342] on img at bounding box center [641, 348] width 44 height 44
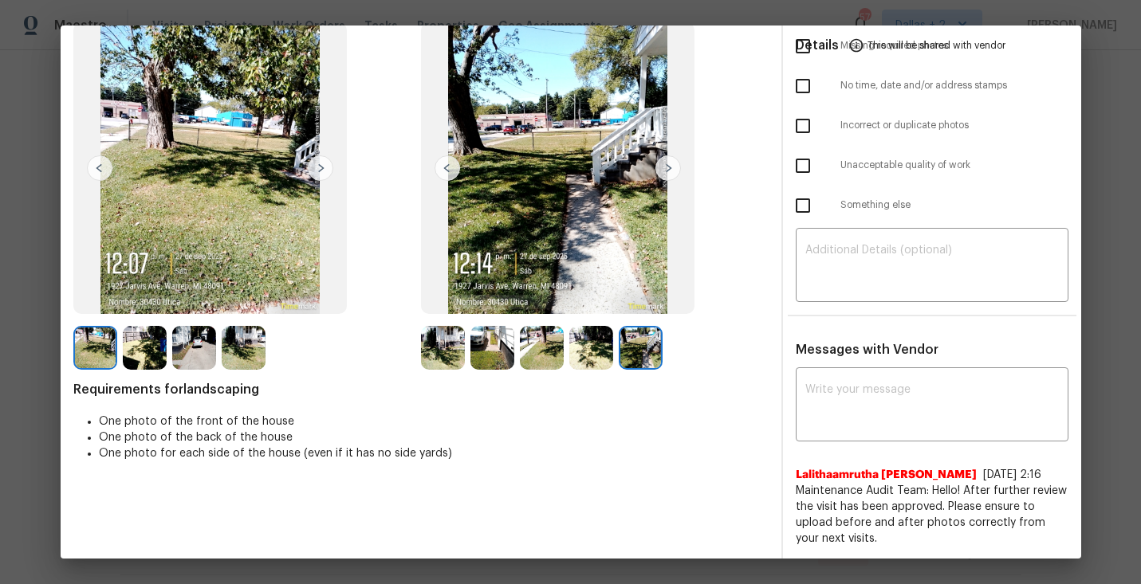
click at [592, 349] on img at bounding box center [591, 348] width 44 height 44
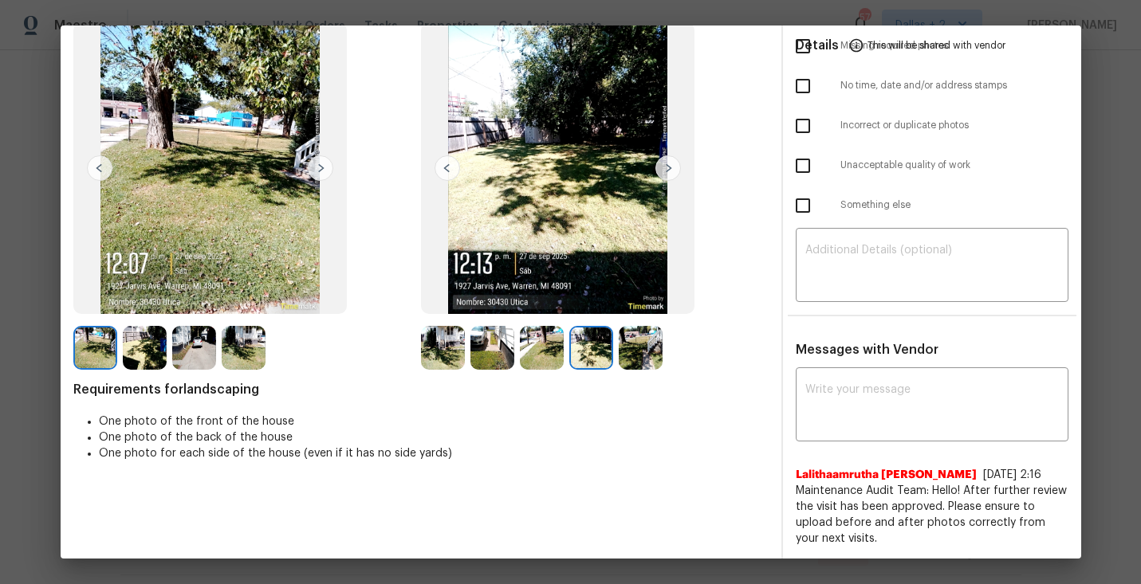
click at [548, 352] on img at bounding box center [542, 348] width 44 height 44
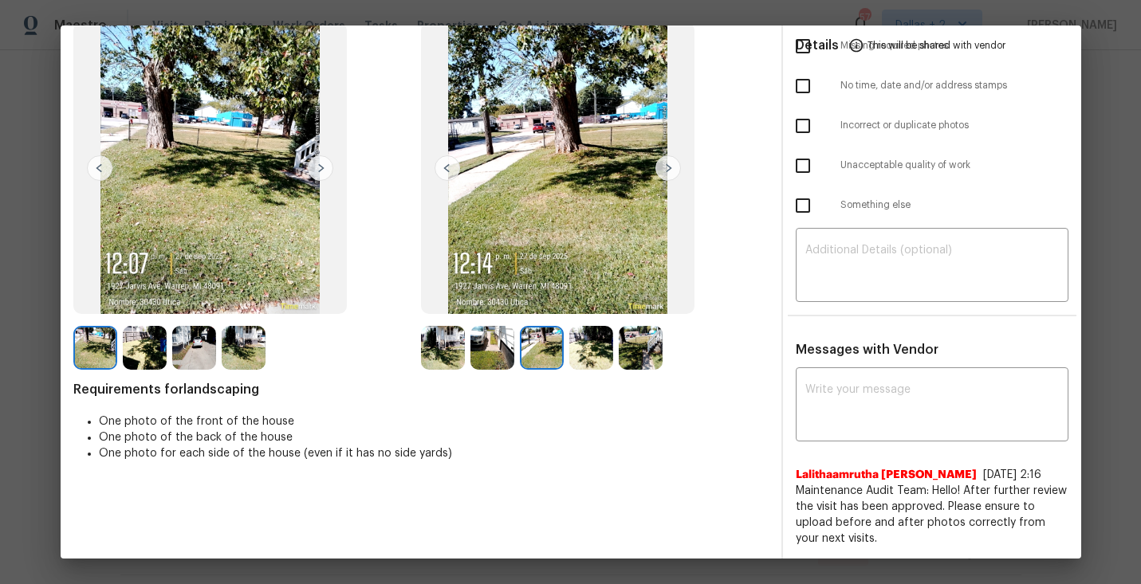
click at [494, 351] on img at bounding box center [492, 348] width 44 height 44
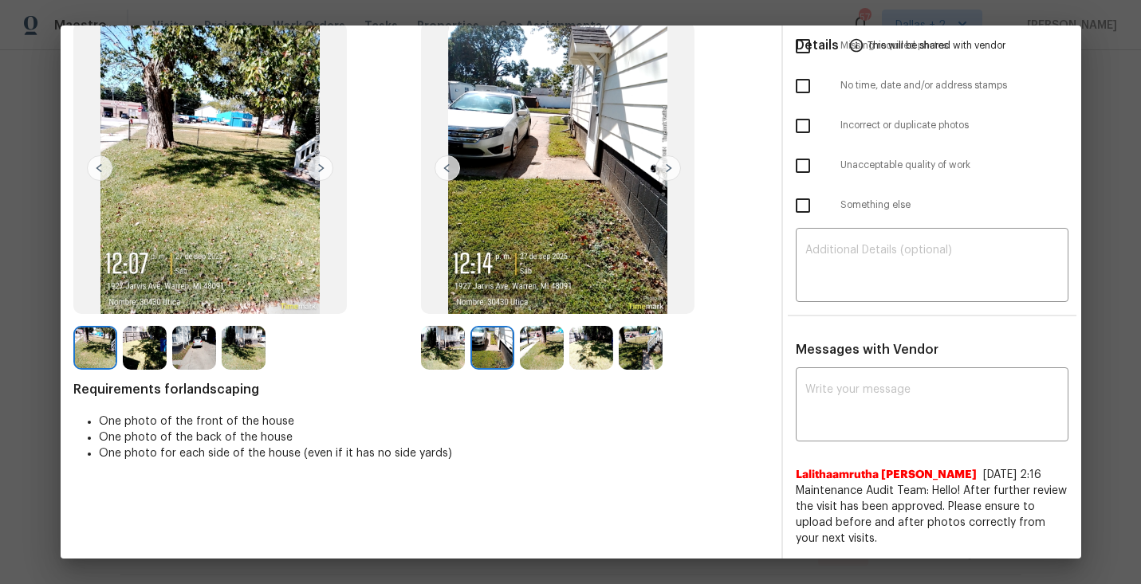
click at [450, 343] on img at bounding box center [443, 348] width 44 height 44
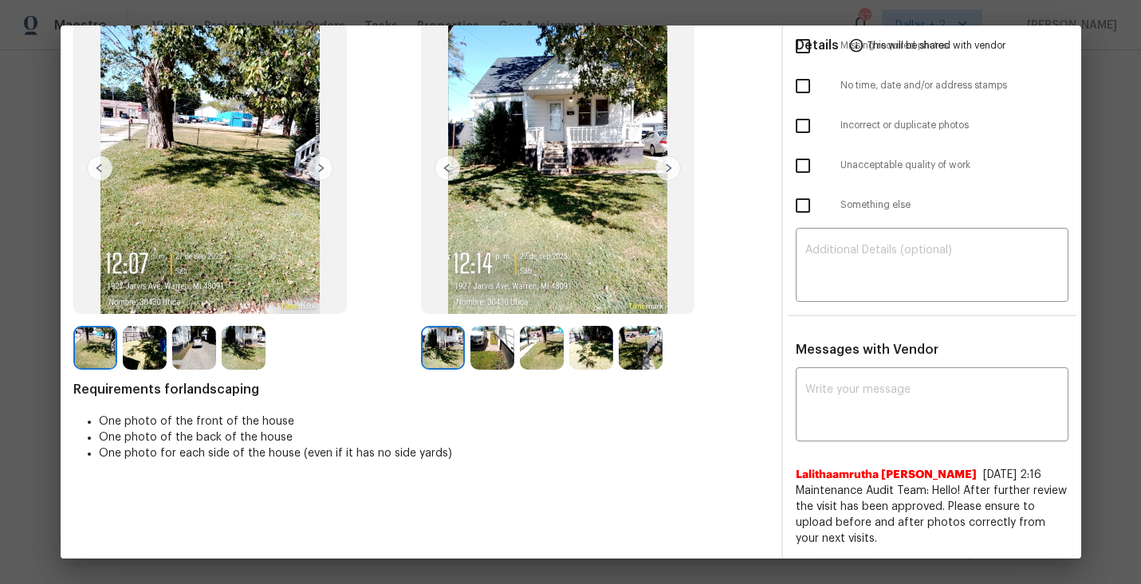
scroll to position [0, 0]
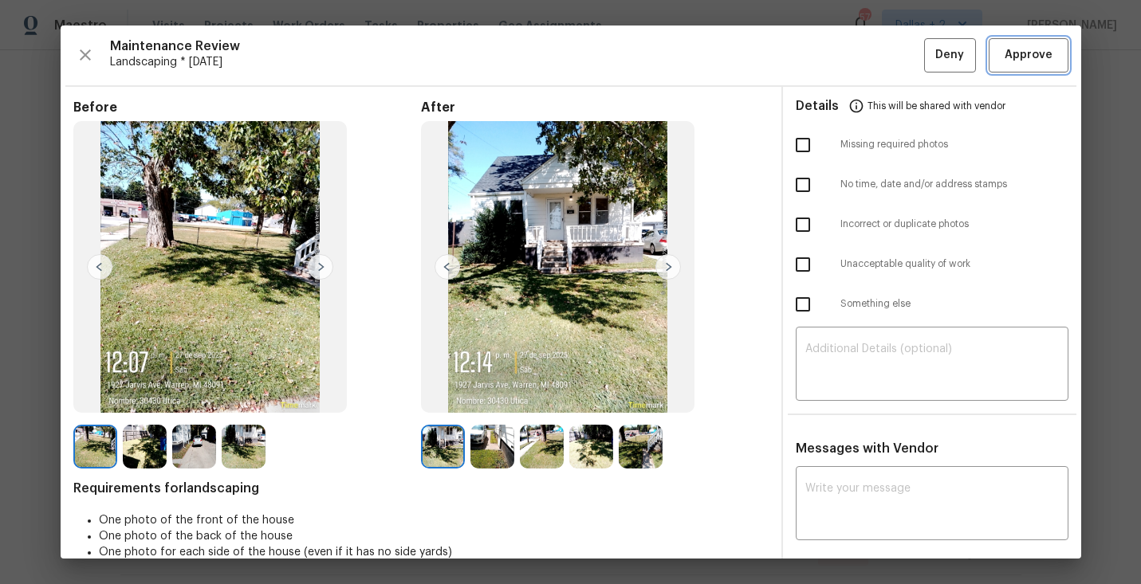
click at [1026, 65] on span "Approve" at bounding box center [1029, 55] width 48 height 20
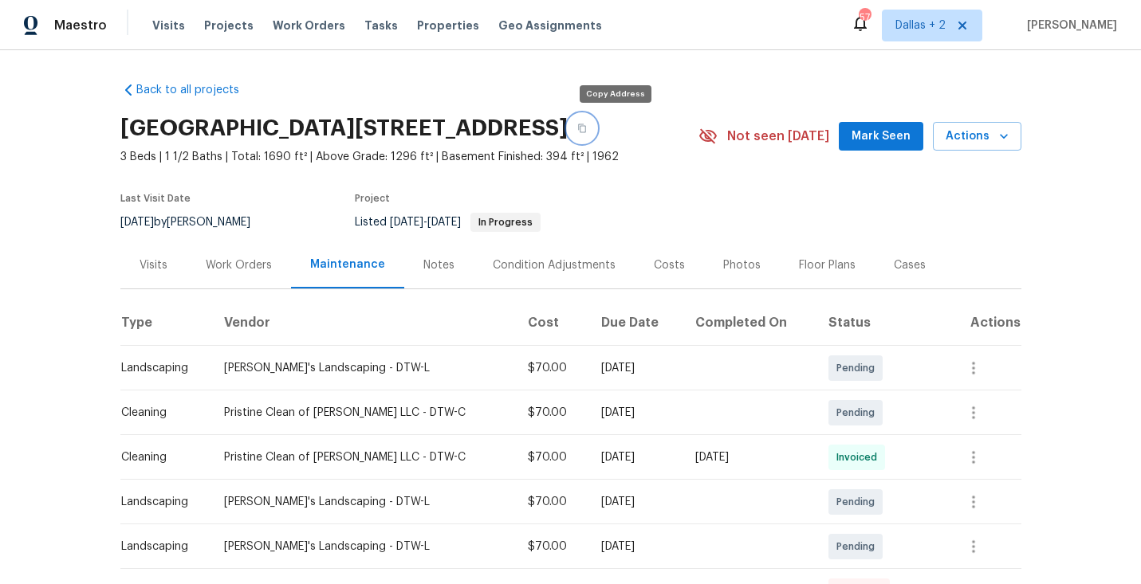
click at [587, 128] on icon "button" at bounding box center [582, 129] width 10 height 10
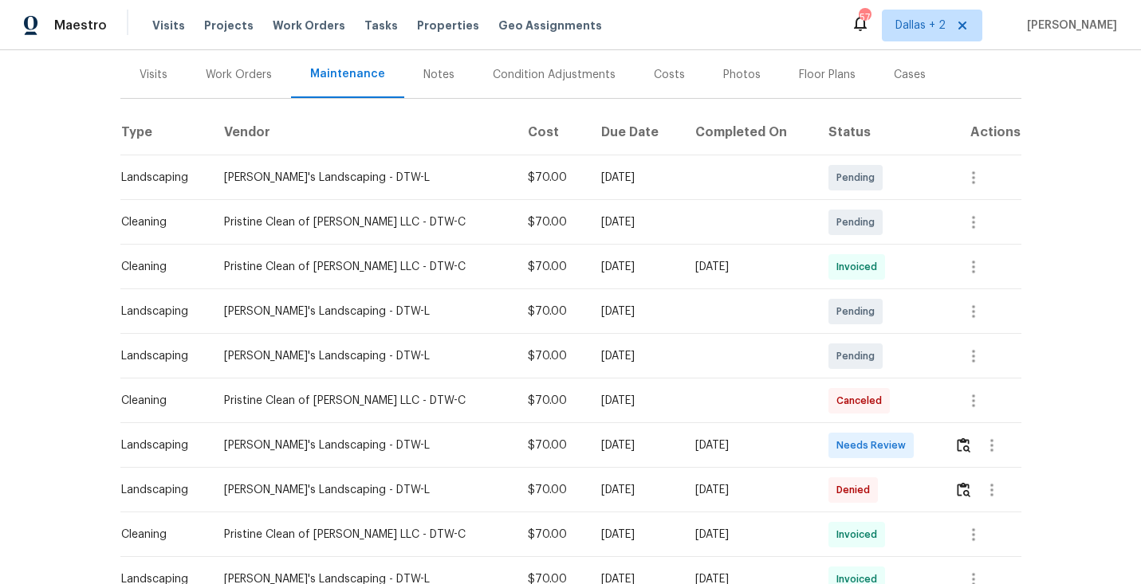
scroll to position [204, 0]
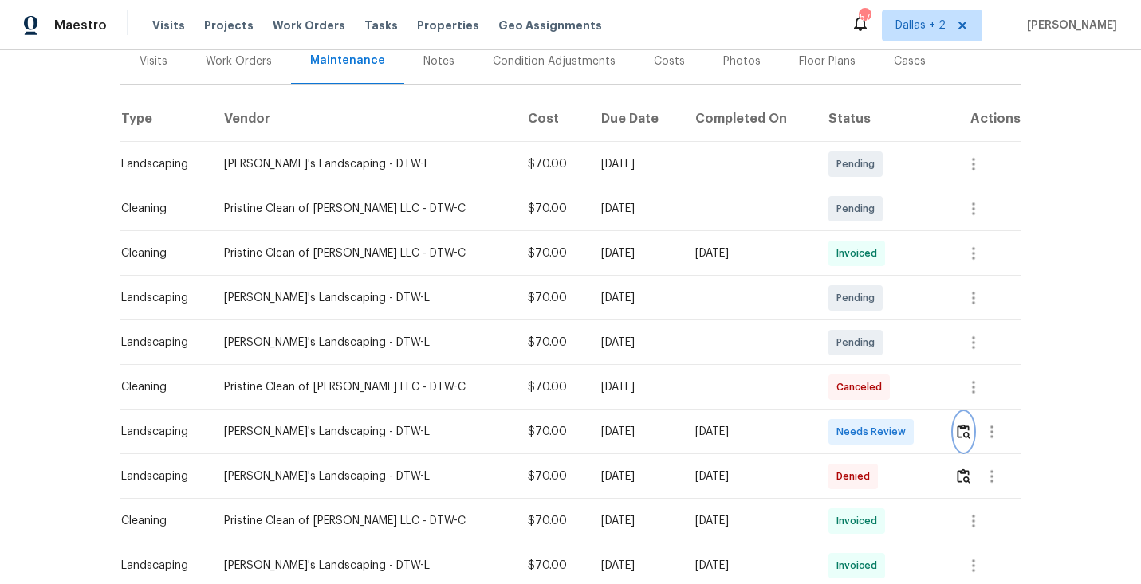
click at [957, 435] on img "button" at bounding box center [964, 431] width 14 height 15
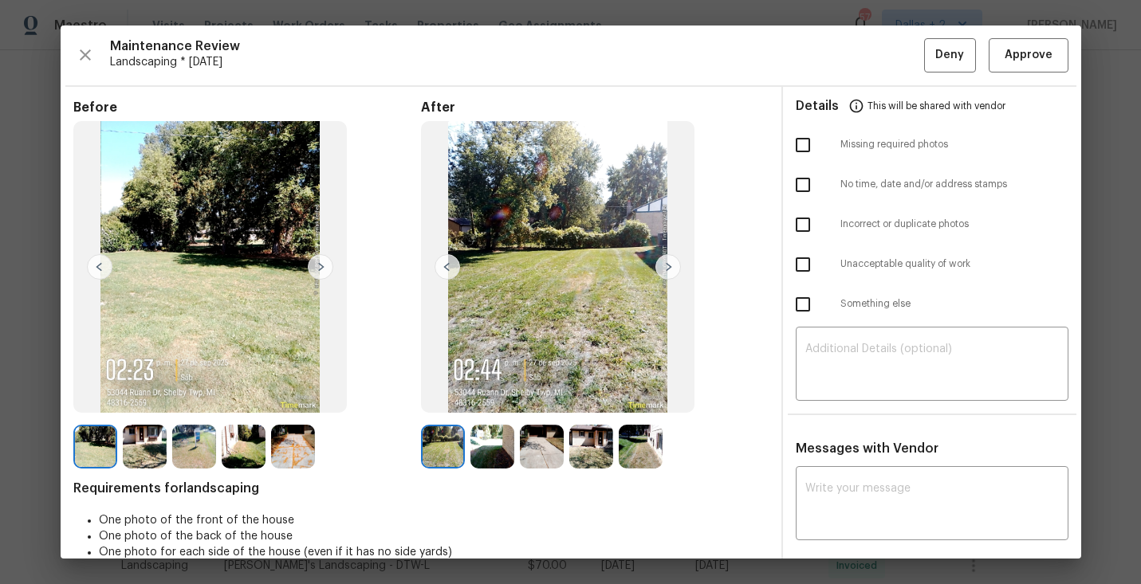
click at [144, 447] on img at bounding box center [145, 447] width 44 height 44
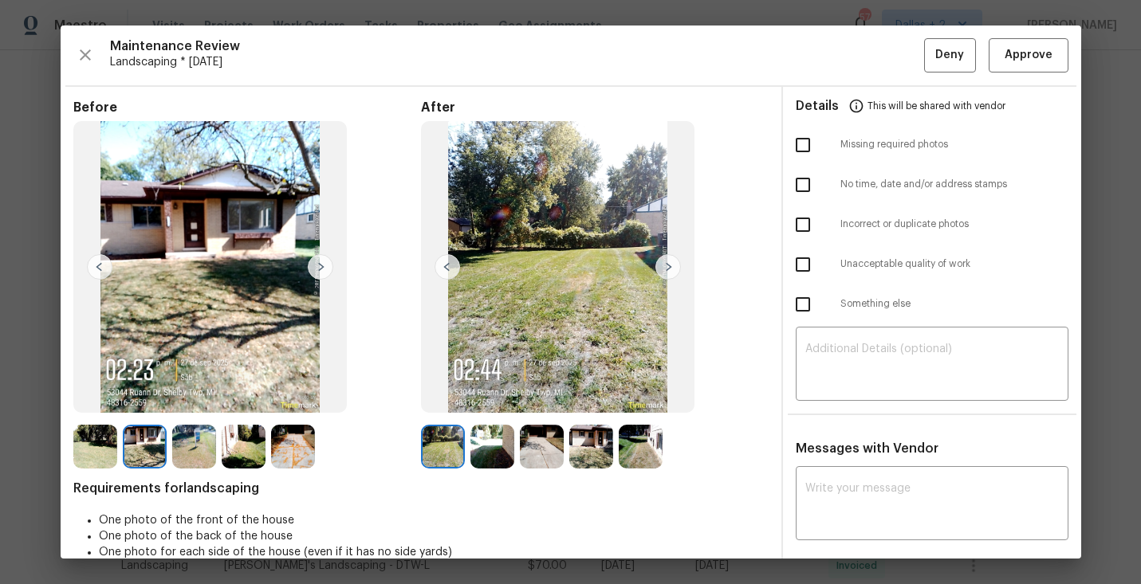
click at [668, 270] on img at bounding box center [668, 267] width 26 height 26
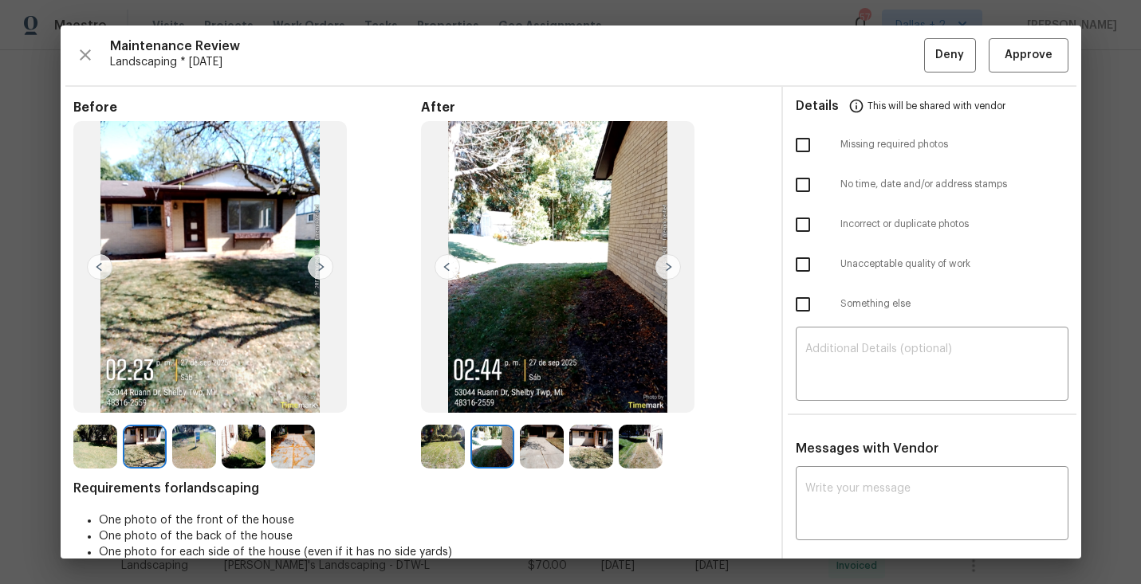
click at [315, 262] on img at bounding box center [321, 267] width 26 height 26
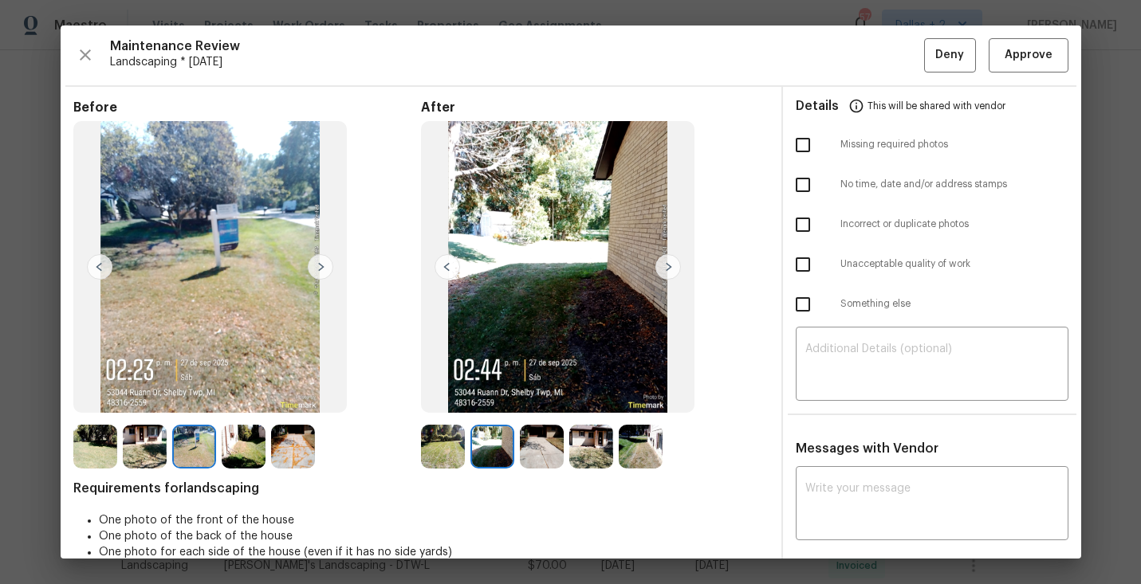
click at [320, 256] on img at bounding box center [321, 267] width 26 height 26
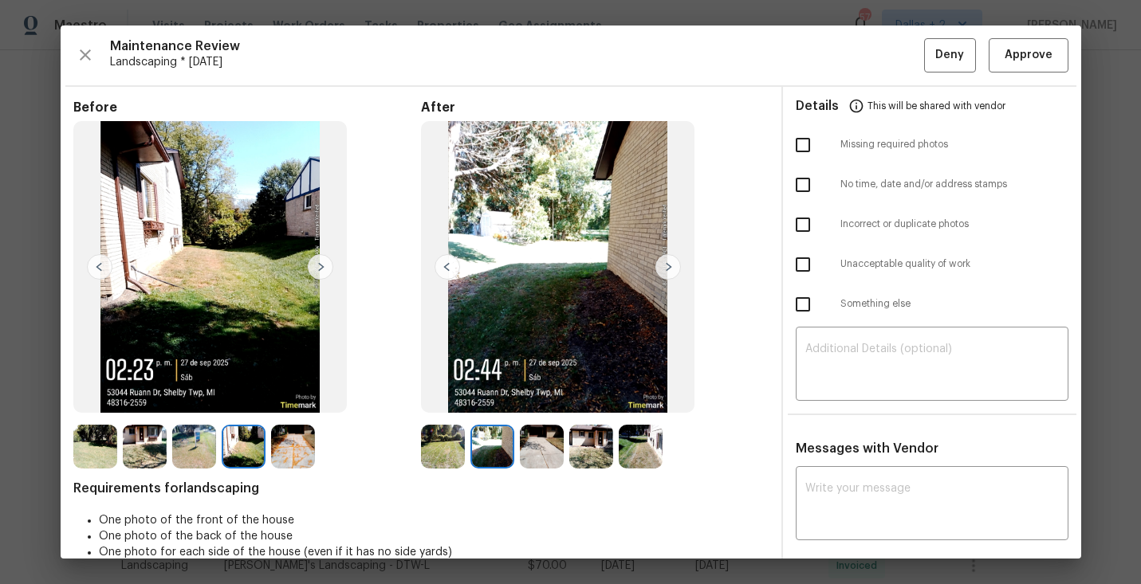
click at [328, 256] on img at bounding box center [321, 267] width 26 height 26
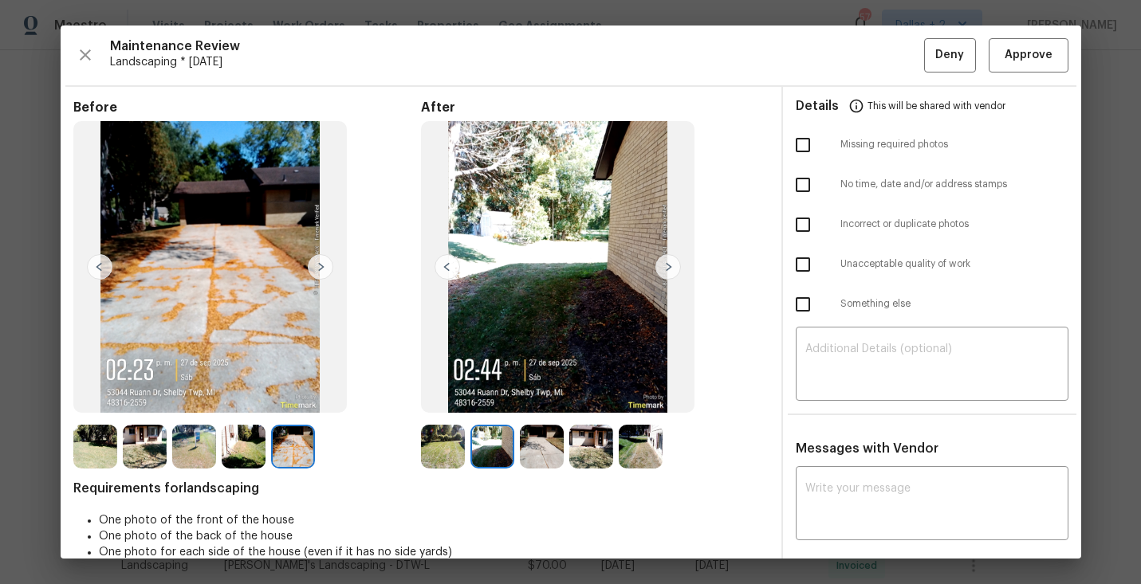
click at [669, 260] on img at bounding box center [668, 267] width 26 height 26
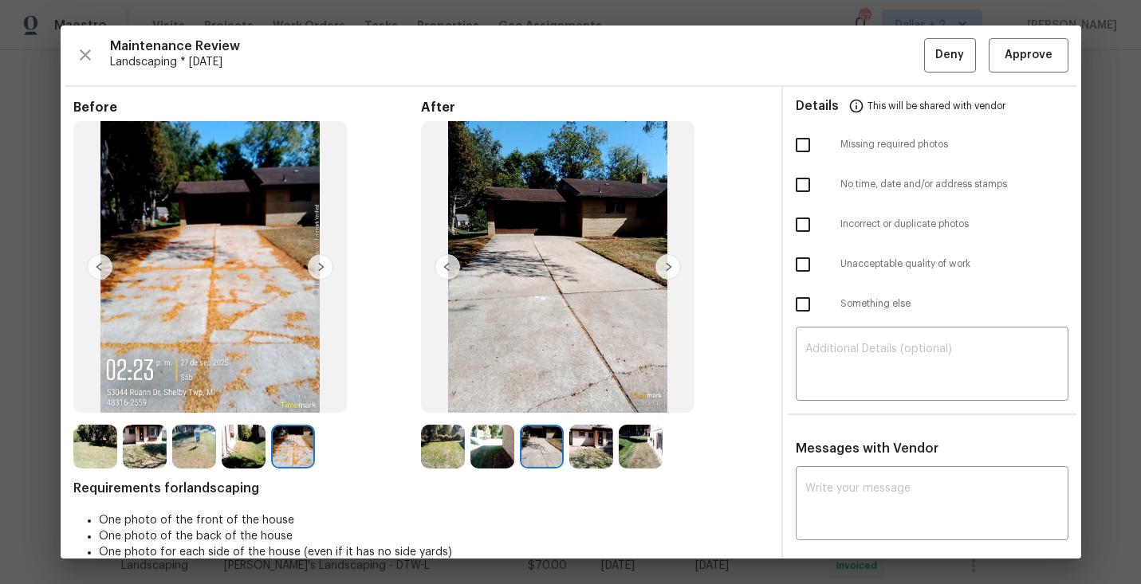
click at [669, 258] on img at bounding box center [668, 267] width 26 height 26
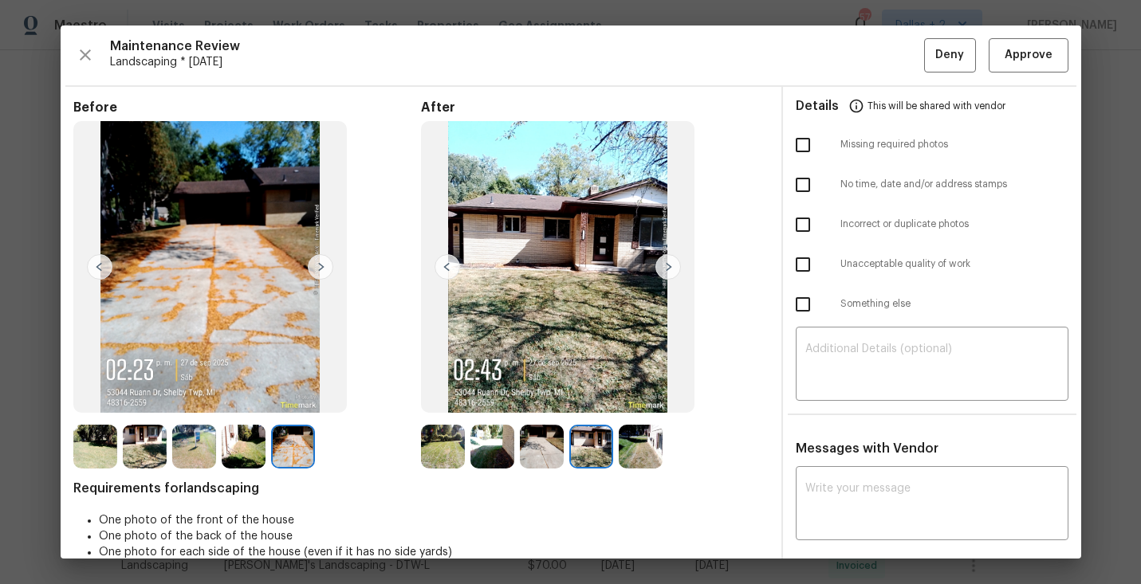
click at [661, 263] on img at bounding box center [668, 267] width 26 height 26
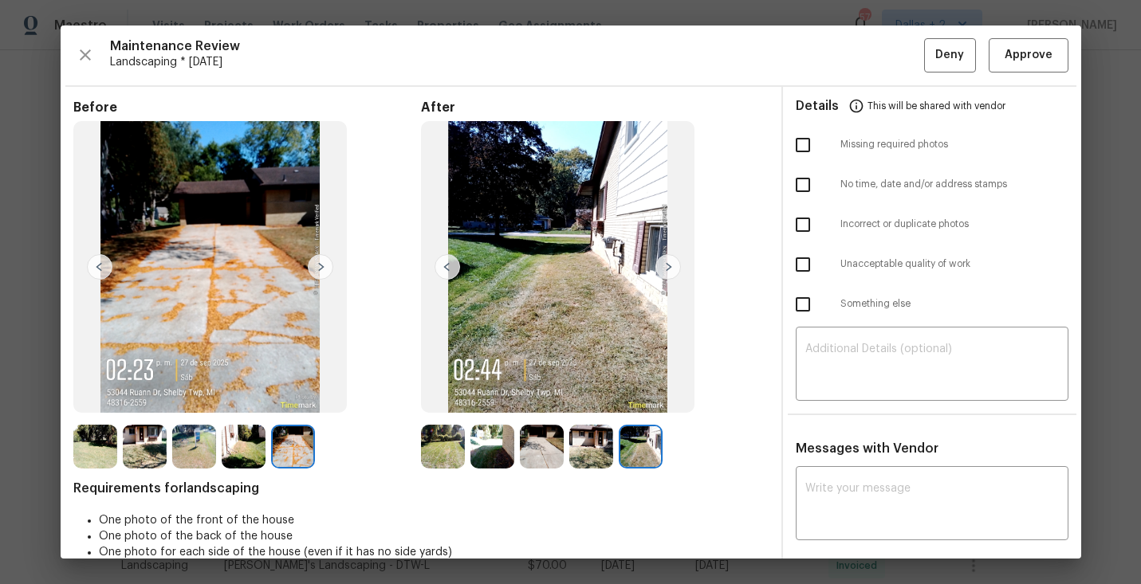
click at [432, 462] on img at bounding box center [443, 447] width 44 height 44
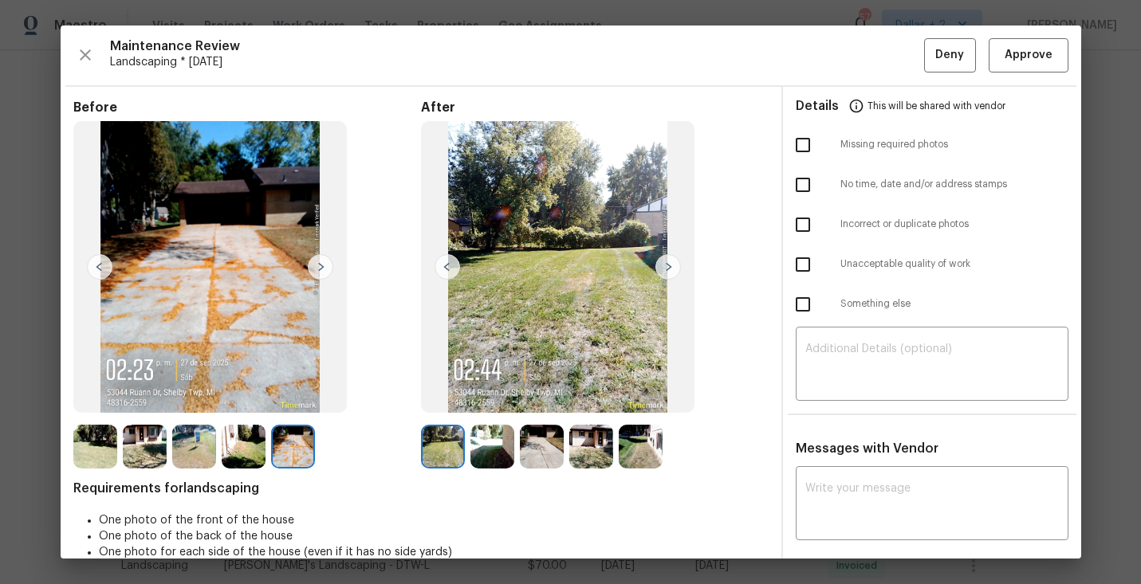
click at [671, 272] on img at bounding box center [668, 267] width 26 height 26
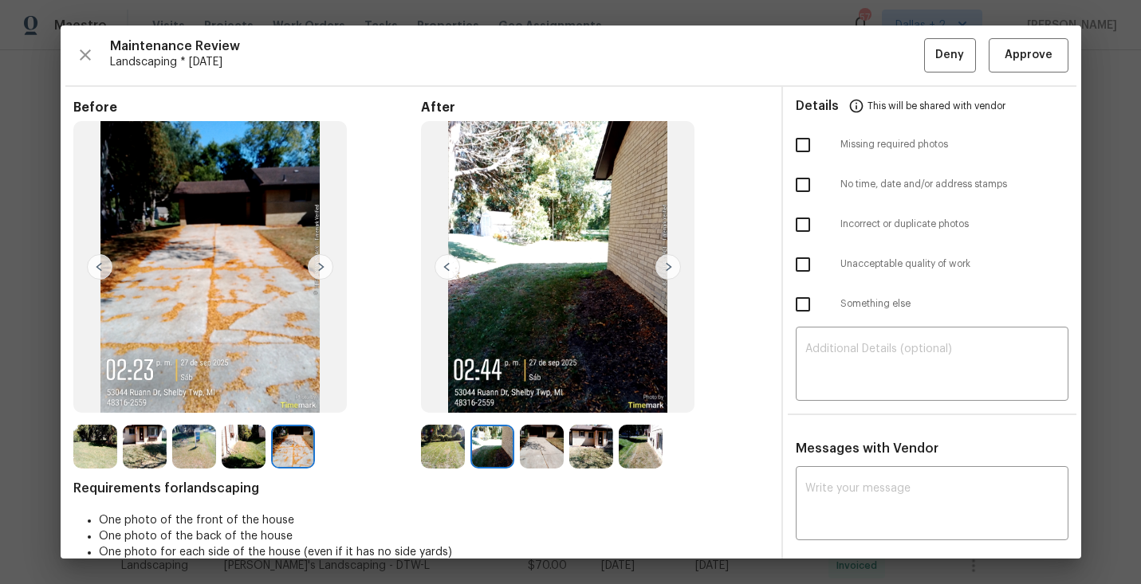
click at [671, 272] on img at bounding box center [668, 267] width 26 height 26
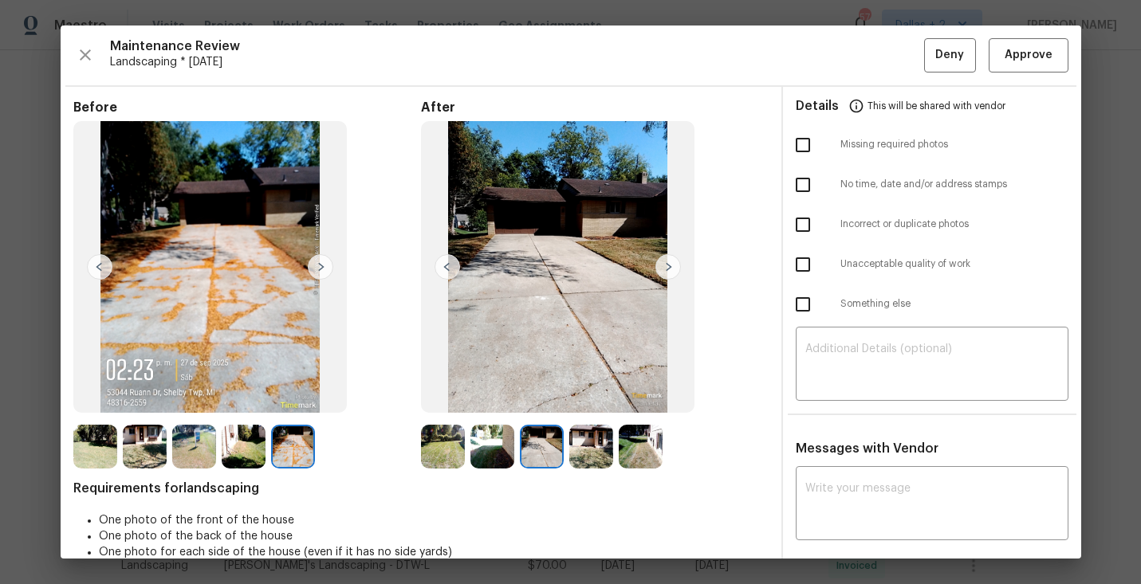
click at [671, 272] on img at bounding box center [668, 267] width 26 height 26
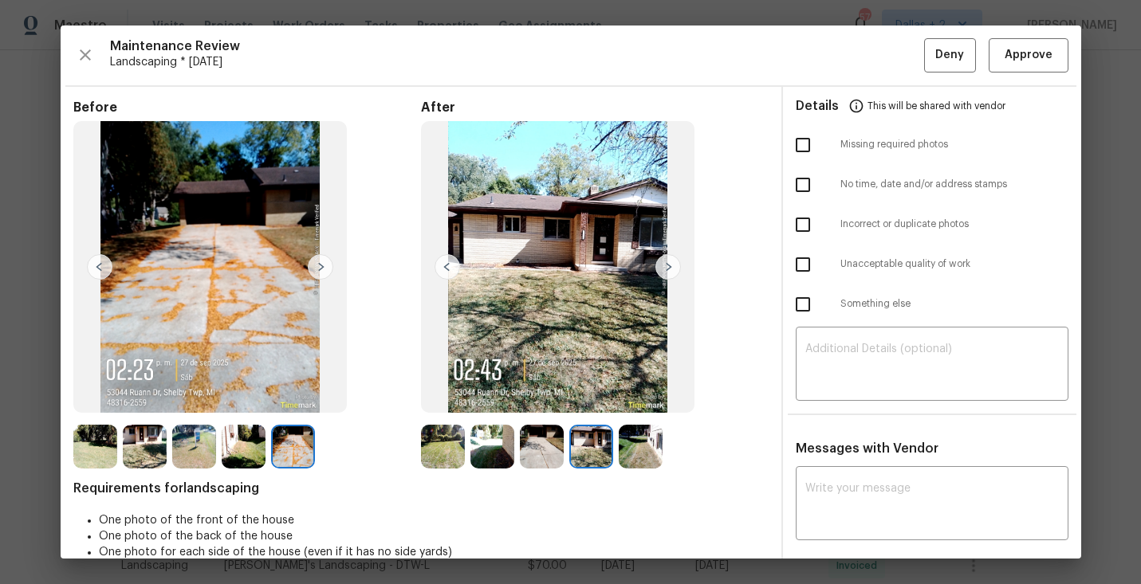
click at [671, 272] on img at bounding box center [668, 267] width 26 height 26
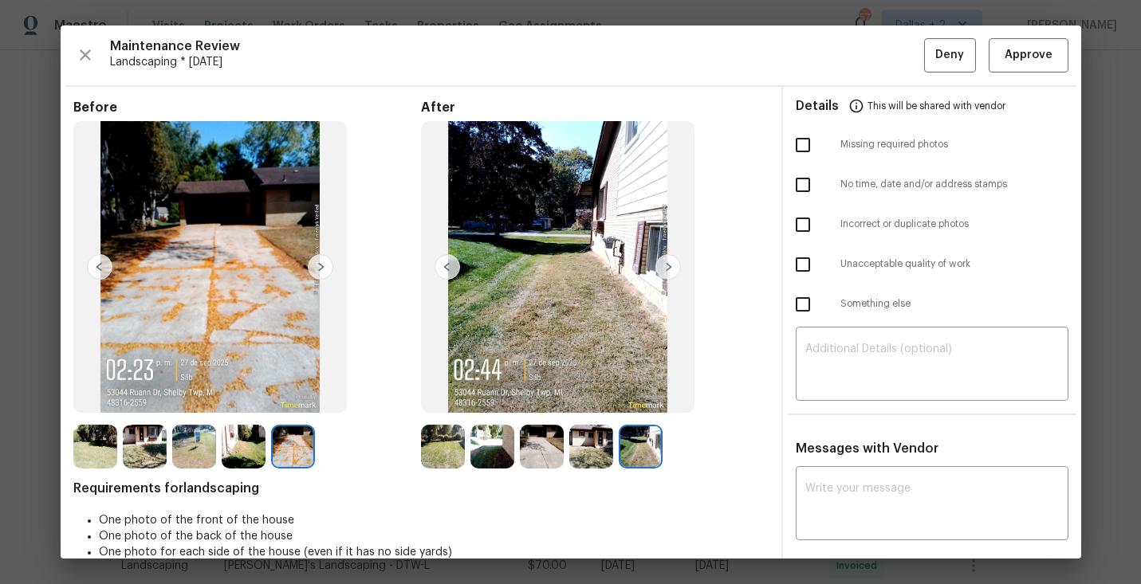
click at [671, 272] on img at bounding box center [668, 267] width 26 height 26
click at [860, 479] on div "x ​" at bounding box center [932, 505] width 273 height 70
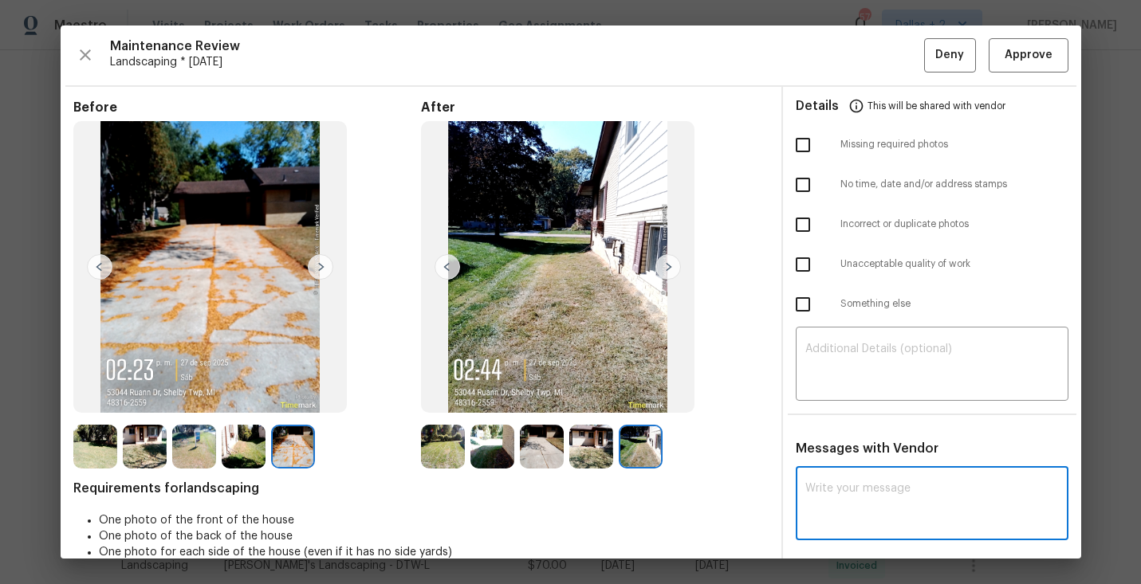
paste textarea "Maintenance Audit Team: Unfortunately this landscaping visit completed on [DATE…"
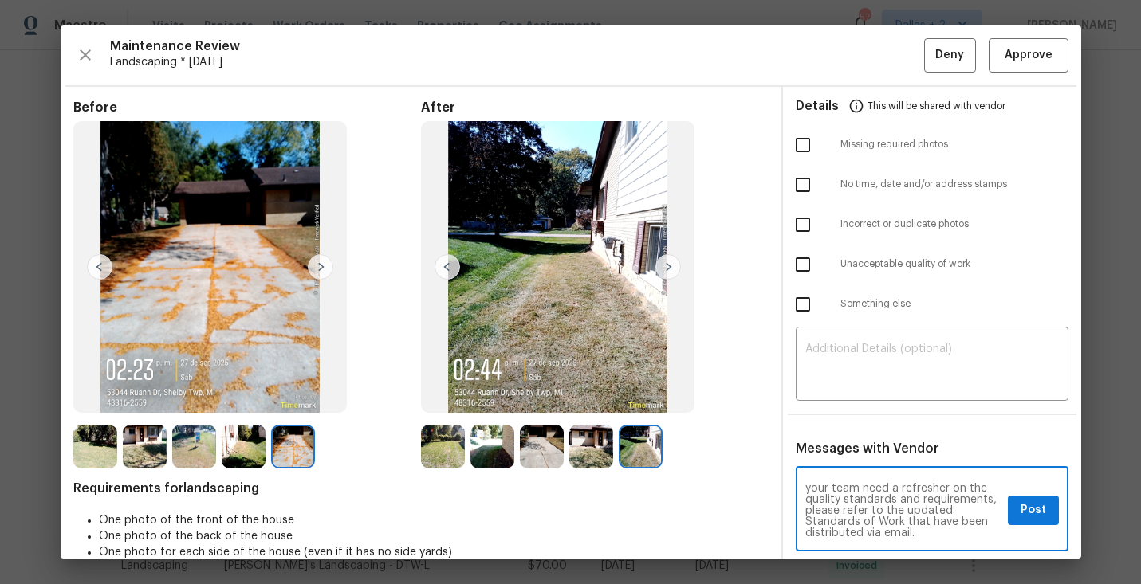
scroll to position [0, 0]
type textarea "Maintenance Audit Team: Unfortunately this landscaping visit completed on [DATE…"
click at [1034, 507] on span "Post" at bounding box center [1034, 511] width 26 height 20
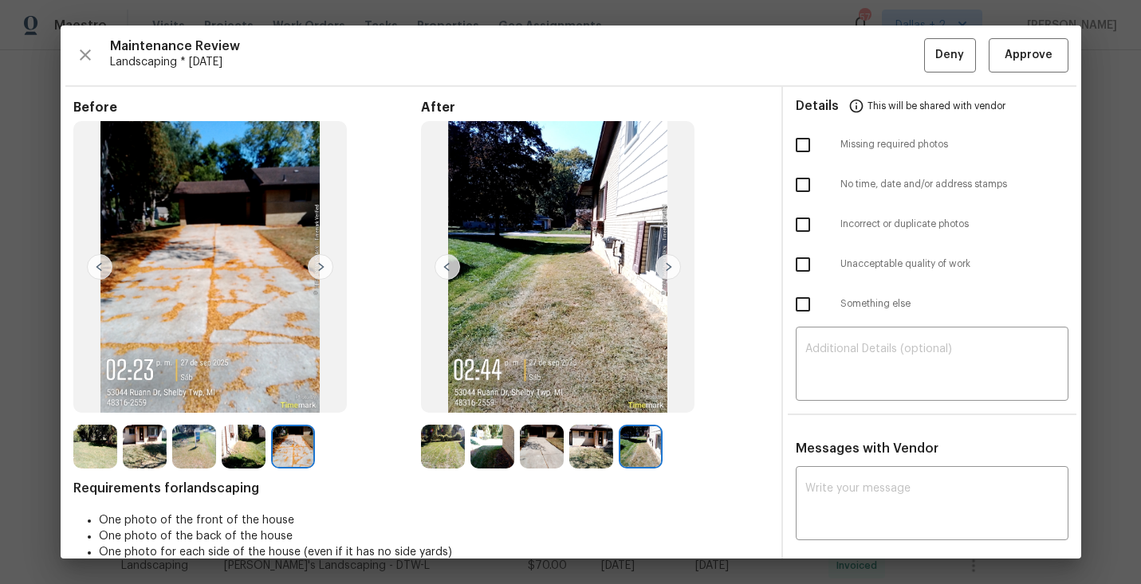
click at [797, 183] on input "checkbox" at bounding box center [802, 184] width 33 height 33
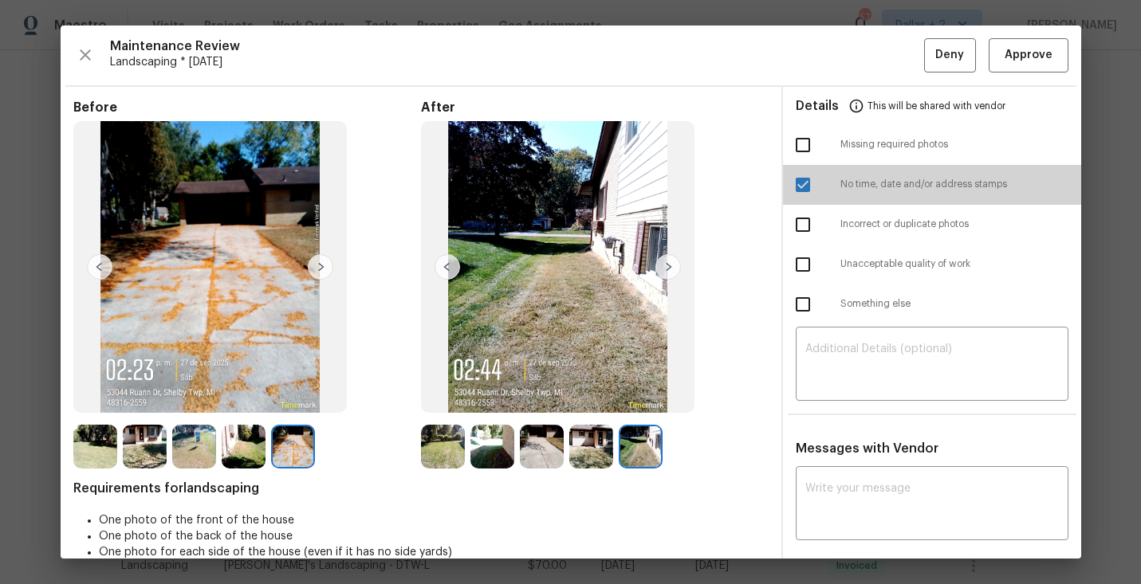
click at [796, 181] on input "checkbox" at bounding box center [802, 184] width 33 height 33
checkbox input "false"
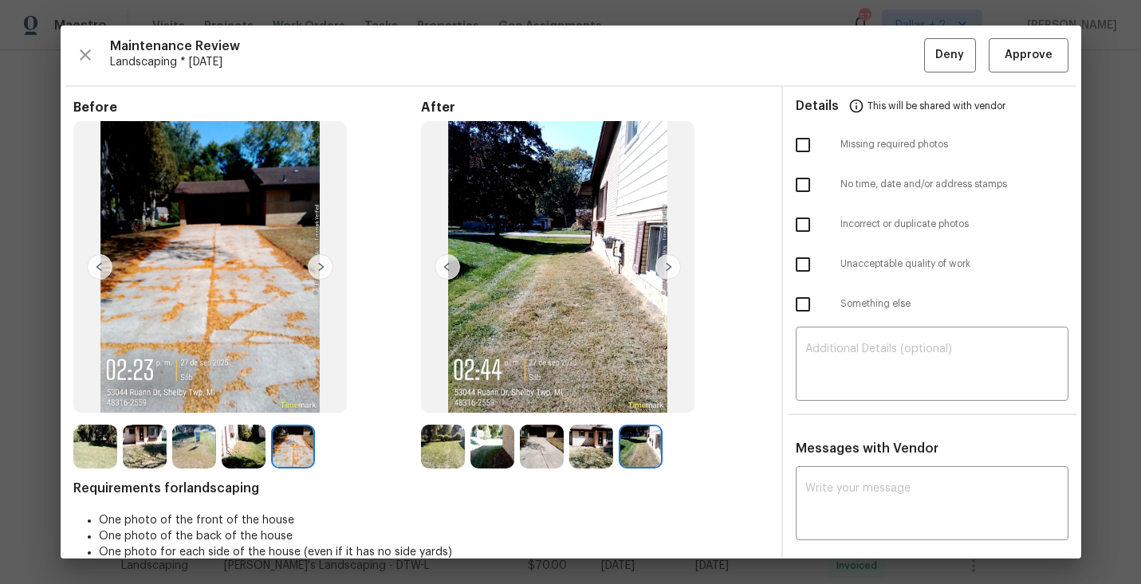
click at [807, 135] on input "checkbox" at bounding box center [802, 144] width 33 height 33
checkbox input "true"
click at [930, 57] on button "Deny" at bounding box center [950, 55] width 52 height 34
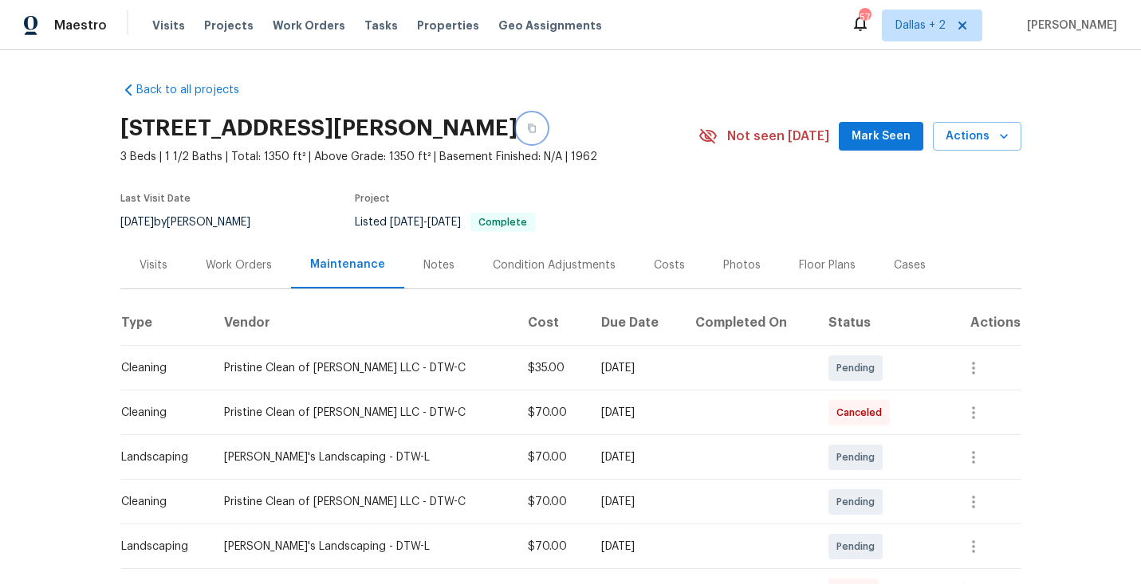
click at [517, 132] on button "button" at bounding box center [531, 128] width 29 height 29
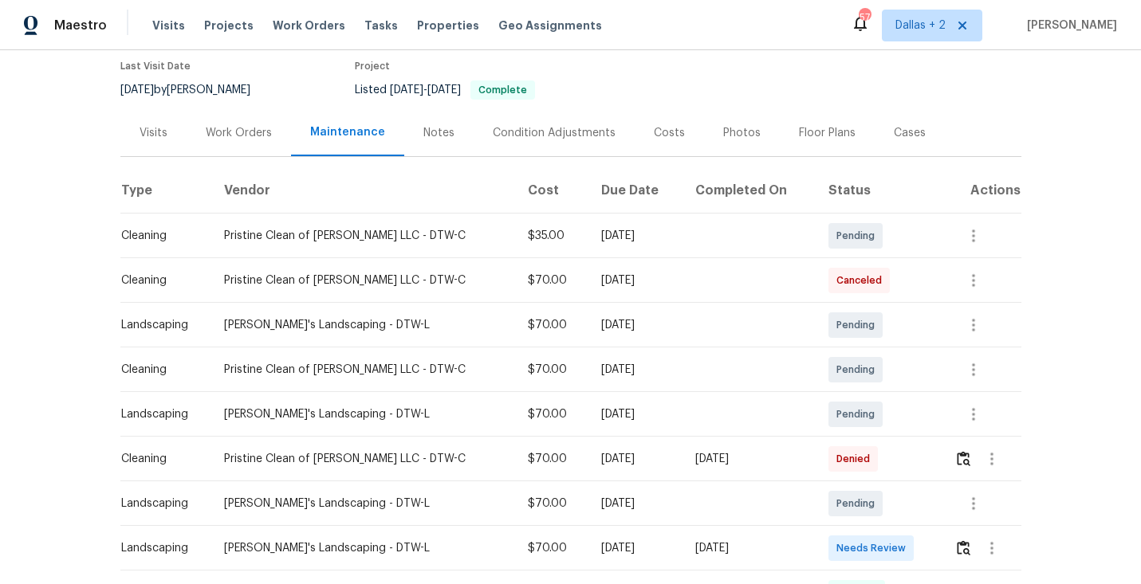
scroll to position [218, 0]
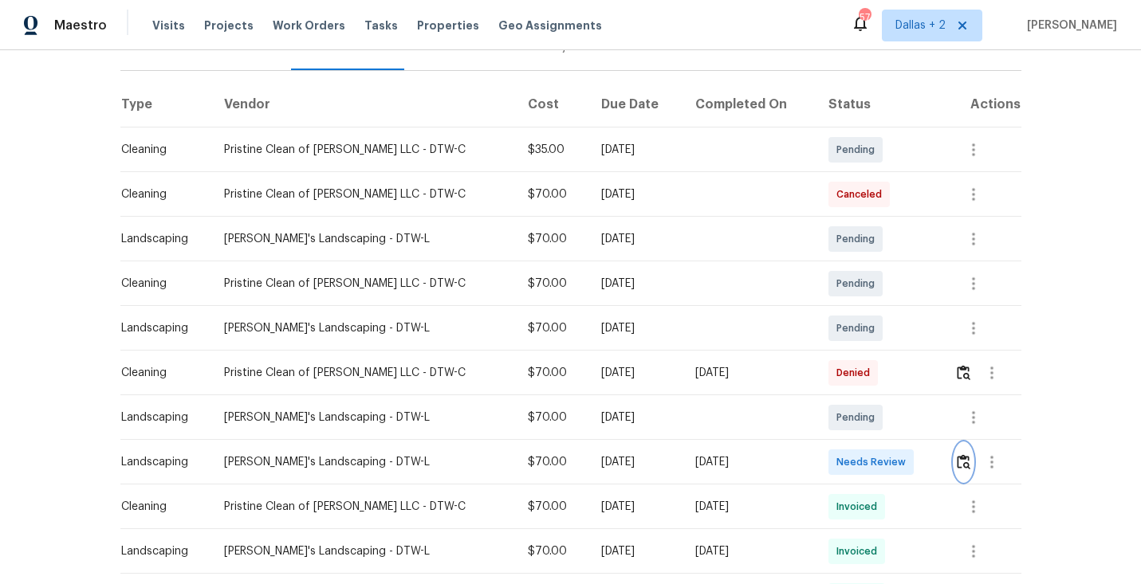
click at [958, 455] on img "button" at bounding box center [964, 461] width 14 height 15
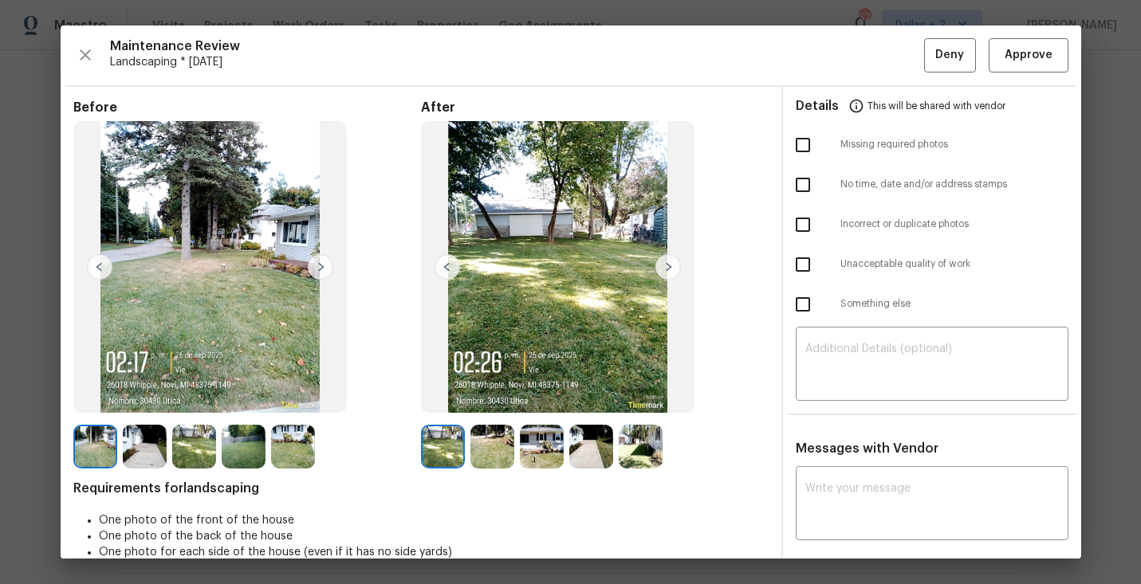
click at [140, 442] on img at bounding box center [145, 447] width 44 height 44
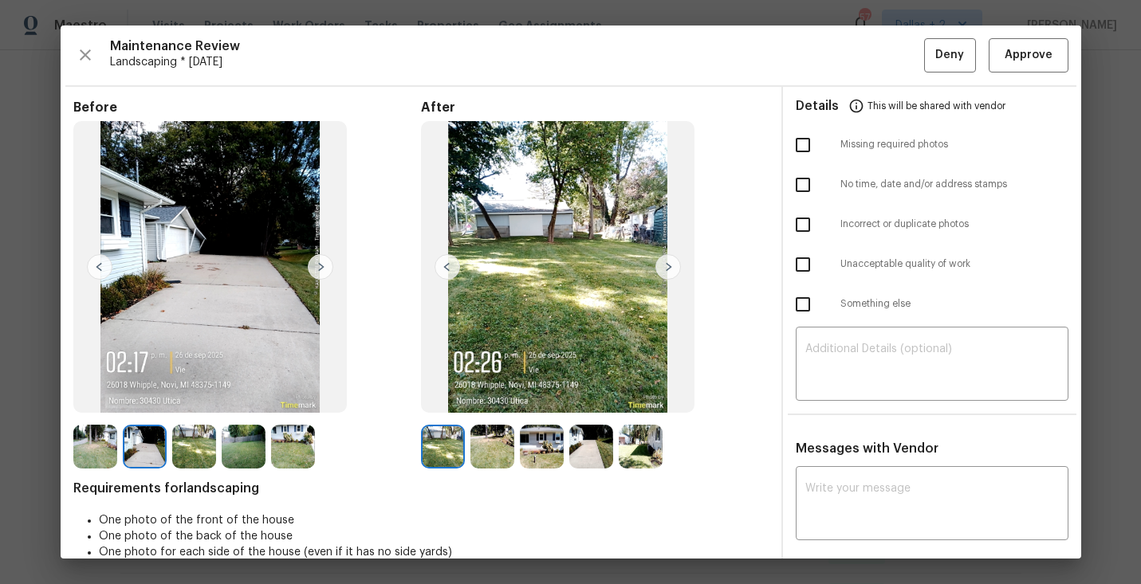
click at [202, 446] on img at bounding box center [194, 447] width 44 height 44
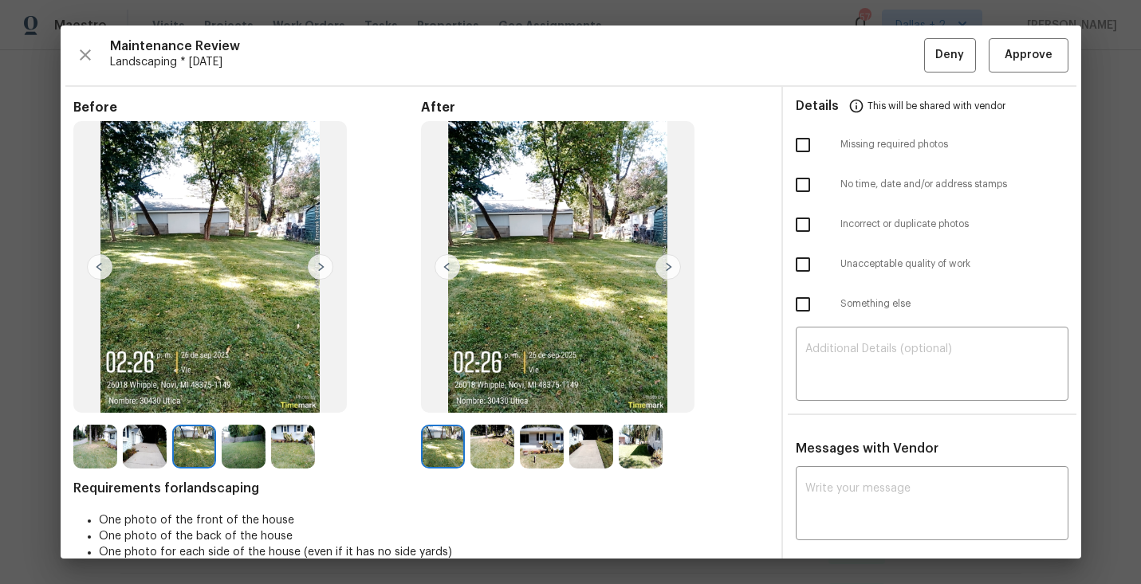
click at [240, 445] on img at bounding box center [244, 447] width 44 height 44
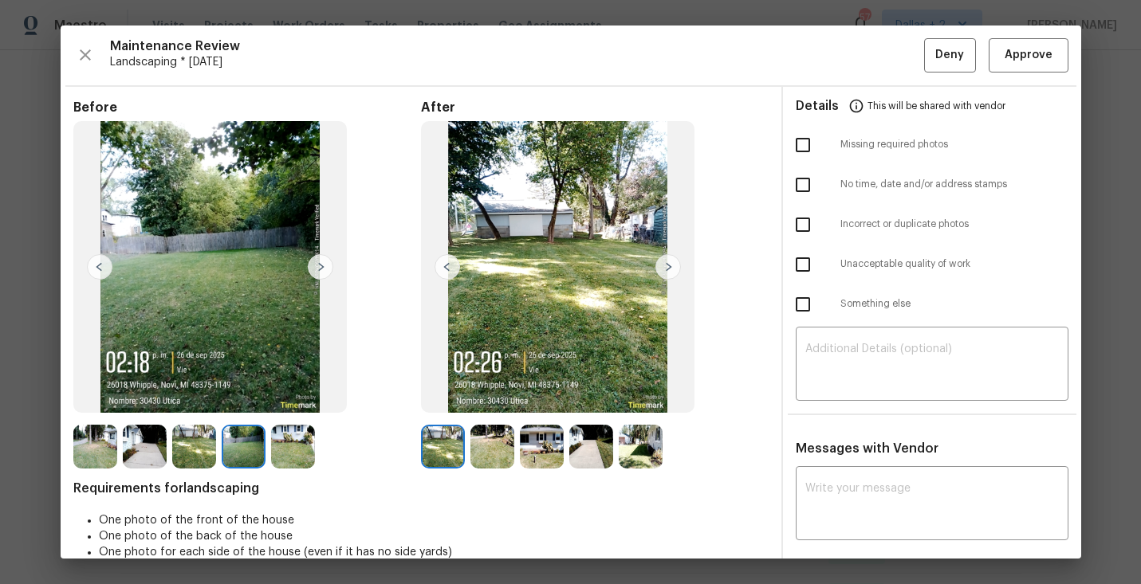
click at [296, 458] on img at bounding box center [293, 447] width 44 height 44
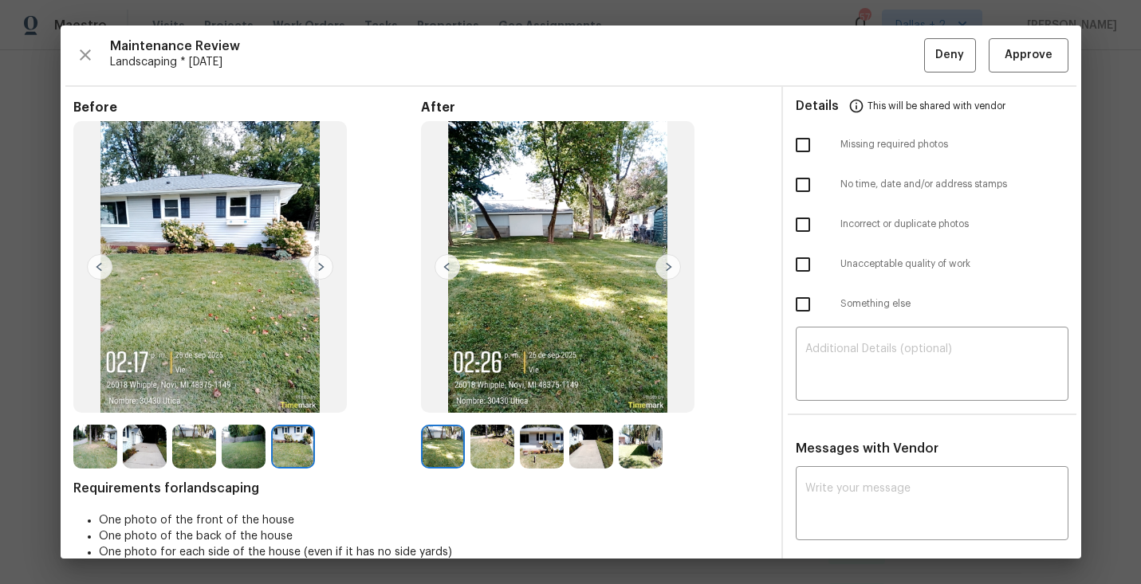
click at [445, 451] on img at bounding box center [443, 447] width 44 height 44
click at [667, 265] on img at bounding box center [668, 267] width 26 height 26
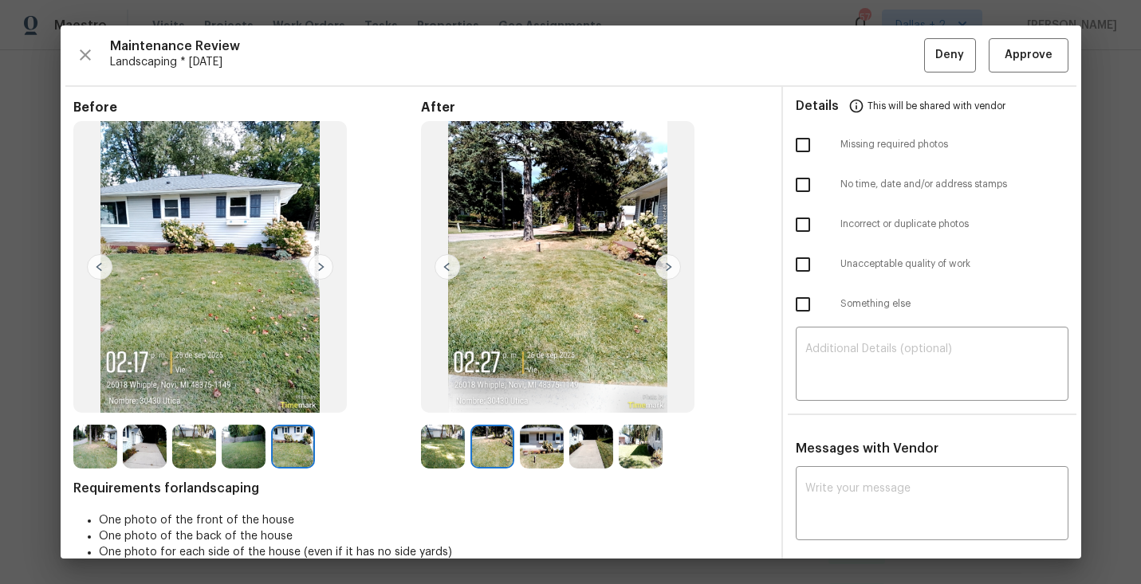
click at [667, 265] on img at bounding box center [668, 267] width 26 height 26
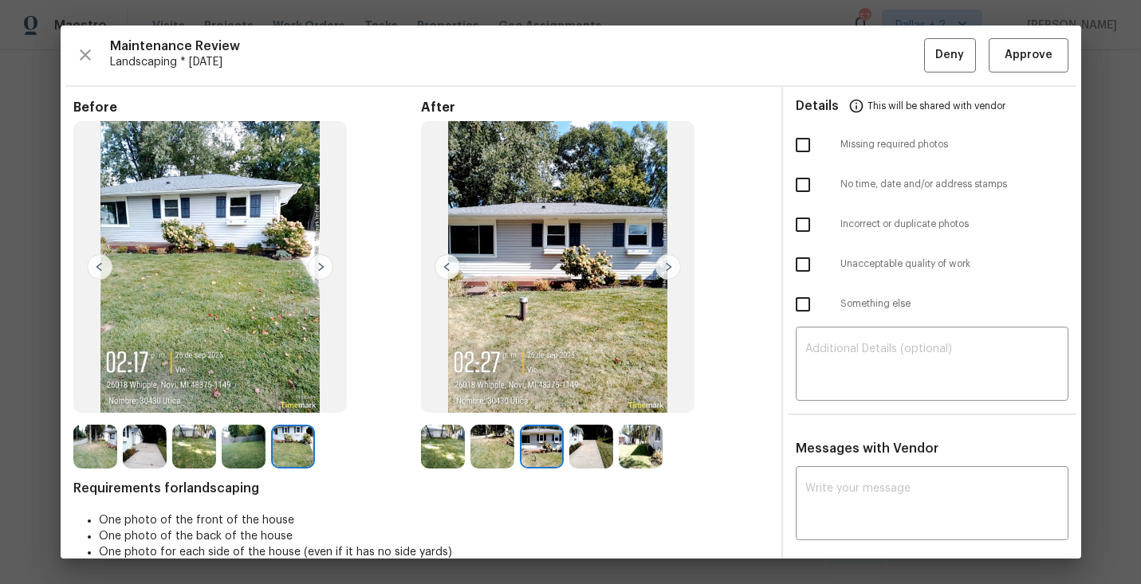
click at [667, 265] on img at bounding box center [668, 267] width 26 height 26
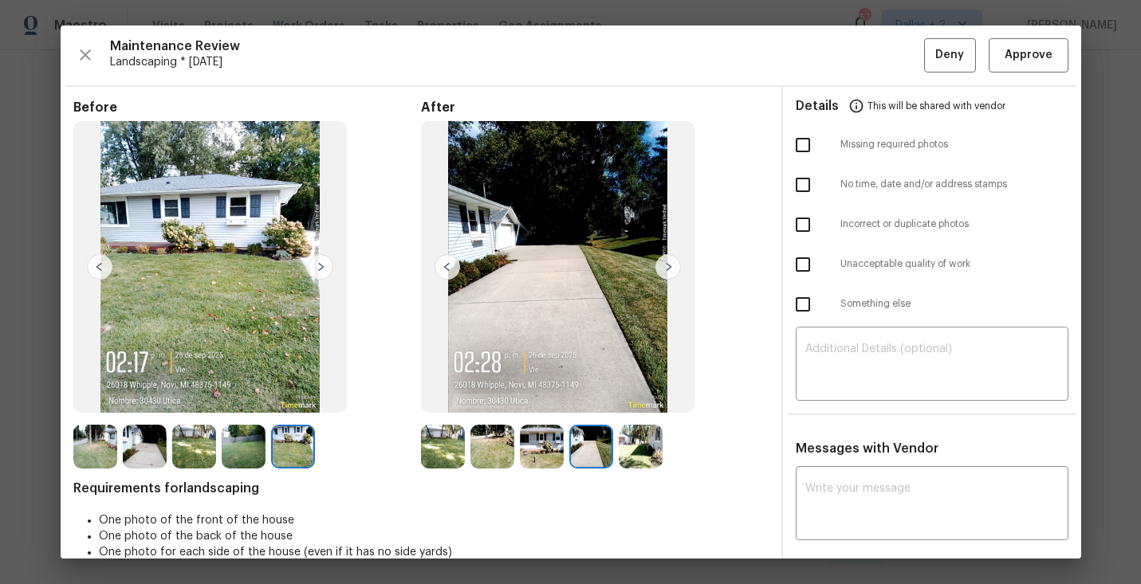
click at [667, 265] on img at bounding box center [668, 267] width 26 height 26
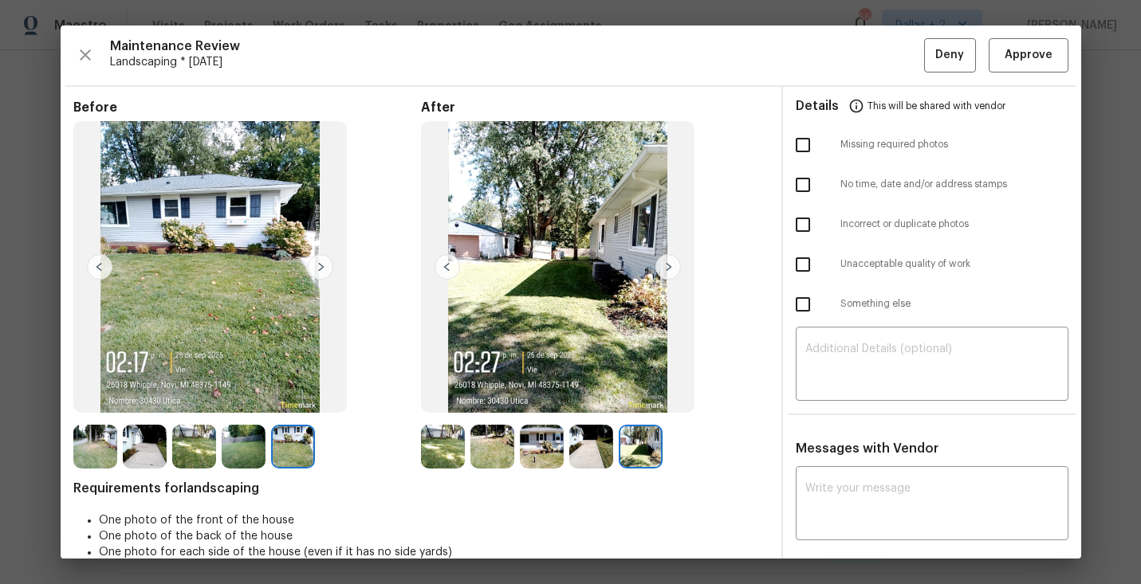
click at [455, 446] on img at bounding box center [443, 447] width 44 height 44
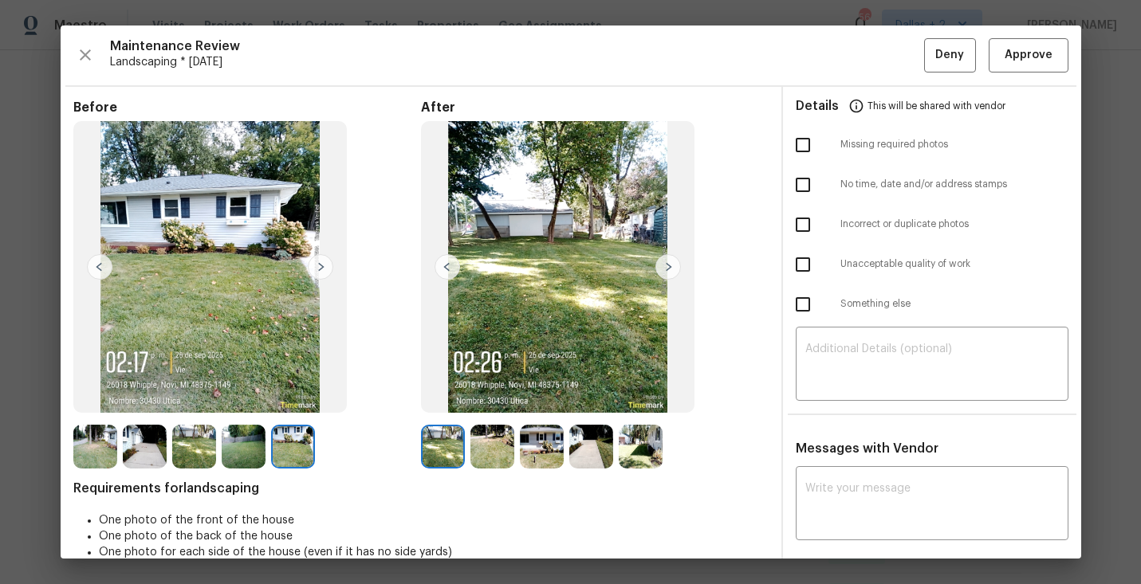
click at [661, 264] on img at bounding box center [668, 267] width 26 height 26
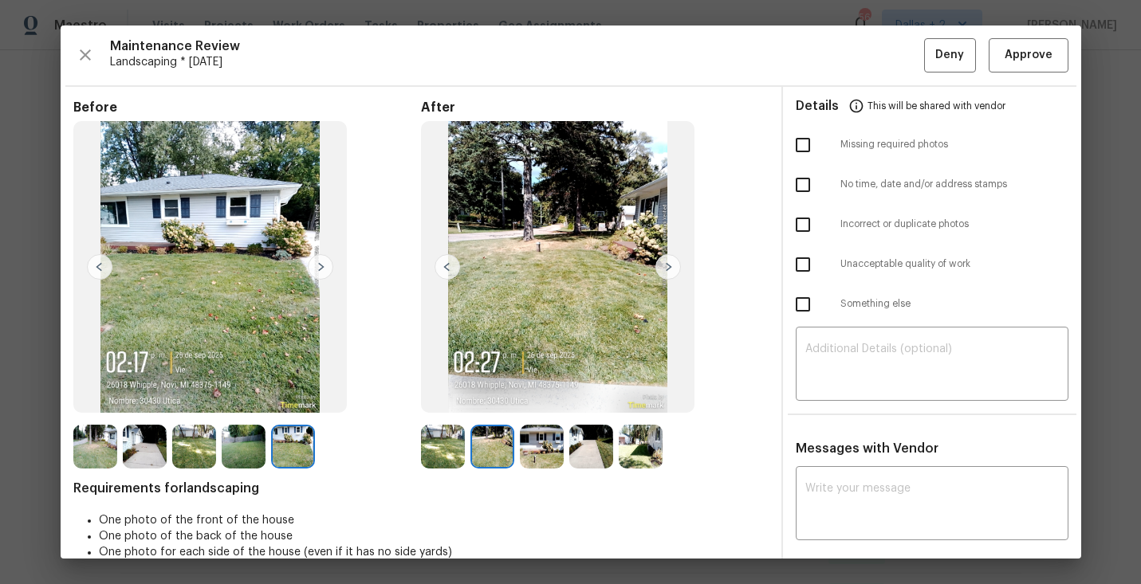
click at [456, 432] on img at bounding box center [443, 447] width 44 height 44
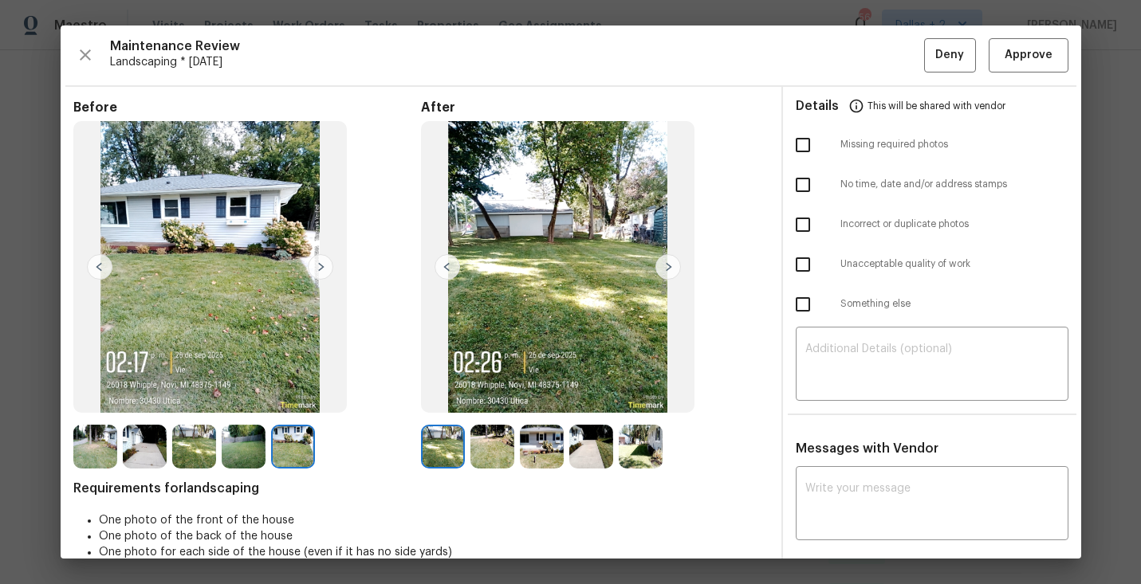
click at [664, 267] on img at bounding box center [668, 267] width 26 height 26
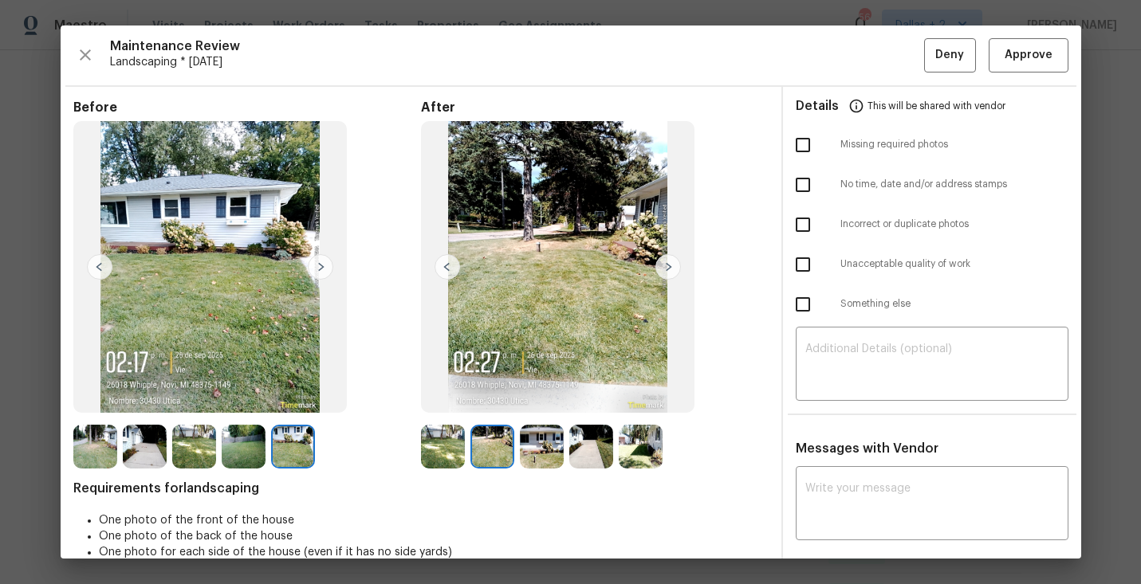
click at [664, 267] on img at bounding box center [668, 267] width 26 height 26
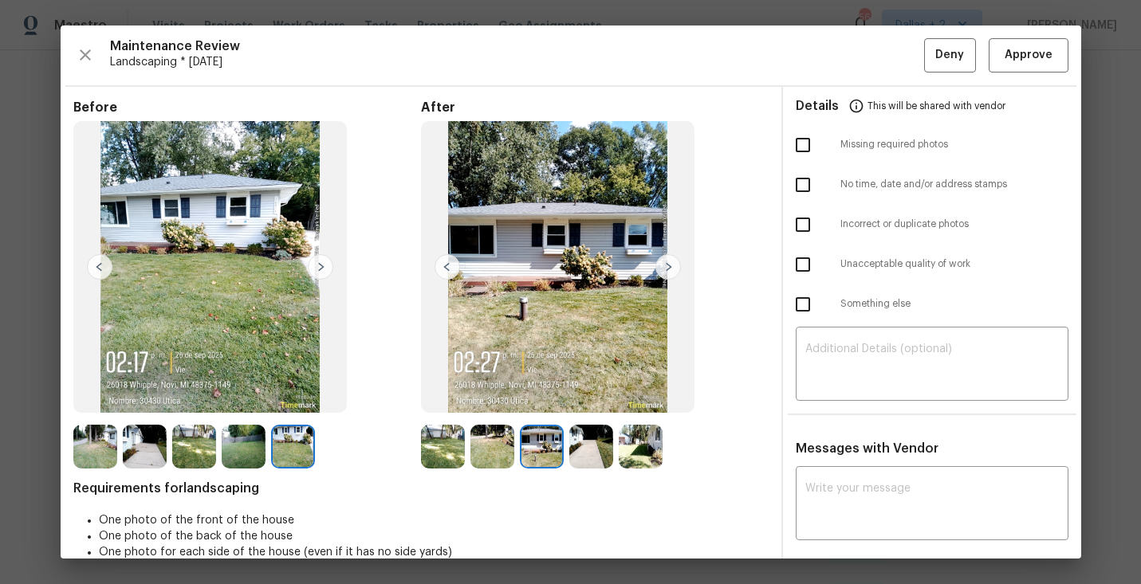
click at [664, 267] on img at bounding box center [668, 267] width 26 height 26
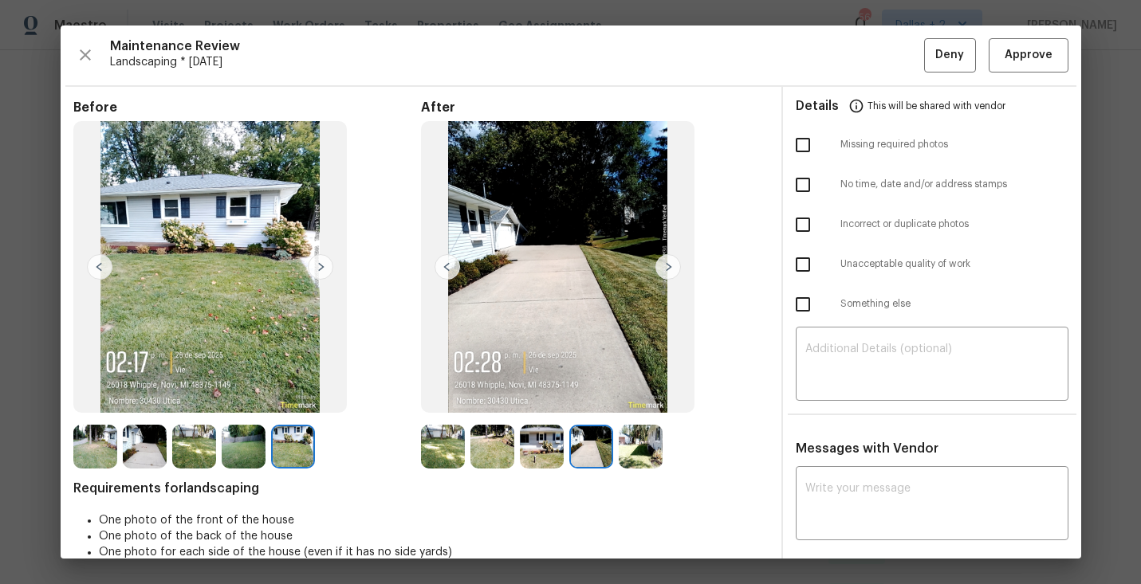
click at [664, 267] on img at bounding box center [668, 267] width 26 height 26
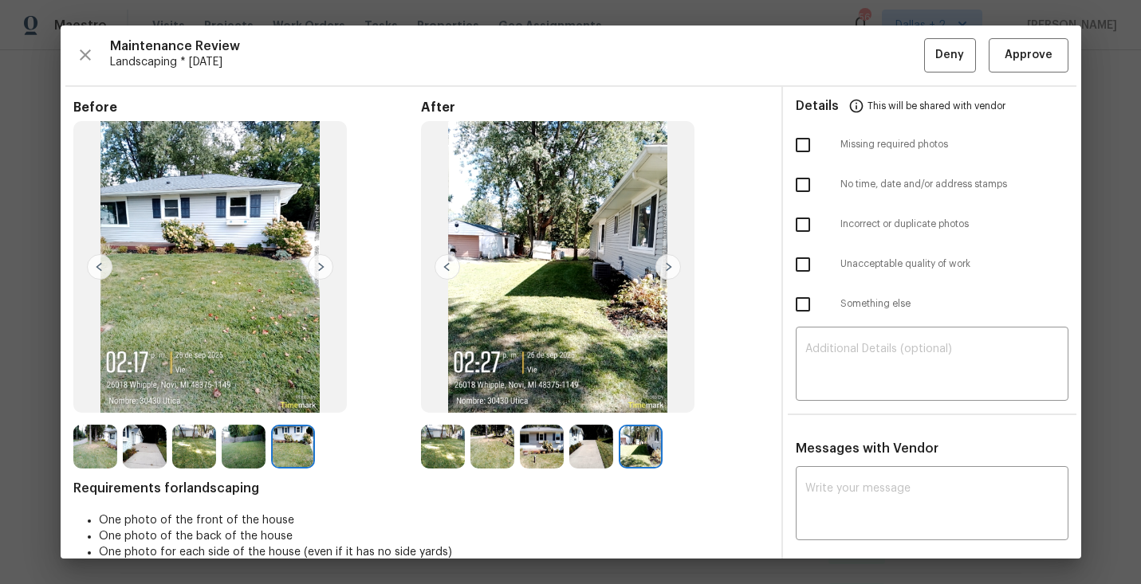
click at [96, 451] on img at bounding box center [95, 447] width 44 height 44
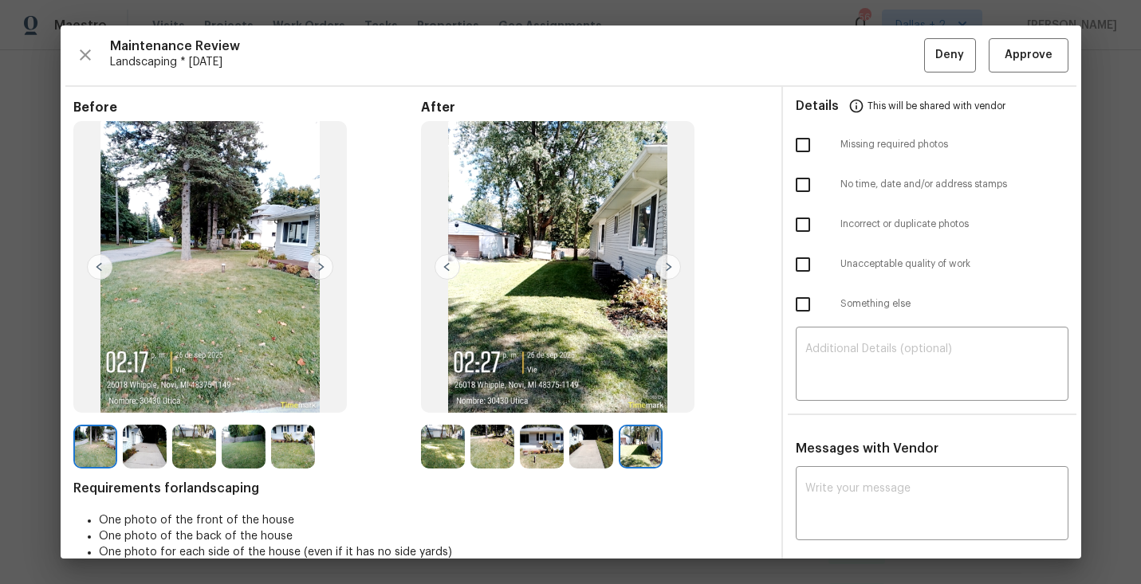
click at [323, 264] on img at bounding box center [321, 267] width 26 height 26
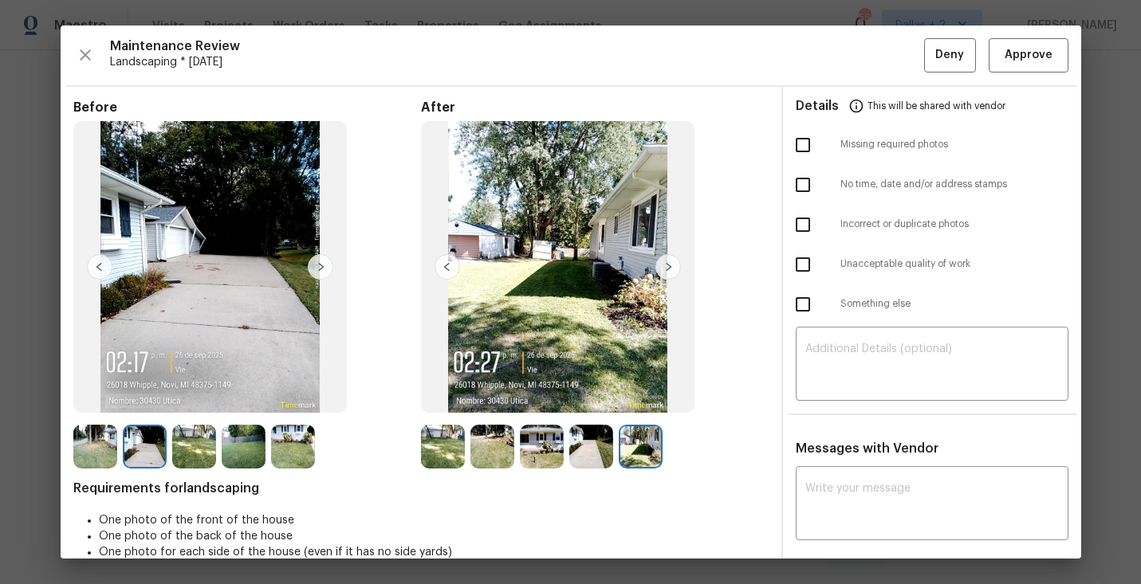
click at [321, 264] on img at bounding box center [321, 267] width 26 height 26
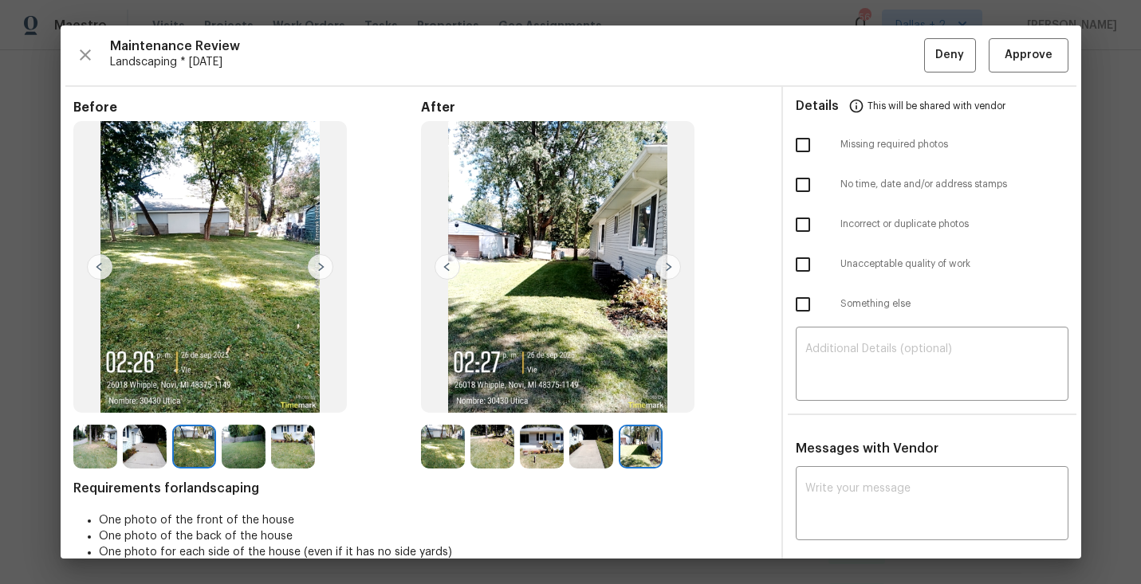
click at [321, 264] on img at bounding box center [321, 267] width 26 height 26
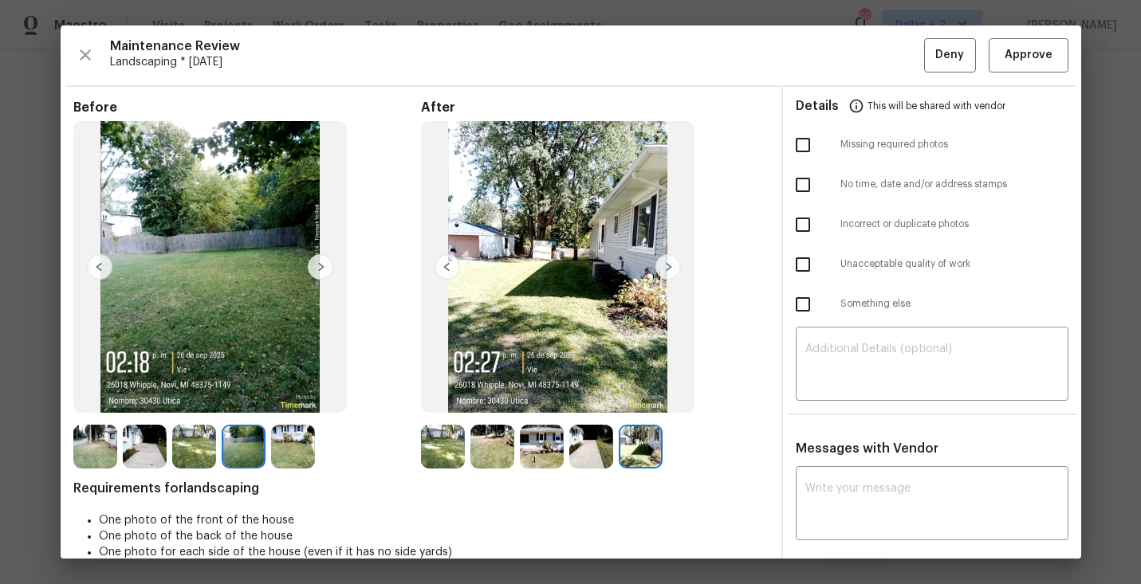
click at [321, 264] on img at bounding box center [321, 267] width 26 height 26
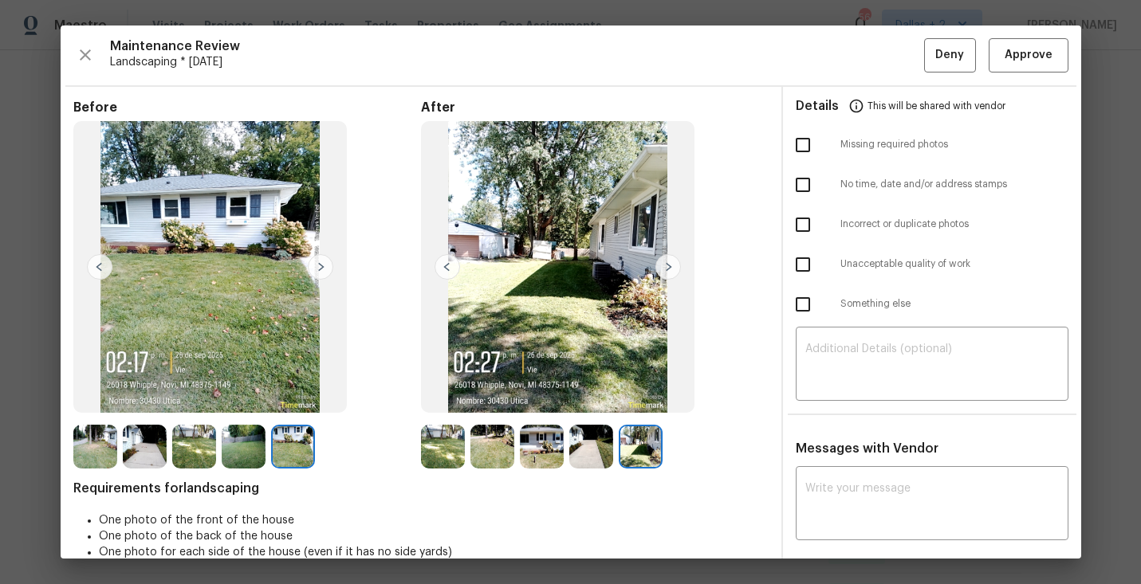
click at [97, 446] on img at bounding box center [95, 447] width 44 height 44
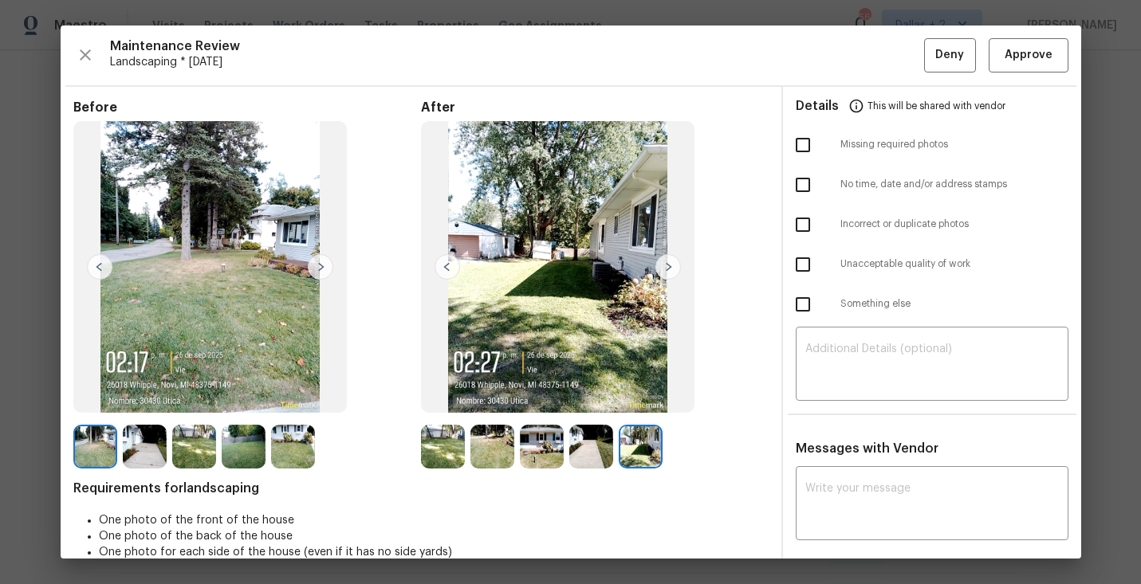
click at [142, 447] on img at bounding box center [145, 447] width 44 height 44
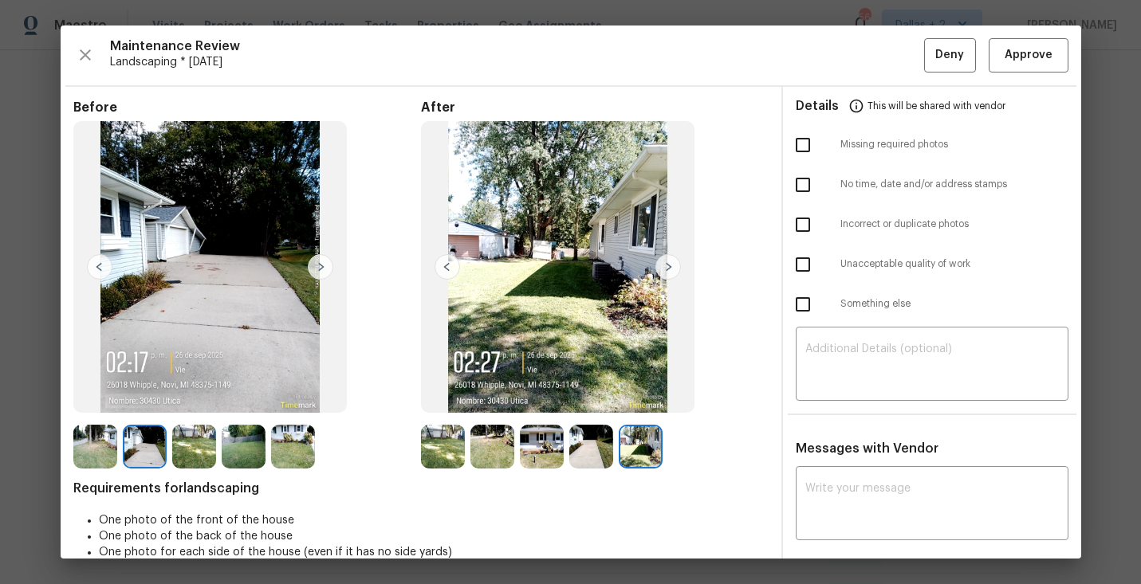
click at [203, 455] on img at bounding box center [194, 447] width 44 height 44
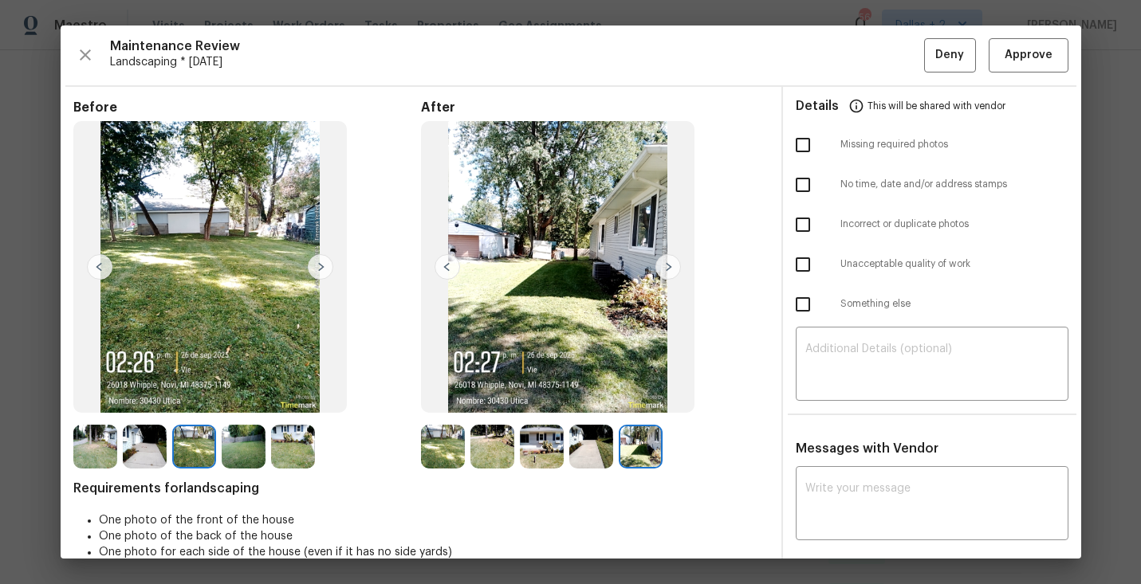
click at [237, 449] on img at bounding box center [244, 447] width 44 height 44
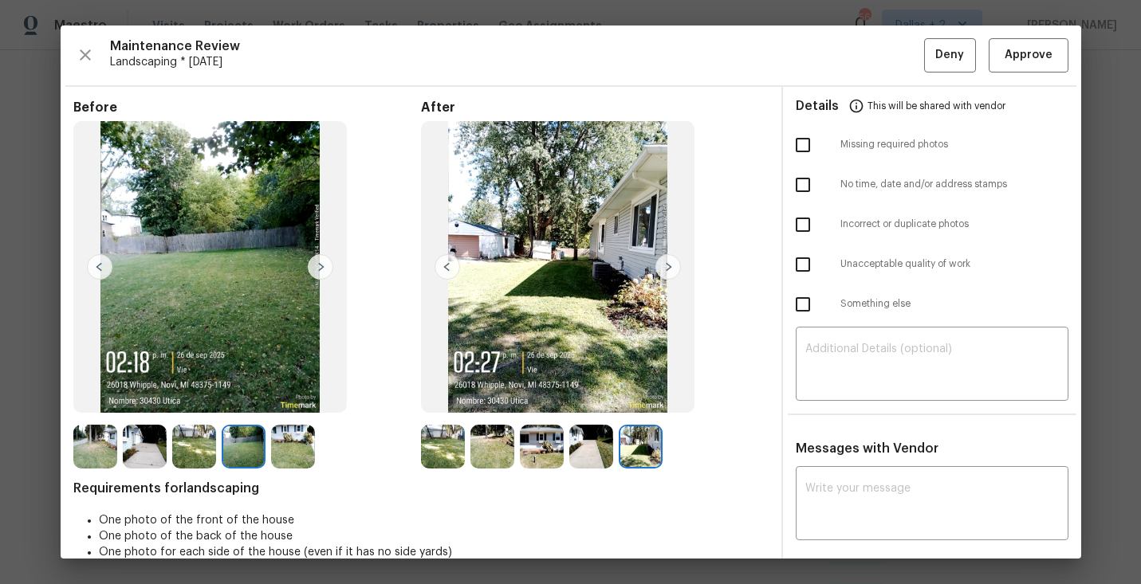
click at [311, 432] on img at bounding box center [293, 447] width 44 height 44
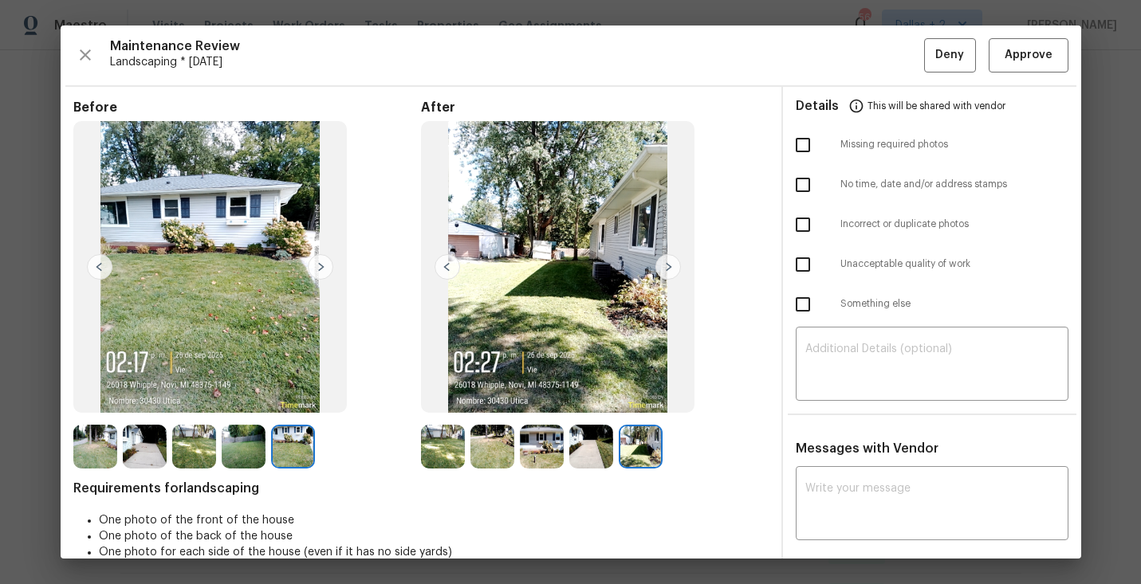
click at [446, 454] on img at bounding box center [443, 447] width 44 height 44
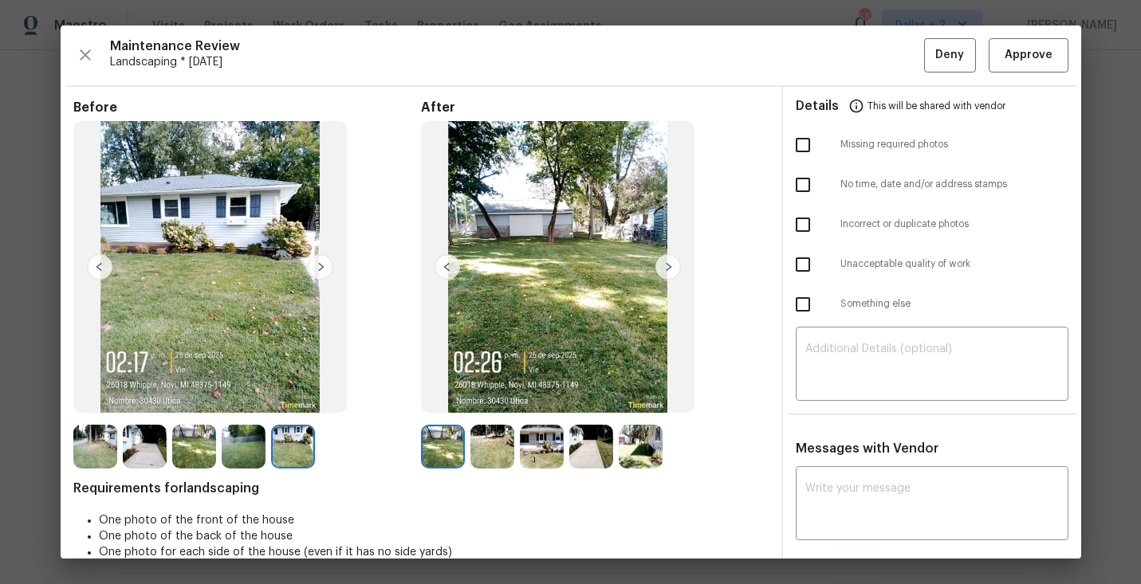
click at [506, 428] on img at bounding box center [492, 447] width 44 height 44
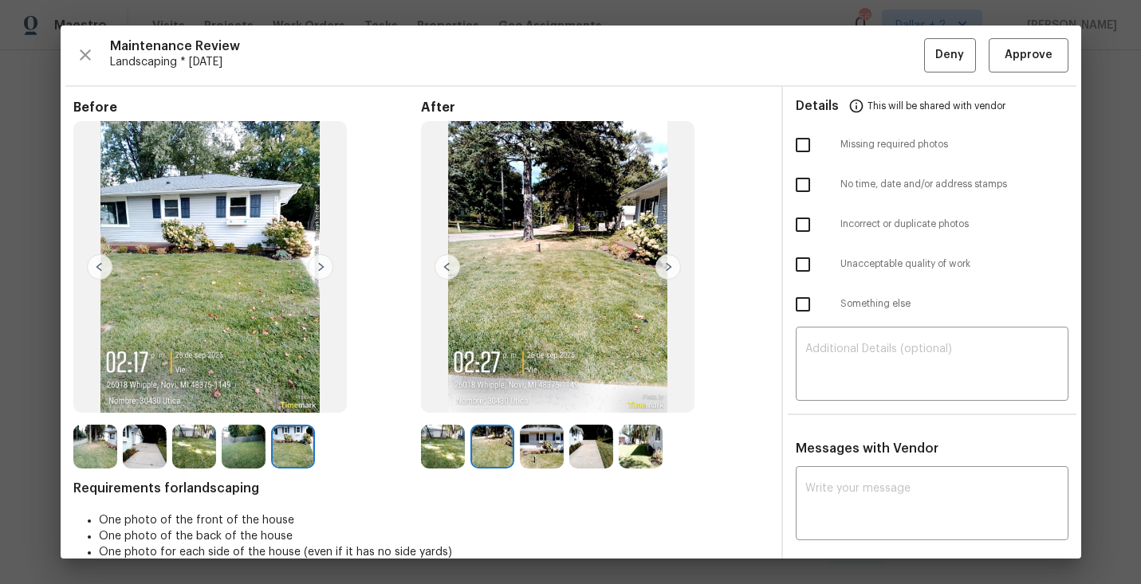
click at [542, 445] on img at bounding box center [542, 447] width 44 height 44
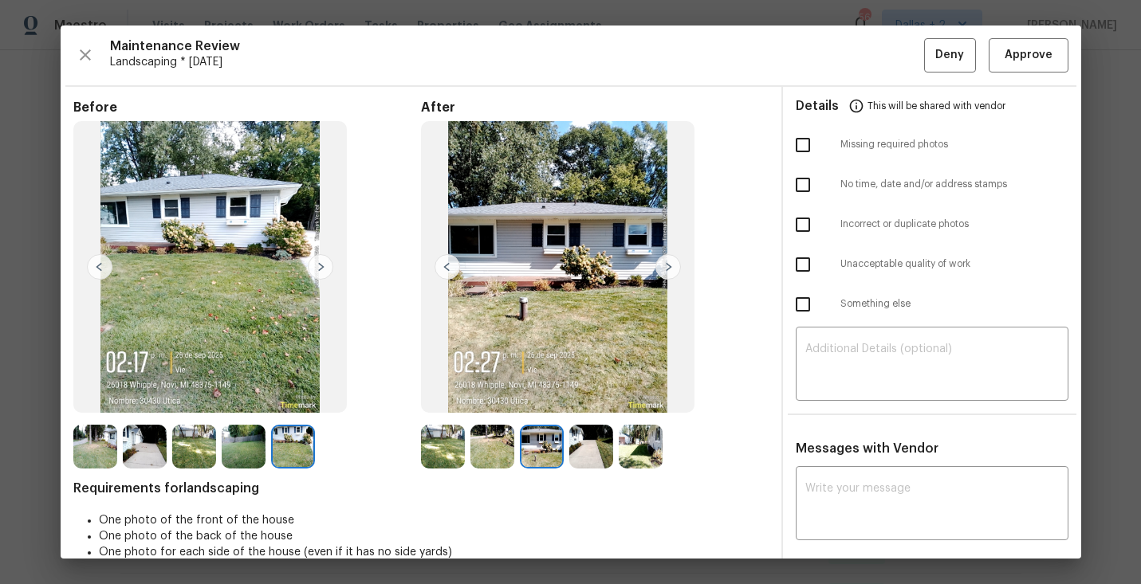
click at [616, 437] on div at bounding box center [593, 447] width 49 height 44
click at [590, 447] on img at bounding box center [591, 447] width 44 height 44
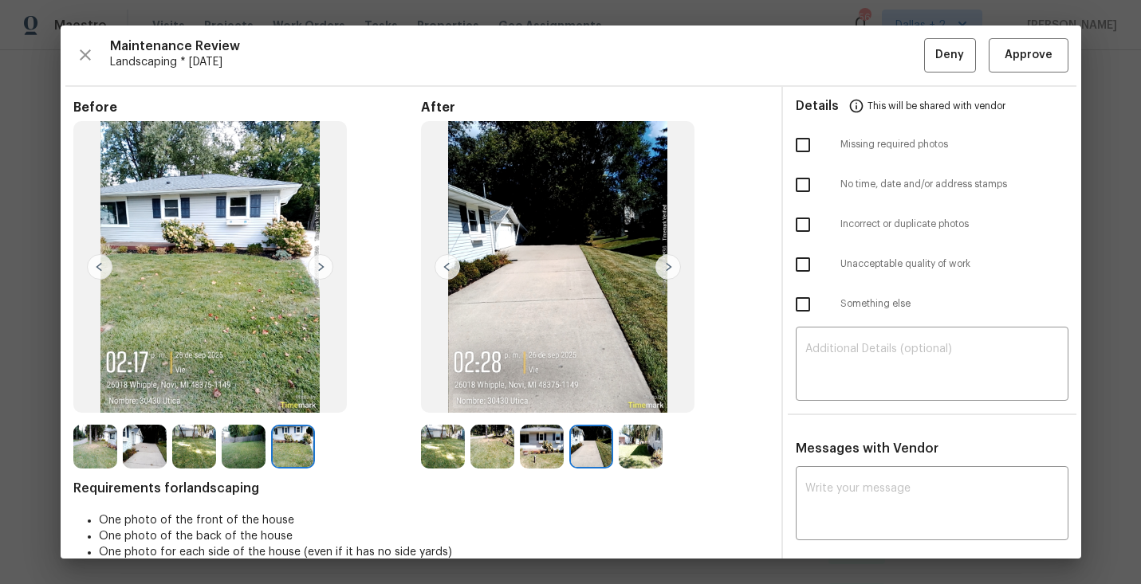
click at [623, 443] on img at bounding box center [641, 447] width 44 height 44
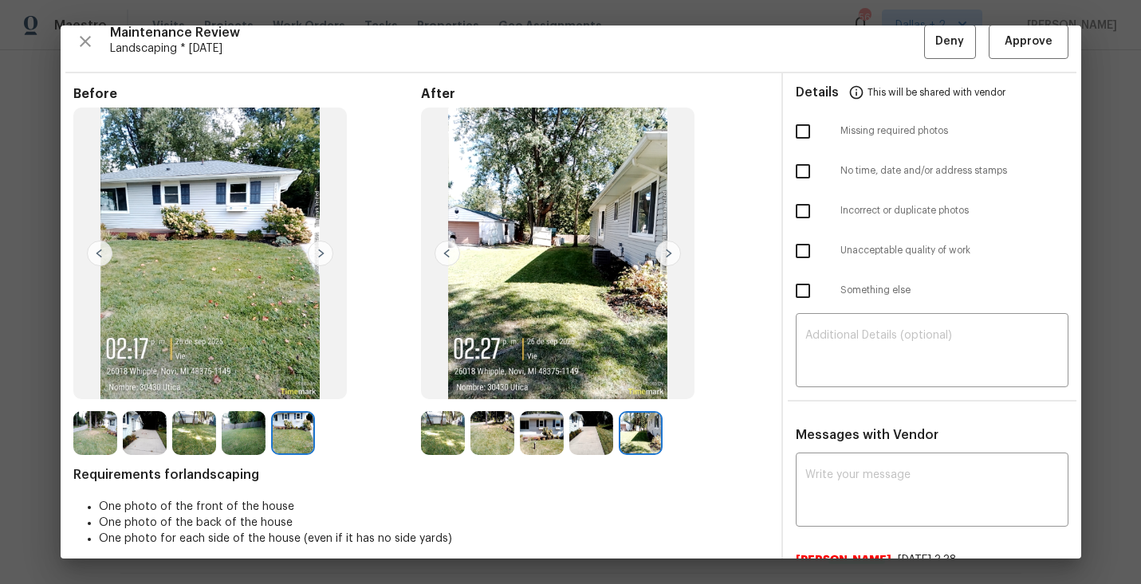
scroll to position [0, 0]
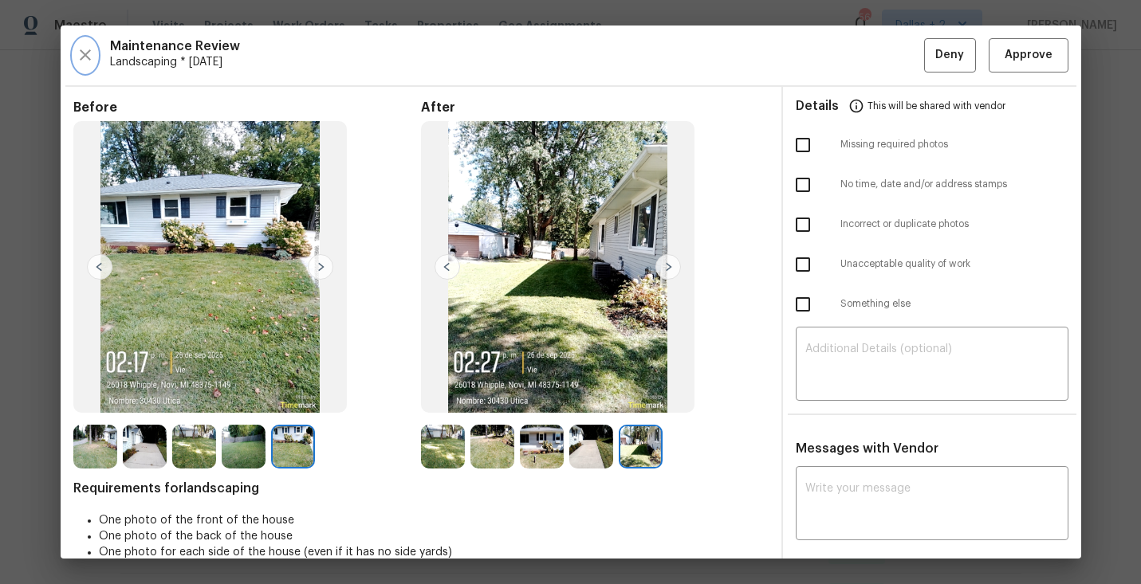
click at [88, 48] on icon "button" at bounding box center [85, 54] width 19 height 19
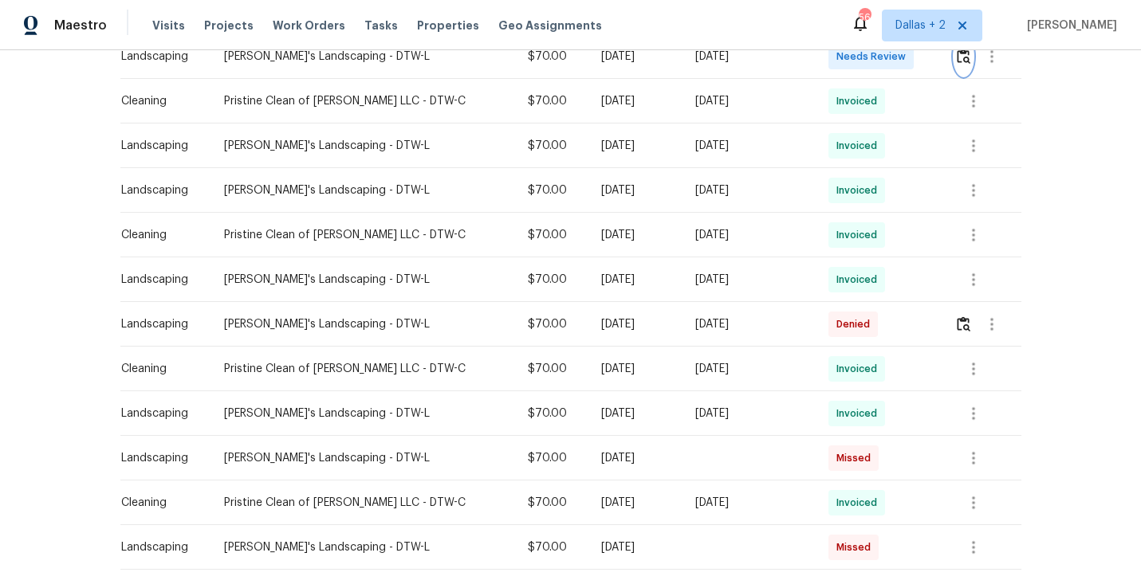
scroll to position [626, 0]
click at [972, 415] on icon "button" at bounding box center [973, 412] width 3 height 13
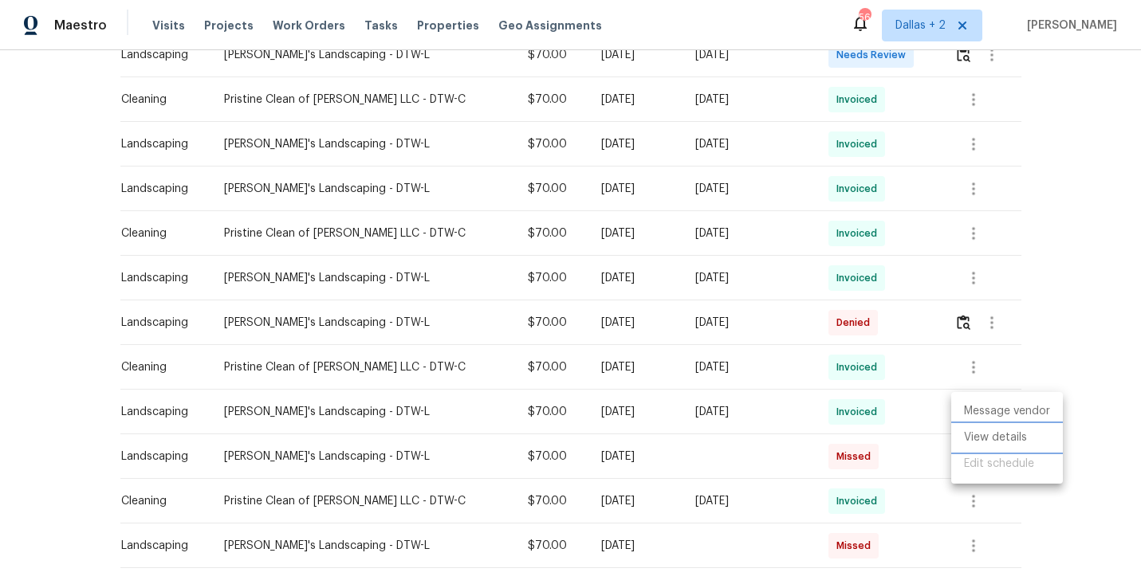
click at [980, 437] on li "View details" at bounding box center [1007, 438] width 112 height 26
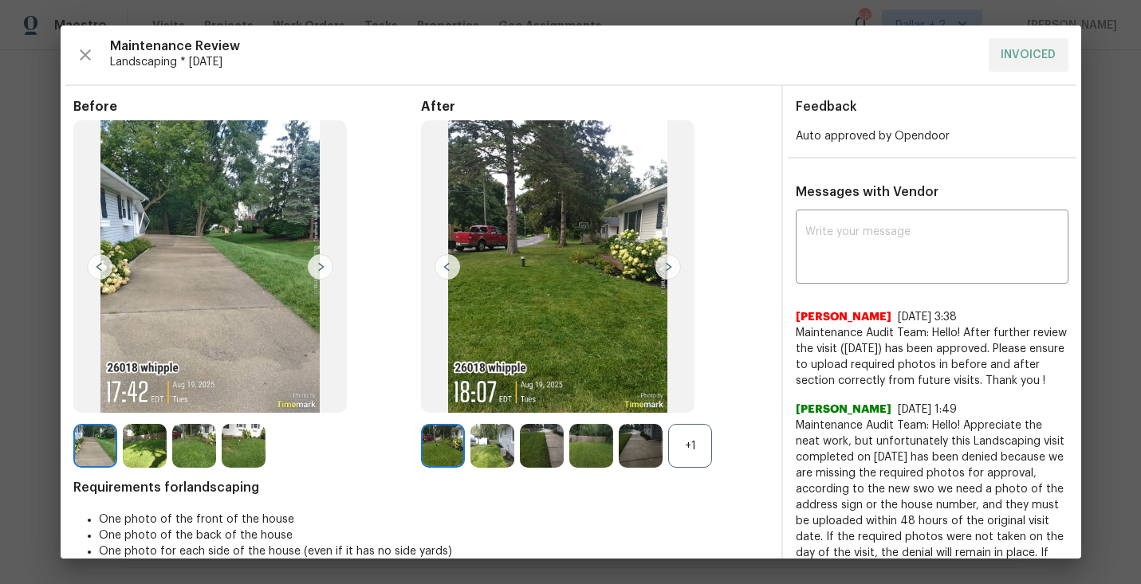
click at [702, 445] on div "+1" at bounding box center [690, 446] width 44 height 44
click at [502, 443] on img at bounding box center [492, 446] width 44 height 44
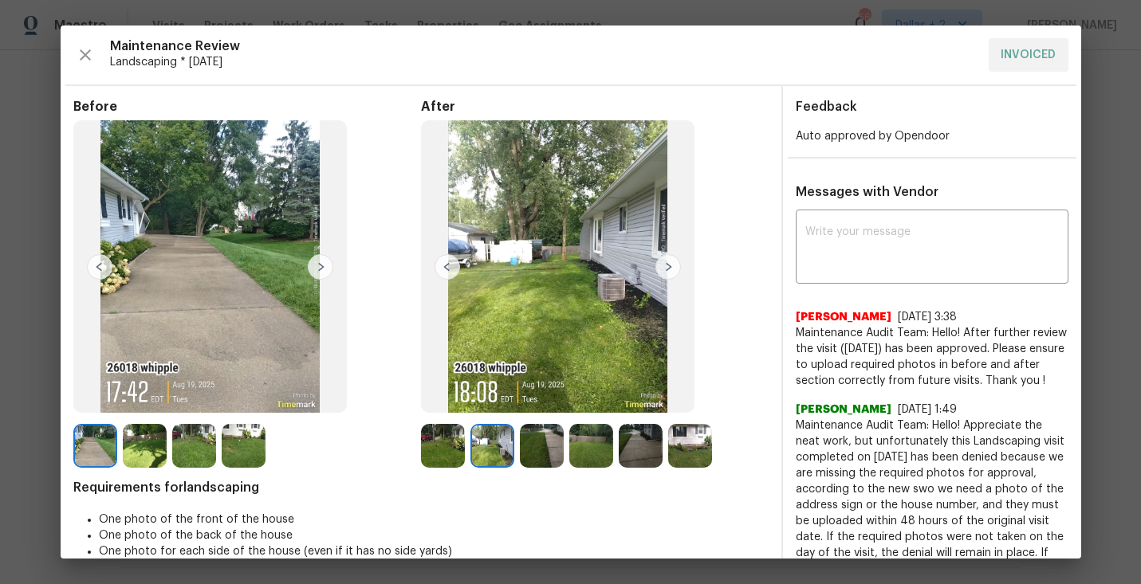
click at [549, 450] on img at bounding box center [542, 446] width 44 height 44
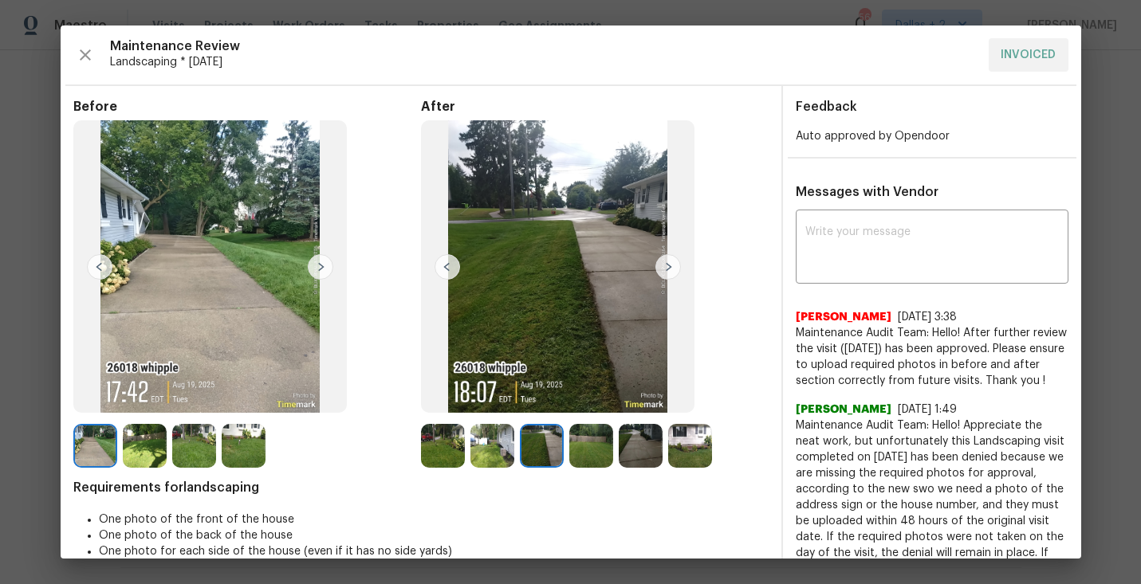
click at [691, 432] on img at bounding box center [690, 446] width 44 height 44
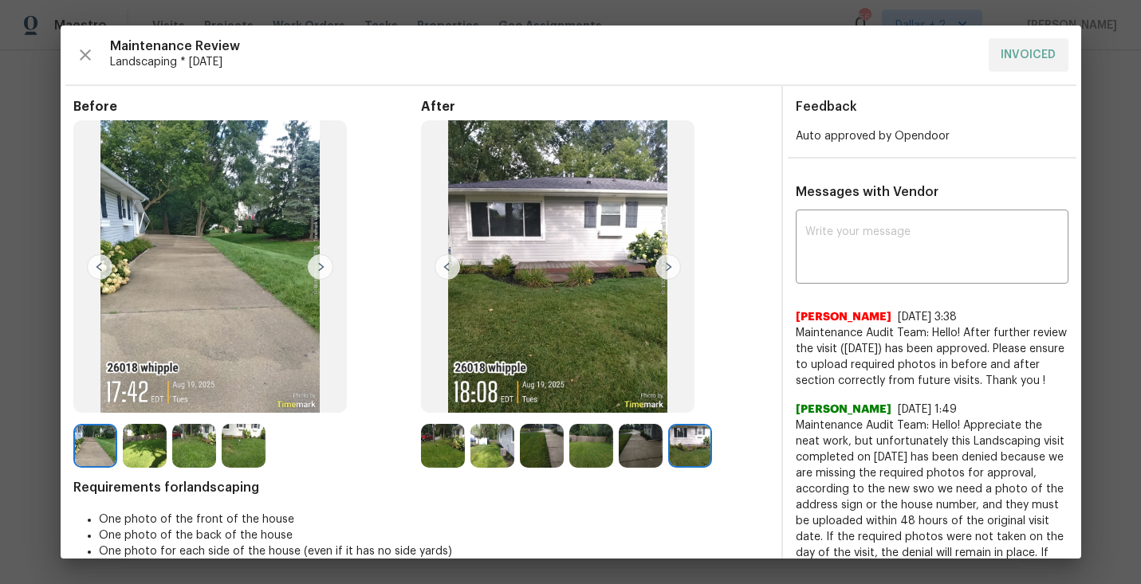
click at [658, 438] on img at bounding box center [641, 446] width 44 height 44
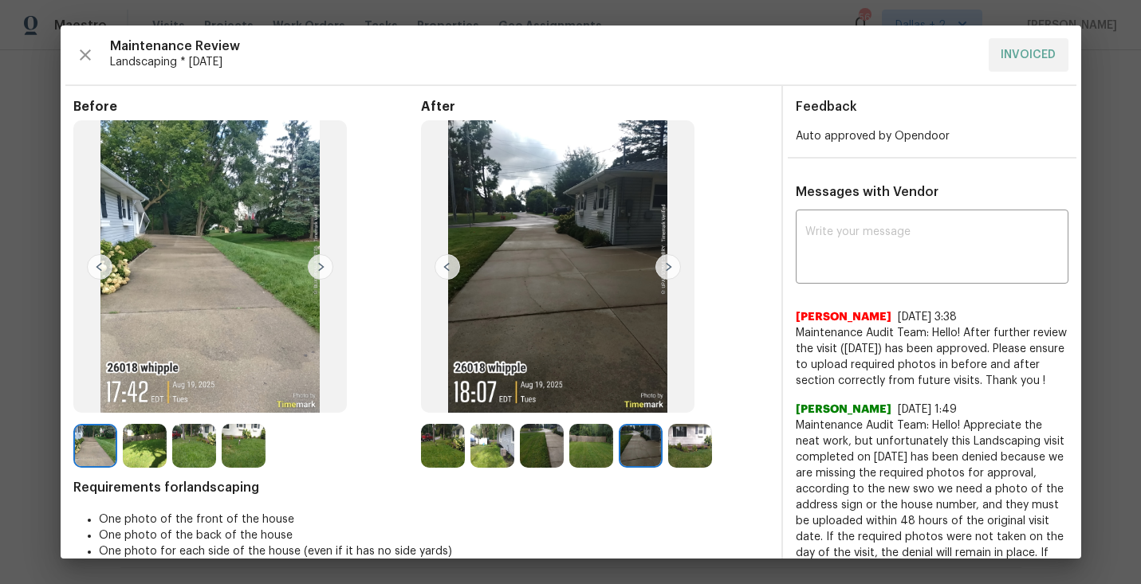
click at [588, 443] on img at bounding box center [591, 446] width 44 height 44
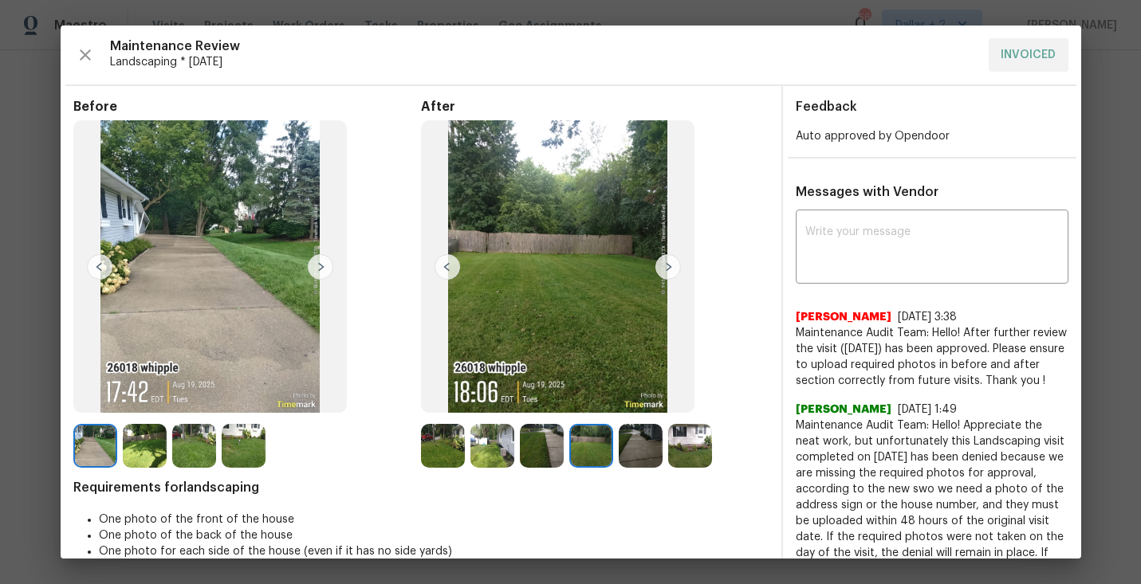
click at [521, 446] on img at bounding box center [542, 446] width 44 height 44
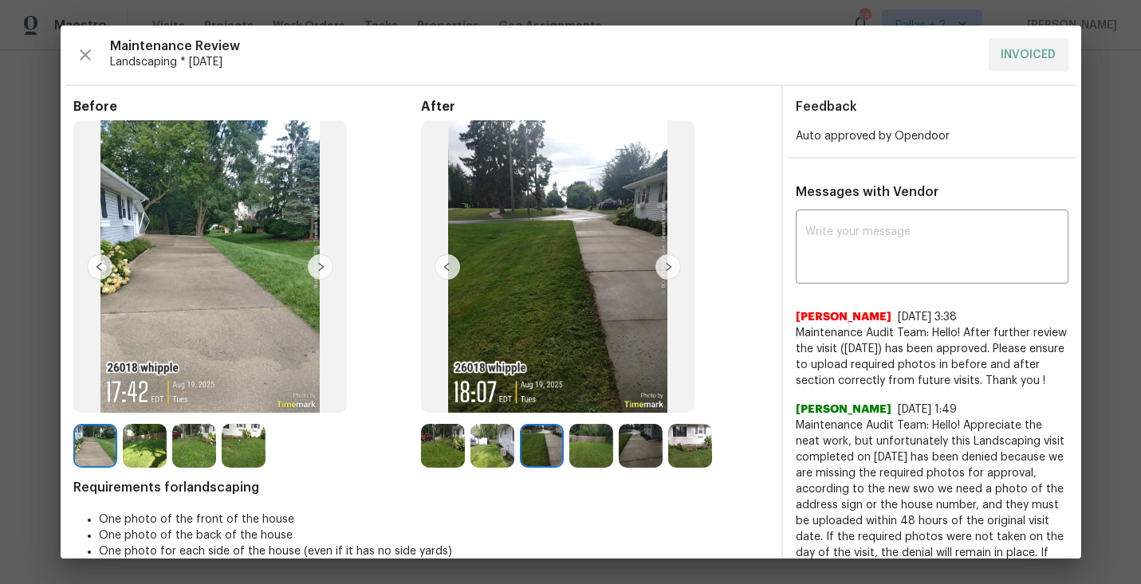
click at [489, 457] on img at bounding box center [492, 446] width 44 height 44
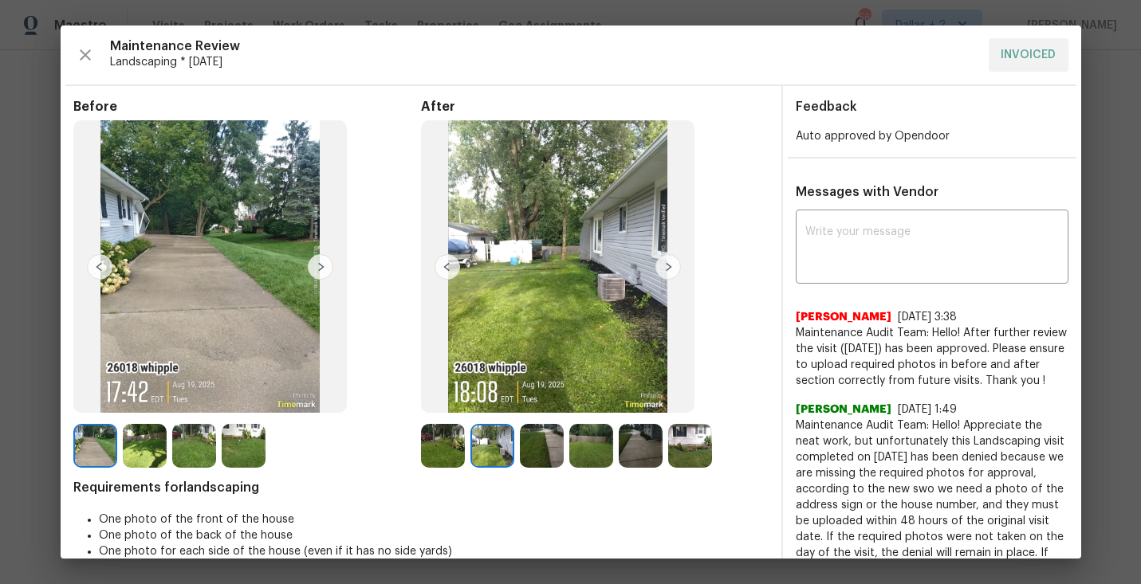
click at [449, 454] on img at bounding box center [443, 446] width 44 height 44
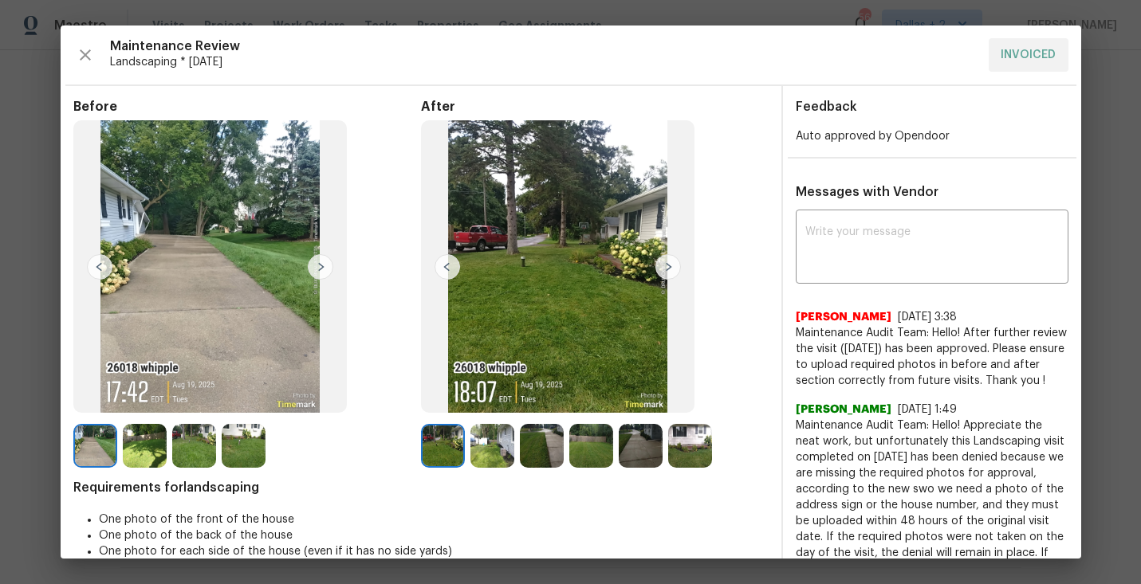
click at [138, 440] on img at bounding box center [145, 446] width 44 height 44
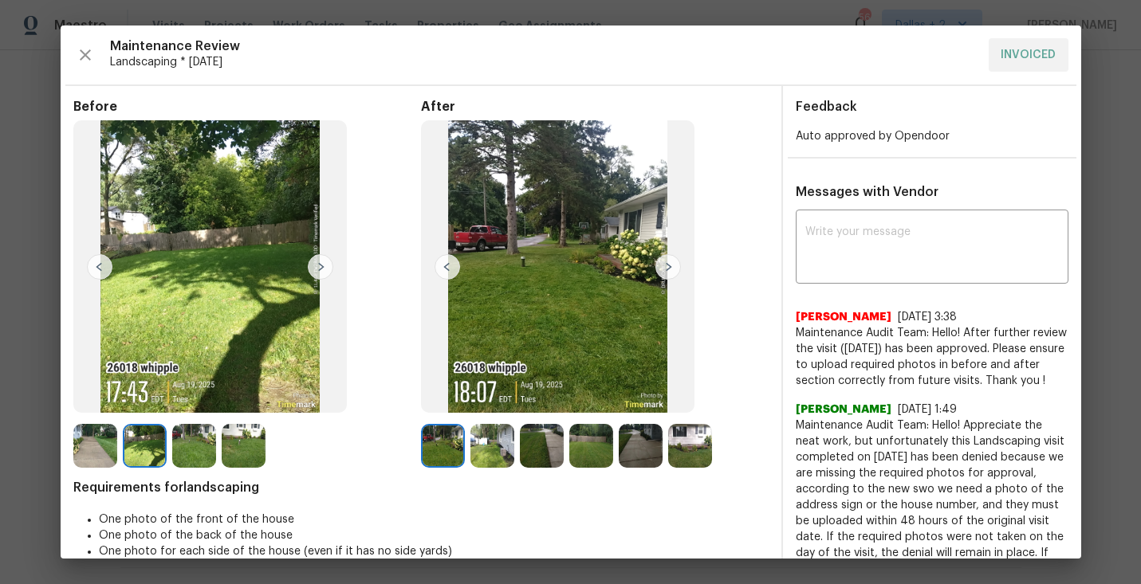
click at [191, 443] on img at bounding box center [194, 446] width 44 height 44
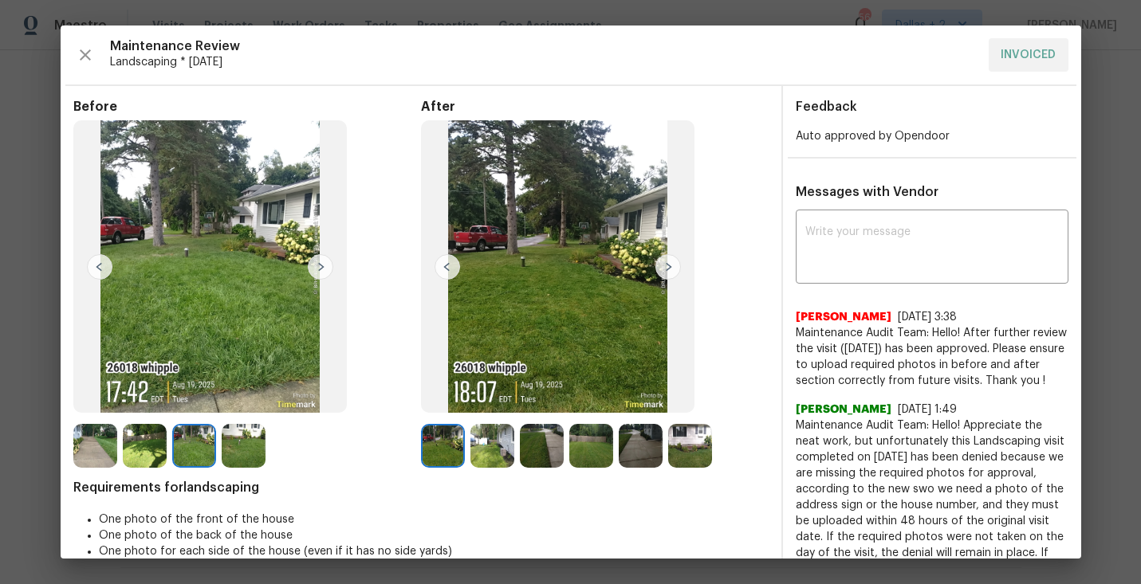
click at [240, 445] on img at bounding box center [244, 446] width 44 height 44
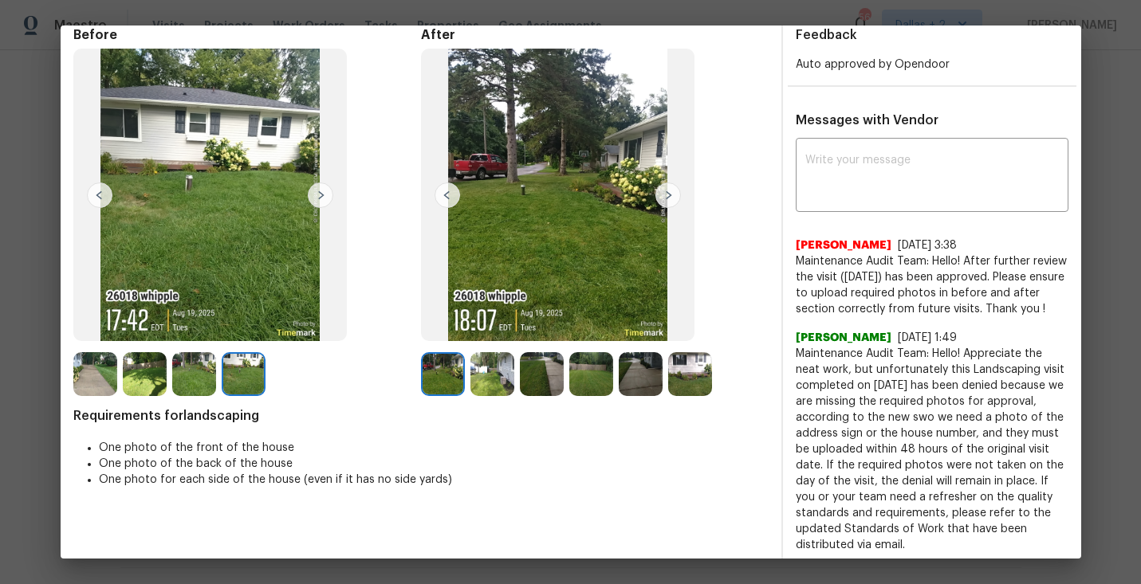
scroll to position [0, 0]
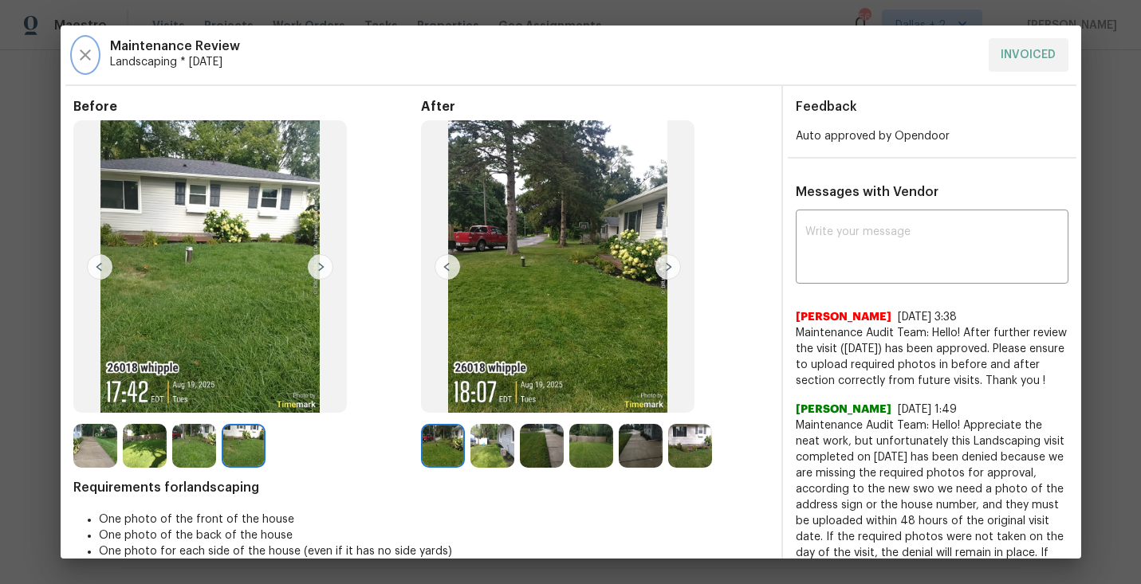
click at [89, 45] on icon "button" at bounding box center [85, 54] width 19 height 19
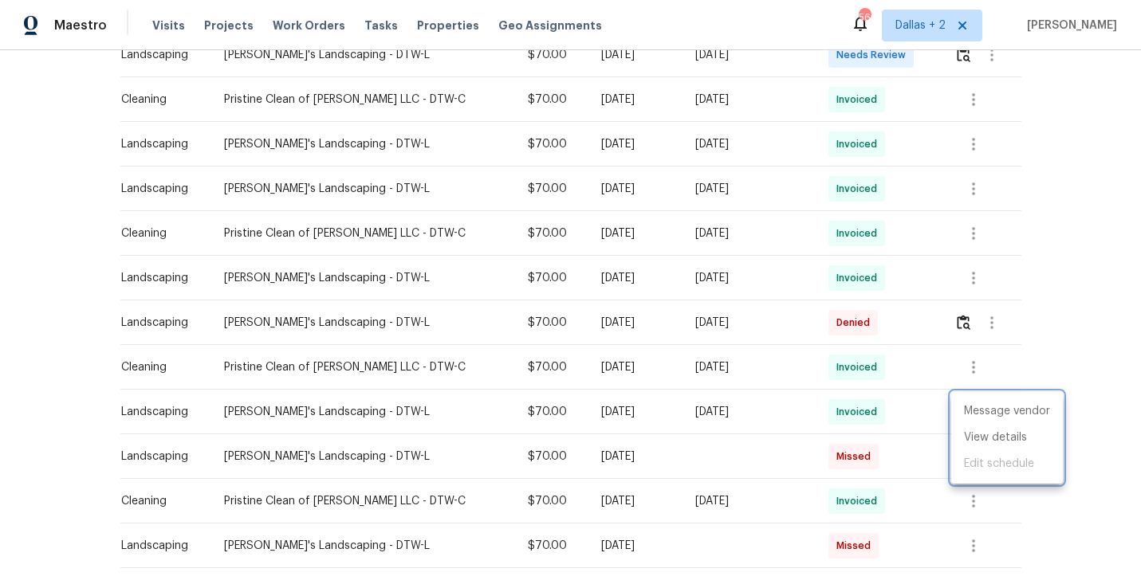
click at [1013, 307] on div at bounding box center [570, 292] width 1141 height 584
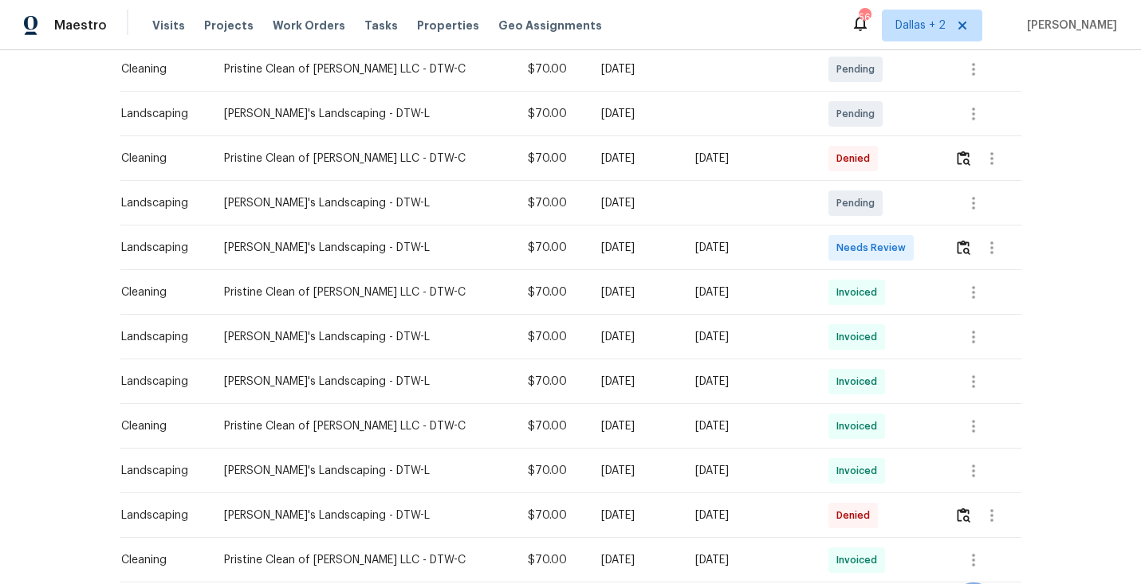
scroll to position [313, 0]
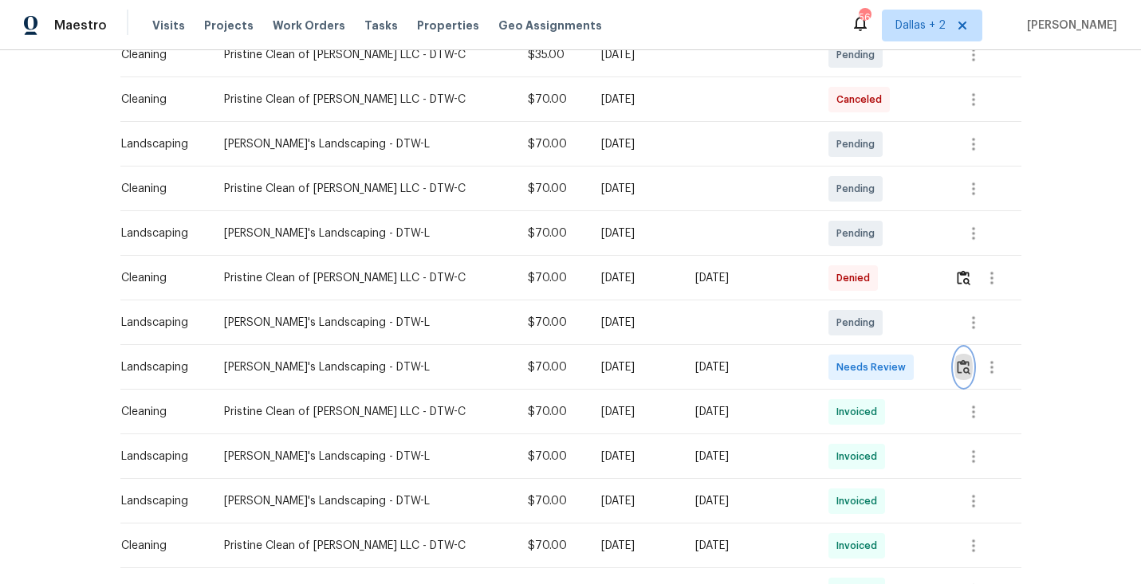
click at [961, 366] on img "button" at bounding box center [964, 367] width 14 height 15
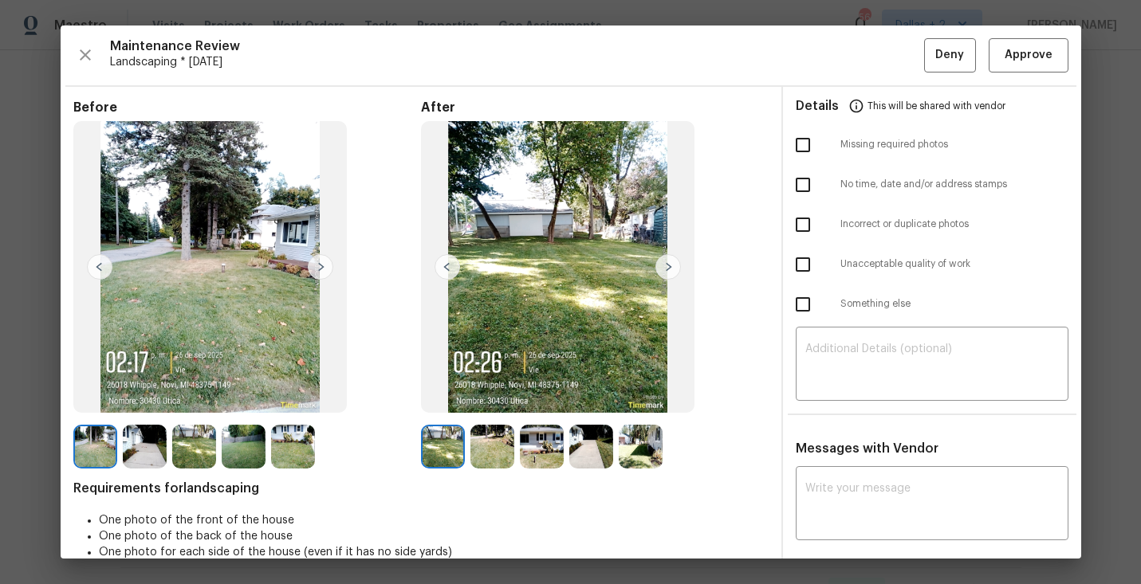
click at [661, 270] on img at bounding box center [668, 267] width 26 height 26
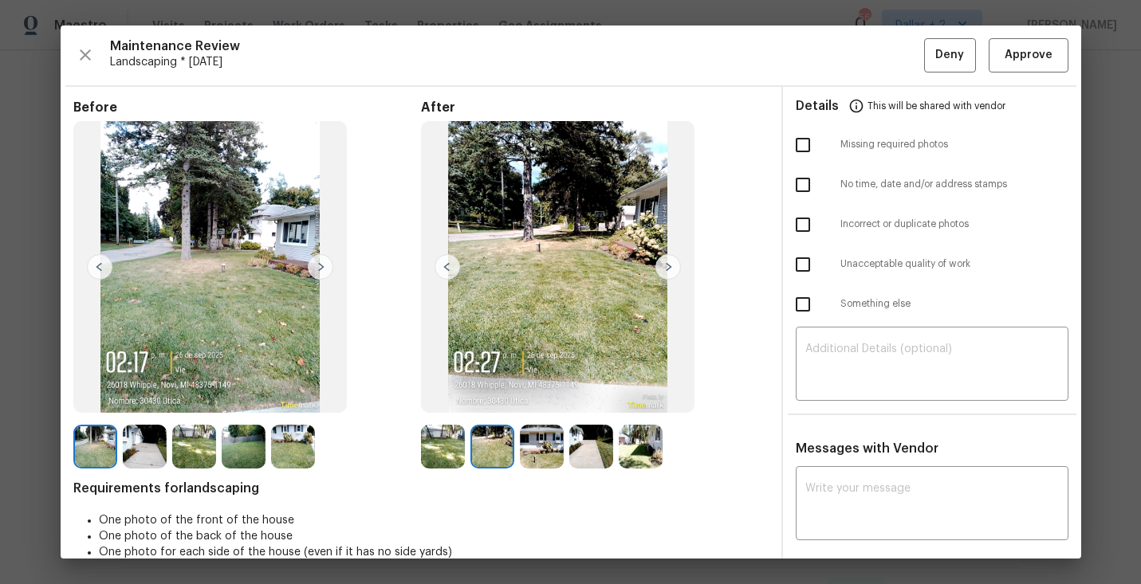
click at [665, 270] on img at bounding box center [668, 267] width 26 height 26
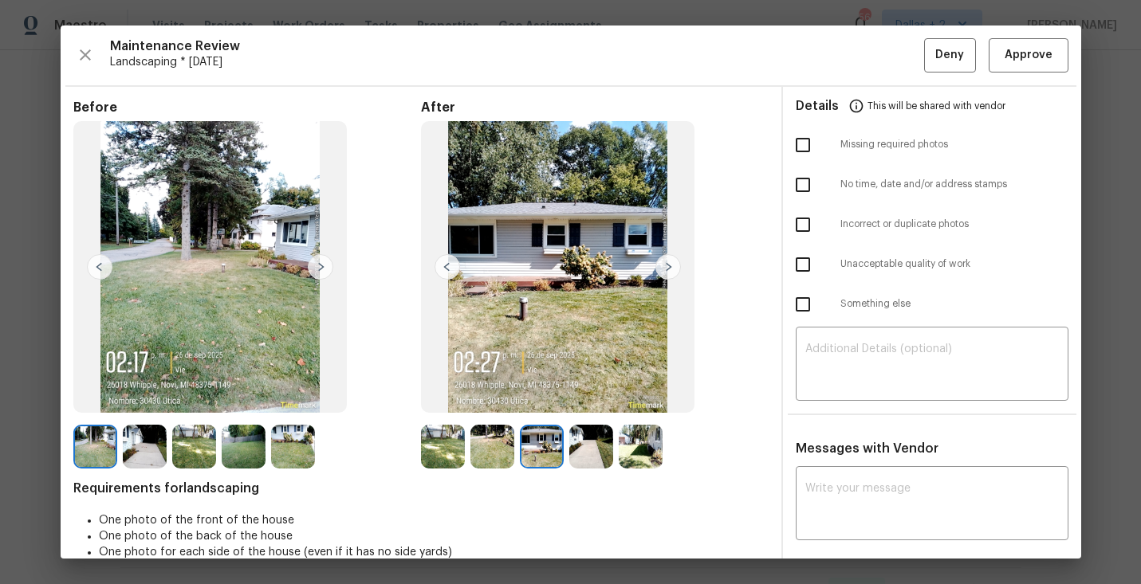
click at [665, 270] on img at bounding box center [668, 267] width 26 height 26
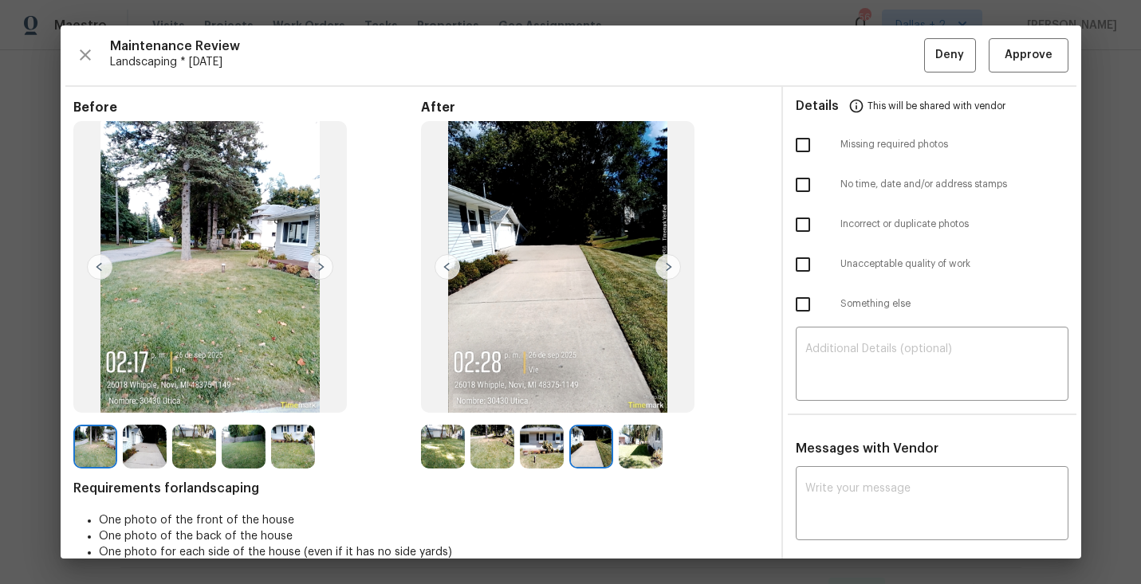
click at [665, 270] on img at bounding box center [668, 267] width 26 height 26
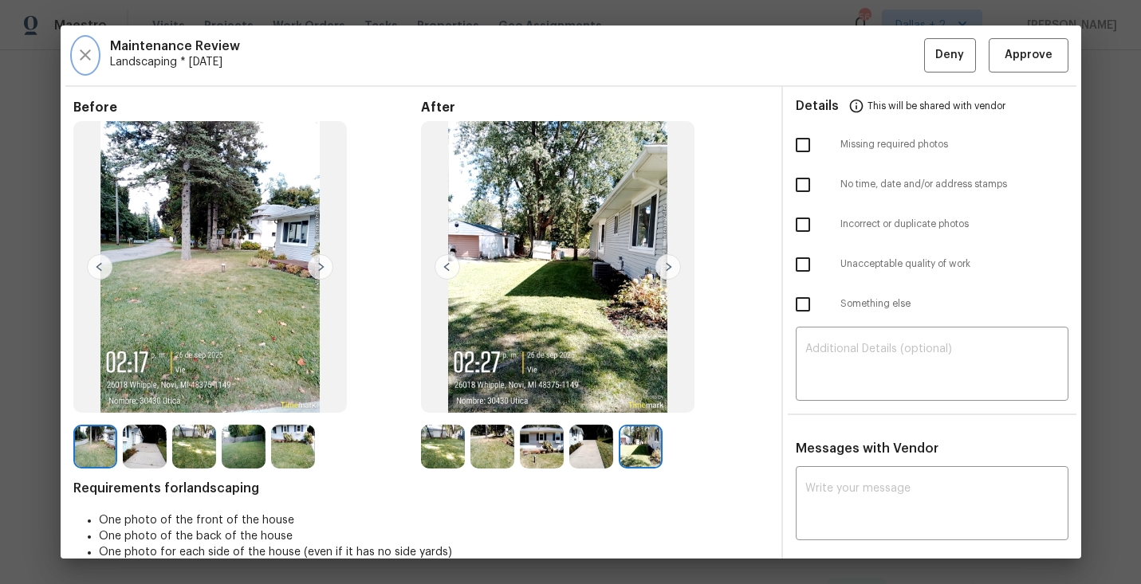
click at [89, 66] on button "button" at bounding box center [85, 55] width 24 height 34
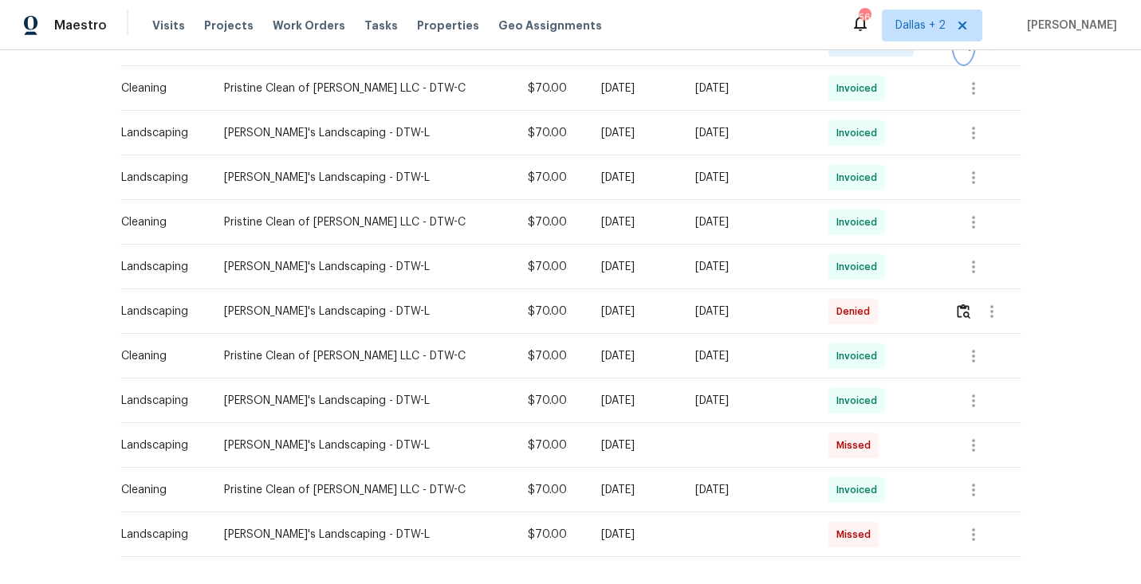
scroll to position [651, 0]
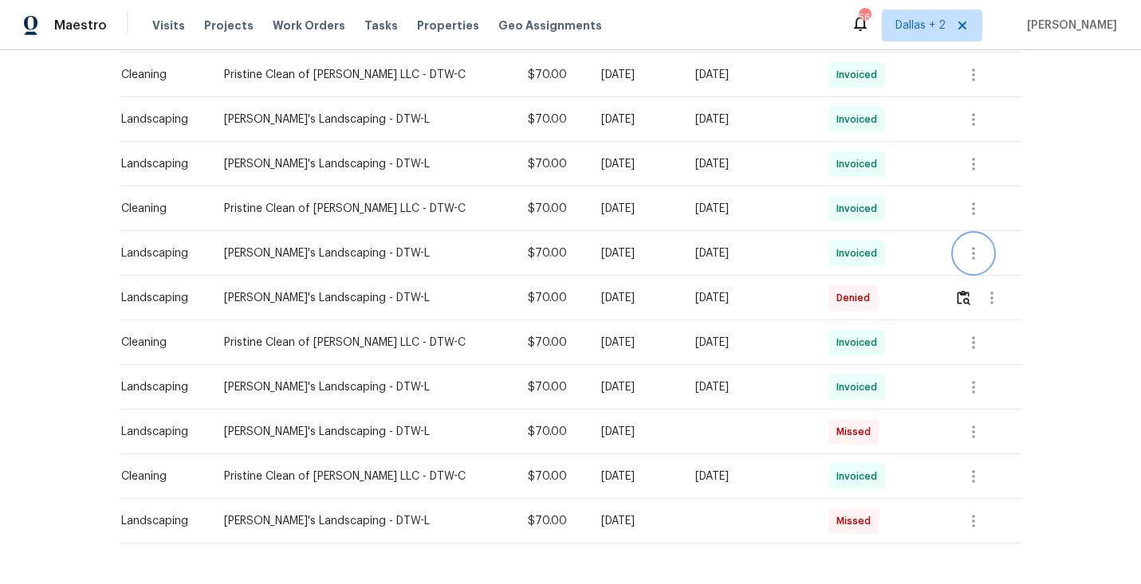
click at [966, 249] on icon "button" at bounding box center [973, 253] width 19 height 19
click at [976, 271] on li "View details" at bounding box center [1007, 279] width 112 height 26
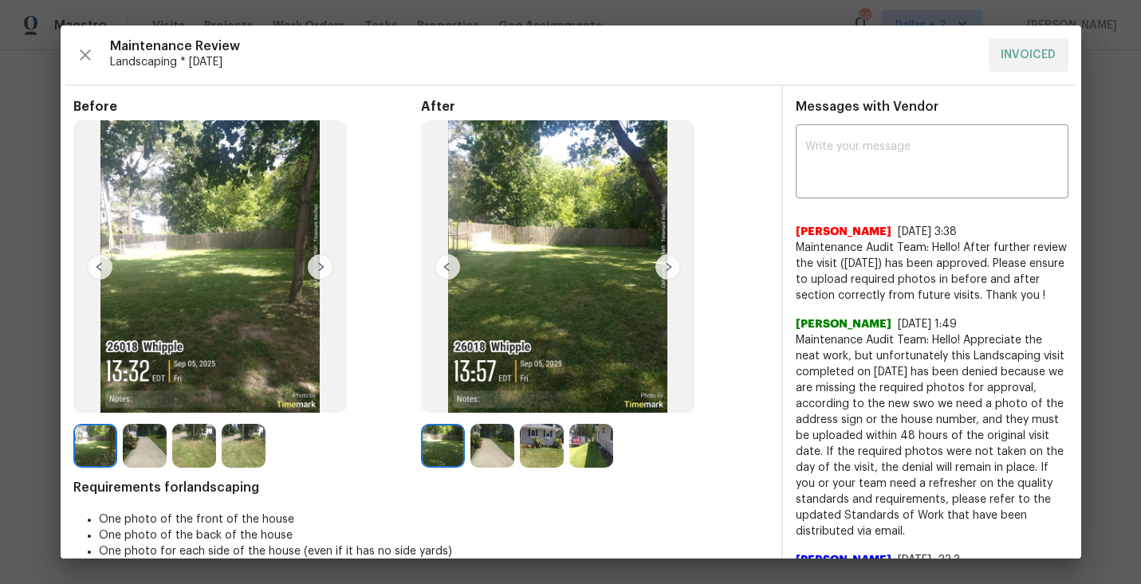
click at [529, 442] on img at bounding box center [542, 446] width 44 height 44
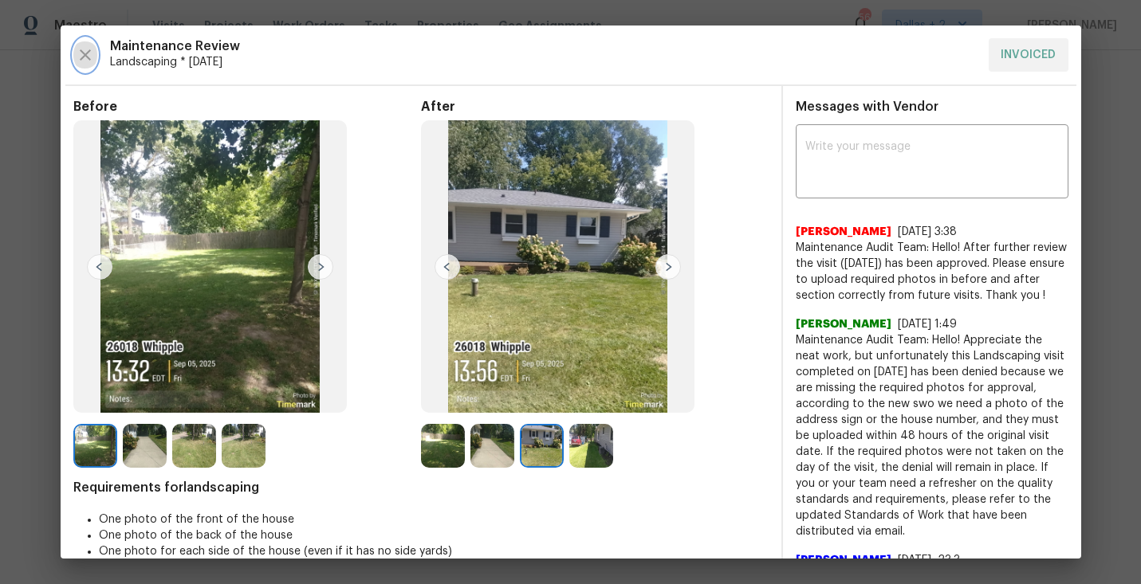
click at [88, 56] on icon "button" at bounding box center [85, 54] width 19 height 19
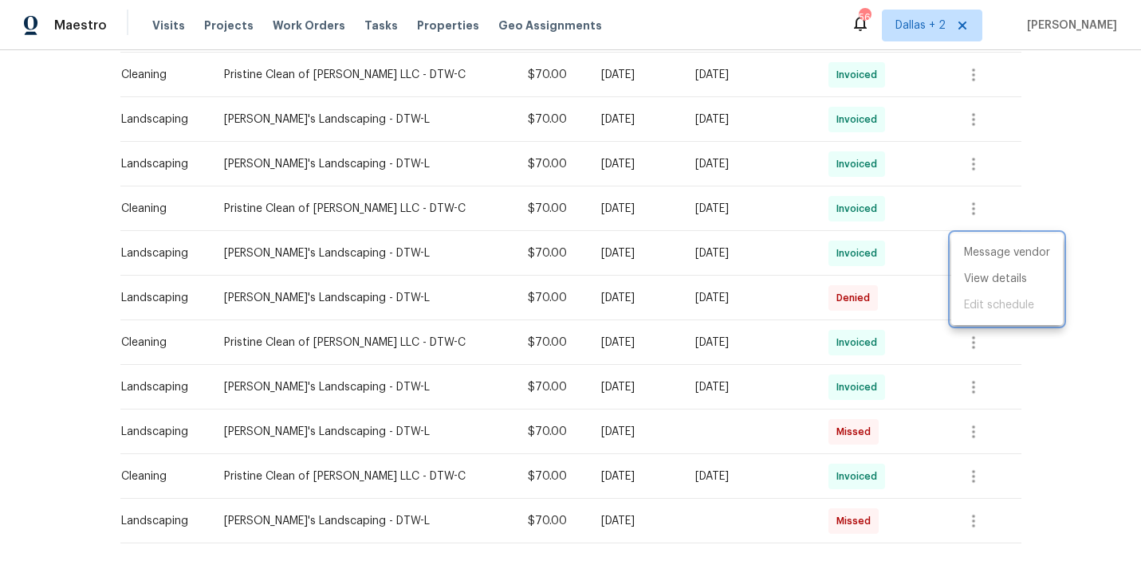
click at [1049, 386] on div at bounding box center [570, 292] width 1141 height 584
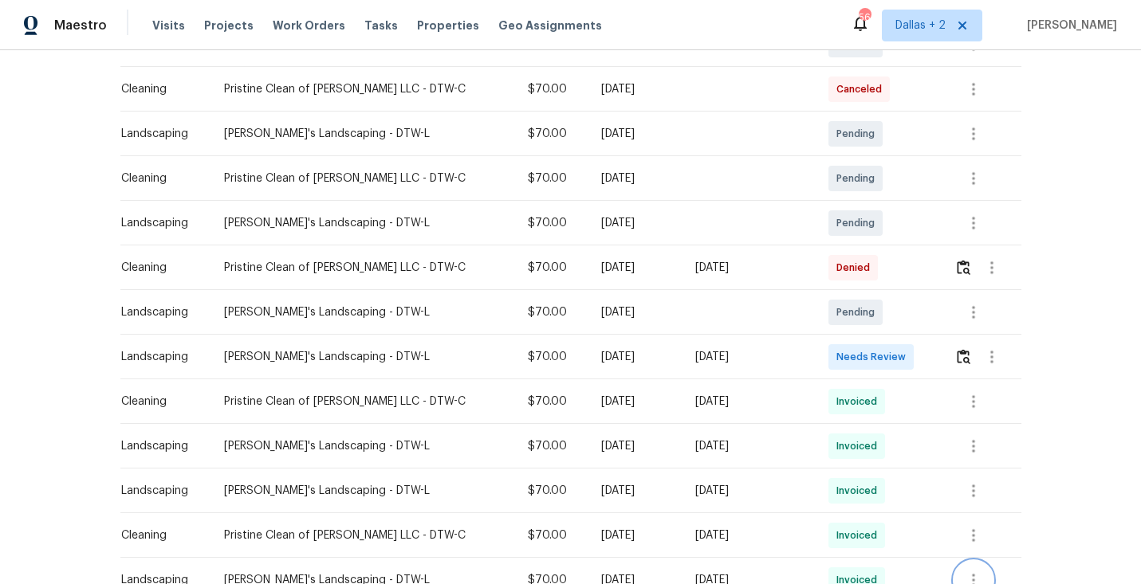
scroll to position [360, 0]
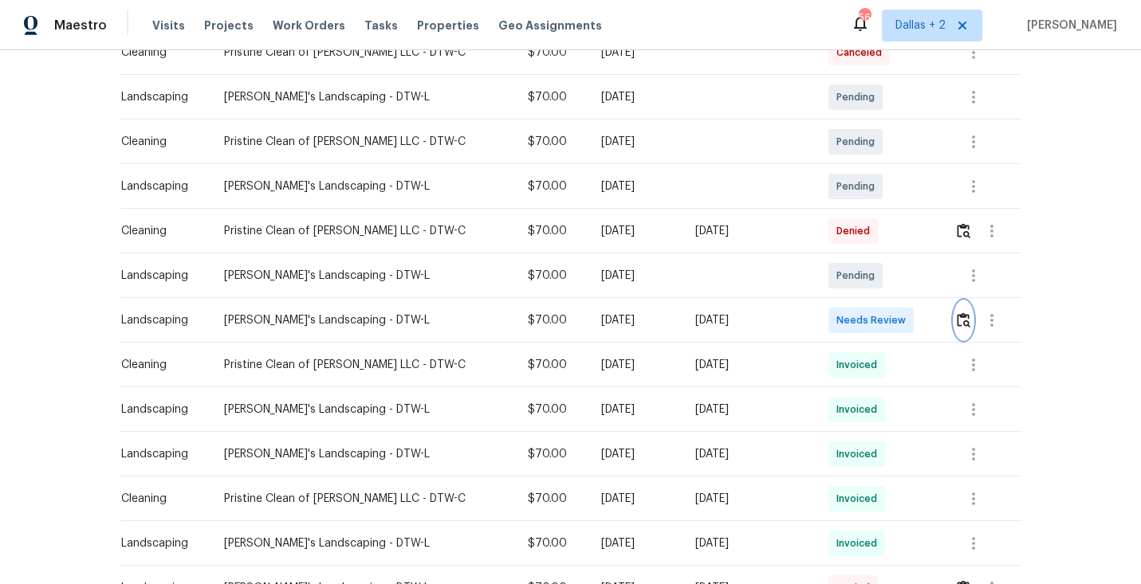
click at [958, 317] on img "button" at bounding box center [964, 320] width 14 height 15
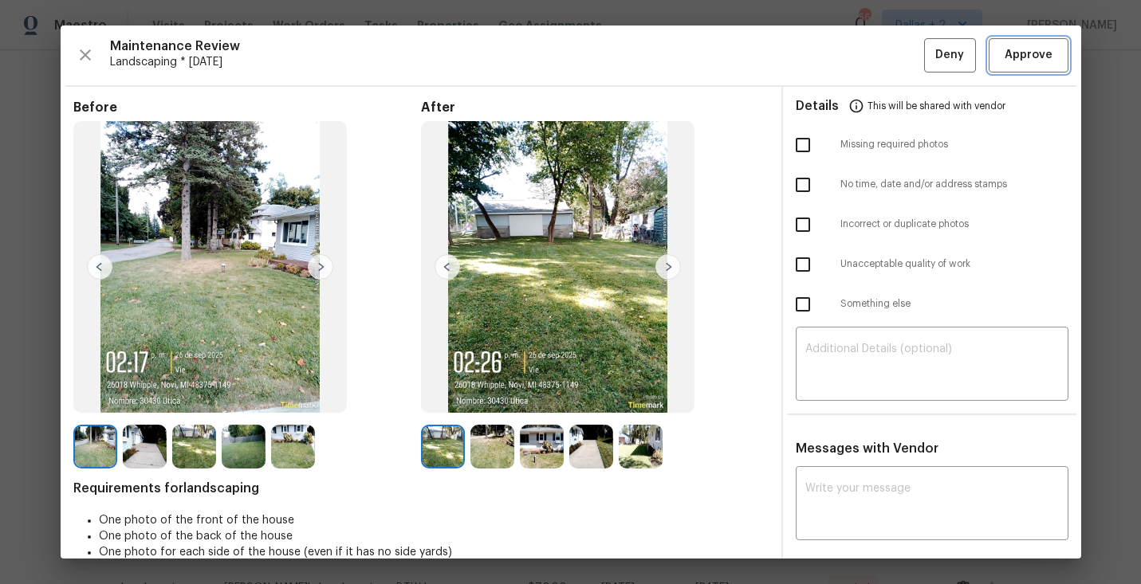
click at [1011, 59] on span "Approve" at bounding box center [1029, 55] width 48 height 20
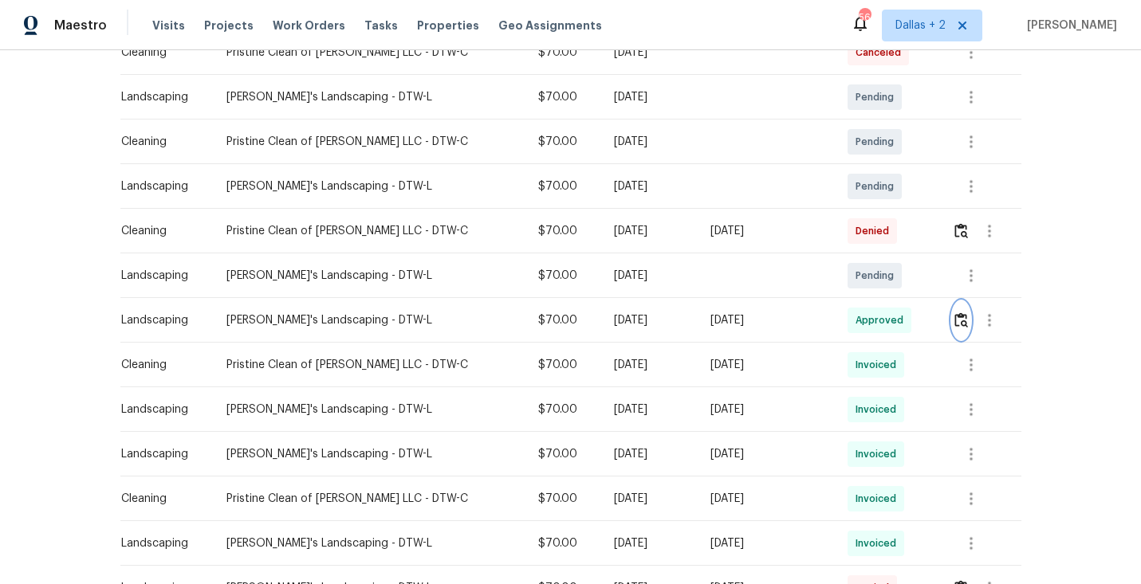
scroll to position [0, 0]
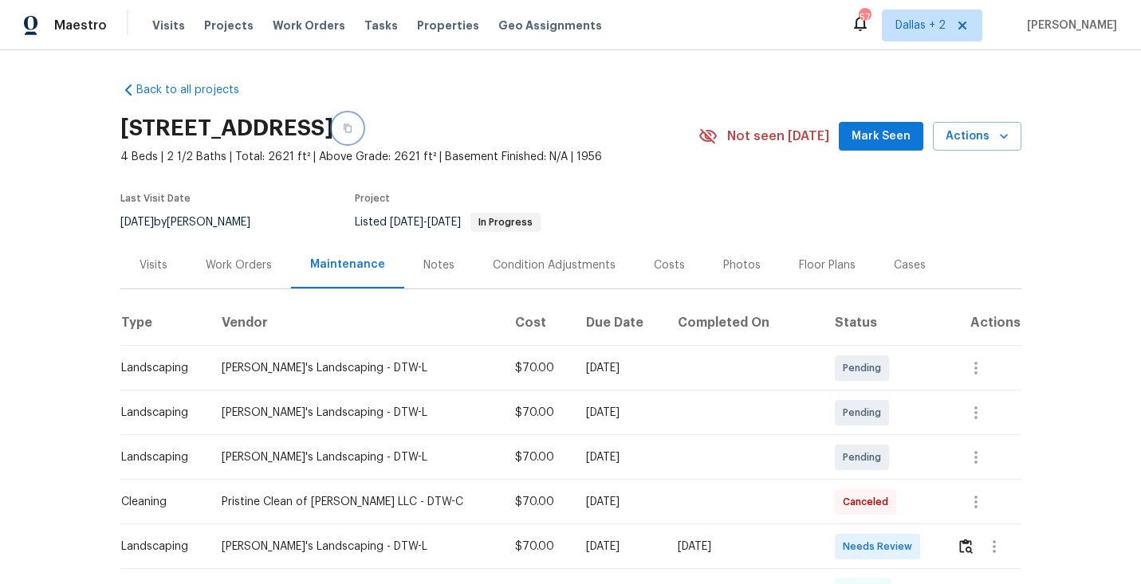
click at [362, 134] on button "button" at bounding box center [347, 128] width 29 height 29
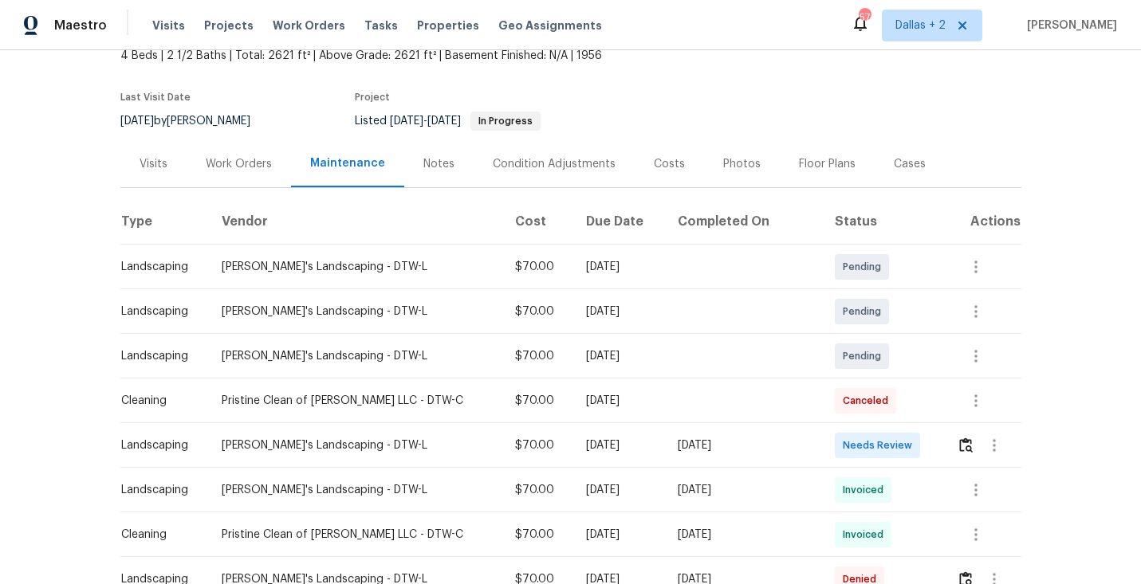
scroll to position [140, 0]
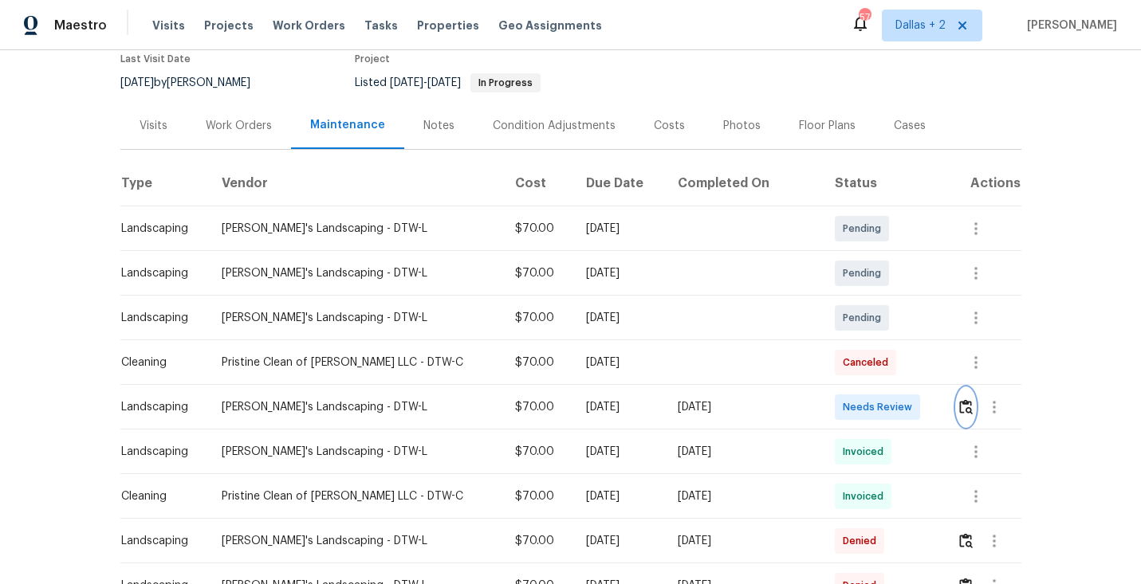
click at [959, 408] on img "button" at bounding box center [966, 406] width 14 height 15
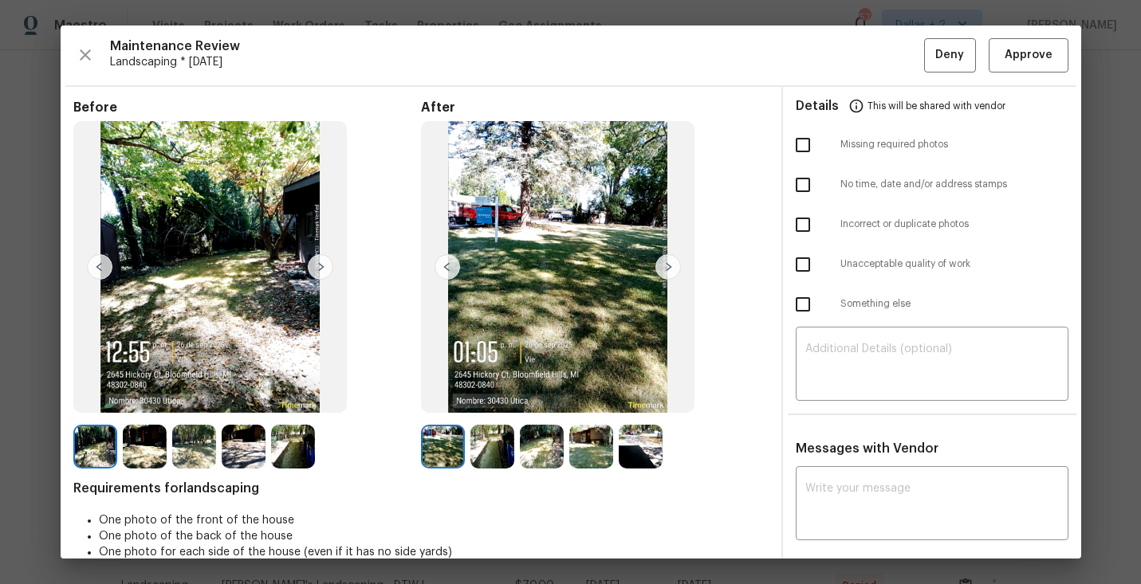
click at [670, 263] on img at bounding box center [668, 267] width 26 height 26
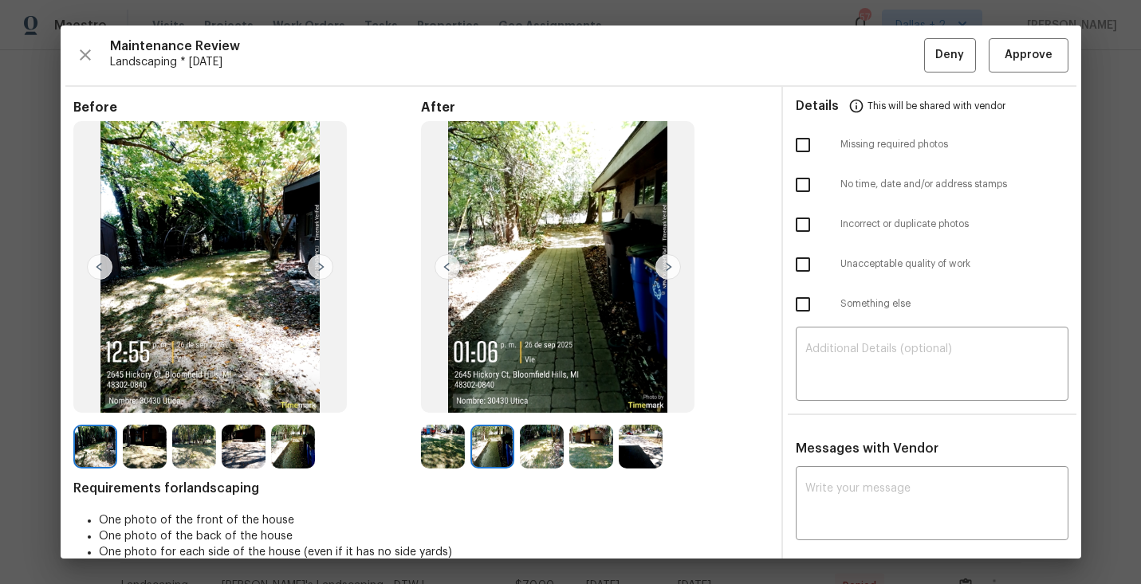
click at [669, 258] on img at bounding box center [668, 267] width 26 height 26
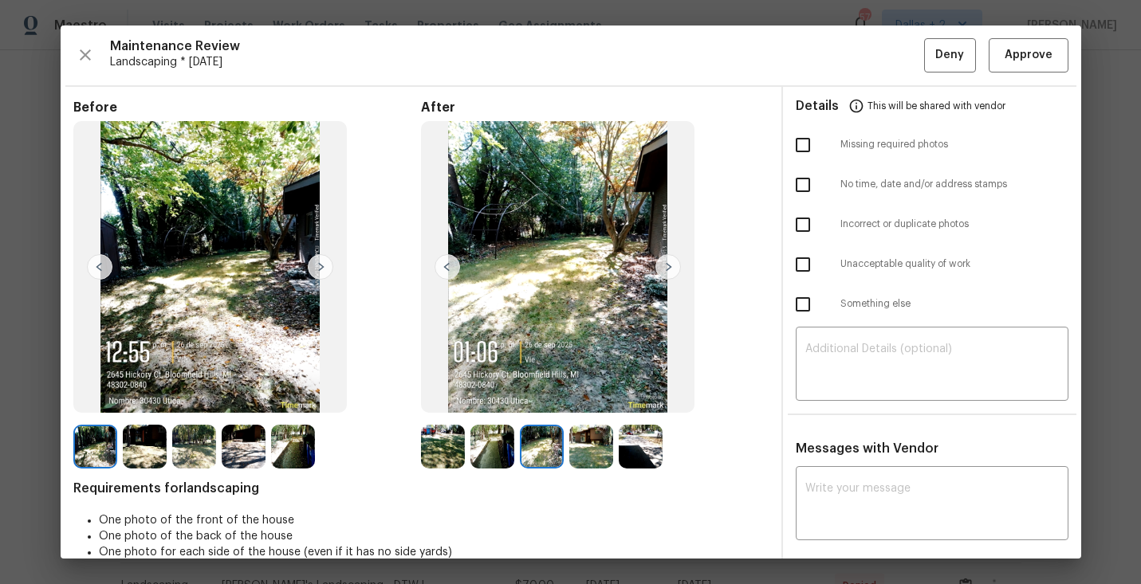
click at [669, 258] on img at bounding box center [668, 267] width 26 height 26
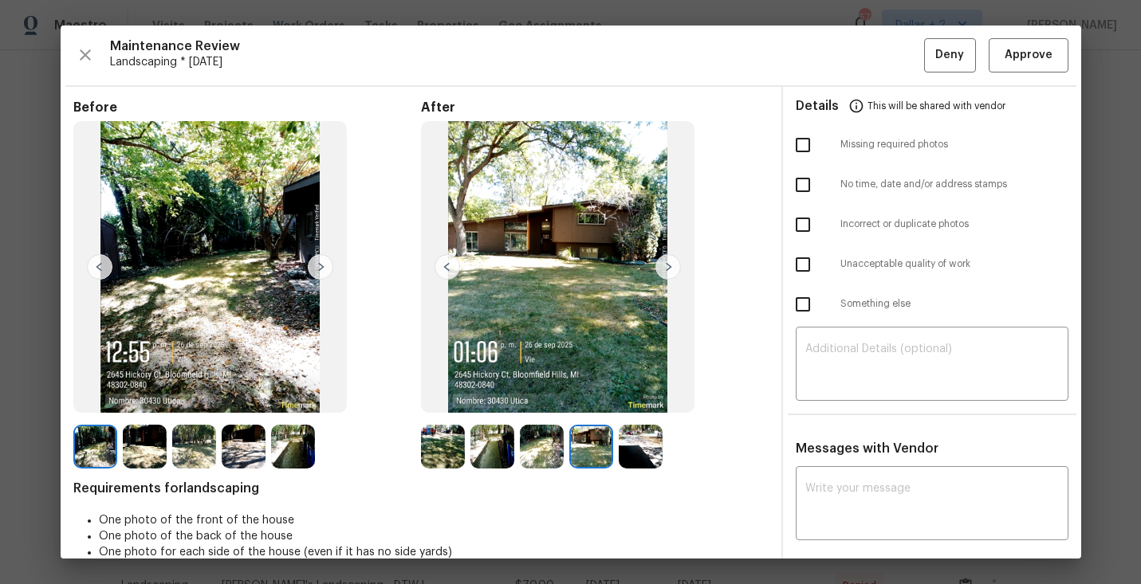
click at [669, 258] on img at bounding box center [668, 267] width 26 height 26
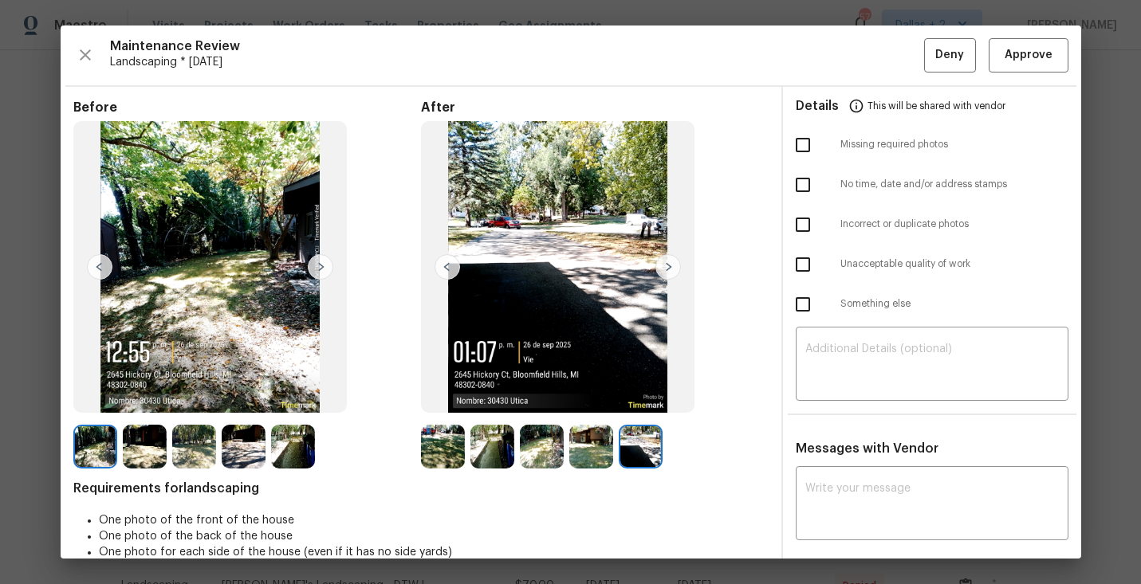
click at [147, 453] on img at bounding box center [145, 447] width 44 height 44
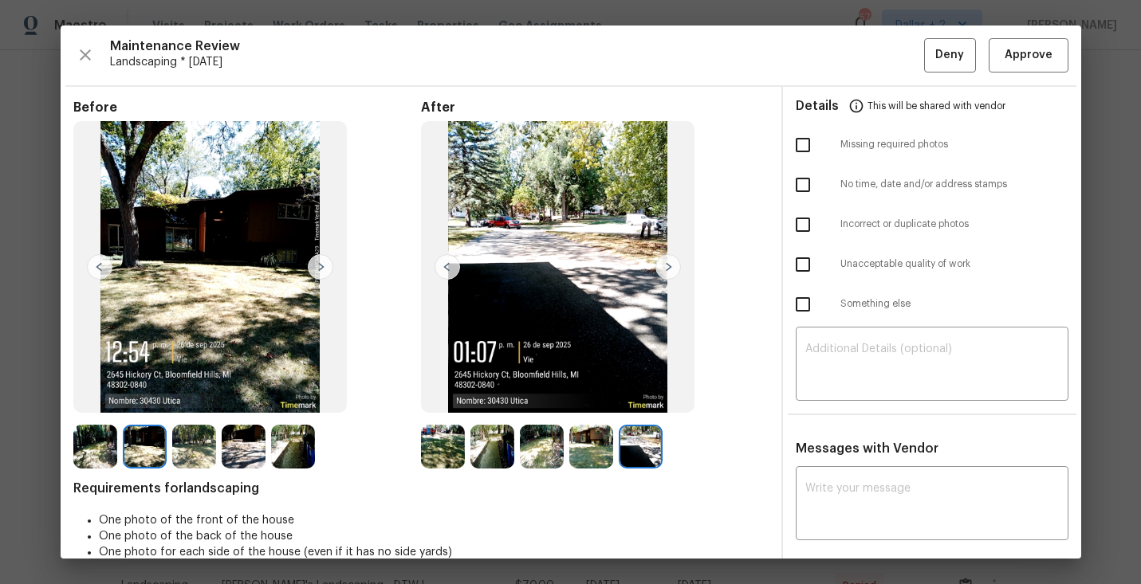
click at [220, 441] on div at bounding box center [196, 447] width 49 height 44
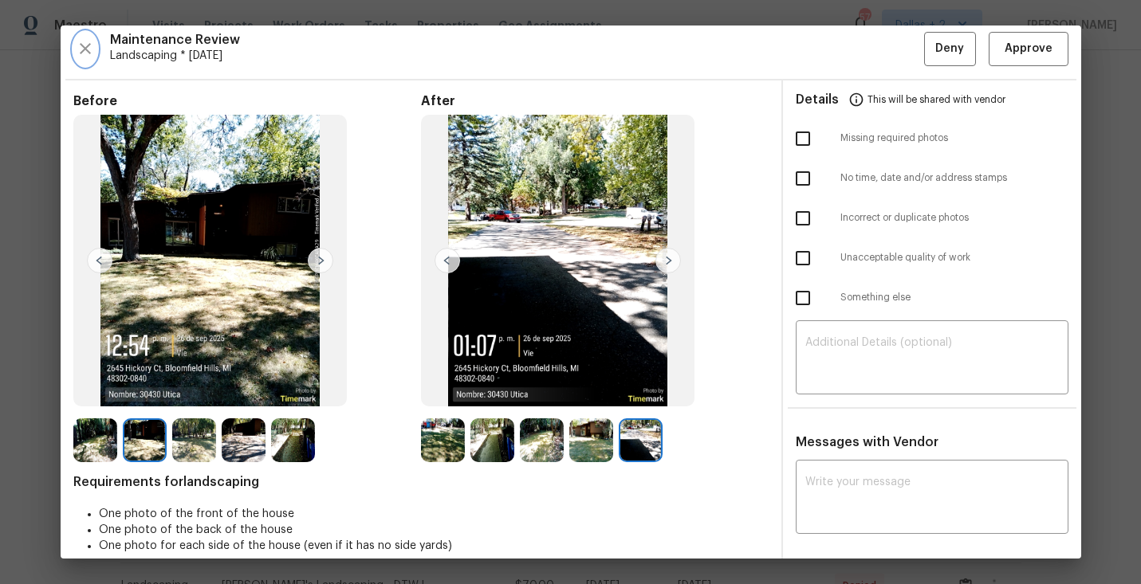
click at [87, 47] on icon "button" at bounding box center [85, 48] width 11 height 11
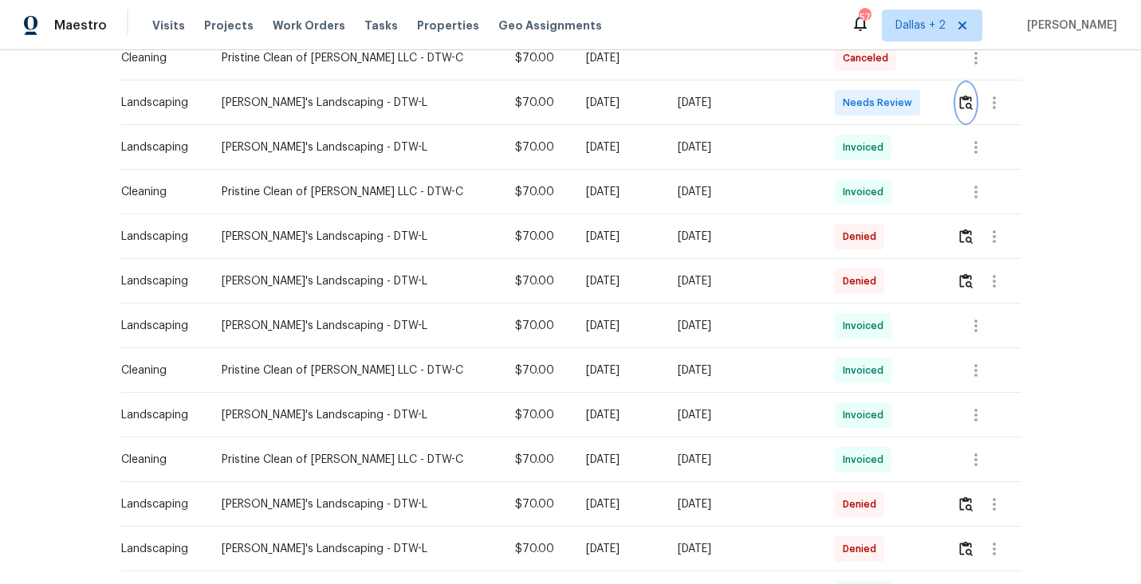
scroll to position [452, 0]
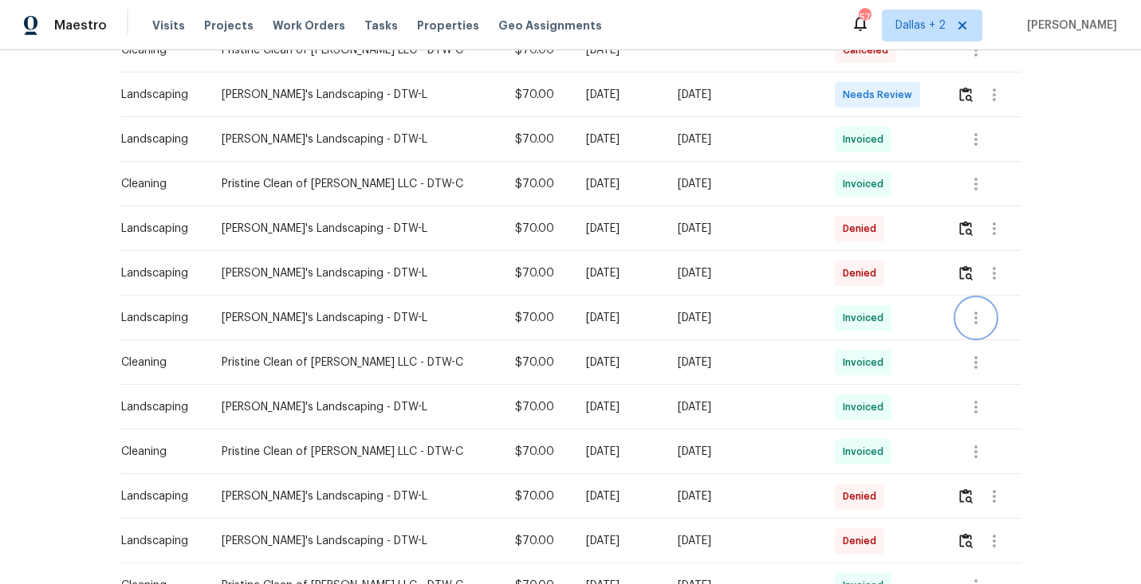
click at [968, 325] on icon "button" at bounding box center [975, 318] width 19 height 19
click at [990, 342] on li "View details" at bounding box center [1007, 344] width 112 height 26
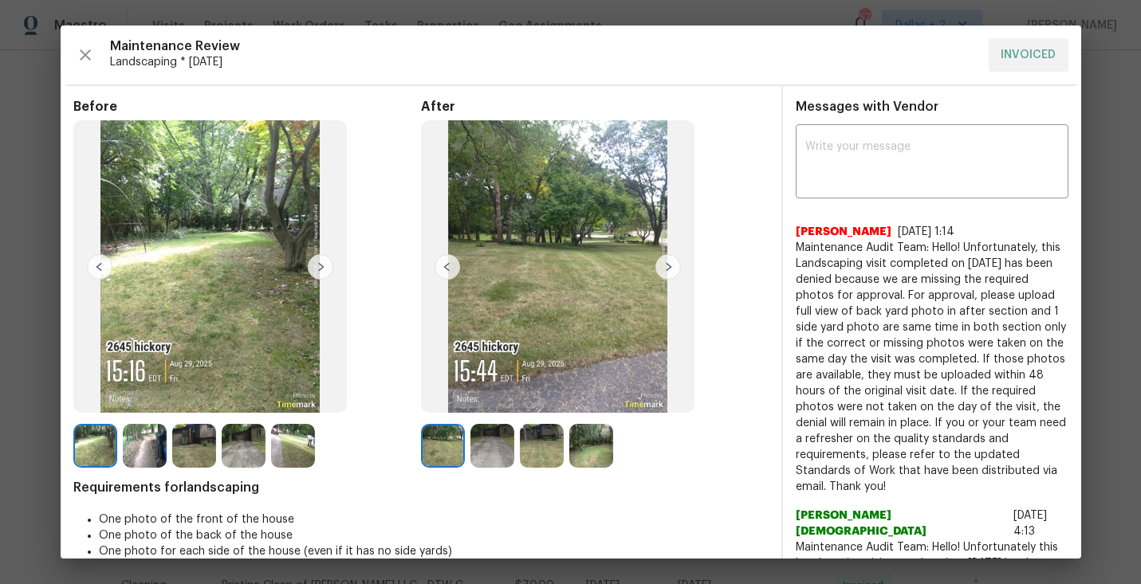
click at [501, 438] on img at bounding box center [492, 446] width 44 height 44
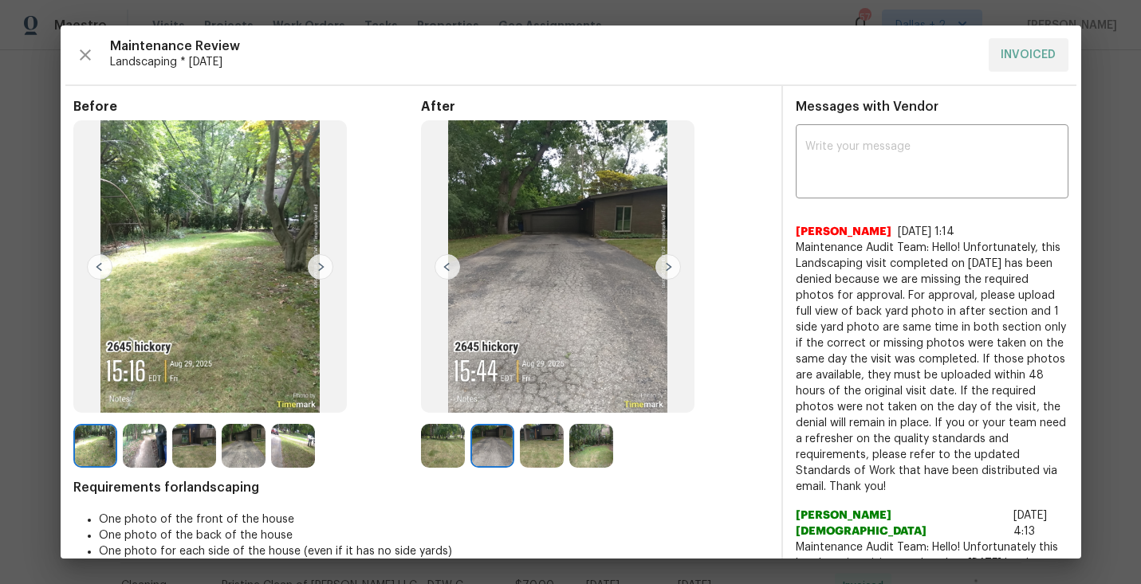
click at [551, 439] on img at bounding box center [542, 446] width 44 height 44
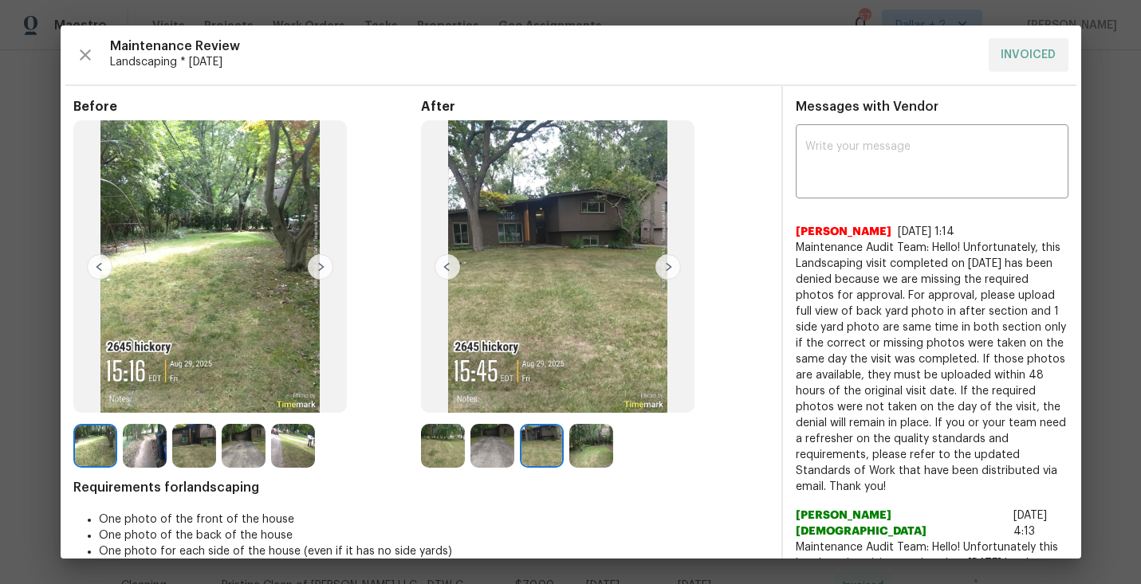
click at [595, 443] on img at bounding box center [591, 446] width 44 height 44
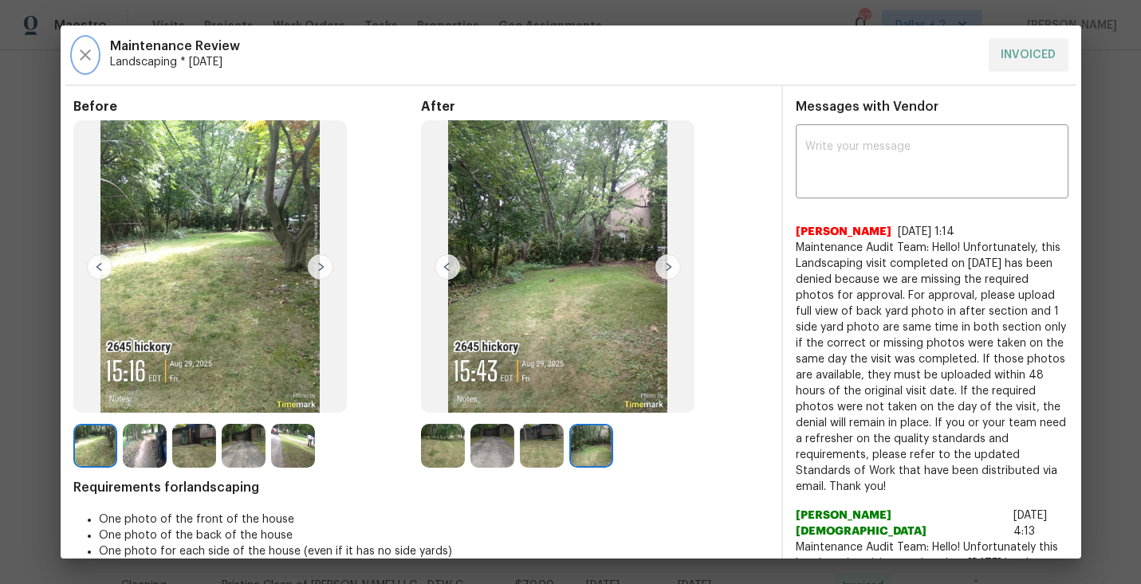
click at [78, 65] on button "button" at bounding box center [85, 54] width 24 height 33
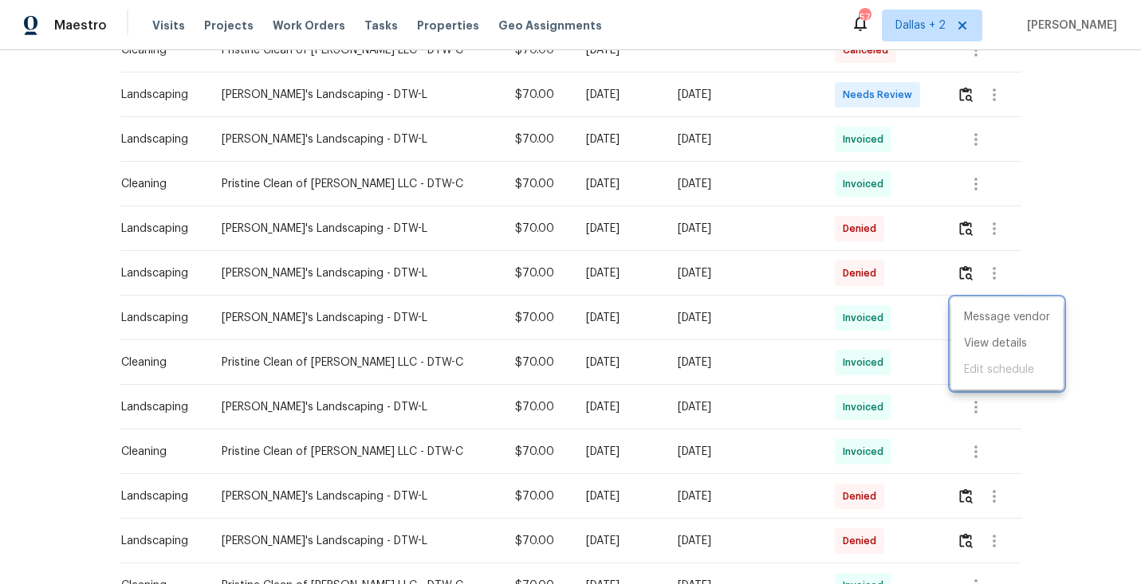
click at [1039, 470] on div at bounding box center [570, 292] width 1141 height 584
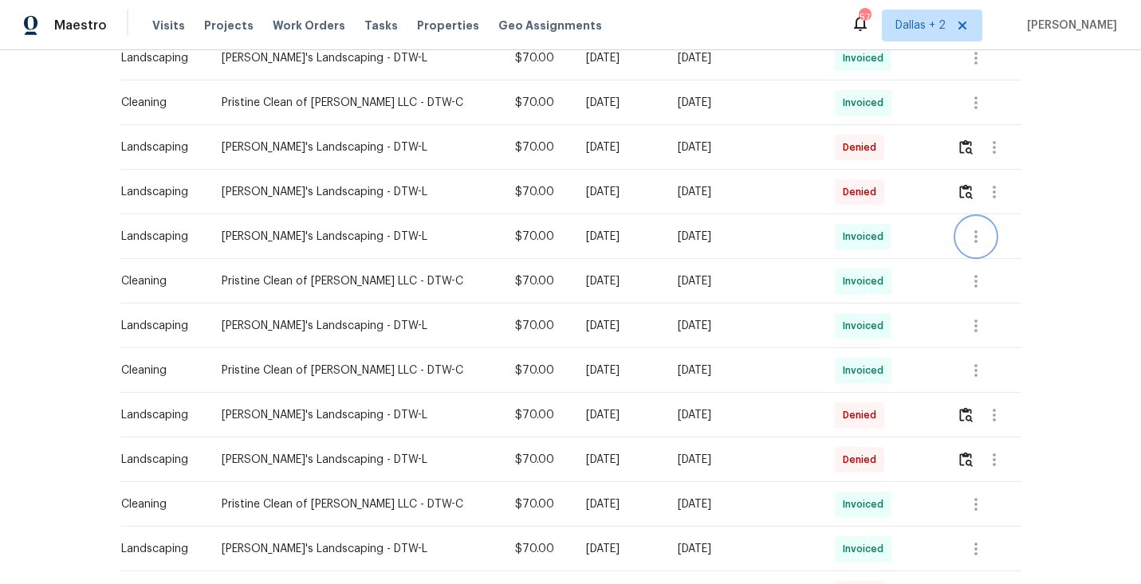
scroll to position [534, 0]
click at [962, 418] on img "button" at bounding box center [966, 414] width 14 height 15
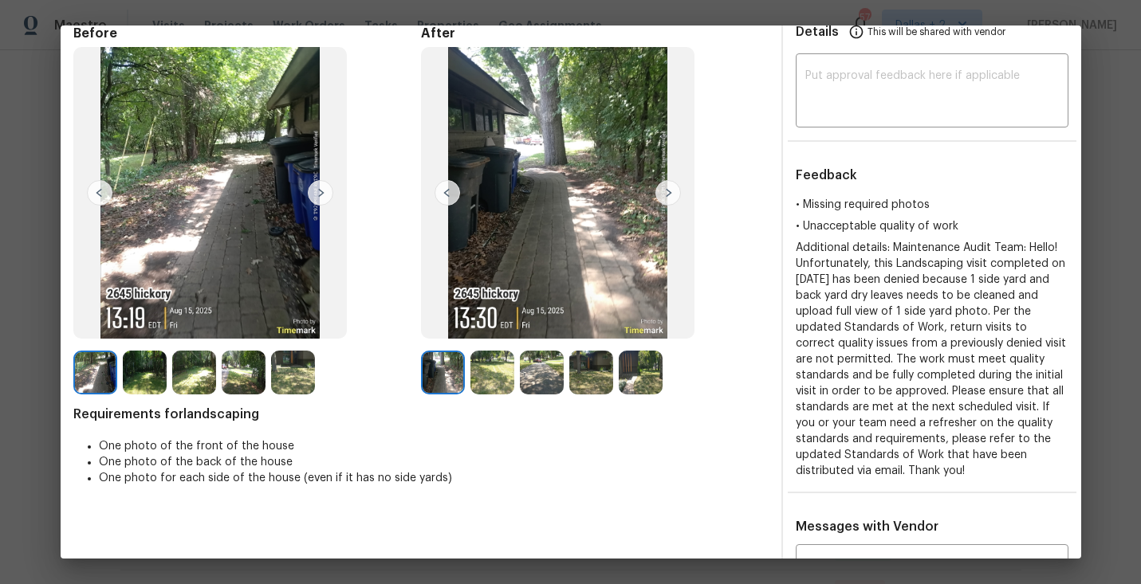
scroll to position [80, 0]
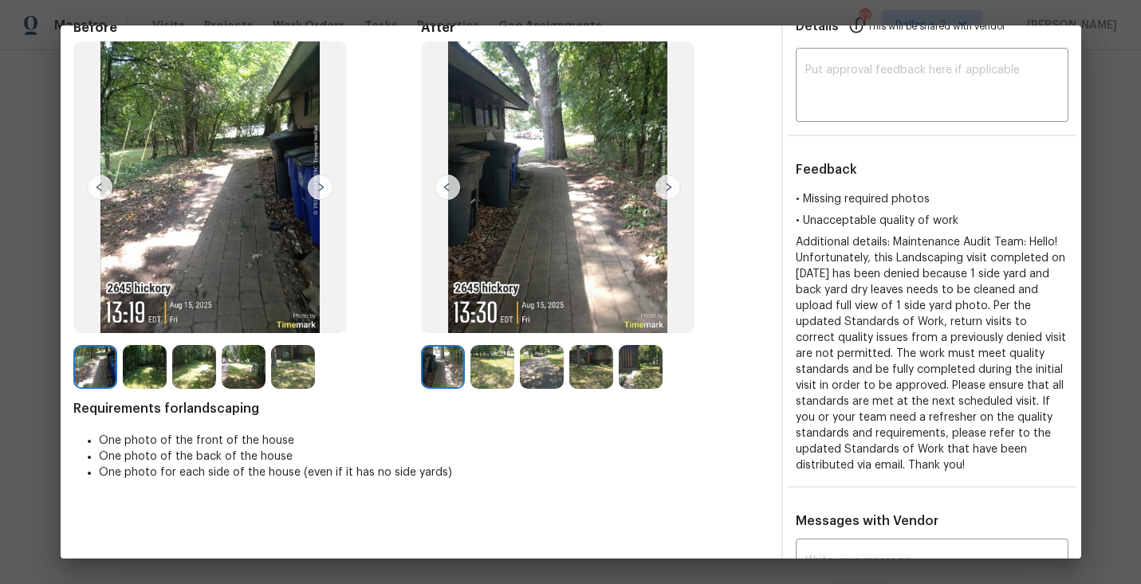
click at [499, 377] on img at bounding box center [492, 367] width 44 height 44
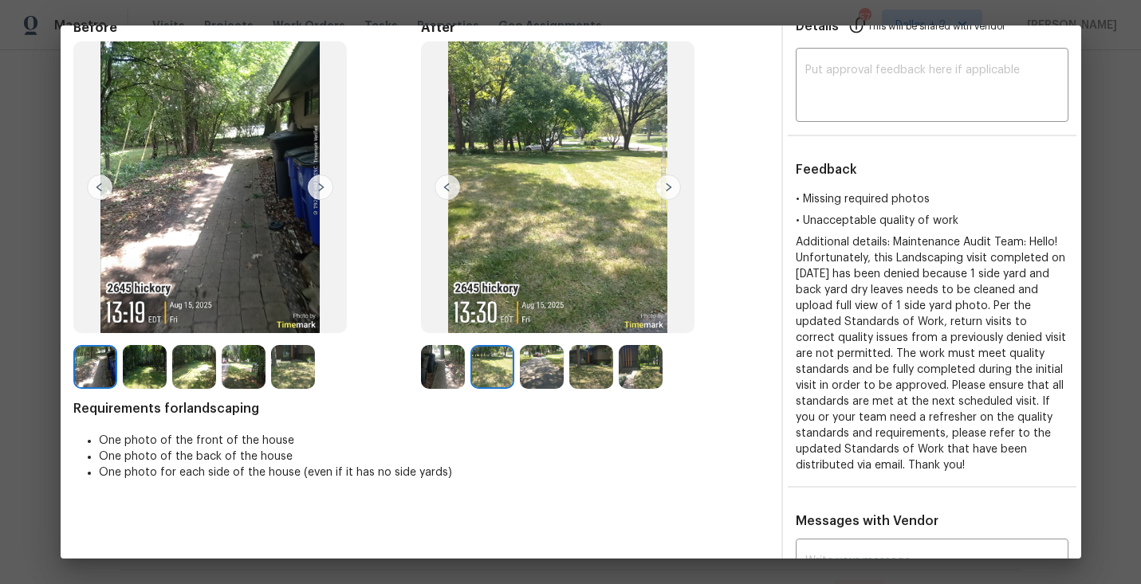
click at [552, 350] on img at bounding box center [542, 367] width 44 height 44
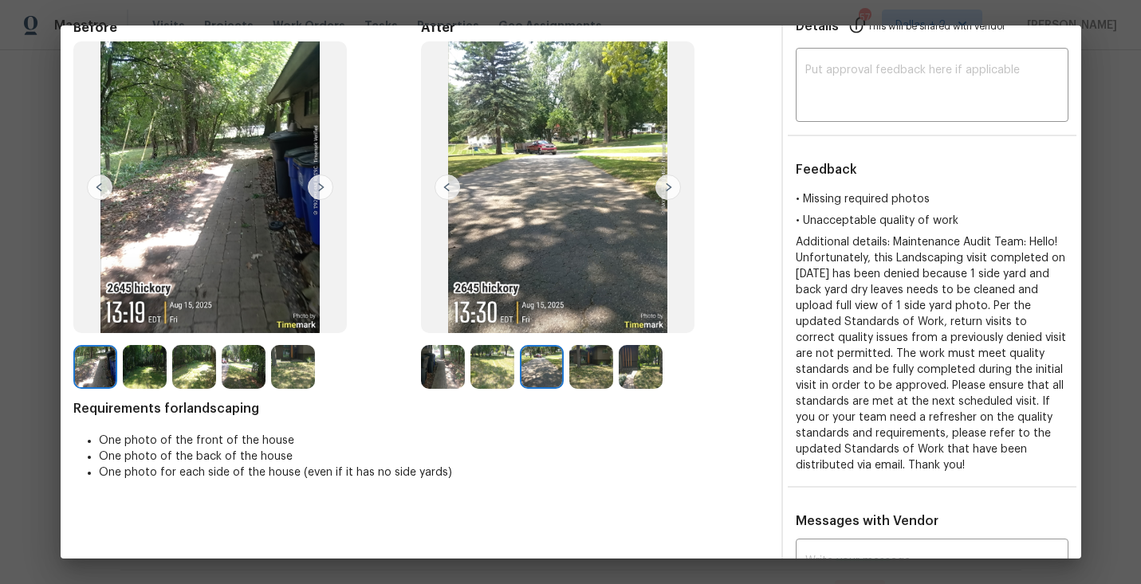
click at [609, 347] on img at bounding box center [591, 367] width 44 height 44
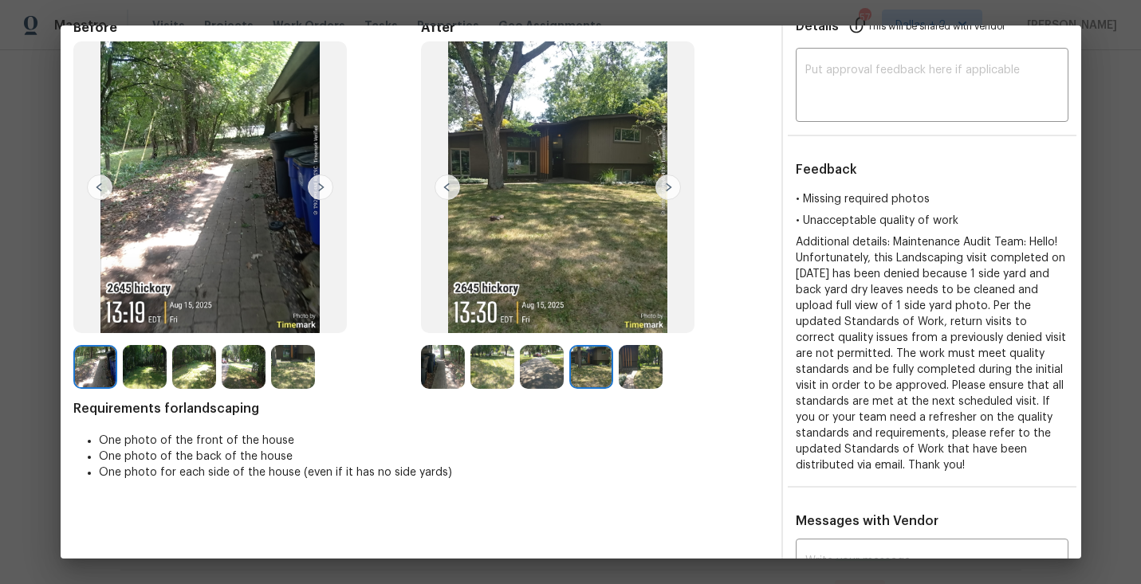
click at [629, 360] on img at bounding box center [641, 367] width 44 height 44
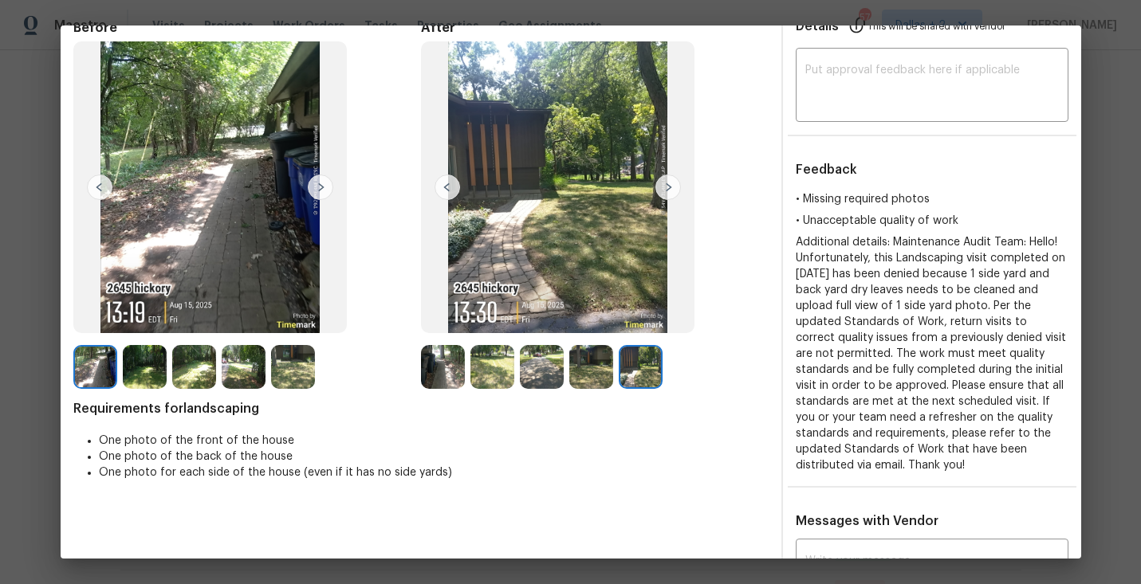
click at [131, 363] on img at bounding box center [145, 367] width 44 height 44
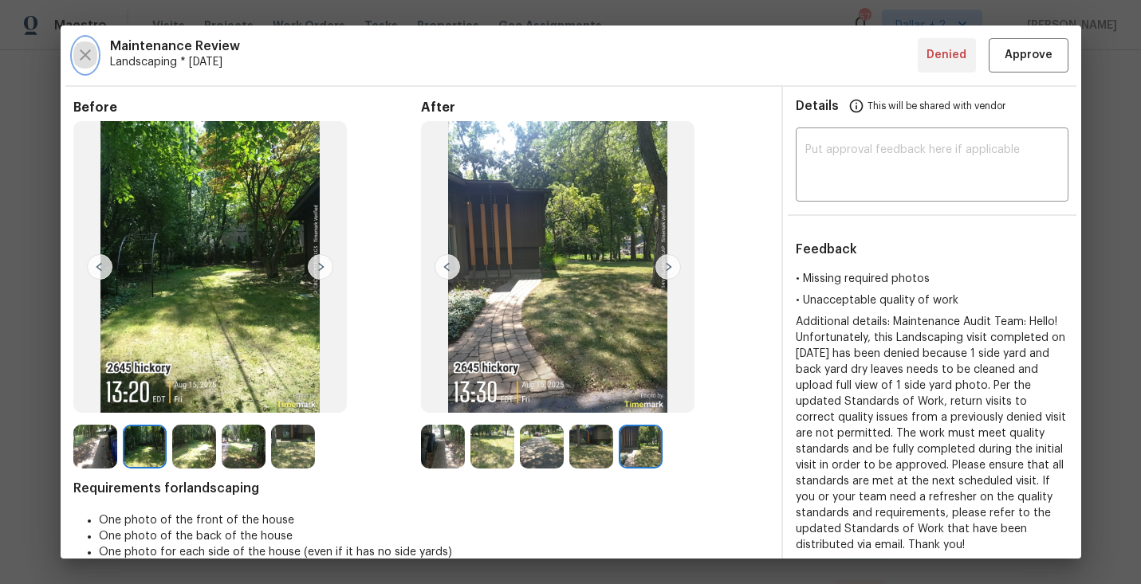
click at [85, 69] on button "button" at bounding box center [85, 55] width 24 height 34
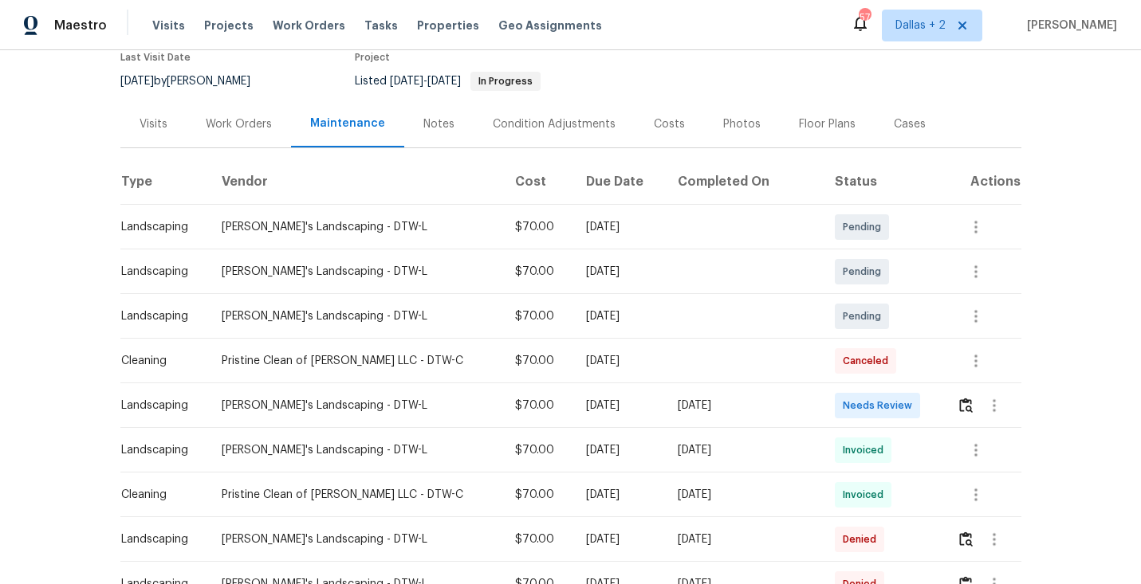
scroll to position [195, 0]
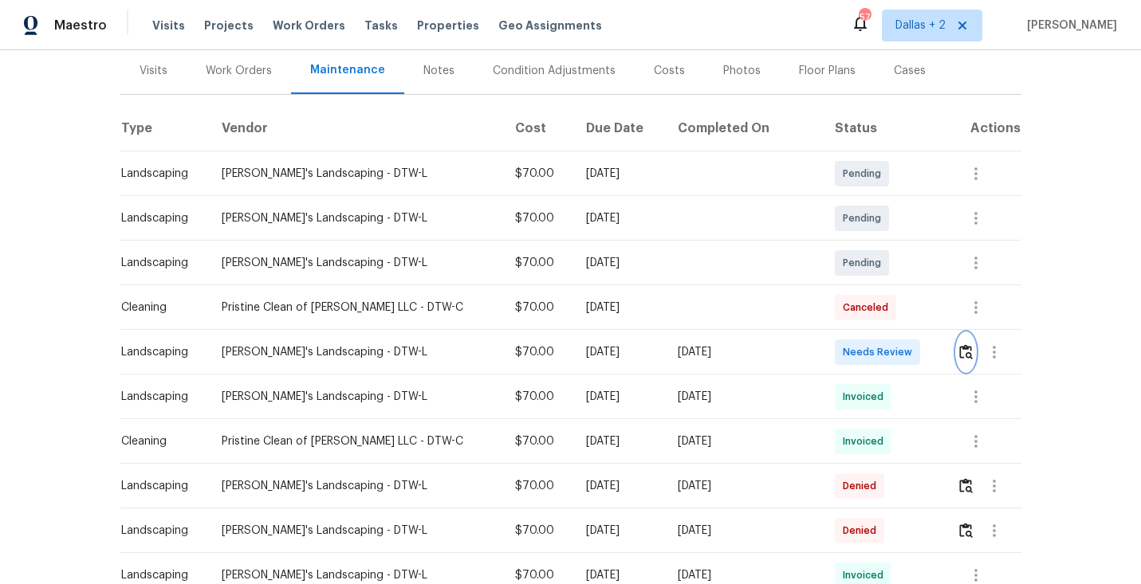
click at [963, 349] on img "button" at bounding box center [966, 351] width 14 height 15
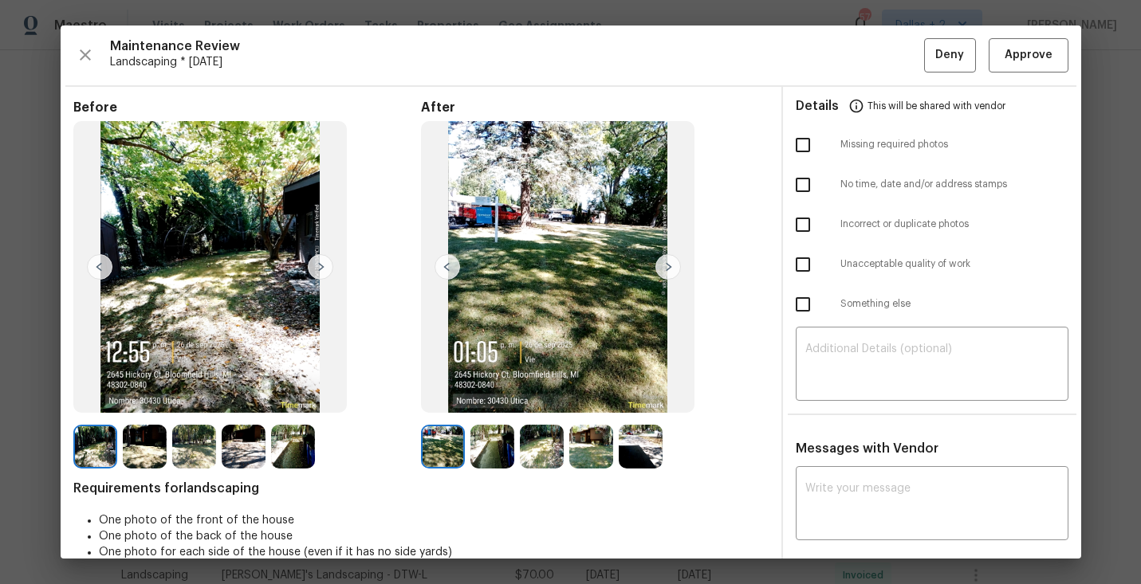
click at [663, 265] on img at bounding box center [668, 267] width 26 height 26
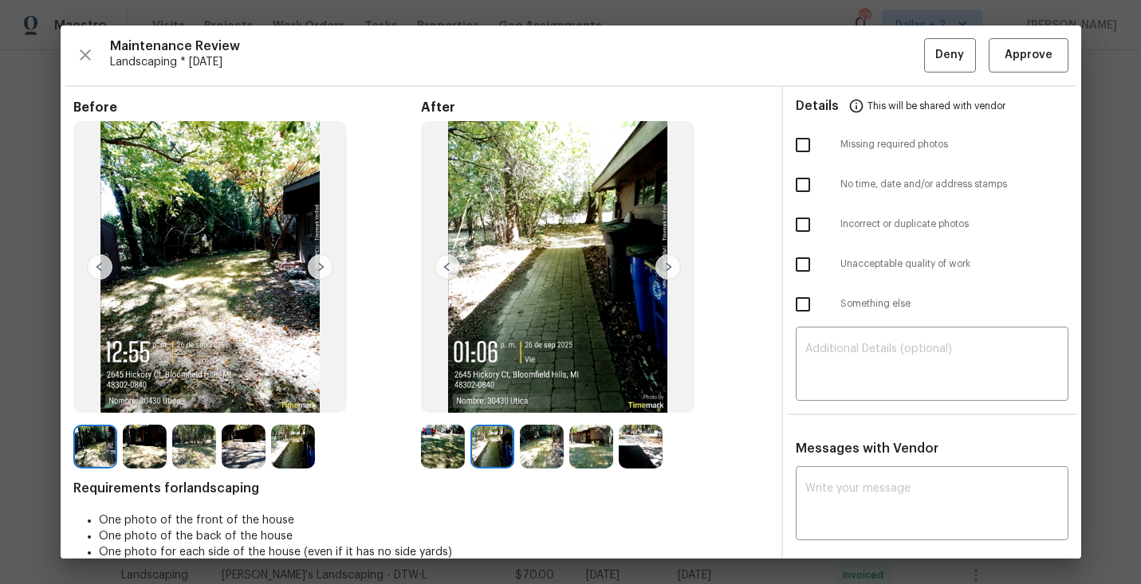
click at [663, 265] on img at bounding box center [668, 267] width 26 height 26
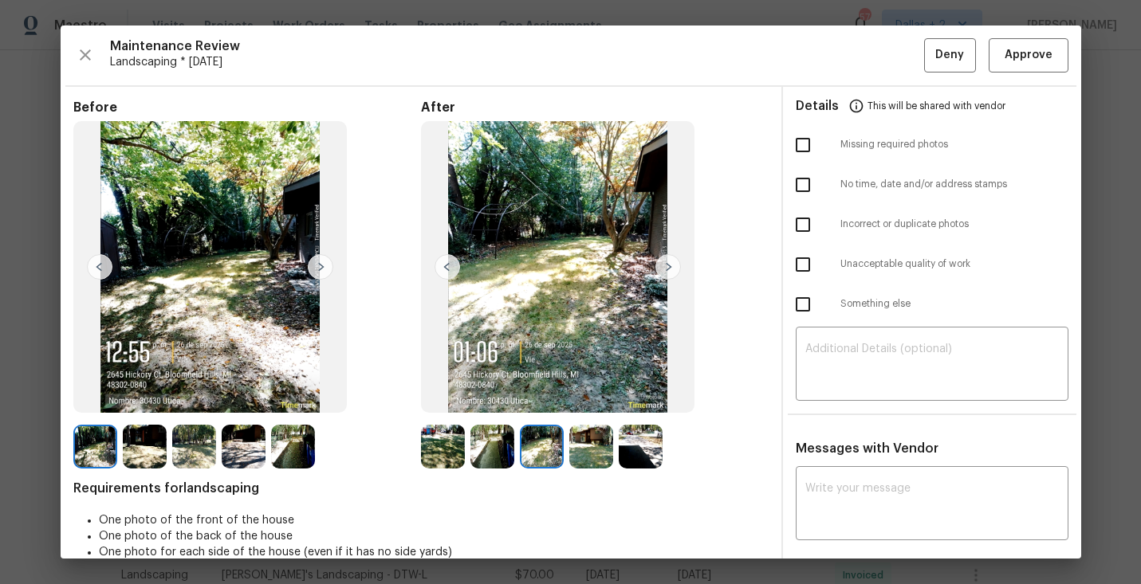
click at [663, 265] on img at bounding box center [668, 267] width 26 height 26
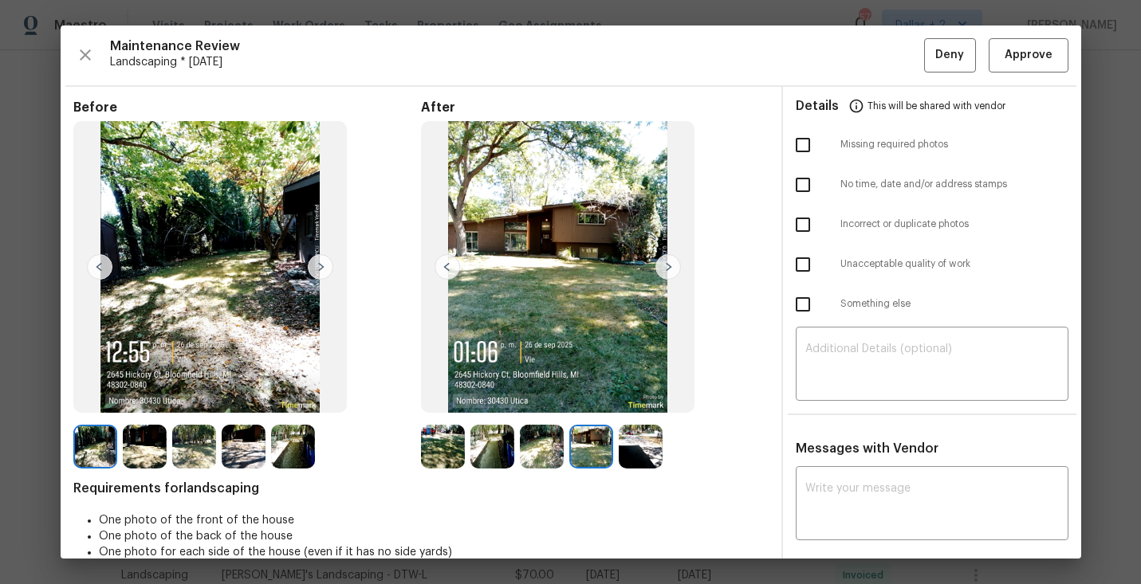
click at [663, 265] on img at bounding box center [668, 267] width 26 height 26
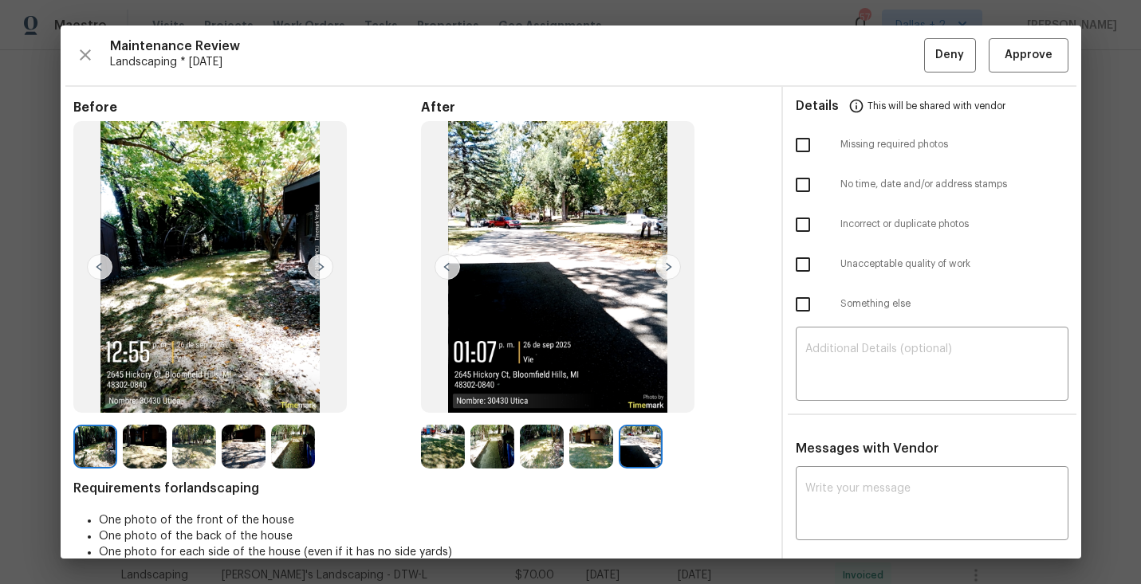
click at [663, 265] on img at bounding box center [668, 267] width 26 height 26
click at [446, 452] on img at bounding box center [443, 447] width 44 height 44
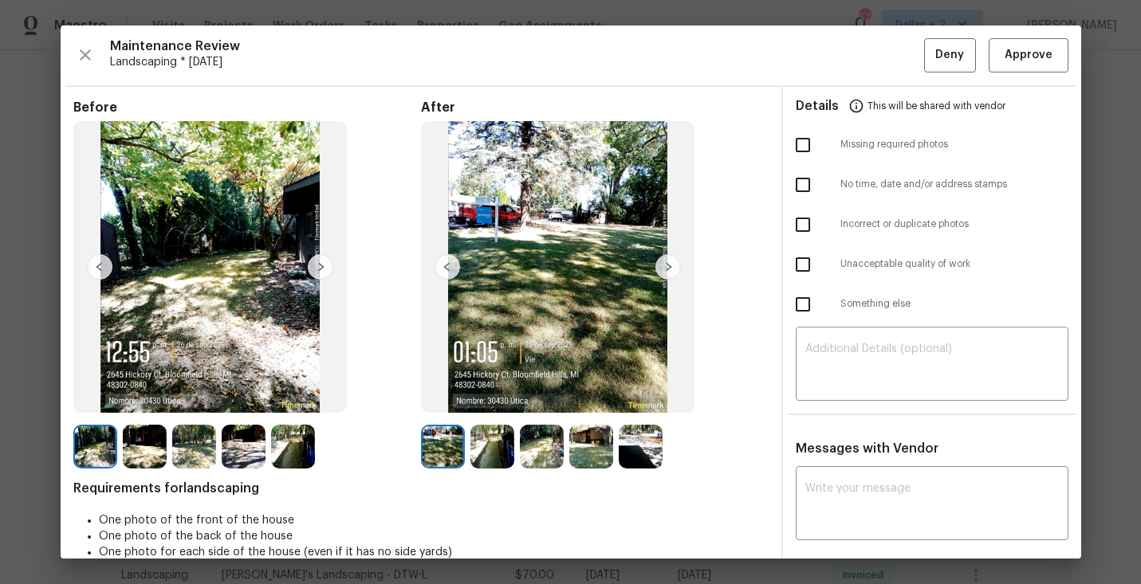
click at [492, 439] on img at bounding box center [492, 447] width 44 height 44
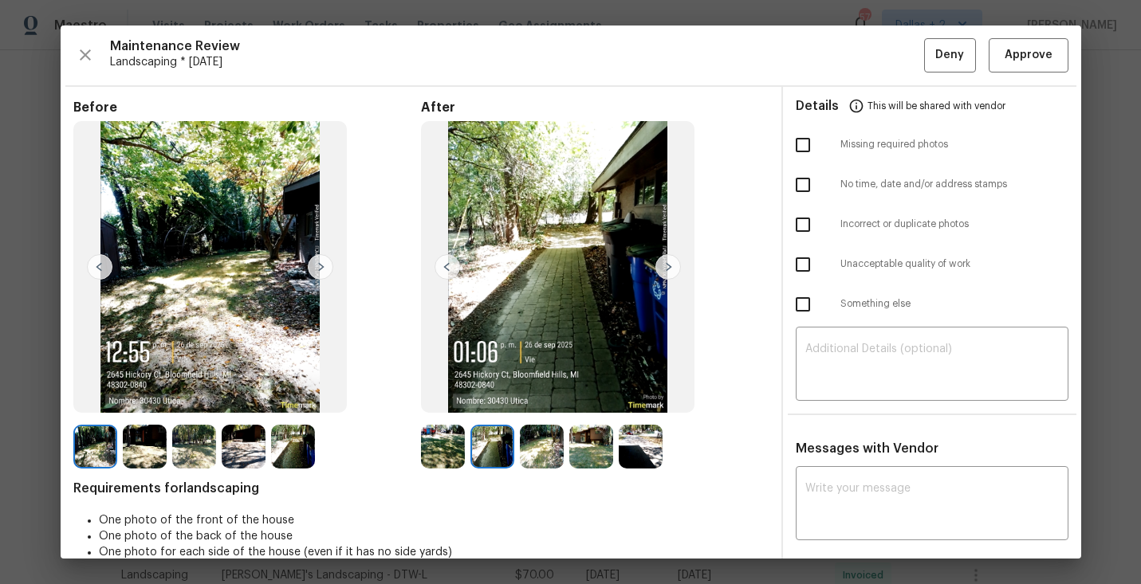
click at [550, 439] on img at bounding box center [542, 447] width 44 height 44
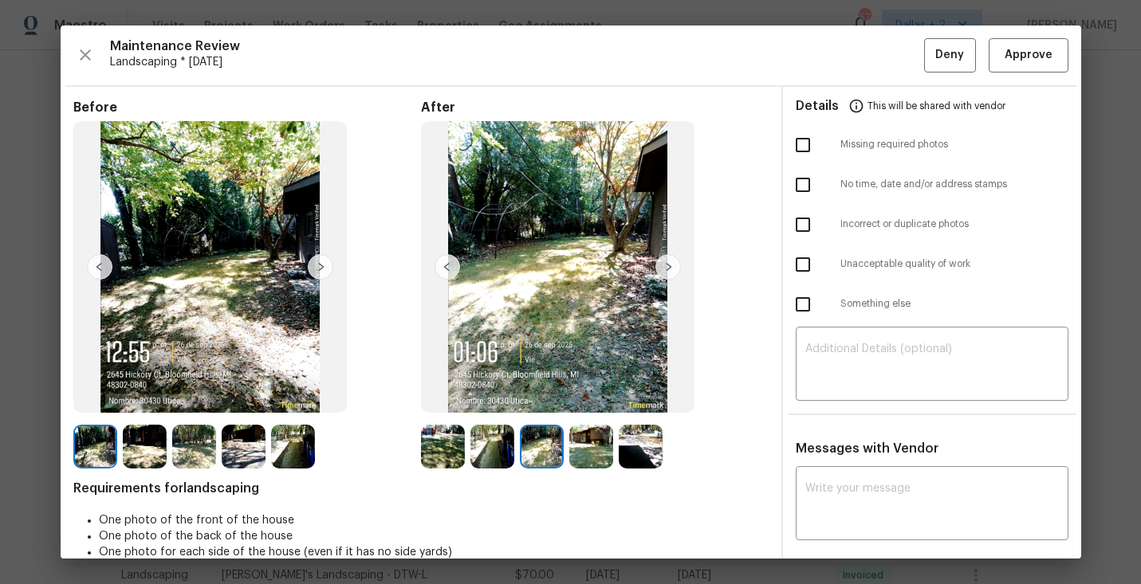
click at [590, 451] on img at bounding box center [591, 447] width 44 height 44
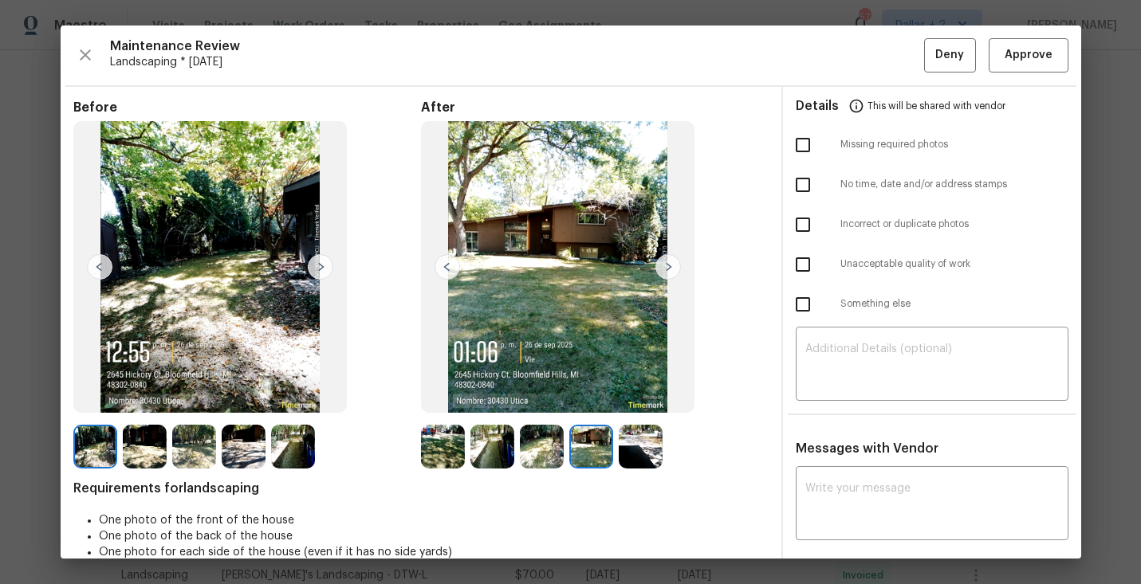
click at [657, 454] on img at bounding box center [641, 447] width 44 height 44
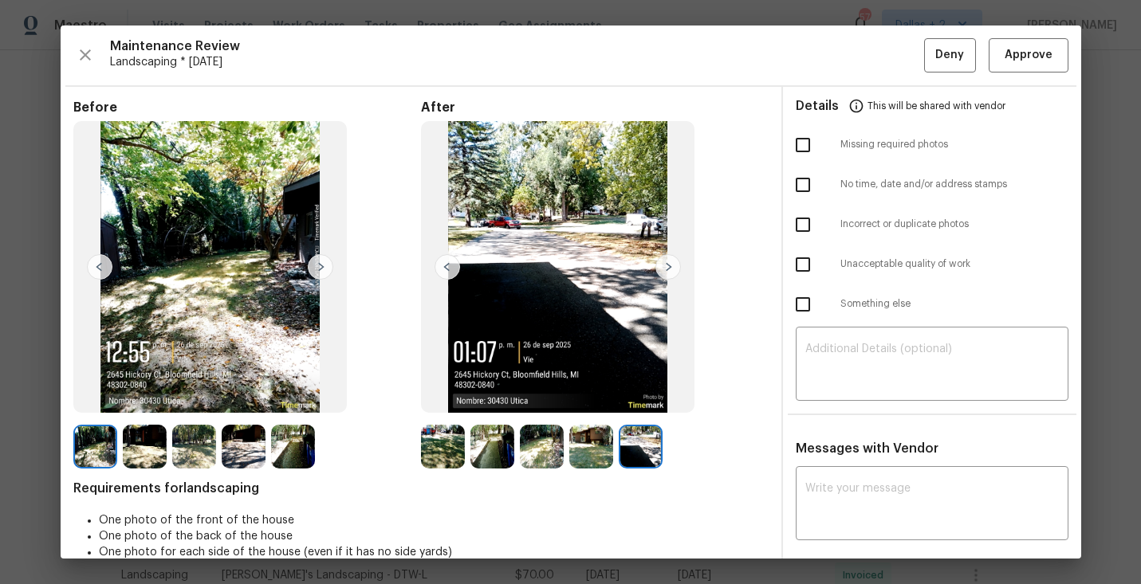
click at [95, 440] on img at bounding box center [95, 447] width 44 height 44
click at [138, 426] on img at bounding box center [145, 447] width 44 height 44
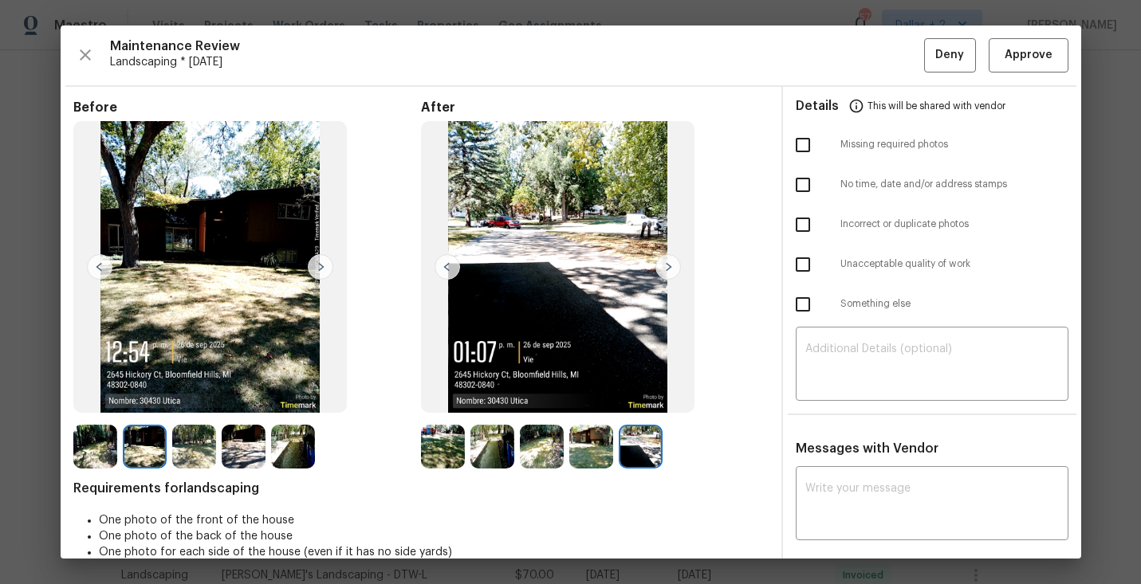
click at [195, 440] on img at bounding box center [194, 447] width 44 height 44
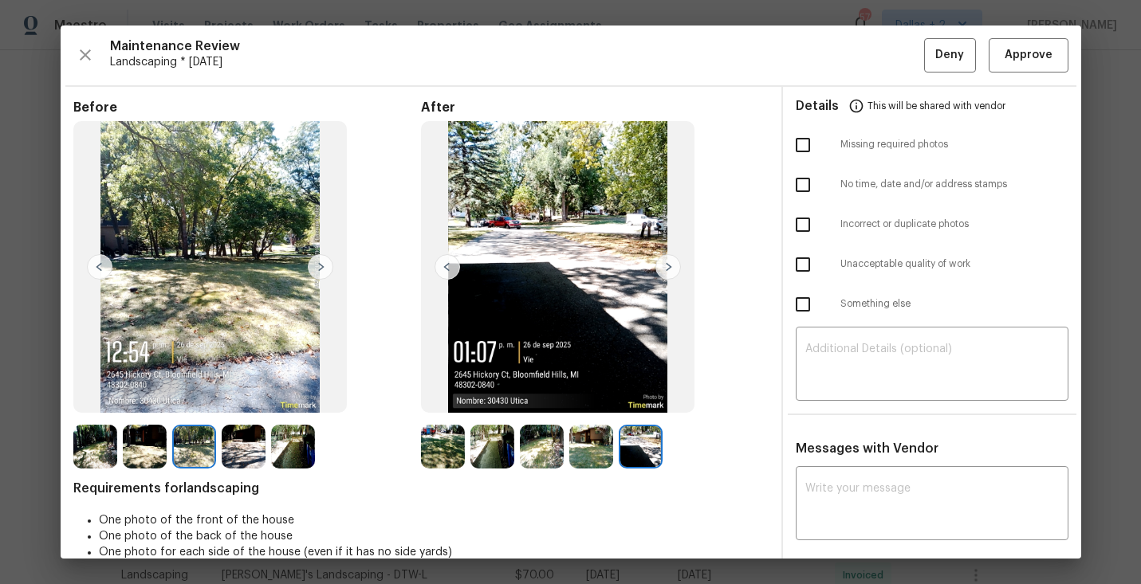
click at [250, 450] on img at bounding box center [244, 447] width 44 height 44
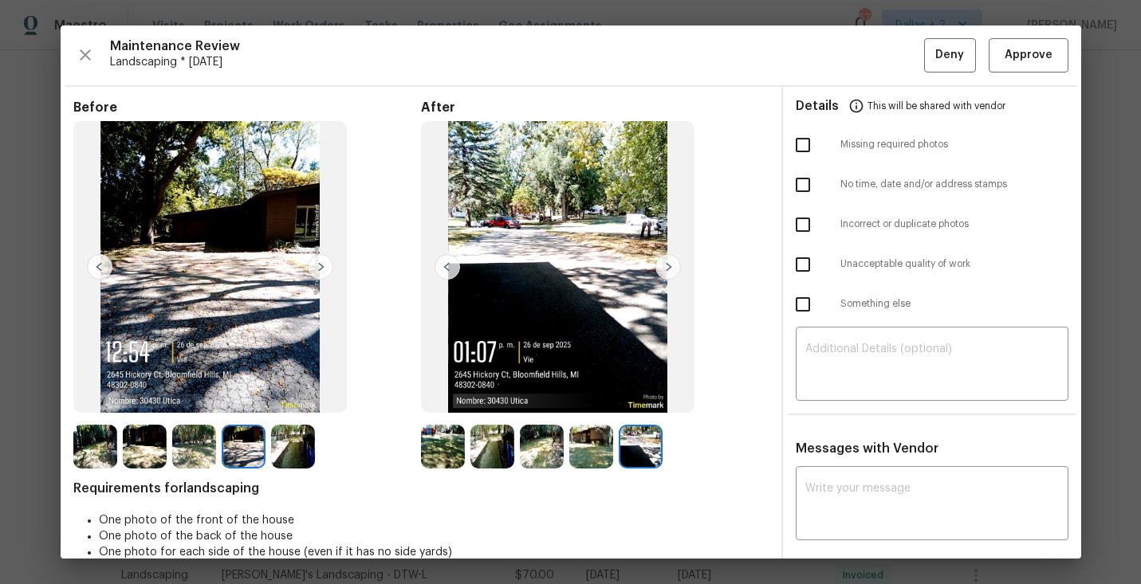
click at [294, 446] on img at bounding box center [293, 447] width 44 height 44
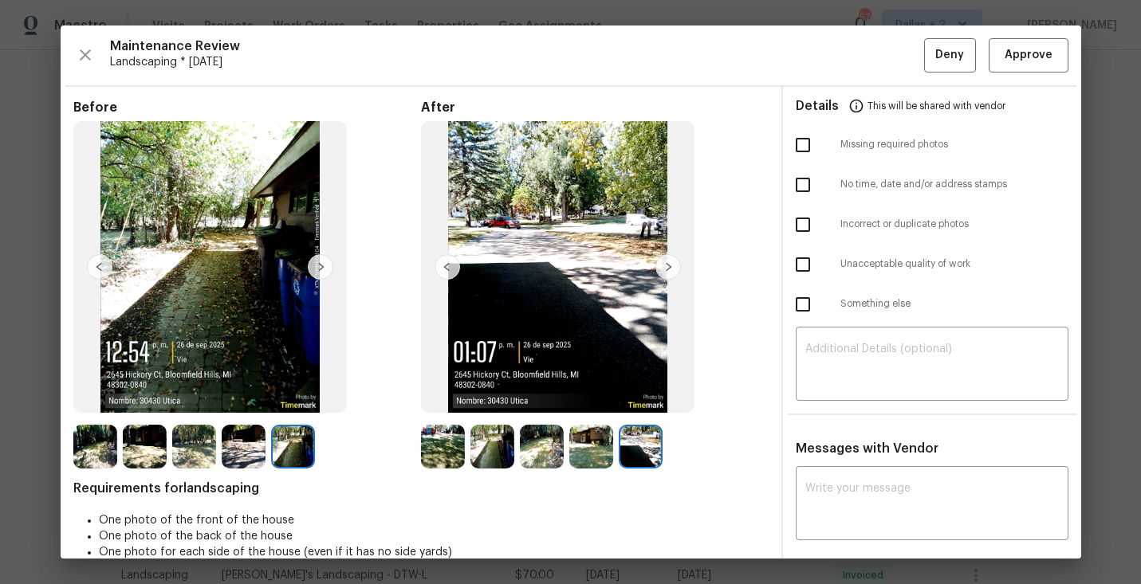
click at [101, 451] on img at bounding box center [95, 447] width 44 height 44
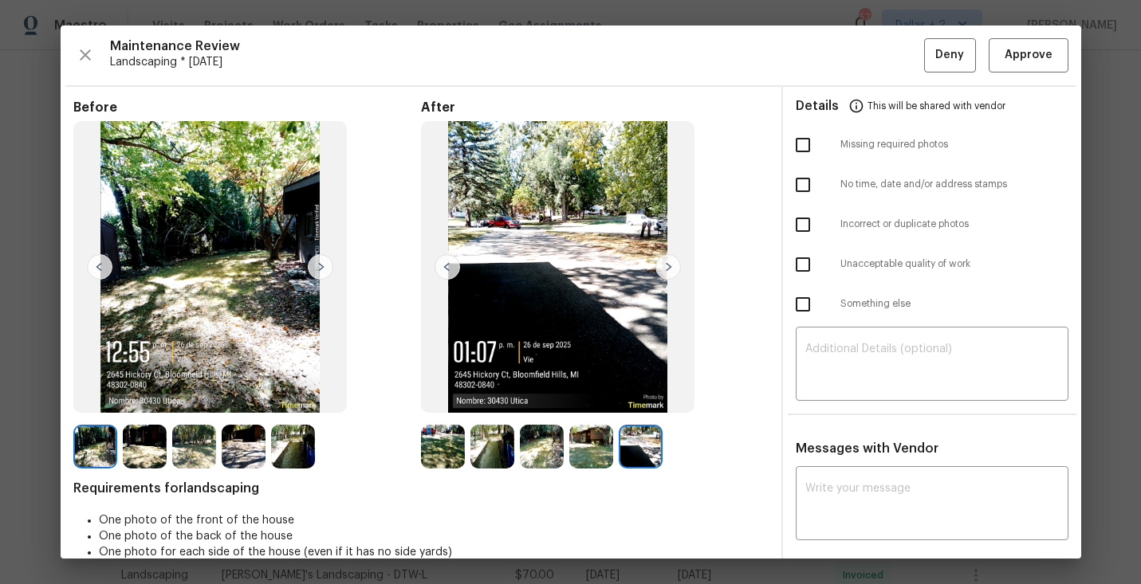
click at [151, 442] on img at bounding box center [145, 447] width 44 height 44
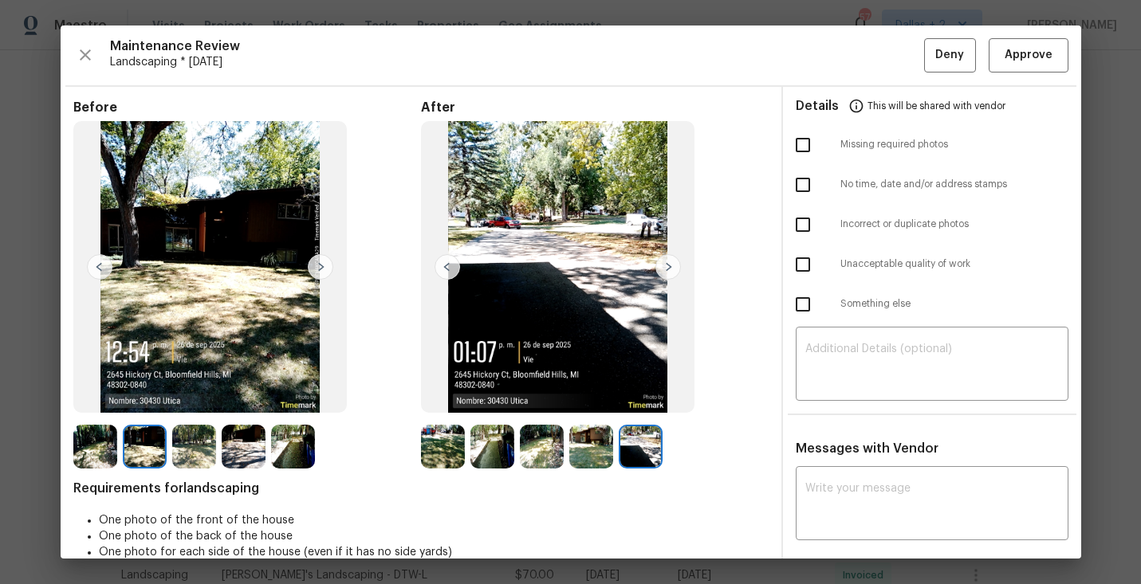
click at [210, 443] on img at bounding box center [194, 447] width 44 height 44
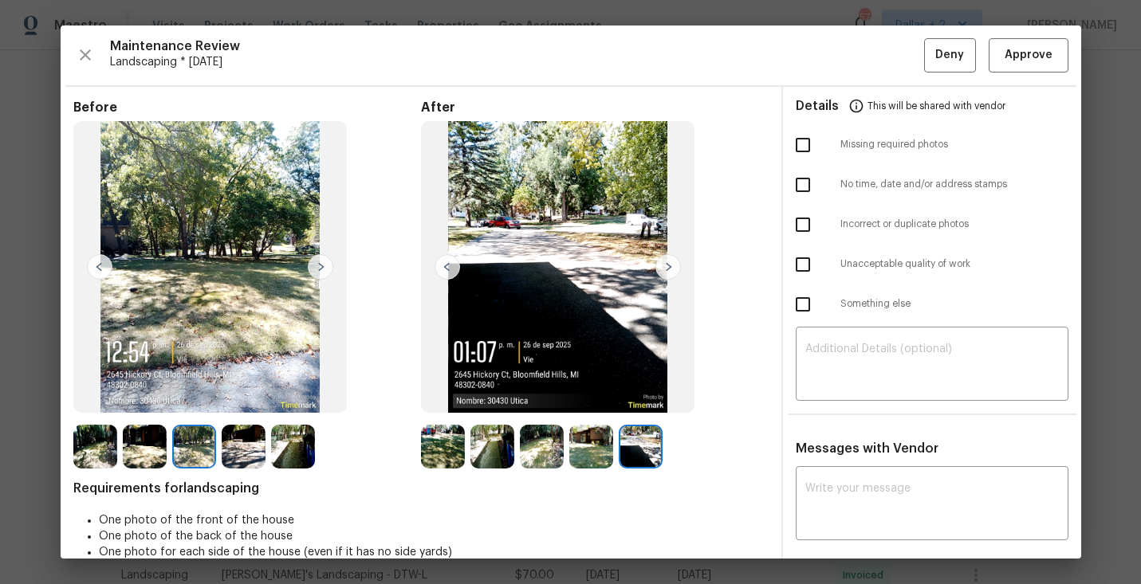
click at [254, 439] on img at bounding box center [244, 447] width 44 height 44
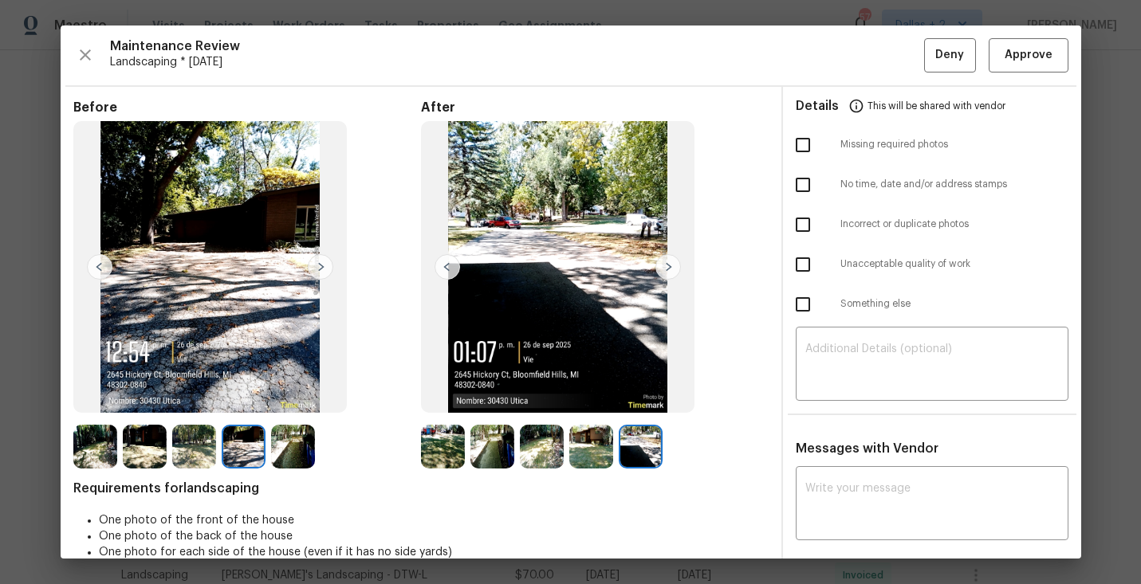
click at [291, 448] on img at bounding box center [293, 447] width 44 height 44
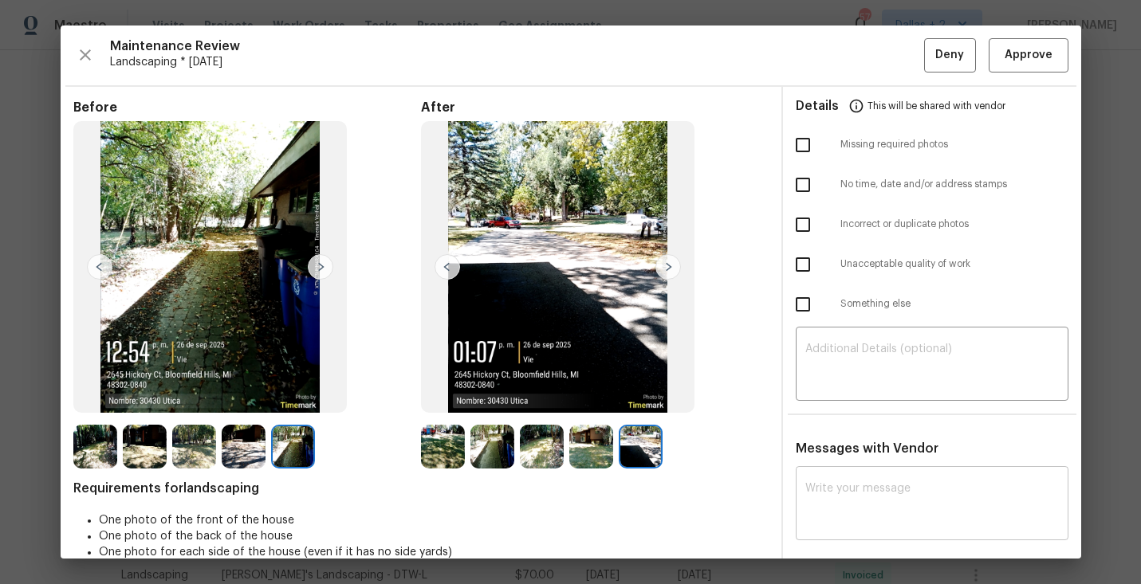
scroll to position [95, 0]
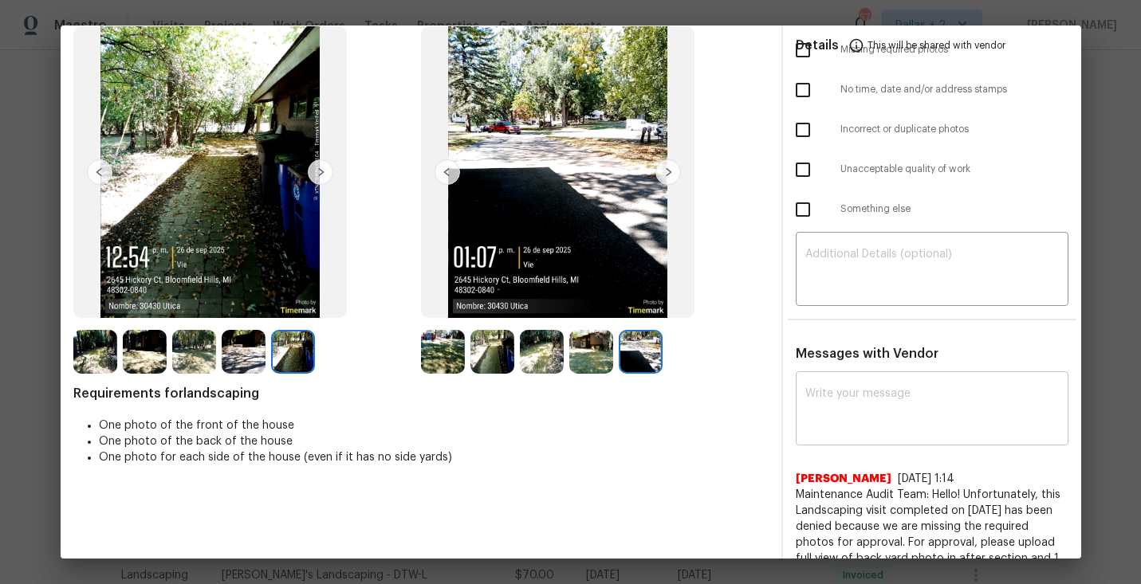
click at [879, 413] on textarea at bounding box center [932, 410] width 254 height 45
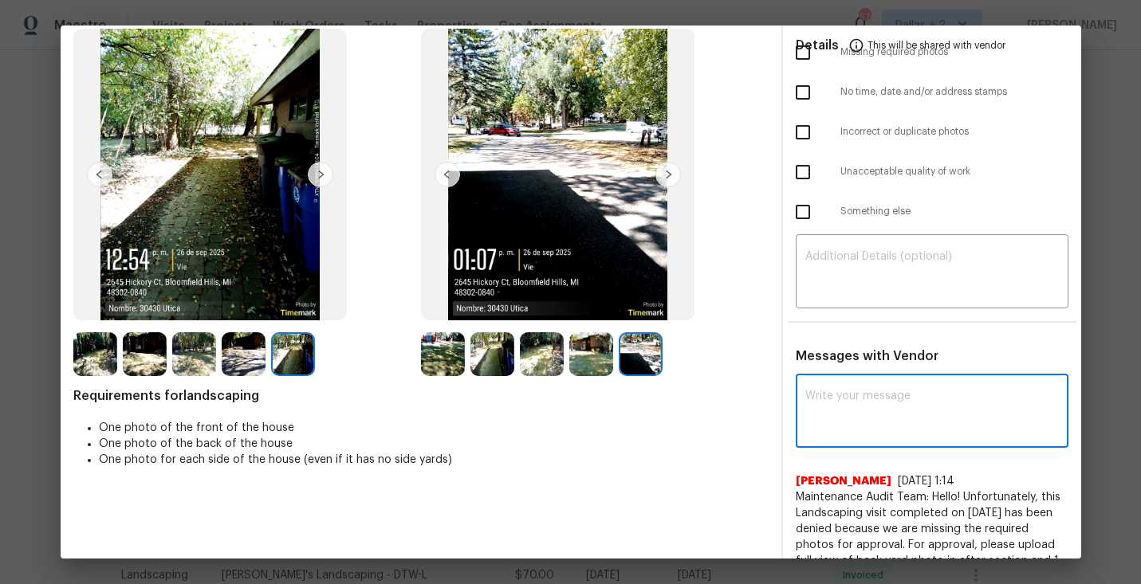
scroll to position [0, 0]
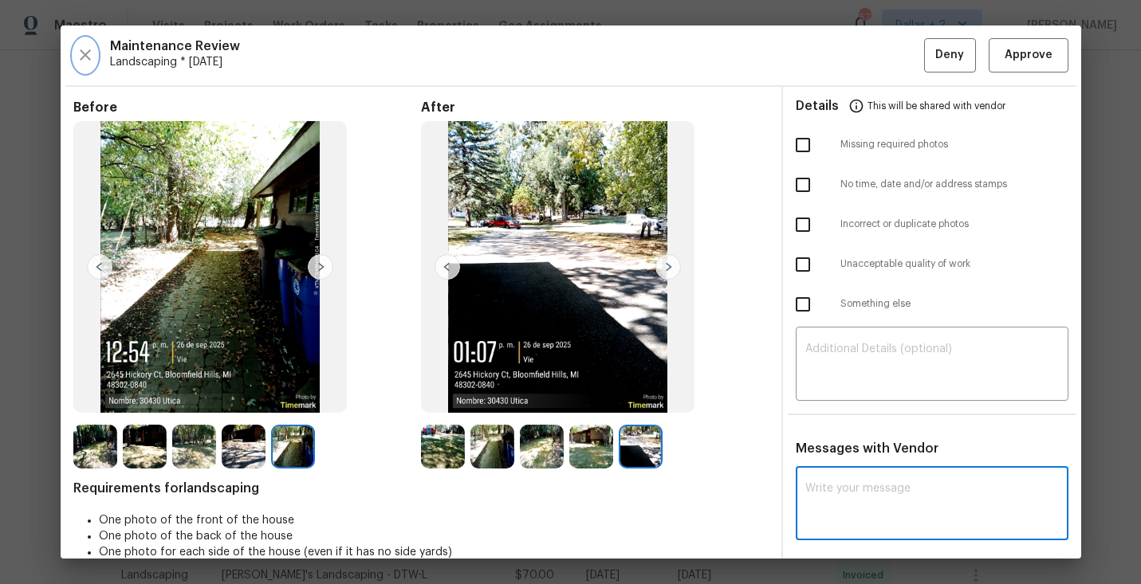
click at [90, 62] on icon "button" at bounding box center [85, 54] width 19 height 19
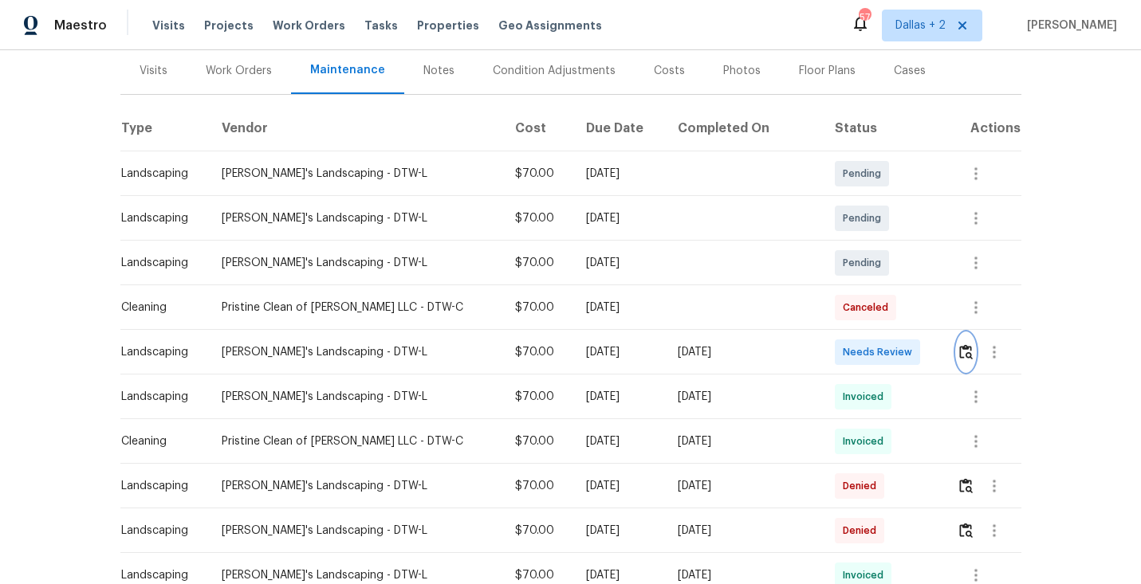
click at [959, 349] on img "button" at bounding box center [966, 351] width 14 height 15
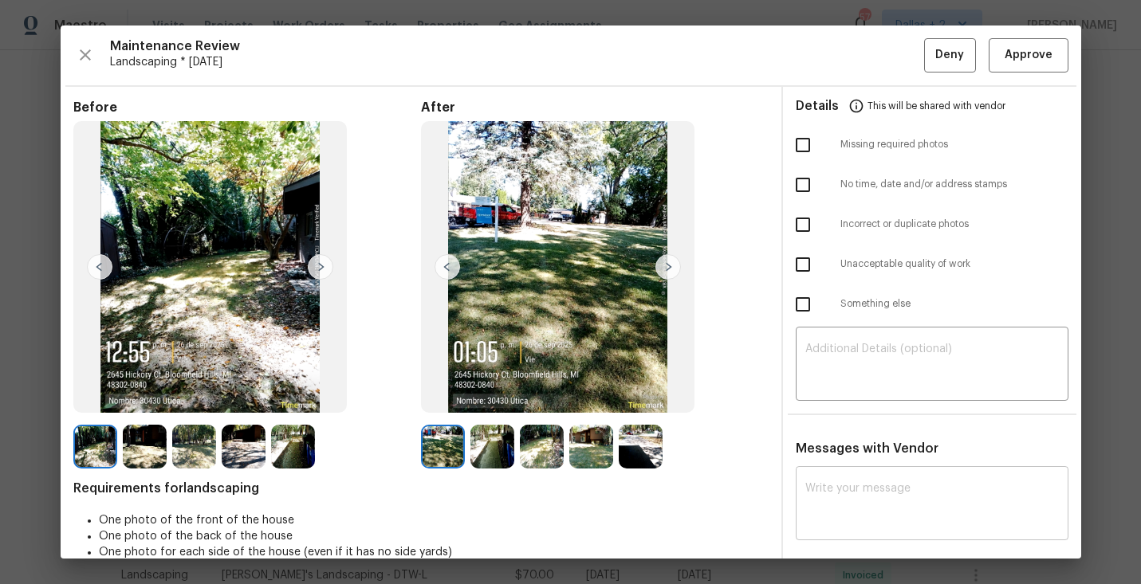
click at [819, 484] on textarea at bounding box center [932, 505] width 254 height 45
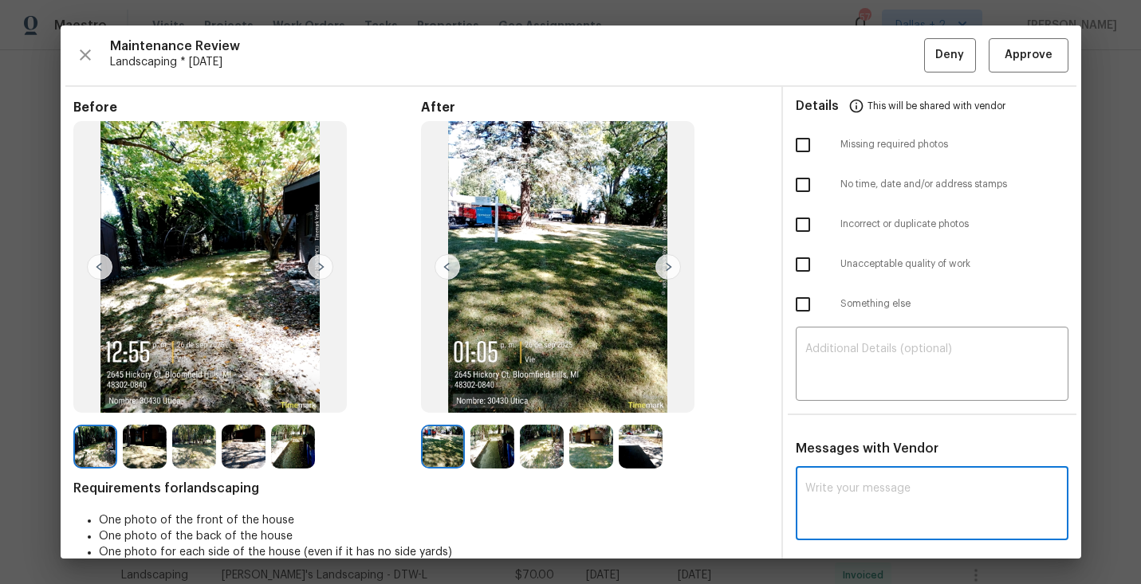
paste textarea "Maintenance Audit Team: Unfortunately this landscaping visit completed on 09/22…"
type textarea "Maintenance Audit Team: Unfortunately this landscaping visit completed on 09/22…"
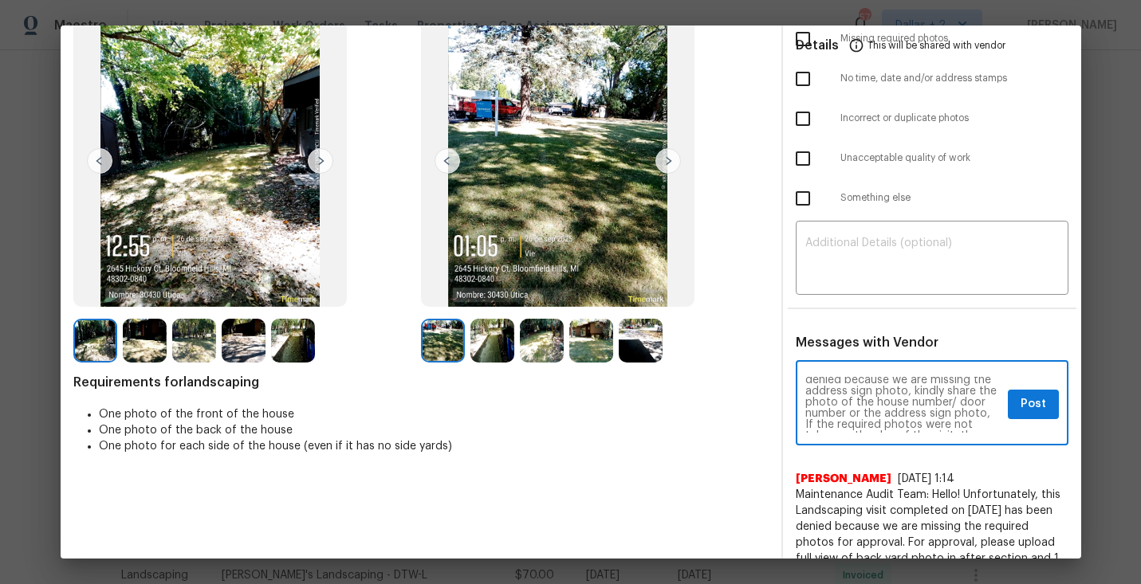
scroll to position [37, 0]
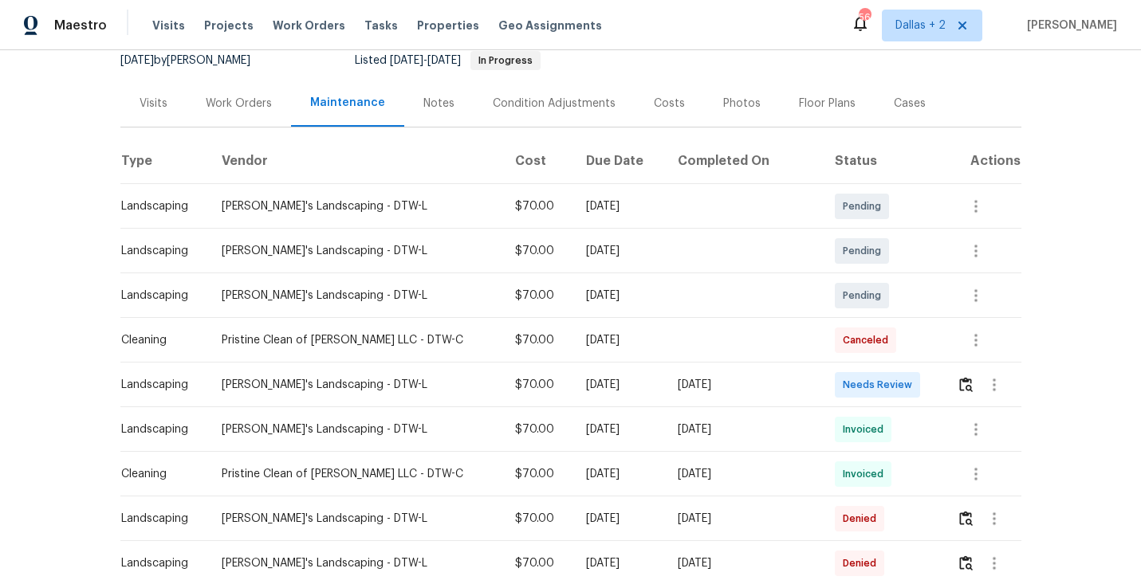
scroll to position [219, 0]
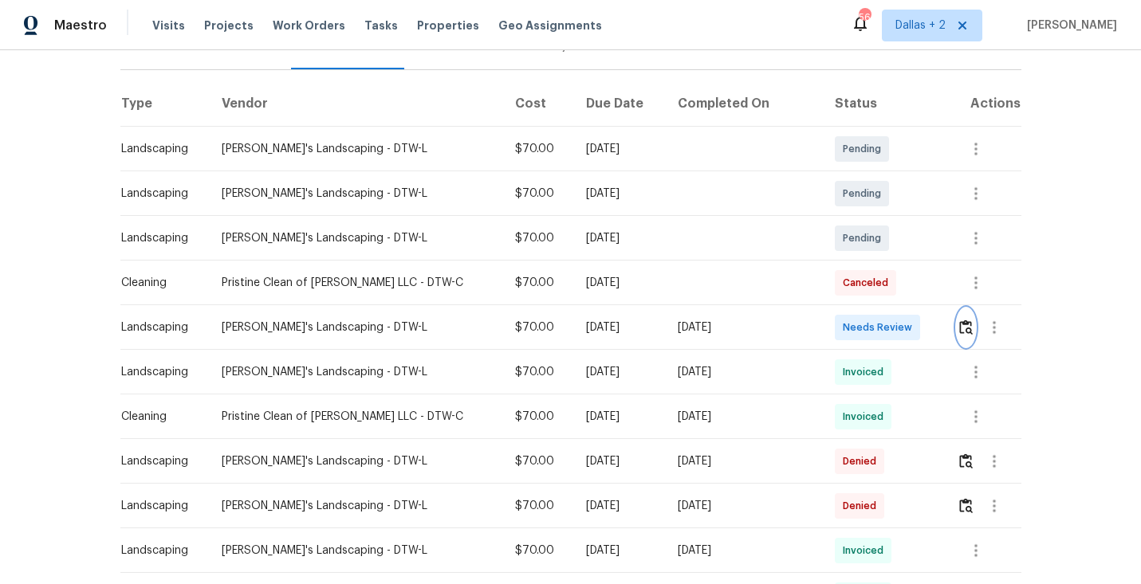
click at [959, 329] on img "button" at bounding box center [966, 327] width 14 height 15
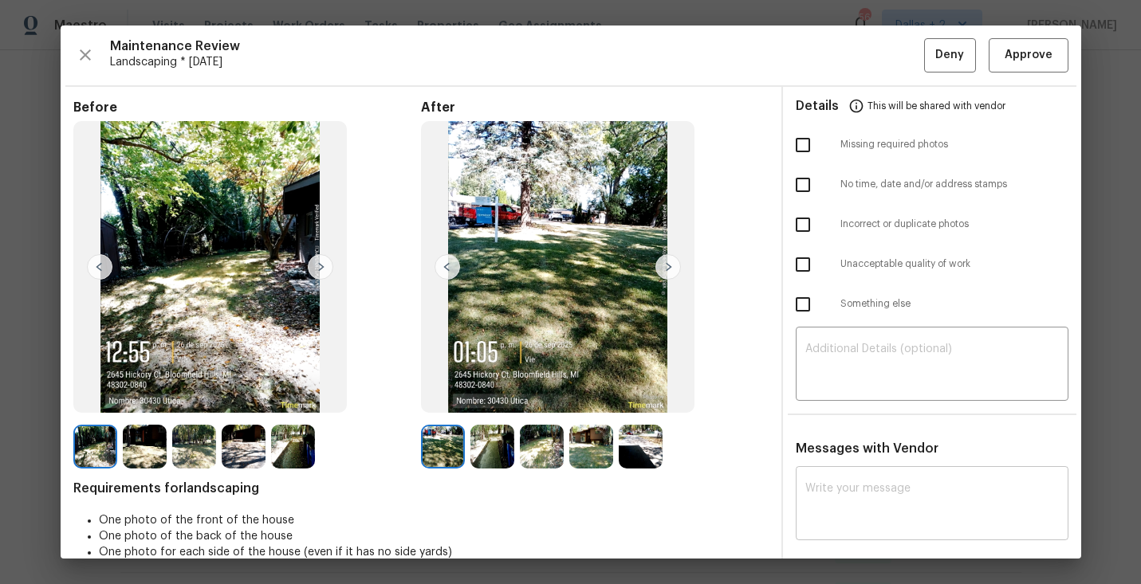
click at [856, 474] on div "x ​" at bounding box center [932, 505] width 273 height 70
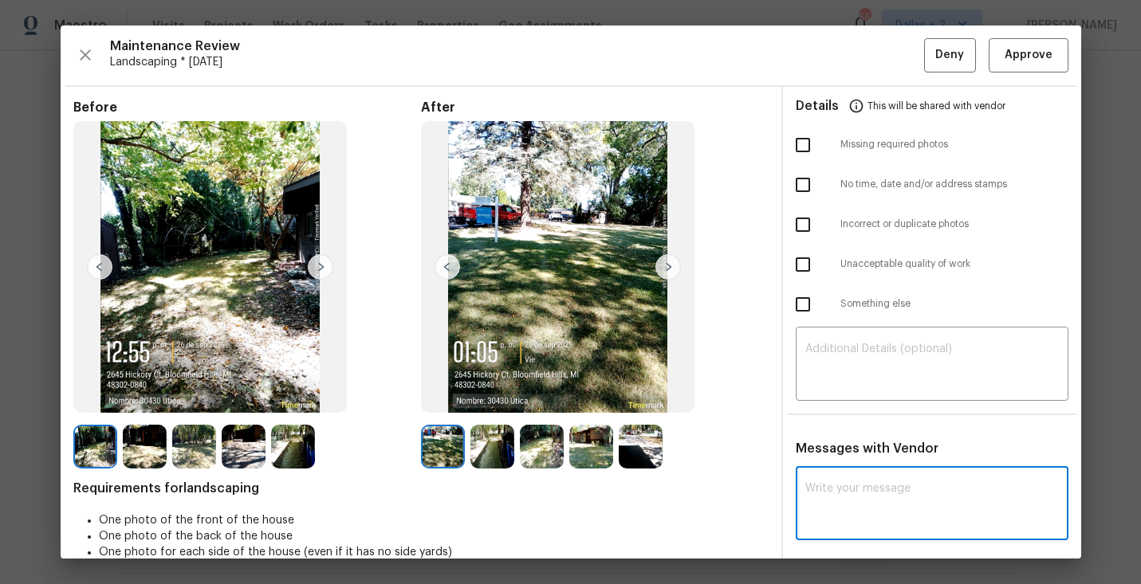
paste textarea "Maintenance Audit Team: Unfortunately this landscaping visit completed on [DATE…"
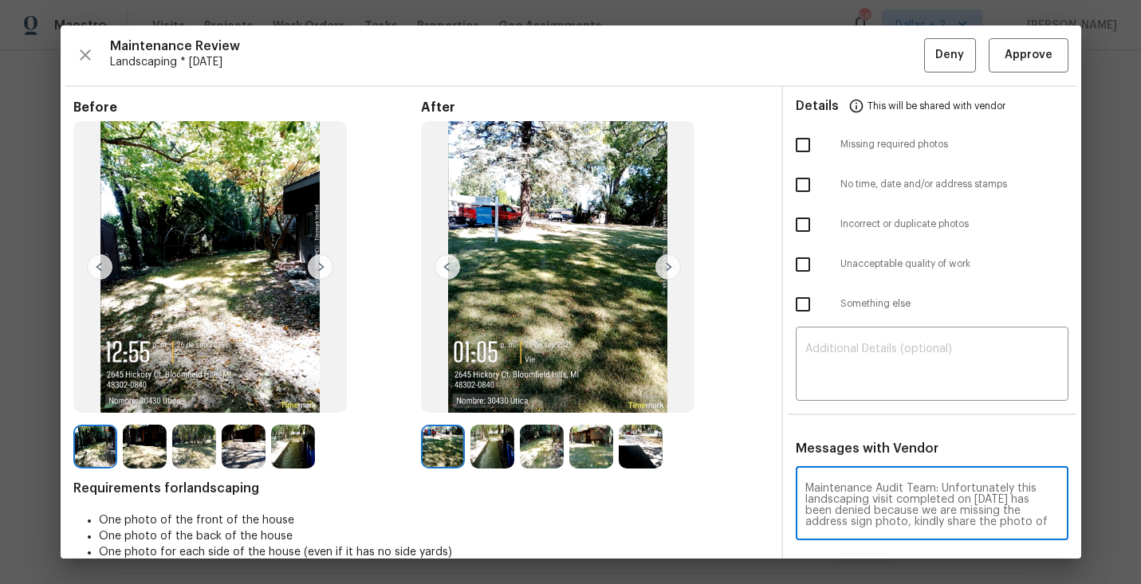
scroll to position [112, 0]
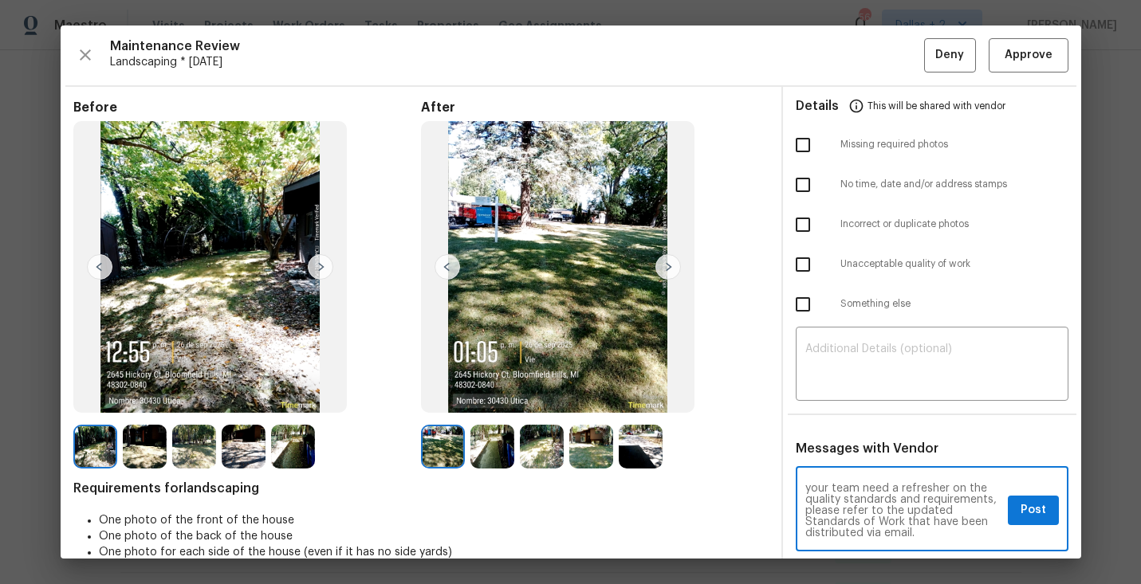
type textarea "Maintenance Audit Team: Unfortunately this landscaping visit completed on [DATE…"
click at [1025, 509] on span "Post" at bounding box center [1034, 511] width 26 height 20
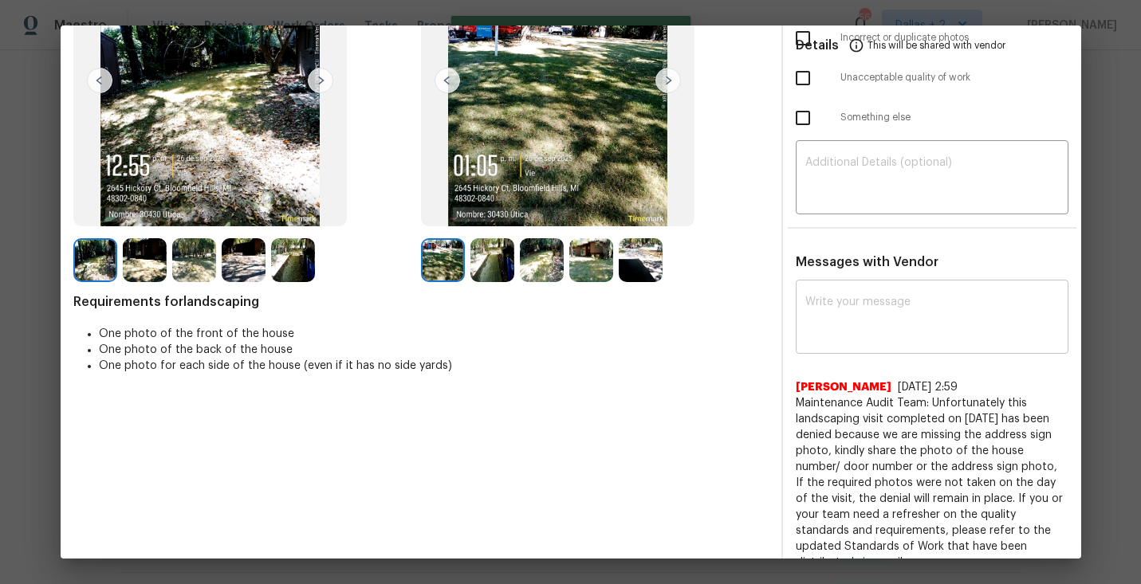
scroll to position [0, 0]
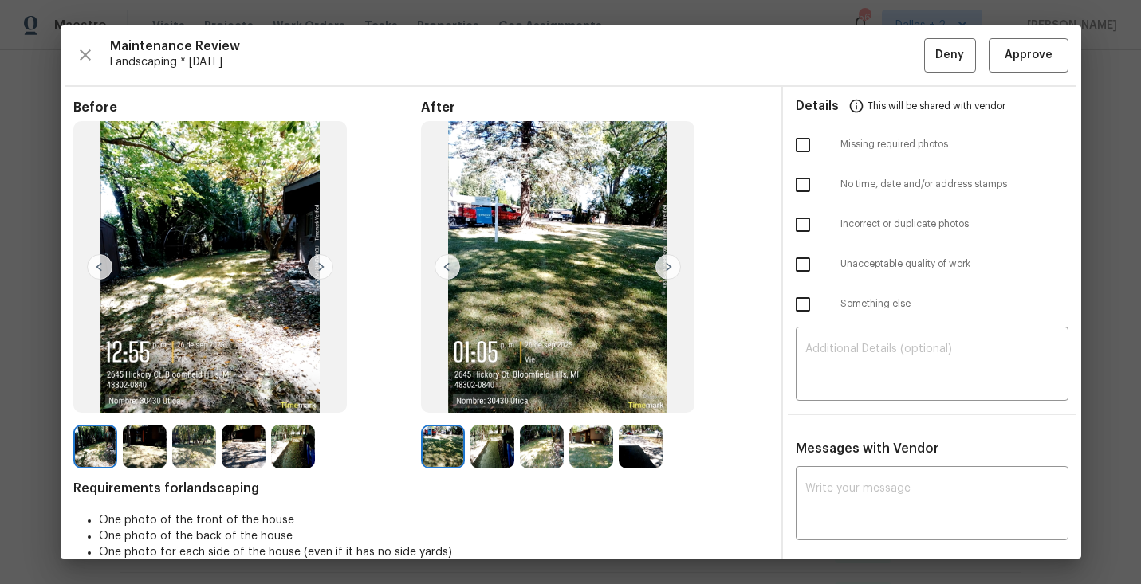
click at [809, 152] on input "checkbox" at bounding box center [802, 144] width 33 height 33
checkbox input "true"
click at [952, 50] on span "Deny" at bounding box center [949, 55] width 29 height 20
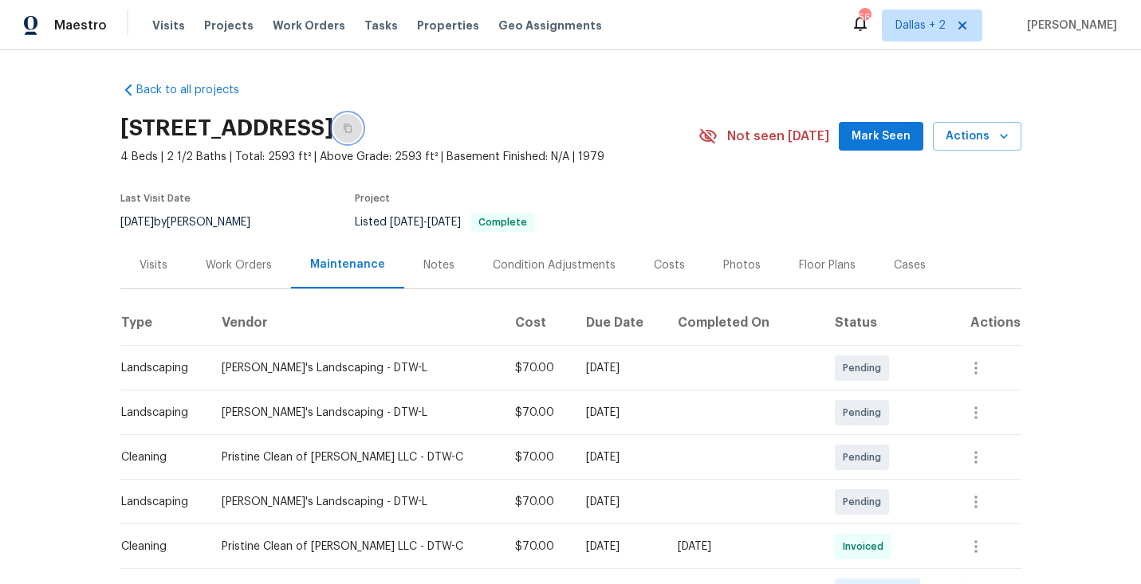
click at [352, 132] on icon "button" at bounding box center [348, 129] width 10 height 10
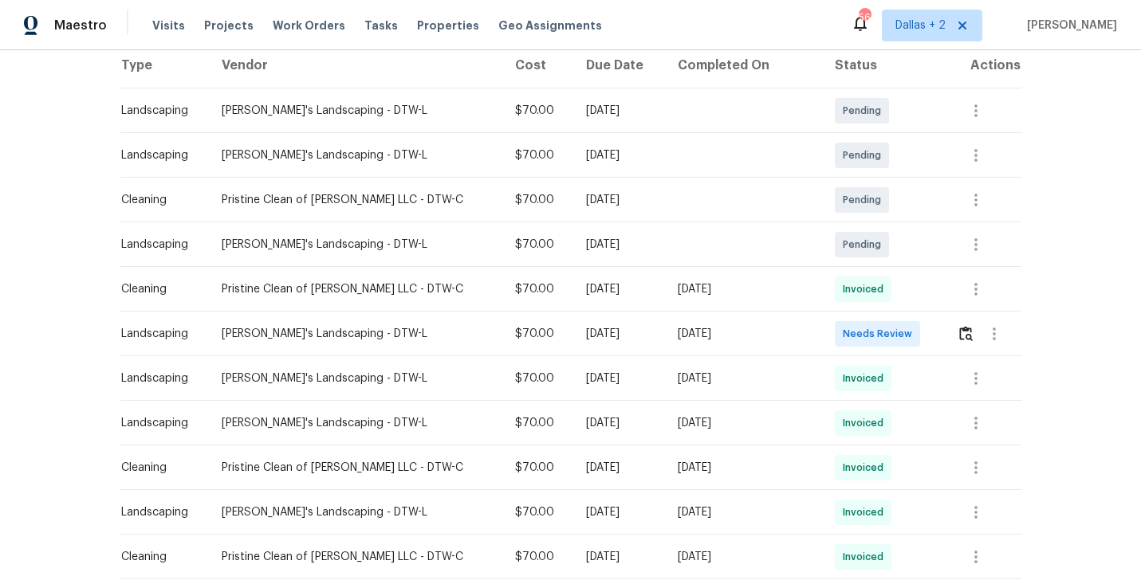
scroll to position [270, 0]
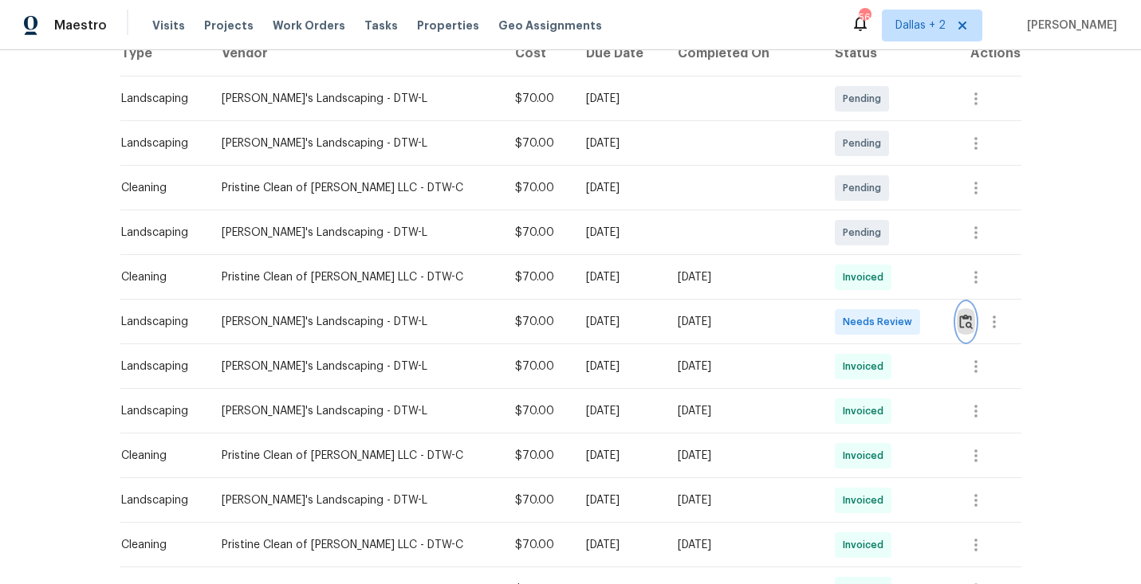
click at [959, 327] on img "button" at bounding box center [966, 321] width 14 height 15
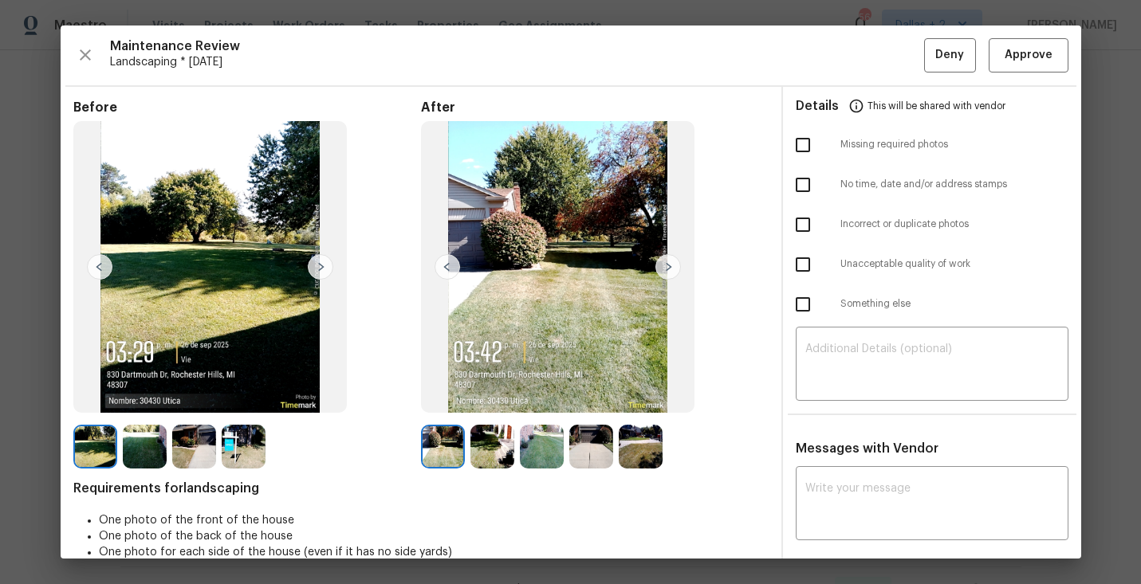
click at [90, 39] on div "Maintenance Review Landscaping * [DATE] Deny Approve" at bounding box center [570, 55] width 995 height 34
click at [84, 58] on icon "button" at bounding box center [85, 54] width 19 height 19
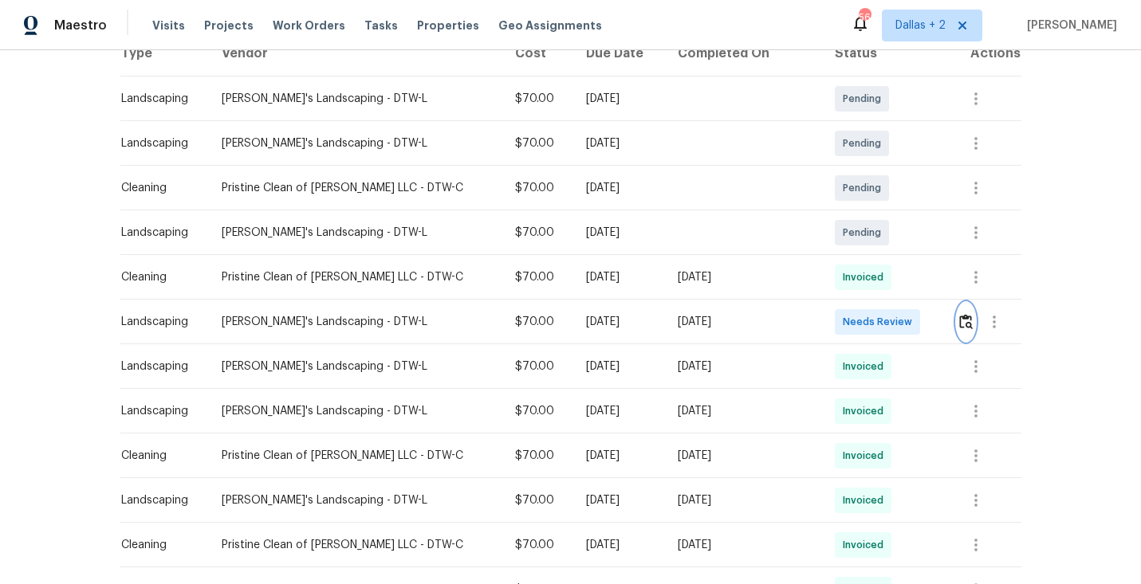
scroll to position [0, 0]
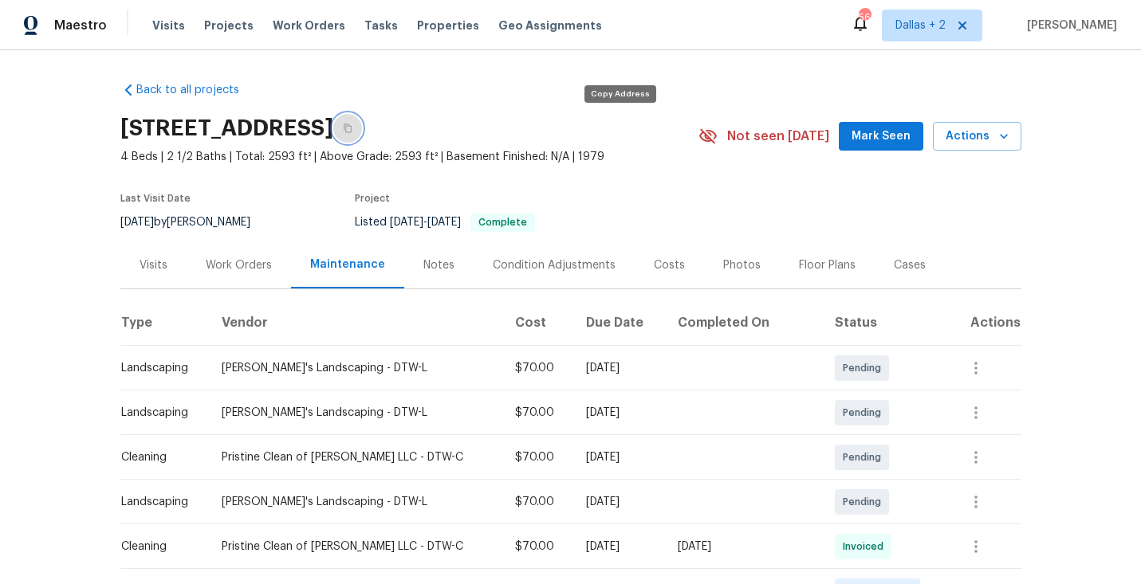
click at [362, 128] on button "button" at bounding box center [347, 128] width 29 height 29
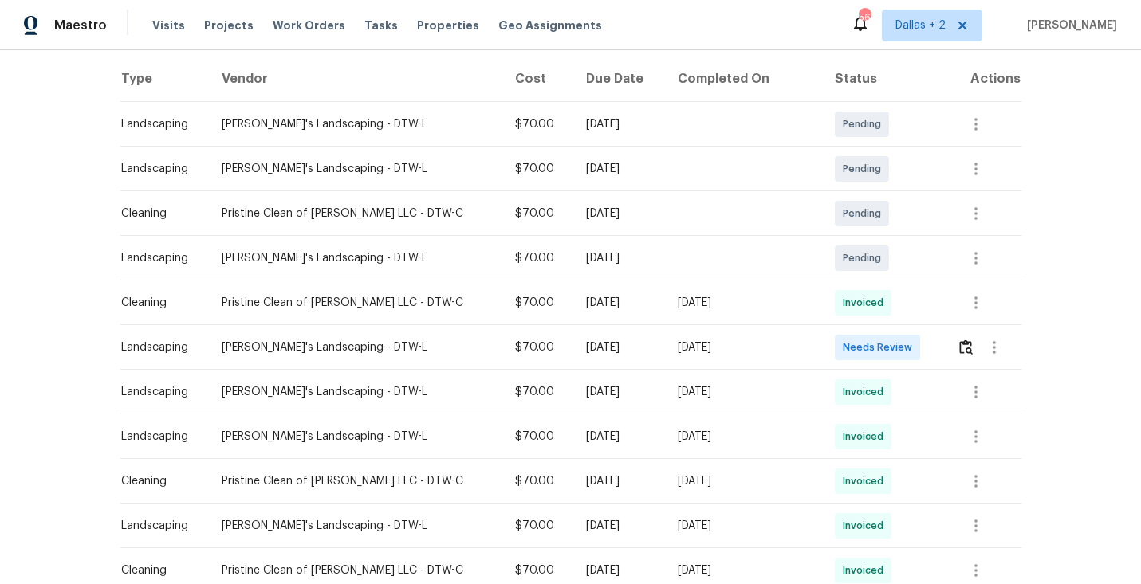
scroll to position [257, 0]
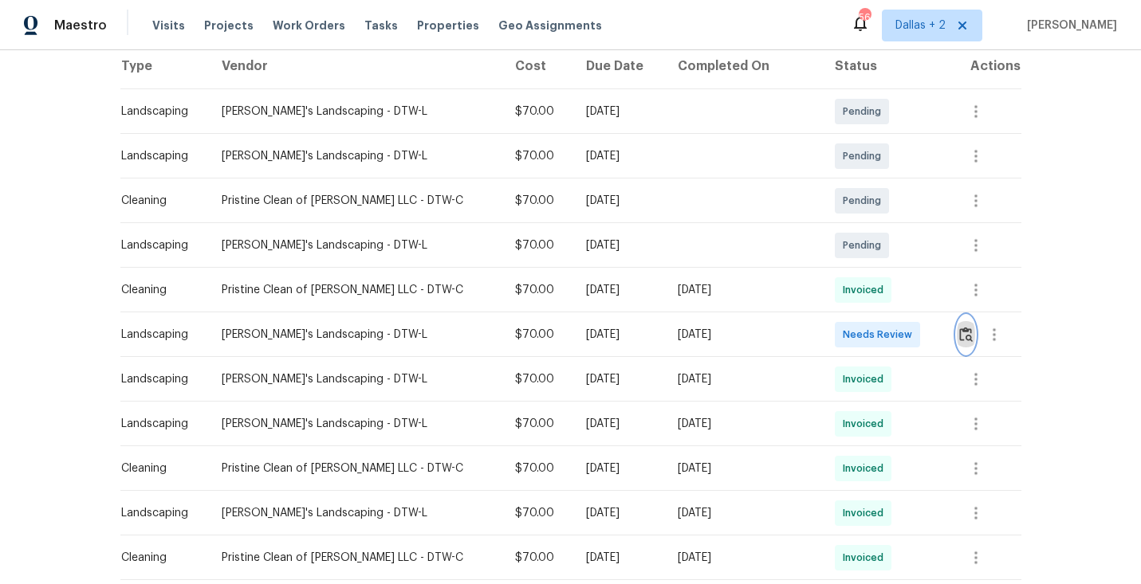
click at [959, 332] on img "button" at bounding box center [966, 334] width 14 height 15
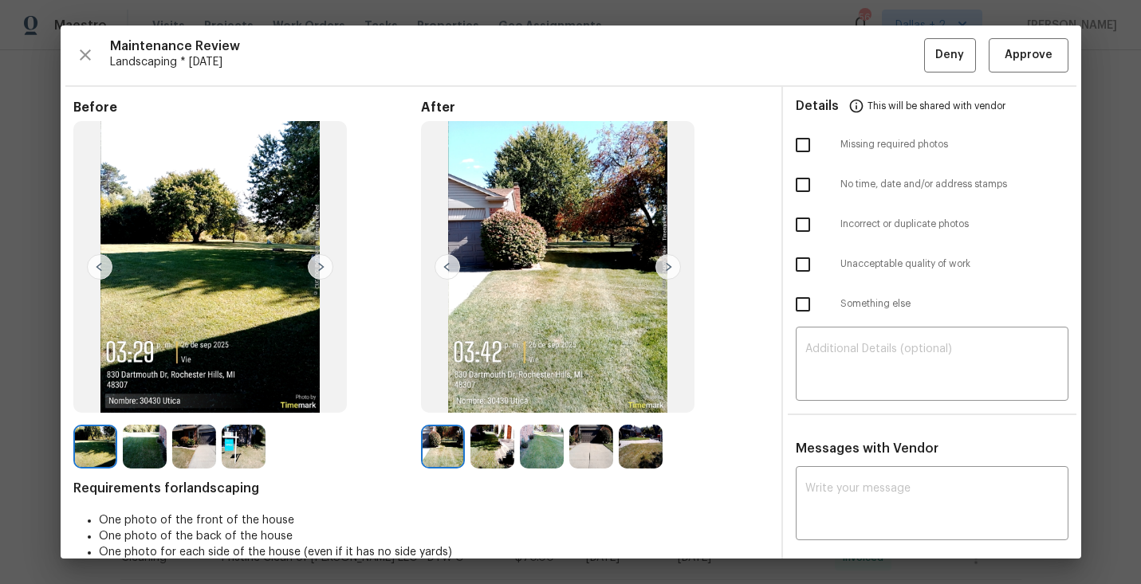
click at [674, 267] on img at bounding box center [668, 267] width 26 height 26
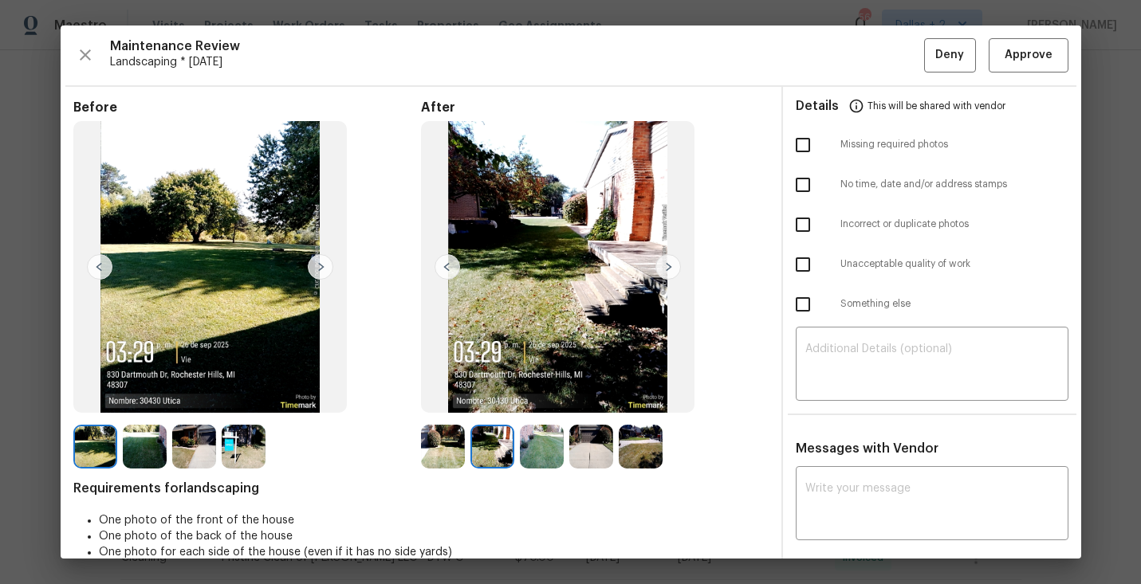
click at [674, 267] on img at bounding box center [668, 267] width 26 height 26
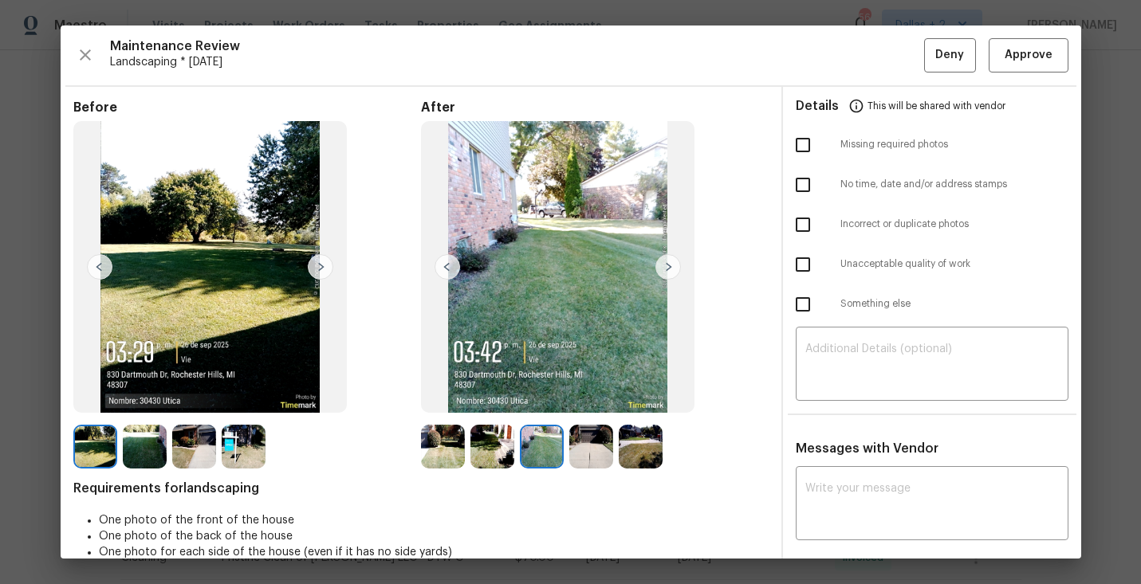
click at [674, 267] on img at bounding box center [668, 267] width 26 height 26
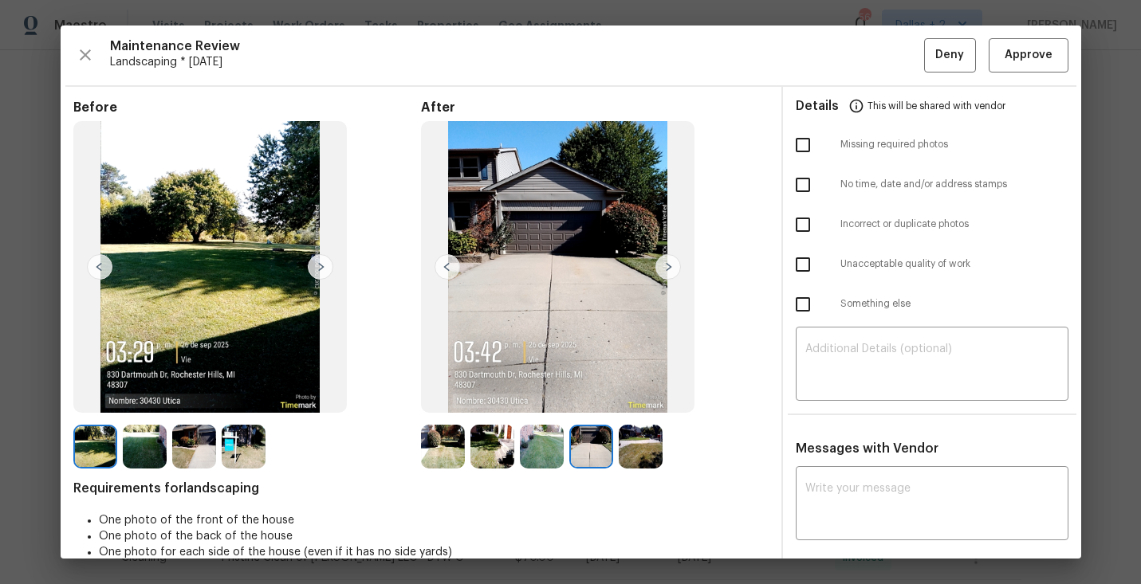
click at [674, 267] on img at bounding box center [668, 267] width 26 height 26
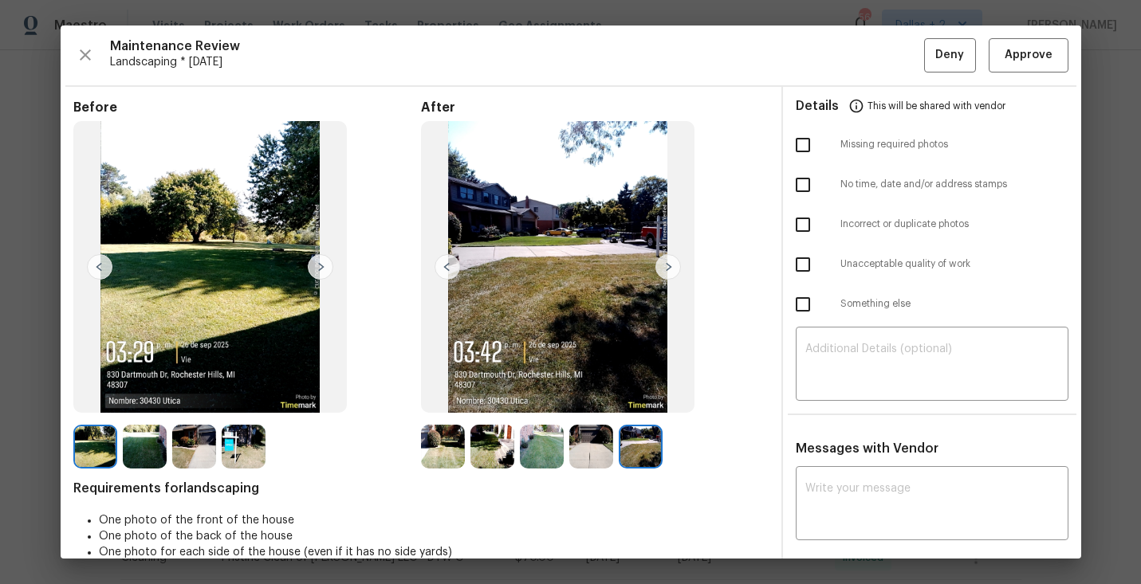
click at [93, 443] on img at bounding box center [95, 447] width 44 height 44
click at [314, 271] on img at bounding box center [321, 267] width 26 height 26
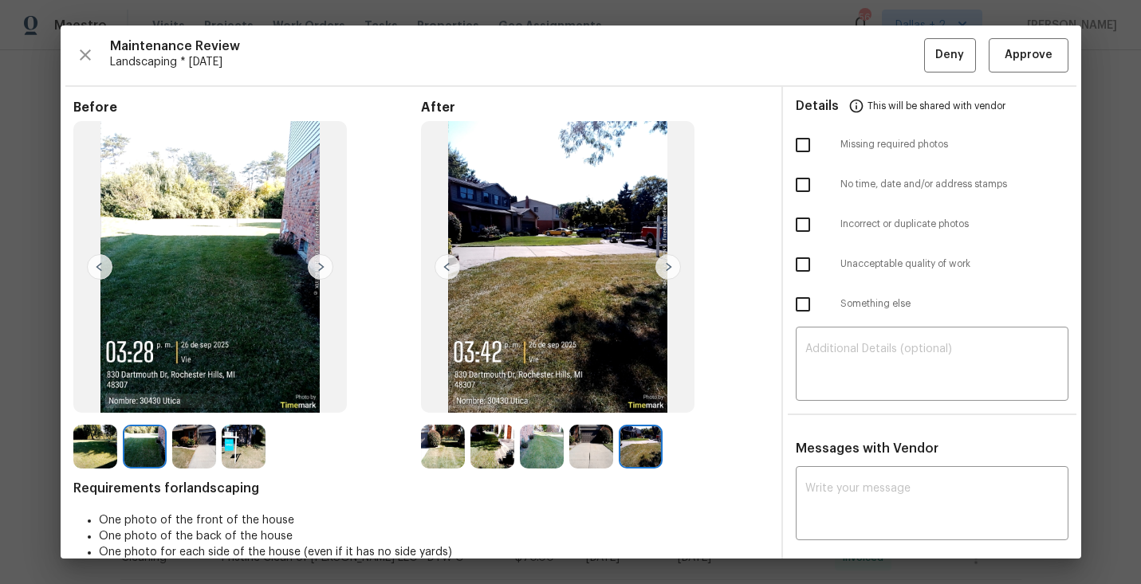
click at [314, 268] on img at bounding box center [321, 267] width 26 height 26
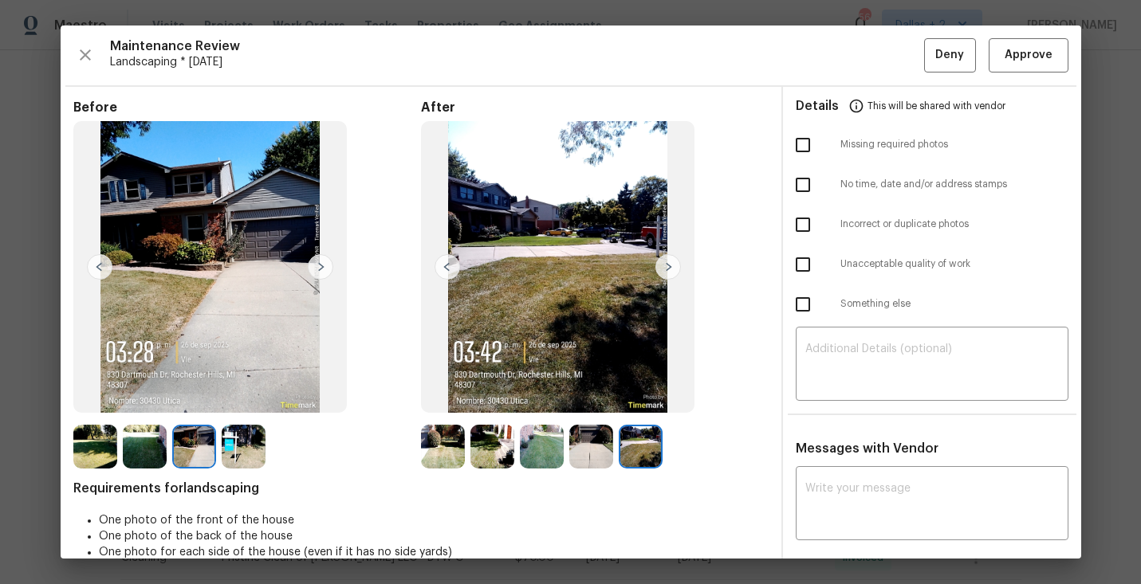
click at [314, 268] on img at bounding box center [321, 267] width 26 height 26
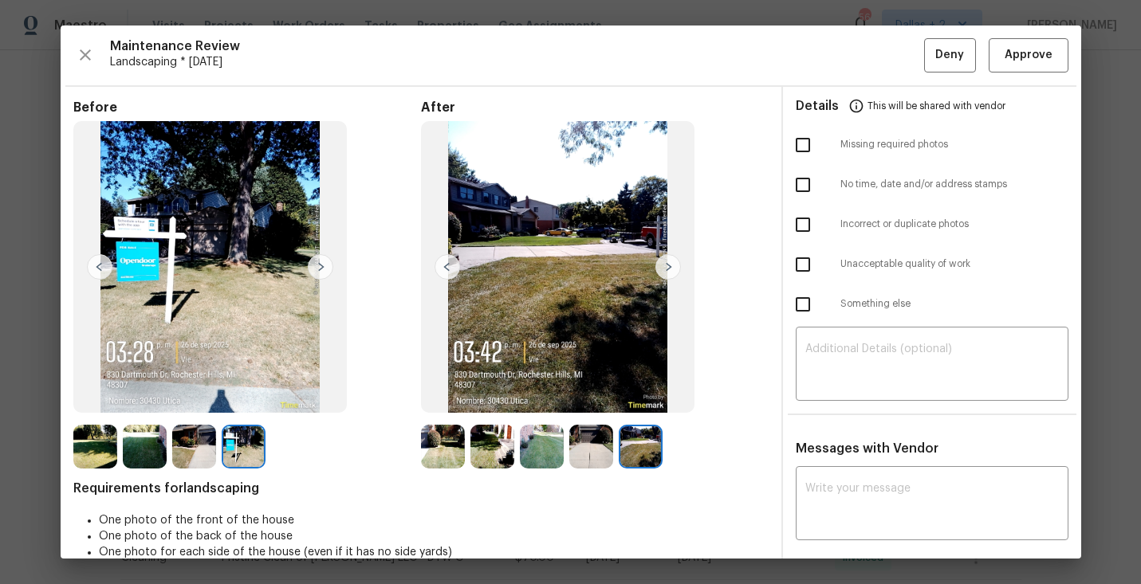
click at [442, 448] on img at bounding box center [443, 447] width 44 height 44
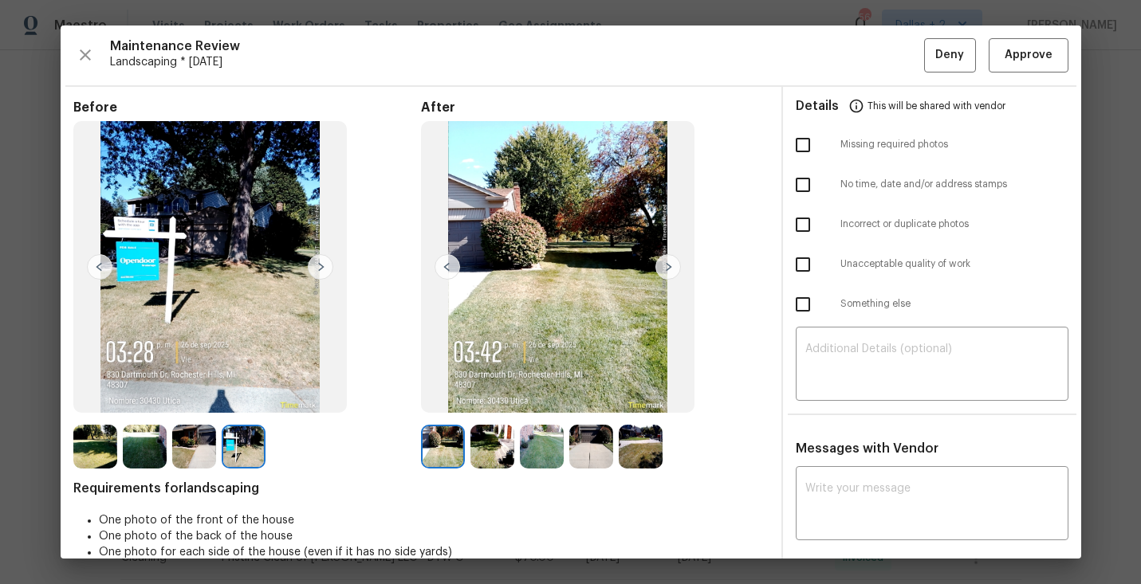
click at [478, 438] on img at bounding box center [492, 447] width 44 height 44
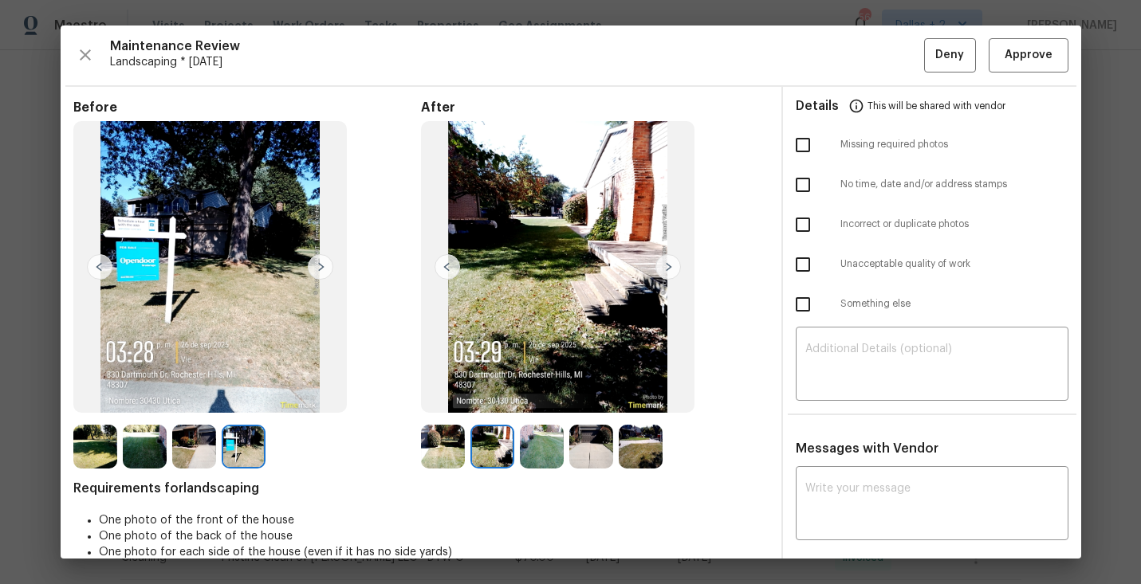
click at [536, 443] on img at bounding box center [542, 447] width 44 height 44
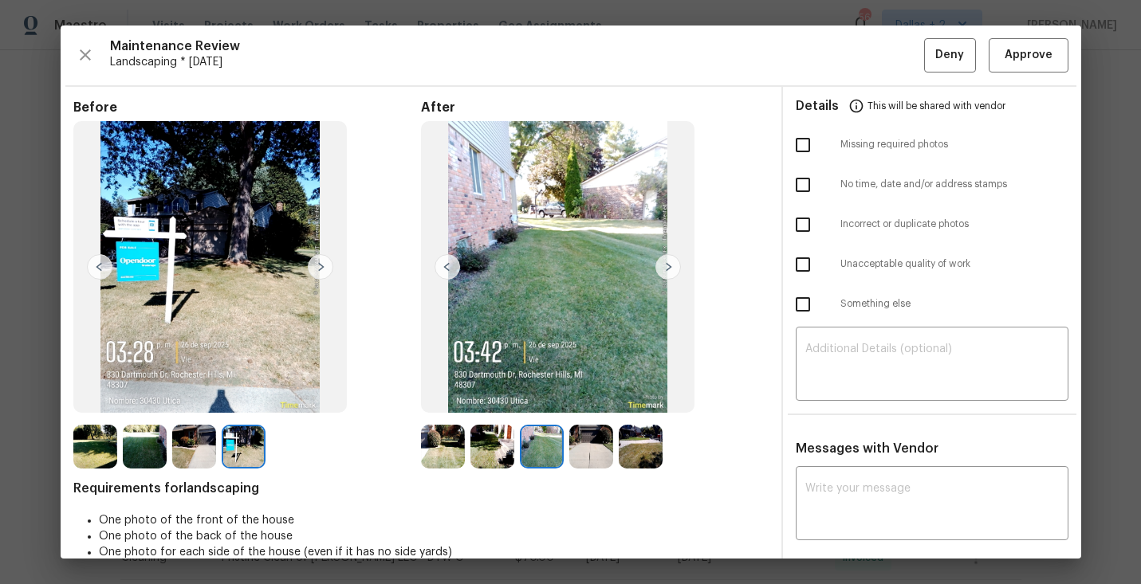
click at [601, 447] on img at bounding box center [591, 447] width 44 height 44
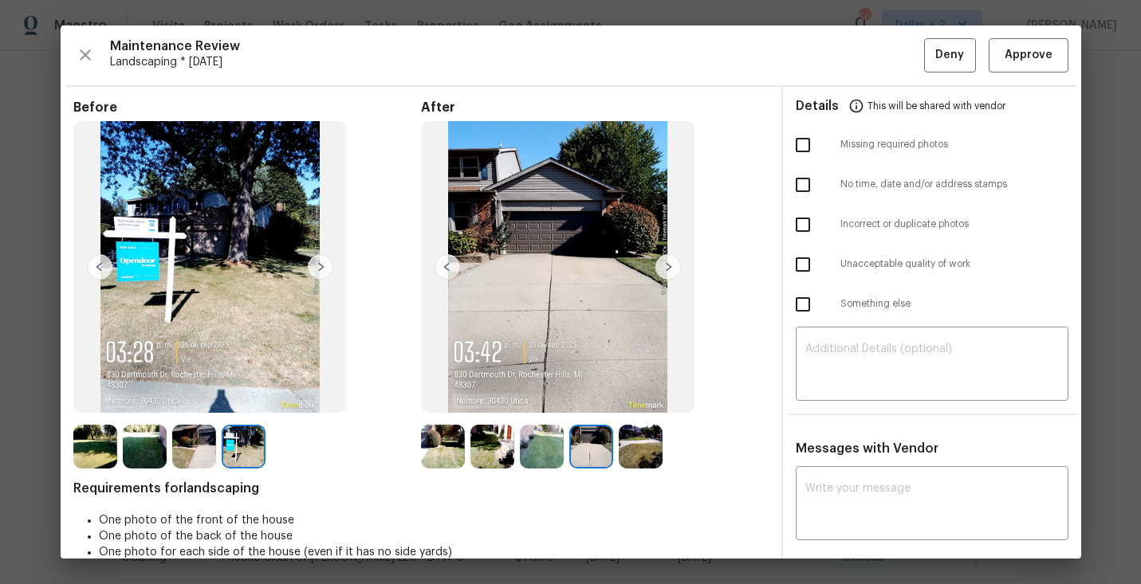
click at [647, 436] on img at bounding box center [641, 447] width 44 height 44
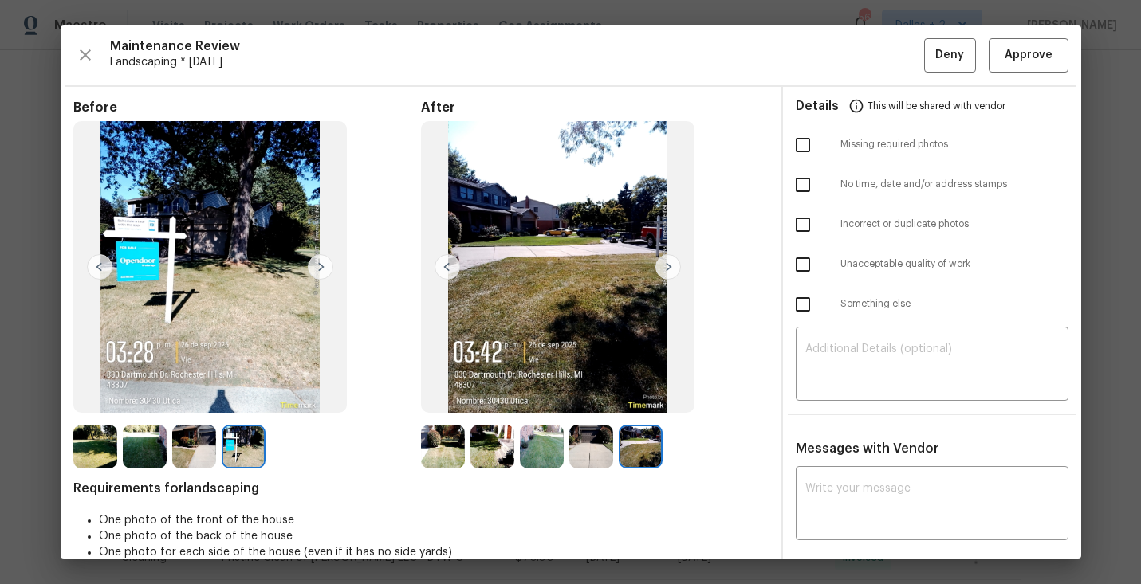
click at [446, 435] on img at bounding box center [443, 447] width 44 height 44
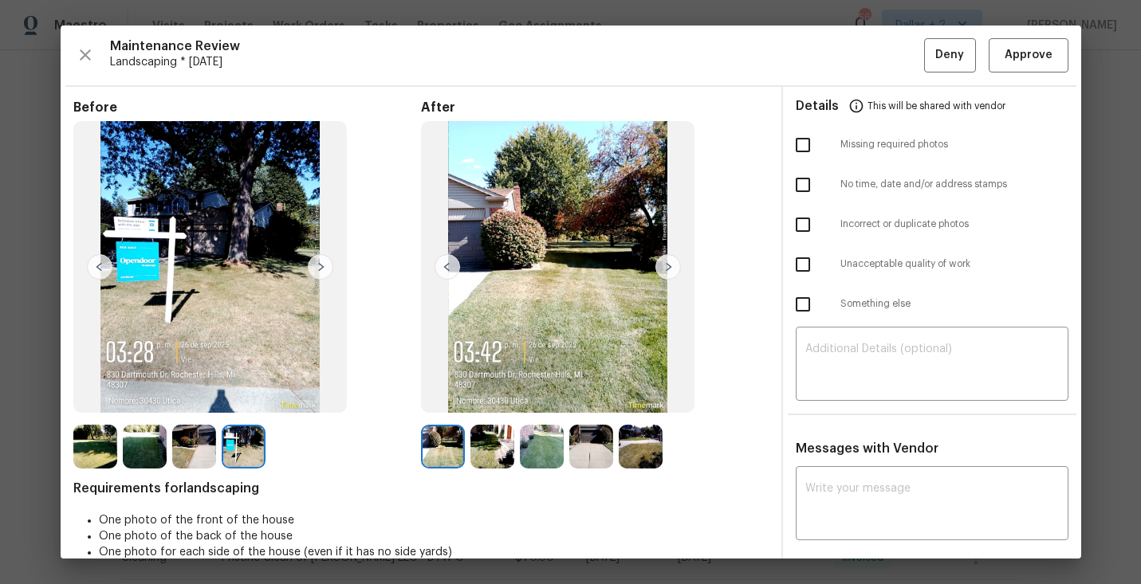
click at [671, 267] on img at bounding box center [668, 267] width 26 height 26
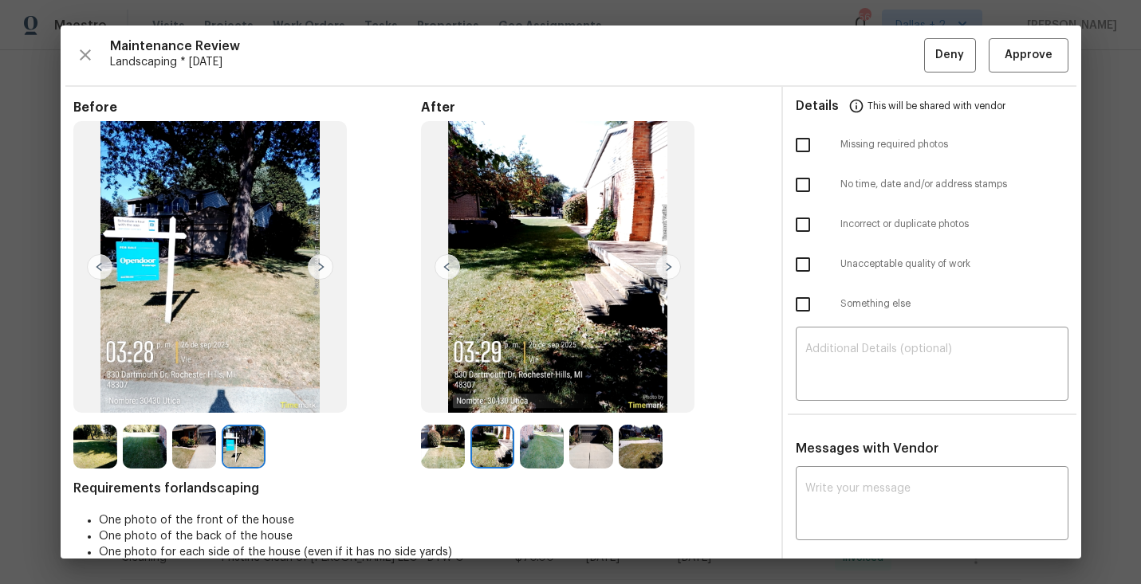
click at [671, 267] on img at bounding box center [668, 267] width 26 height 26
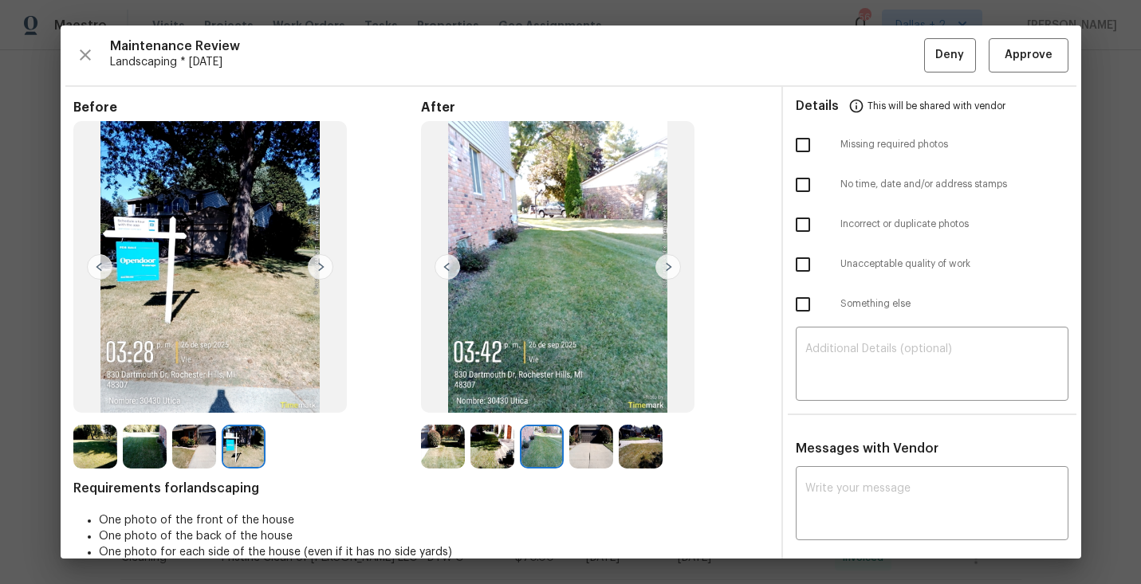
click at [671, 267] on img at bounding box center [668, 267] width 26 height 26
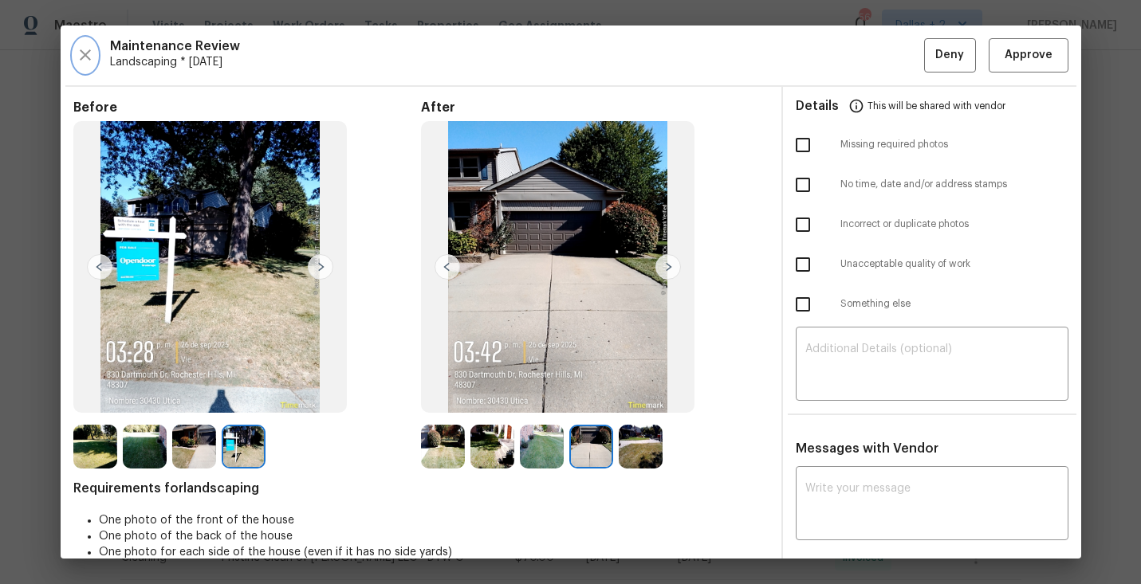
click at [90, 53] on icon "button" at bounding box center [85, 54] width 19 height 19
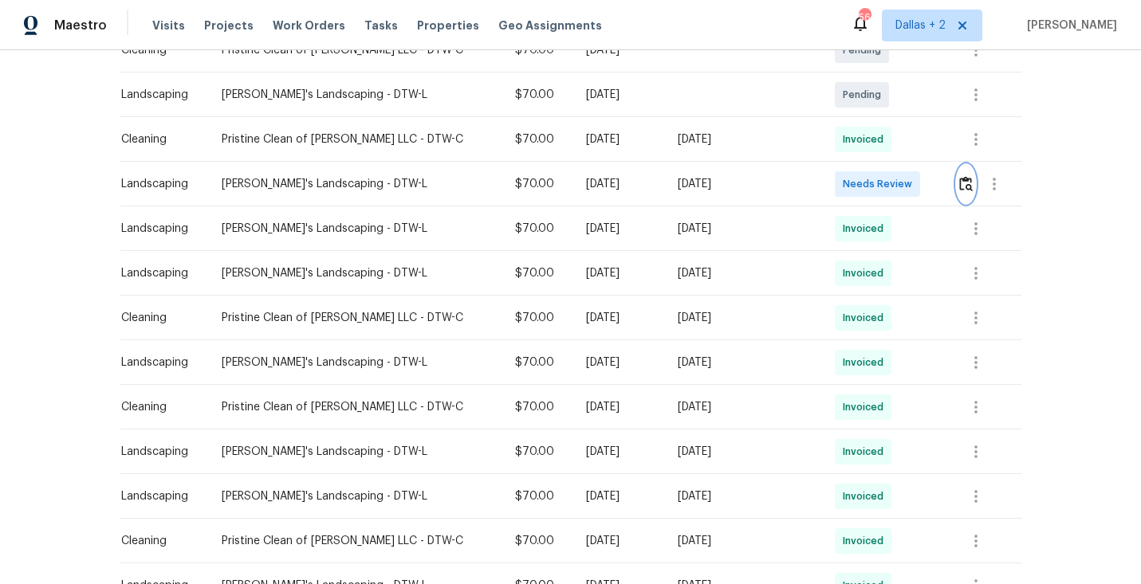
scroll to position [413, 0]
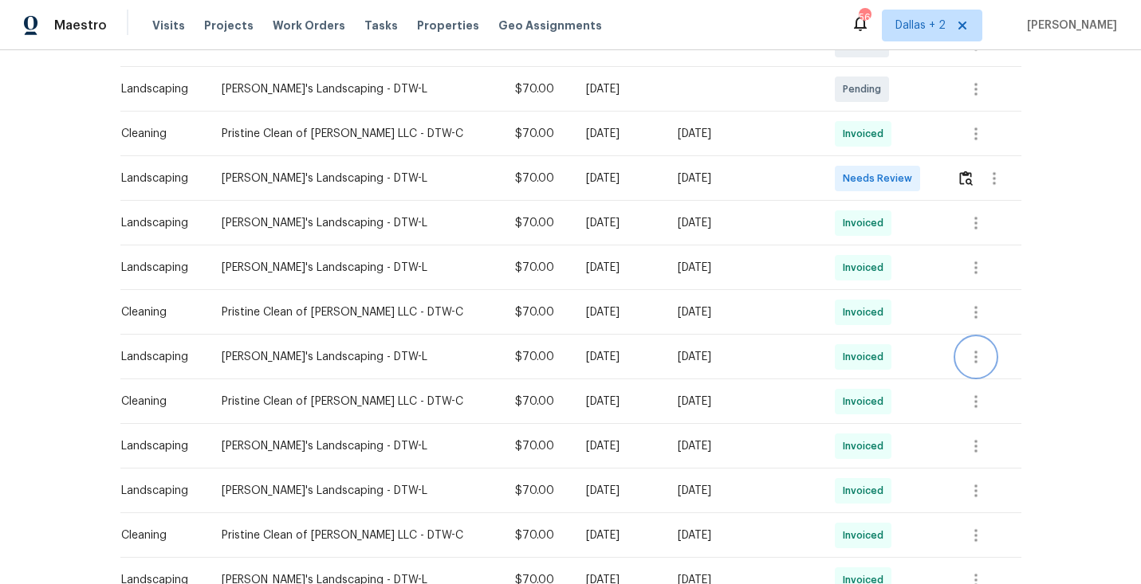
click at [974, 360] on icon "button" at bounding box center [975, 357] width 3 height 13
click at [978, 374] on li "View details" at bounding box center [1007, 383] width 112 height 26
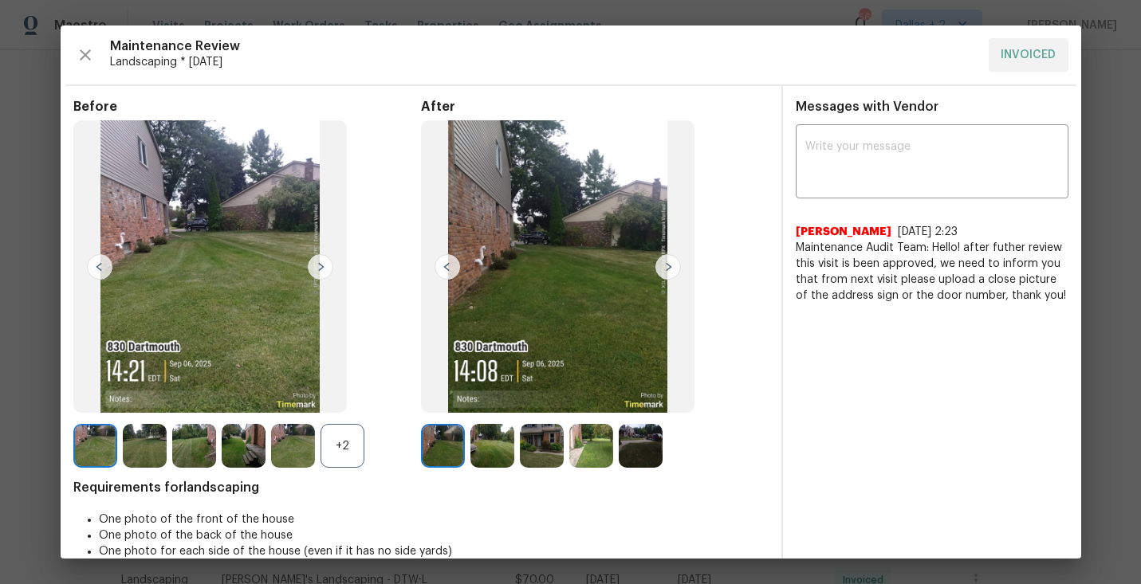
click at [338, 436] on div "+2" at bounding box center [343, 446] width 44 height 44
click at [80, 448] on img at bounding box center [95, 446] width 44 height 44
click at [321, 263] on img at bounding box center [321, 267] width 26 height 26
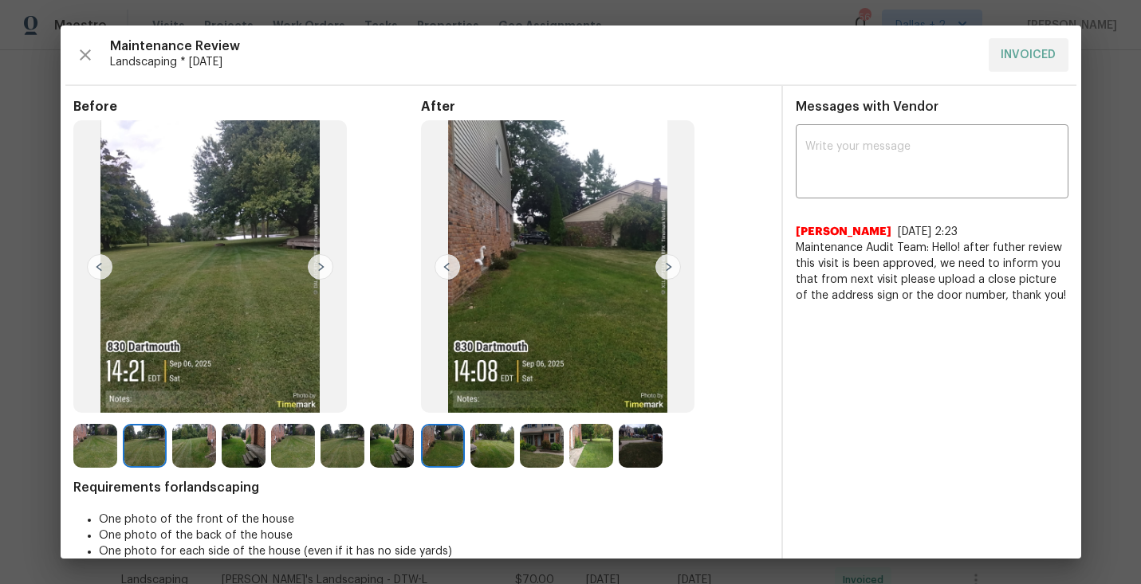
click at [322, 259] on img at bounding box center [321, 267] width 26 height 26
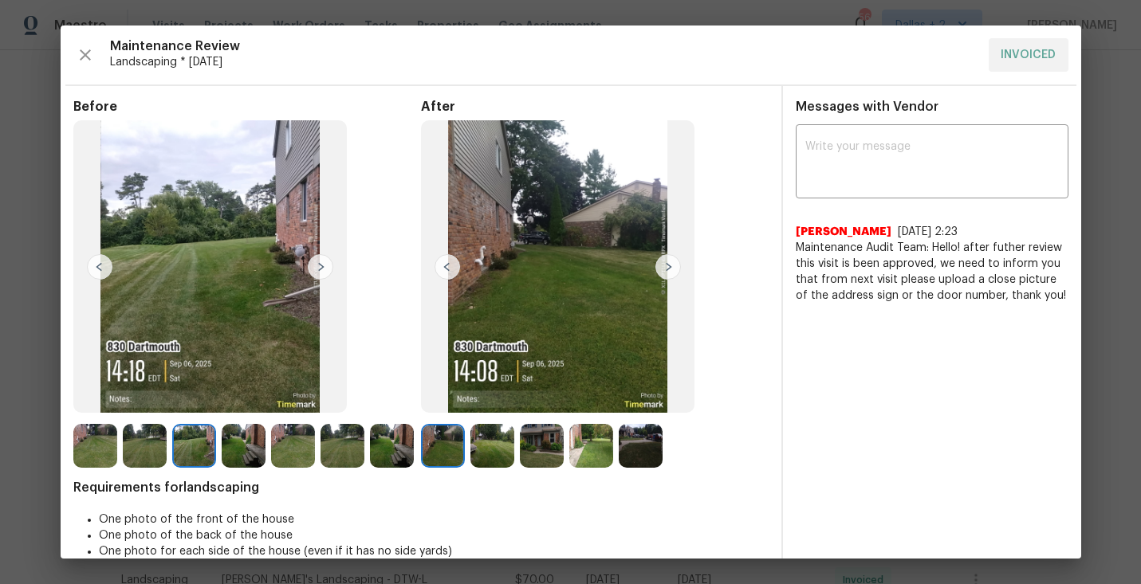
click at [322, 259] on img at bounding box center [321, 267] width 26 height 26
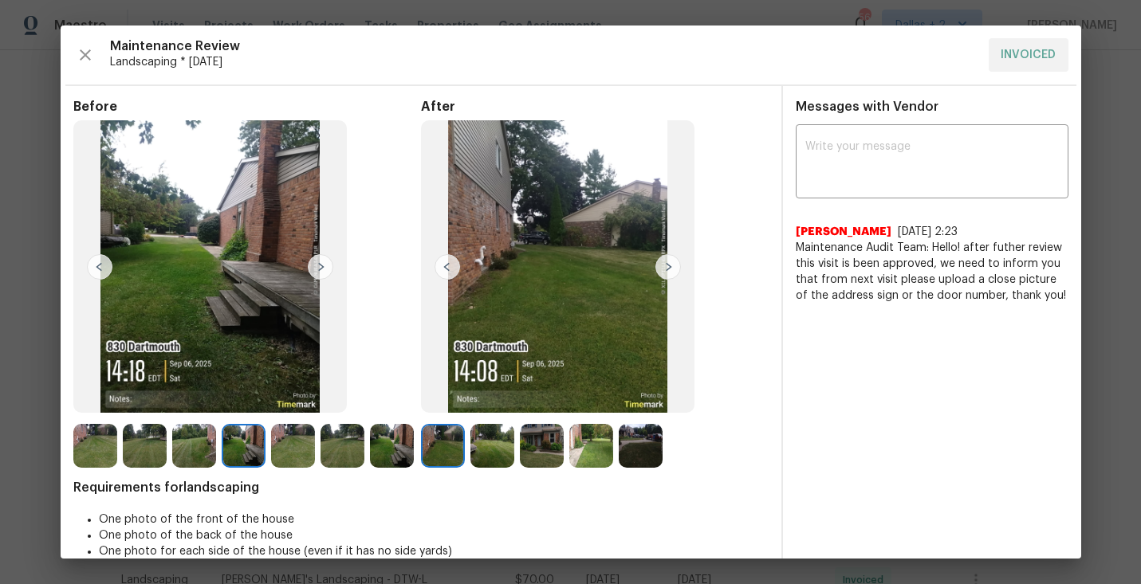
click at [388, 437] on img at bounding box center [392, 446] width 44 height 44
click at [673, 265] on img at bounding box center [668, 267] width 26 height 26
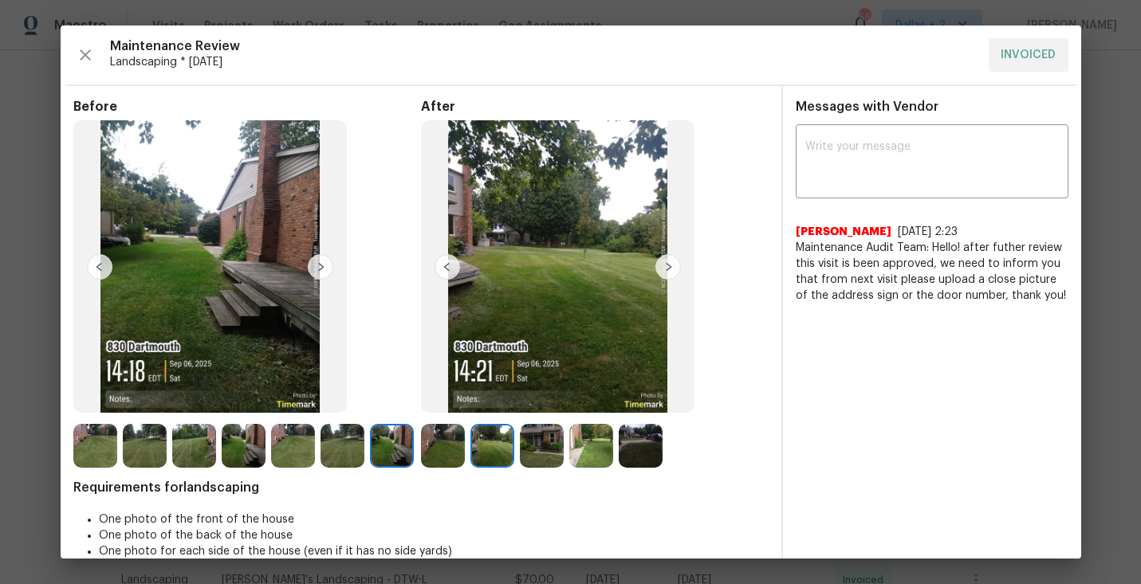
click at [673, 265] on img at bounding box center [668, 267] width 26 height 26
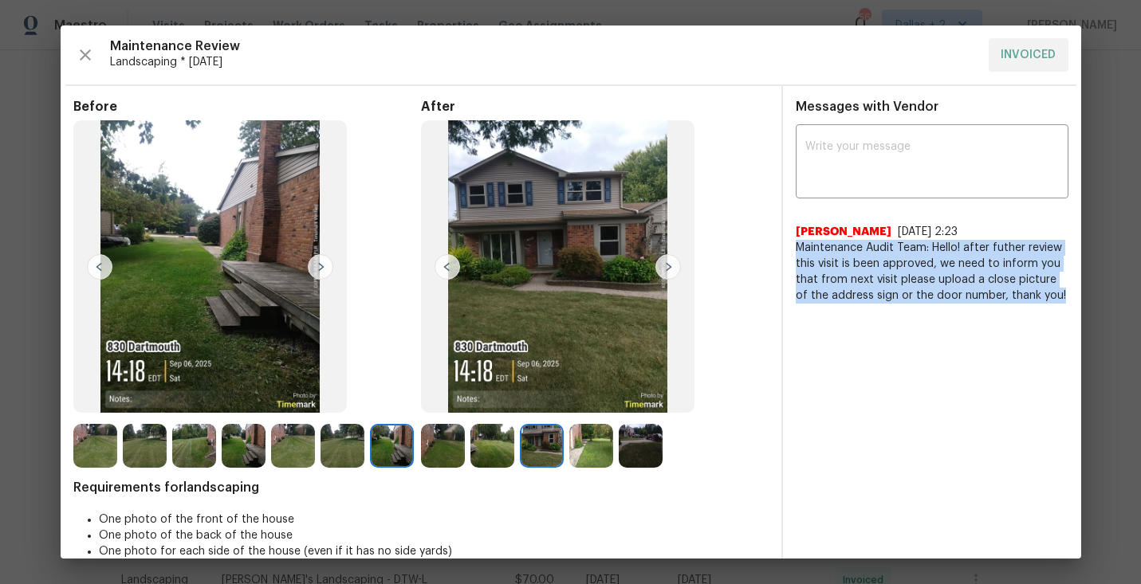
drag, startPoint x: 1056, startPoint y: 297, endPoint x: 797, endPoint y: 254, distance: 263.6
click at [797, 254] on span "Maintenance Audit Team: Hello! after futher review this visit is been approved,…" at bounding box center [932, 272] width 273 height 64
copy span "Maintenance Audit Team: Hello! after futher review this visit is been approved,…"
click at [89, 61] on icon "button" at bounding box center [85, 54] width 19 height 19
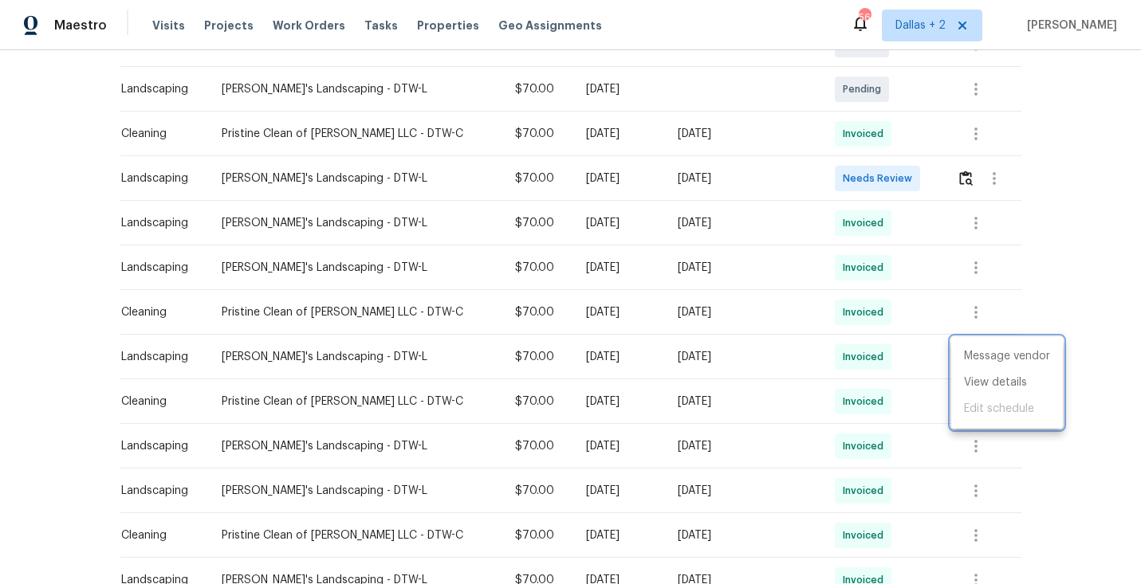
click at [962, 178] on div at bounding box center [570, 292] width 1141 height 584
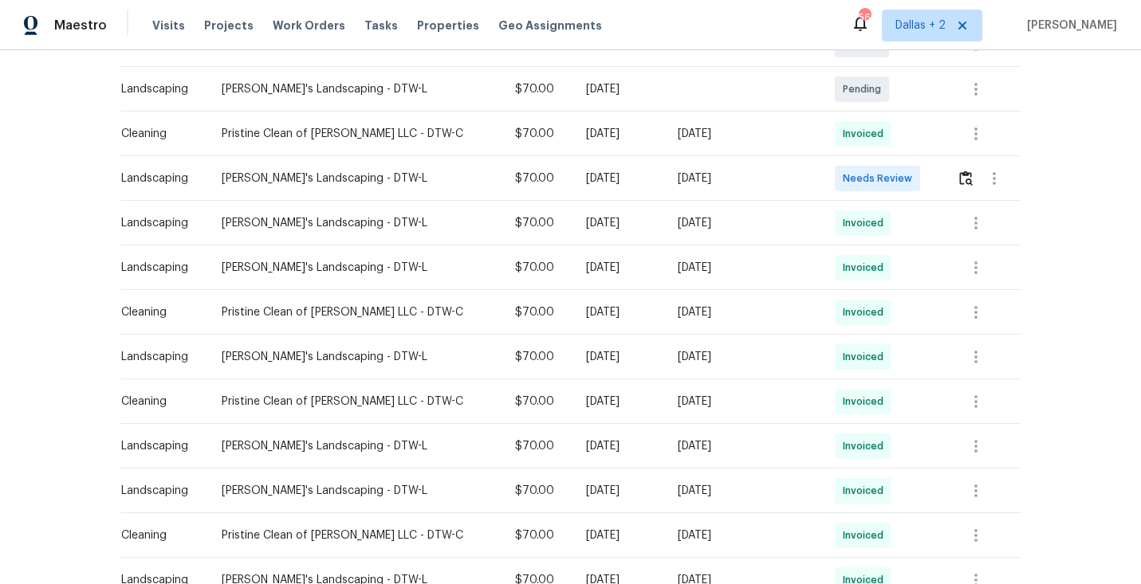
click at [962, 178] on div "Message vendor View details Edit schedule" at bounding box center [570, 292] width 1141 height 584
click at [962, 178] on img "button" at bounding box center [966, 178] width 14 height 15
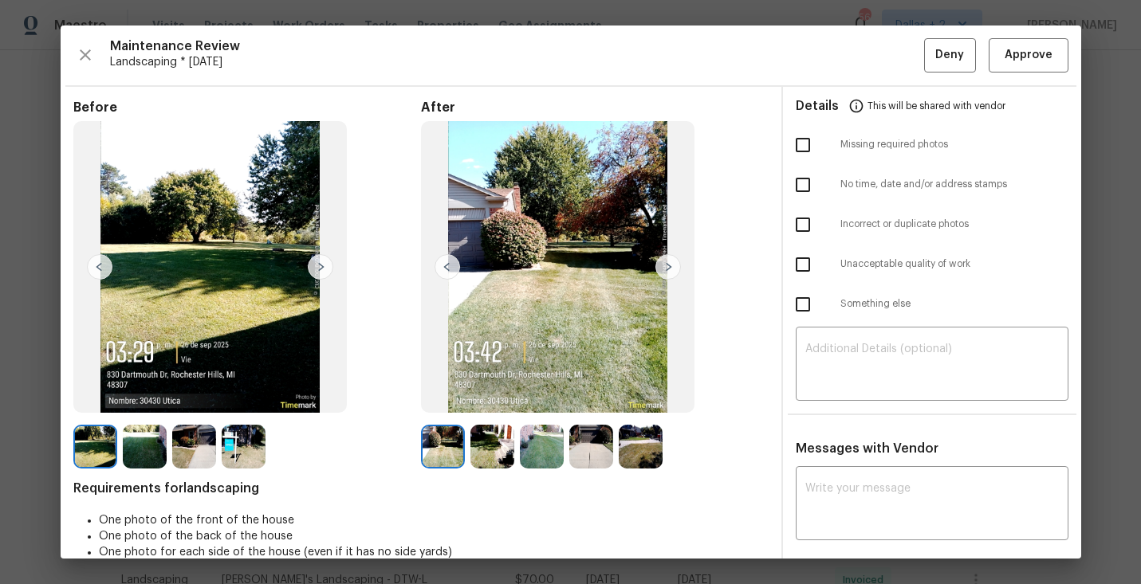
click at [493, 456] on img at bounding box center [492, 447] width 44 height 44
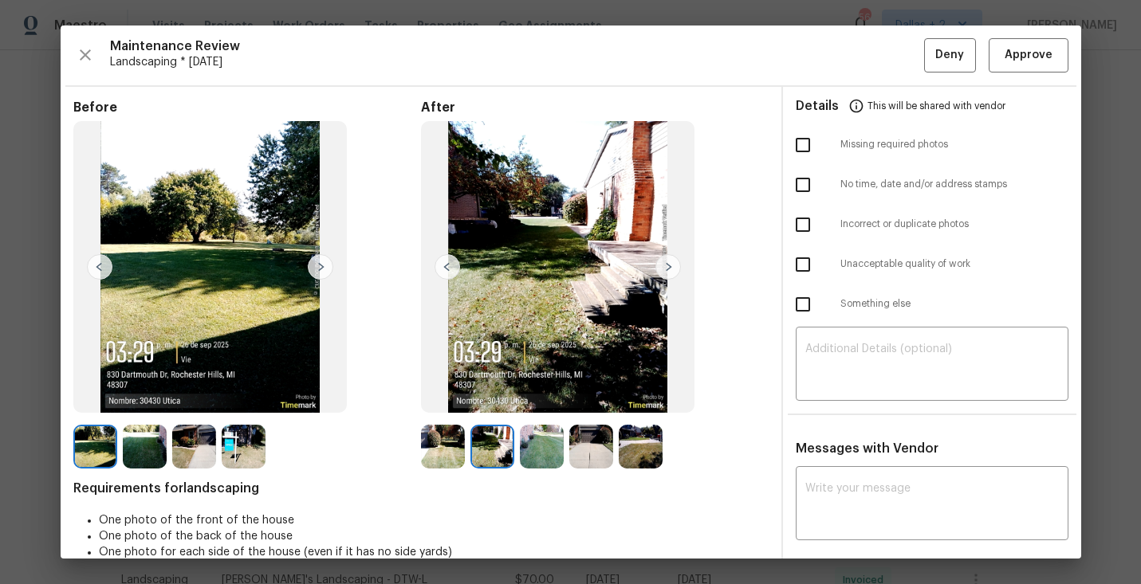
click at [537, 440] on img at bounding box center [542, 447] width 44 height 44
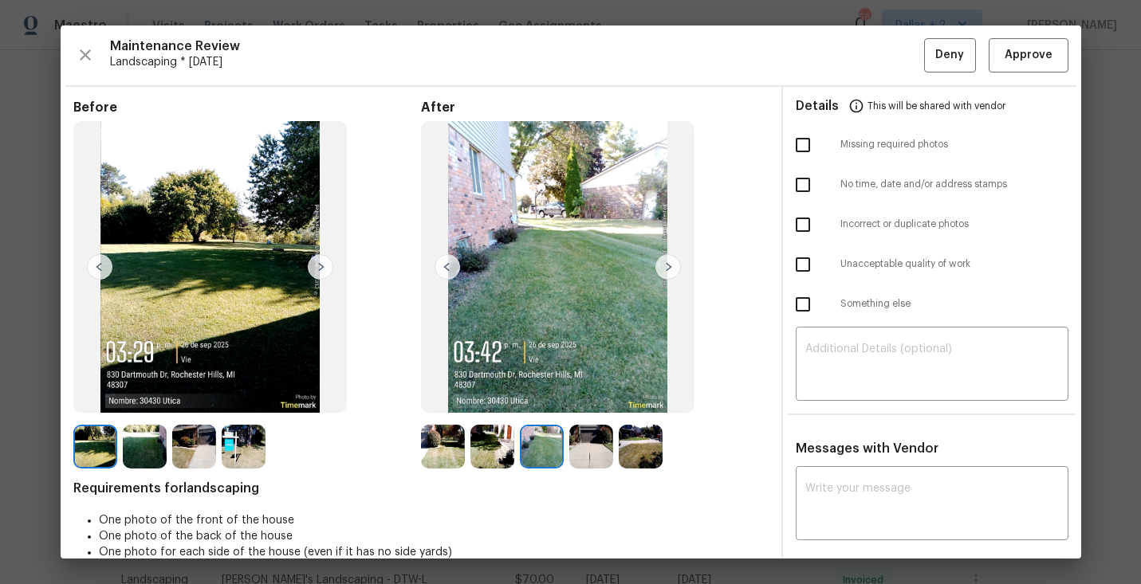
click at [586, 439] on img at bounding box center [591, 447] width 44 height 44
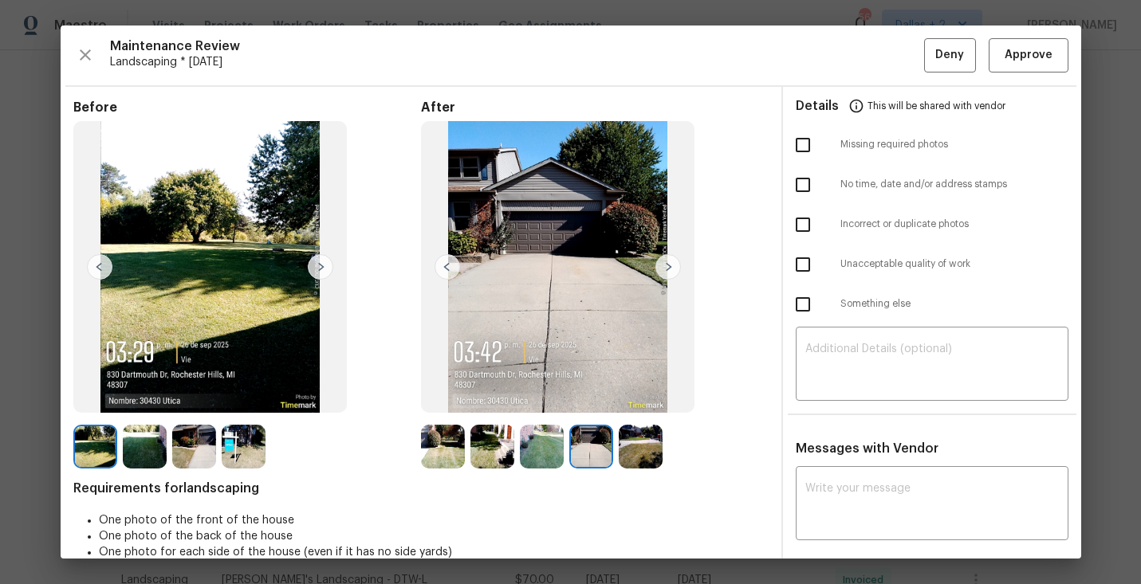
click at [646, 435] on img at bounding box center [641, 447] width 44 height 44
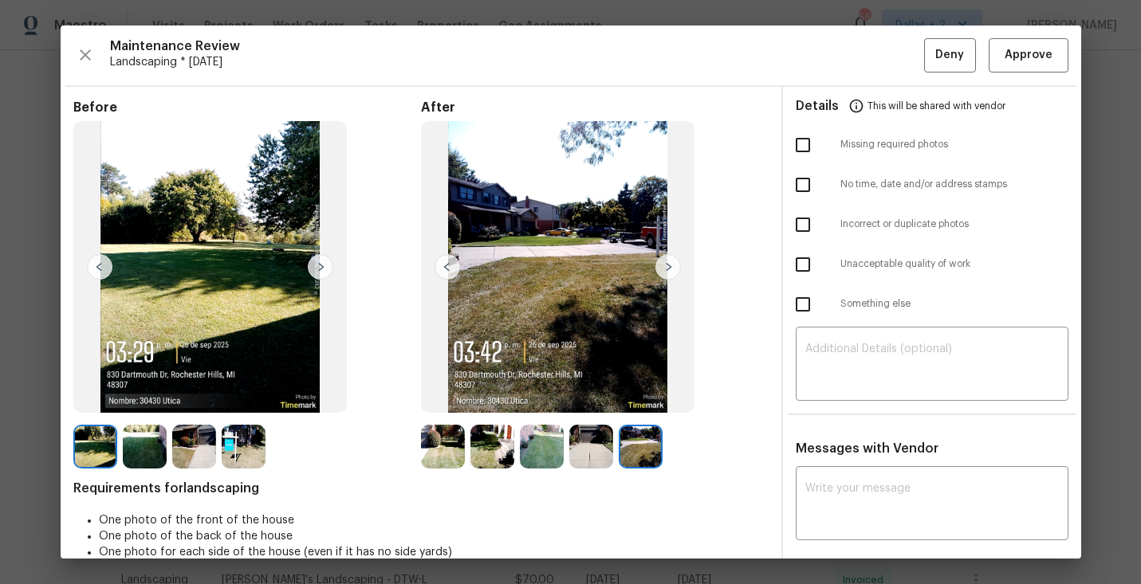
click at [124, 439] on img at bounding box center [145, 447] width 44 height 44
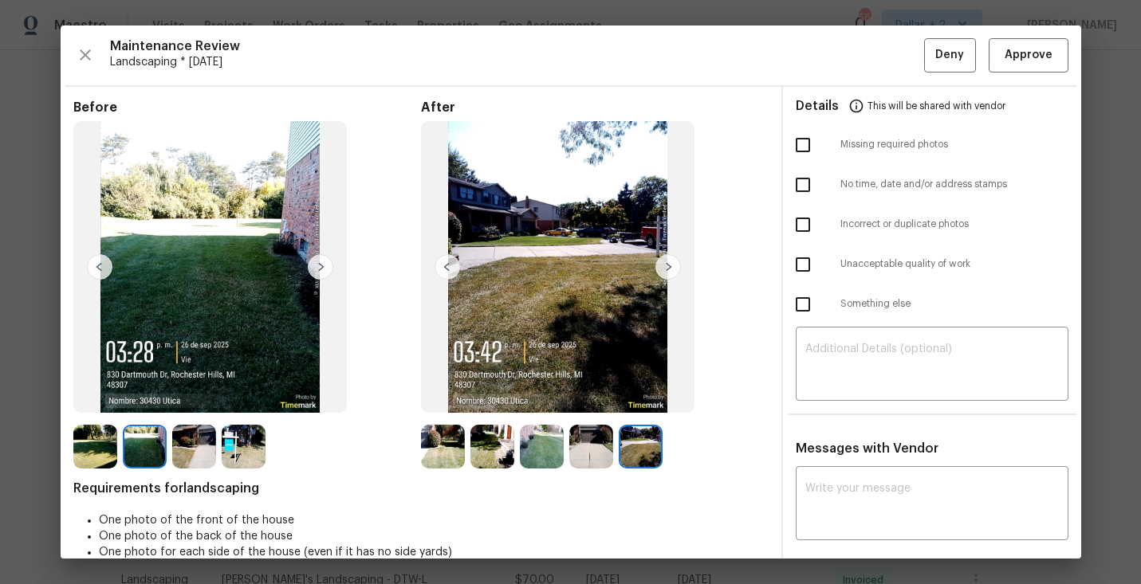
click at [212, 443] on img at bounding box center [194, 447] width 44 height 44
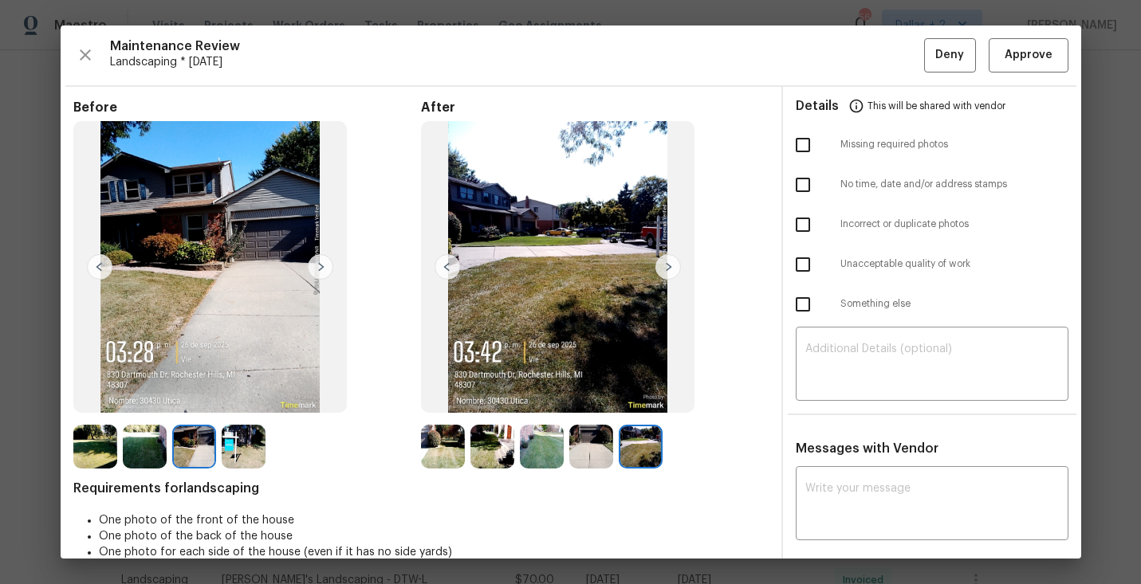
click at [254, 448] on img at bounding box center [244, 447] width 44 height 44
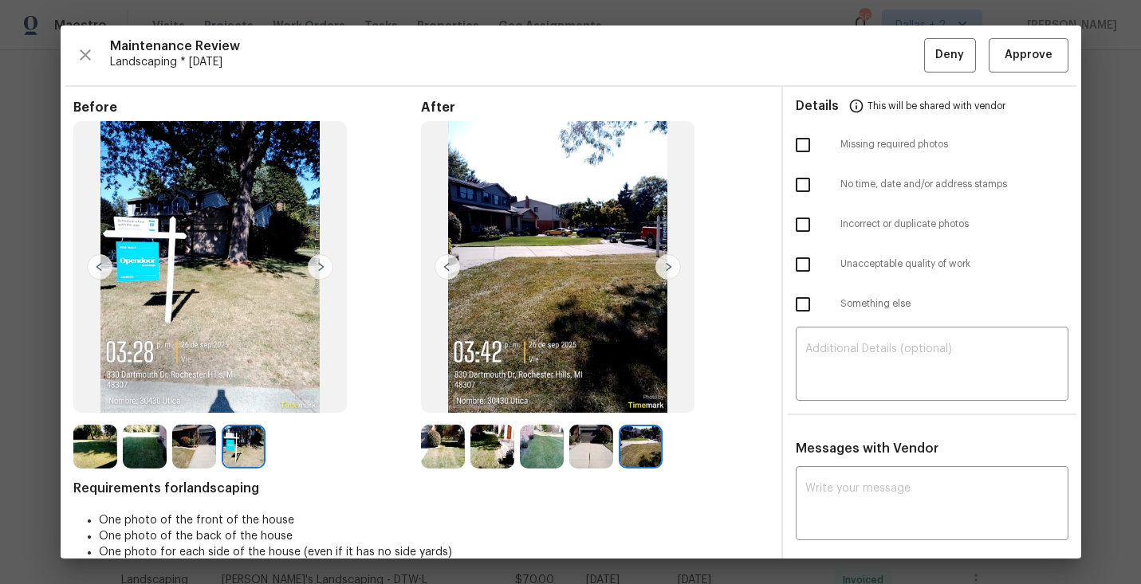
click at [197, 457] on img at bounding box center [194, 447] width 44 height 44
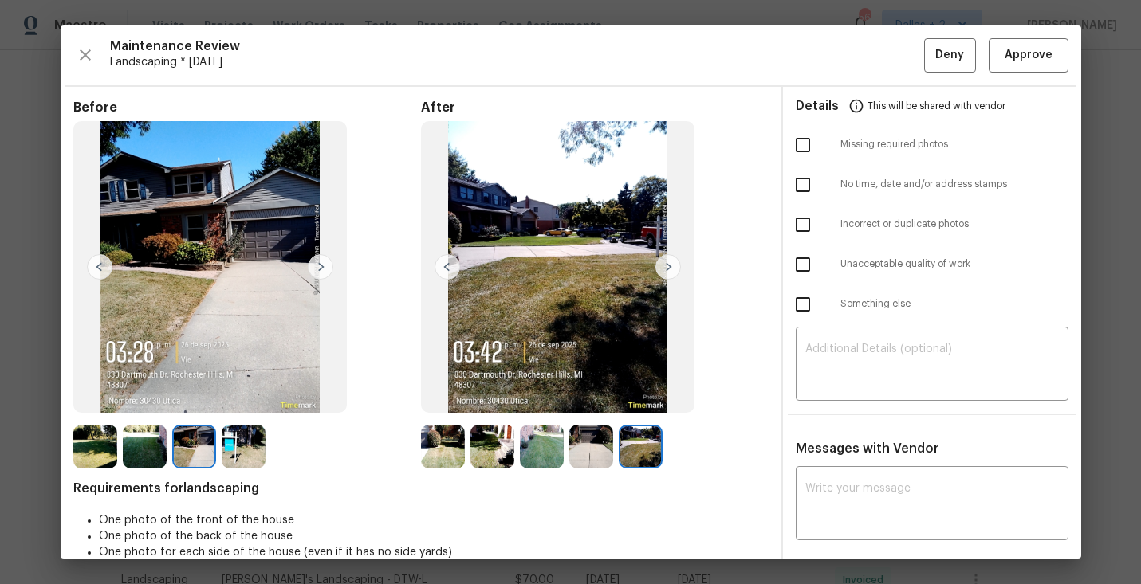
click at [144, 449] on img at bounding box center [145, 447] width 44 height 44
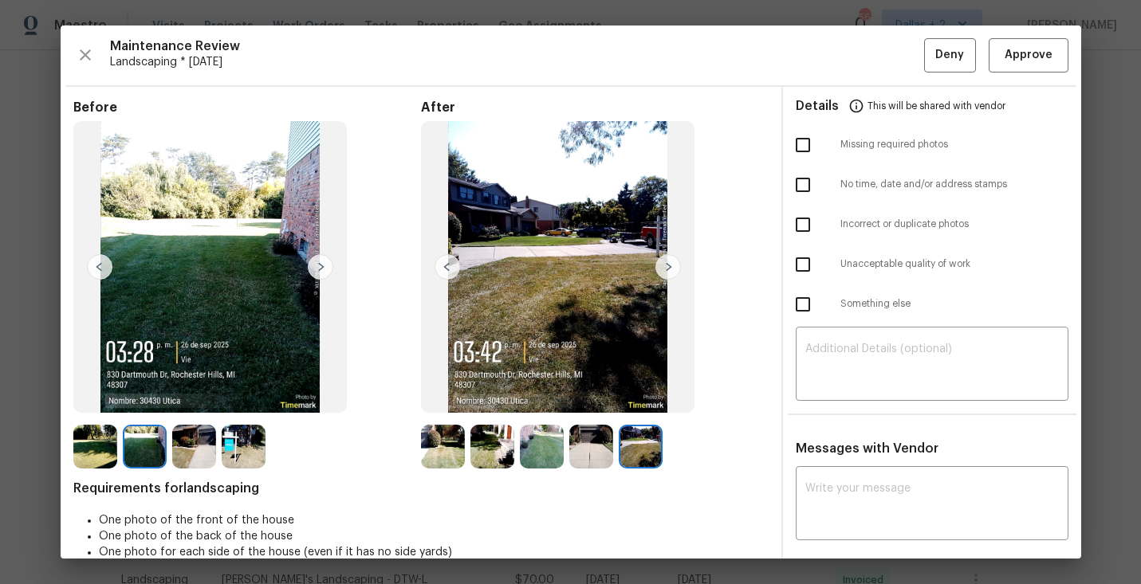
click at [109, 454] on img at bounding box center [95, 447] width 44 height 44
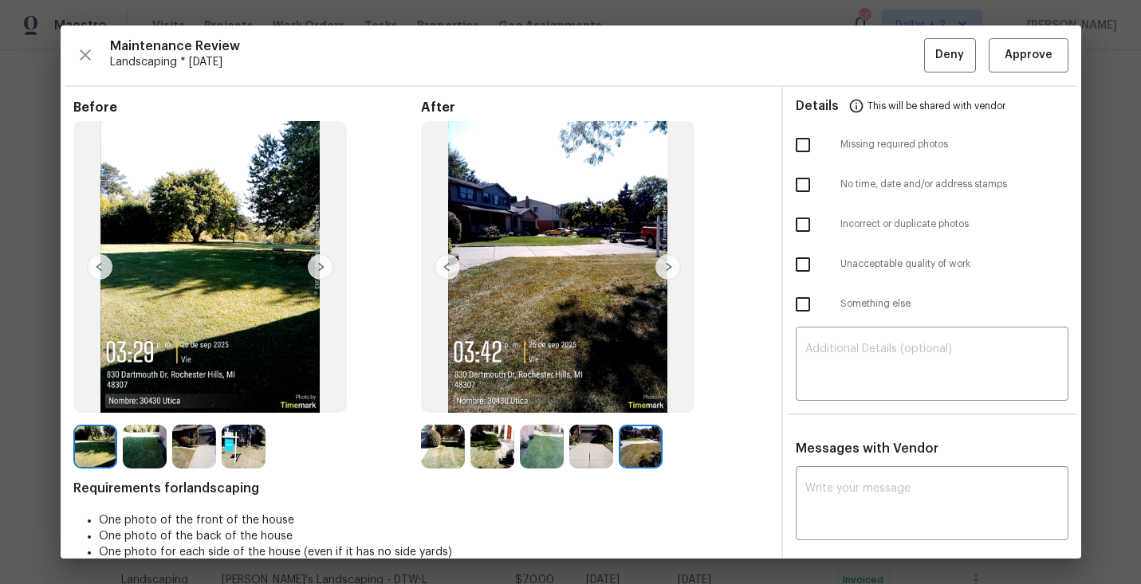
click at [159, 437] on img at bounding box center [145, 447] width 44 height 44
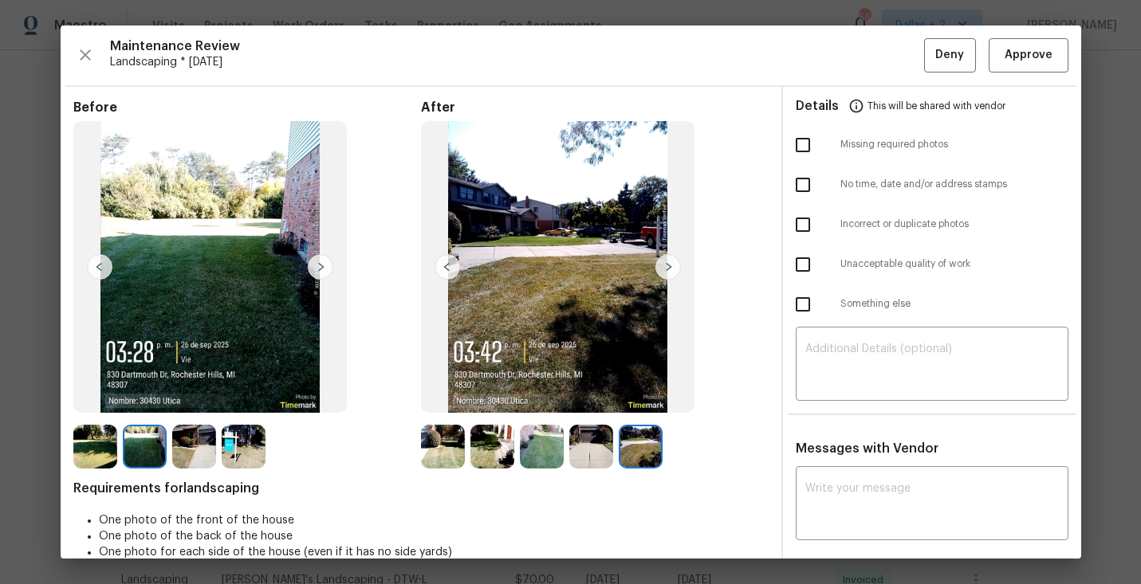
click at [180, 438] on img at bounding box center [194, 447] width 44 height 44
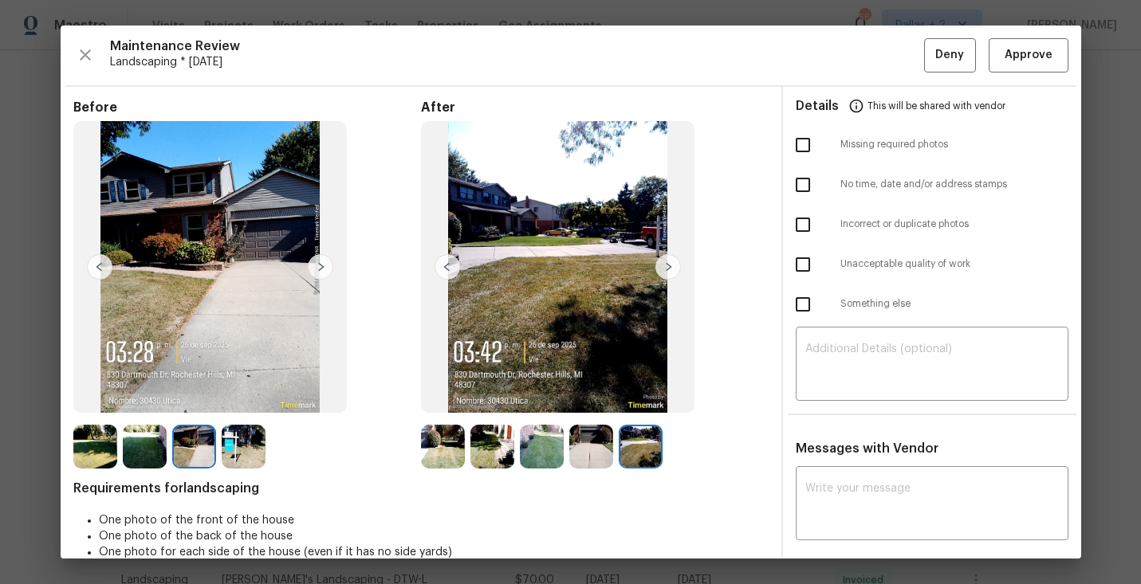
scroll to position [86, 0]
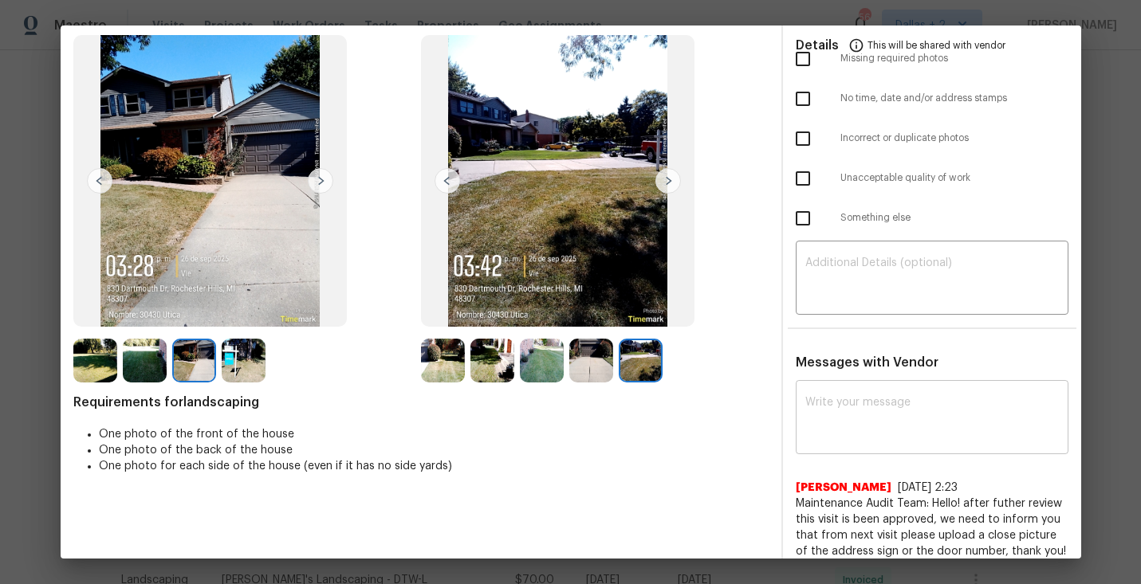
click at [866, 414] on textarea at bounding box center [932, 419] width 254 height 45
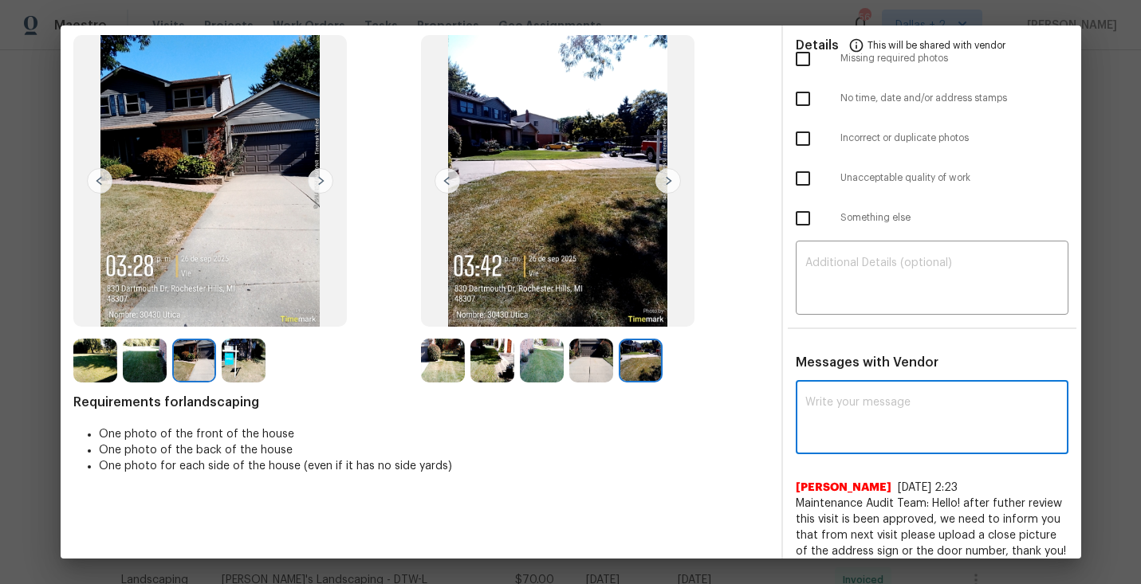
paste textarea "Maintenance Audit Team: Unfortunately this landscaping visit completed on 09/22…"
type textarea "Maintenance Audit Team: Unfortunately this landscaping visit completed on 09/22…"
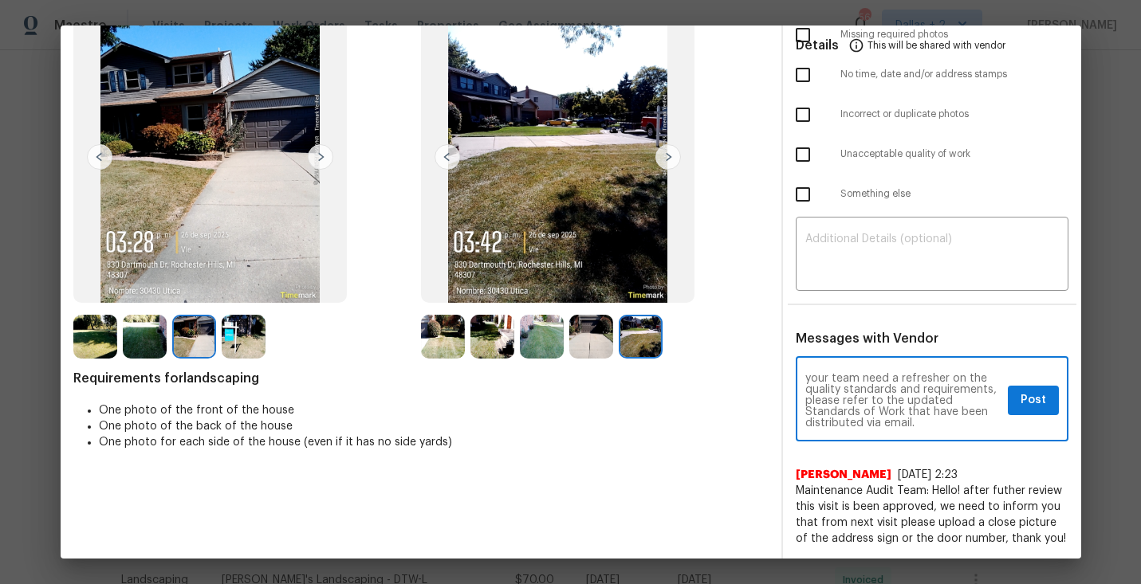
scroll to position [0, 0]
drag, startPoint x: 858, startPoint y: 426, endPoint x: 739, endPoint y: 289, distance: 180.8
click at [739, 289] on div "Before After Requirements for landscaping One photo of the front of the house O…" at bounding box center [571, 268] width 1021 height 583
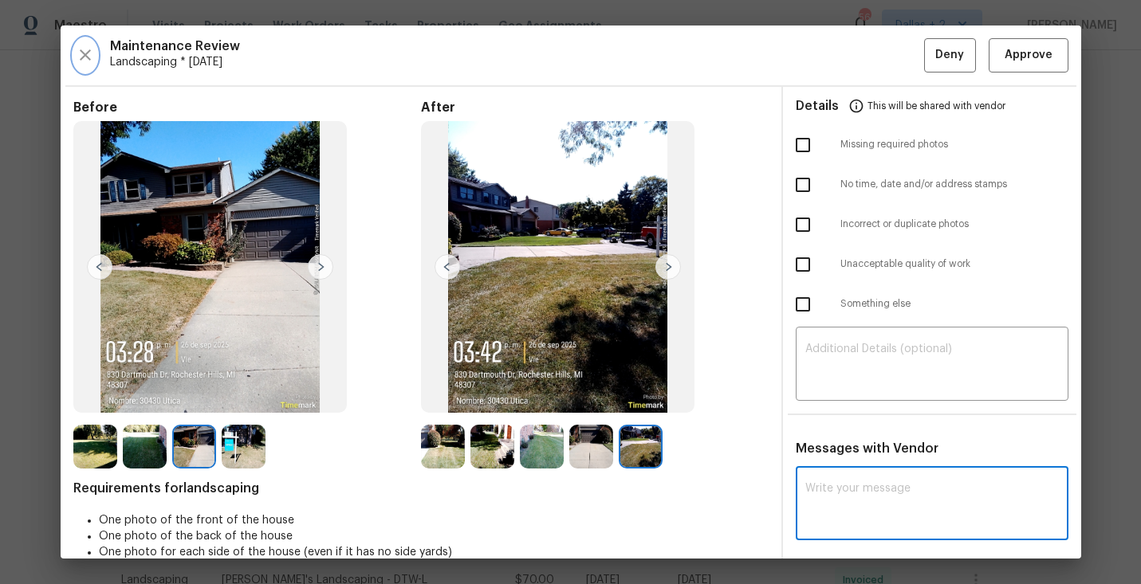
click at [82, 57] on icon "button" at bounding box center [85, 54] width 11 height 11
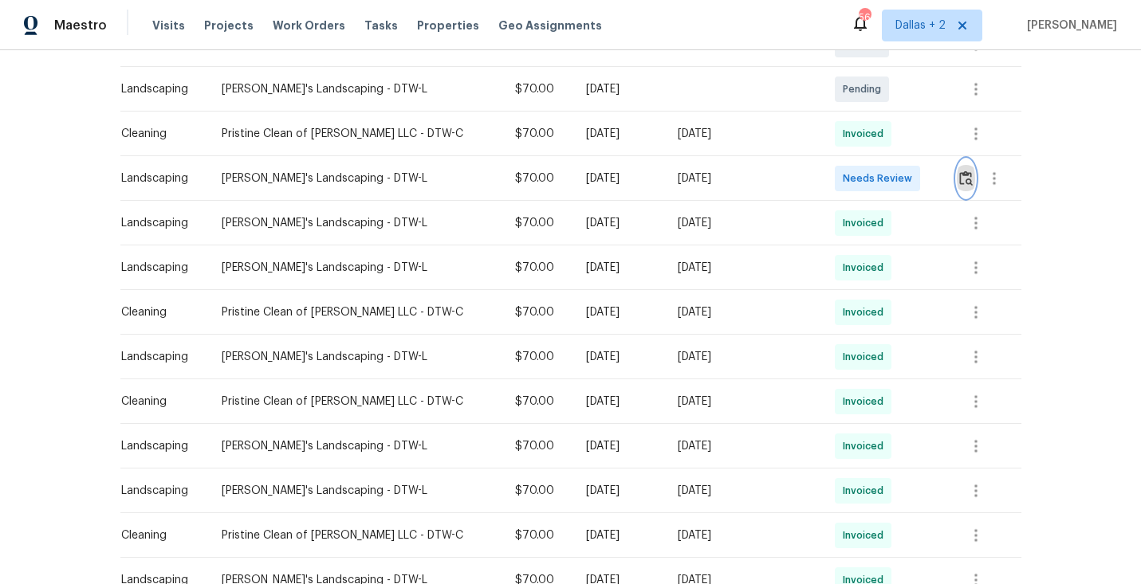
click at [959, 179] on img "button" at bounding box center [966, 178] width 14 height 15
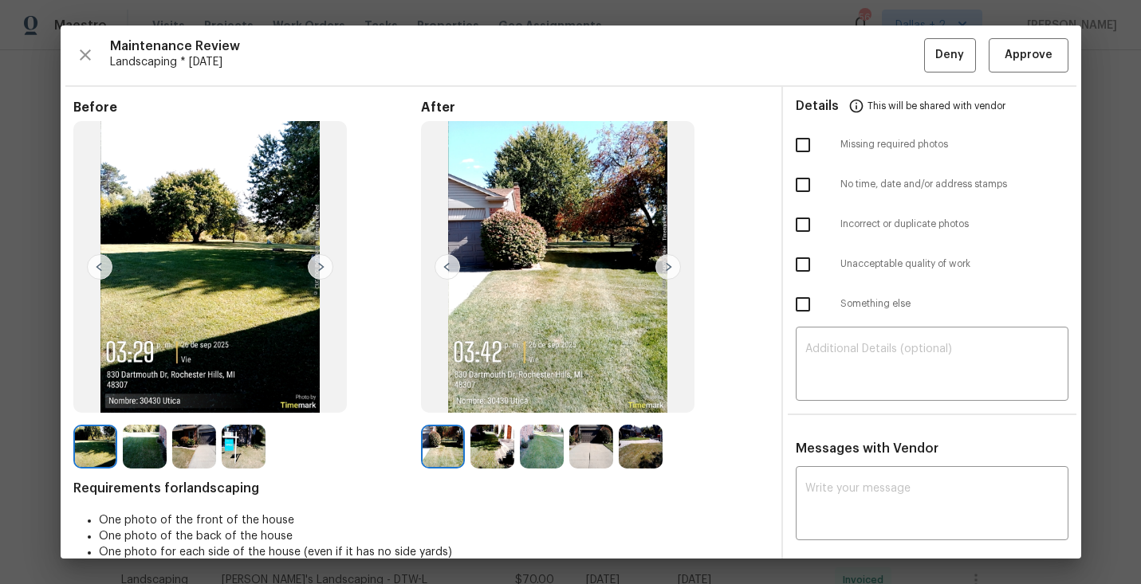
scroll to position [99, 0]
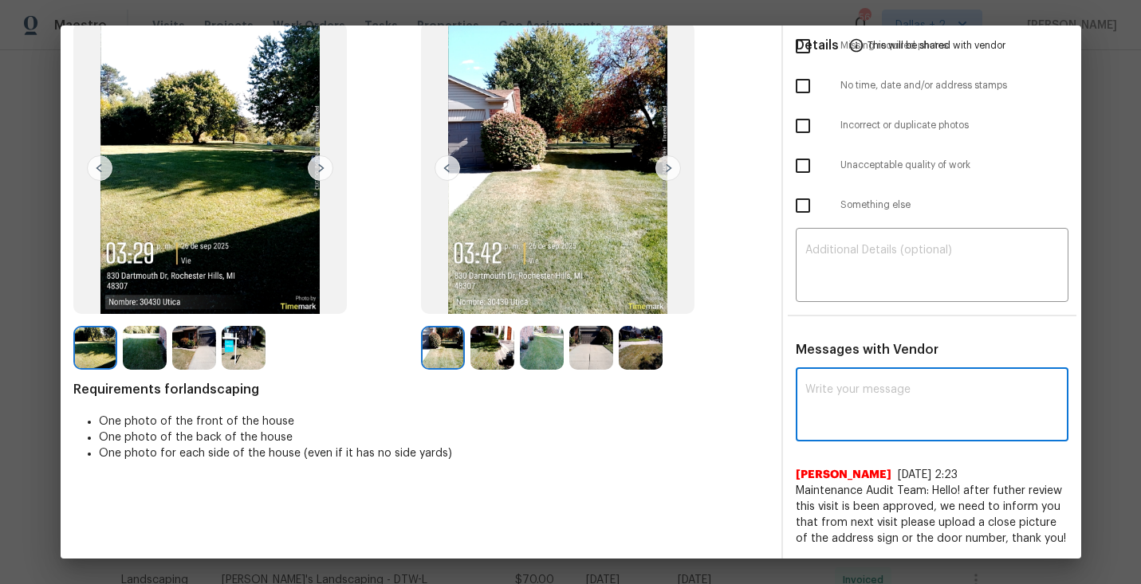
click at [860, 422] on textarea at bounding box center [932, 406] width 254 height 45
paste textarea "Maintenance Audit Team: Unfortunately this landscaping visit completed on 09/22…"
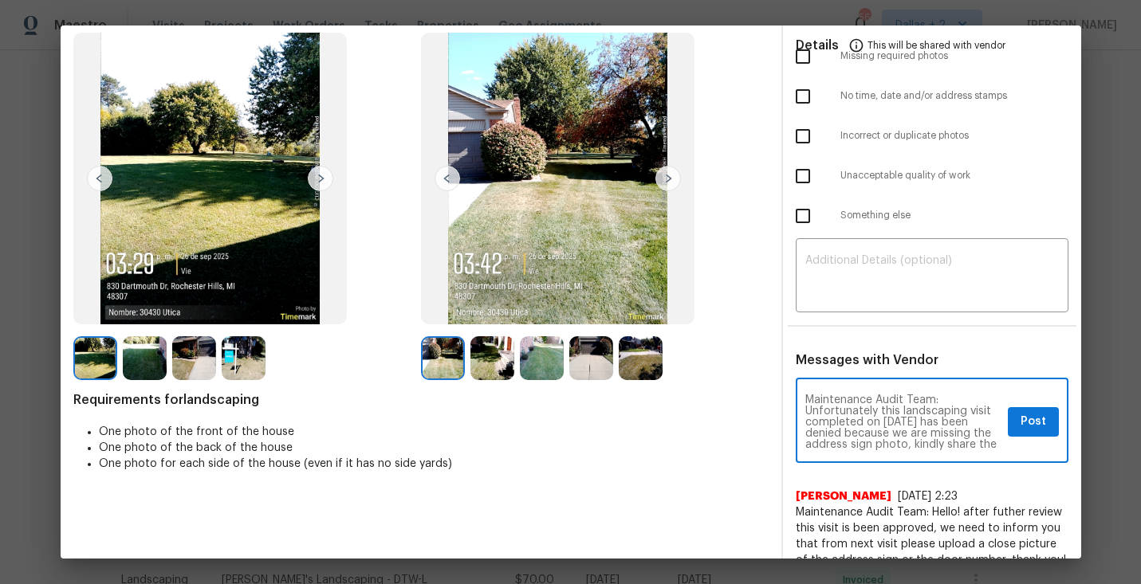
scroll to position [110, 0]
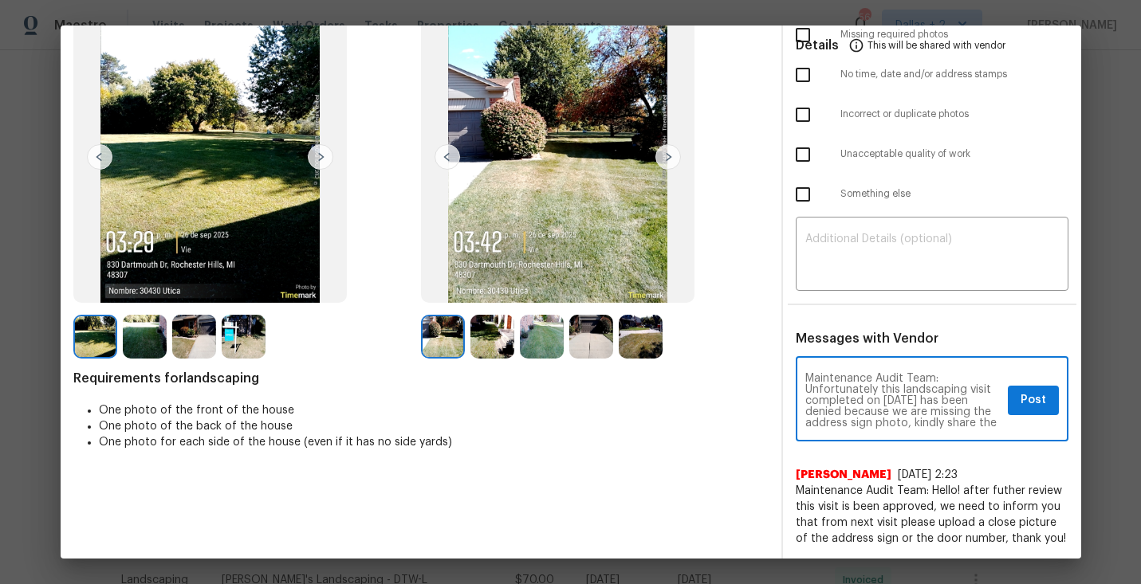
type textarea "Maintenance Audit Team: Unfortunately this landscaping visit completed on 09/22…"
click at [1044, 404] on span "Post" at bounding box center [1034, 401] width 26 height 20
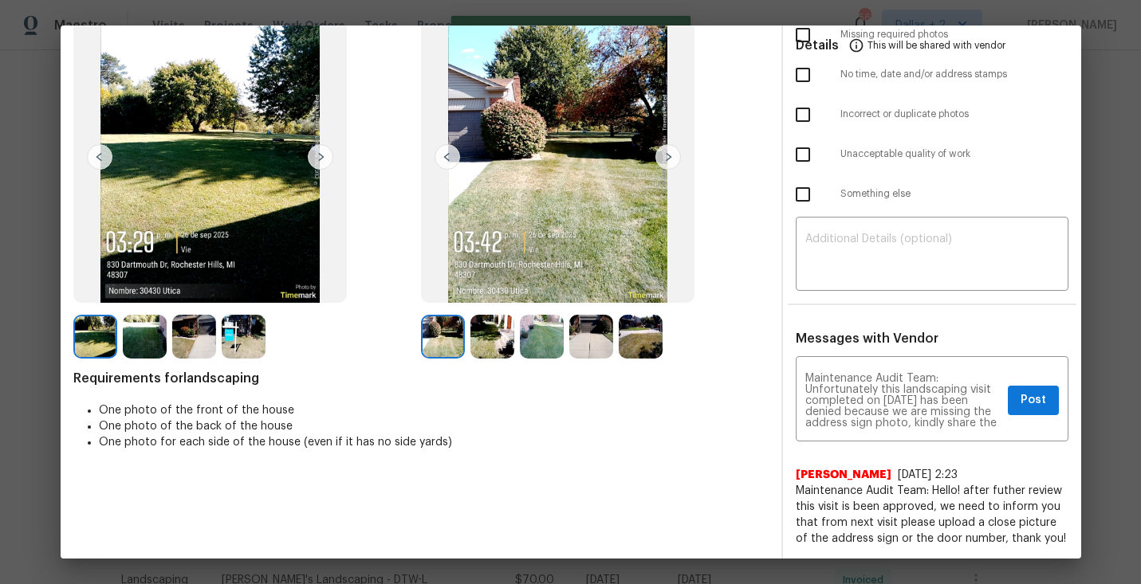
scroll to position [0, 0]
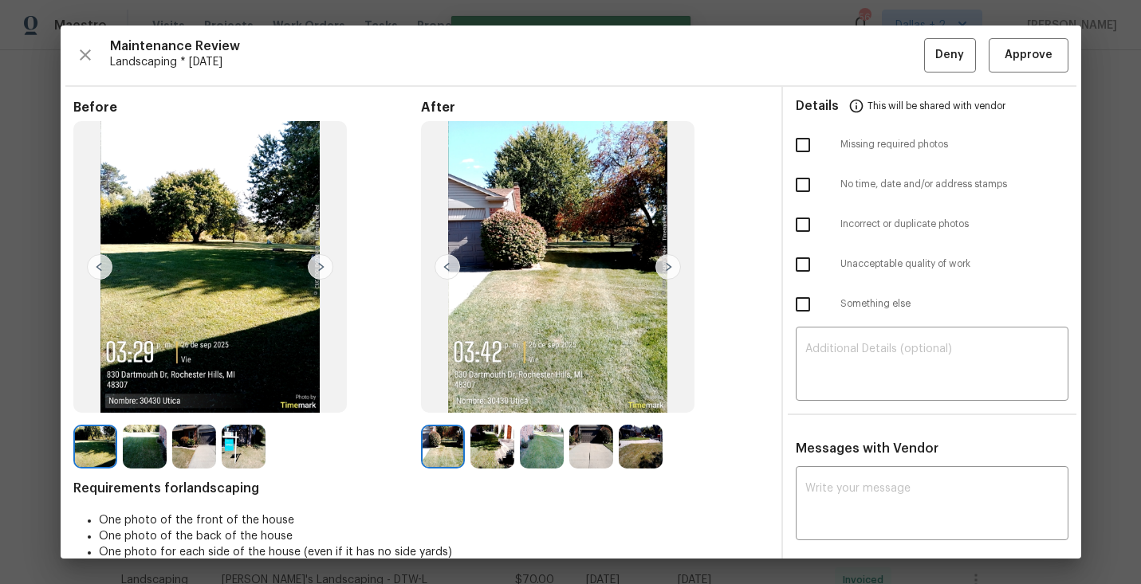
click at [809, 148] on input "checkbox" at bounding box center [802, 144] width 33 height 33
checkbox input "true"
click at [940, 73] on div "Maintenance Review Landscaping * Mon, Sep 22 Deny Approve Before After Requirem…" at bounding box center [571, 292] width 1021 height 533
click at [938, 65] on button "Deny" at bounding box center [950, 55] width 52 height 34
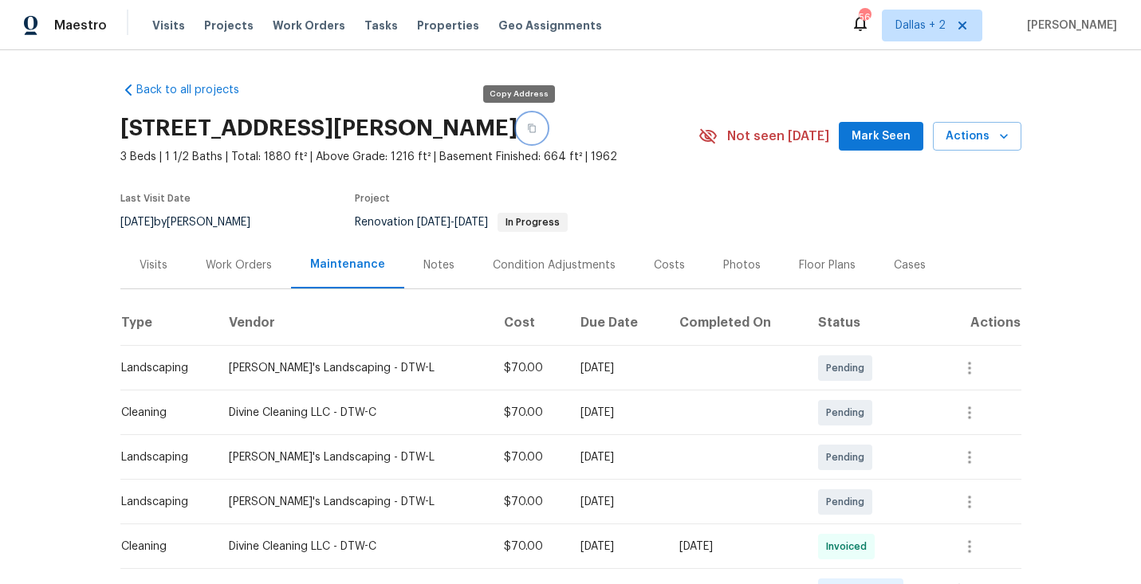
click at [527, 129] on icon "button" at bounding box center [532, 129] width 10 height 10
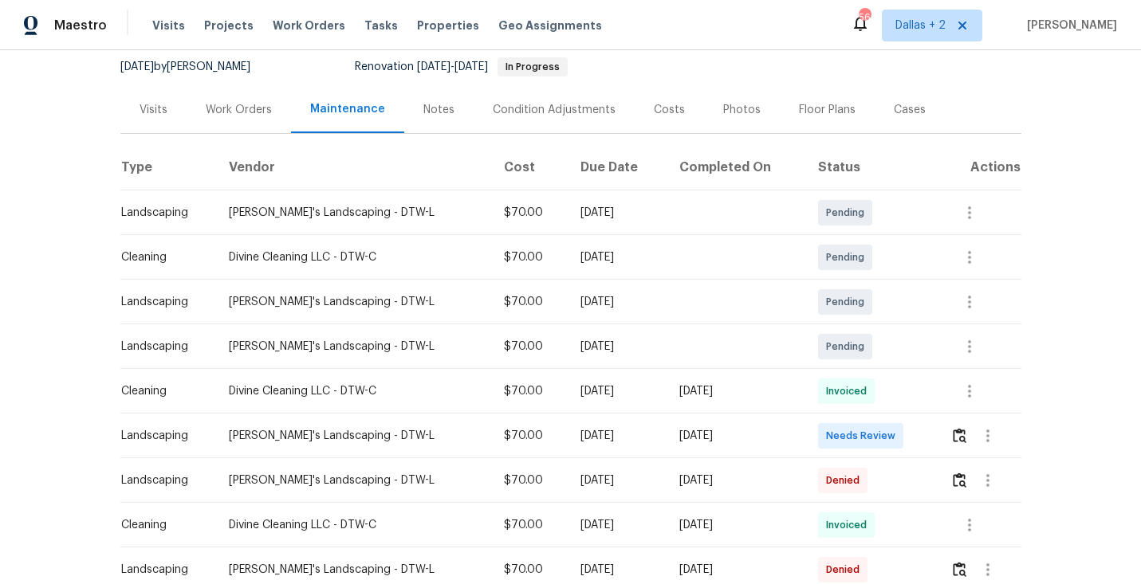
scroll to position [200, 0]
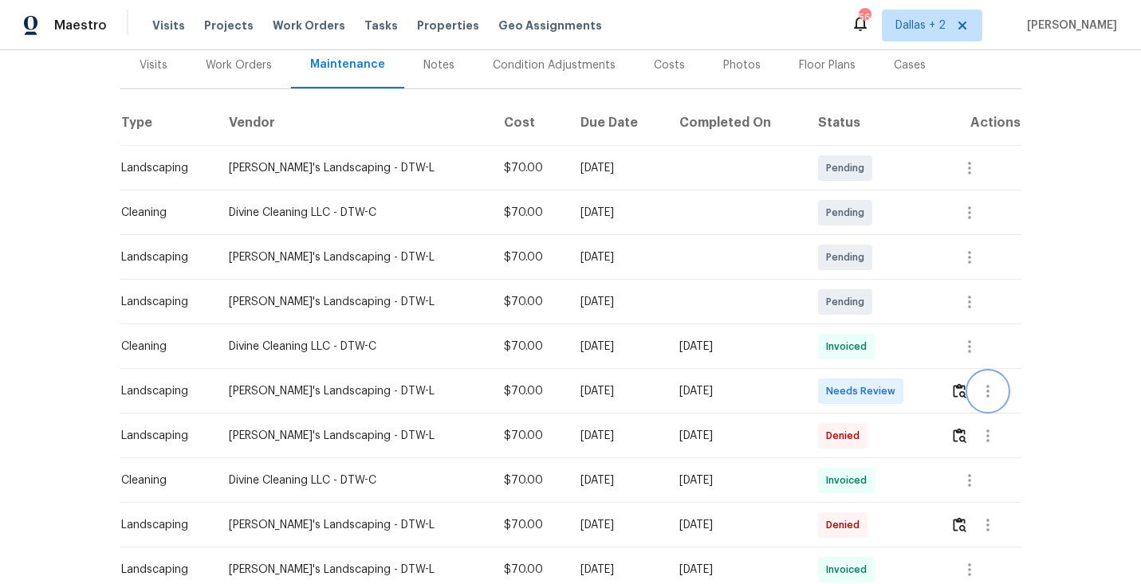
click at [969, 386] on button "button" at bounding box center [988, 391] width 38 height 38
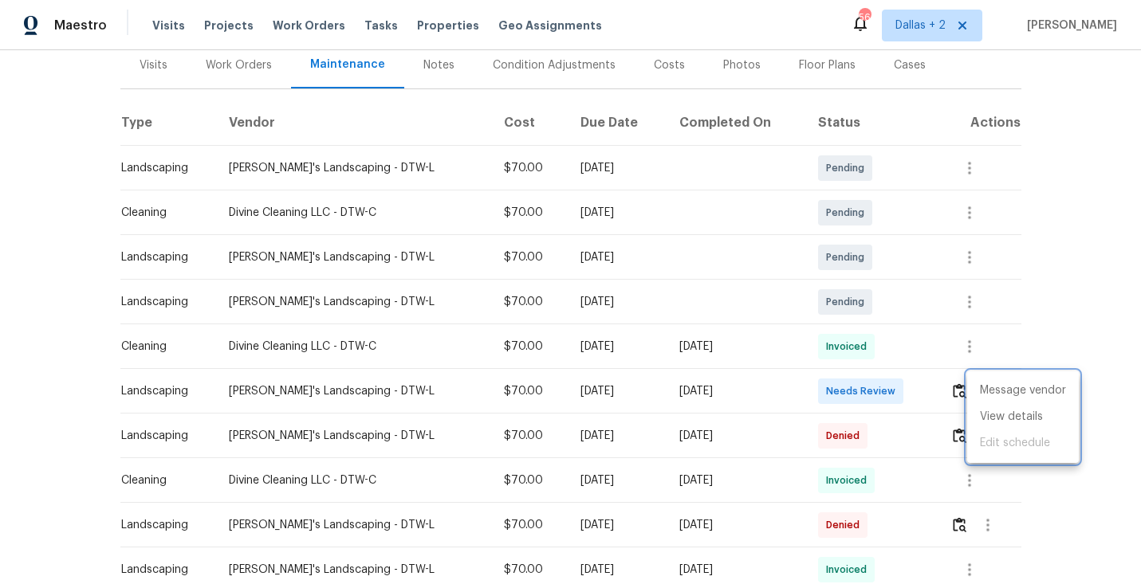
click at [925, 250] on div at bounding box center [570, 292] width 1141 height 584
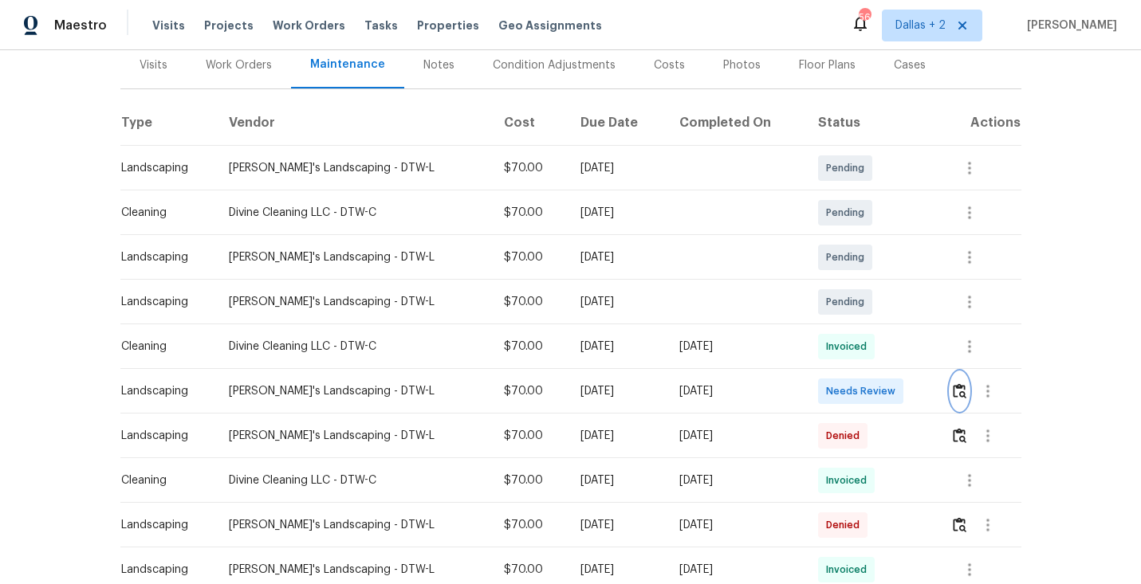
click at [956, 387] on img "button" at bounding box center [960, 391] width 14 height 15
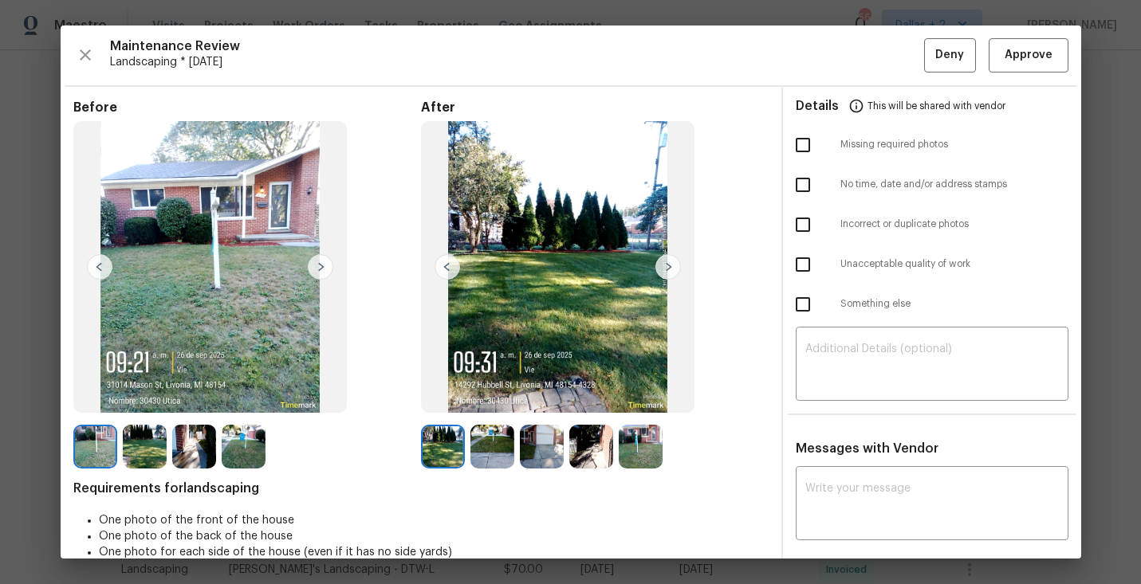
click at [168, 431] on div at bounding box center [147, 447] width 49 height 44
click at [145, 451] on img at bounding box center [145, 447] width 44 height 44
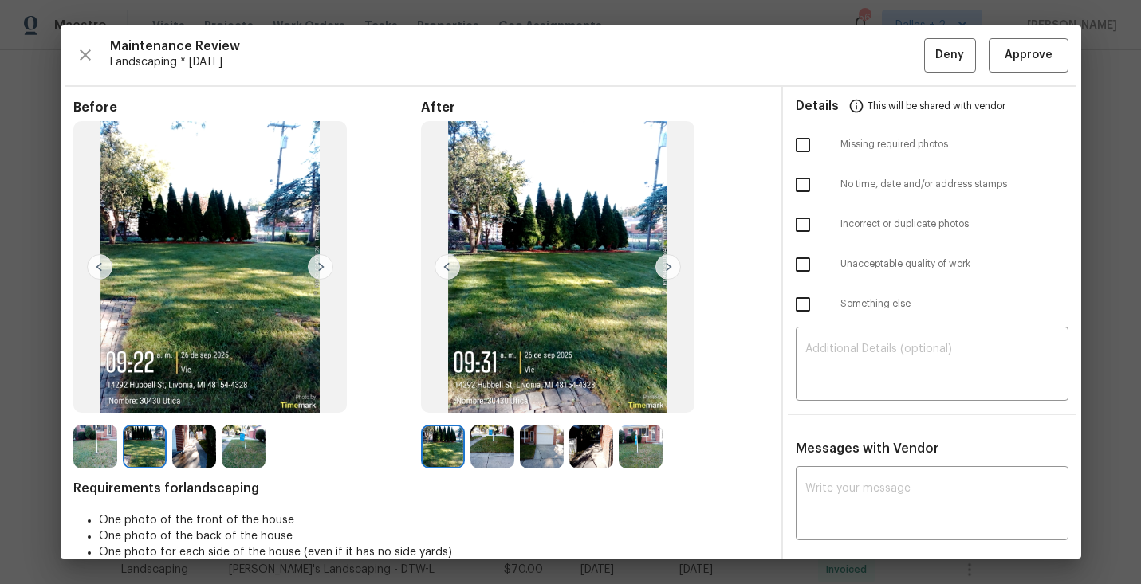
click at [95, 452] on img at bounding box center [95, 447] width 44 height 44
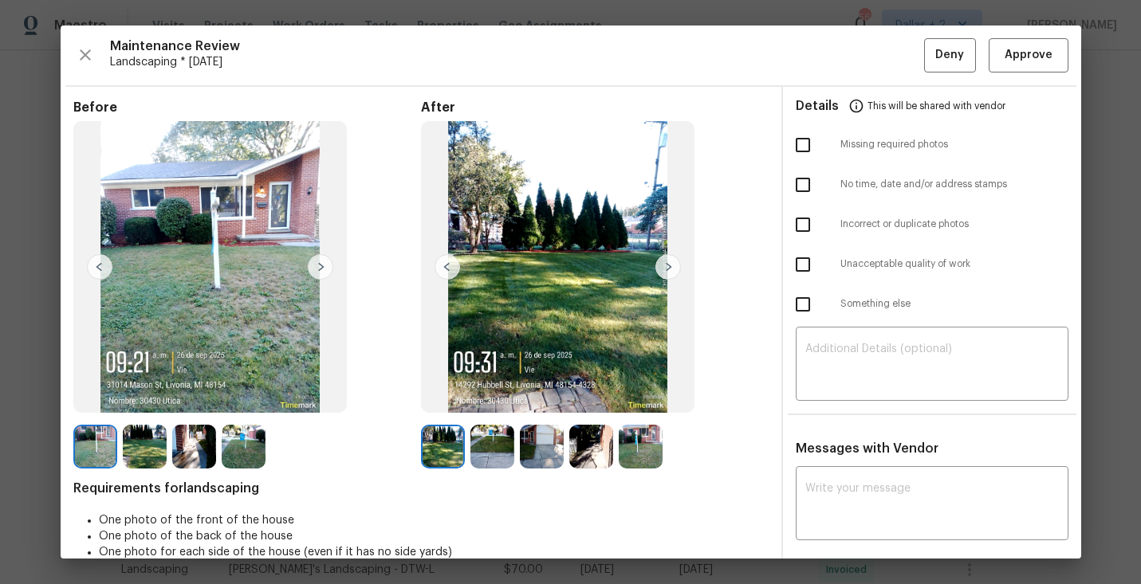
click at [590, 454] on img at bounding box center [591, 447] width 44 height 44
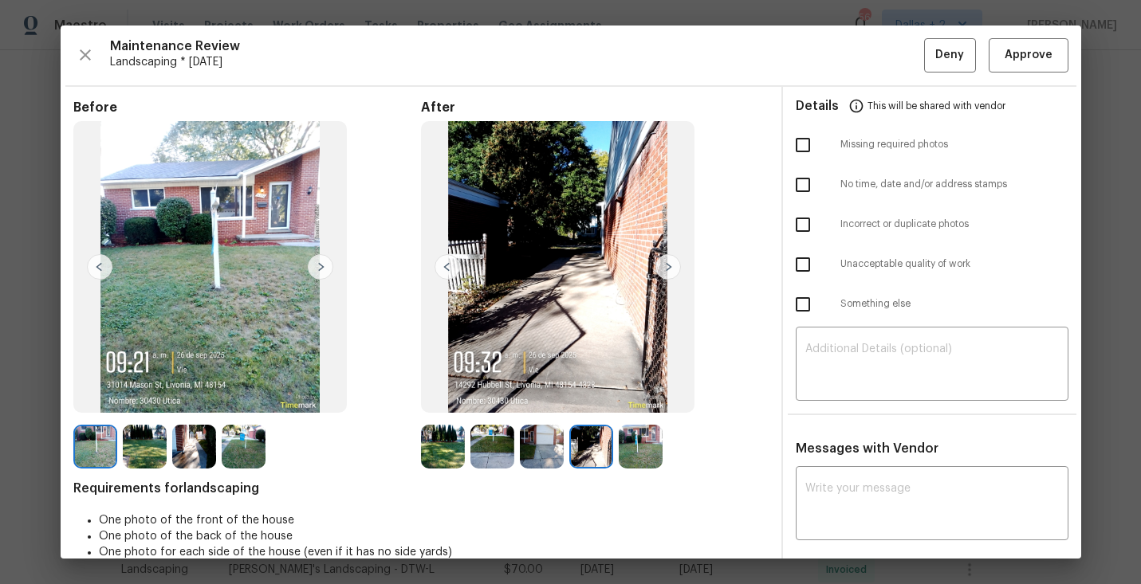
click at [555, 442] on img at bounding box center [542, 447] width 44 height 44
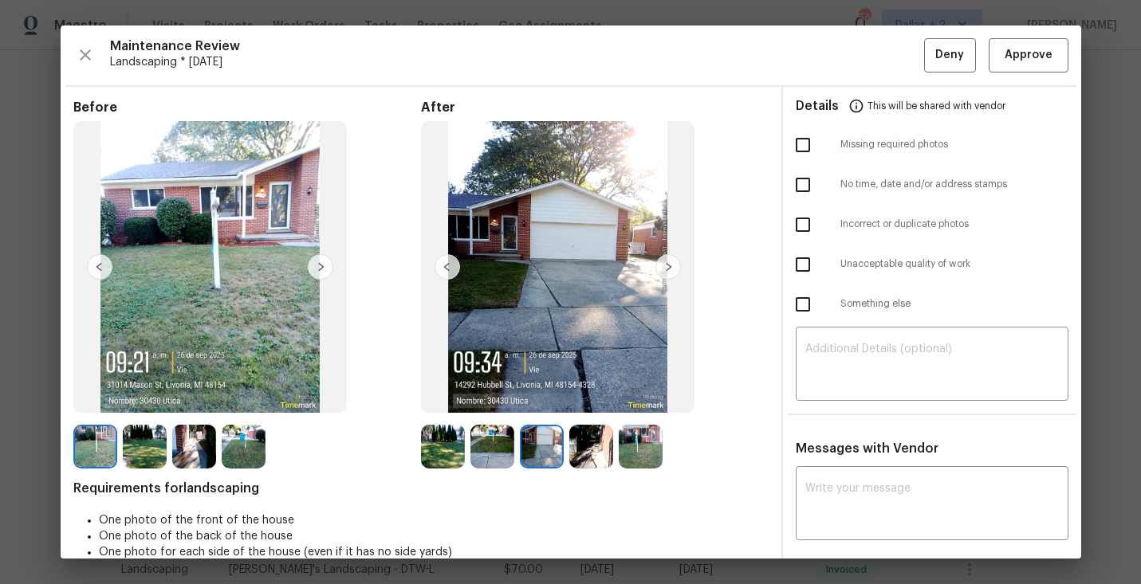
click at [439, 456] on img at bounding box center [443, 447] width 44 height 44
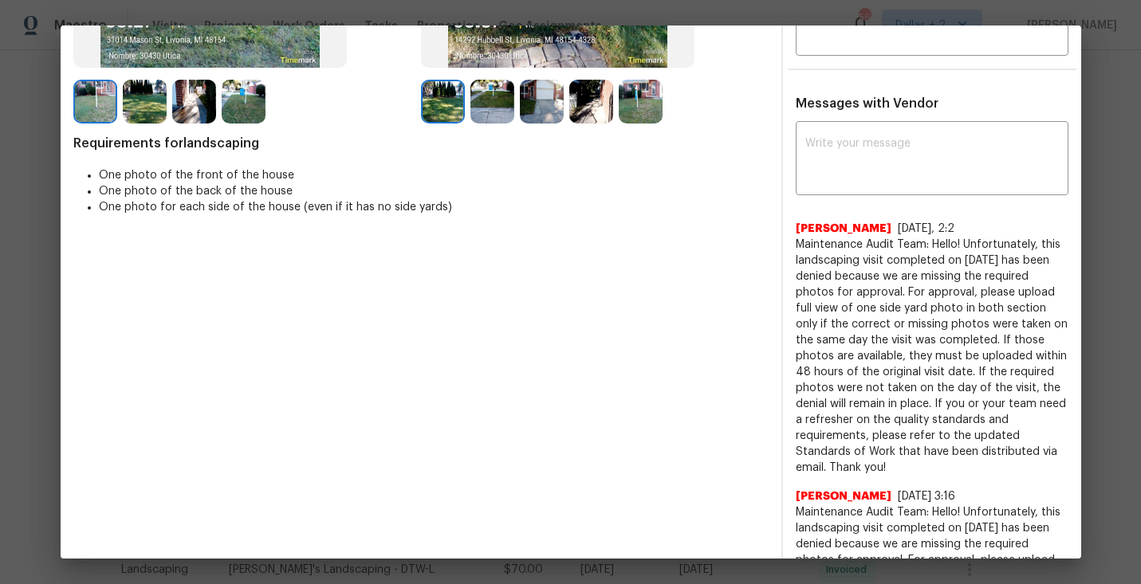
scroll to position [0, 0]
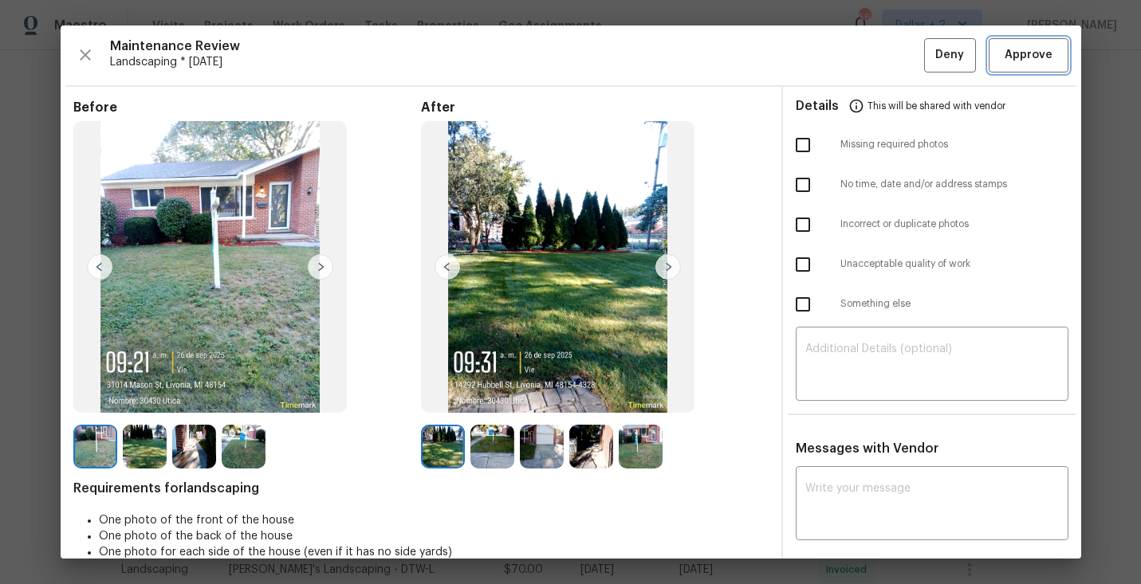
click at [1027, 65] on button "Approve" at bounding box center [1029, 55] width 80 height 34
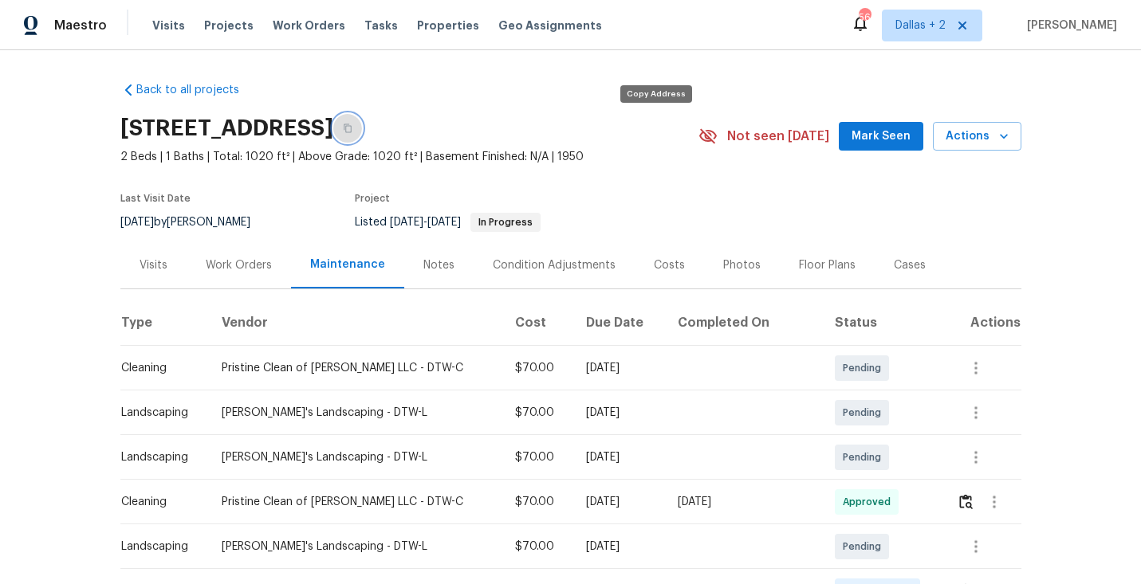
click at [362, 133] on button "button" at bounding box center [347, 128] width 29 height 29
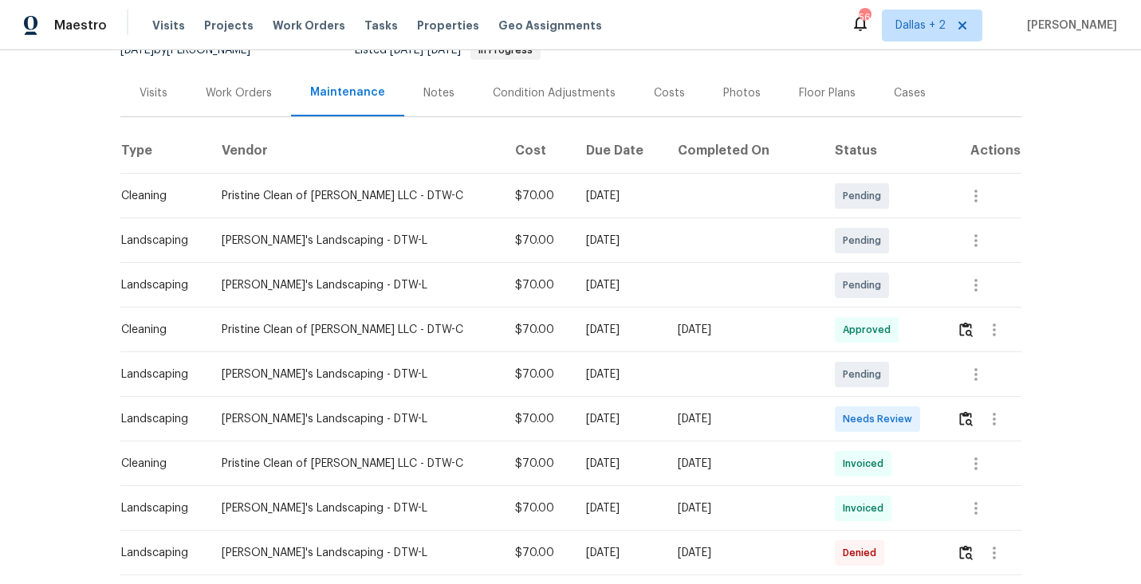
scroll to position [177, 0]
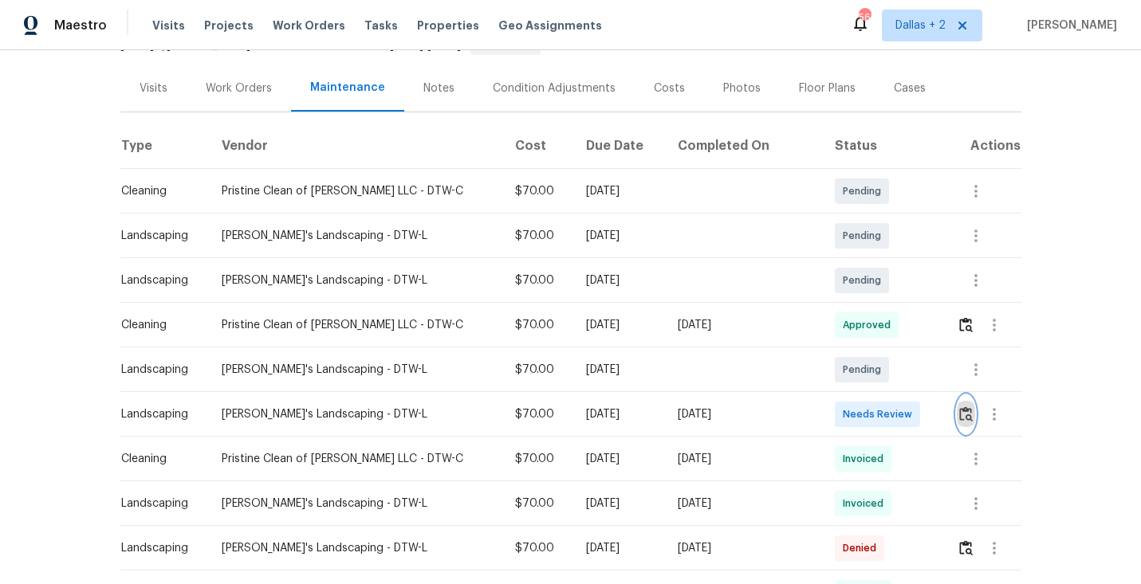
click at [959, 419] on img "button" at bounding box center [966, 414] width 14 height 15
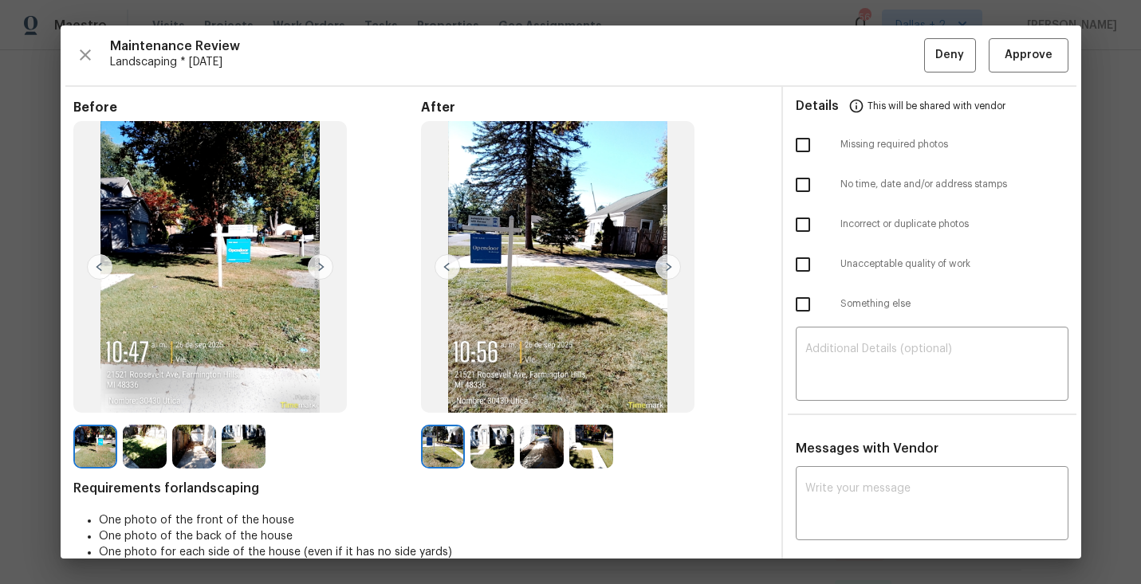
click at [666, 273] on img at bounding box center [668, 267] width 26 height 26
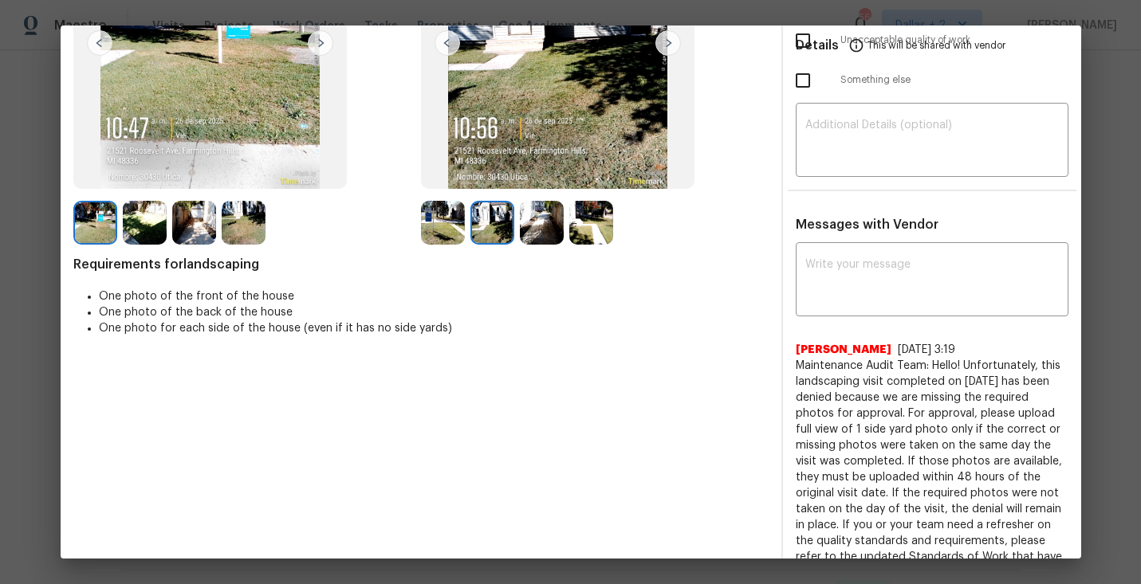
scroll to position [0, 0]
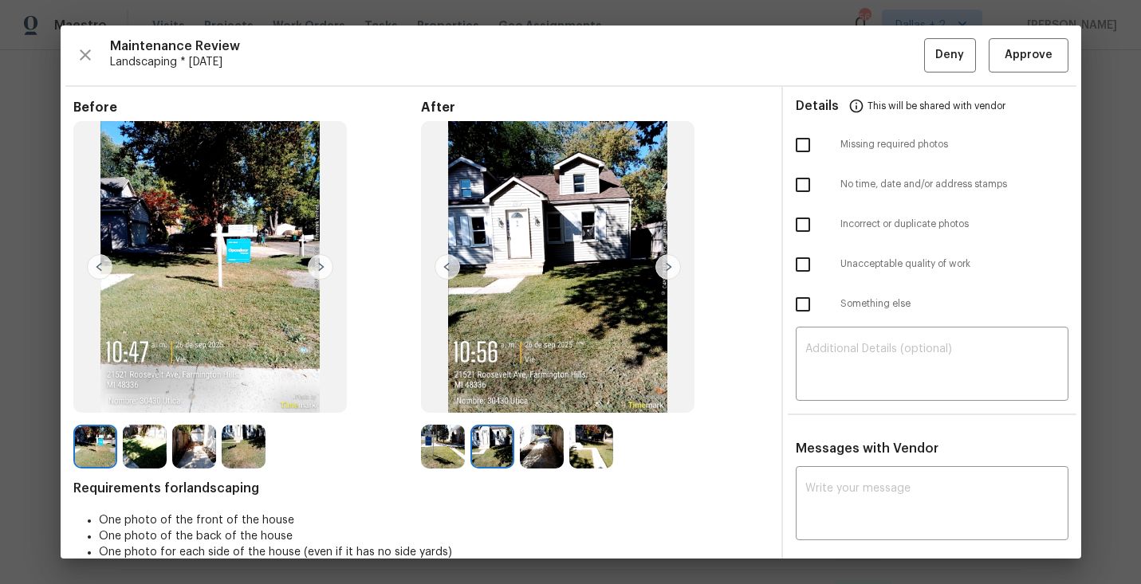
click at [668, 261] on img at bounding box center [668, 267] width 26 height 26
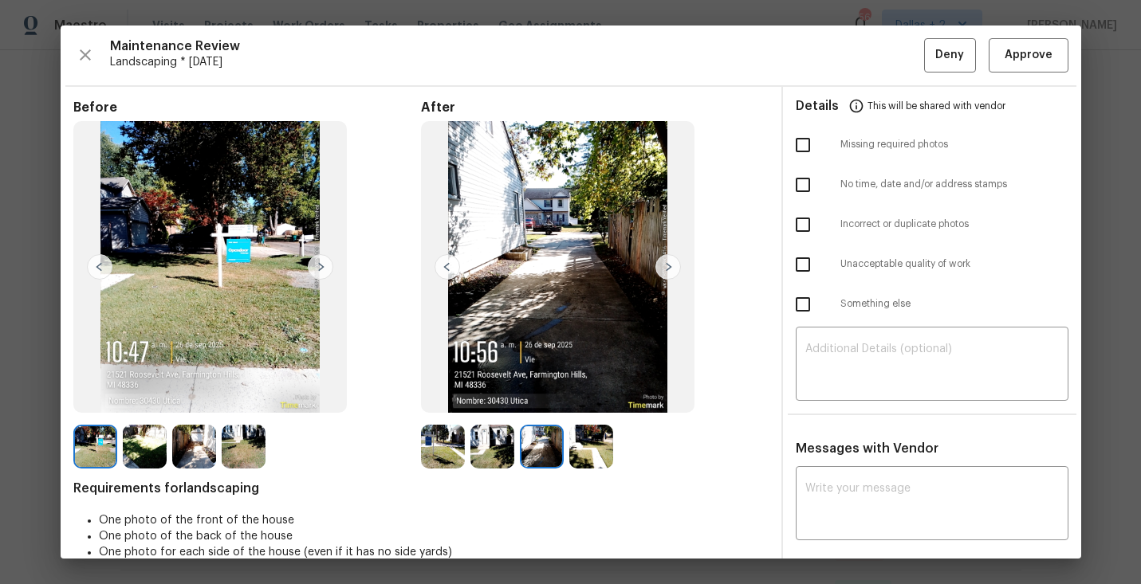
click at [137, 445] on img at bounding box center [145, 447] width 44 height 44
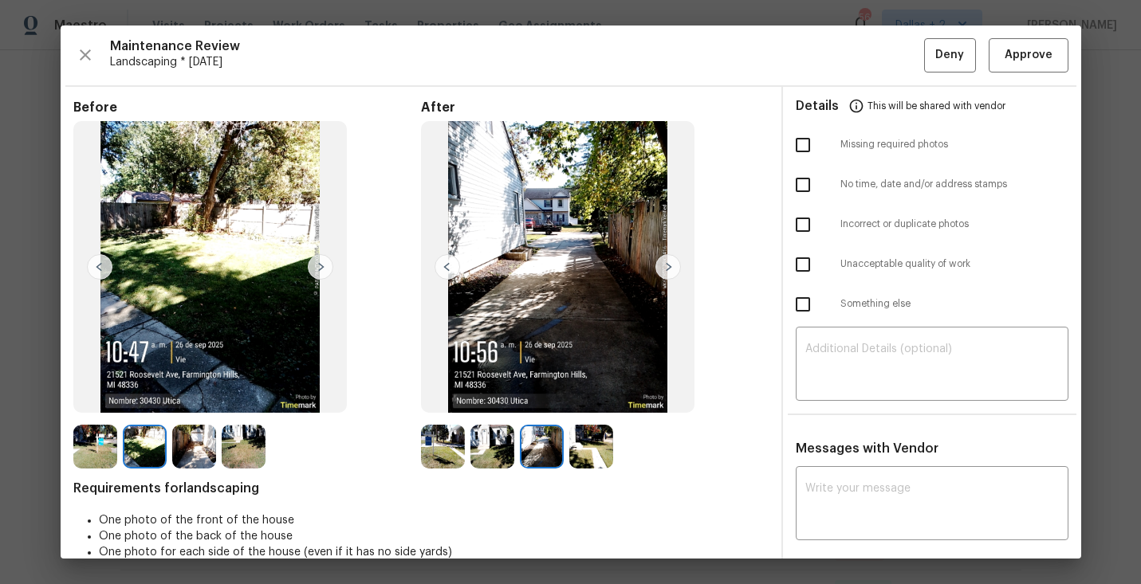
click at [195, 449] on img at bounding box center [194, 447] width 44 height 44
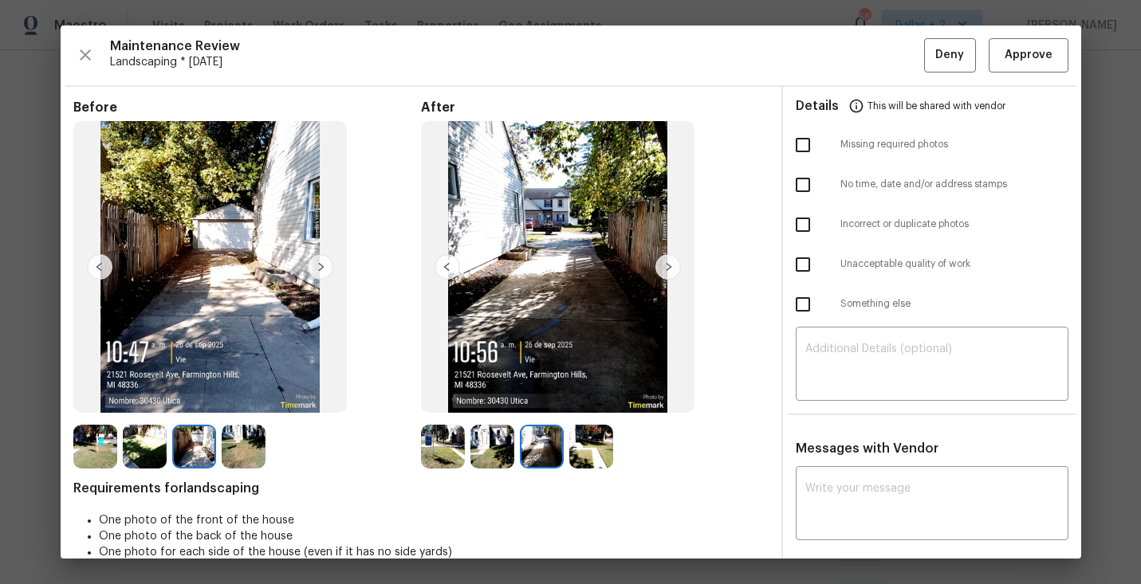
click at [248, 446] on img at bounding box center [244, 447] width 44 height 44
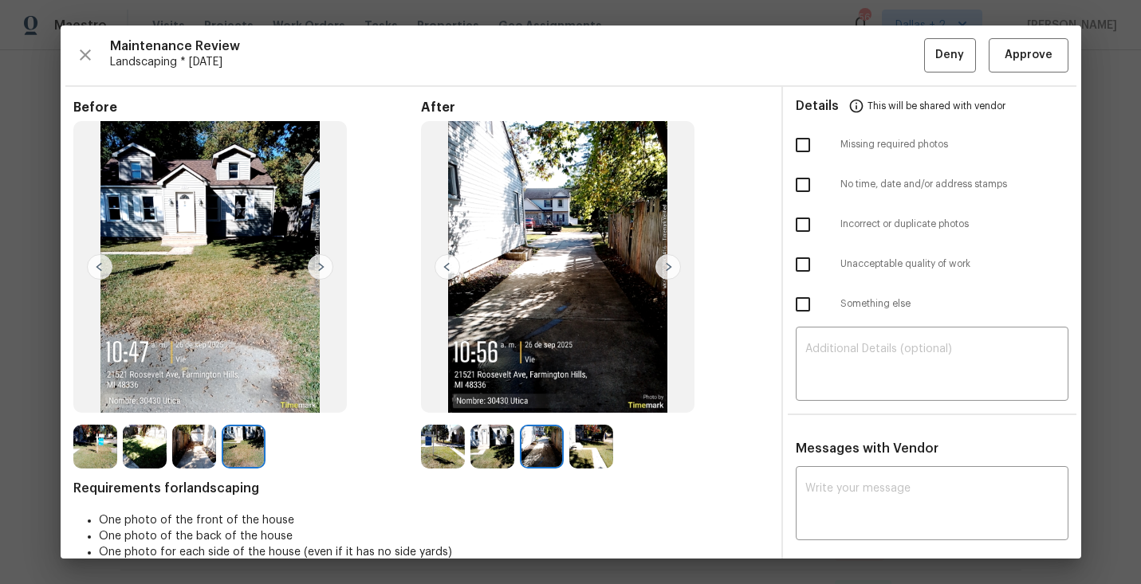
click at [447, 455] on img at bounding box center [443, 447] width 44 height 44
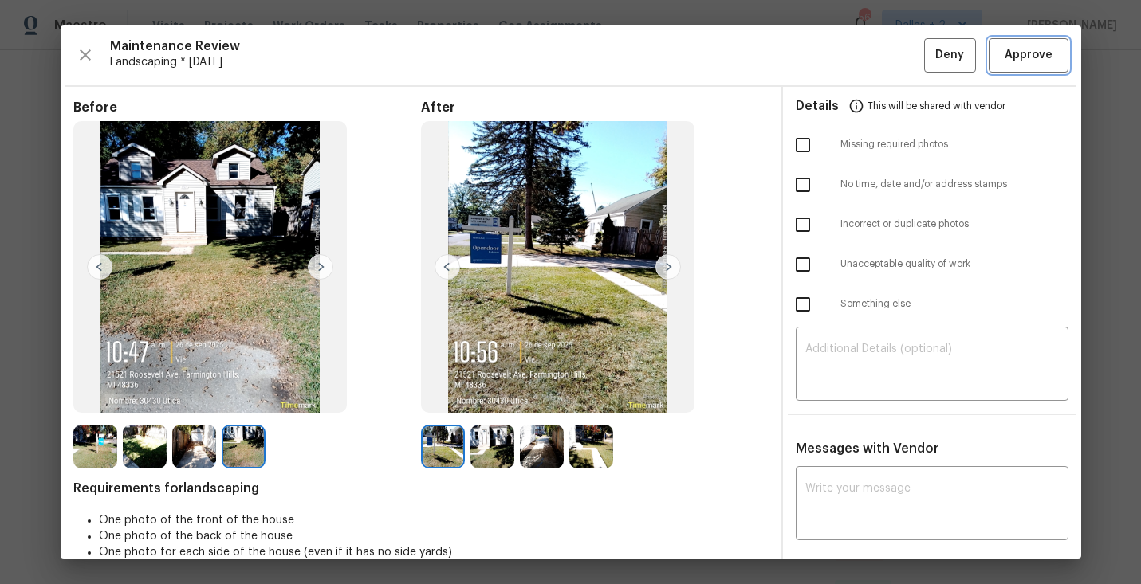
click at [1033, 62] on span "Approve" at bounding box center [1029, 55] width 48 height 20
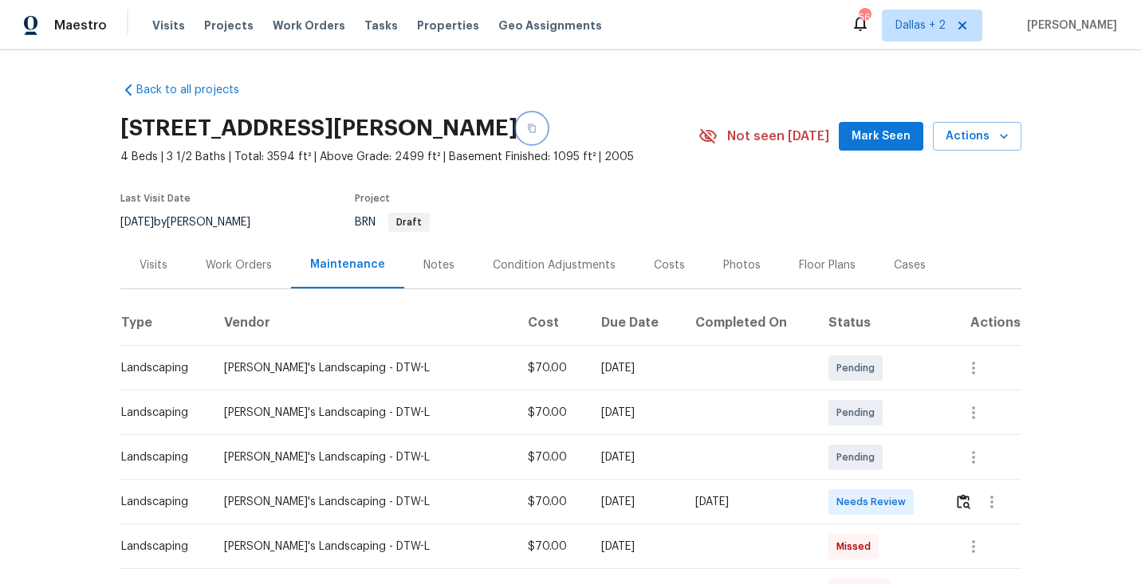
click at [537, 124] on icon "button" at bounding box center [532, 129] width 10 height 10
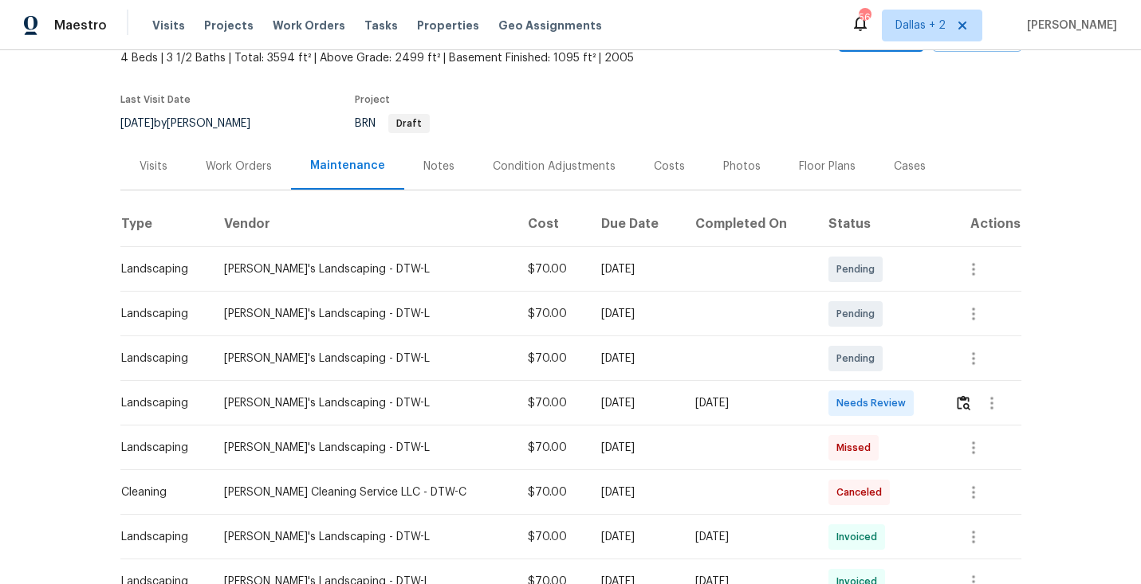
scroll to position [138, 0]
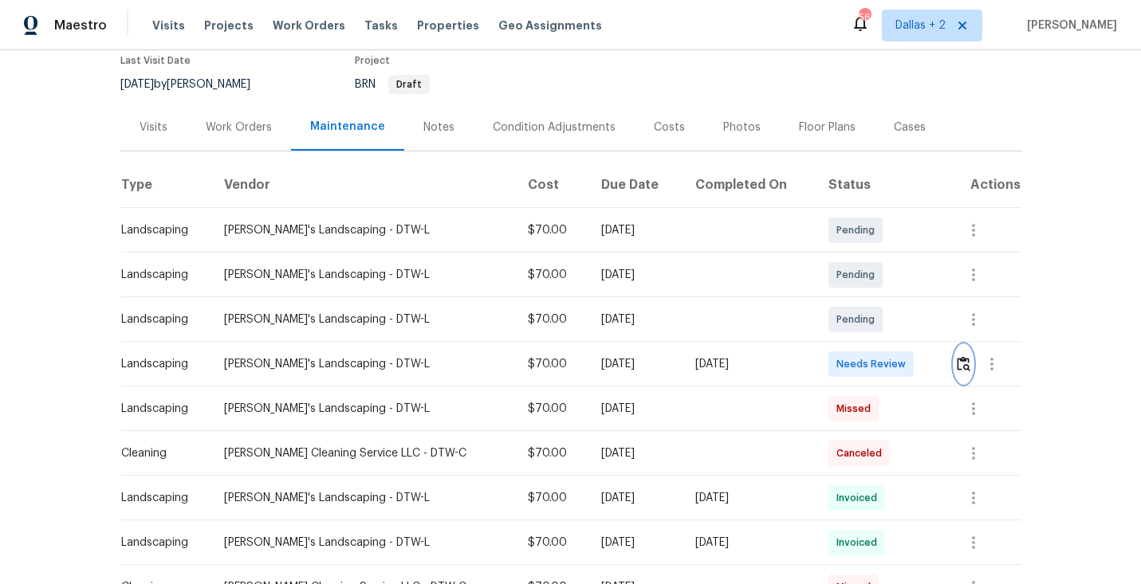
click at [967, 369] on img "button" at bounding box center [964, 363] width 14 height 15
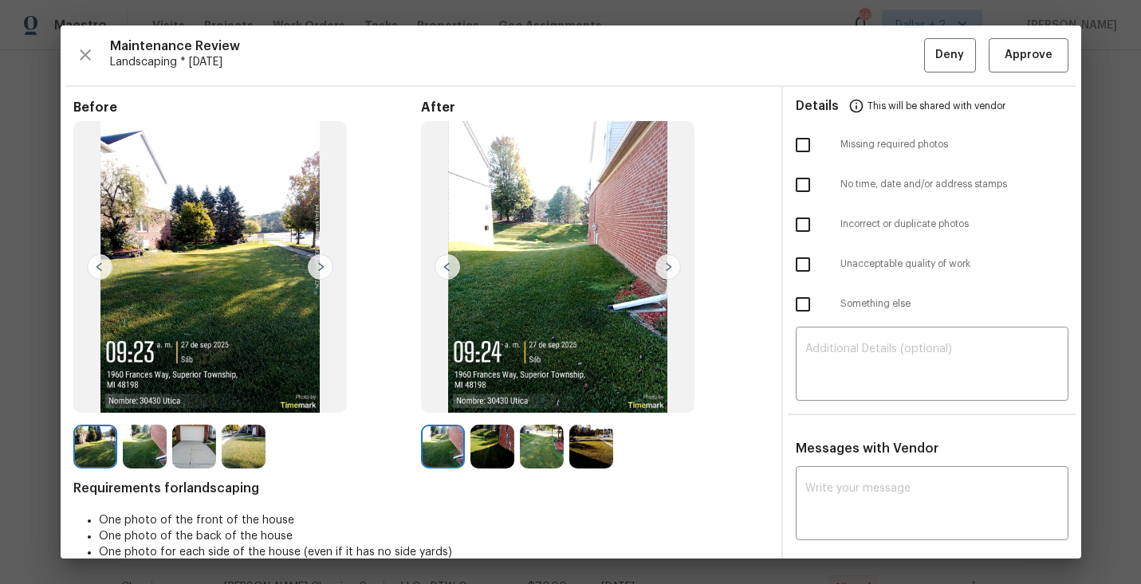
click at [155, 458] on img at bounding box center [145, 447] width 44 height 44
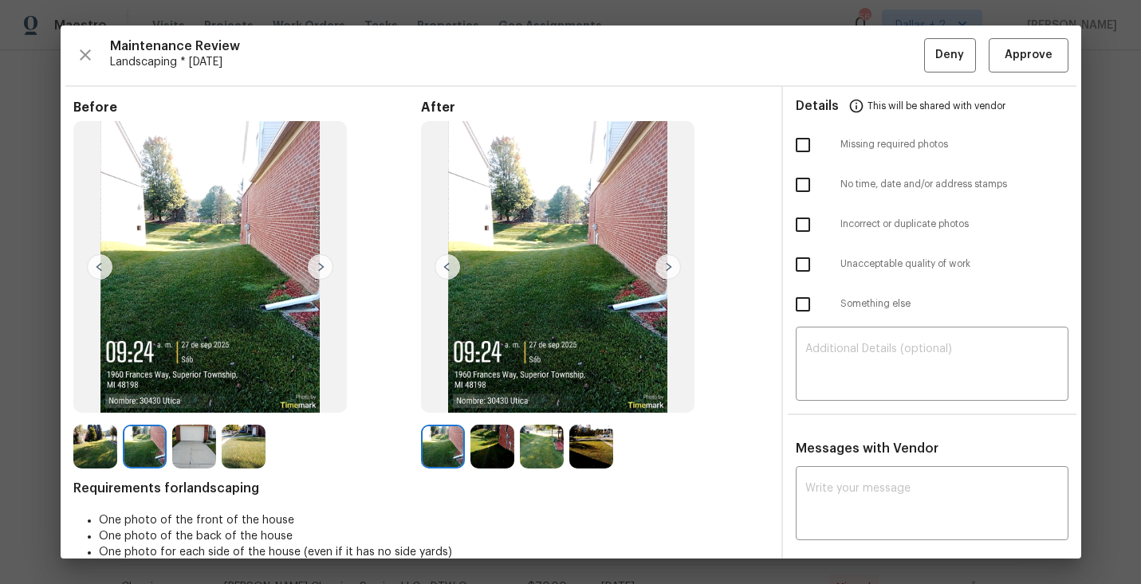
click at [203, 447] on img at bounding box center [194, 447] width 44 height 44
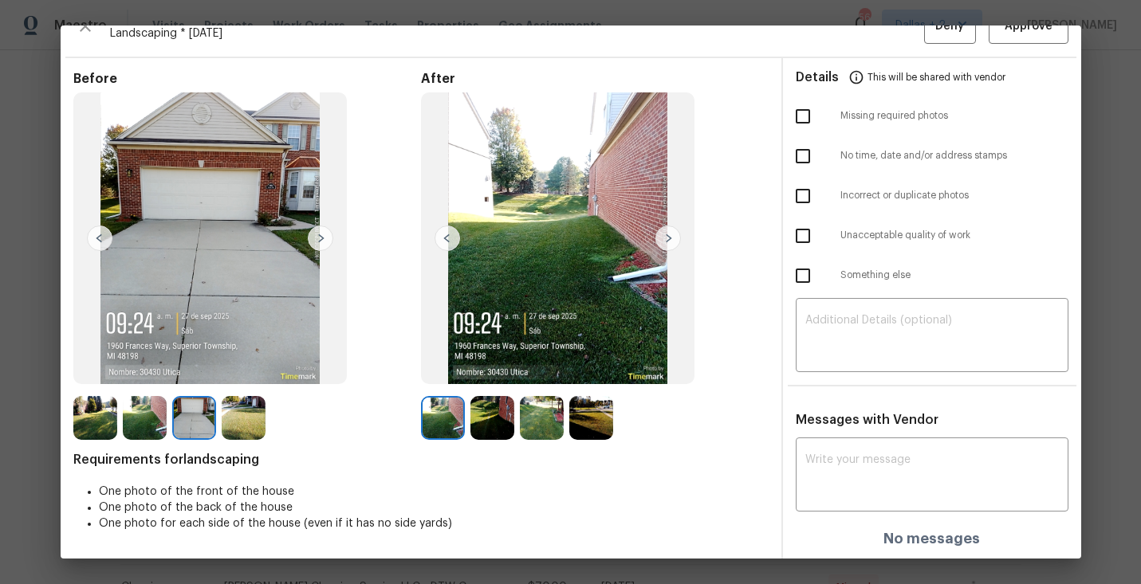
scroll to position [0, 0]
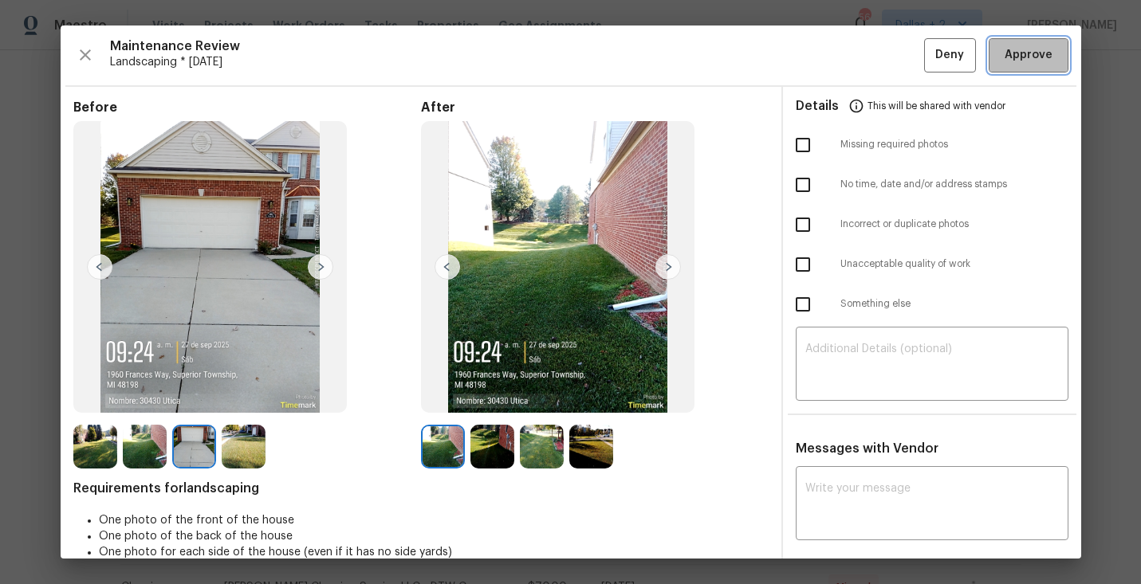
click at [1026, 62] on span "Approve" at bounding box center [1029, 55] width 48 height 20
